Goal: Information Seeking & Learning: Learn about a topic

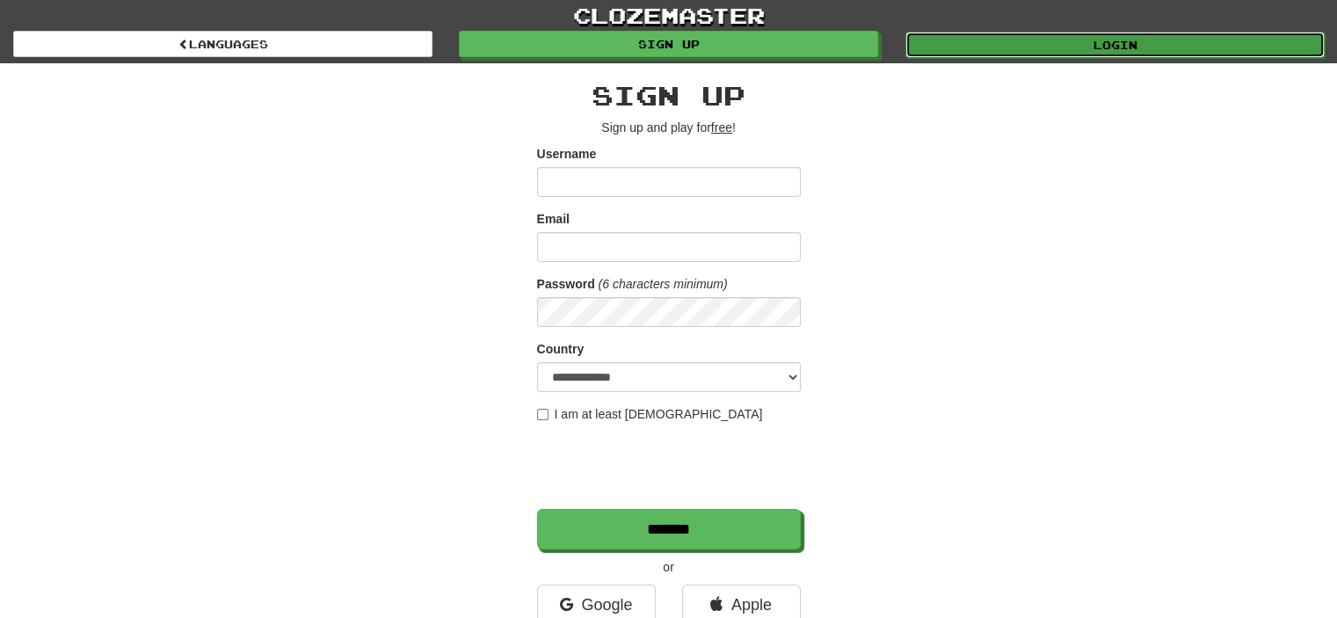
click at [1121, 41] on link "Login" at bounding box center [1115, 45] width 419 height 26
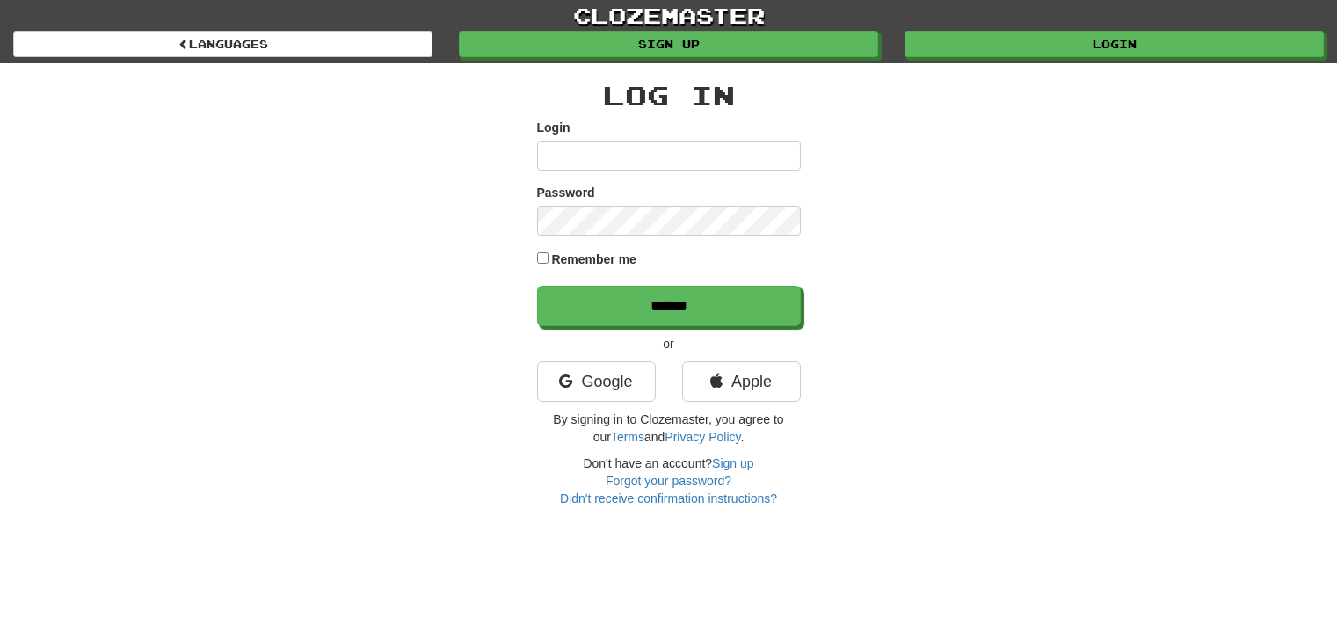
click at [651, 153] on input "Login" at bounding box center [669, 156] width 264 height 30
type input "**********"
click at [537, 286] on input "******" at bounding box center [669, 306] width 264 height 40
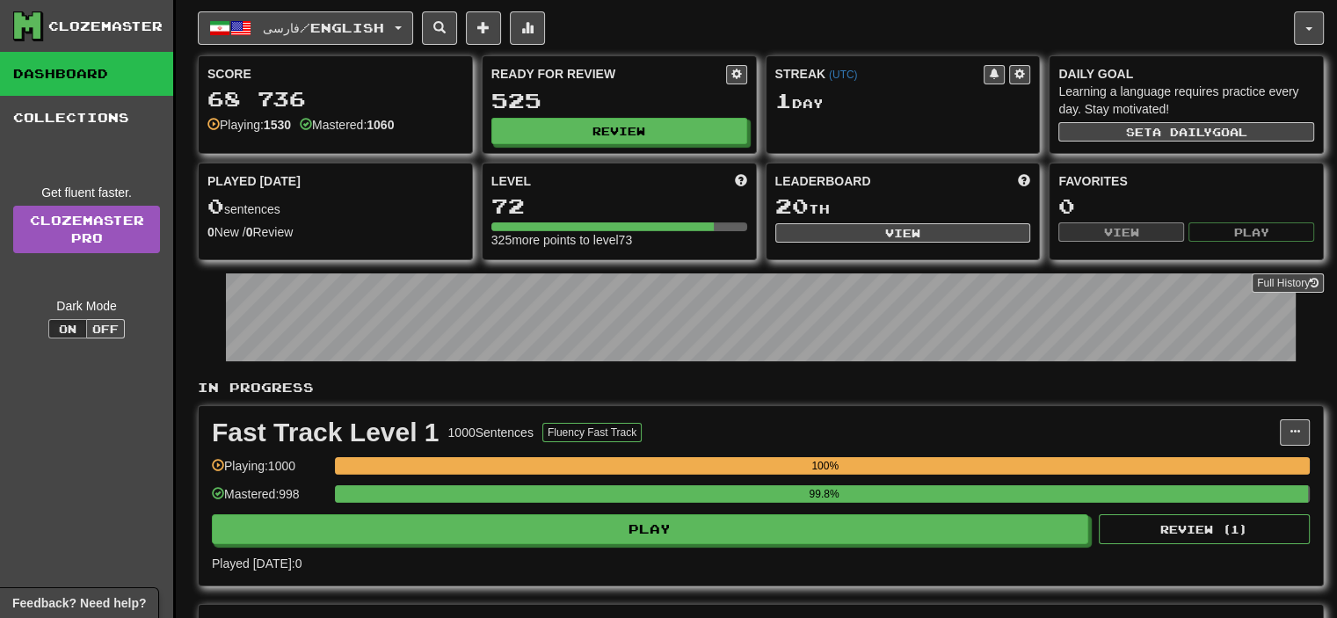
click at [365, 5] on div "فارسی / English Azərbaycanca / English Streak: 1 Review: 3085 Points [DATE]: 0 …" at bounding box center [761, 443] width 1126 height 887
click at [365, 26] on span "فارسی / English" at bounding box center [323, 27] width 121 height 15
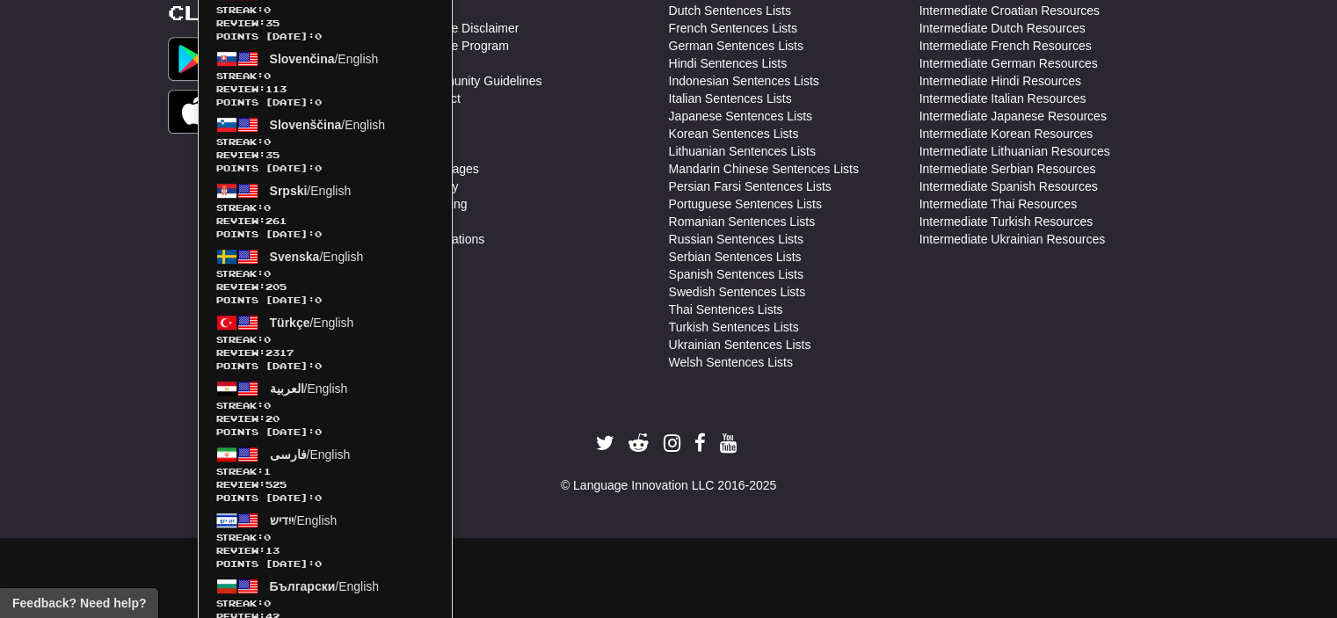
scroll to position [1128, 0]
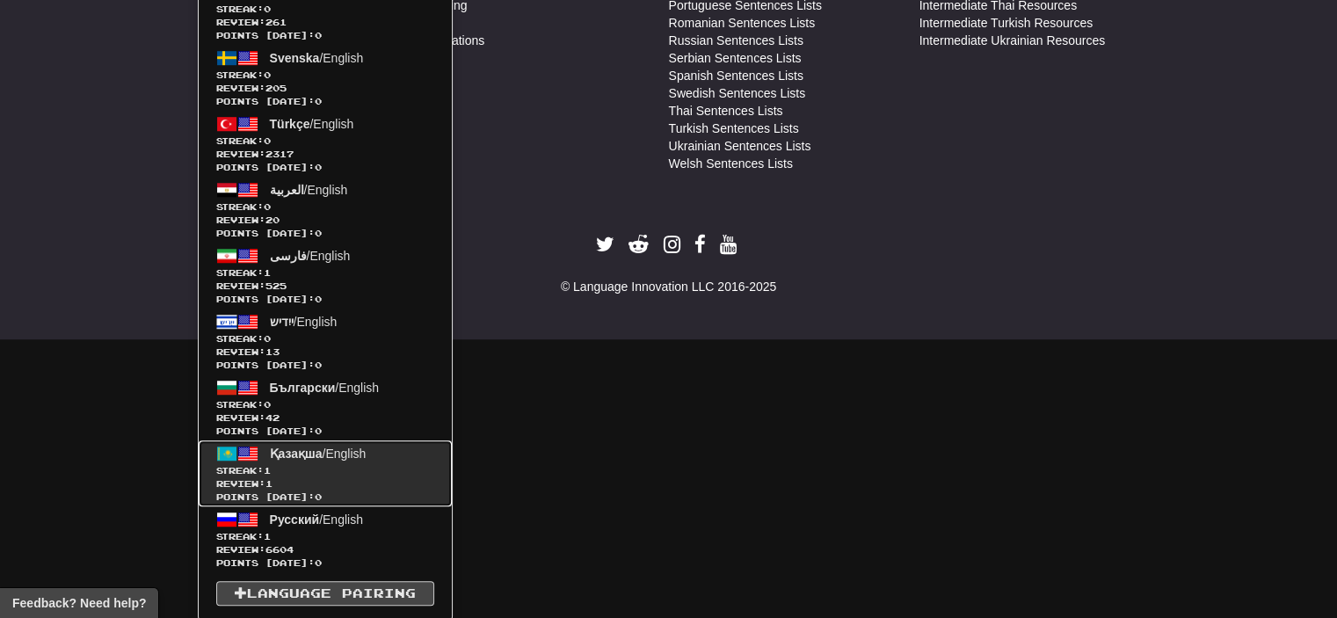
click at [316, 467] on span "Streak: 1" at bounding box center [325, 470] width 218 height 13
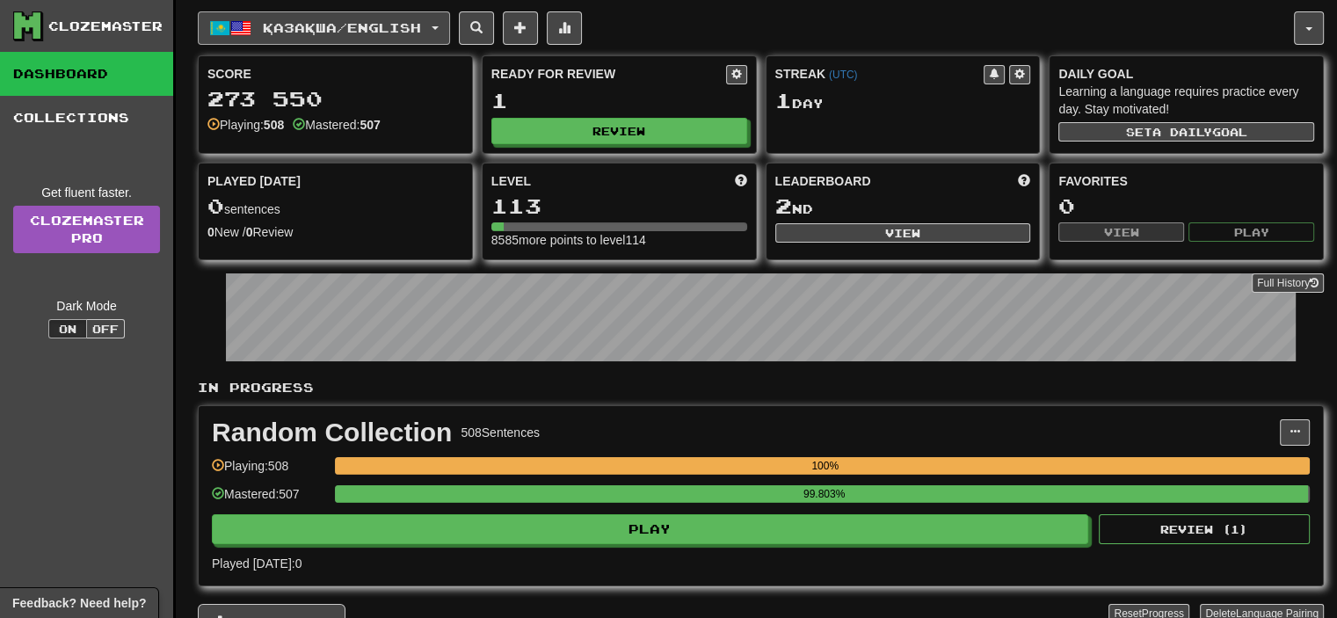
click at [410, 23] on span "Қазақша / English" at bounding box center [342, 27] width 158 height 15
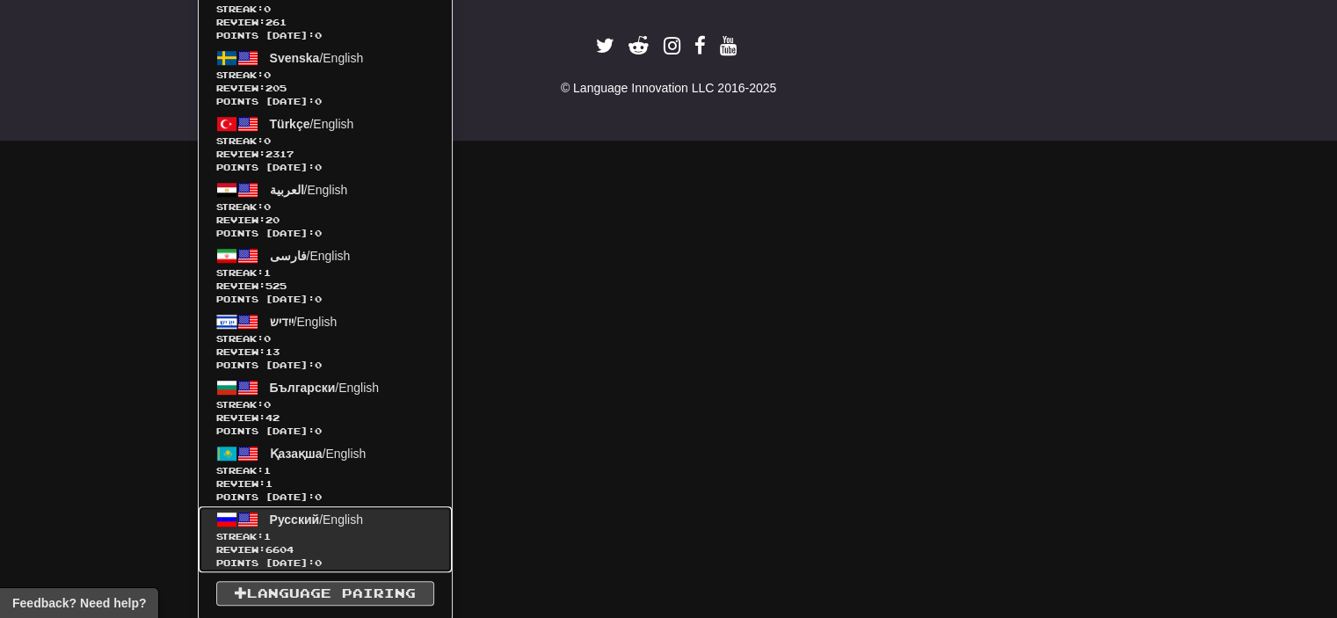
click at [324, 548] on span "Review: 6604" at bounding box center [325, 549] width 218 height 13
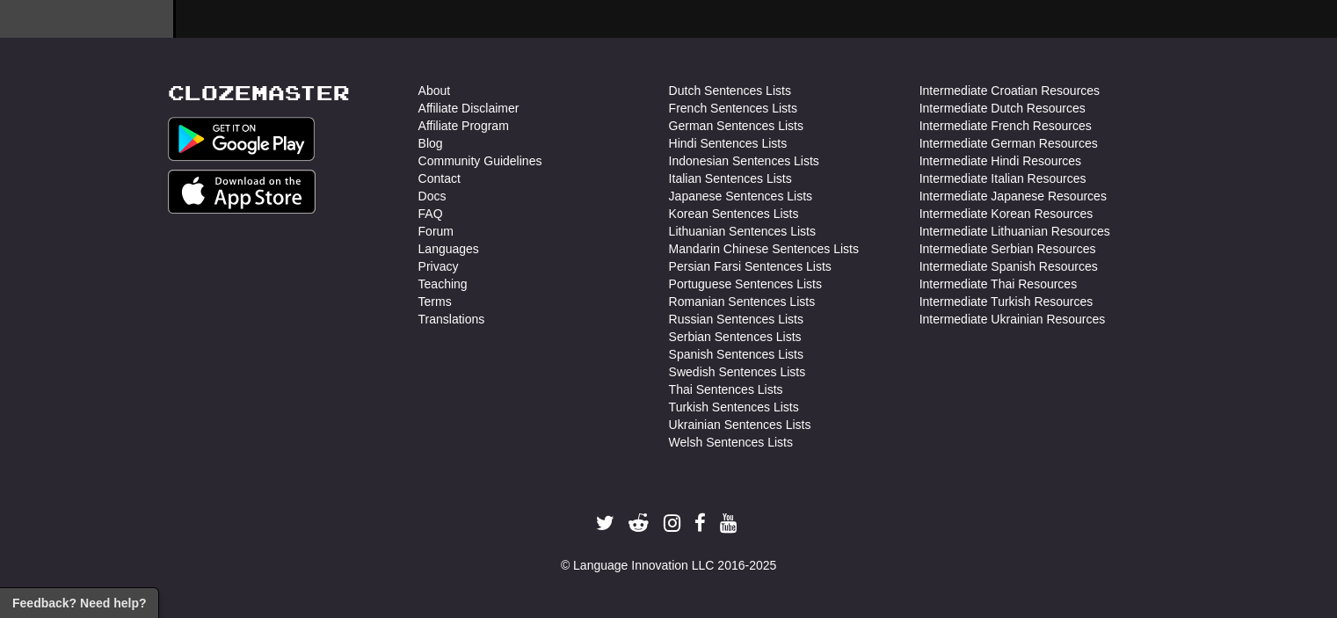
scroll to position [647, 0]
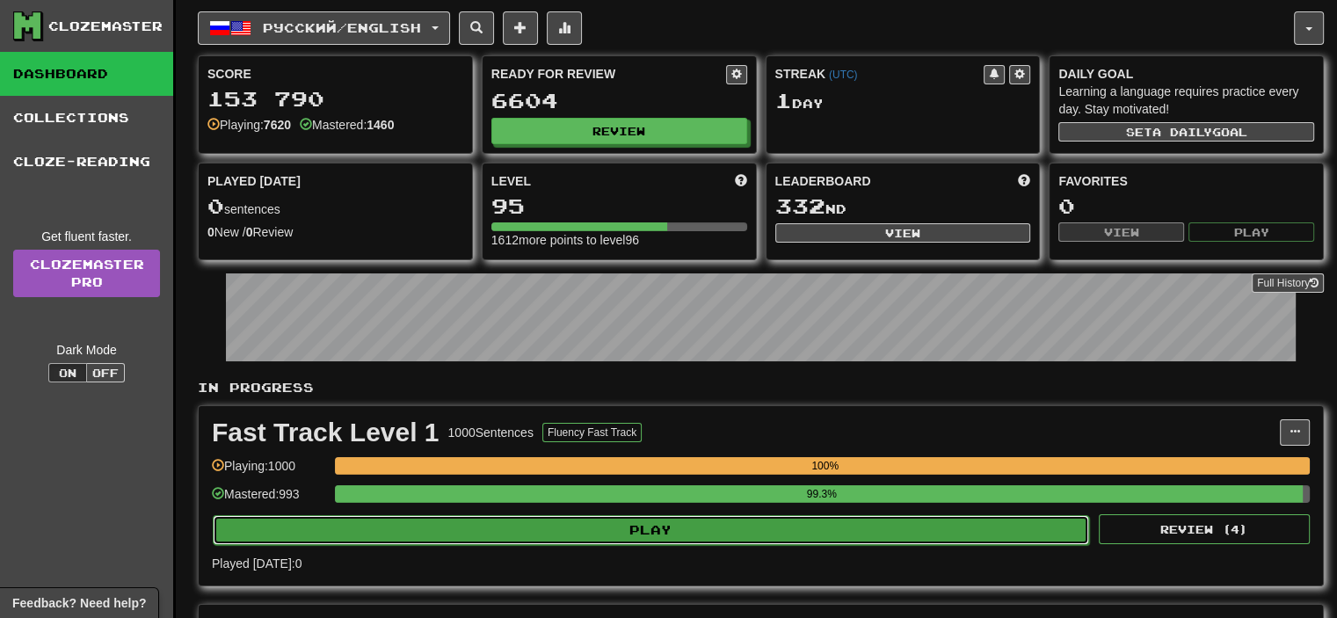
click at [678, 526] on button "Play" at bounding box center [651, 530] width 877 height 30
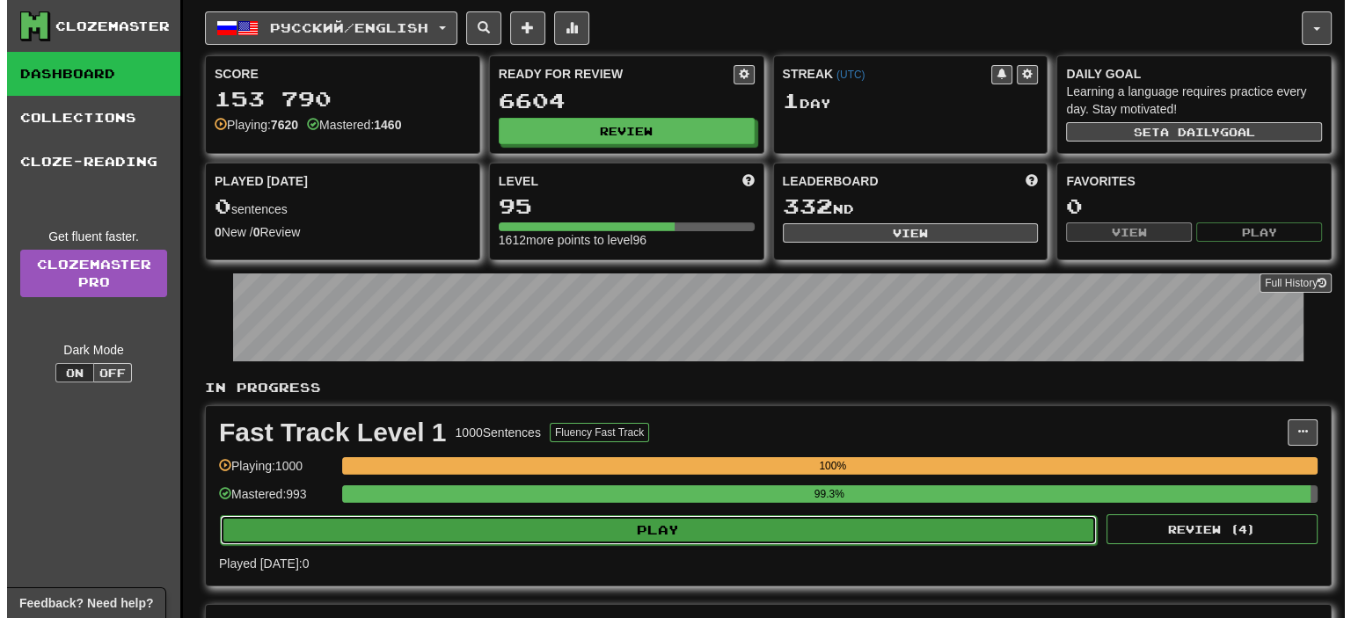
select select "**"
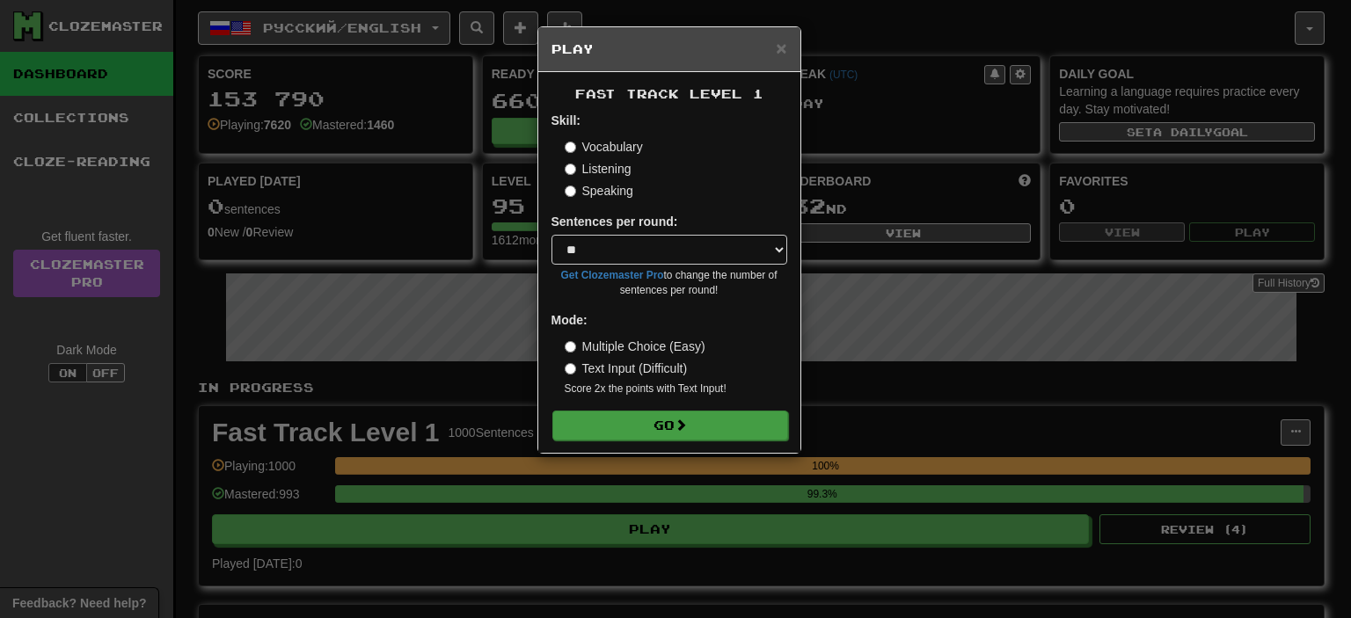
click at [664, 442] on div "Fast Track Level 1 Skill: Vocabulary Listening Speaking Sentences per round: * …" at bounding box center [669, 262] width 262 height 381
click at [664, 431] on button "Go" at bounding box center [670, 426] width 236 height 30
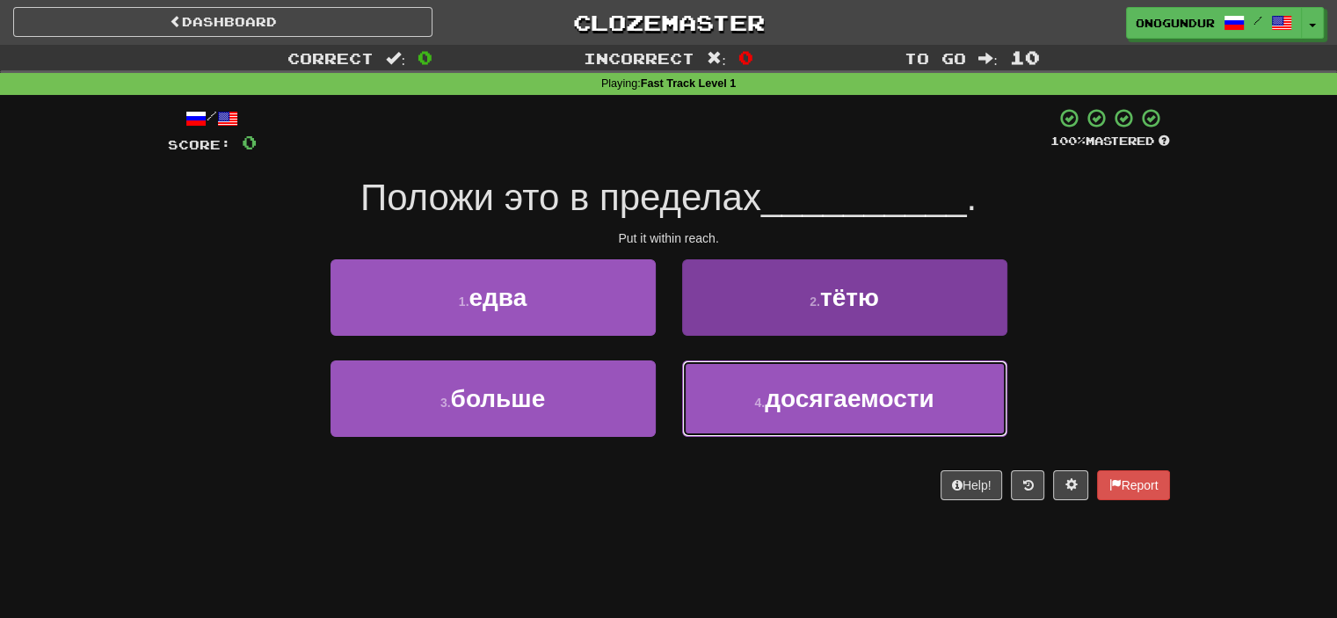
click at [769, 404] on span "досягаемости" at bounding box center [849, 398] width 169 height 27
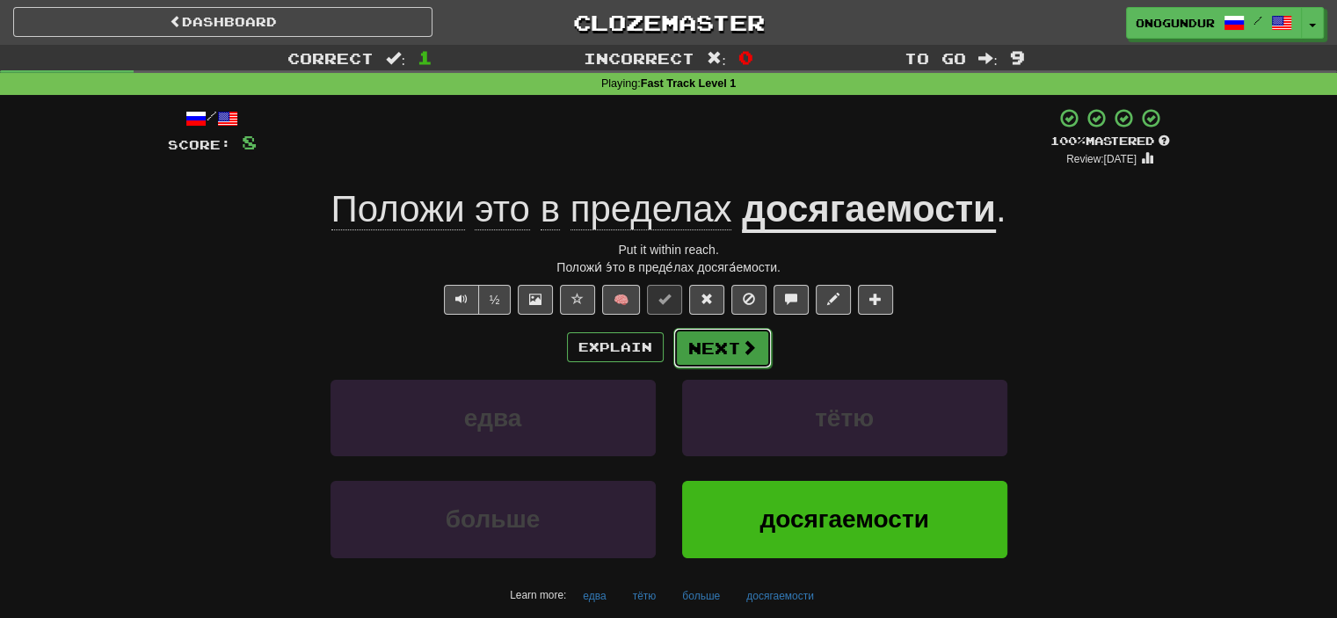
click at [733, 355] on button "Next" at bounding box center [723, 348] width 98 height 40
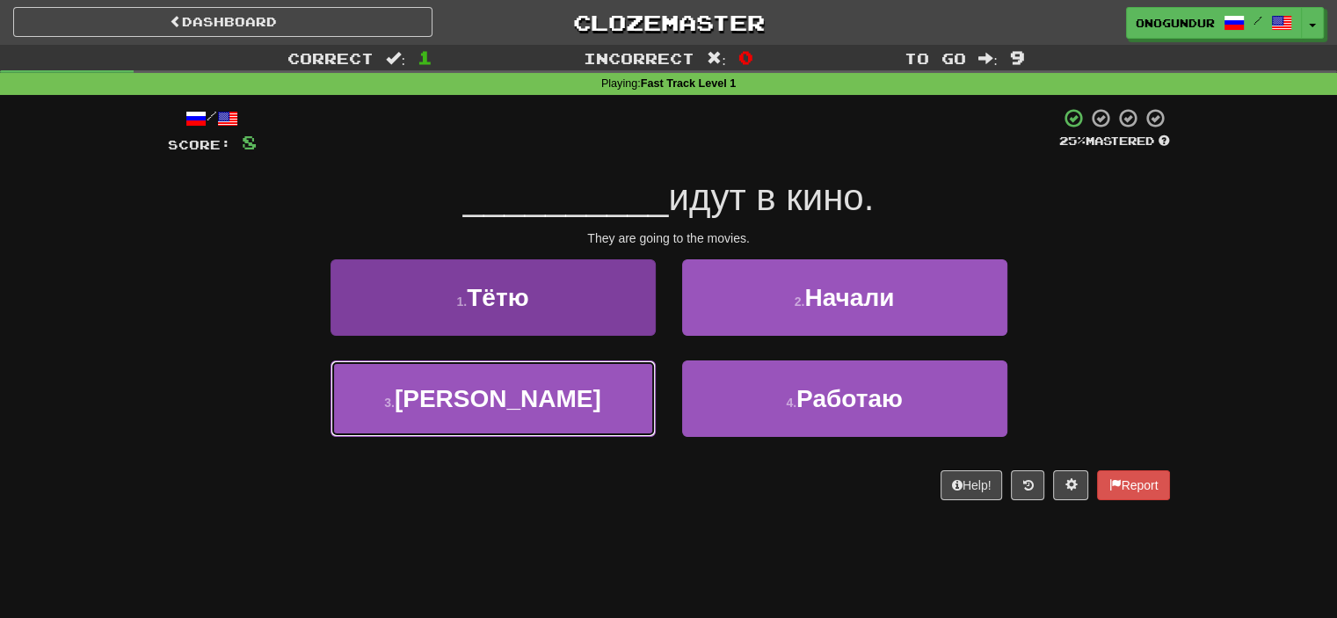
drag, startPoint x: 551, startPoint y: 375, endPoint x: 542, endPoint y: 393, distance: 20.8
click at [546, 384] on button "3 . Они" at bounding box center [493, 399] width 325 height 77
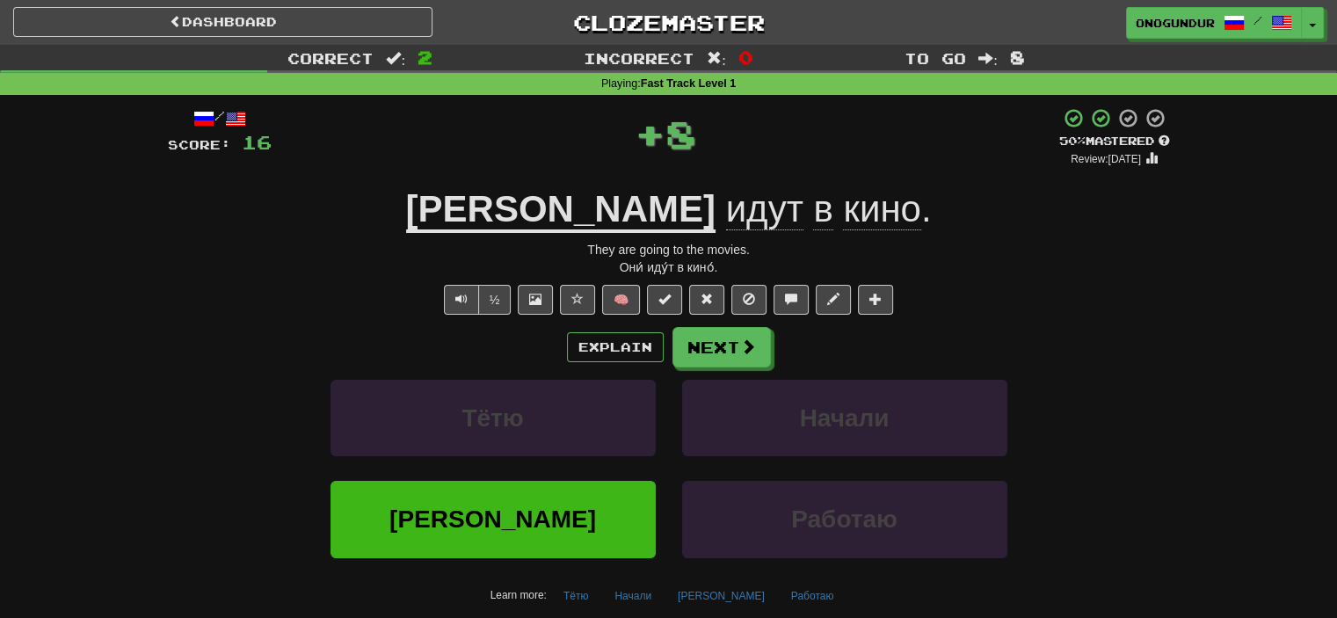
click at [798, 350] on div "Explain Next" at bounding box center [669, 347] width 1002 height 40
click at [691, 350] on button "Next" at bounding box center [723, 348] width 98 height 40
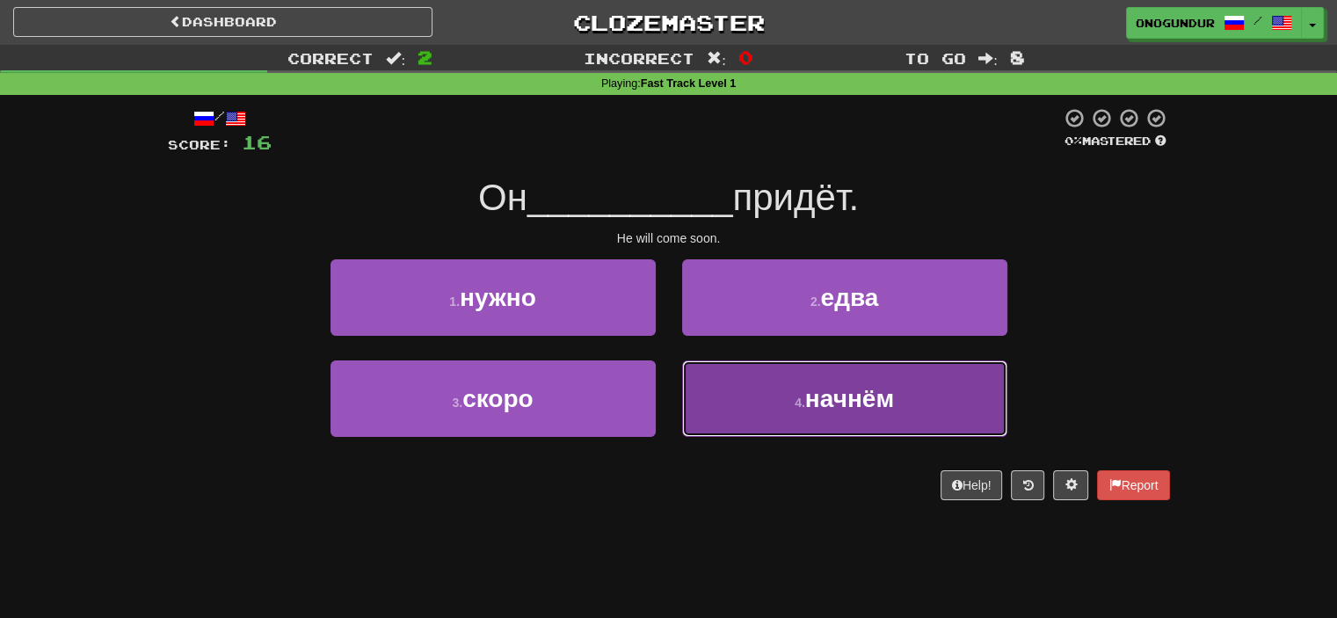
click at [740, 410] on button "4 . начнём" at bounding box center [844, 399] width 325 height 77
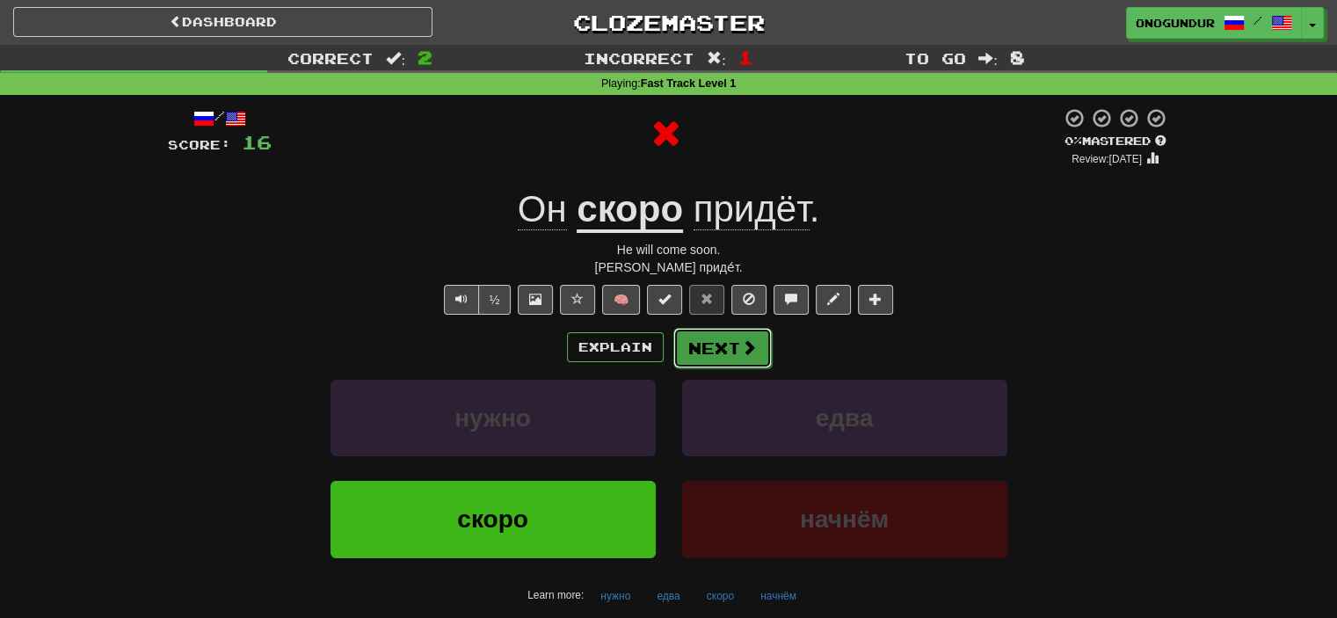
click at [741, 353] on span at bounding box center [749, 347] width 16 height 16
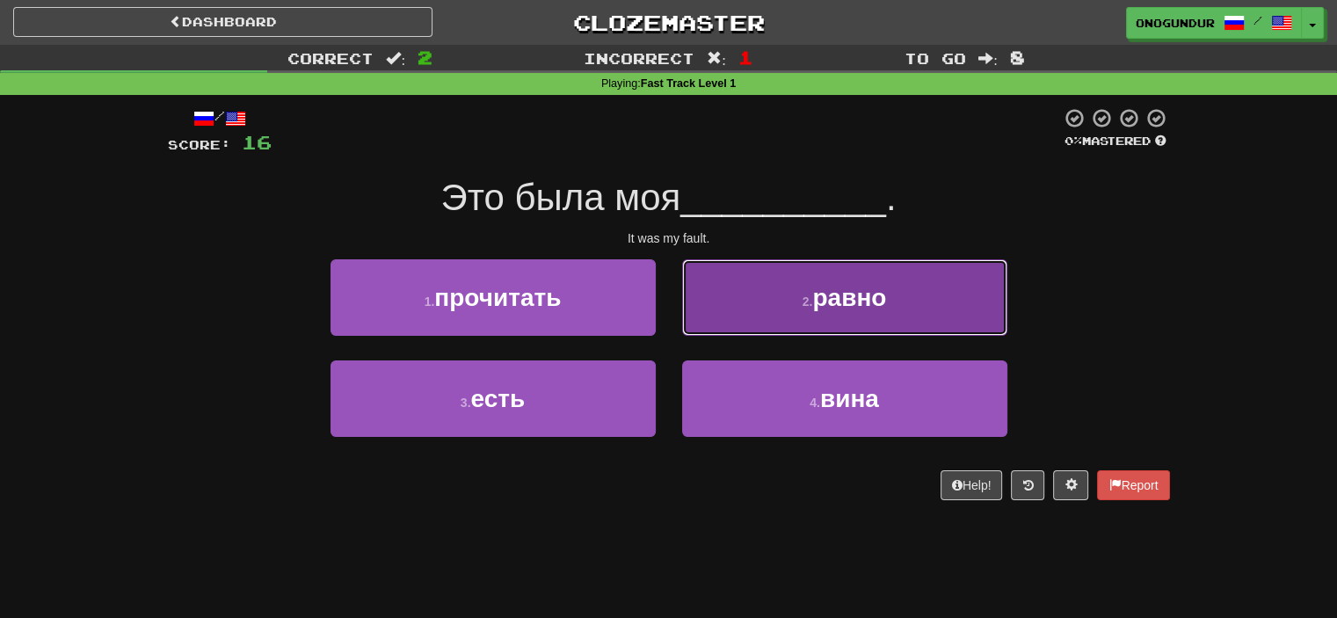
click at [791, 333] on button "2 . равно" at bounding box center [844, 297] width 325 height 77
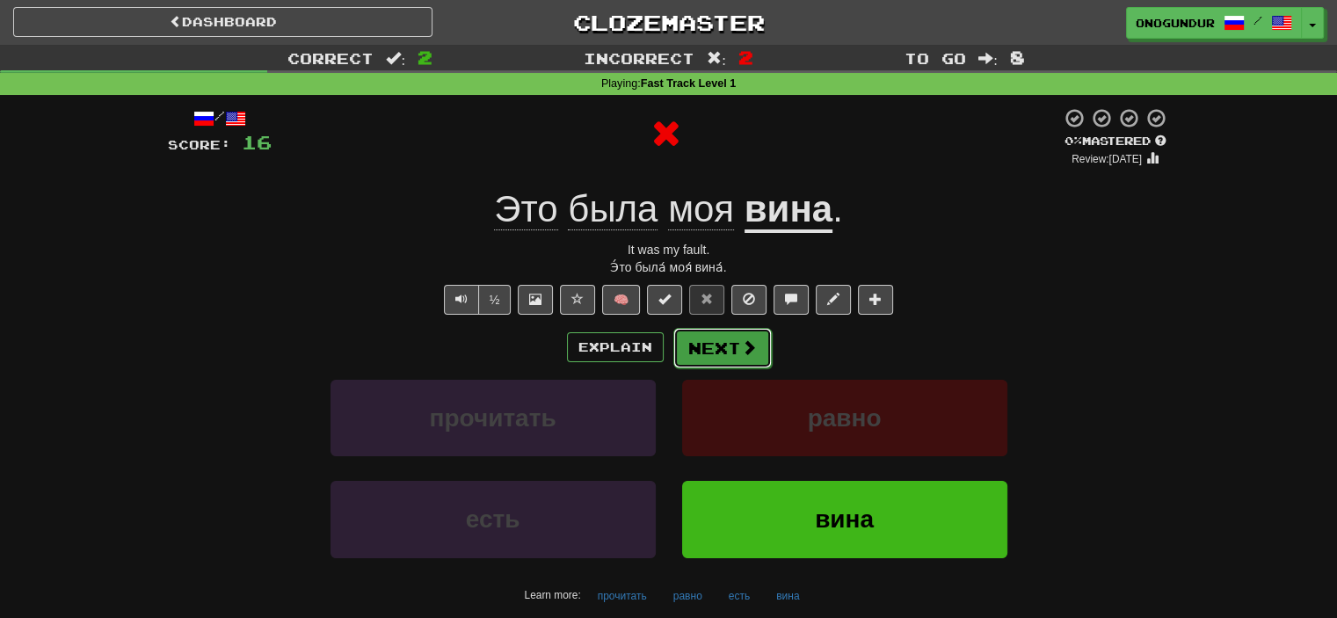
click at [712, 345] on button "Next" at bounding box center [723, 348] width 98 height 40
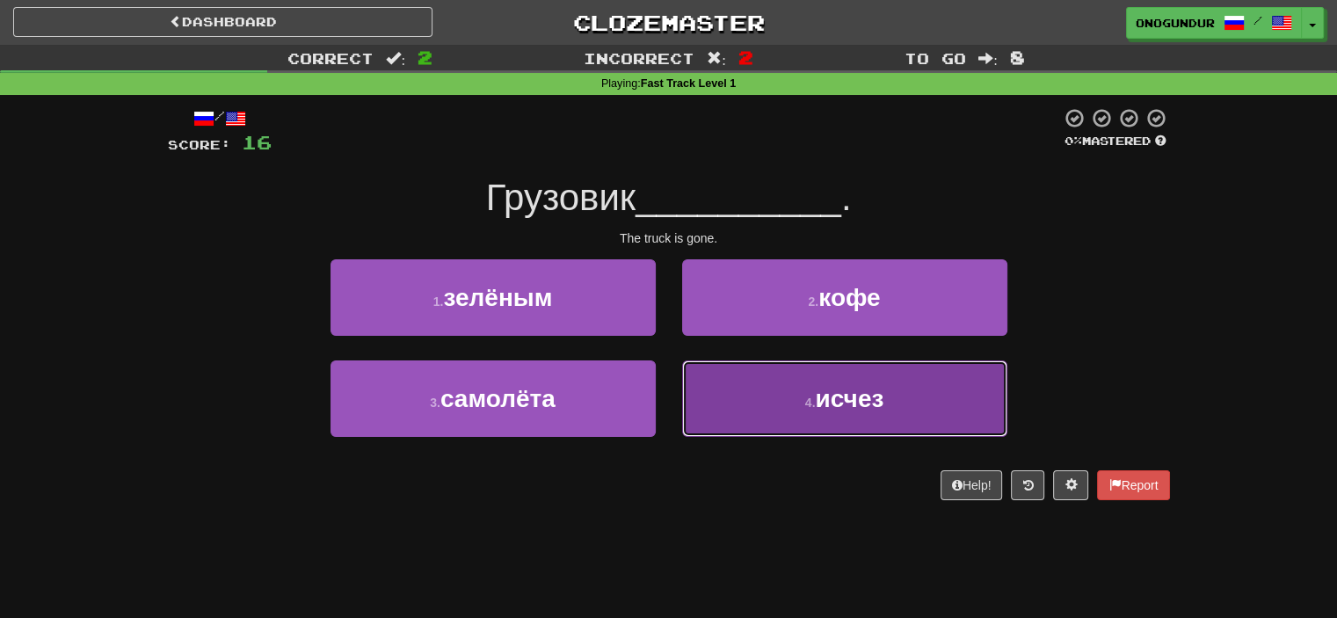
click at [735, 406] on button "4 . исчез" at bounding box center [844, 399] width 325 height 77
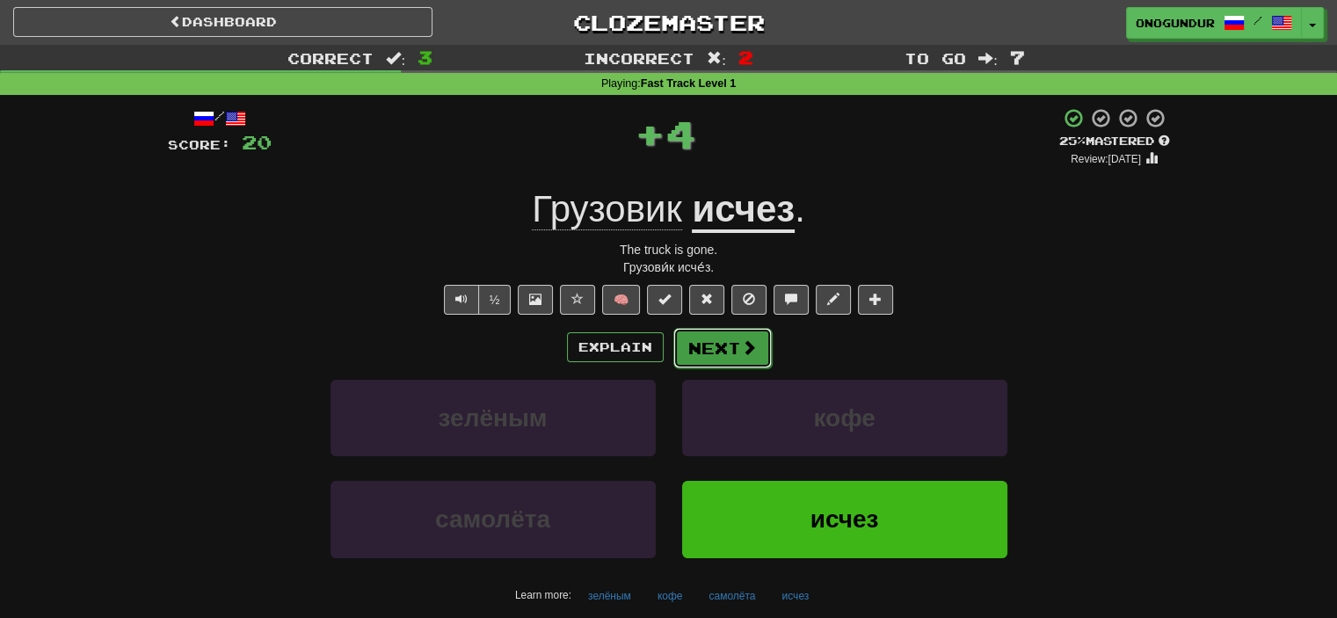
click at [697, 346] on button "Next" at bounding box center [723, 348] width 98 height 40
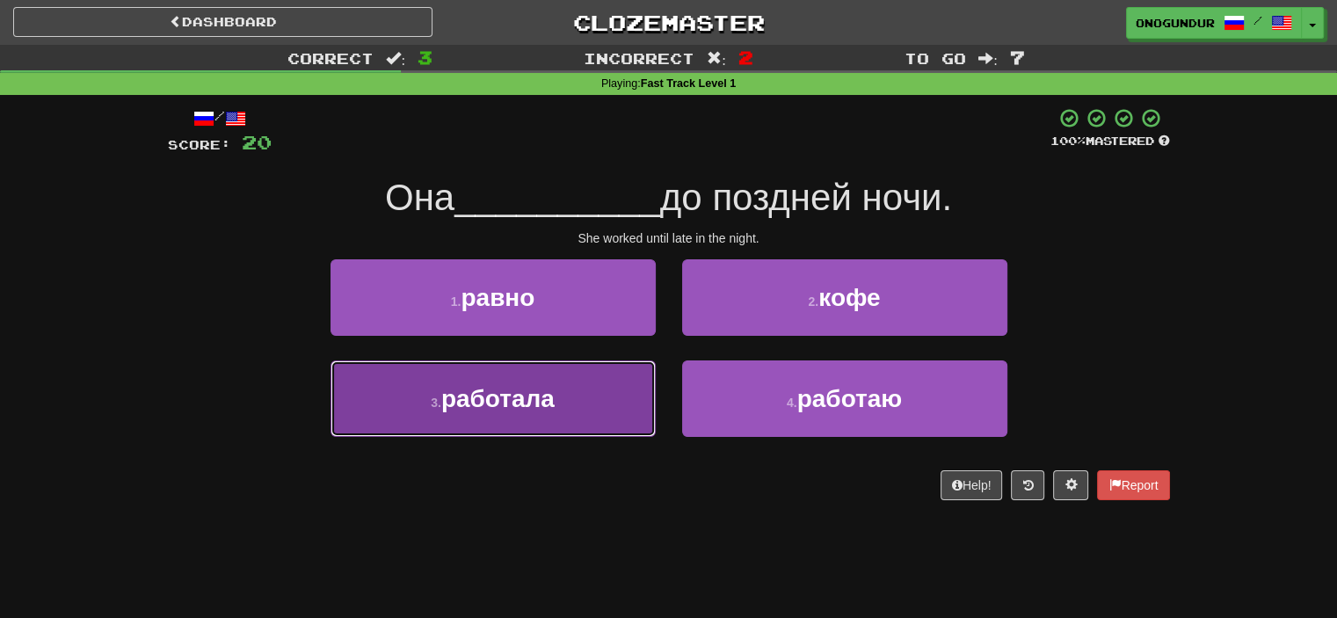
click at [603, 413] on button "3 . работала" at bounding box center [493, 399] width 325 height 77
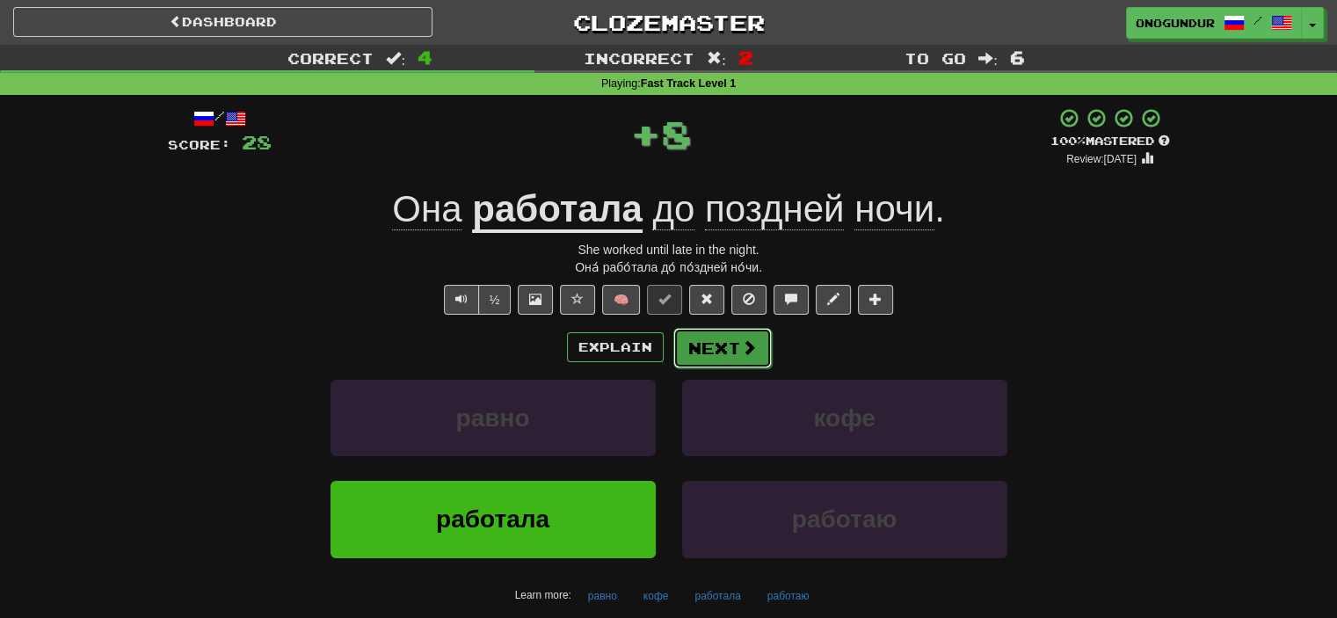
click at [737, 361] on button "Next" at bounding box center [723, 348] width 98 height 40
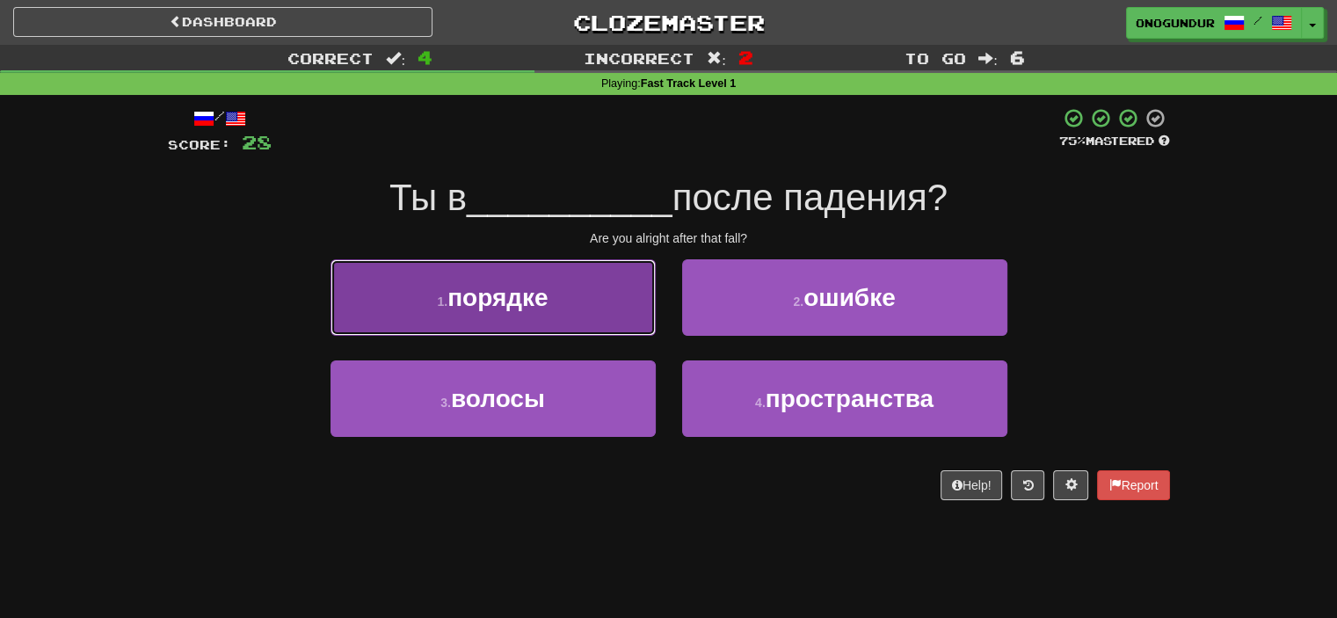
click at [612, 312] on button "1 . порядке" at bounding box center [493, 297] width 325 height 77
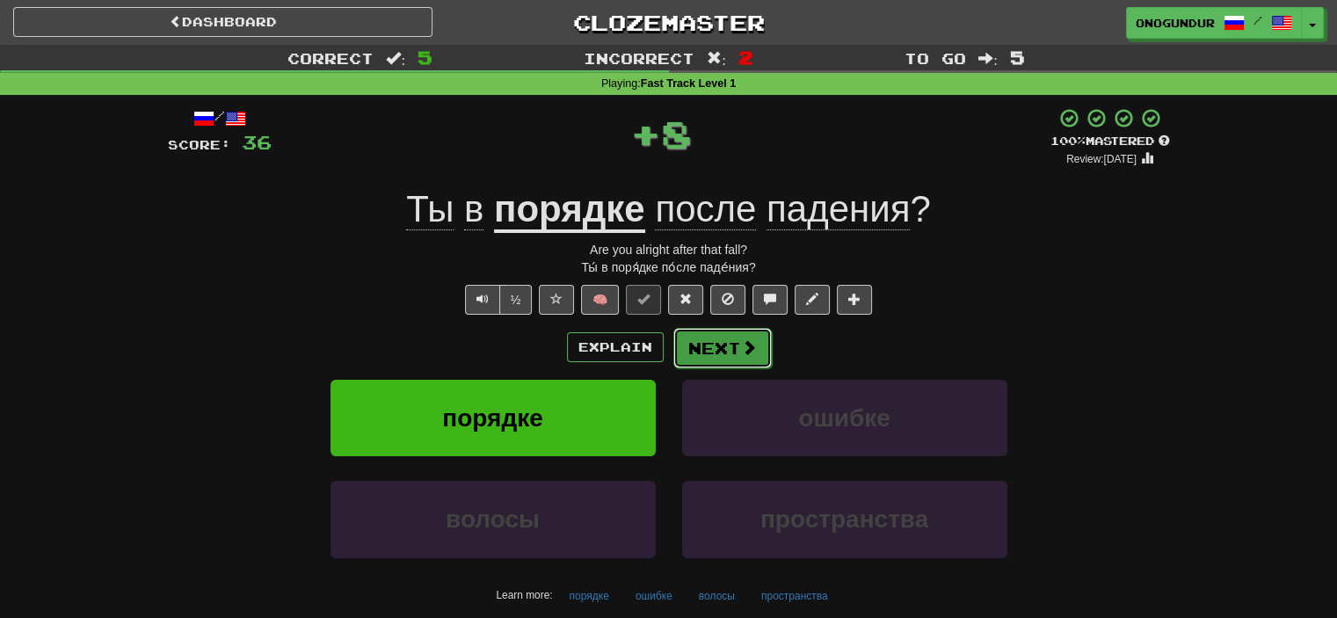
click at [729, 339] on button "Next" at bounding box center [723, 348] width 98 height 40
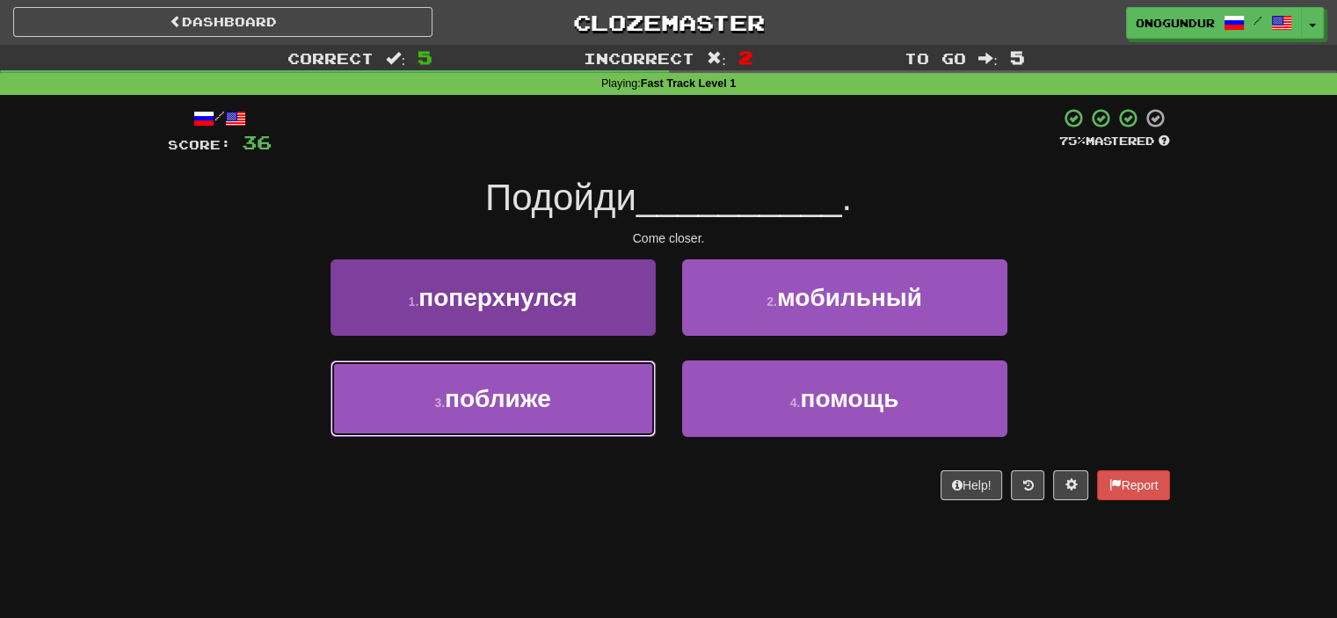
click at [594, 407] on button "3 . поближе" at bounding box center [493, 399] width 325 height 77
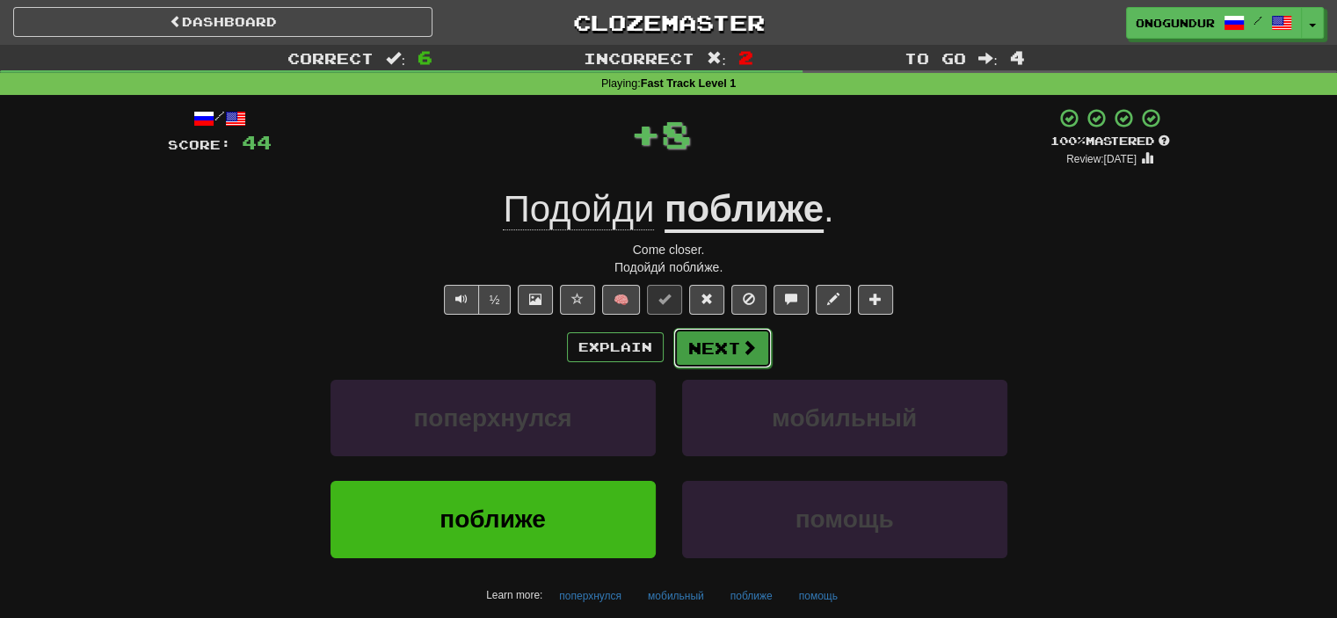
click at [725, 349] on button "Next" at bounding box center [723, 348] width 98 height 40
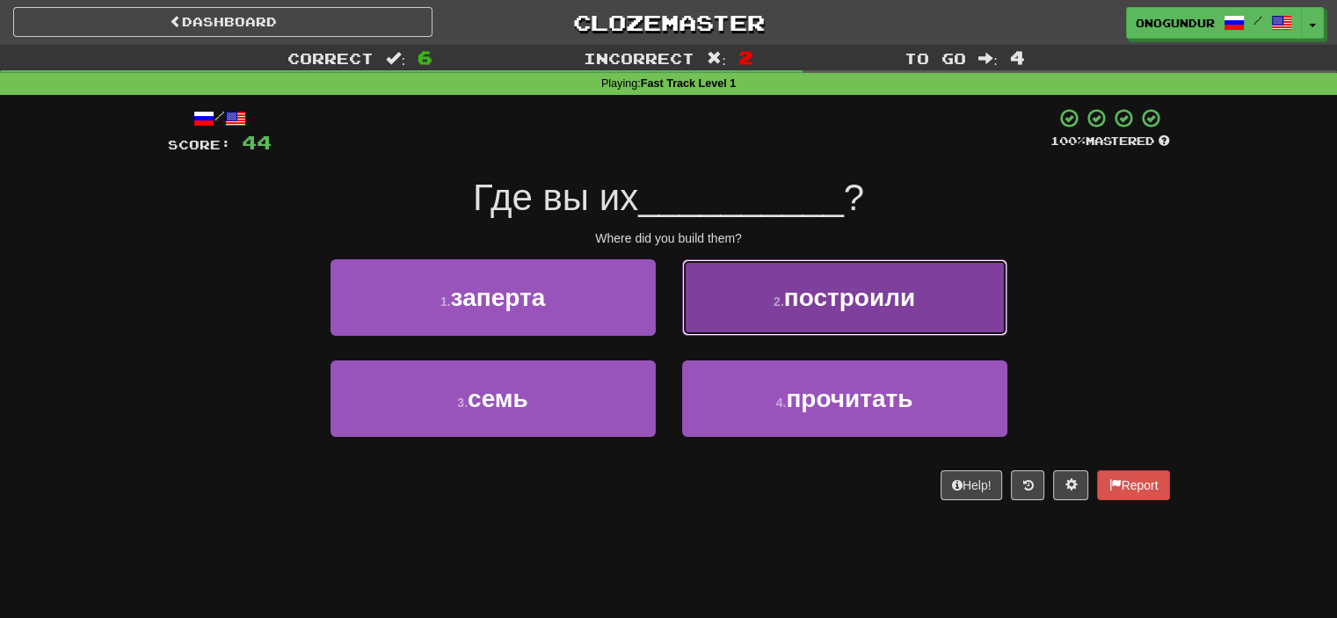
click at [763, 315] on button "2 . построили" at bounding box center [844, 297] width 325 height 77
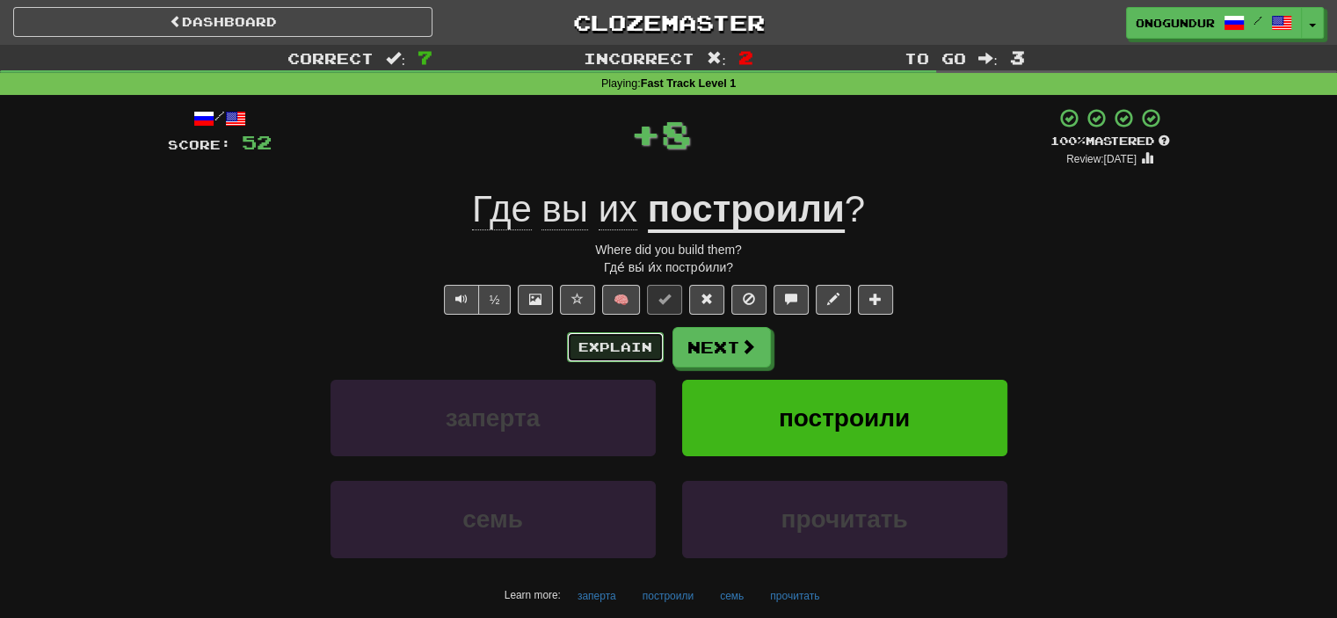
click at [656, 340] on button "Explain" at bounding box center [615, 347] width 97 height 30
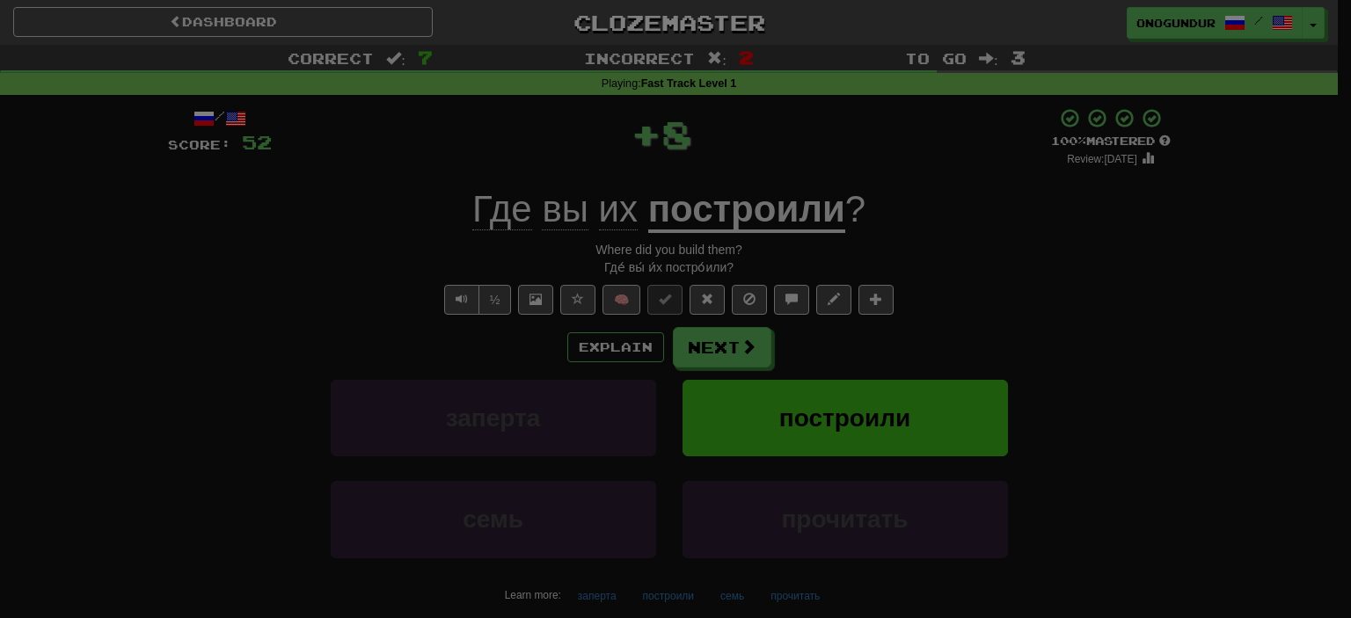
click at [0, 0] on ul "The sentence follows the standard Subject-Verb-Object word order. "Где" is an i…" at bounding box center [0, 0] width 0 height 0
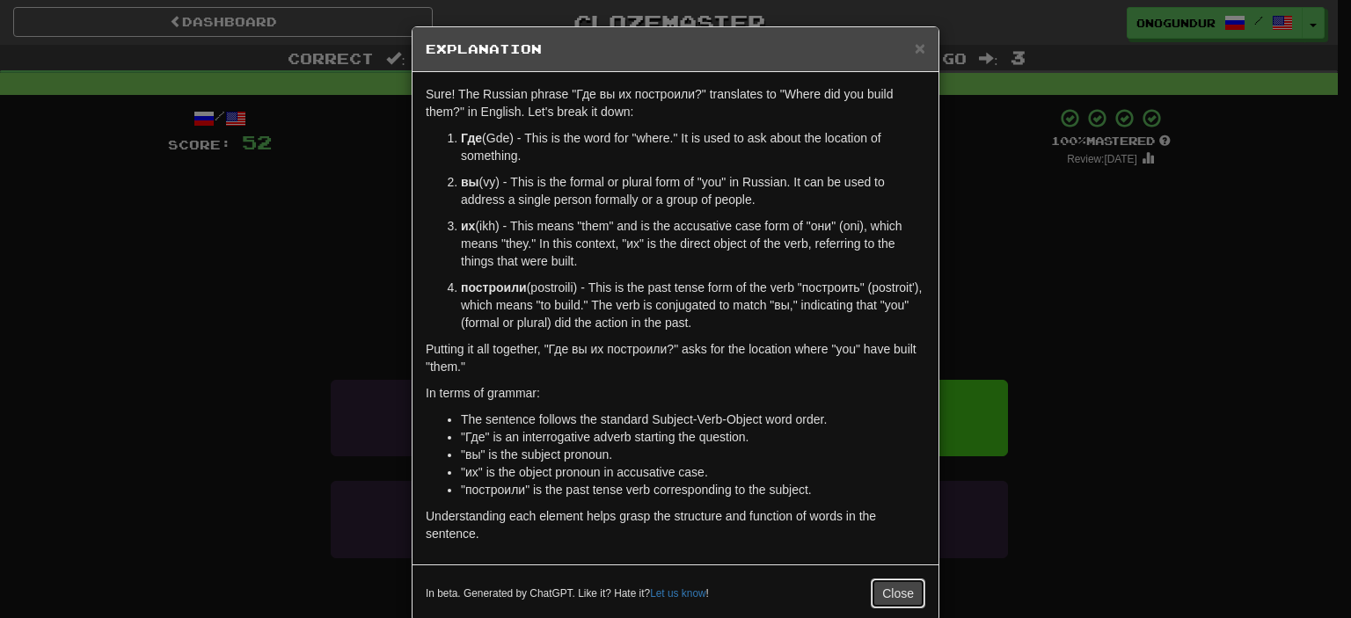
click at [871, 604] on button "Close" at bounding box center [898, 594] width 55 height 30
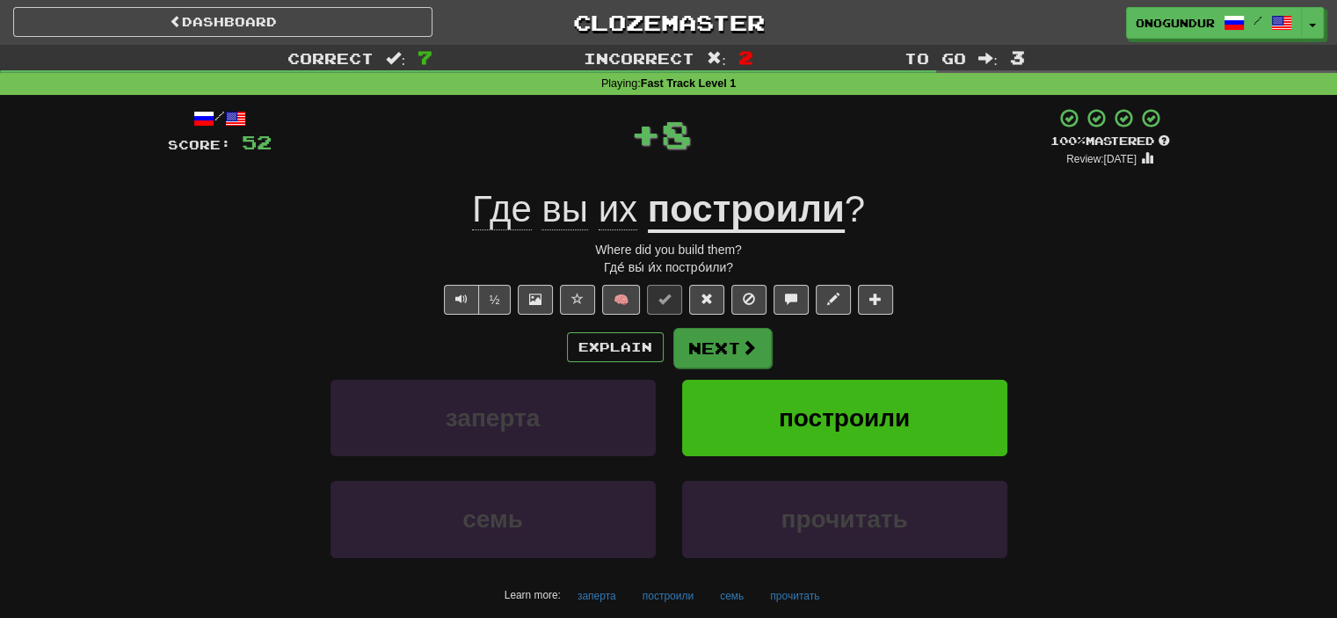
drag, startPoint x: 735, startPoint y: 323, endPoint x: 736, endPoint y: 333, distance: 10.6
click at [735, 324] on div "/ Score: 52 + 8 100 % Mastered Review: 2026-02-17 Где вы их построили ? Where d…" at bounding box center [669, 377] width 1002 height 540
click at [738, 337] on button "Next" at bounding box center [723, 348] width 98 height 40
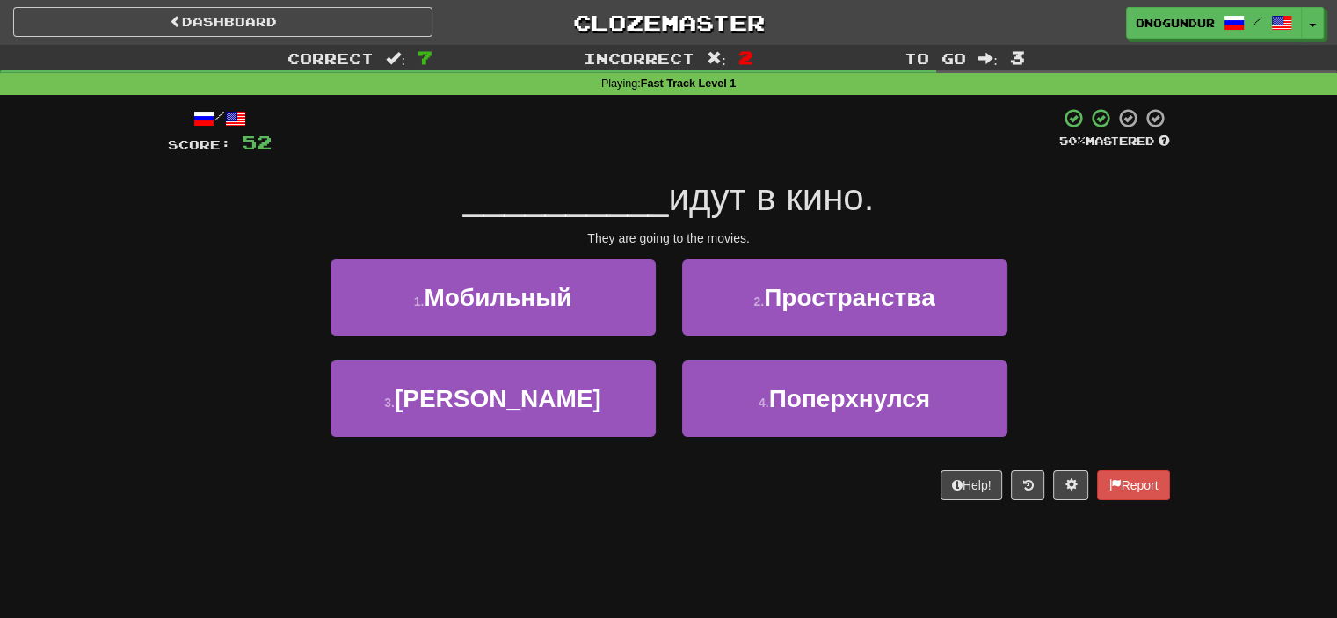
click at [696, 520] on div "/ Score: 52 50 % Mastered __________ идут в кино. They are going to the movies.…" at bounding box center [669, 310] width 1002 height 430
click at [563, 351] on div "1 . Мобильный" at bounding box center [493, 309] width 352 height 101
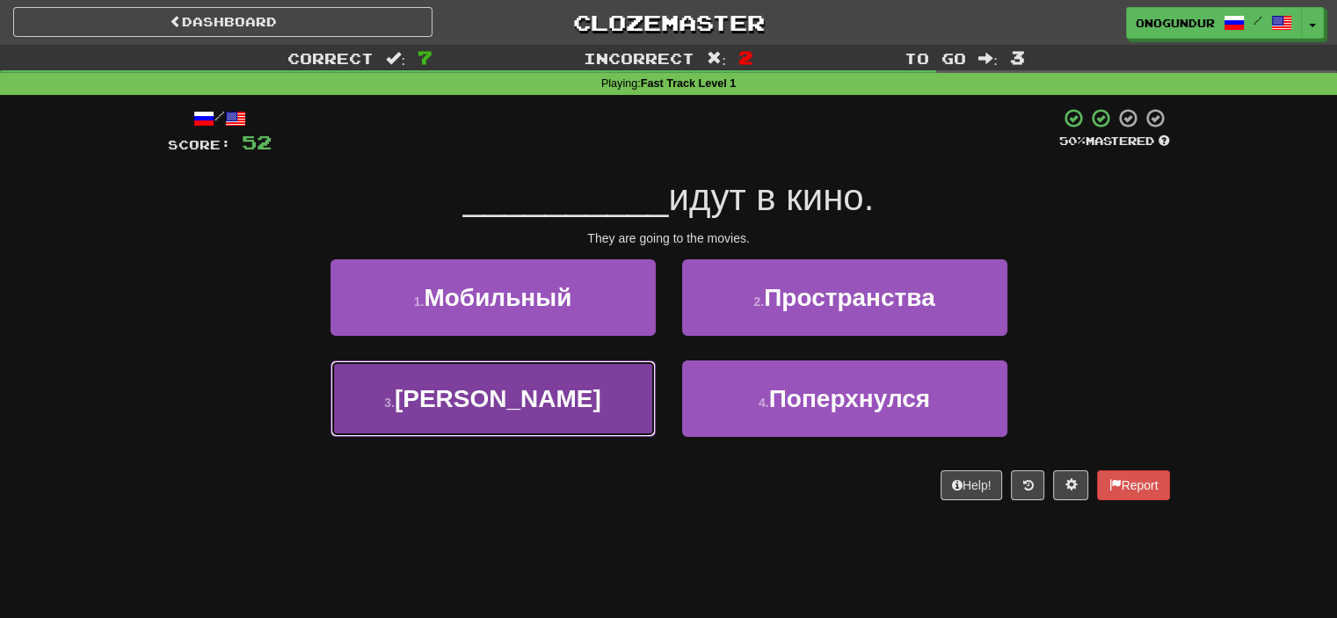
click at [642, 383] on button "3 . Они" at bounding box center [493, 399] width 325 height 77
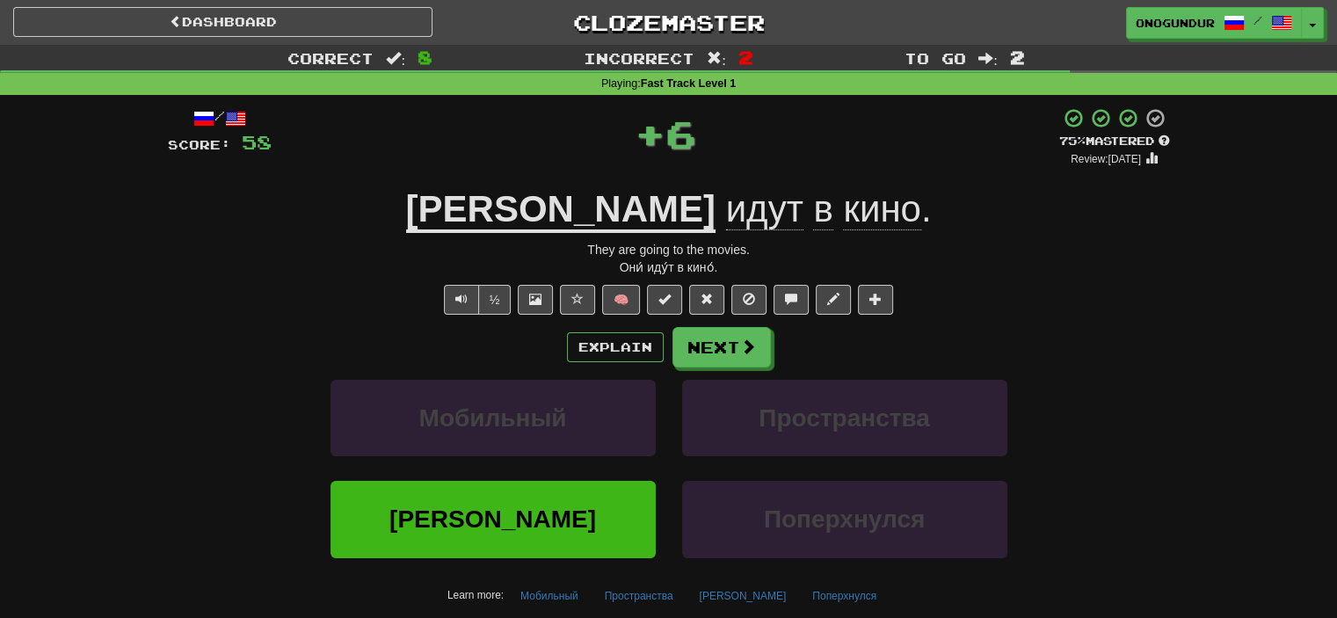
click at [724, 322] on div "/ Score: 58 + 6 75 % Mastered Review: 2025-09-20 Они идут в кино . They are goi…" at bounding box center [669, 377] width 1002 height 540
click at [724, 346] on button "Next" at bounding box center [723, 348] width 98 height 40
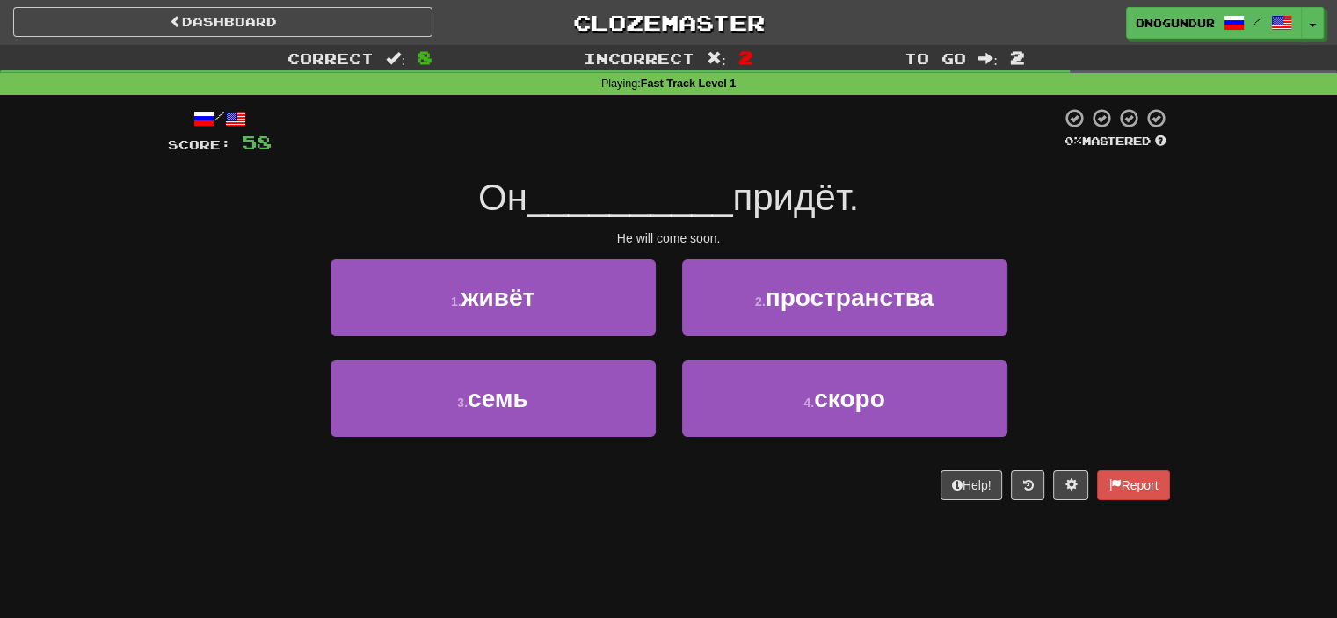
click at [703, 487] on div "Help! Report" at bounding box center [669, 485] width 1002 height 30
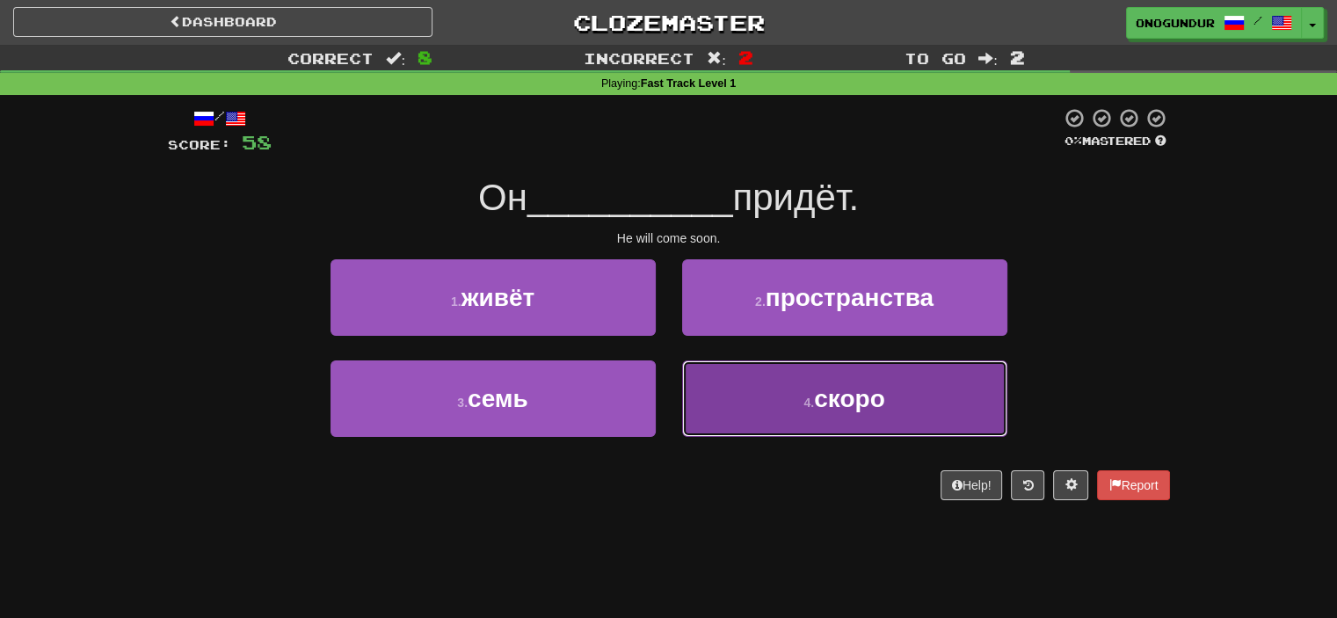
click at [738, 388] on button "4 . скоро" at bounding box center [844, 399] width 325 height 77
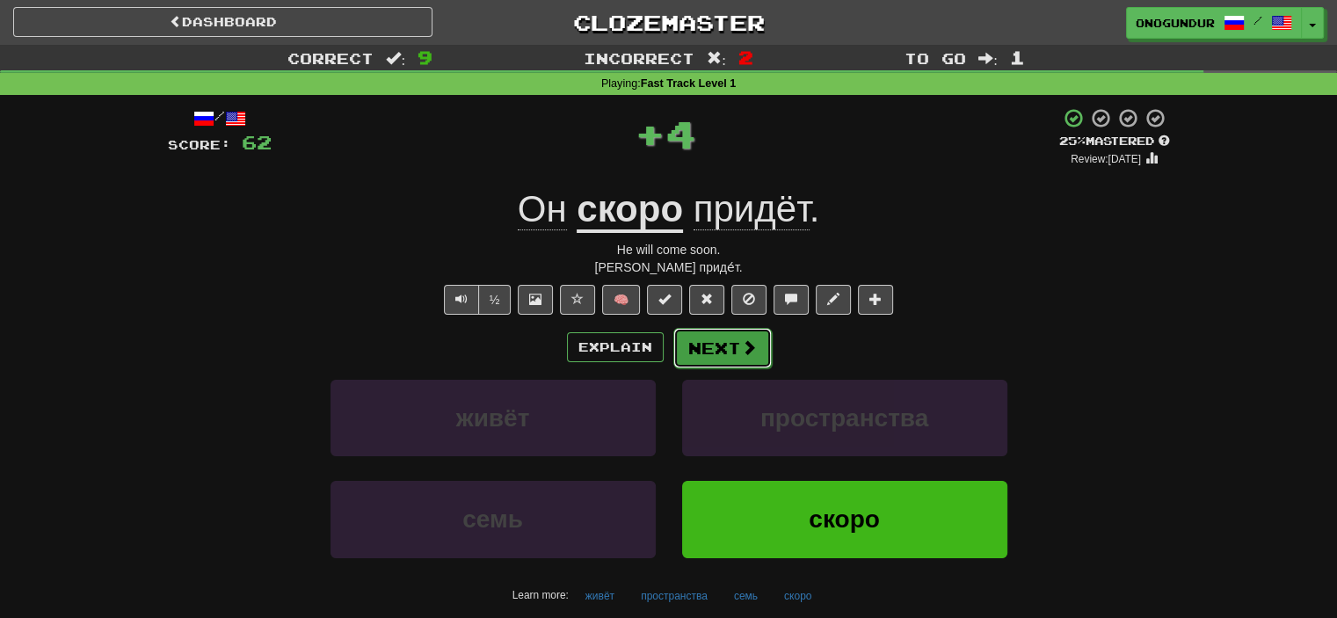
click at [714, 339] on button "Next" at bounding box center [723, 348] width 98 height 40
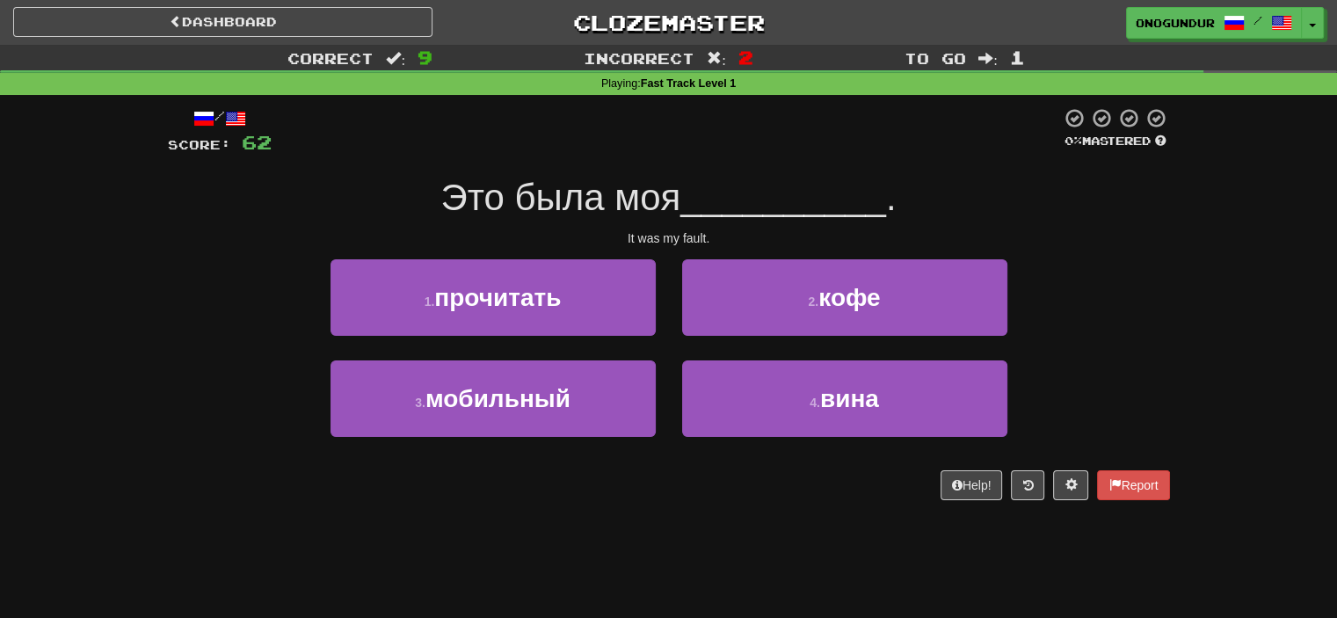
click at [715, 533] on div "Dashboard Clozemaster onogundur / Toggle Dropdown Dashboard Leaderboard Activit…" at bounding box center [668, 309] width 1337 height 618
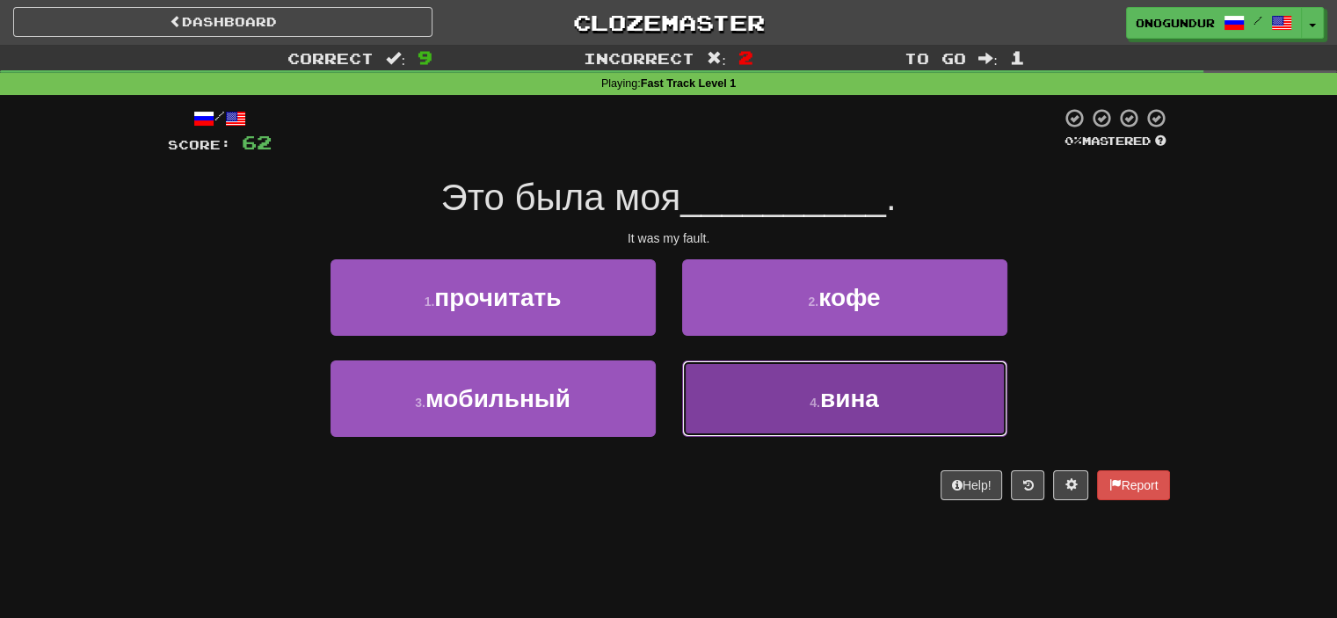
click at [756, 375] on button "4 . вина" at bounding box center [844, 399] width 325 height 77
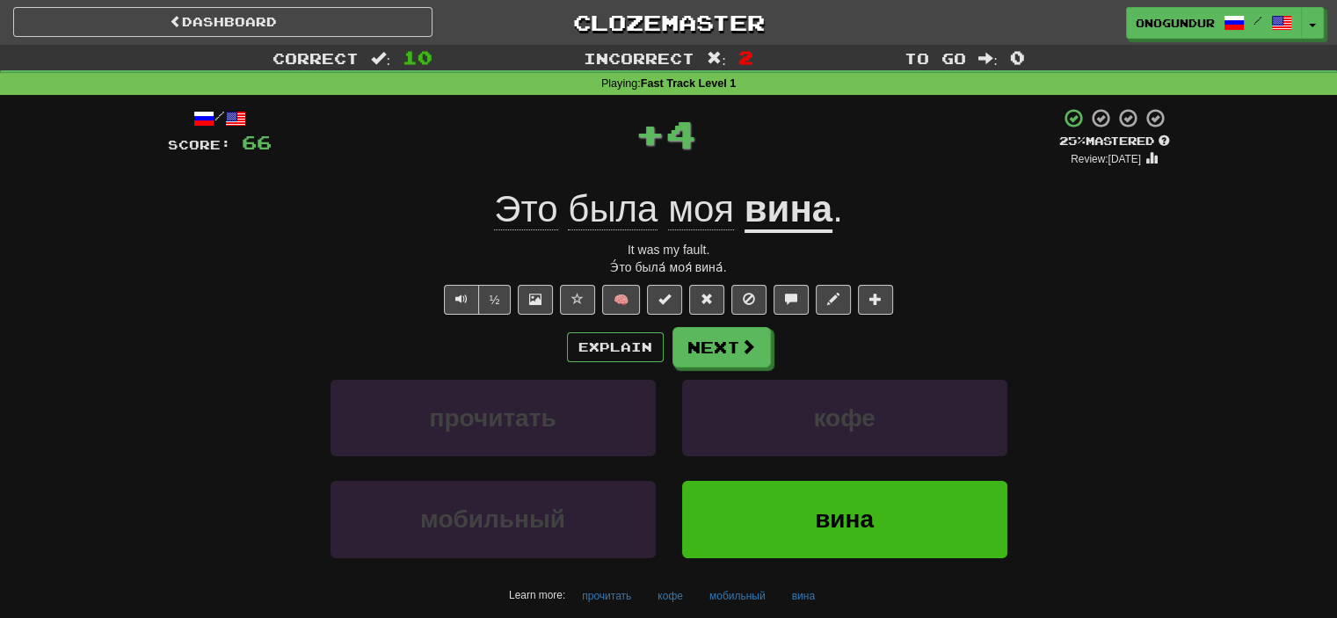
click at [717, 316] on div "/ Score: 66 + 4 25 % Mastered Review: 2025-08-22 Это была моя вина . It was my …" at bounding box center [669, 377] width 1002 height 540
click at [711, 344] on button "Next" at bounding box center [723, 348] width 98 height 40
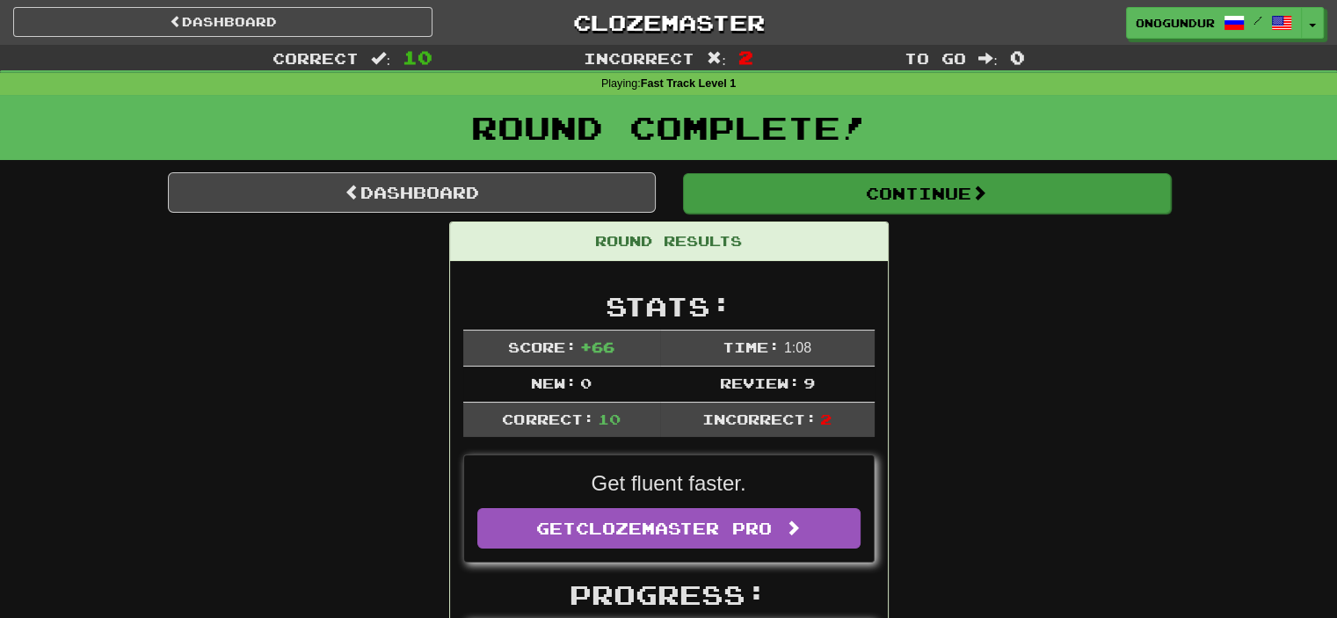
drag, startPoint x: 1083, startPoint y: 268, endPoint x: 1006, endPoint y: 171, distance: 123.9
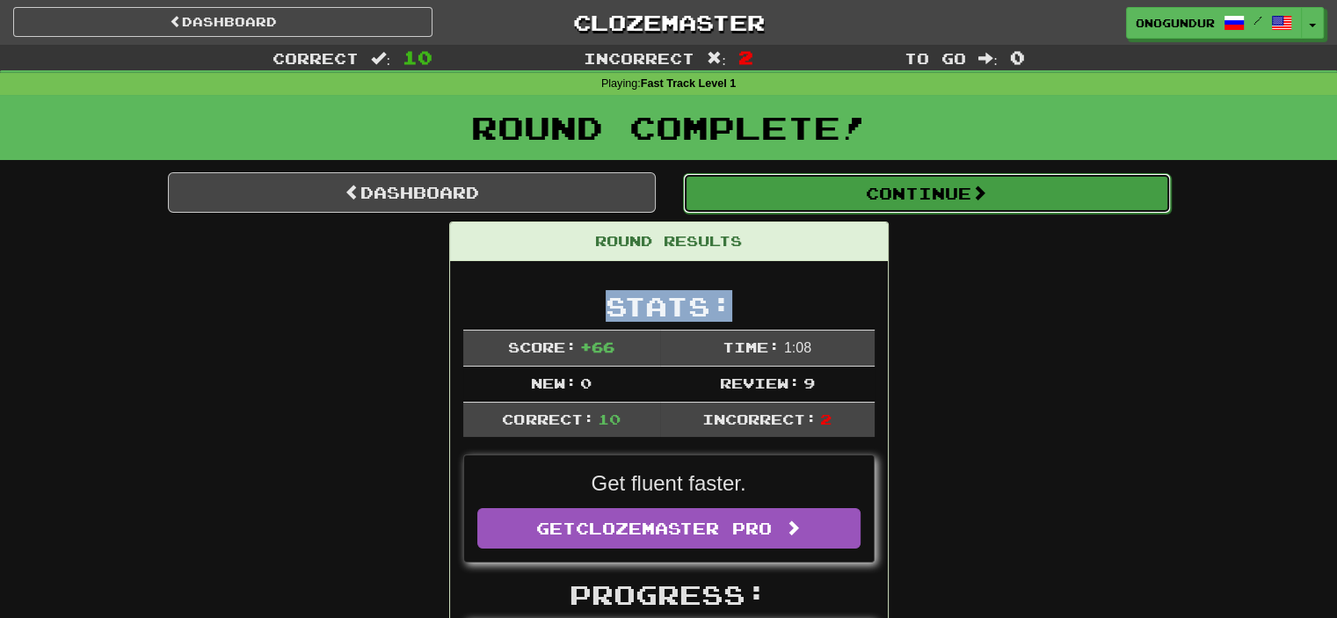
click at [988, 179] on button "Continue" at bounding box center [927, 193] width 488 height 40
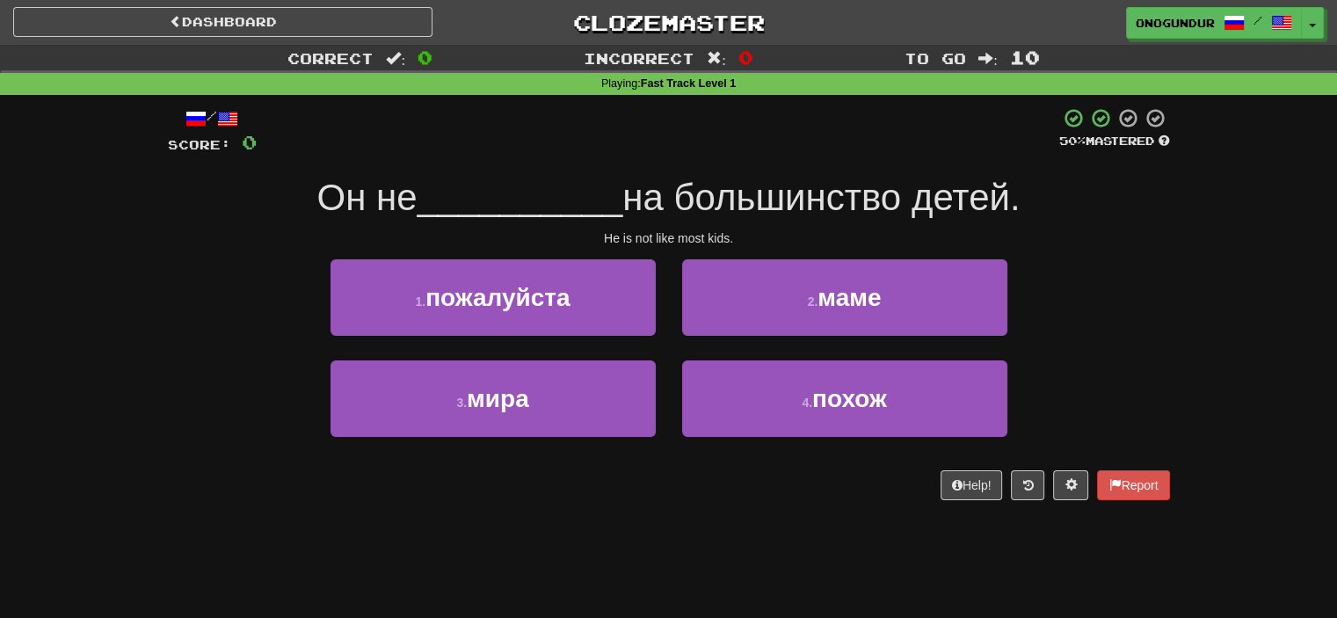
click at [681, 547] on div "Dashboard Clozemaster onogundur / Toggle Dropdown Dashboard Leaderboard Activit…" at bounding box center [668, 309] width 1337 height 618
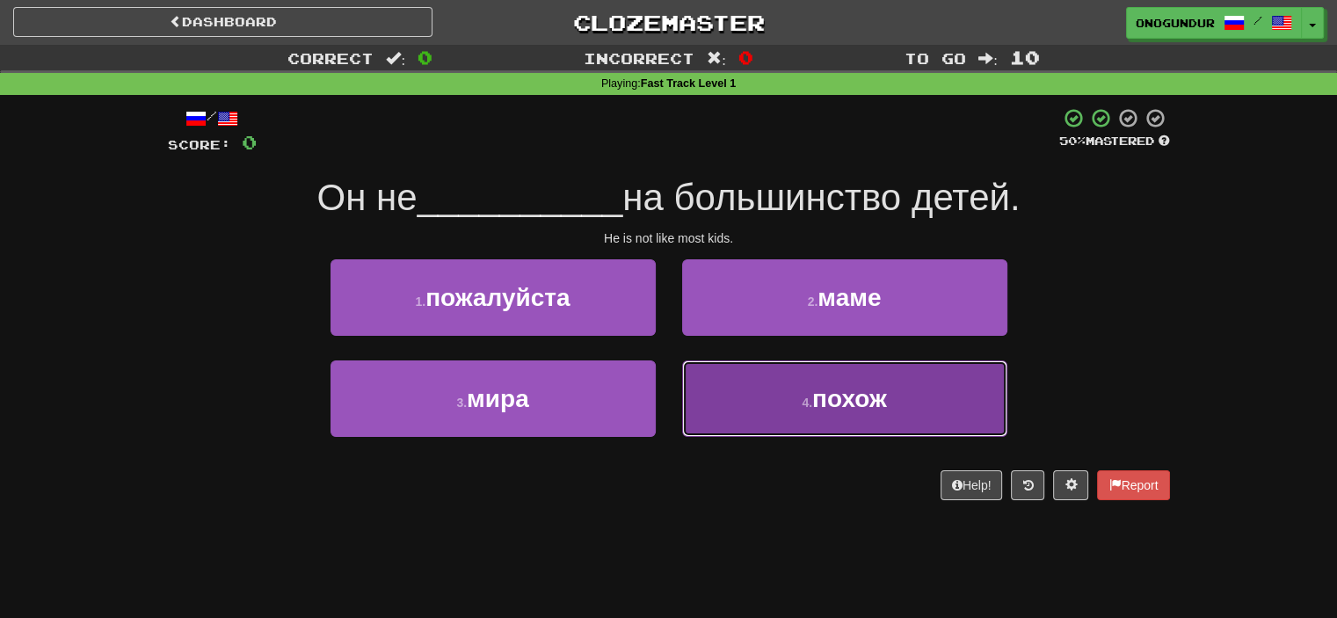
click at [732, 426] on button "4 . похож" at bounding box center [844, 399] width 325 height 77
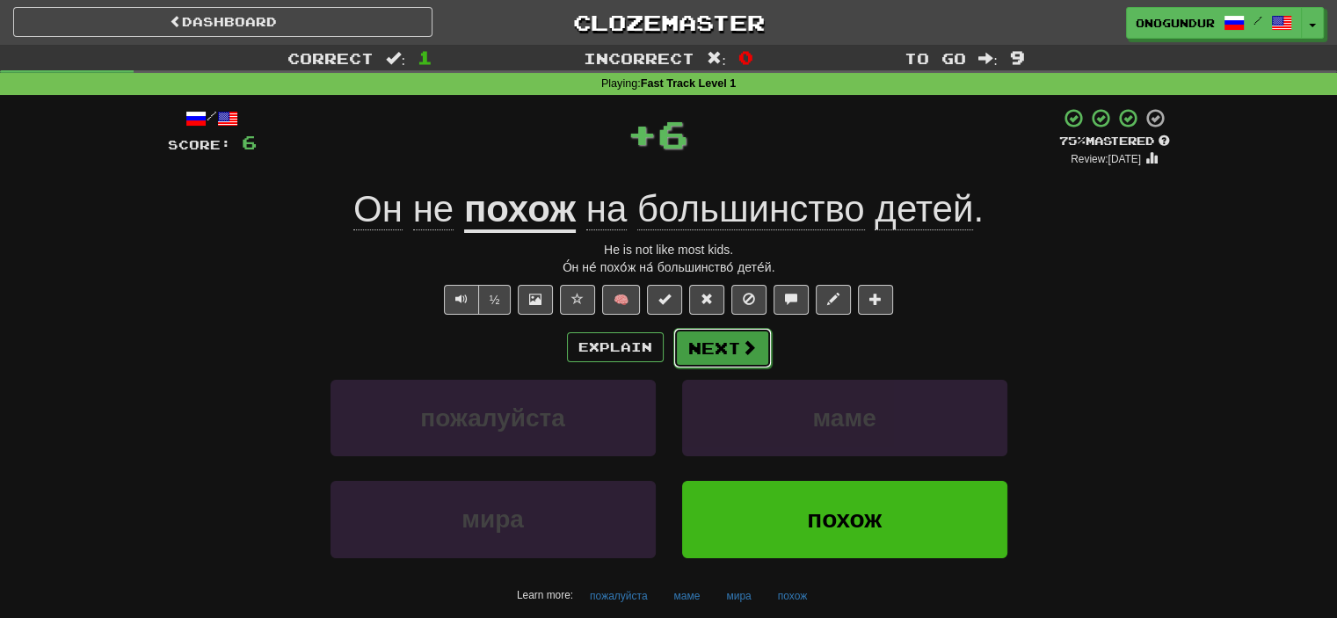
click at [714, 340] on button "Next" at bounding box center [723, 348] width 98 height 40
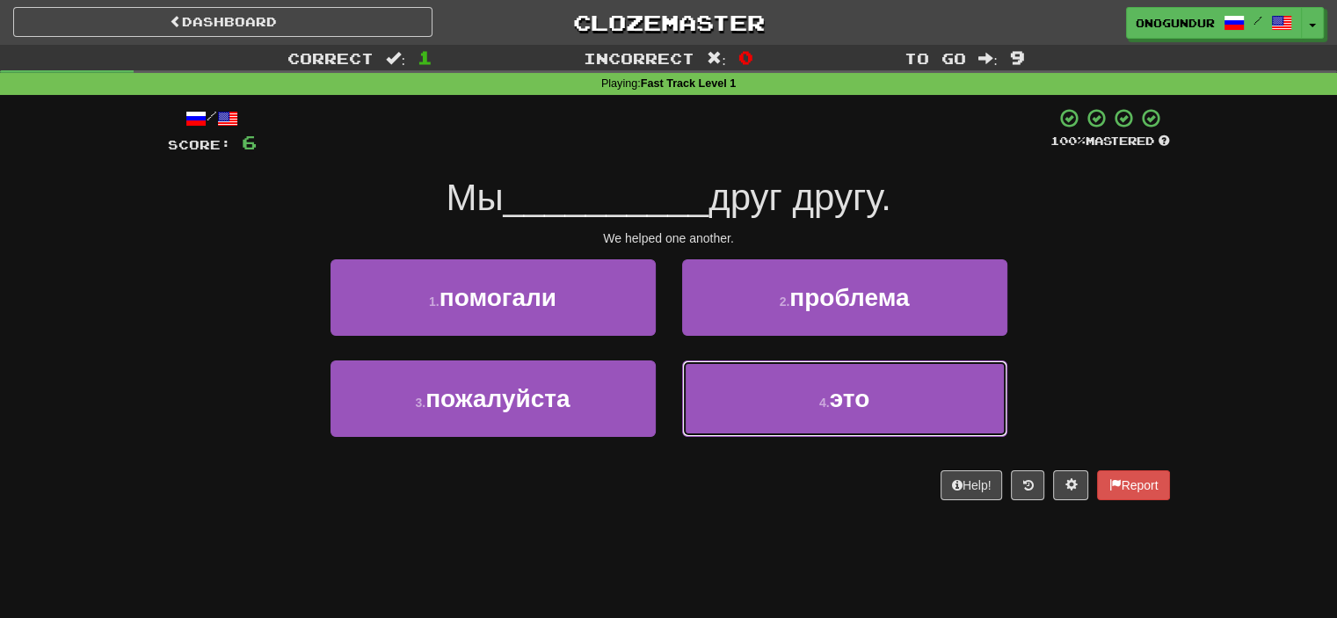
drag, startPoint x: 766, startPoint y: 390, endPoint x: 756, endPoint y: 368, distance: 24.0
click at [766, 391] on button "4 . это" at bounding box center [844, 399] width 325 height 77
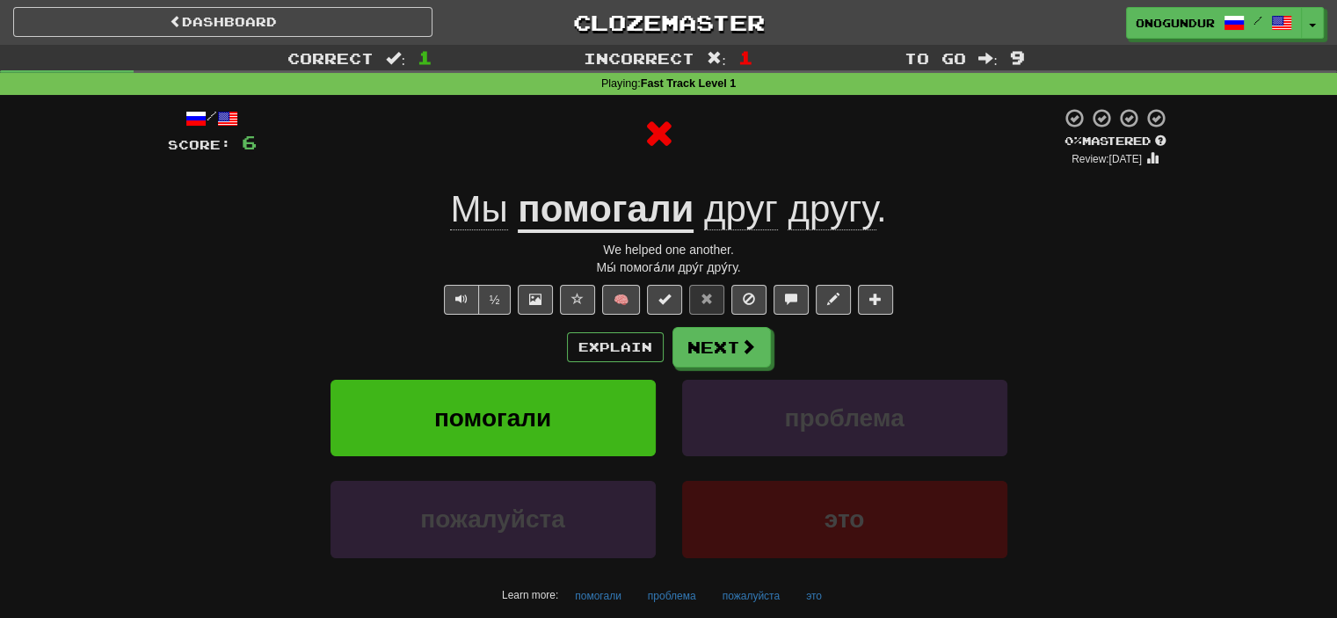
click at [730, 305] on span "🧠" at bounding box center [727, 299] width 340 height 14
click at [724, 328] on button "Next" at bounding box center [723, 348] width 98 height 40
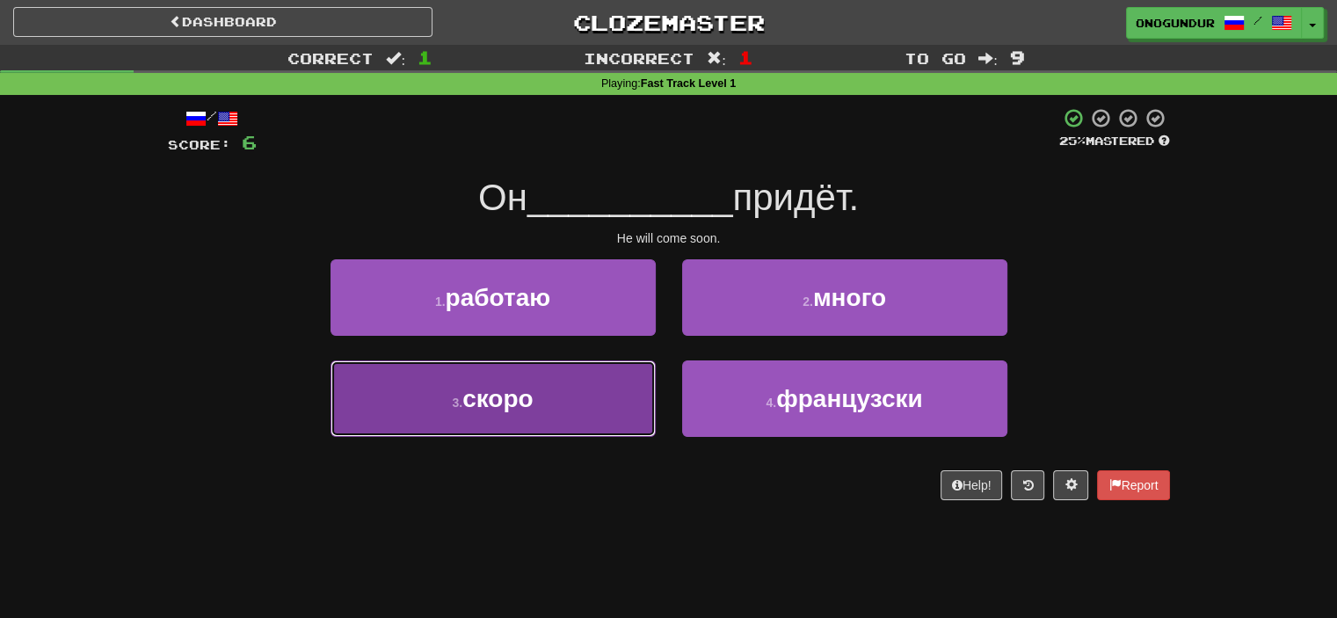
click at [616, 393] on button "3 . скоро" at bounding box center [493, 399] width 325 height 77
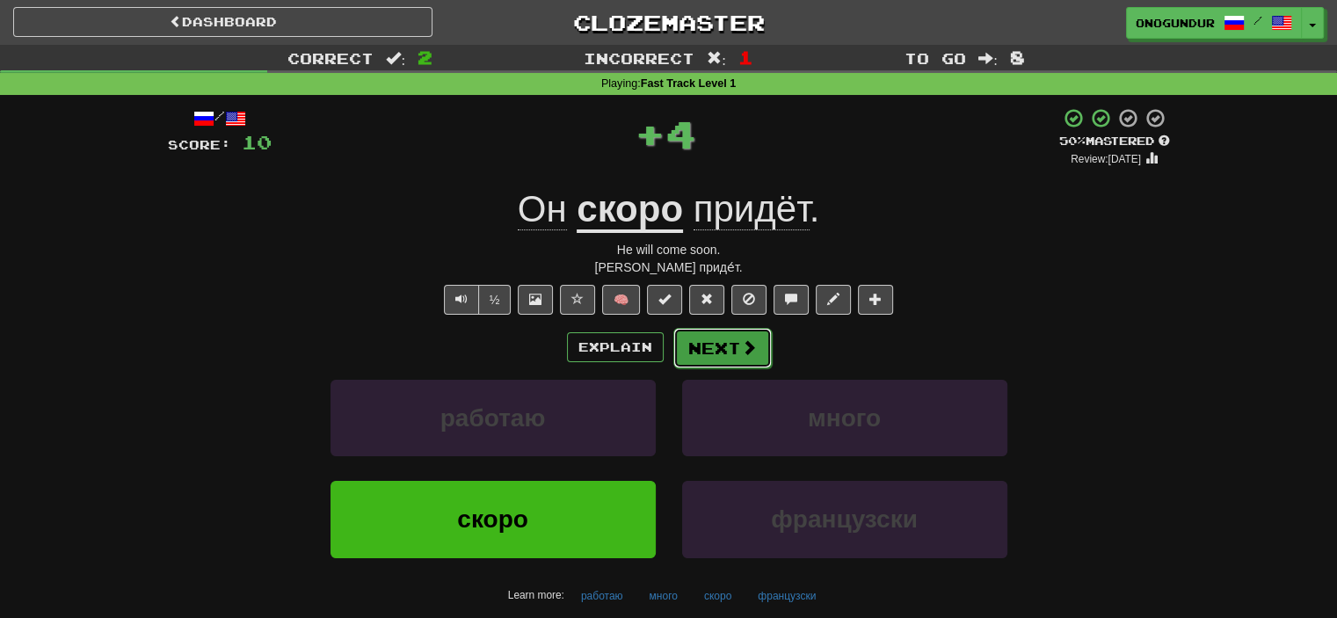
click at [723, 337] on button "Next" at bounding box center [723, 348] width 98 height 40
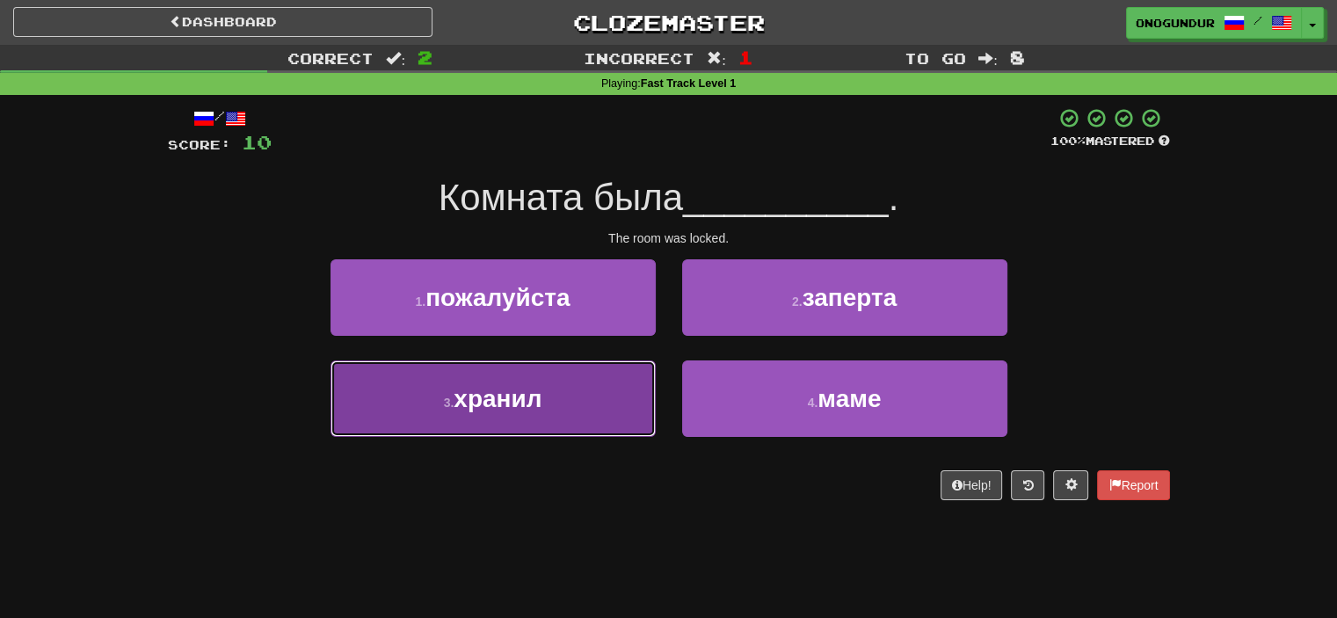
click at [620, 393] on button "3 . хранил" at bounding box center [493, 399] width 325 height 77
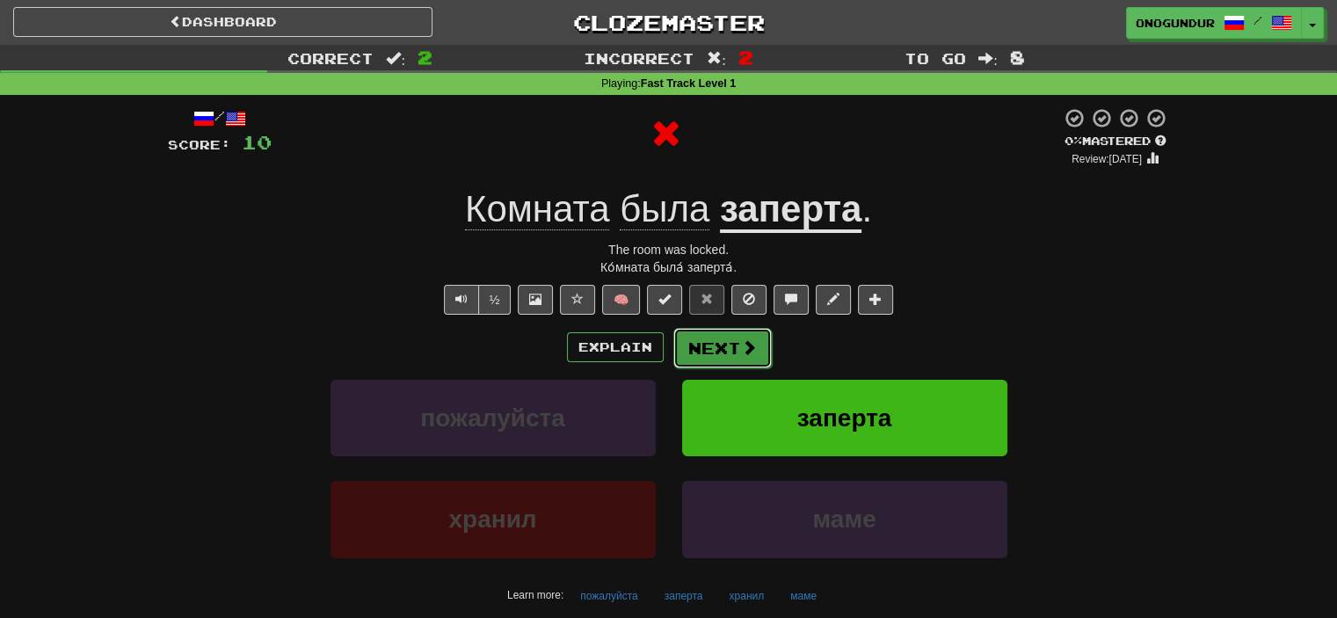
click at [711, 342] on button "Next" at bounding box center [723, 348] width 98 height 40
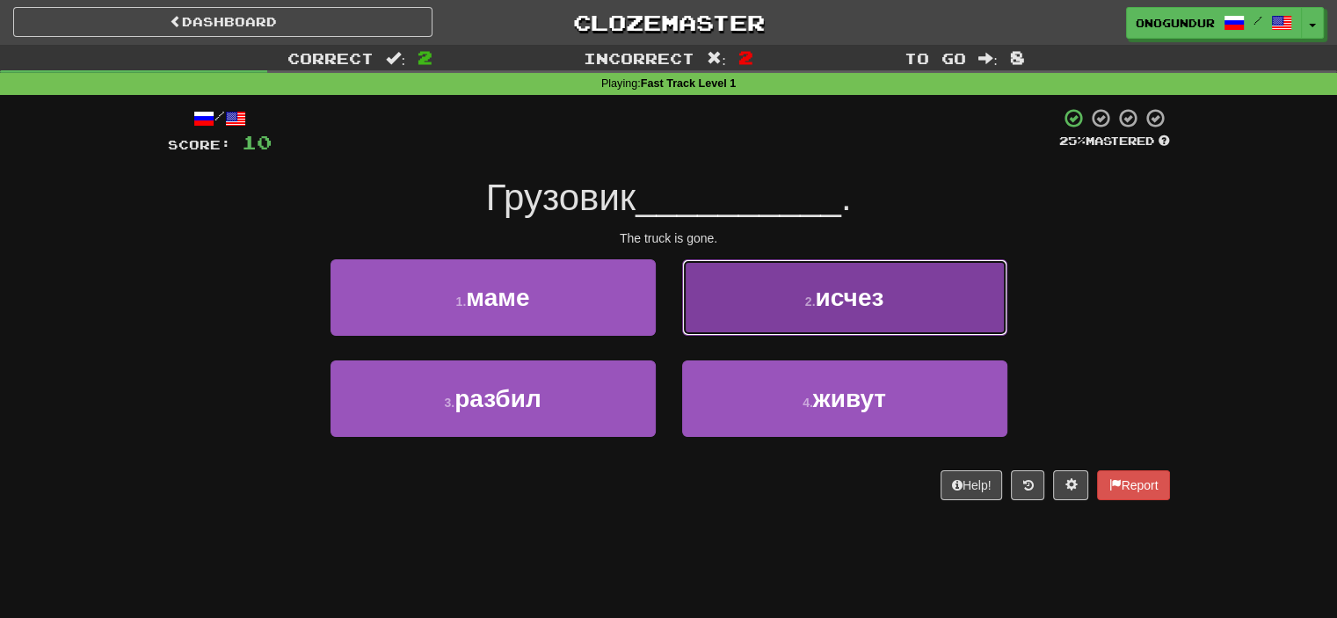
click at [736, 312] on button "2 . исчез" at bounding box center [844, 297] width 325 height 77
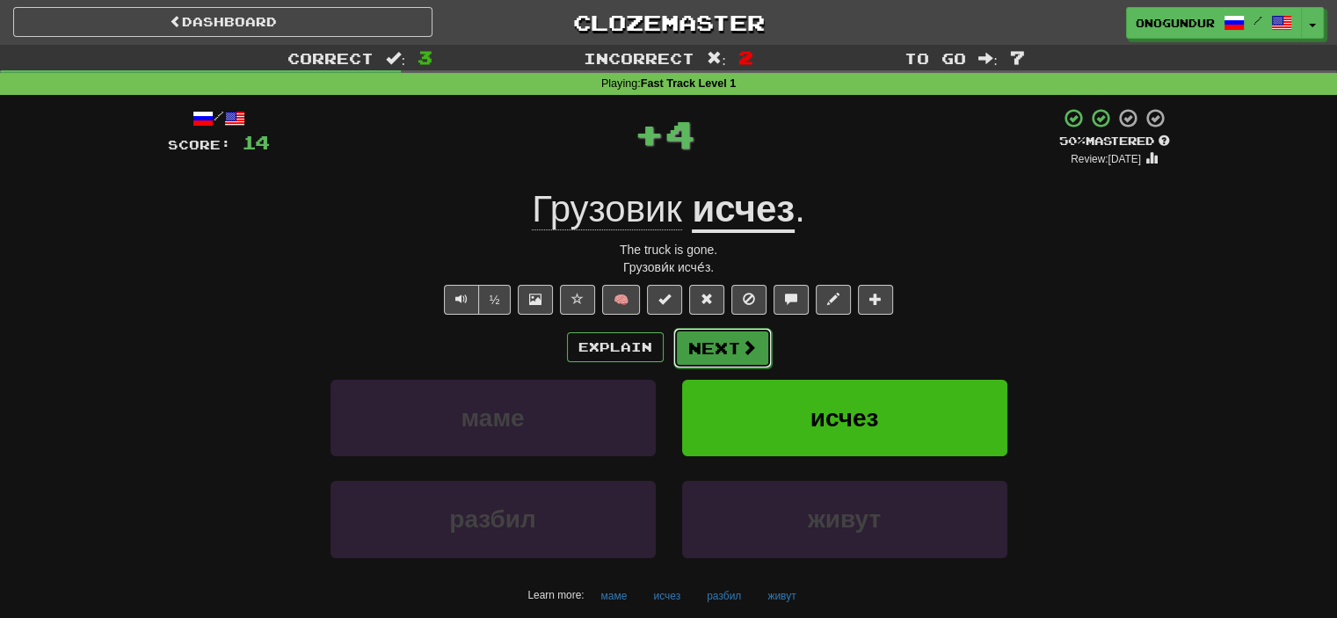
click at [718, 330] on button "Next" at bounding box center [723, 348] width 98 height 40
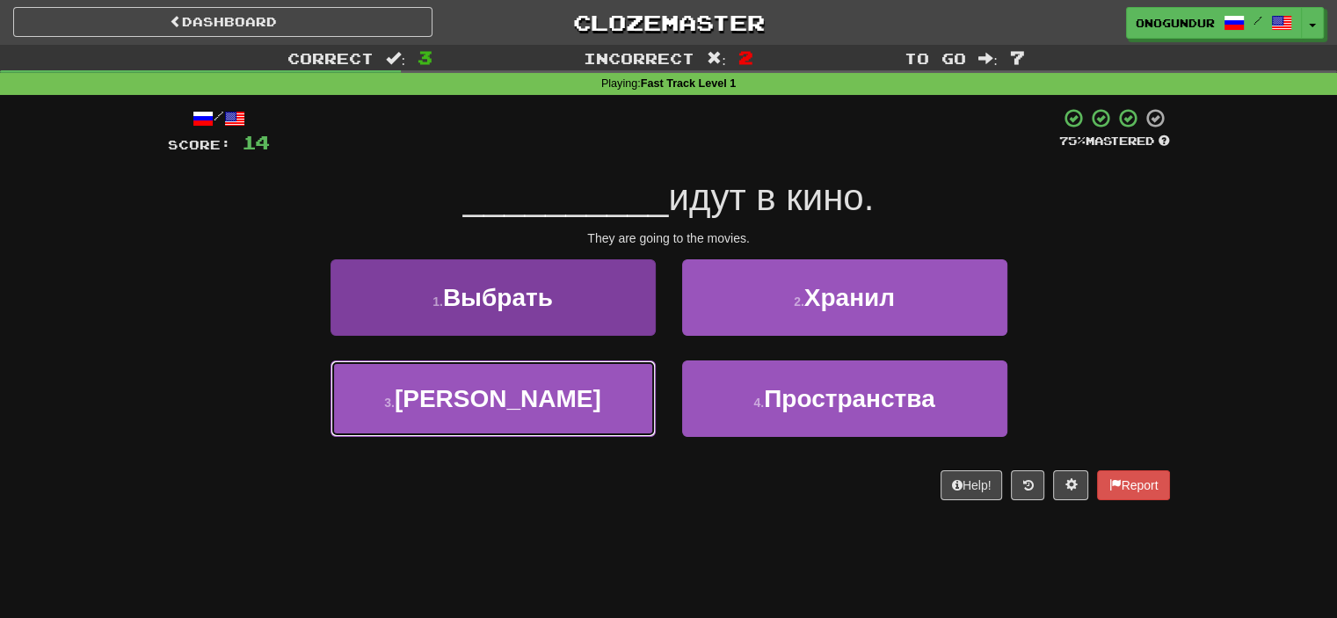
click at [600, 414] on button "3 . Они" at bounding box center [493, 399] width 325 height 77
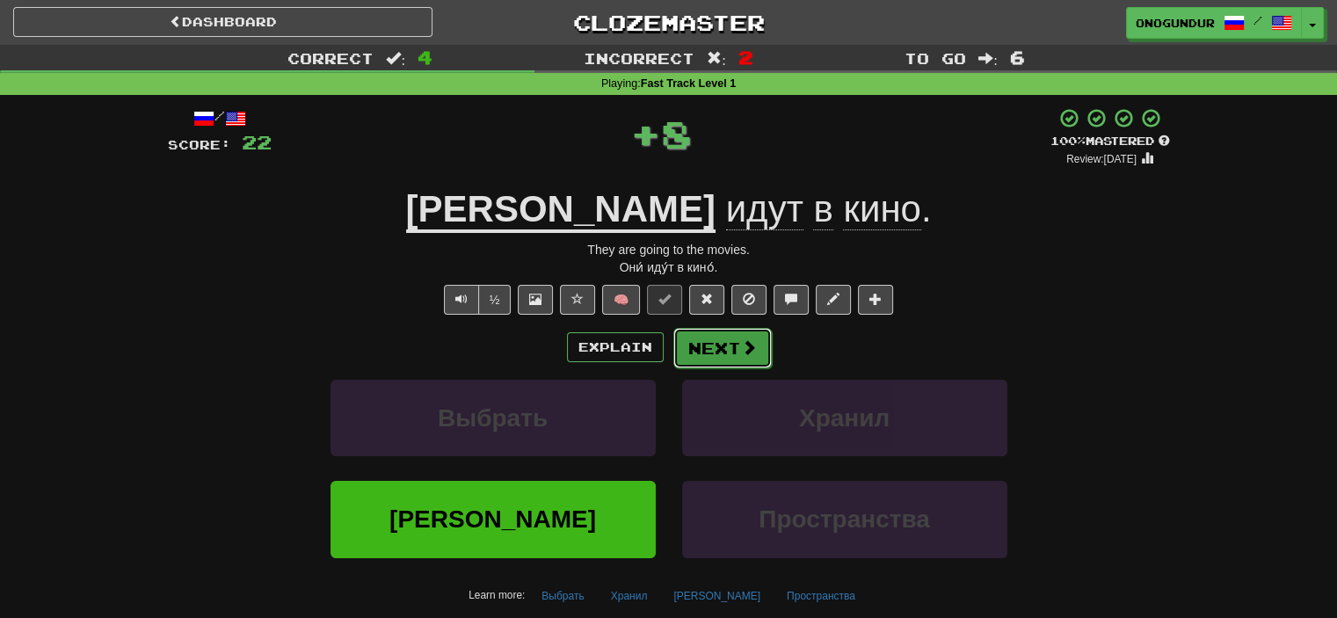
click at [718, 348] on button "Next" at bounding box center [723, 348] width 98 height 40
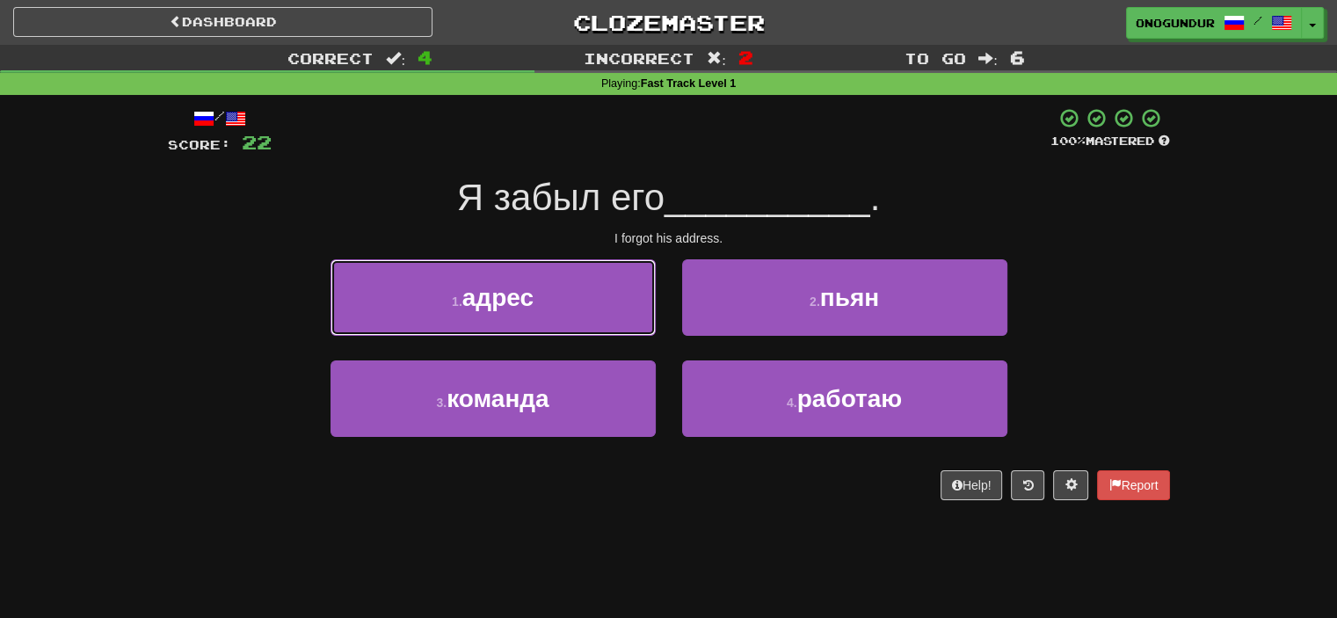
click at [598, 319] on button "1 . адрес" at bounding box center [493, 297] width 325 height 77
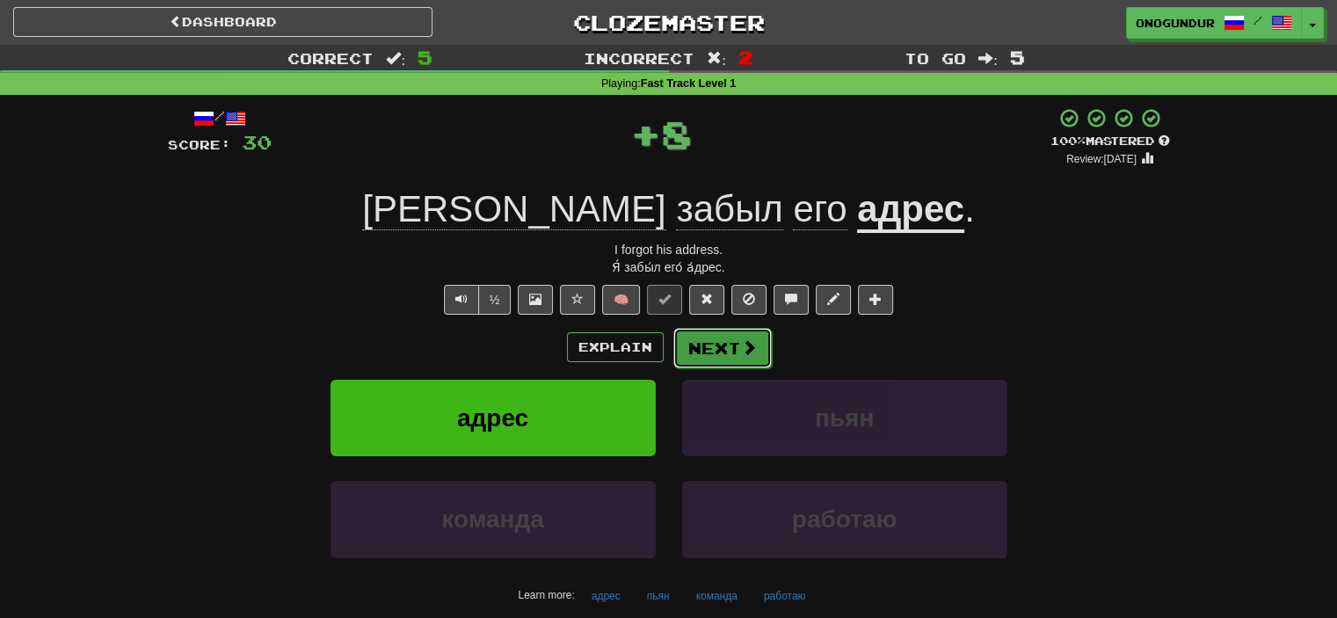
click at [741, 332] on button "Next" at bounding box center [723, 348] width 98 height 40
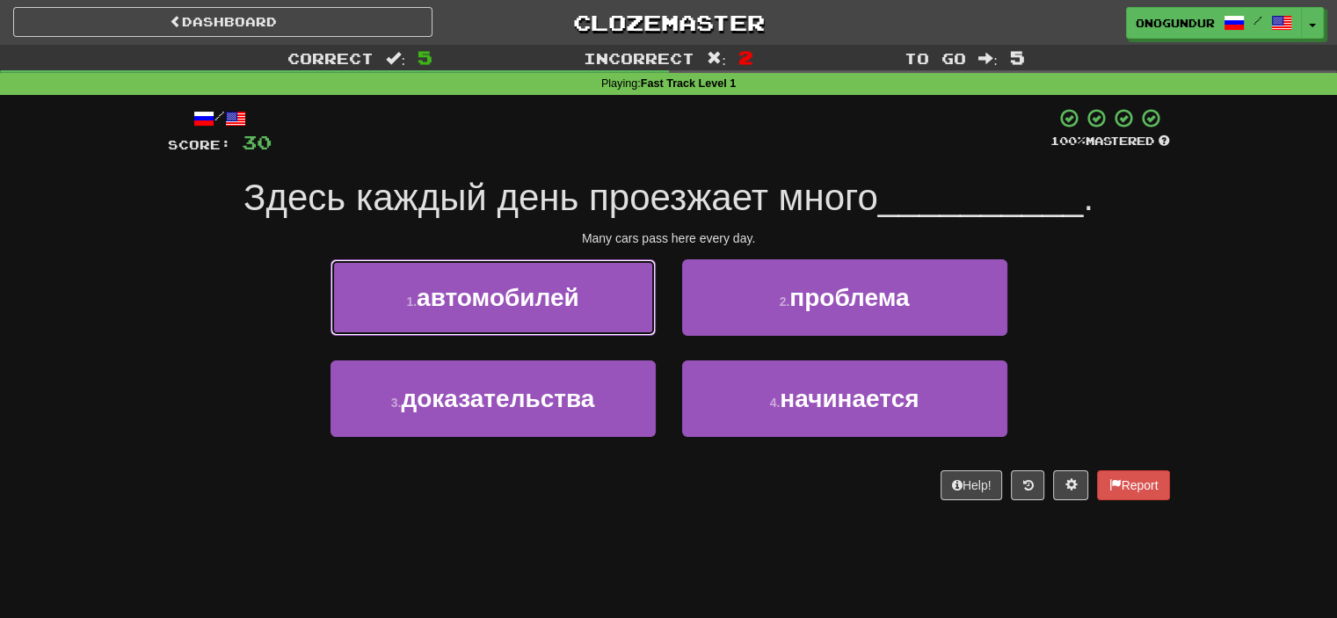
drag, startPoint x: 536, startPoint y: 295, endPoint x: 655, endPoint y: 316, distance: 120.6
click at [541, 298] on span "автомобилей" at bounding box center [498, 297] width 163 height 27
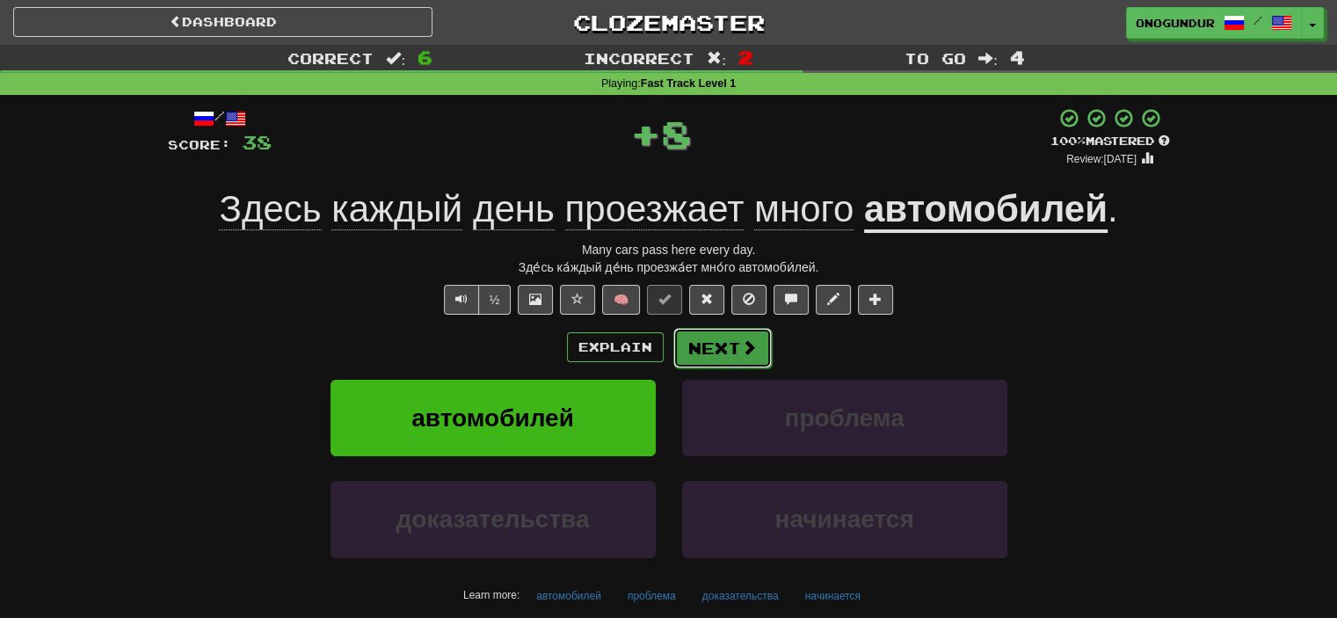
click at [700, 337] on button "Next" at bounding box center [723, 348] width 98 height 40
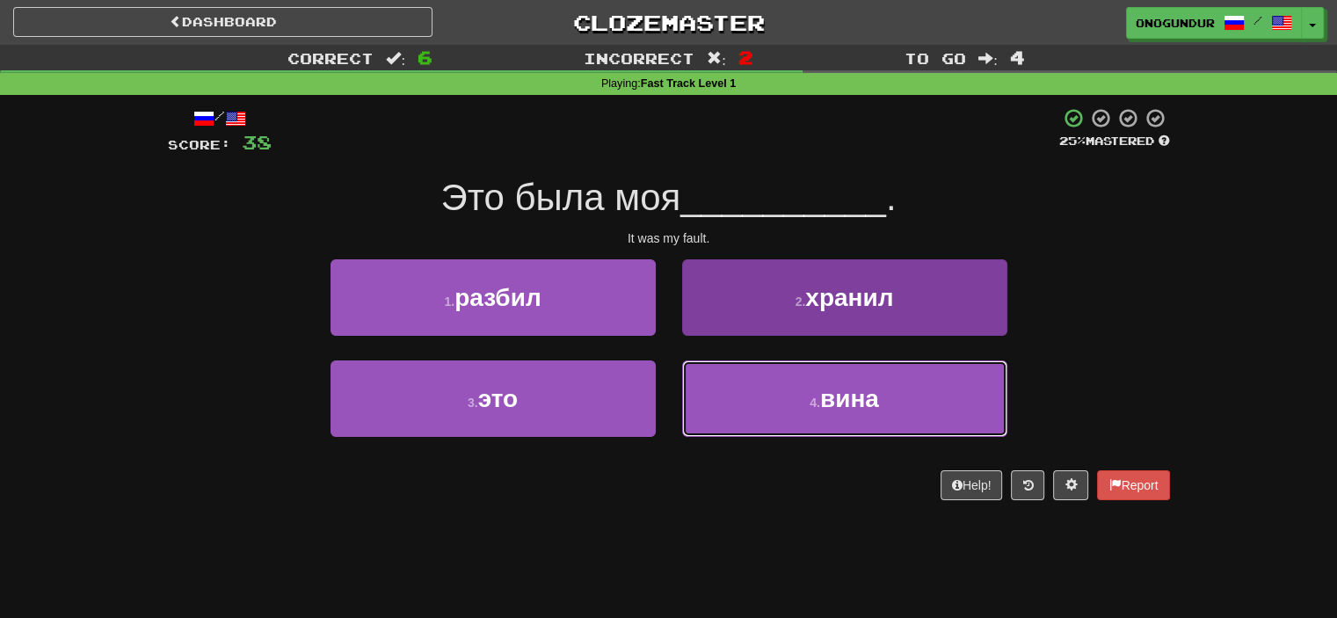
click at [732, 390] on button "4 . вина" at bounding box center [844, 399] width 325 height 77
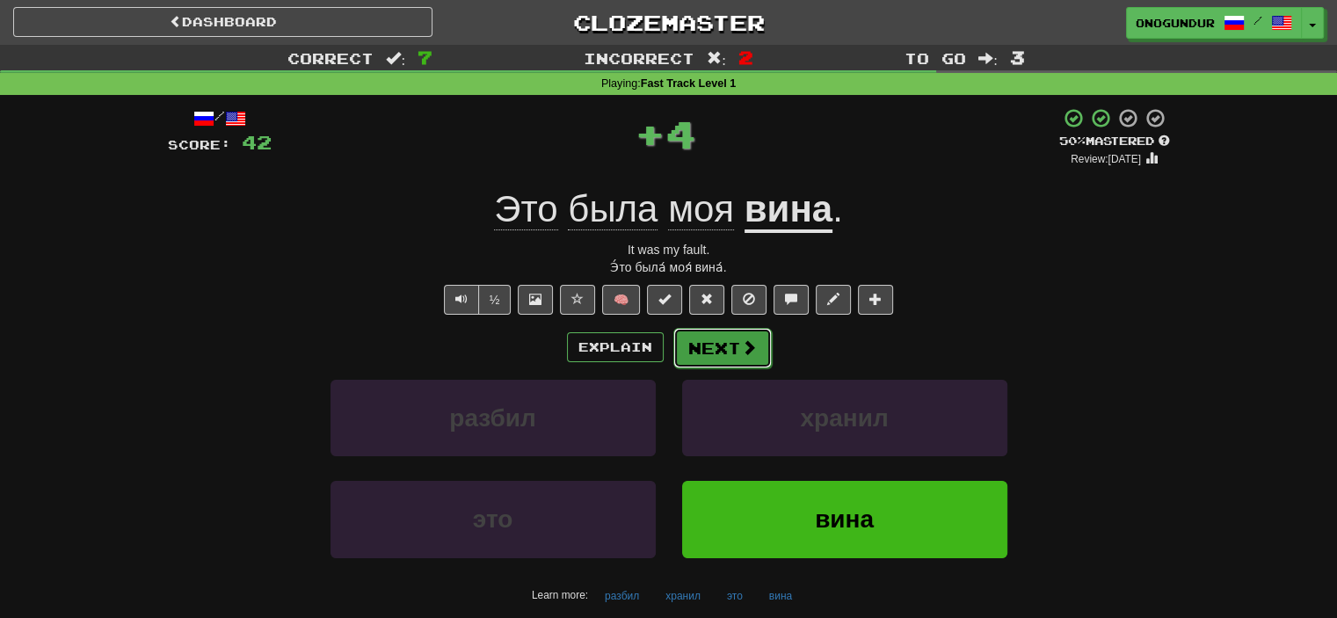
click at [738, 341] on button "Next" at bounding box center [723, 348] width 98 height 40
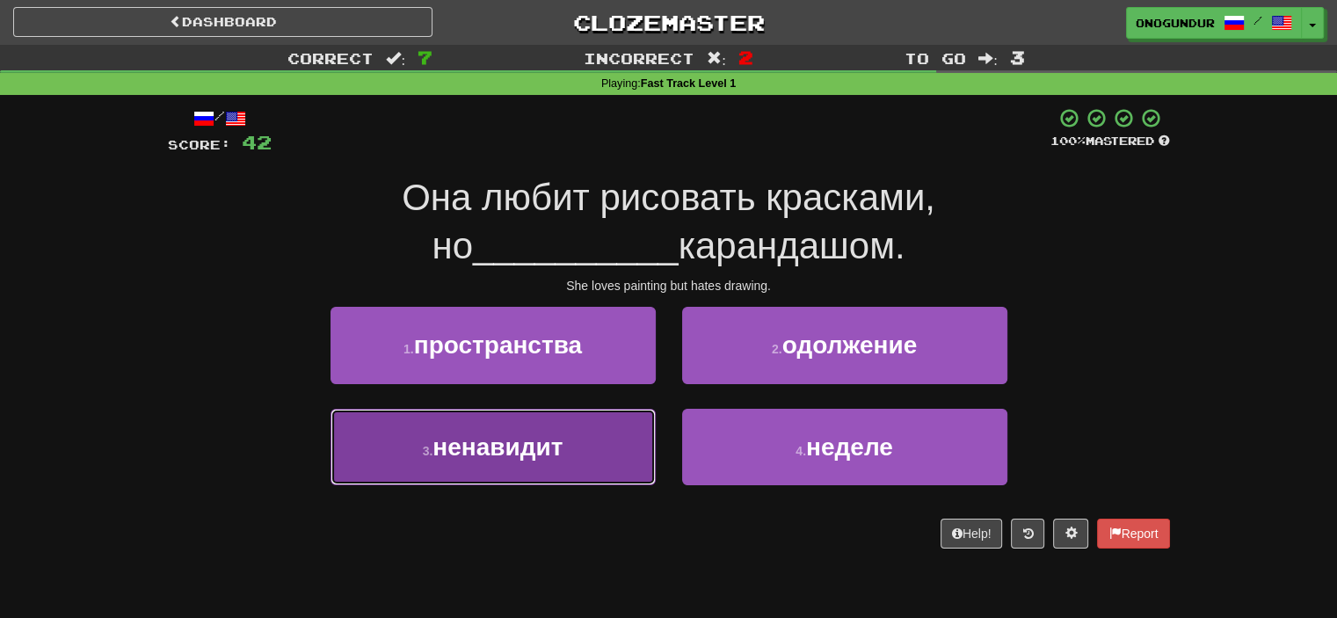
click at [543, 460] on button "3 . ненавидит" at bounding box center [493, 447] width 325 height 77
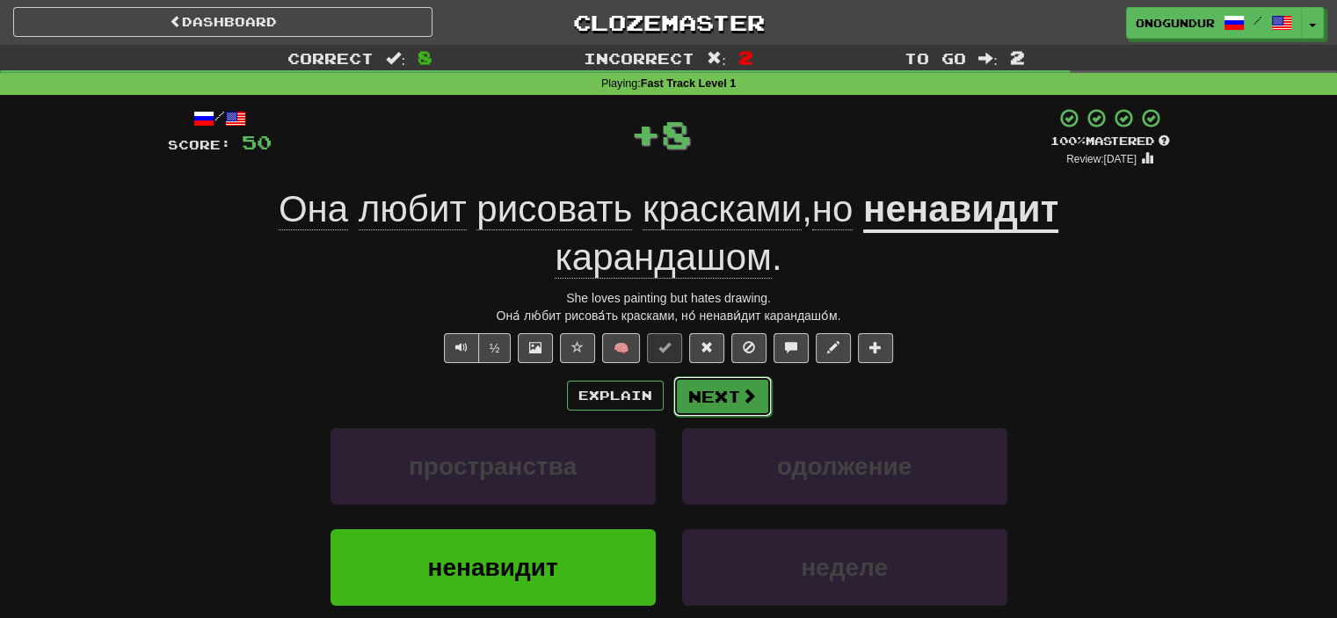
click at [746, 388] on span at bounding box center [749, 396] width 16 height 16
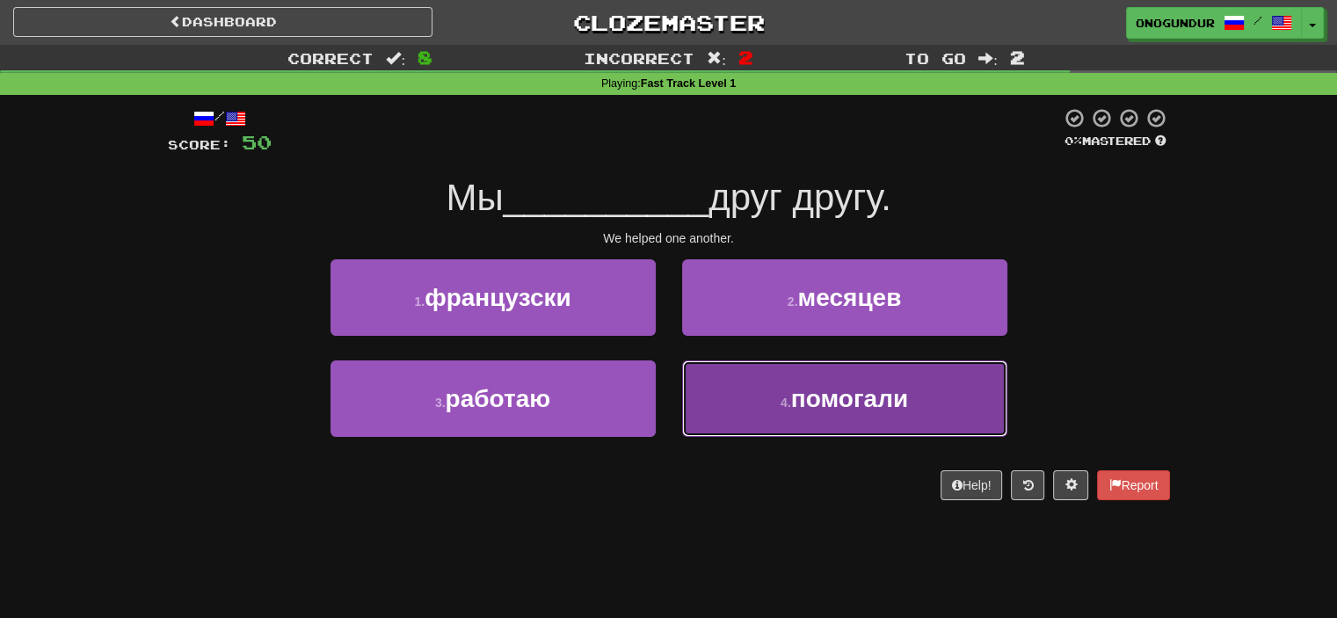
click at [781, 404] on small "4 ." at bounding box center [786, 403] width 11 height 14
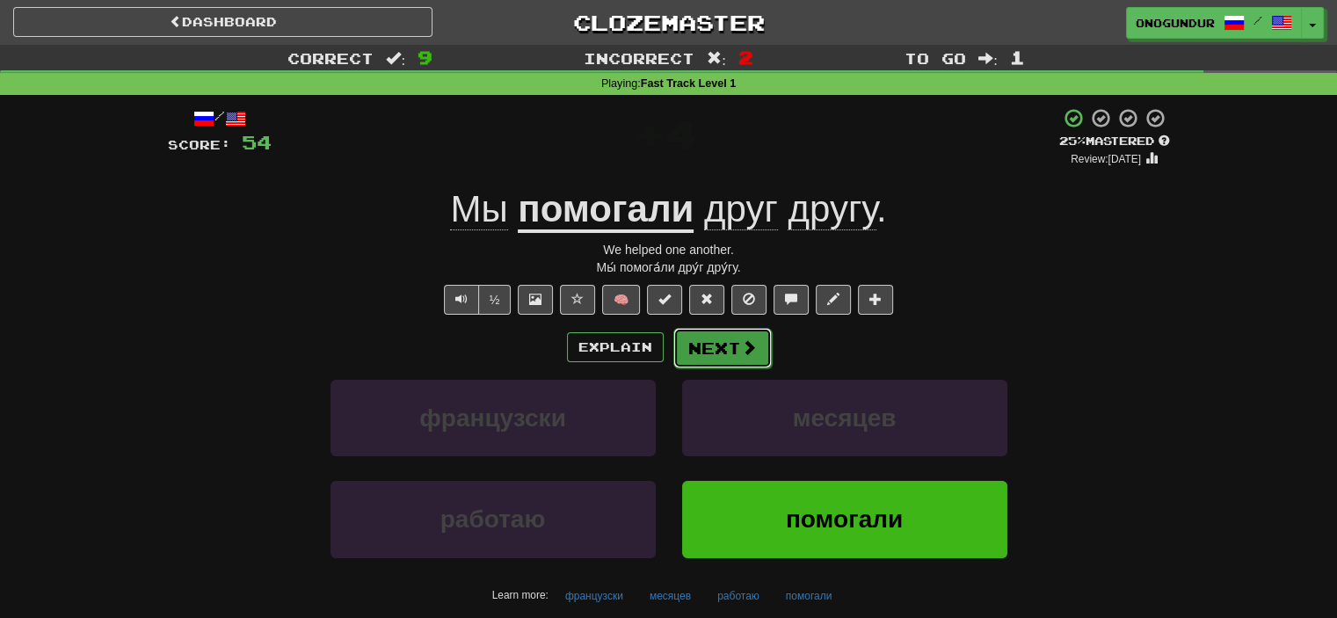
click at [707, 352] on button "Next" at bounding box center [723, 348] width 98 height 40
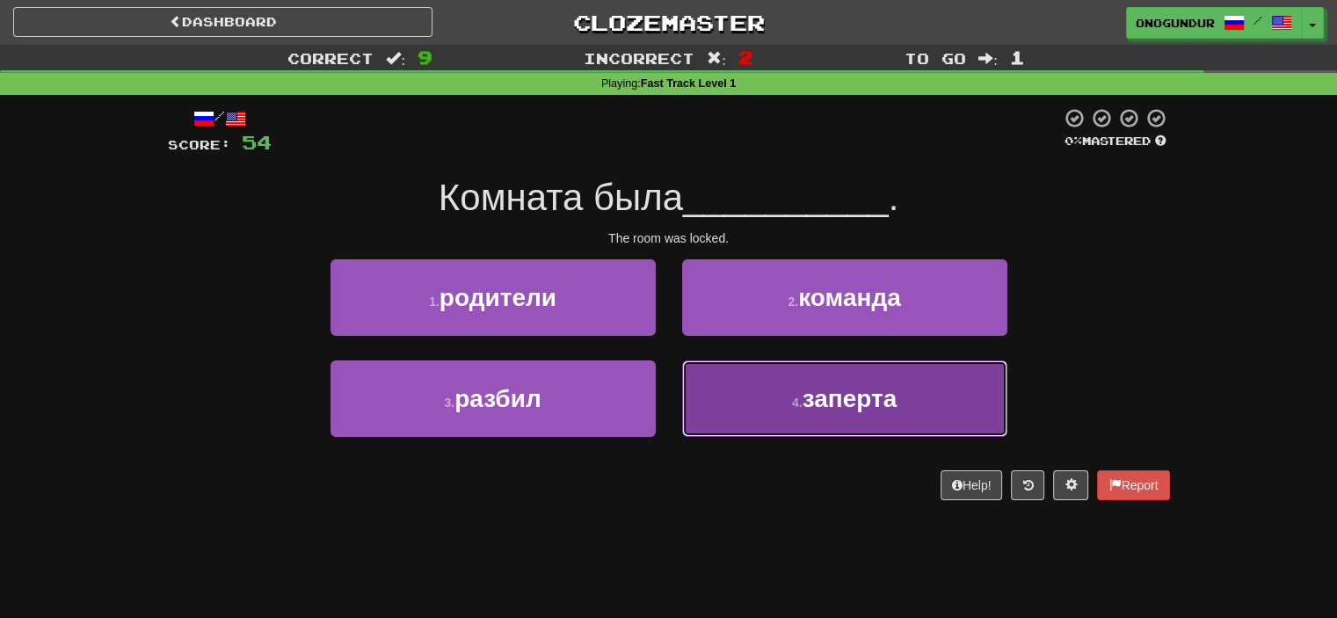
click at [751, 380] on button "4 . заперта" at bounding box center [844, 399] width 325 height 77
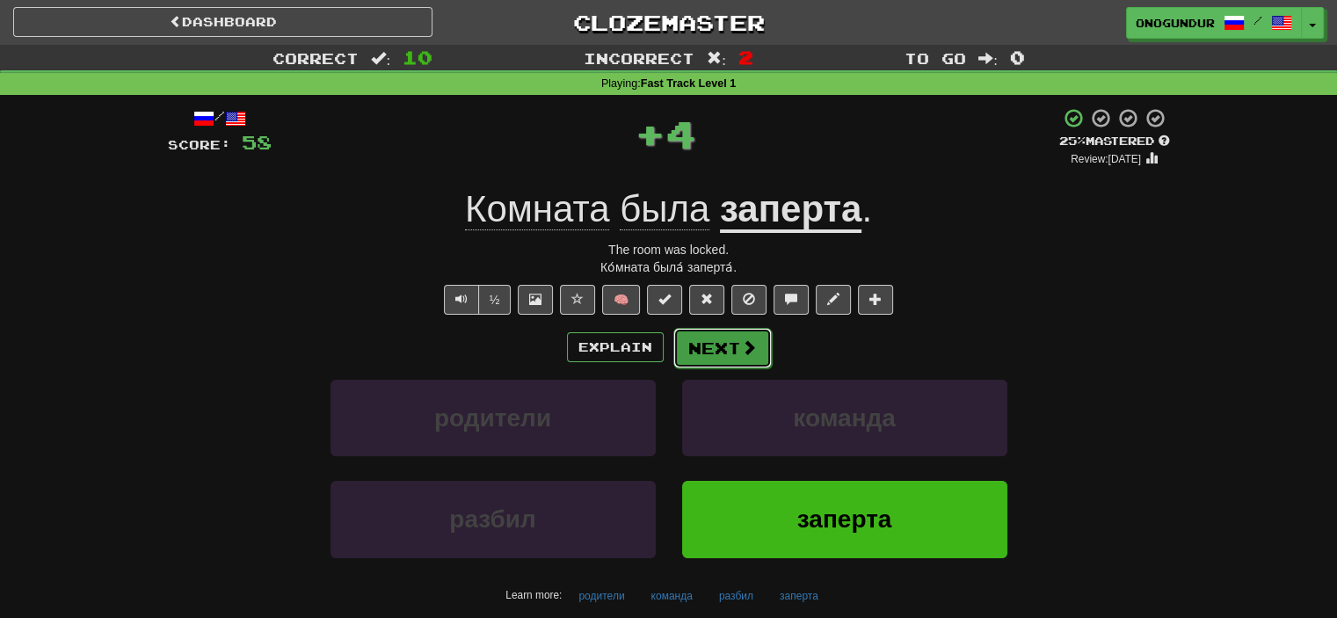
drag, startPoint x: 722, startPoint y: 361, endPoint x: 722, endPoint y: 351, distance: 10.6
click at [722, 360] on button "Next" at bounding box center [722, 347] width 98 height 40
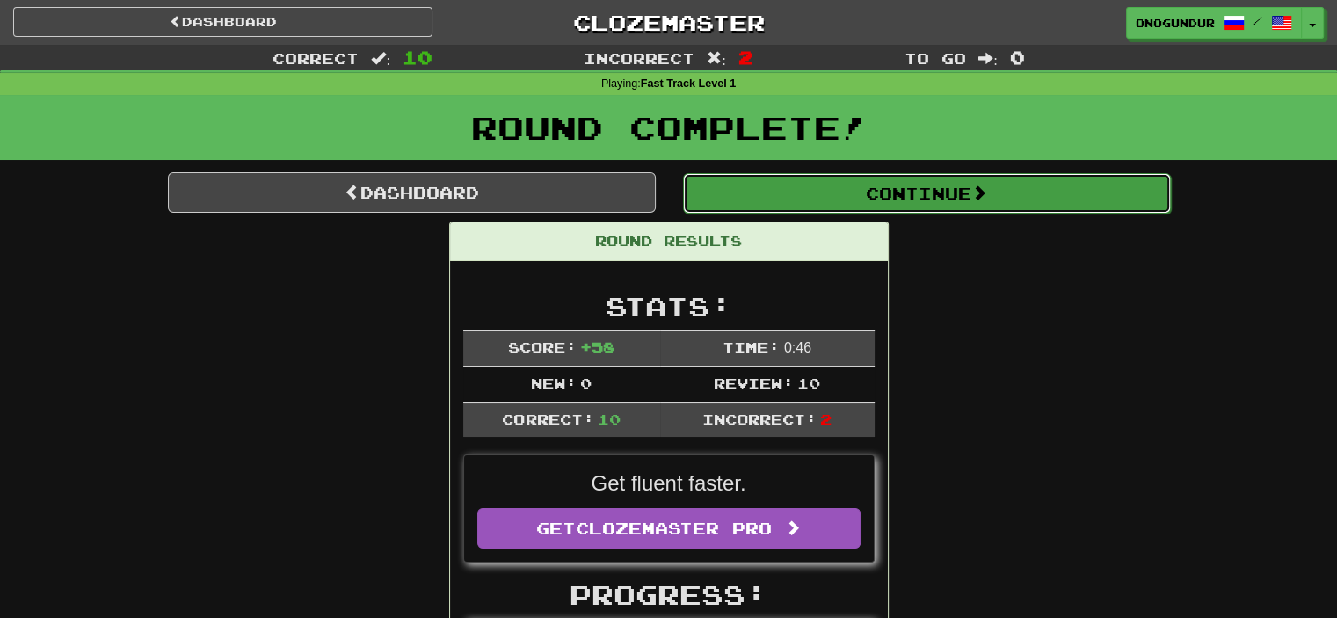
click at [931, 191] on button "Continue" at bounding box center [927, 193] width 488 height 40
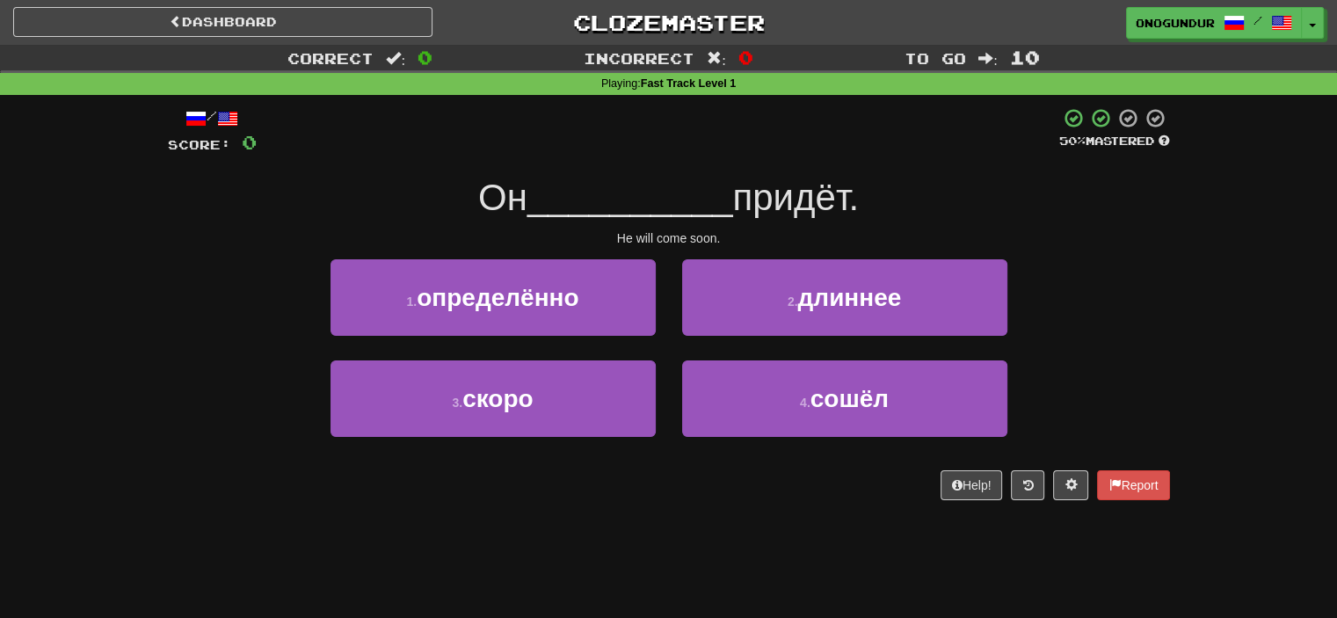
click at [711, 535] on div "Dashboard Clozemaster onogundur / Toggle Dropdown Dashboard Leaderboard Activit…" at bounding box center [668, 309] width 1337 height 618
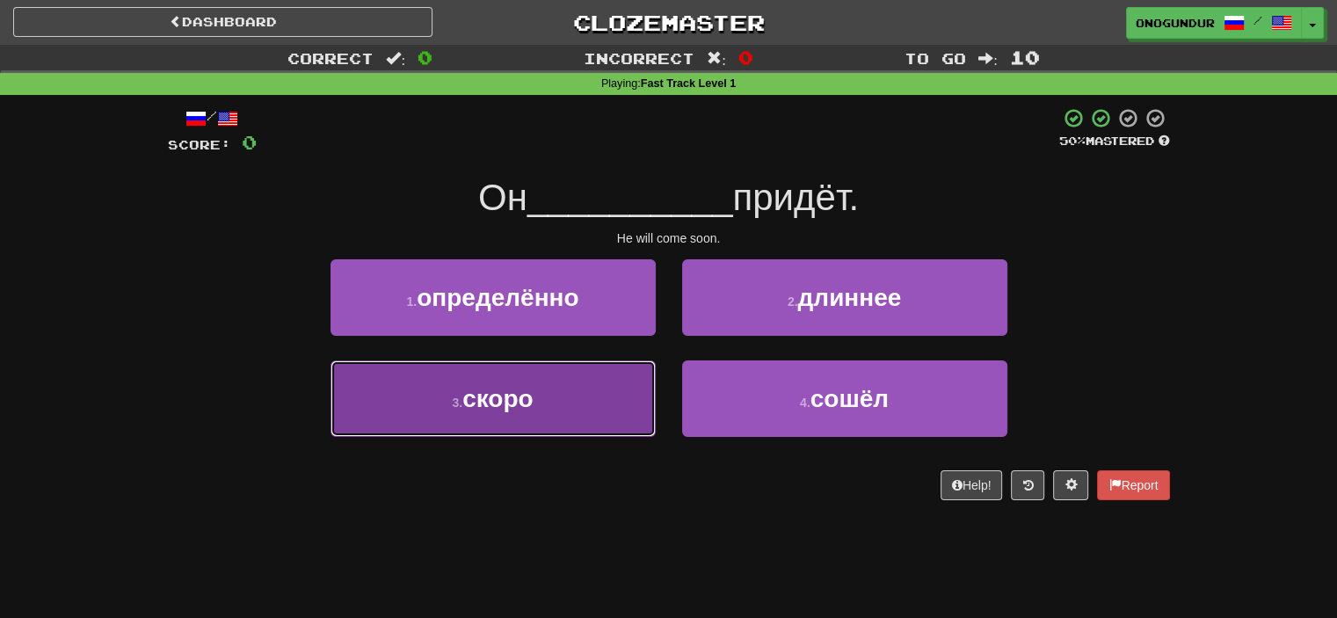
click at [619, 413] on button "3 . скоро" at bounding box center [493, 399] width 325 height 77
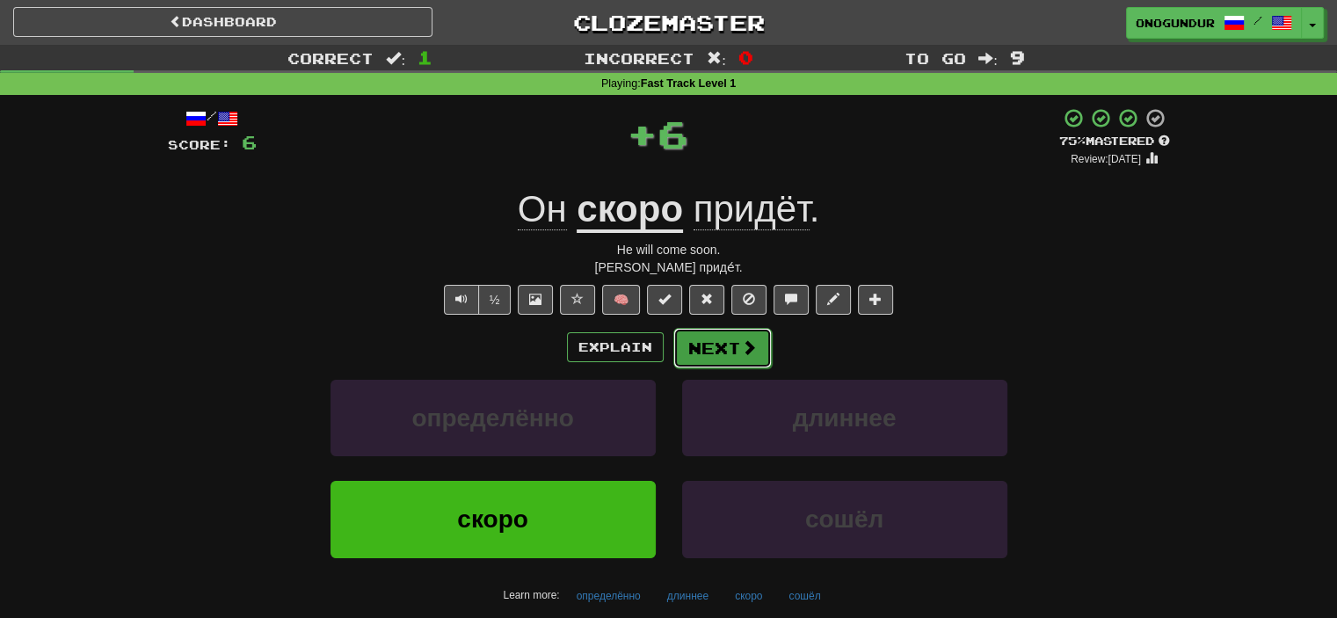
click at [715, 337] on button "Next" at bounding box center [723, 348] width 98 height 40
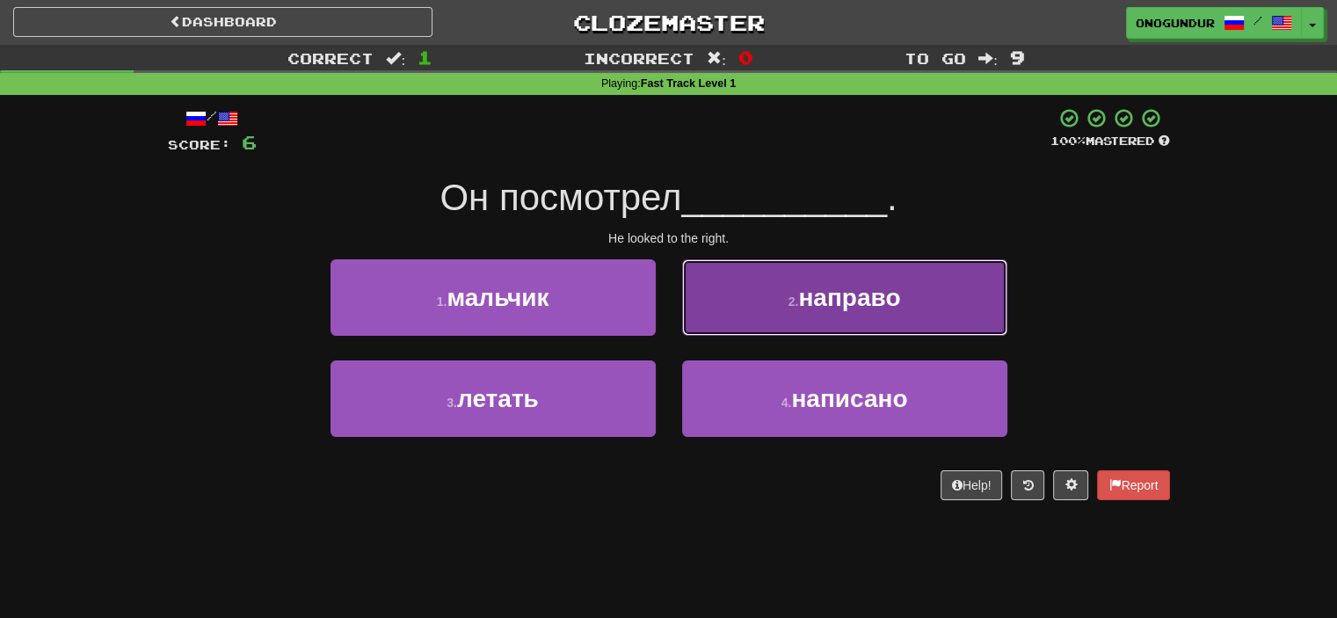
click at [737, 302] on button "2 . направо" at bounding box center [844, 297] width 325 height 77
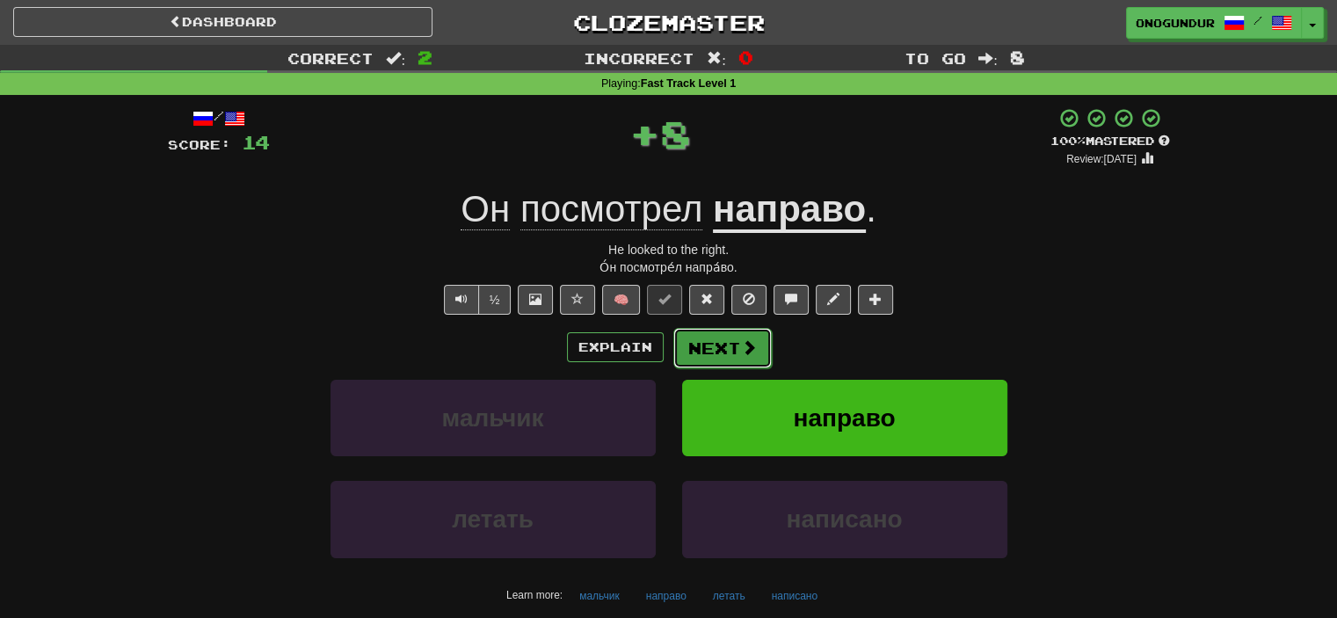
click at [728, 354] on button "Next" at bounding box center [723, 348] width 98 height 40
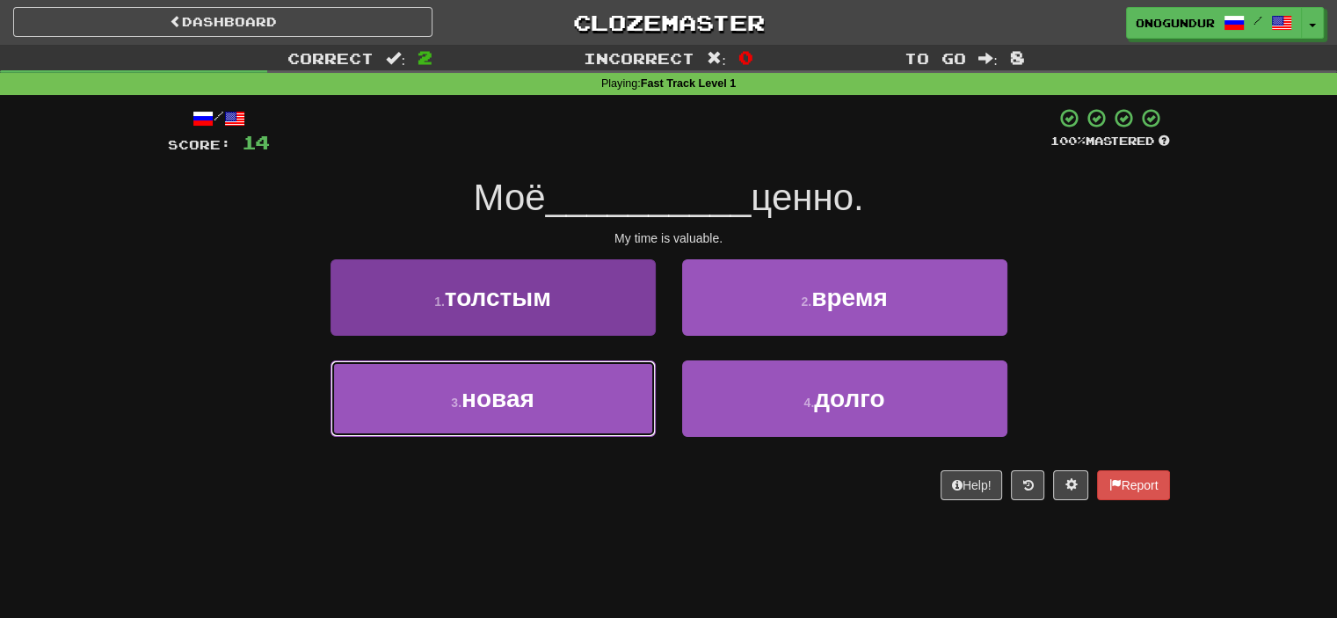
click at [601, 415] on button "3 . новая" at bounding box center [493, 399] width 325 height 77
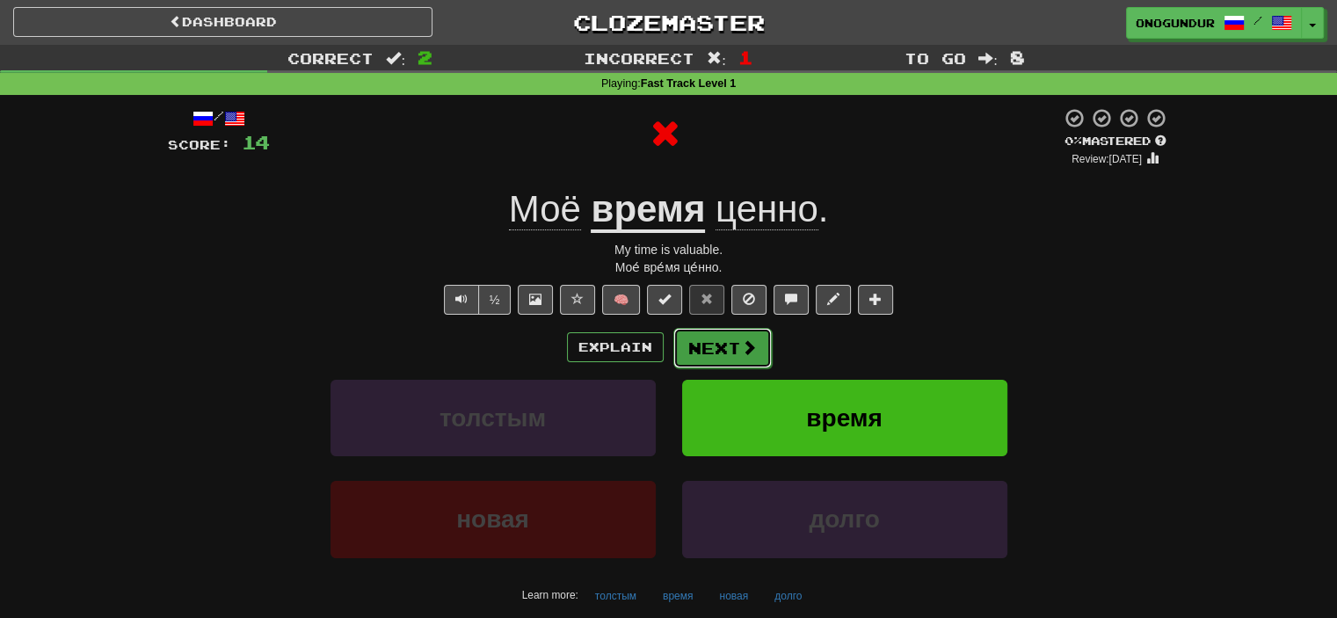
click at [754, 354] on span at bounding box center [749, 347] width 16 height 16
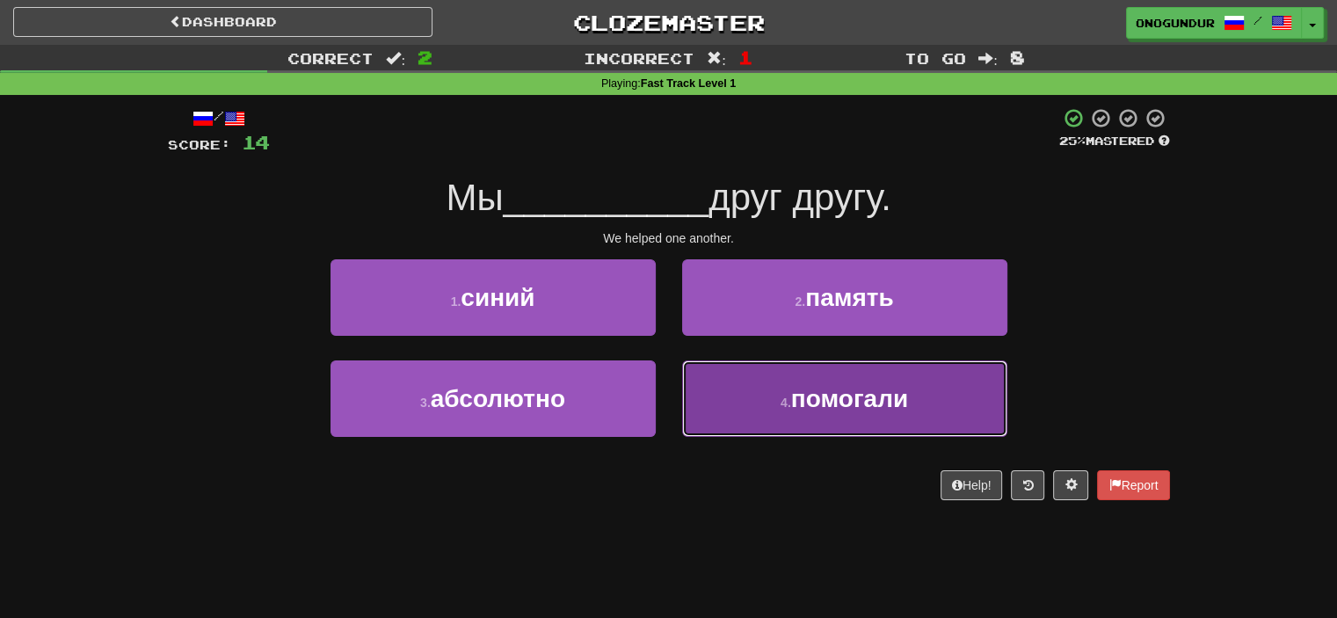
click at [769, 404] on button "4 . помогали" at bounding box center [844, 399] width 325 height 77
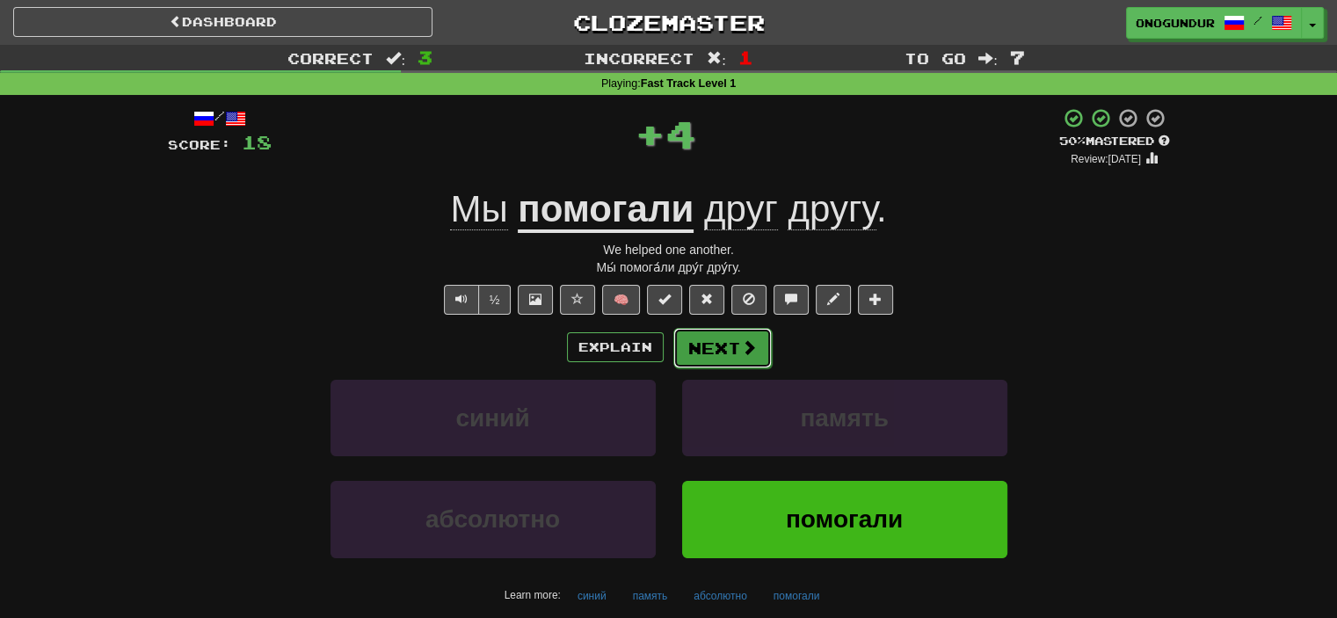
click at [741, 339] on span at bounding box center [749, 347] width 16 height 16
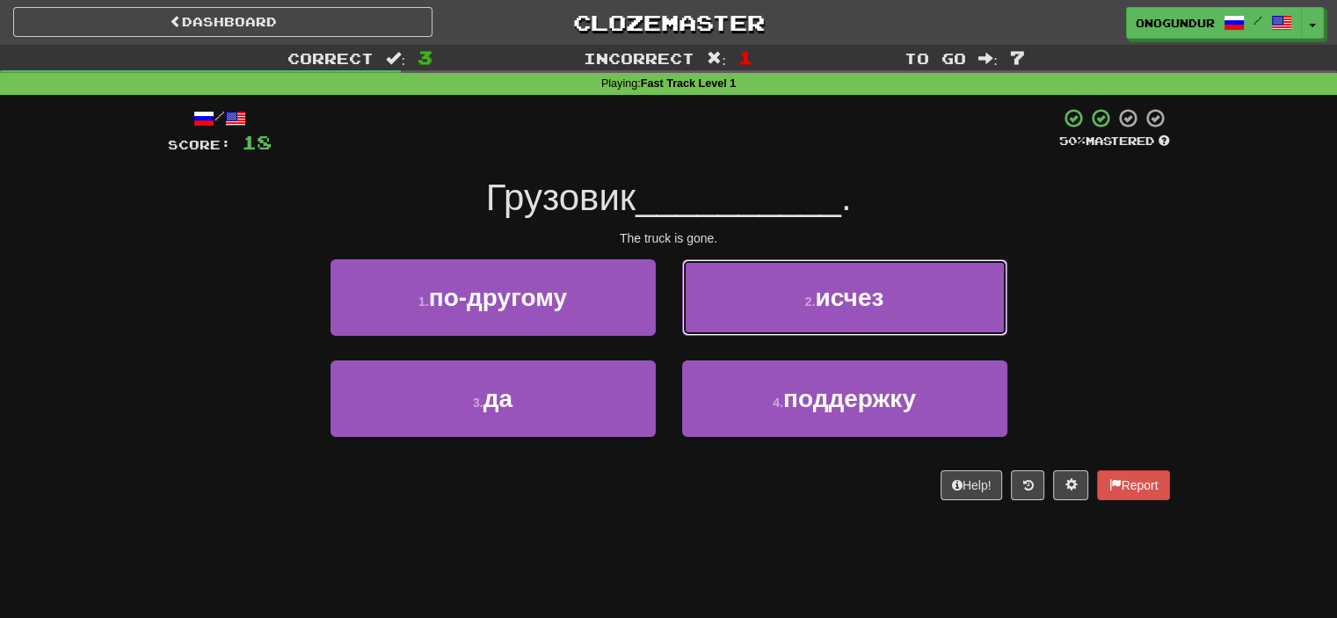
drag, startPoint x: 799, startPoint y: 312, endPoint x: 784, endPoint y: 325, distance: 19.9
click at [791, 322] on button "2 . исчез" at bounding box center [844, 297] width 325 height 77
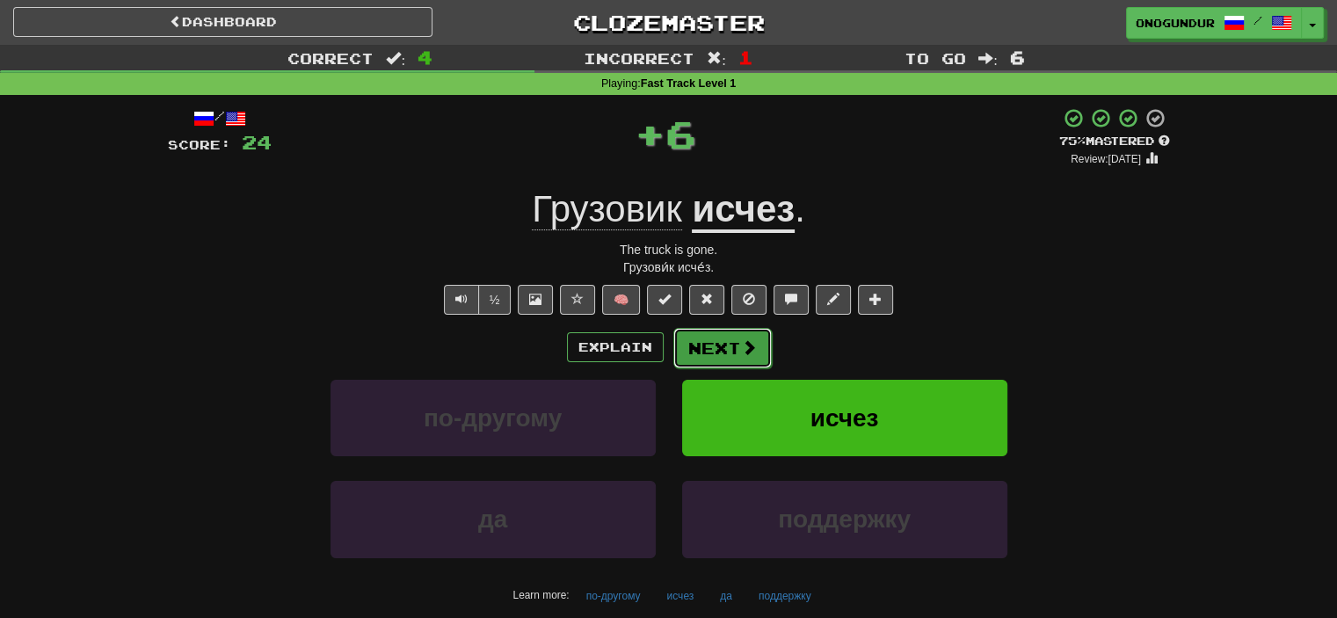
click at [737, 353] on button "Next" at bounding box center [723, 348] width 98 height 40
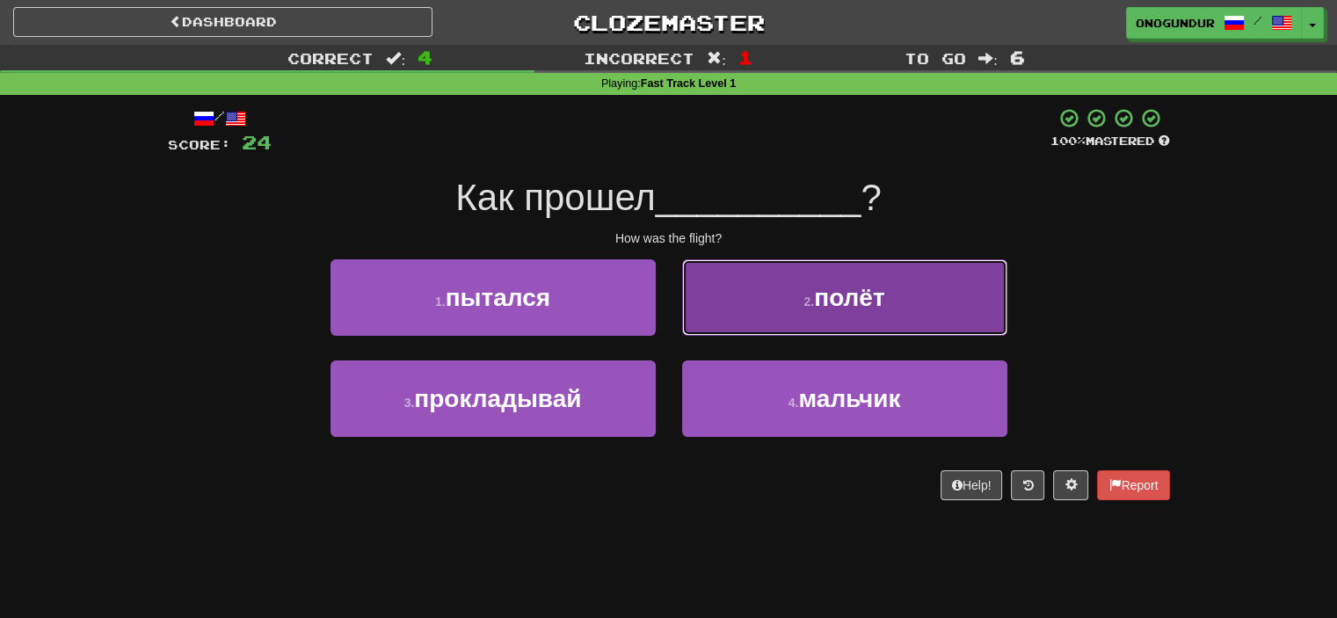
click at [754, 312] on button "2 . полёт" at bounding box center [844, 297] width 325 height 77
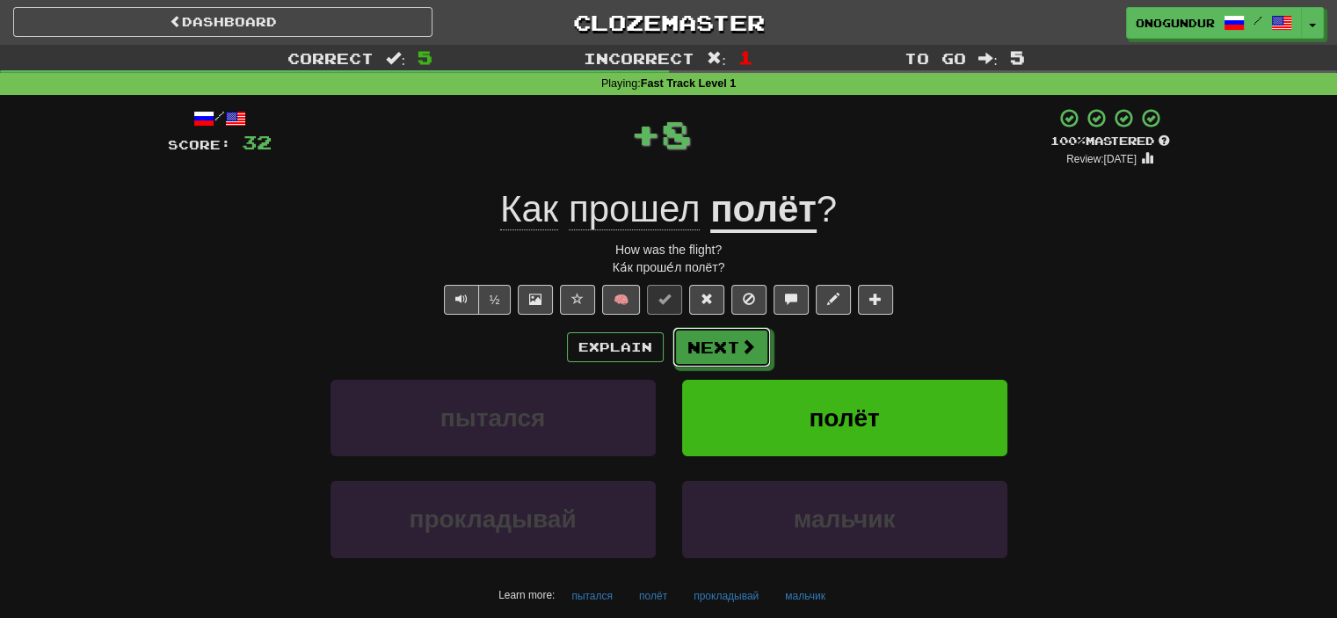
click at [738, 332] on button "Next" at bounding box center [722, 347] width 98 height 40
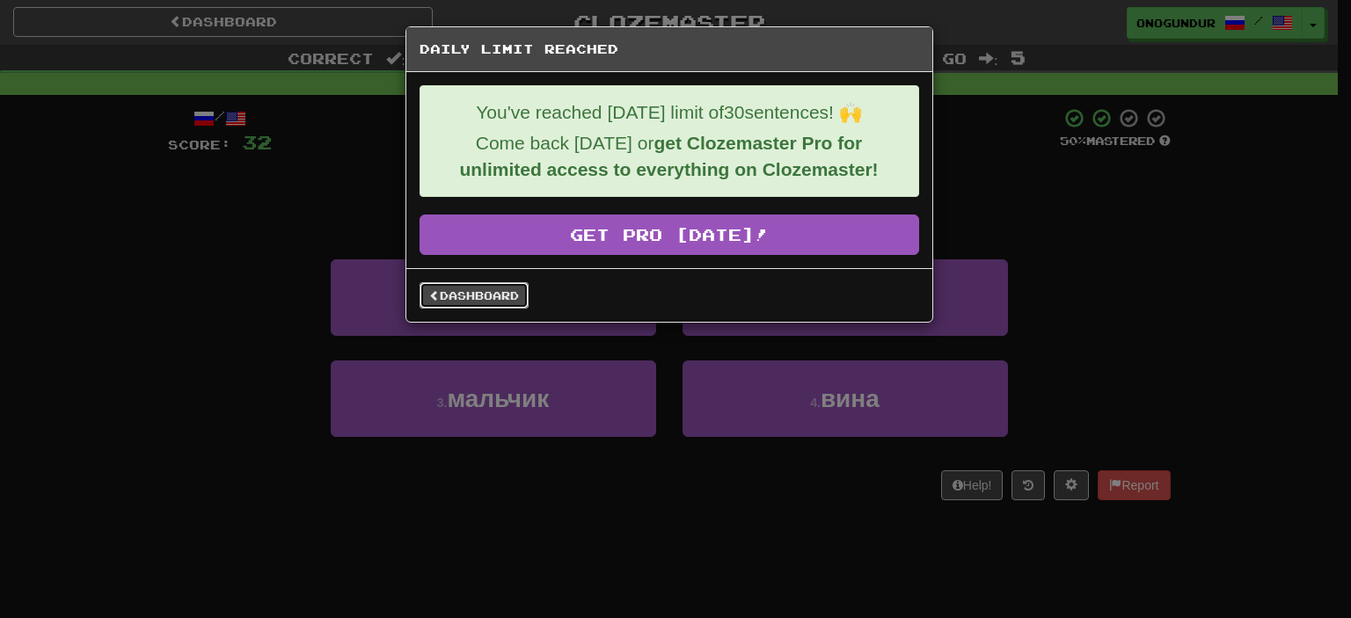
click at [478, 298] on link "Dashboard" at bounding box center [473, 295] width 109 height 26
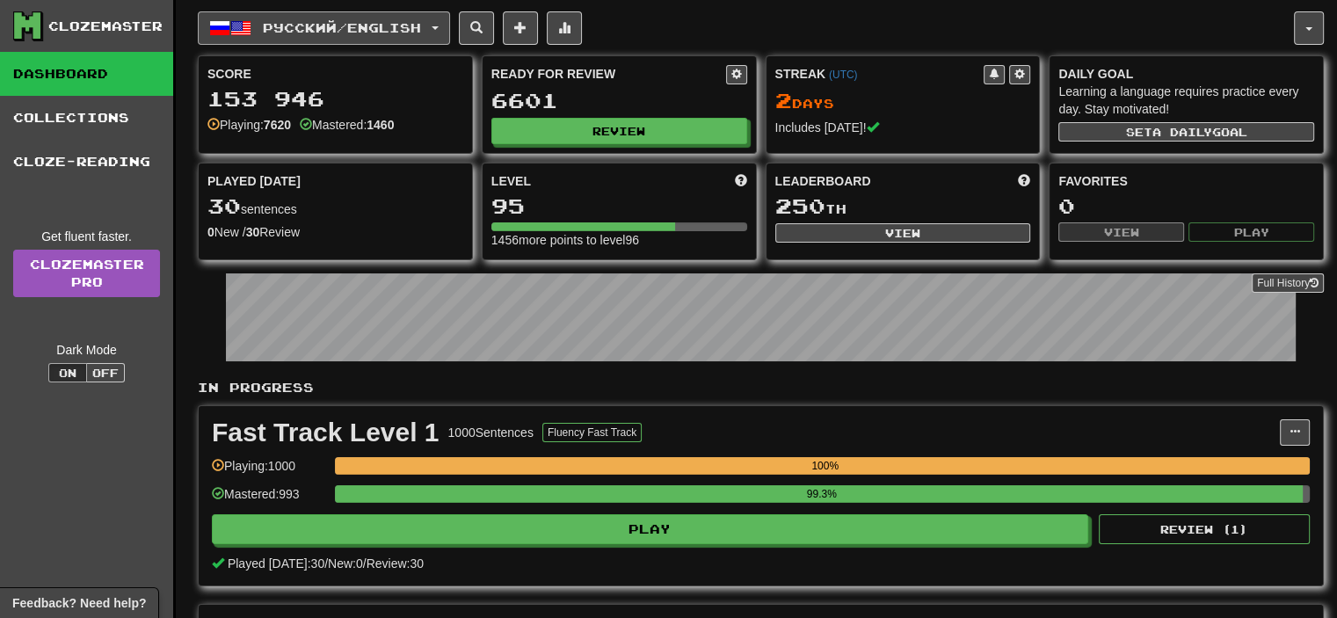
click at [447, 34] on button "Русский / English" at bounding box center [324, 27] width 252 height 33
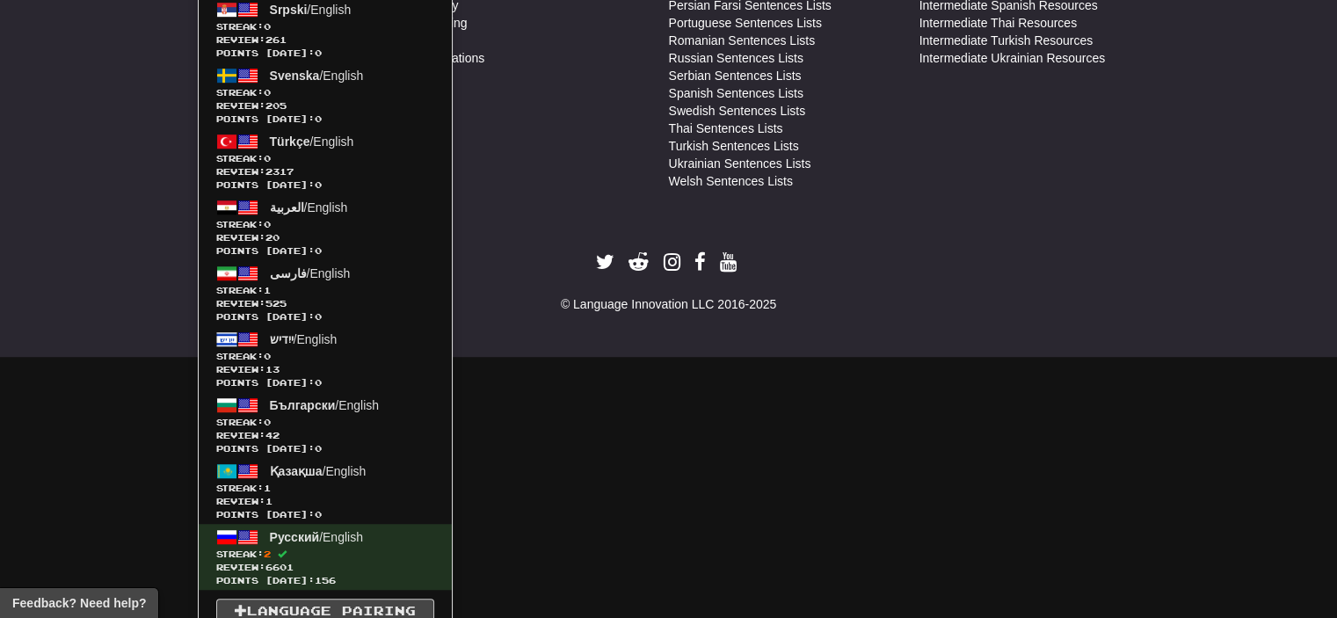
scroll to position [1128, 0]
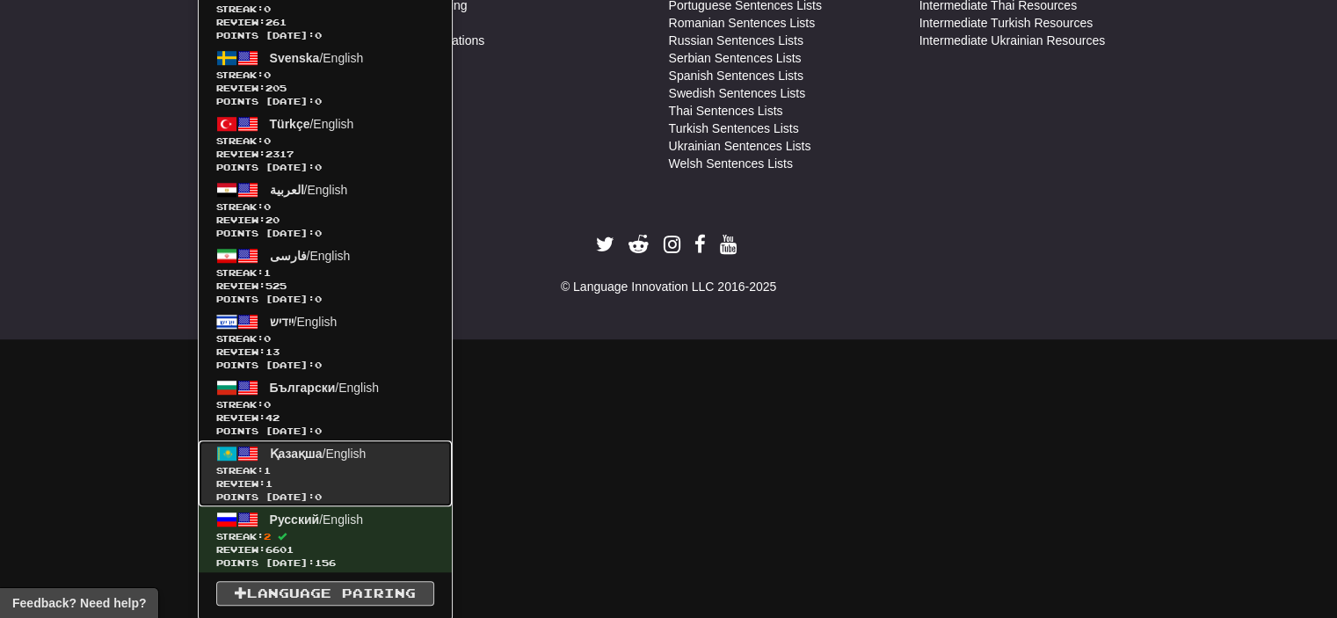
click at [332, 461] on link "Қазақша / English Streak: 1 Review: 1 Points [DATE]: 0" at bounding box center [325, 474] width 253 height 66
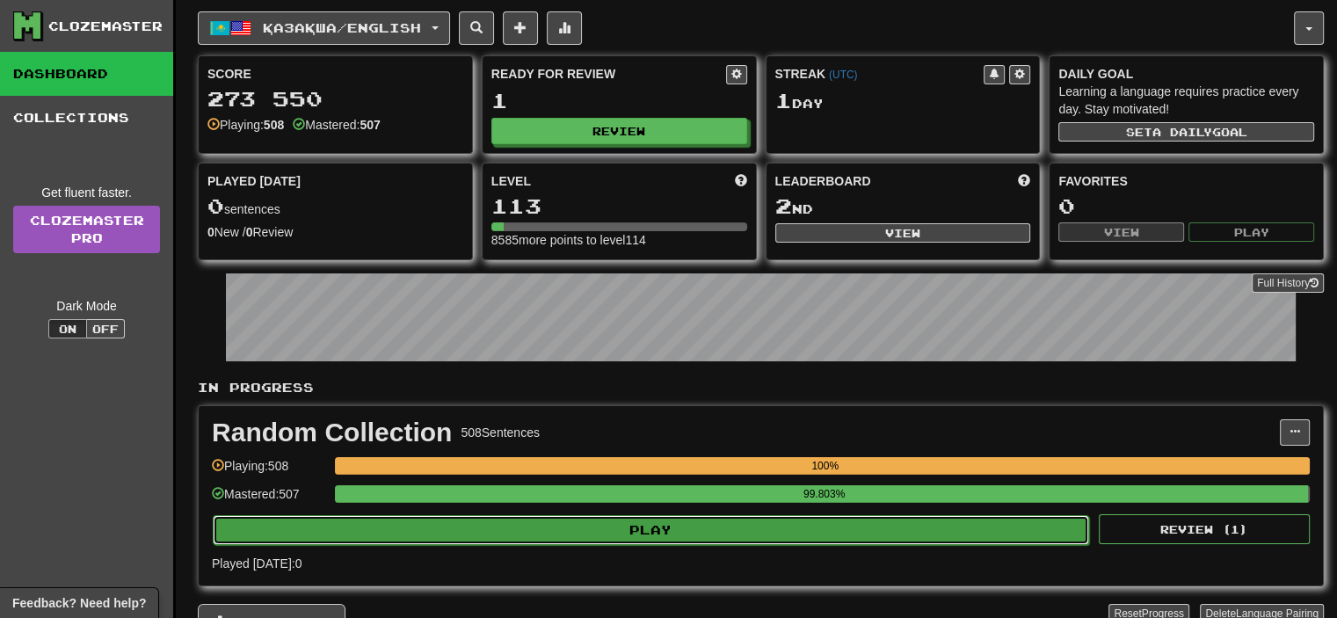
click at [640, 532] on button "Play" at bounding box center [651, 530] width 877 height 30
select select "**"
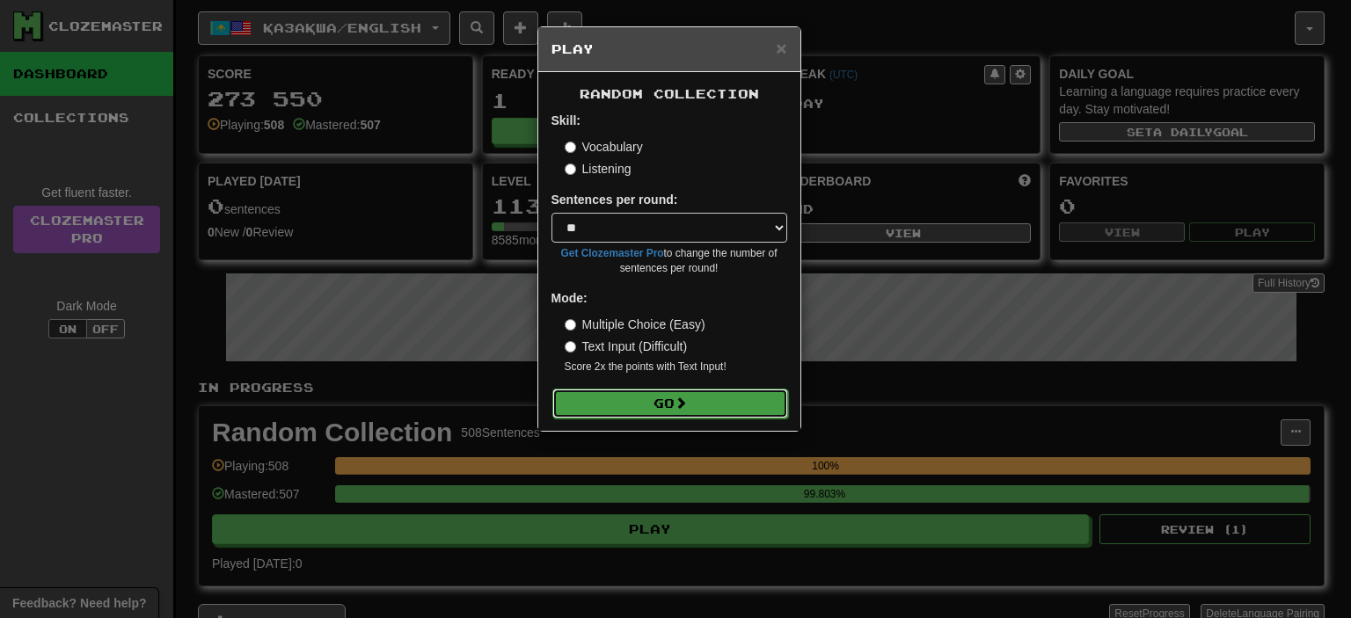
click at [665, 411] on button "Go" at bounding box center [670, 404] width 236 height 30
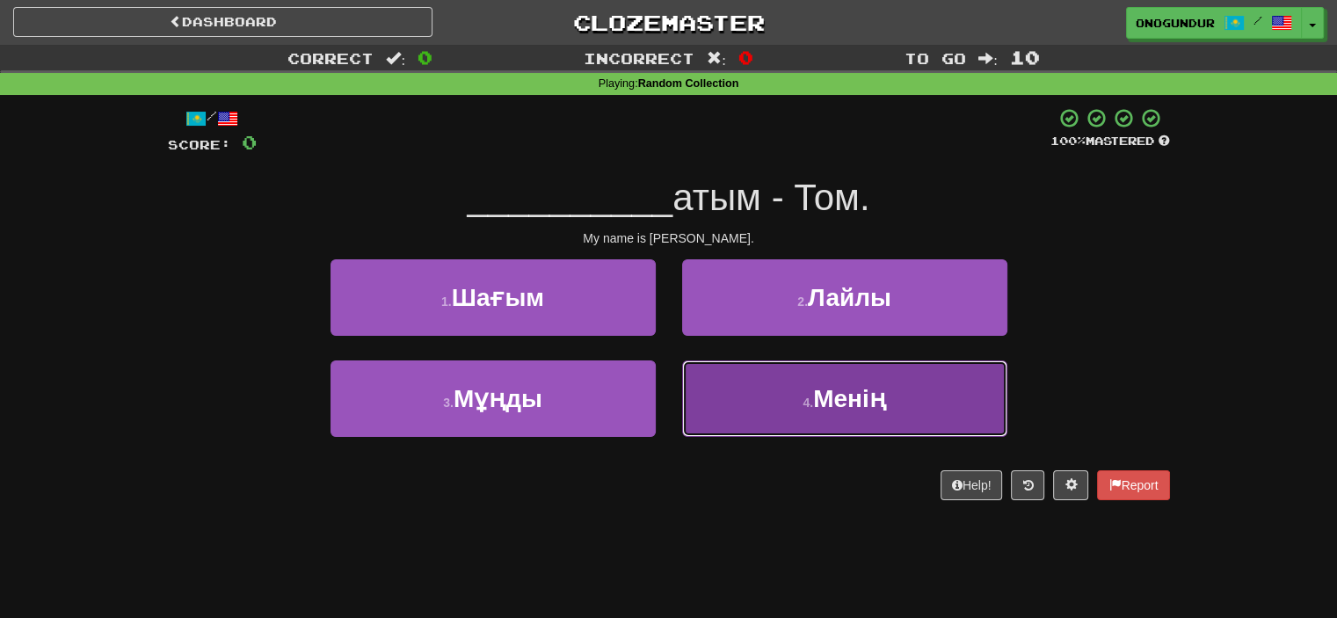
click at [785, 406] on button "4 . Менiң" at bounding box center [844, 399] width 325 height 77
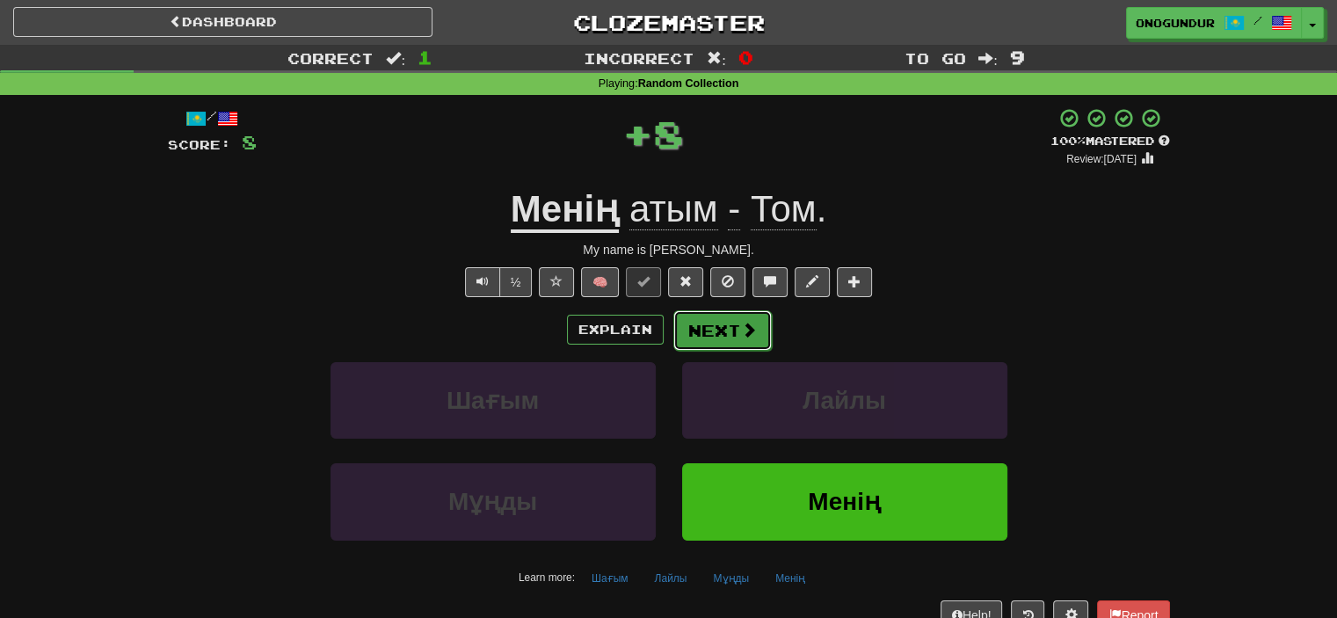
click at [716, 334] on button "Next" at bounding box center [723, 330] width 98 height 40
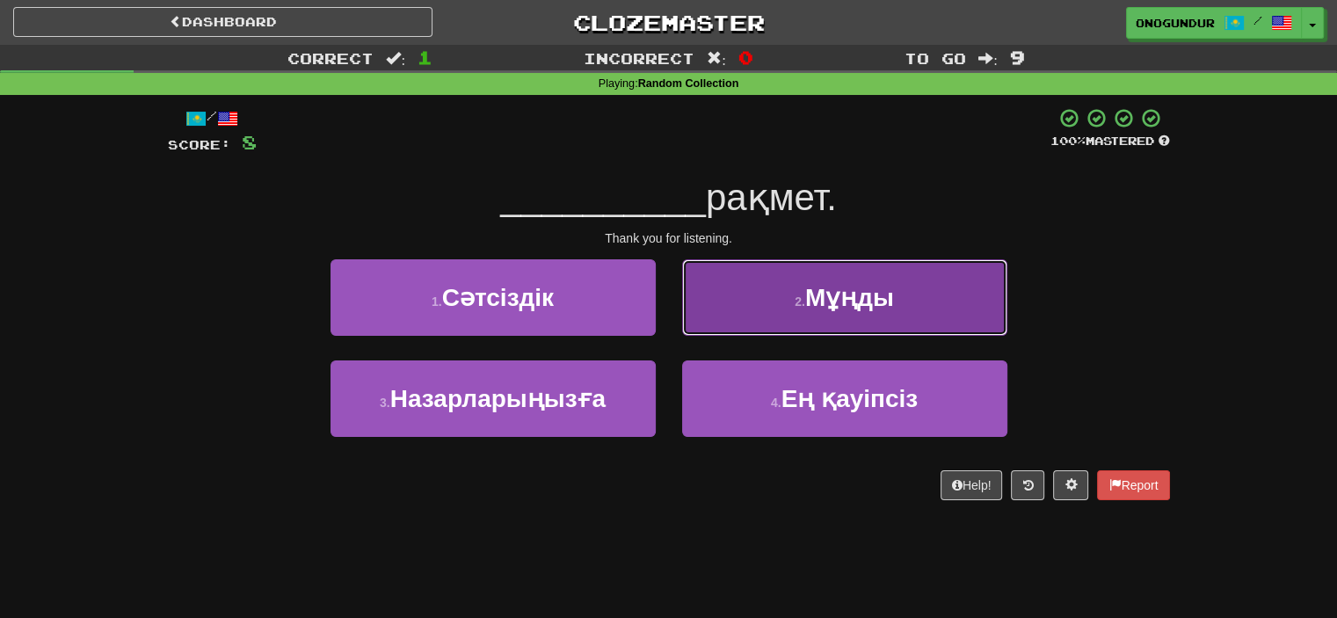
click at [754, 321] on button "2 . Мұңды" at bounding box center [844, 297] width 325 height 77
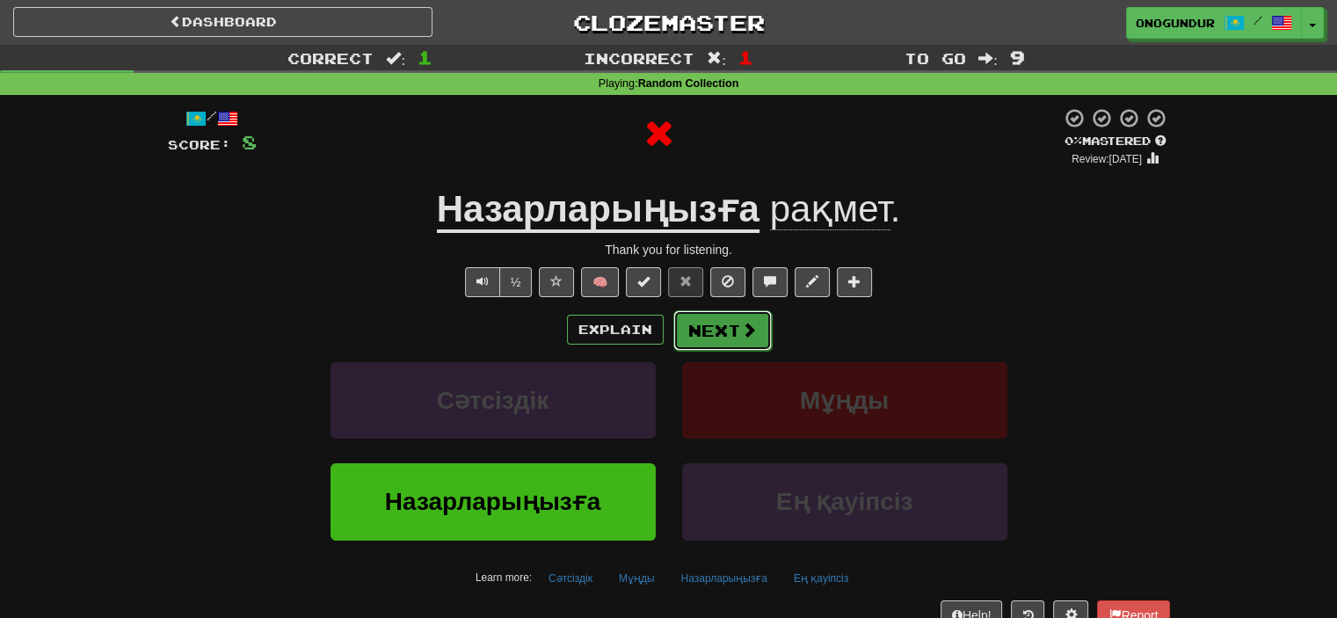
click at [718, 333] on button "Next" at bounding box center [723, 330] width 98 height 40
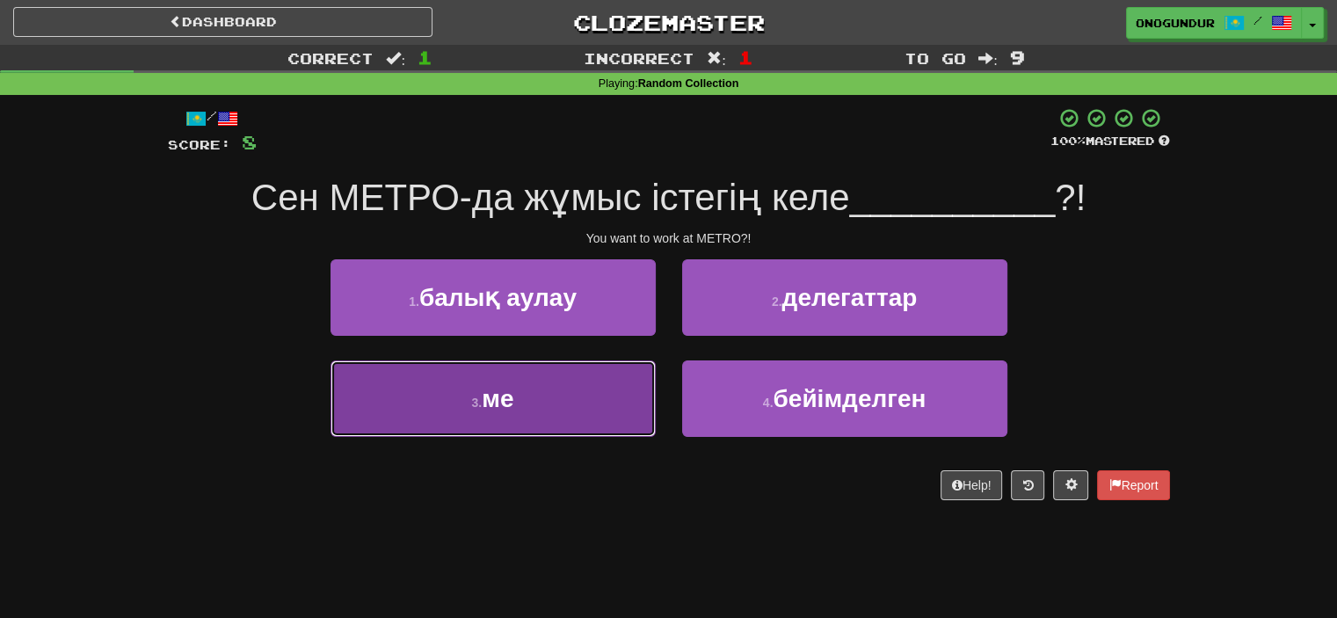
click at [637, 397] on button "3 . ме" at bounding box center [493, 399] width 325 height 77
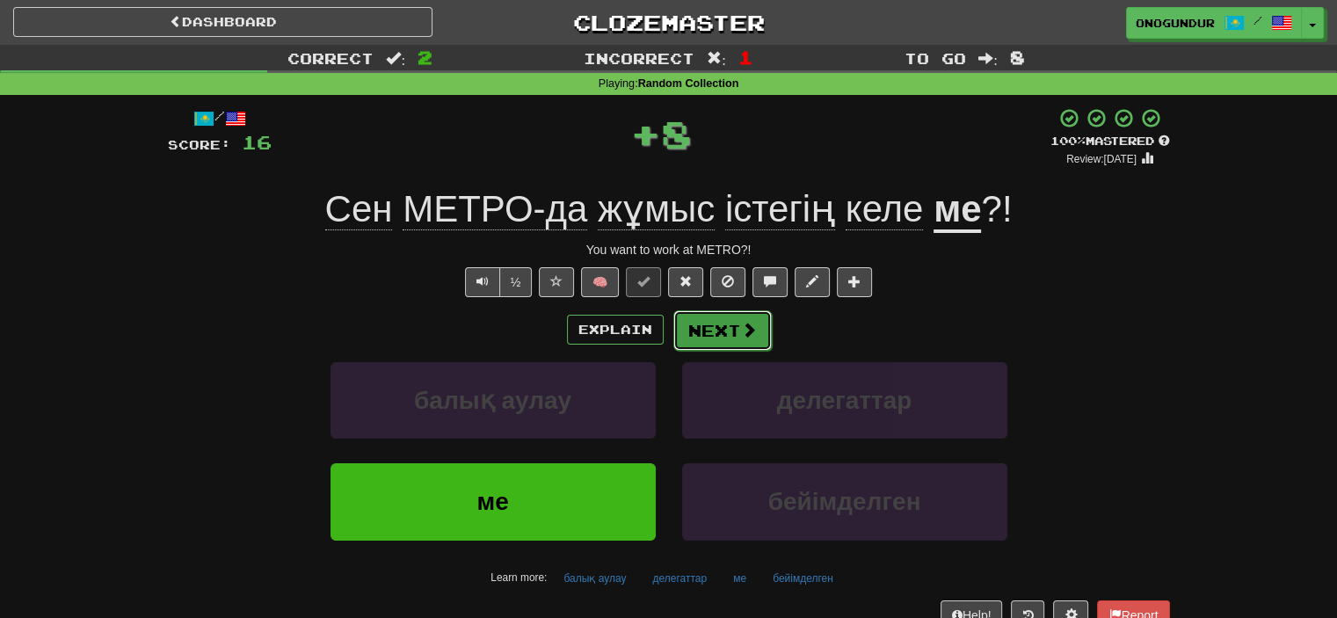
click at [725, 347] on button "Next" at bounding box center [723, 330] width 98 height 40
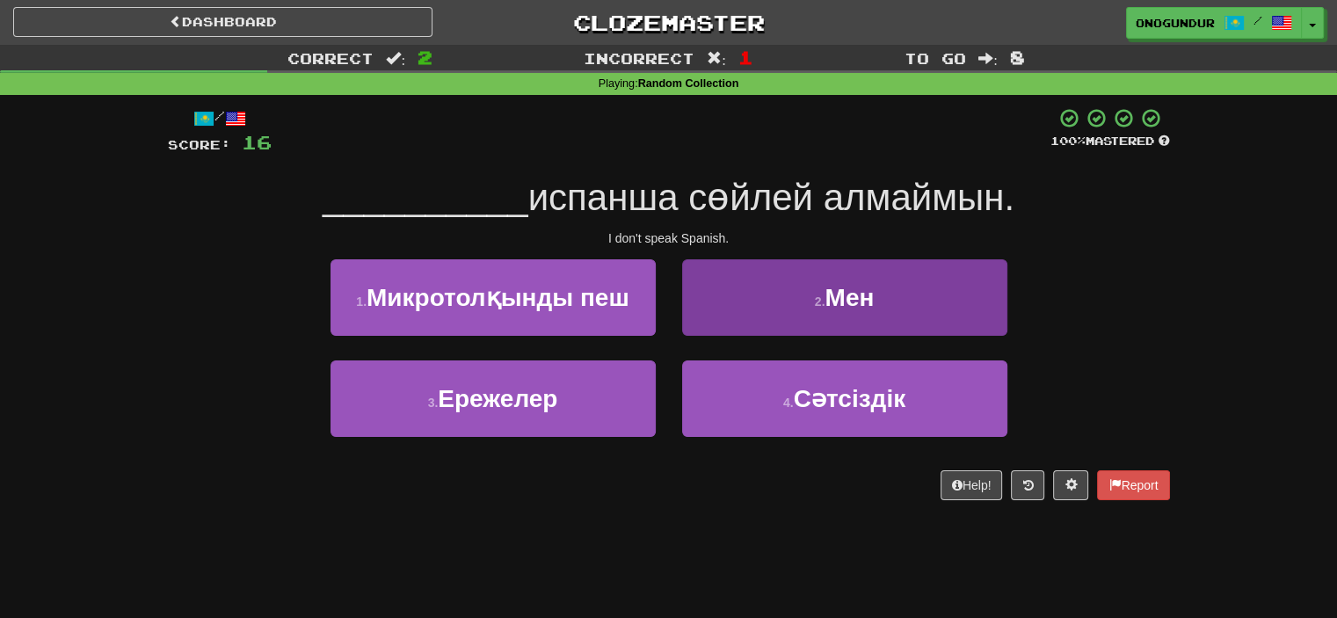
click at [722, 331] on button "2 . Мен" at bounding box center [844, 297] width 325 height 77
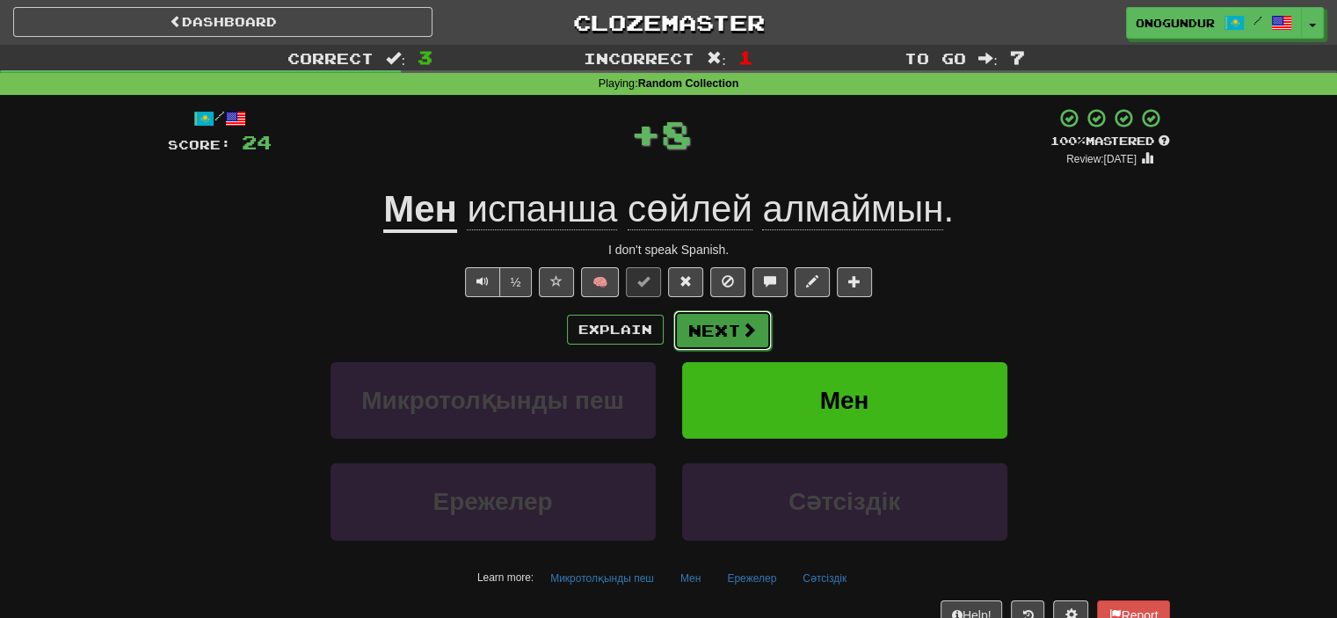
click at [707, 333] on button "Next" at bounding box center [723, 330] width 98 height 40
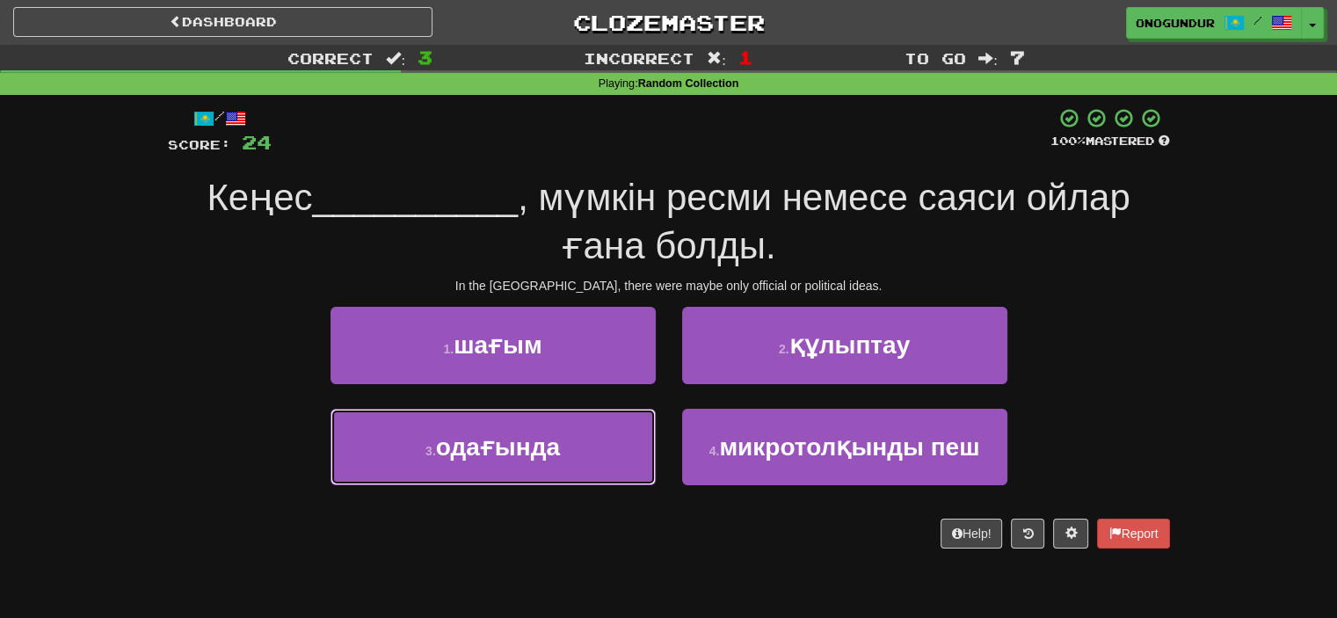
drag, startPoint x: 552, startPoint y: 469, endPoint x: 659, endPoint y: 418, distance: 118.0
click at [556, 468] on button "3 . одағында" at bounding box center [493, 447] width 325 height 77
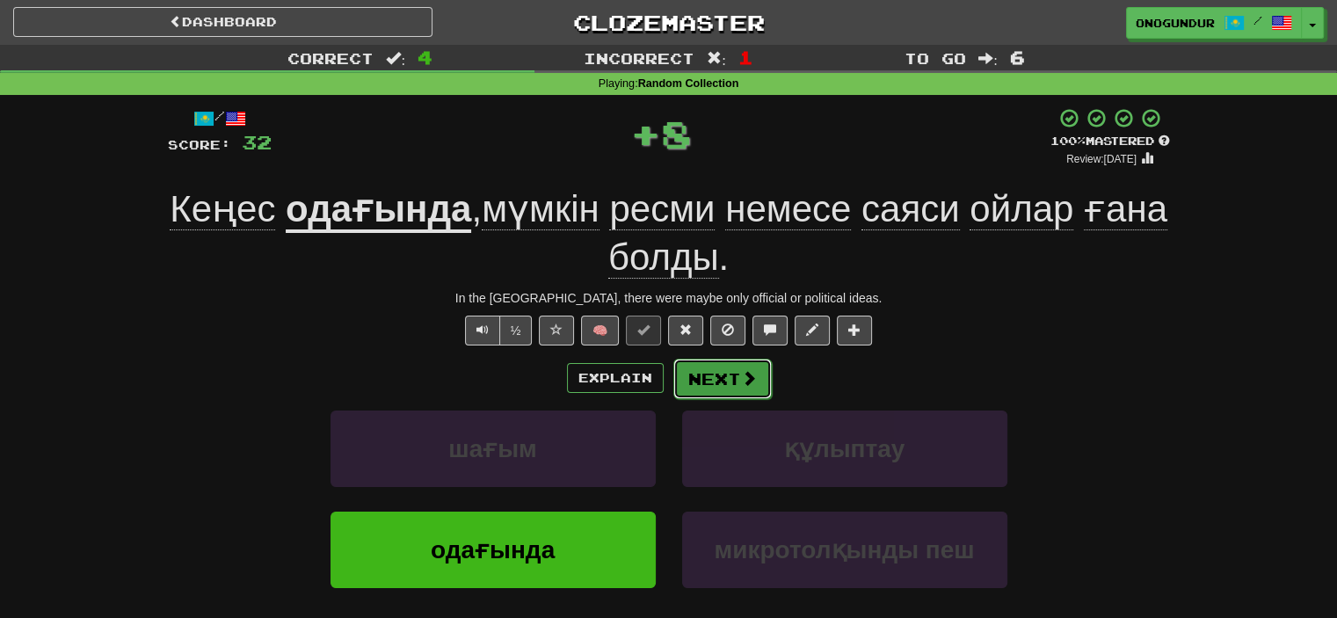
click at [720, 372] on button "Next" at bounding box center [723, 379] width 98 height 40
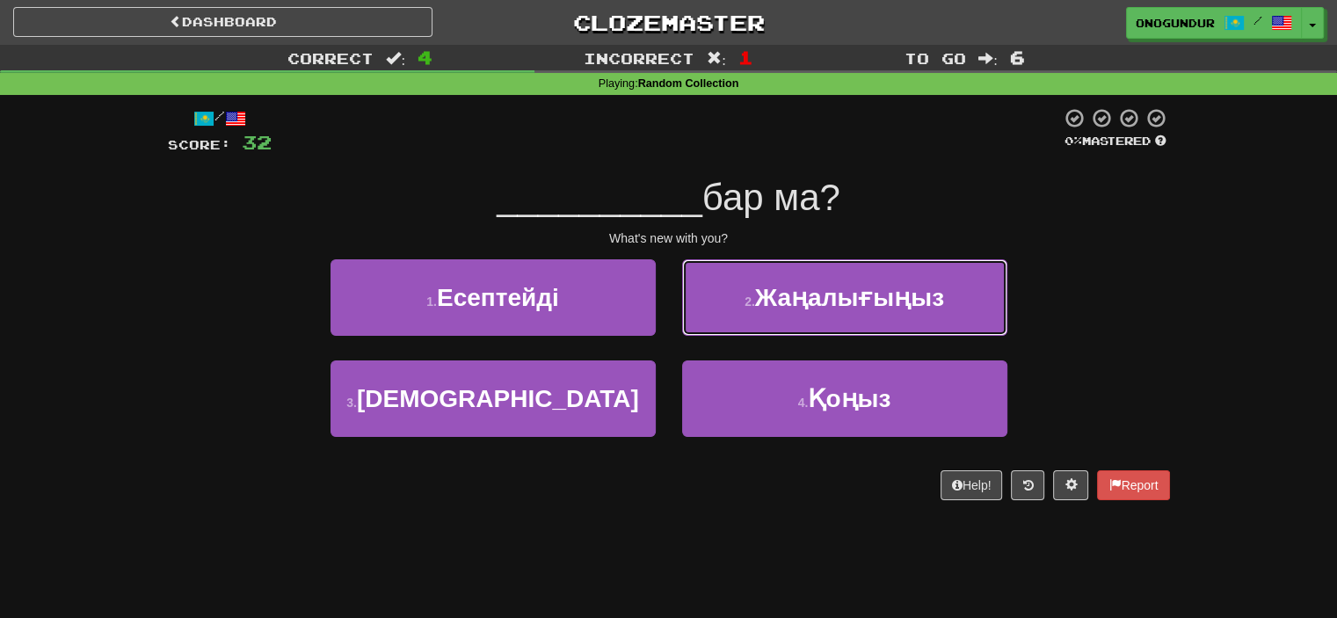
click at [802, 303] on span "Жаңалығыңыз" at bounding box center [849, 297] width 189 height 27
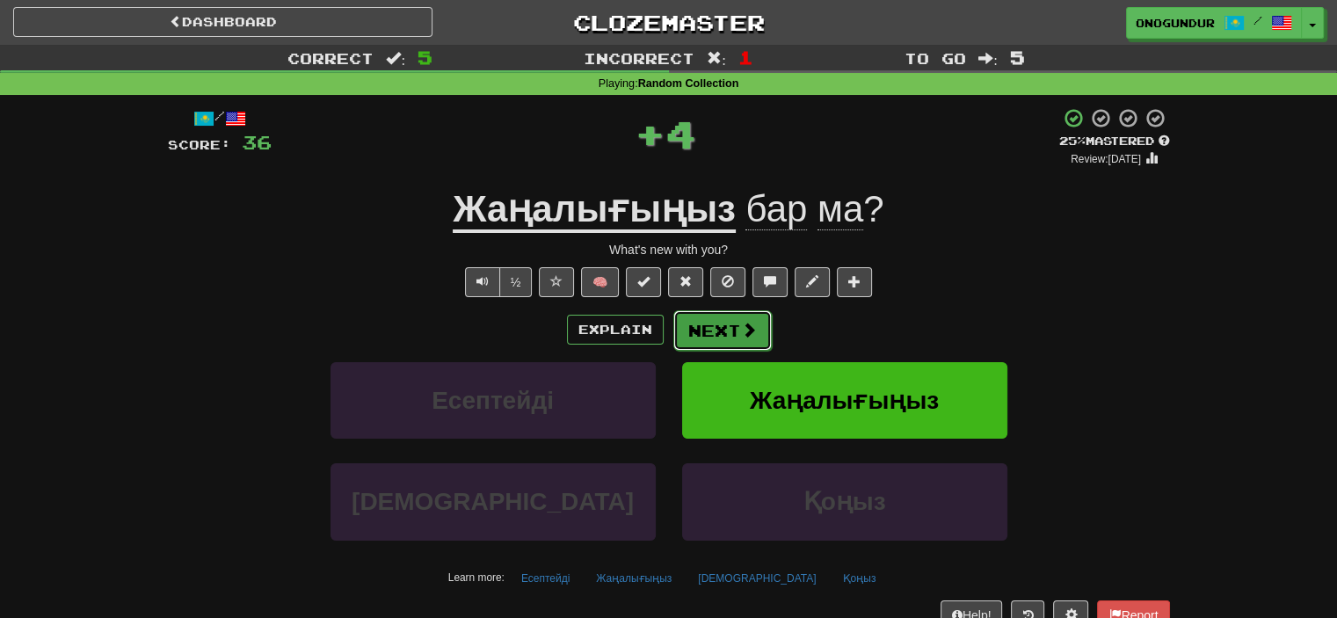
click at [728, 318] on button "Next" at bounding box center [723, 330] width 98 height 40
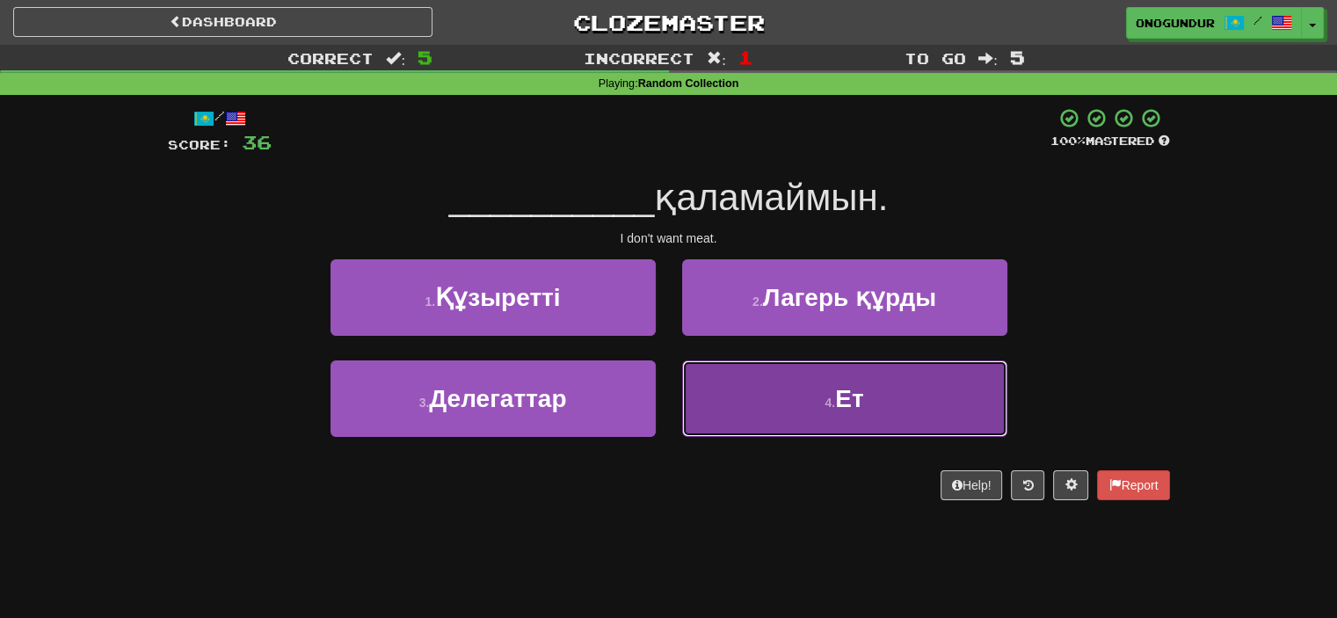
drag, startPoint x: 769, startPoint y: 390, endPoint x: 720, endPoint y: 351, distance: 63.2
click at [767, 390] on button "4 . Ет" at bounding box center [844, 399] width 325 height 77
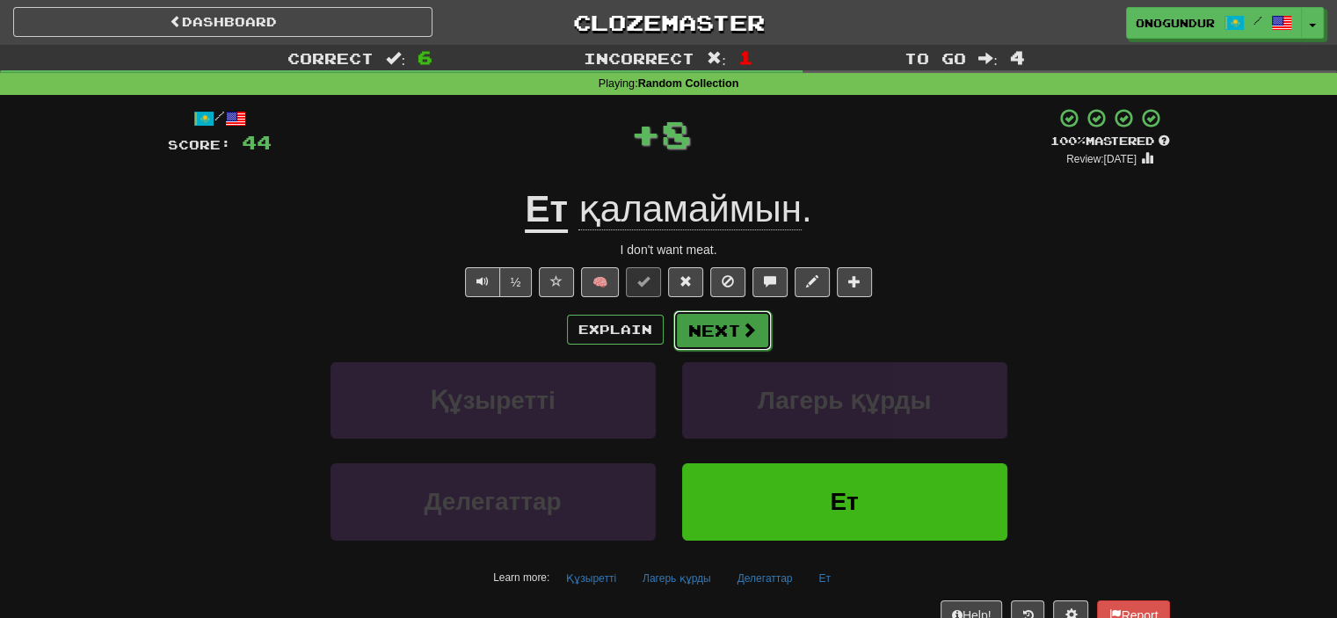
click at [692, 323] on button "Next" at bounding box center [723, 330] width 98 height 40
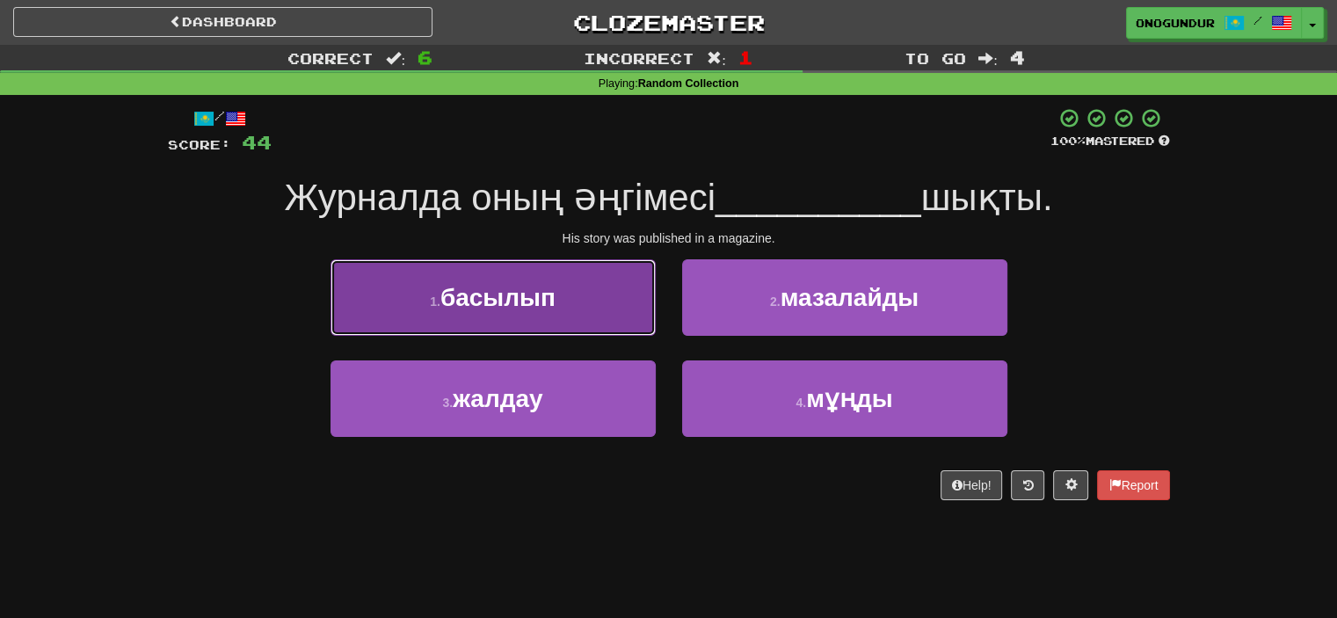
click at [579, 307] on button "1 . басылып" at bounding box center [493, 297] width 325 height 77
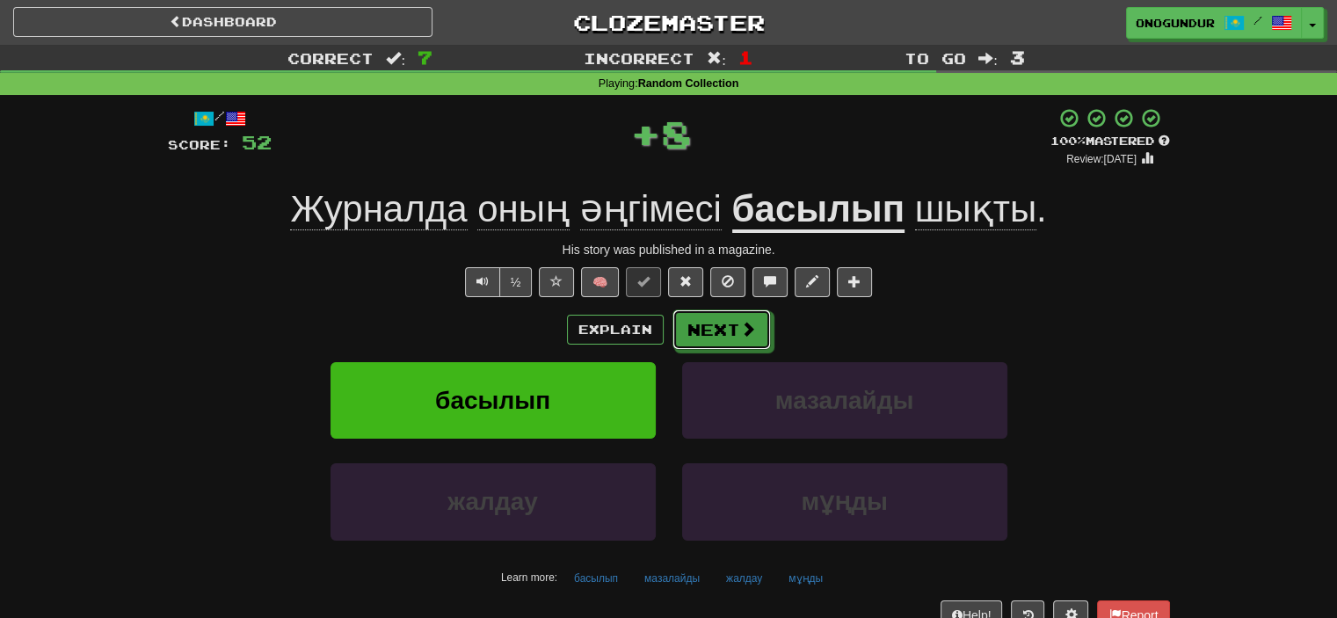
click at [712, 329] on button "Next" at bounding box center [722, 330] width 98 height 40
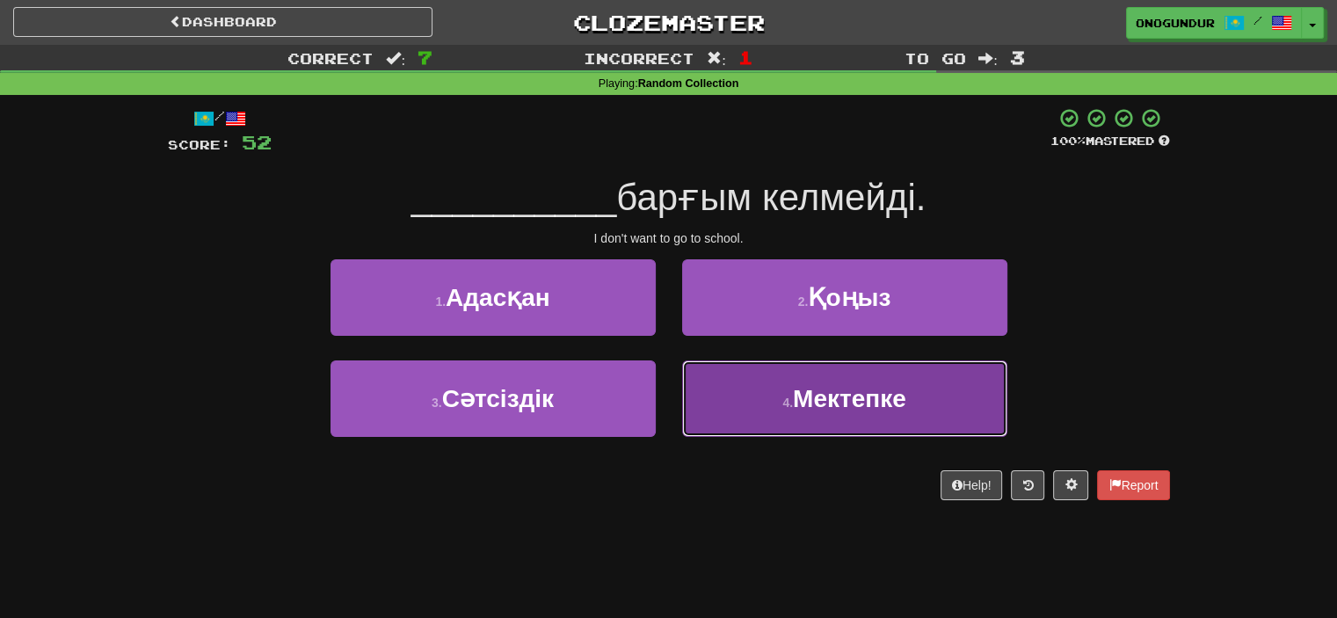
click at [805, 405] on span "Мектепке" at bounding box center [849, 398] width 113 height 27
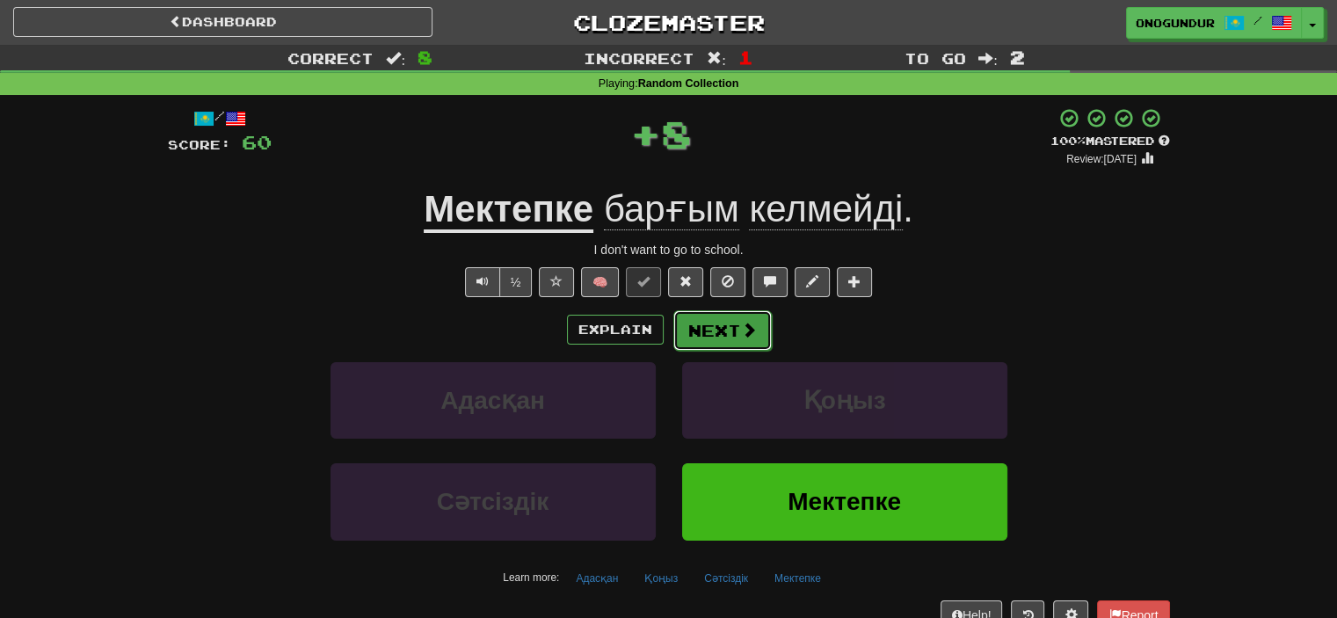
click at [728, 346] on button "Next" at bounding box center [723, 330] width 98 height 40
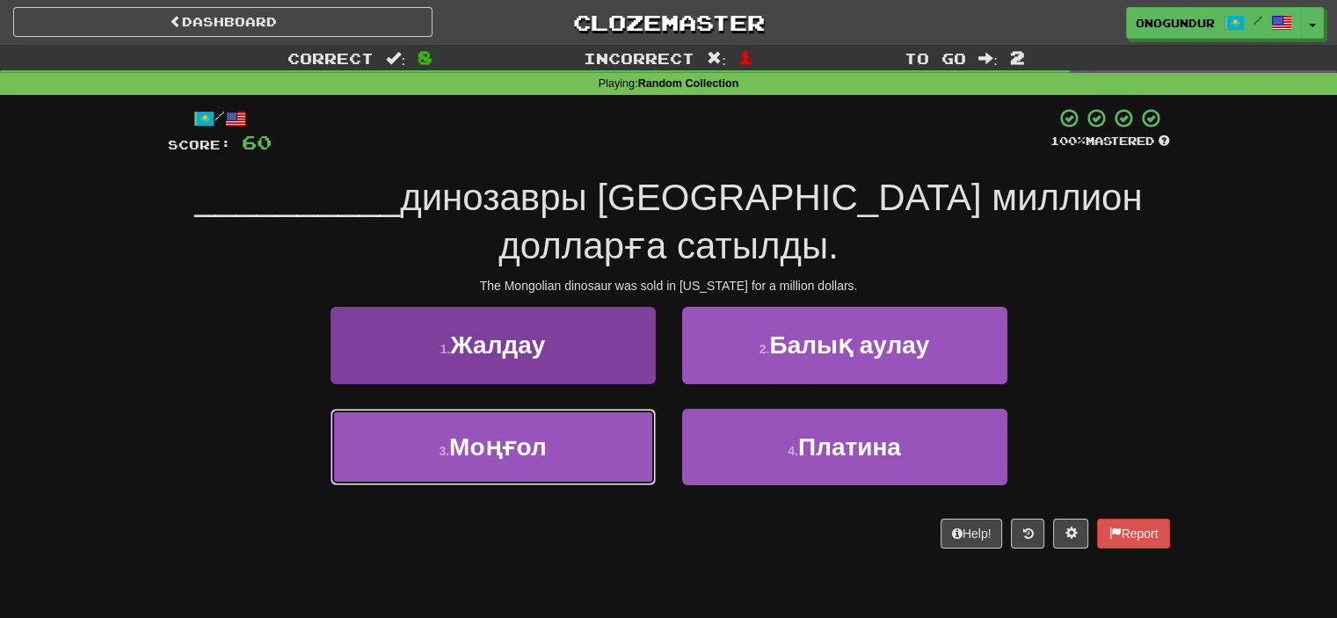
click at [601, 417] on button "3 . Моңғол" at bounding box center [493, 447] width 325 height 77
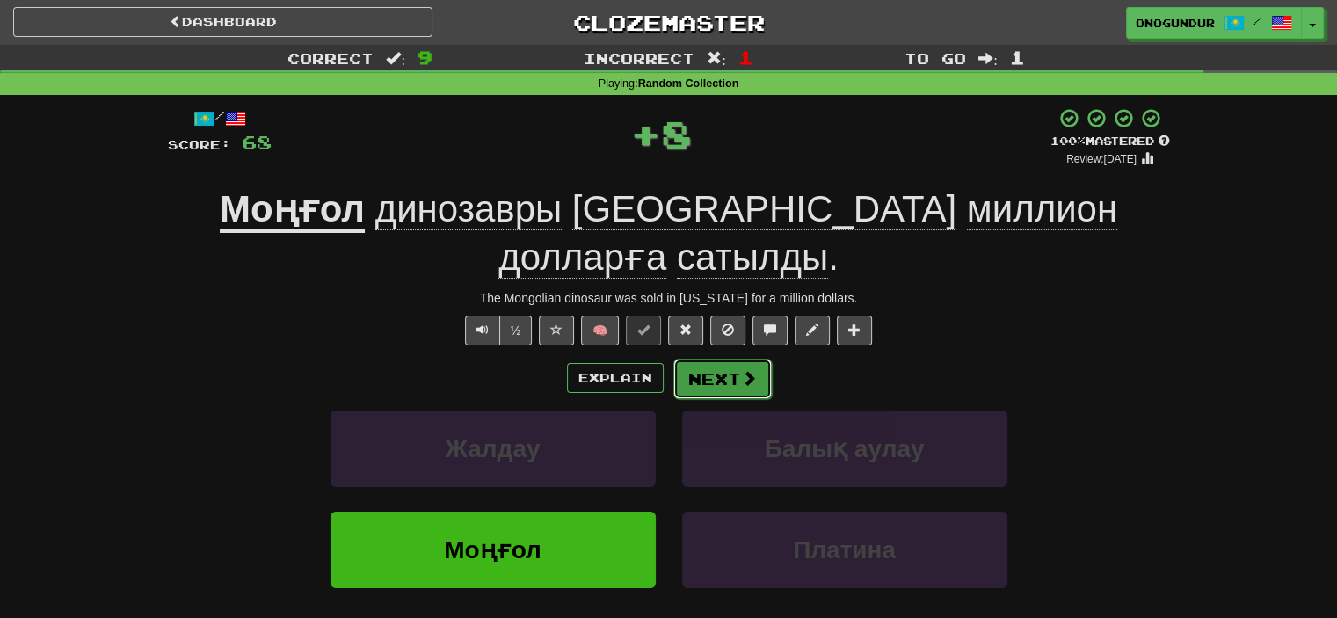
click at [704, 369] on button "Next" at bounding box center [723, 379] width 98 height 40
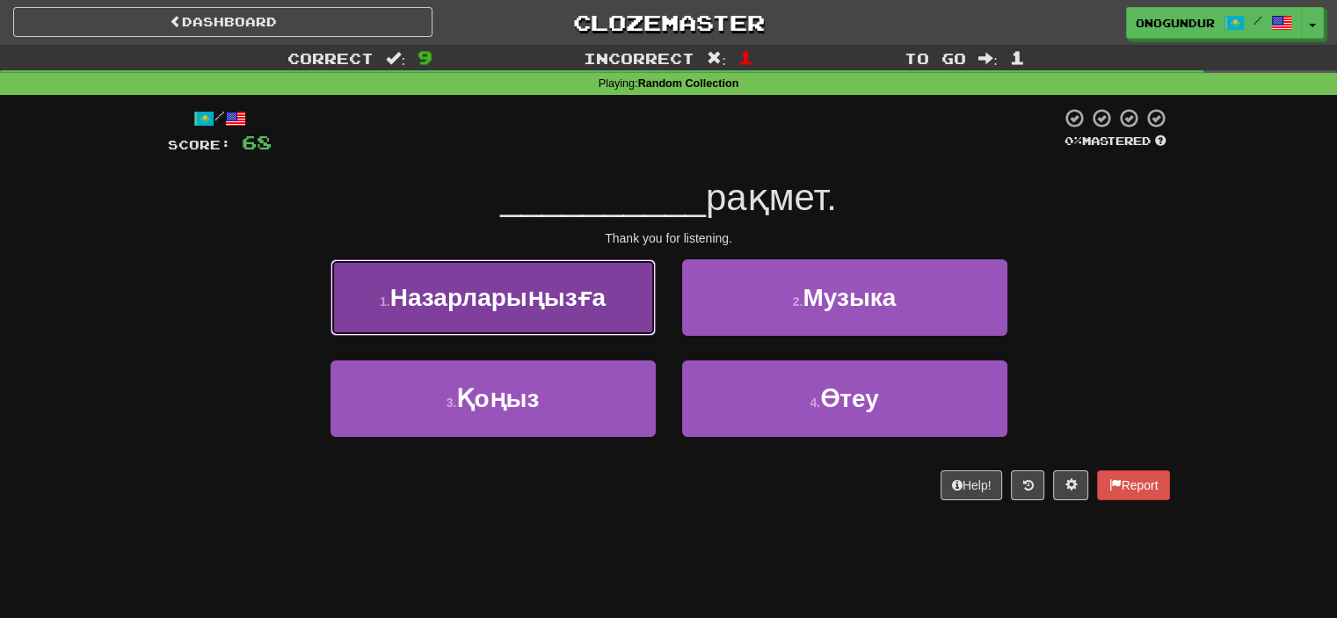
click at [528, 309] on span "Назарларыңызға" at bounding box center [497, 297] width 215 height 27
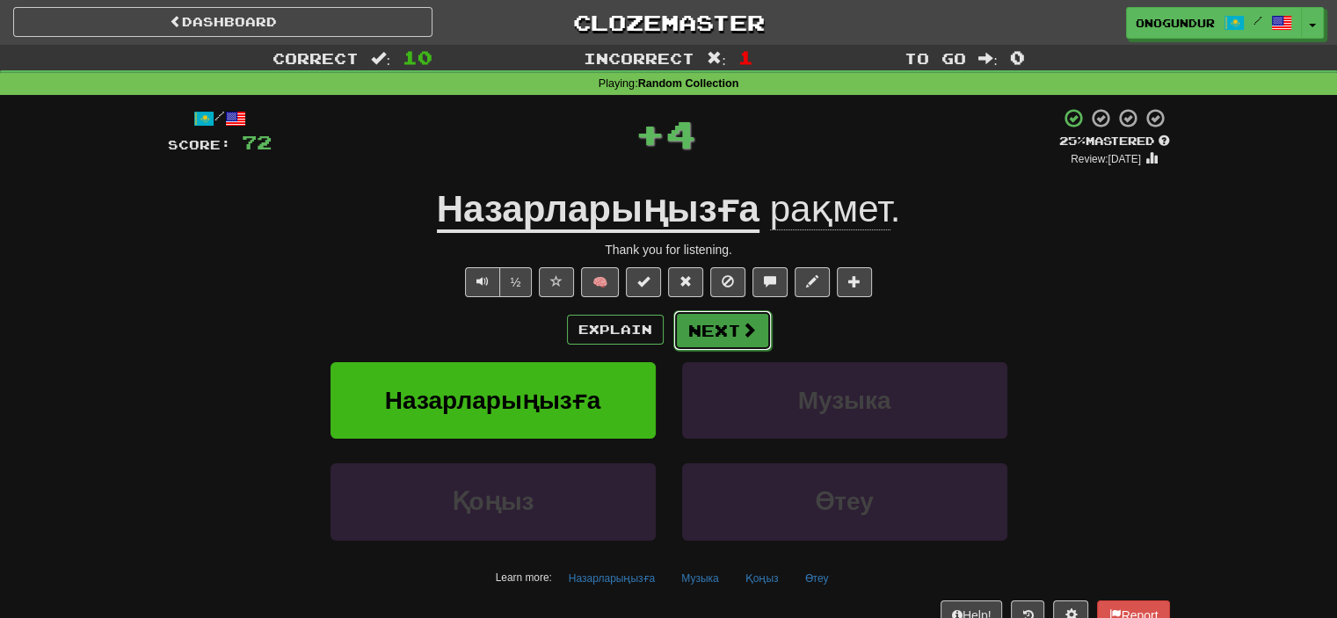
click at [692, 323] on button "Next" at bounding box center [723, 330] width 98 height 40
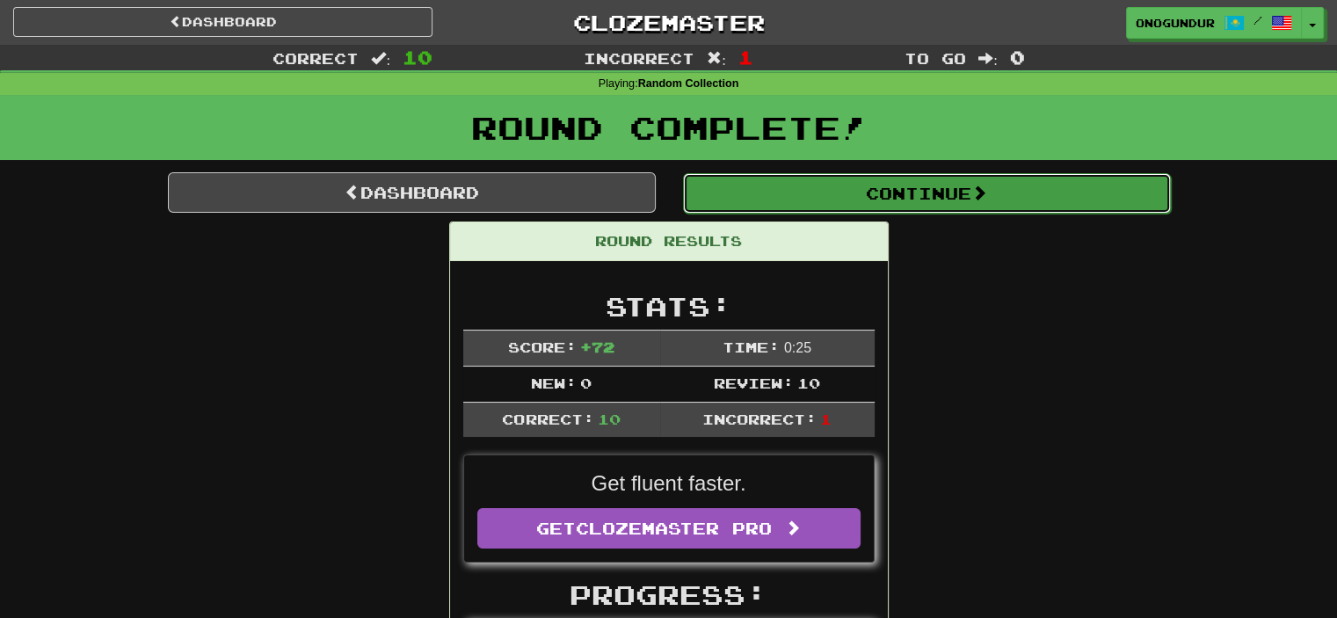
click at [971, 210] on button "Continue" at bounding box center [927, 193] width 488 height 40
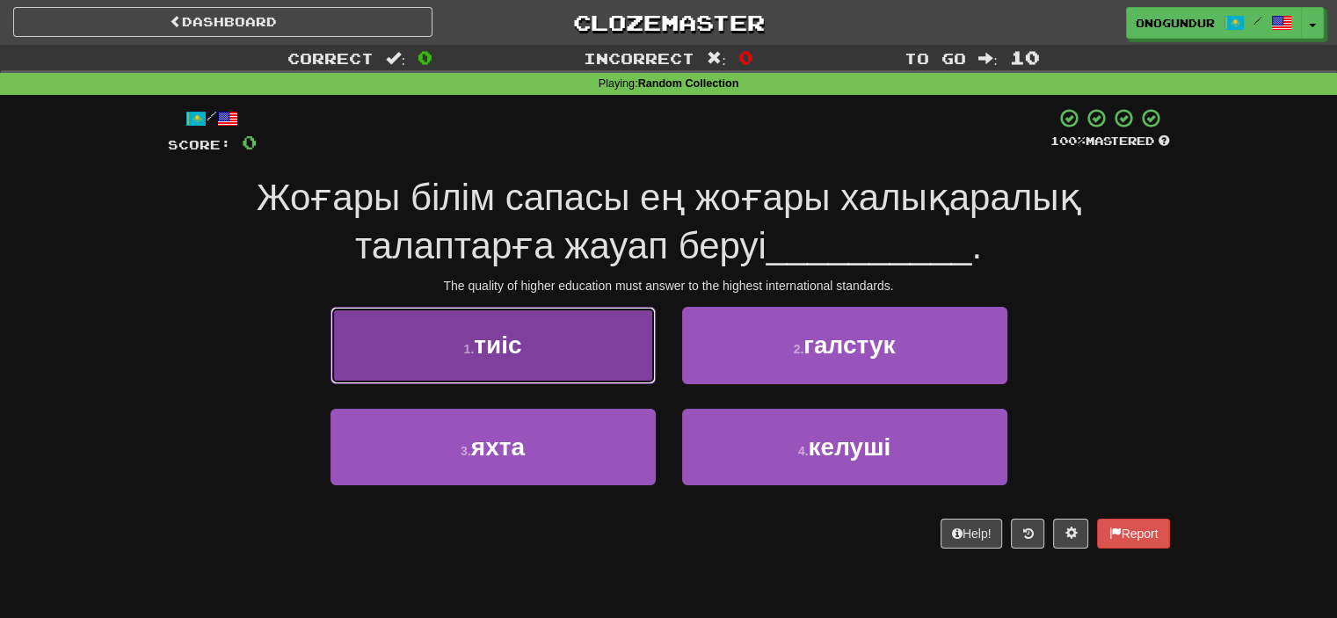
click at [587, 375] on button "1 . тиіс" at bounding box center [493, 345] width 325 height 77
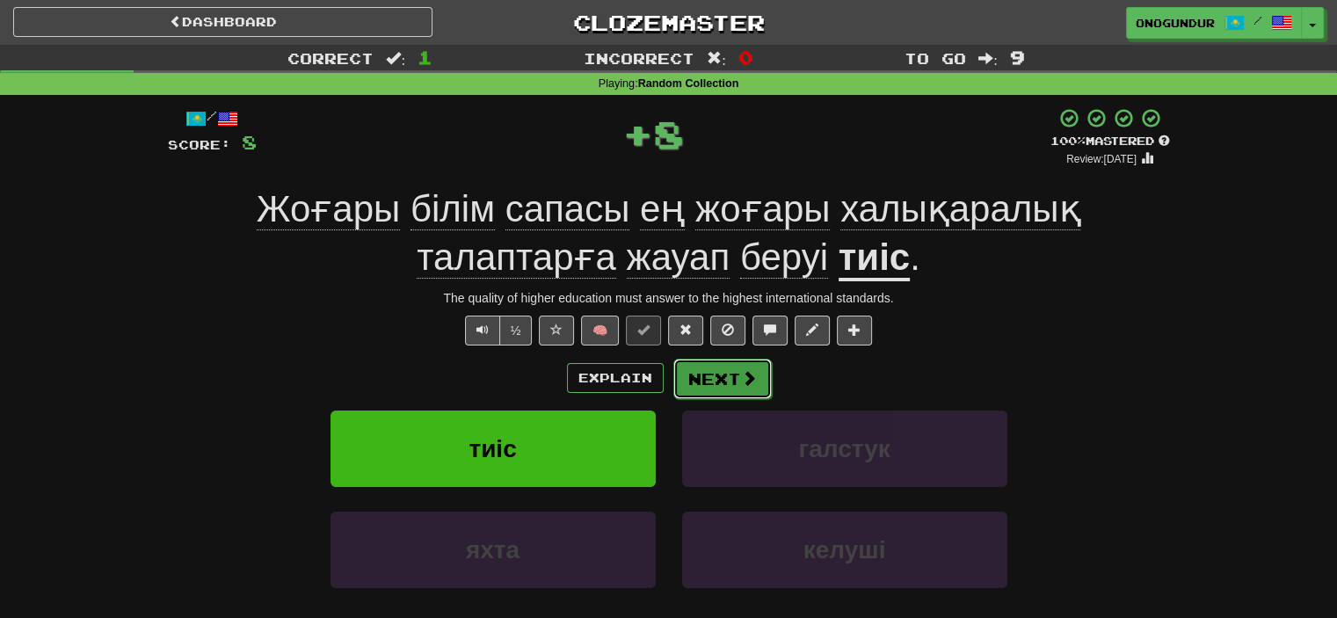
click at [714, 384] on button "Next" at bounding box center [723, 379] width 98 height 40
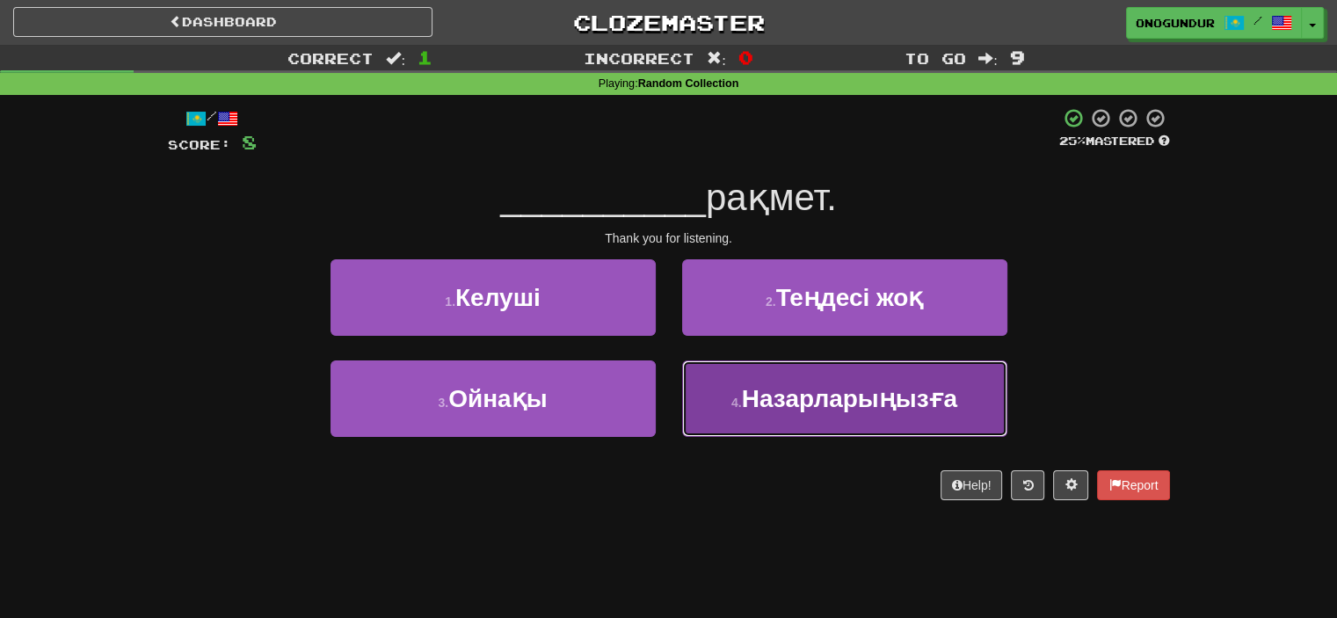
click at [769, 399] on span "Назарларыңызға" at bounding box center [849, 398] width 215 height 27
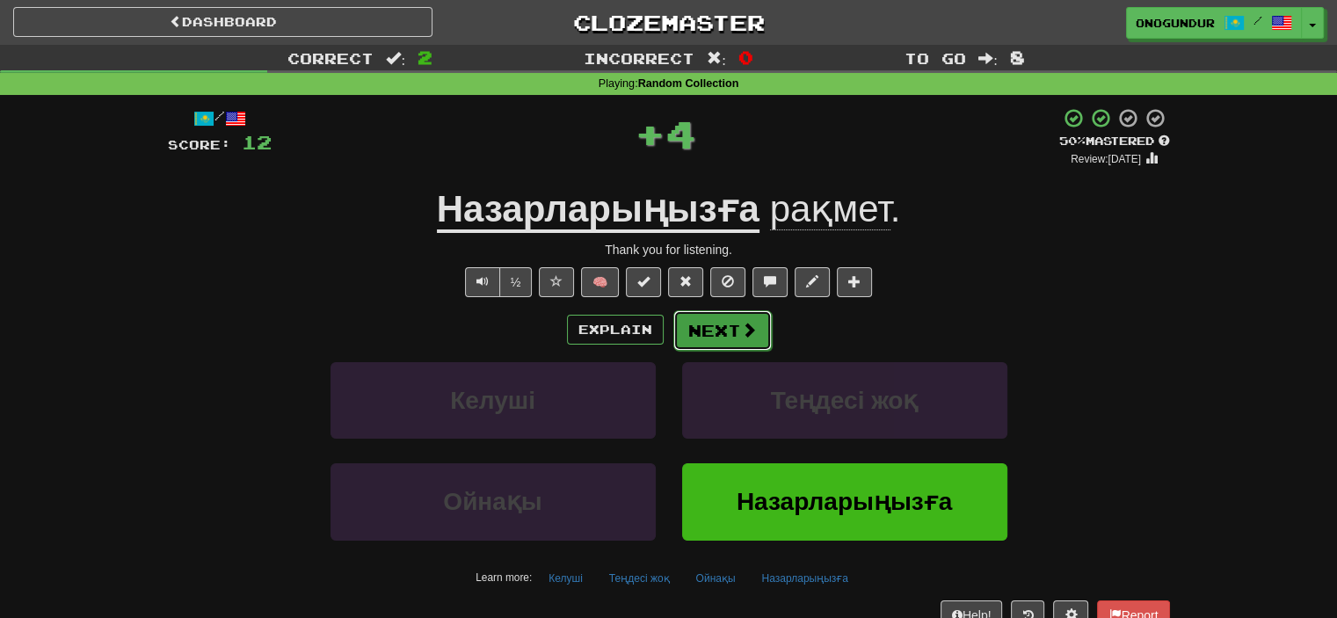
click at [737, 339] on button "Next" at bounding box center [723, 330] width 98 height 40
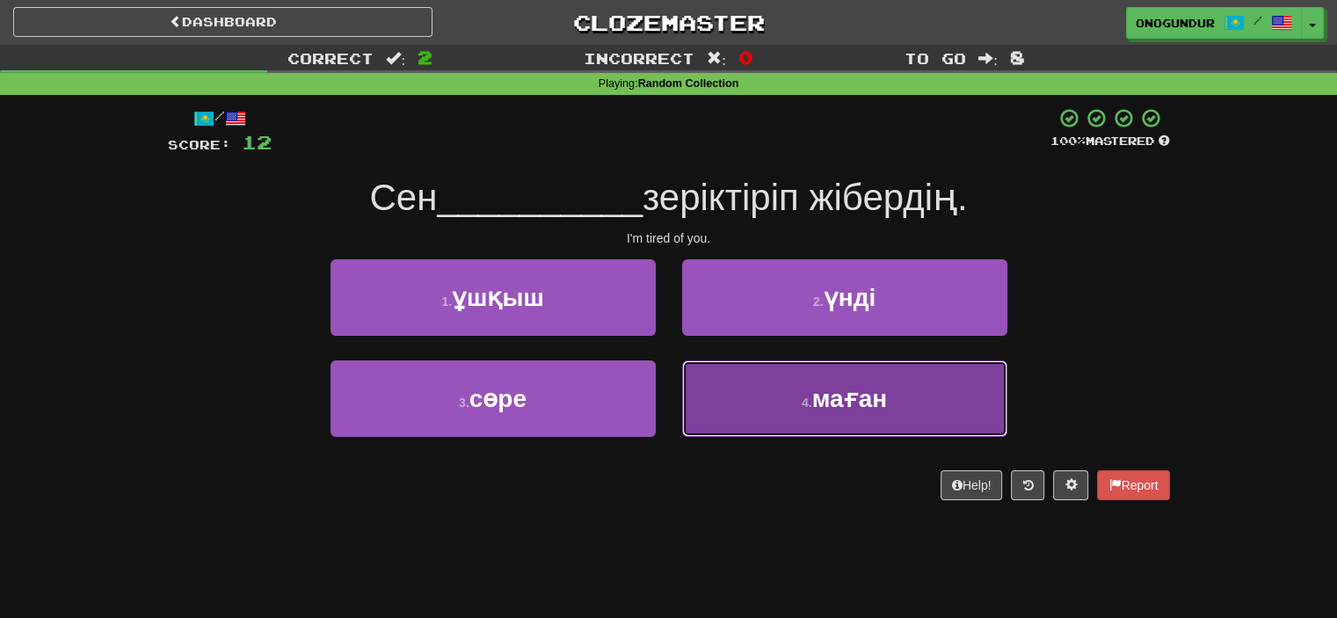
drag, startPoint x: 704, startPoint y: 390, endPoint x: 710, endPoint y: 351, distance: 39.9
click at [707, 390] on button "4 . маған" at bounding box center [844, 399] width 325 height 77
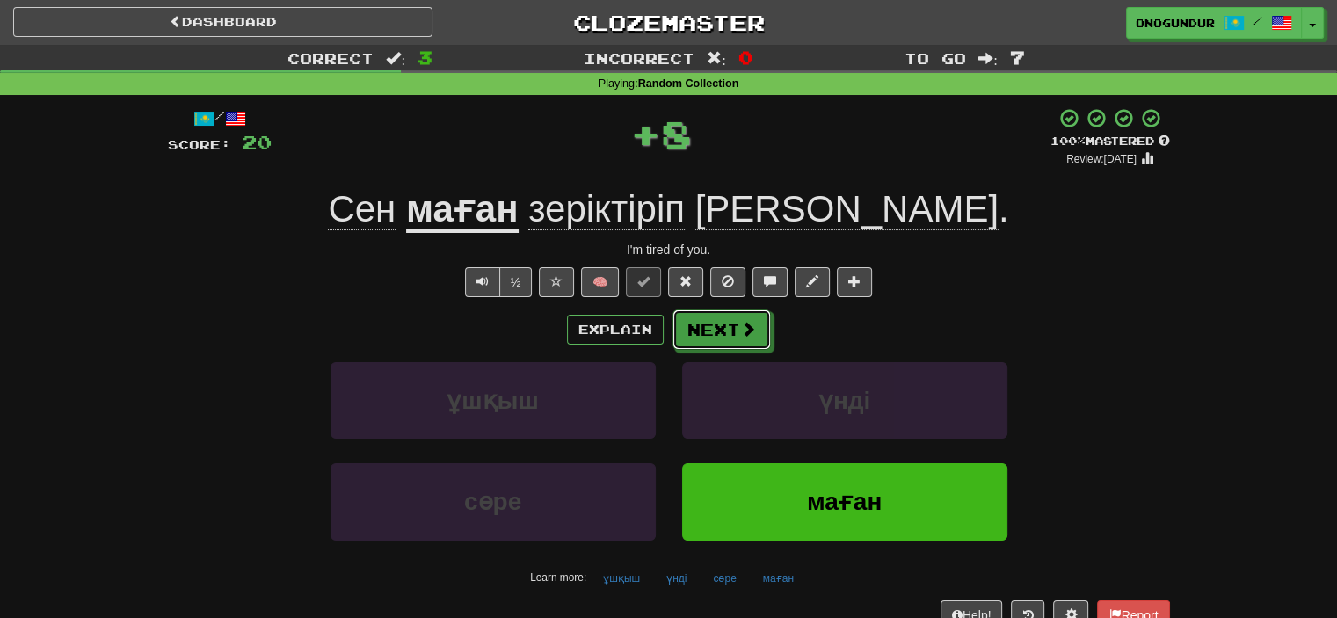
click at [714, 319] on button "Next" at bounding box center [722, 330] width 98 height 40
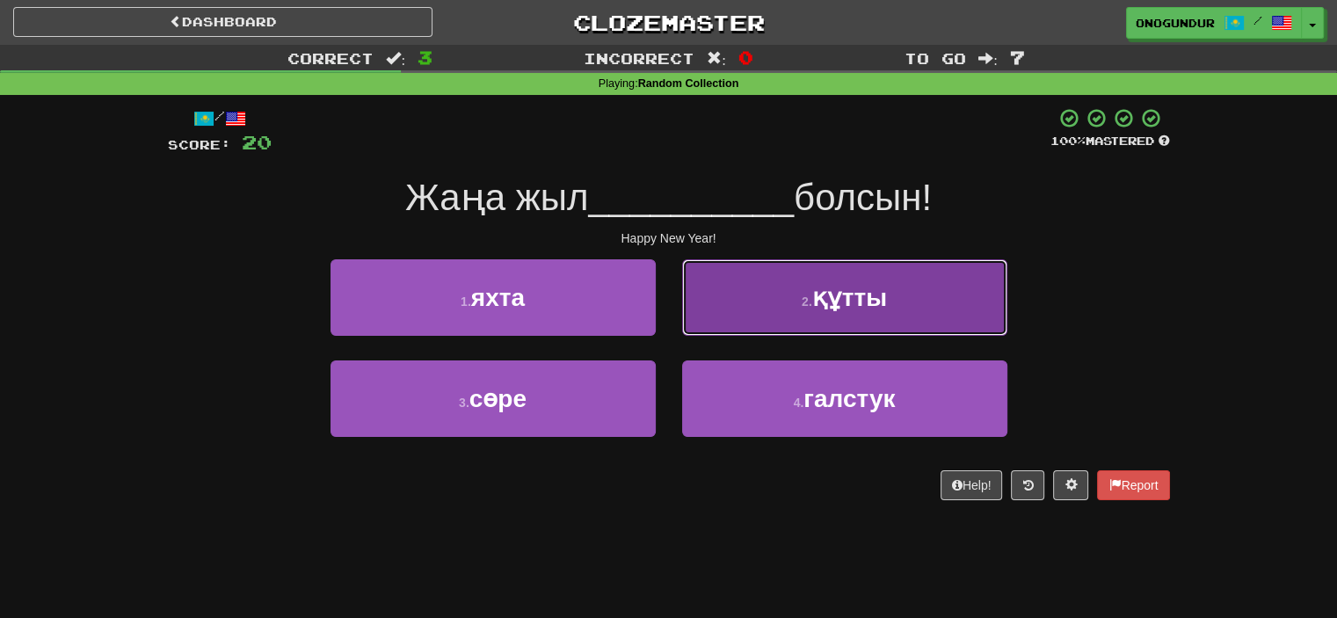
click at [769, 311] on button "2 . құтты" at bounding box center [844, 297] width 325 height 77
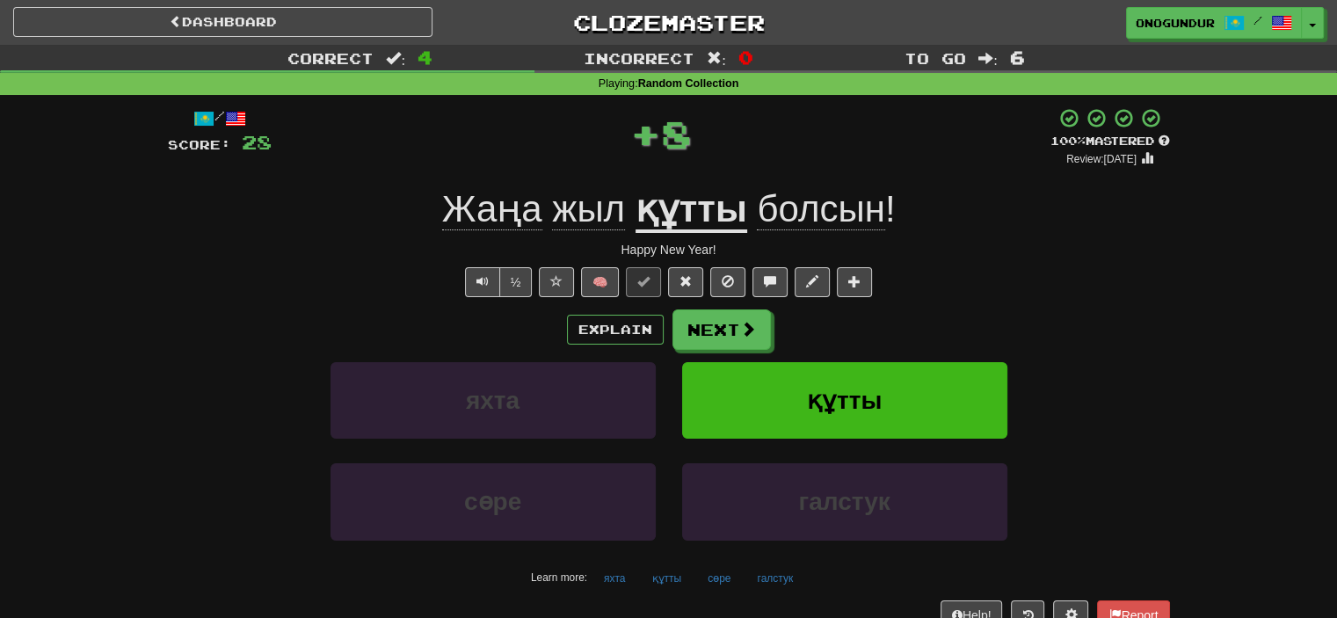
click at [700, 340] on button "Next" at bounding box center [722, 330] width 98 height 40
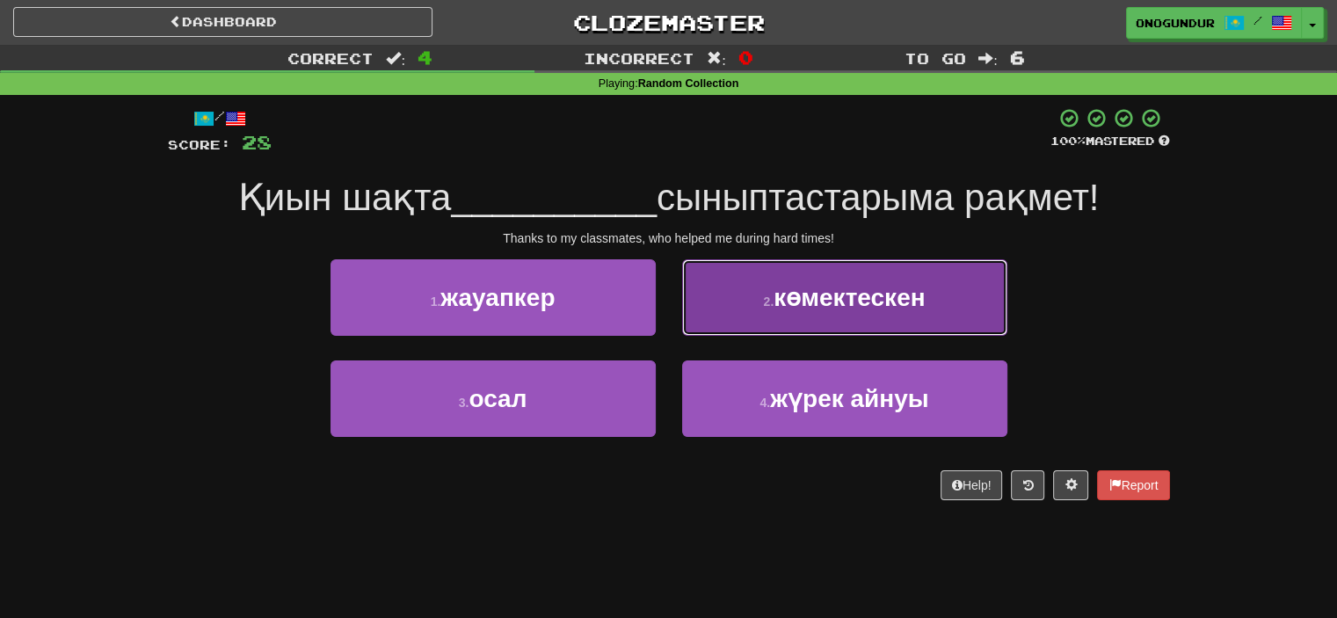
click at [764, 317] on button "2 . көмектескен" at bounding box center [844, 297] width 325 height 77
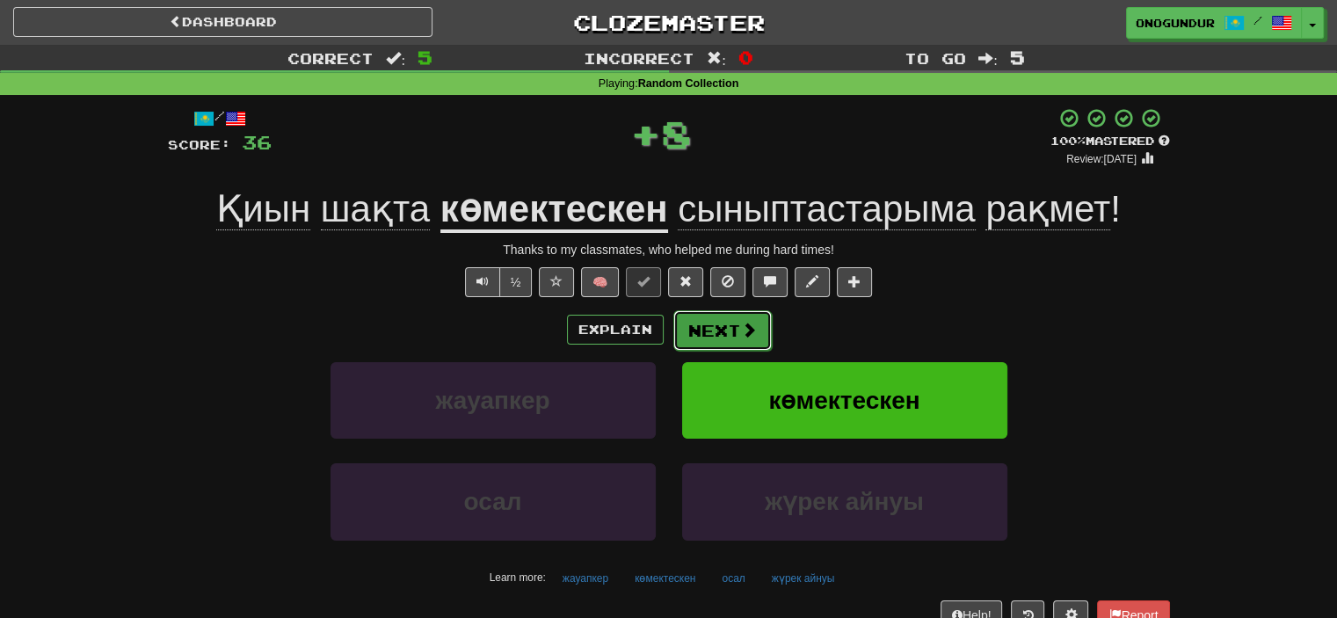
click at [707, 337] on button "Next" at bounding box center [723, 330] width 98 height 40
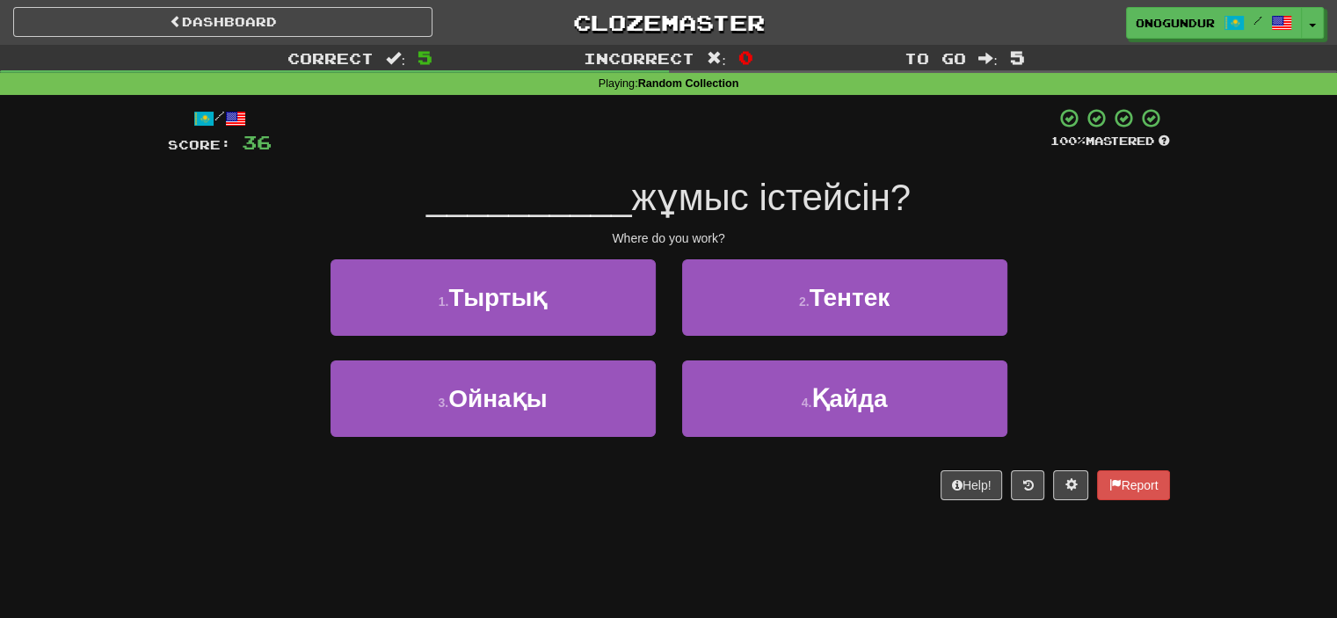
click at [675, 469] on div "/ Score: 36 100 % Mastered __________ жұмыс істейсін? Where do you work? 1 . Ты…" at bounding box center [669, 303] width 1002 height 393
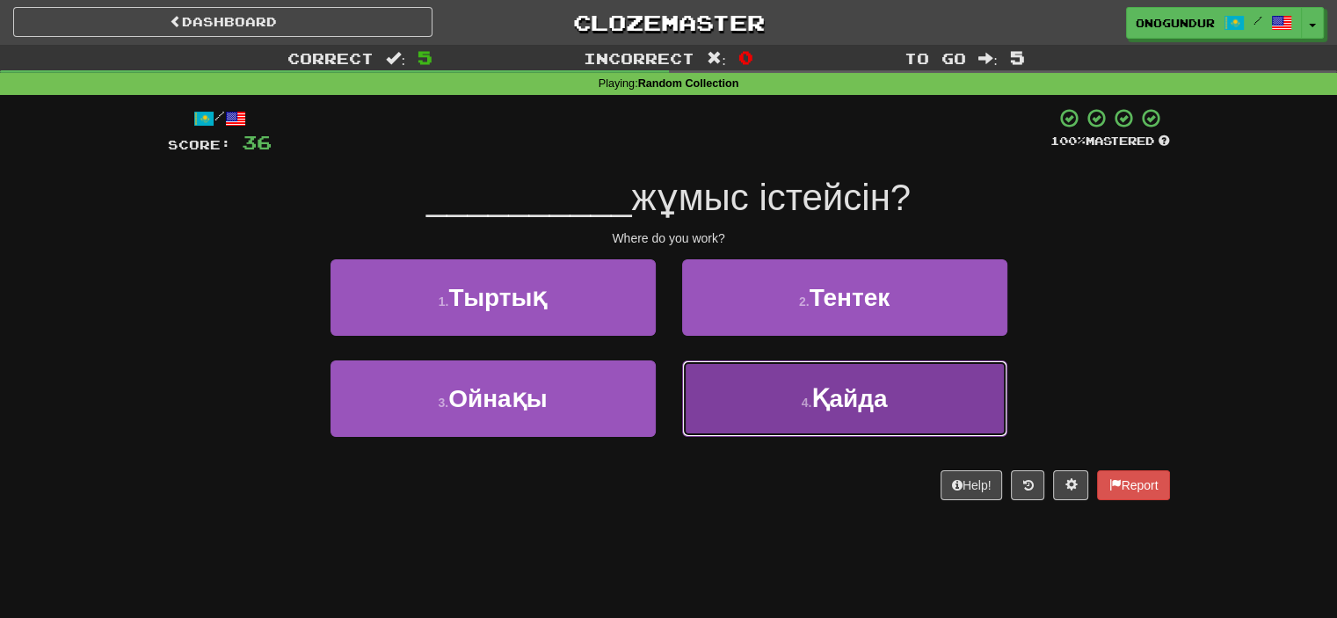
click at [723, 413] on button "4 . Қайда" at bounding box center [844, 399] width 325 height 77
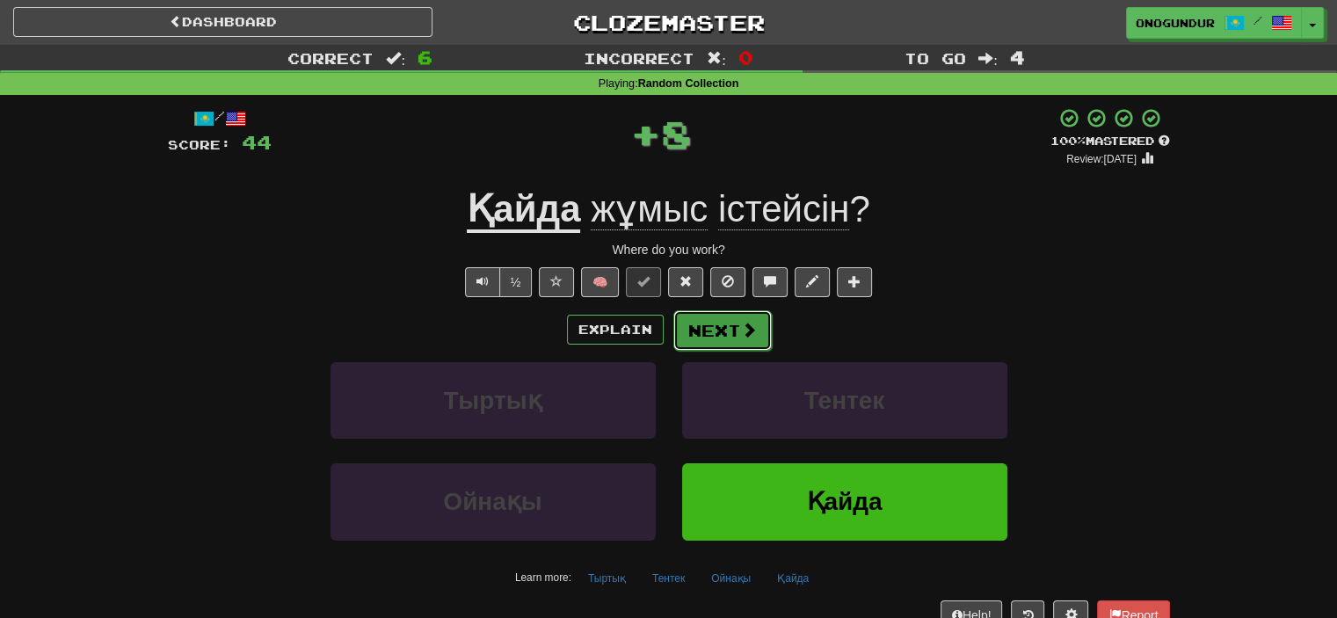
click at [707, 334] on button "Next" at bounding box center [723, 330] width 98 height 40
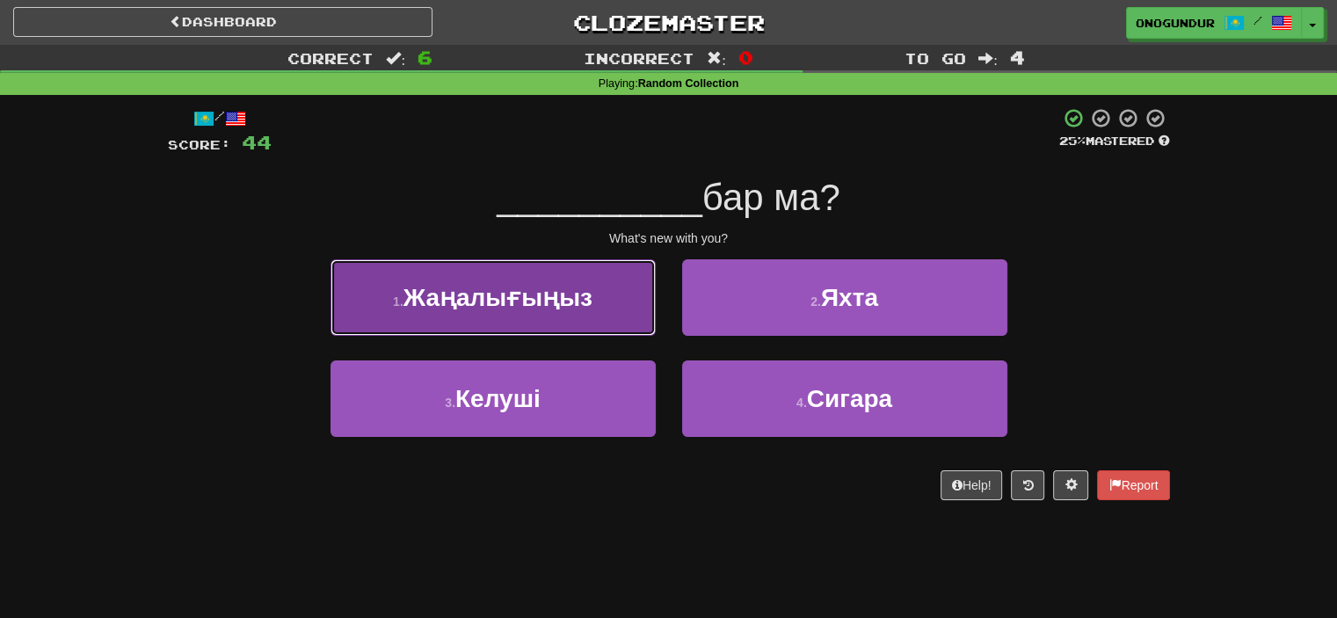
click at [633, 319] on button "1 . Жаңалығыңыз" at bounding box center [493, 297] width 325 height 77
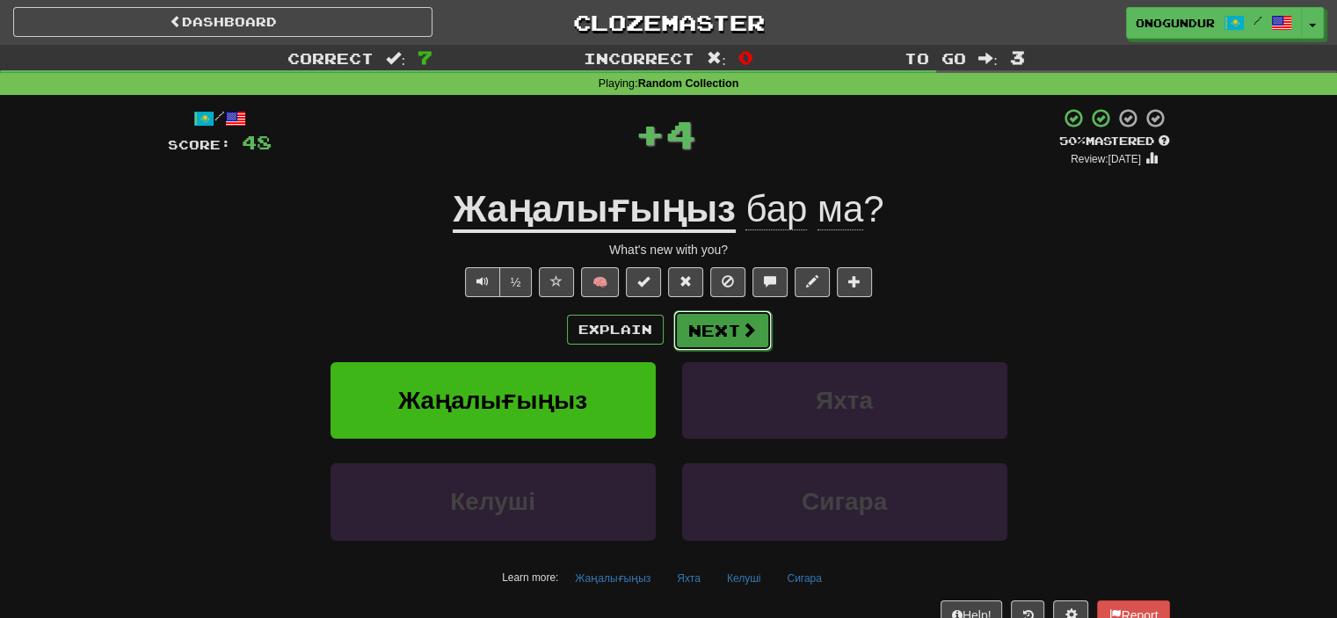
click at [711, 329] on button "Next" at bounding box center [723, 330] width 98 height 40
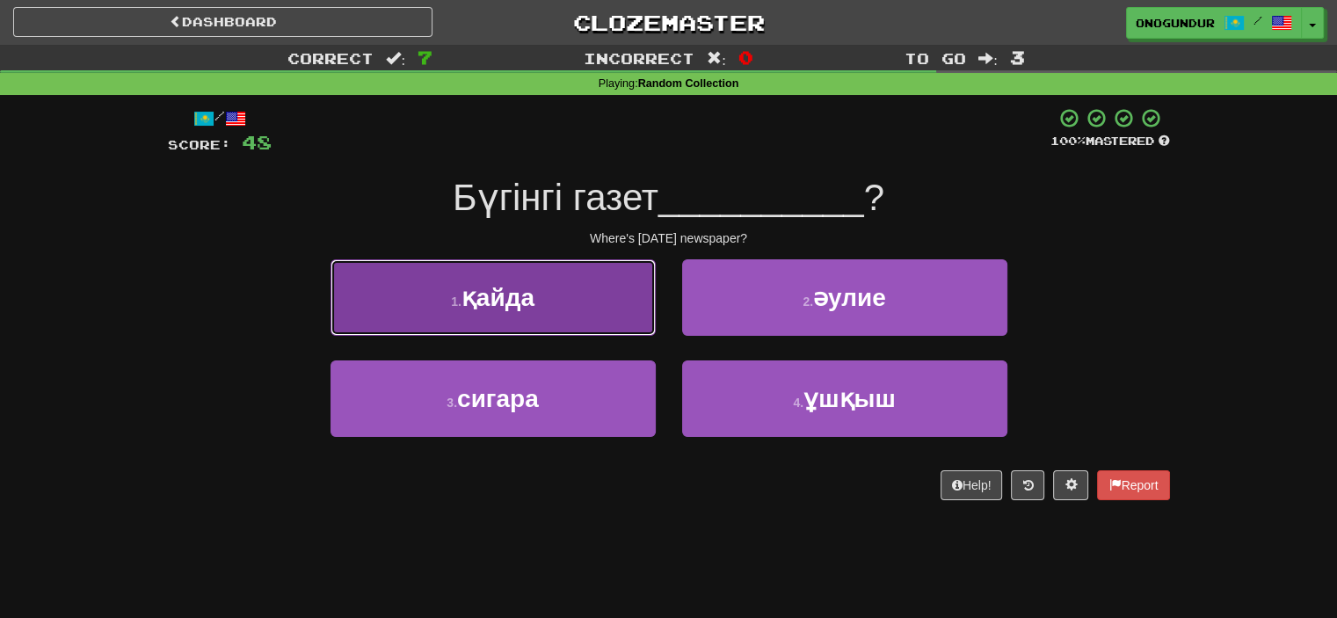
click at [649, 324] on button "1 . қайда" at bounding box center [493, 297] width 325 height 77
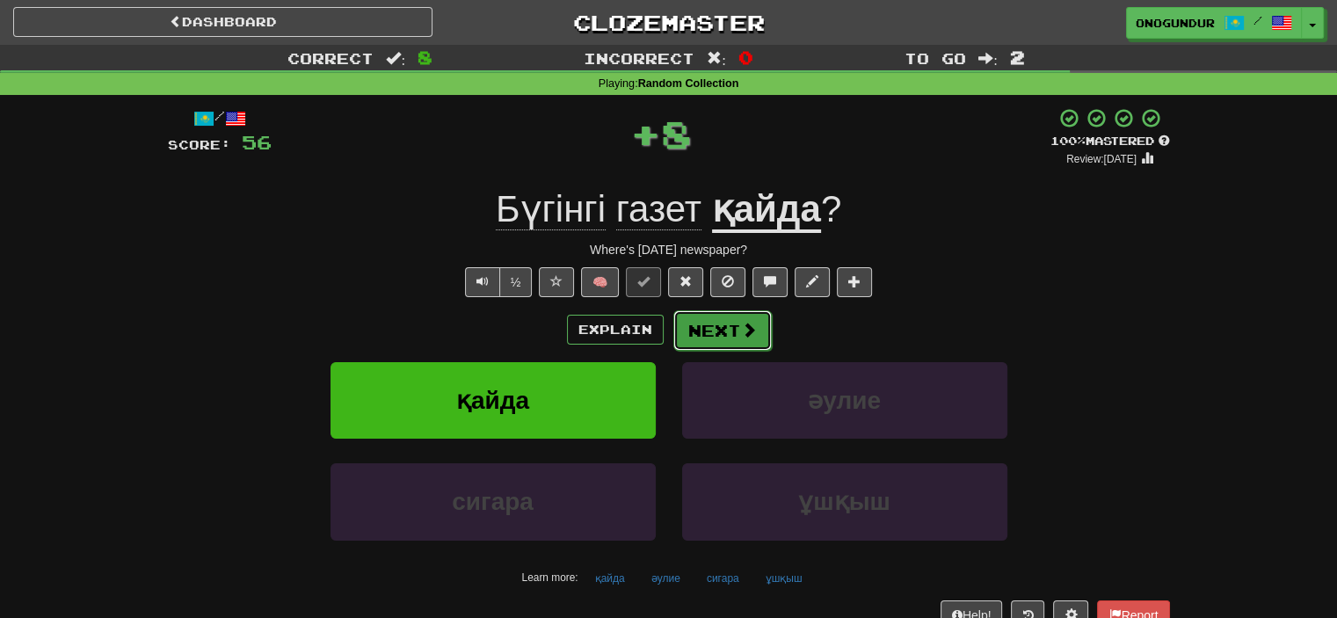
click at [707, 337] on button "Next" at bounding box center [723, 330] width 98 height 40
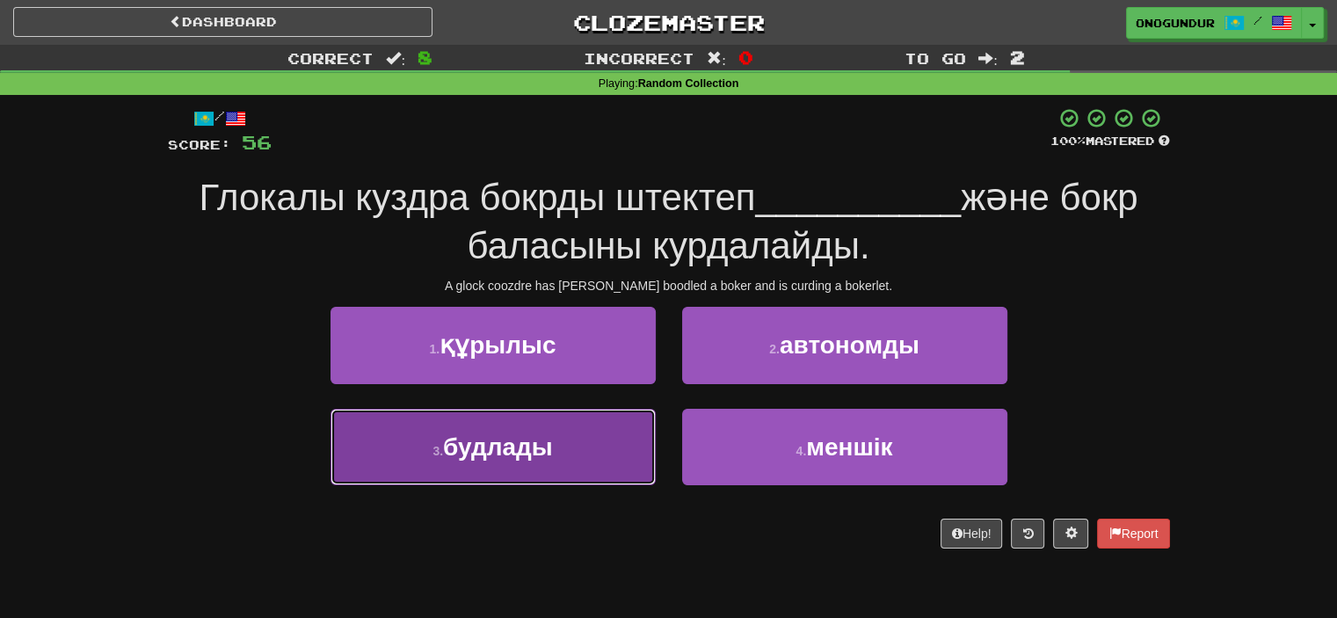
click at [573, 452] on button "3 . будлады" at bounding box center [493, 447] width 325 height 77
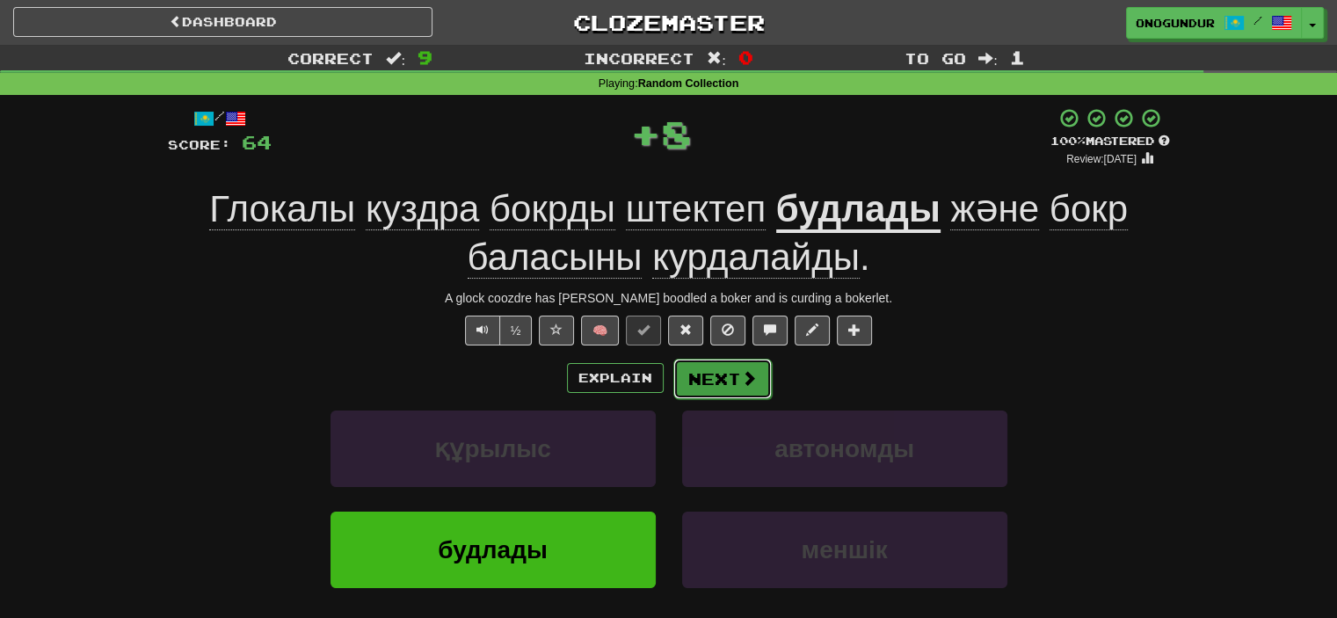
click at [732, 372] on button "Next" at bounding box center [723, 379] width 98 height 40
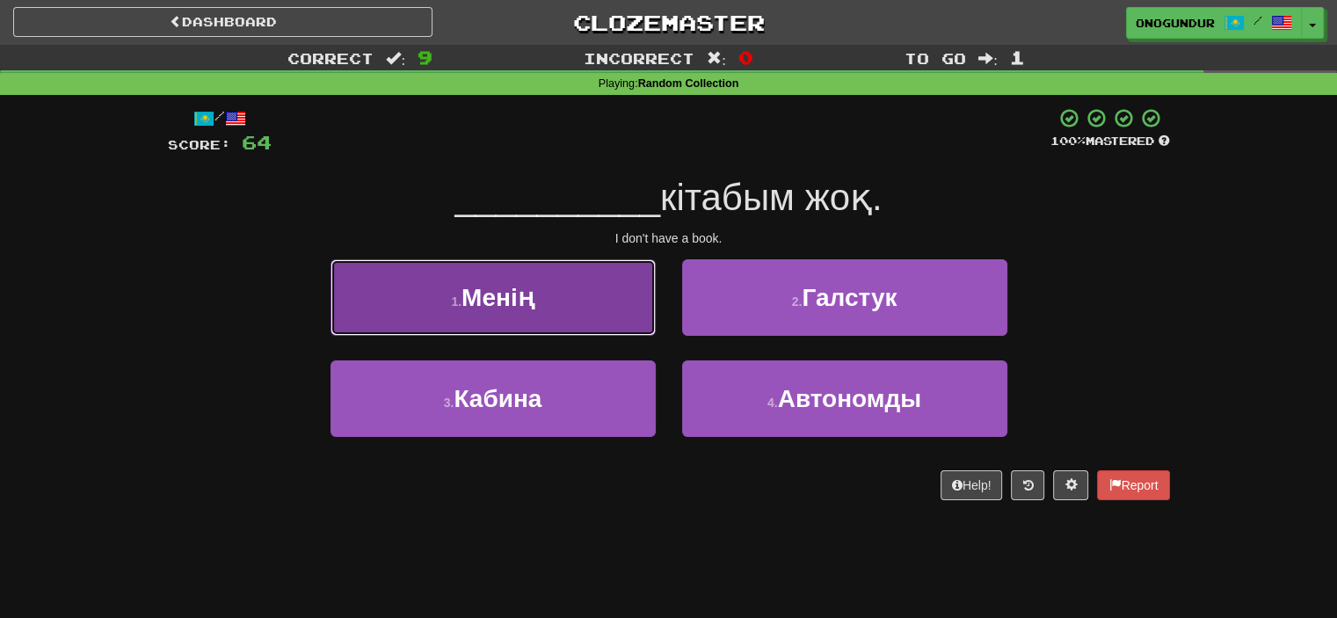
click at [573, 297] on button "1 . Менің" at bounding box center [493, 297] width 325 height 77
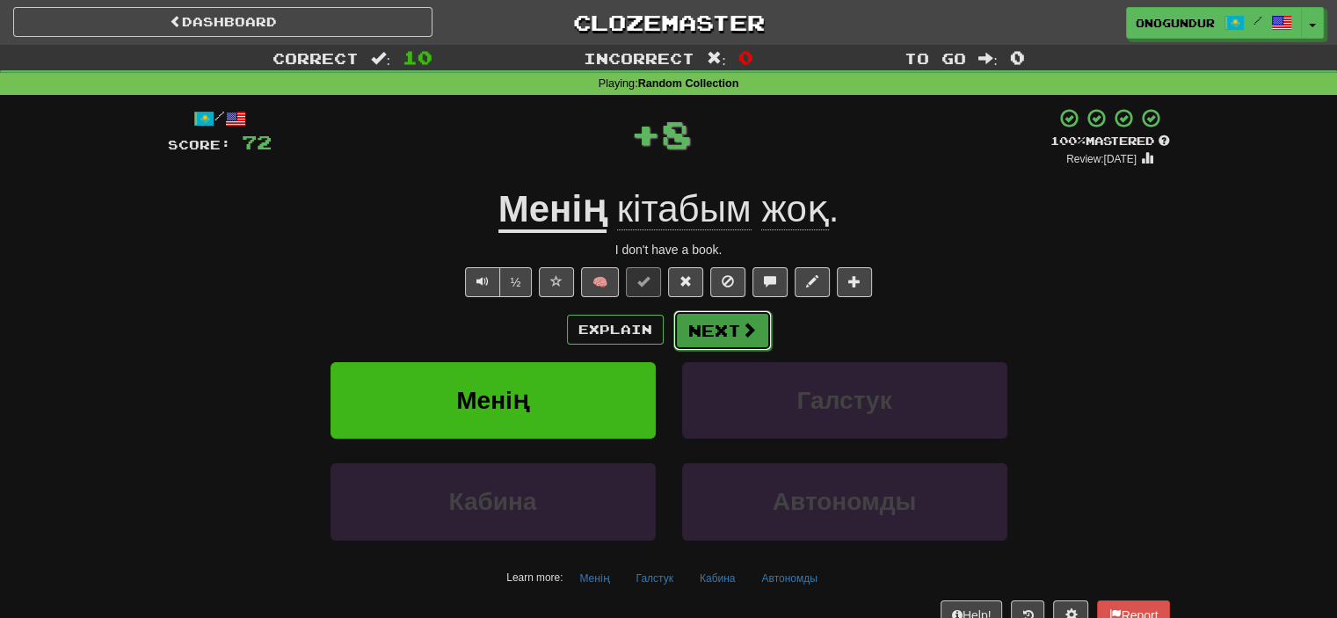
click at [716, 337] on button "Next" at bounding box center [723, 330] width 98 height 40
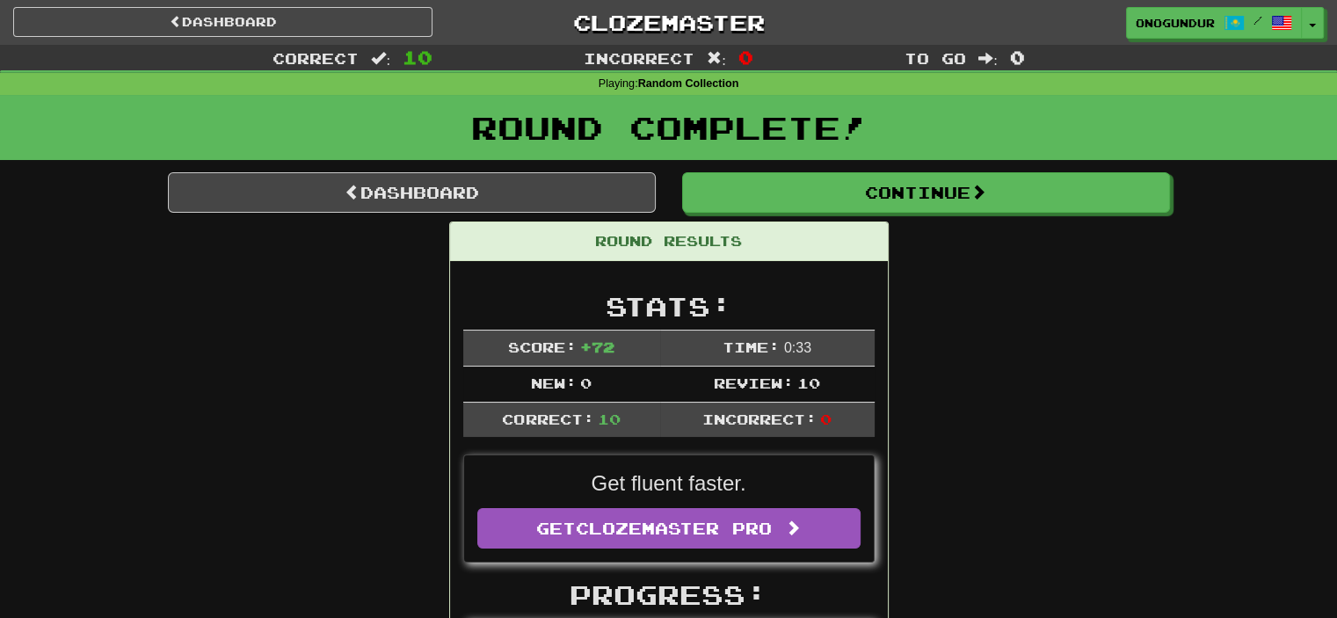
drag, startPoint x: 992, startPoint y: 143, endPoint x: 988, endPoint y: 169, distance: 25.7
click at [991, 165] on div "Round Complete!" at bounding box center [668, 133] width 1337 height 77
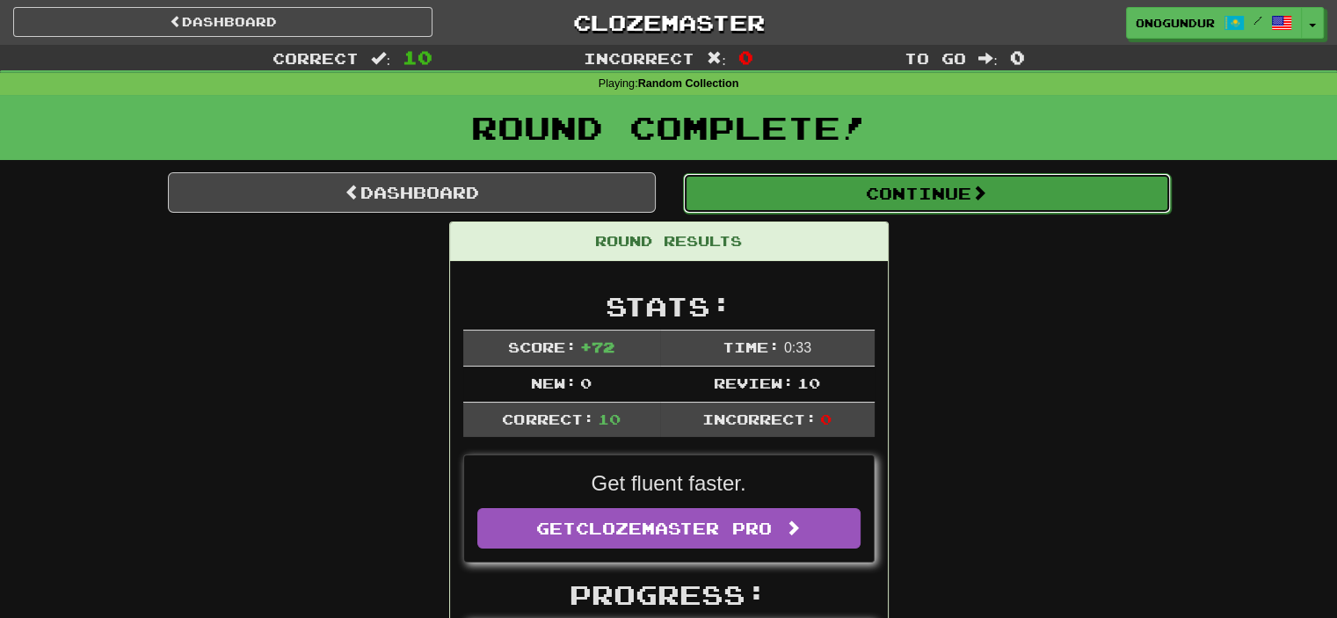
click at [974, 179] on button "Continue" at bounding box center [927, 193] width 488 height 40
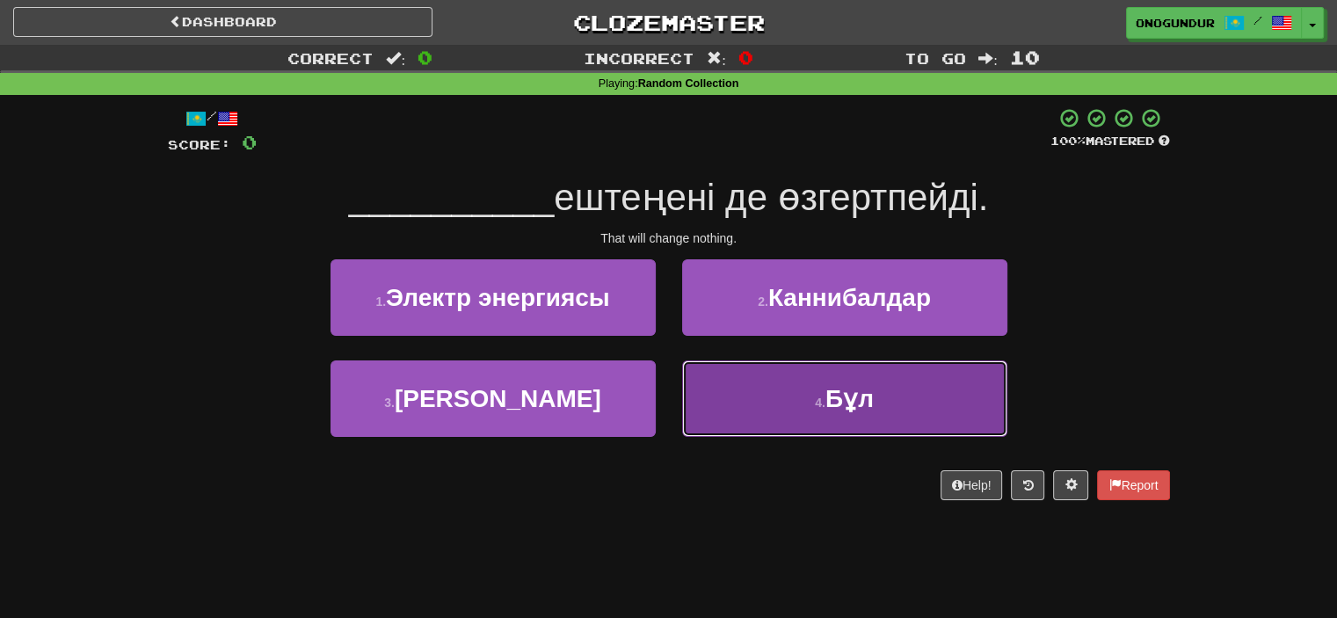
click at [786, 404] on button "4 . Бұл" at bounding box center [844, 399] width 325 height 77
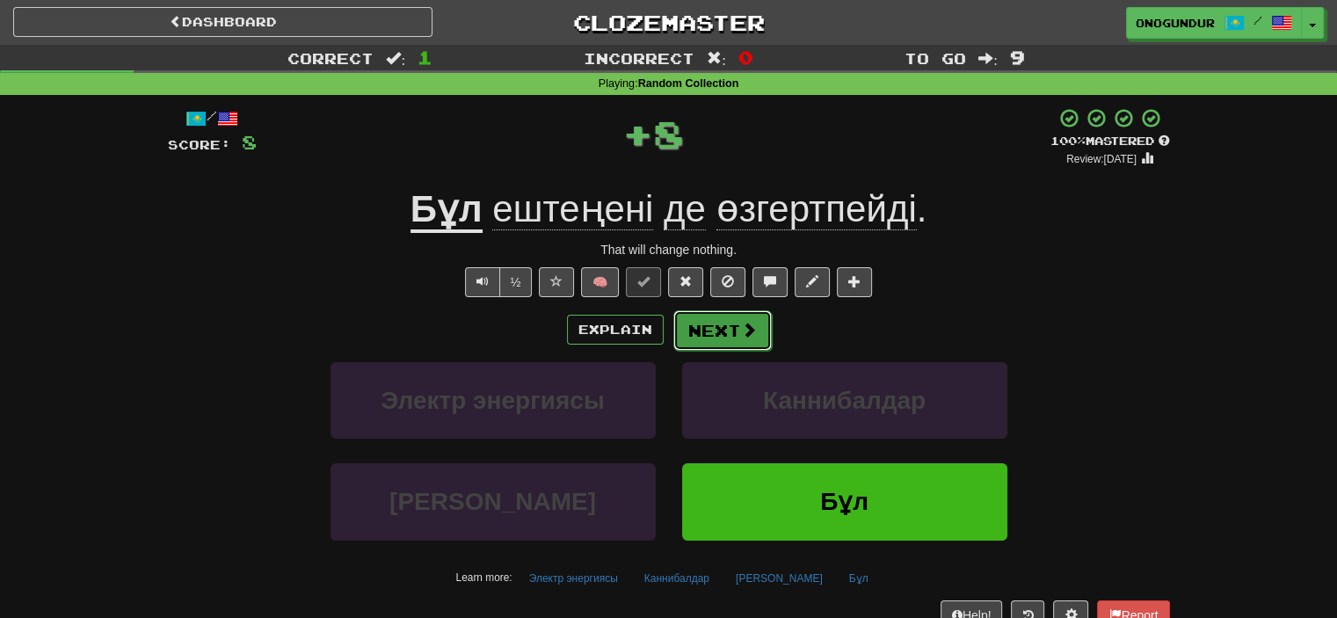
click at [732, 330] on button "Next" at bounding box center [723, 330] width 98 height 40
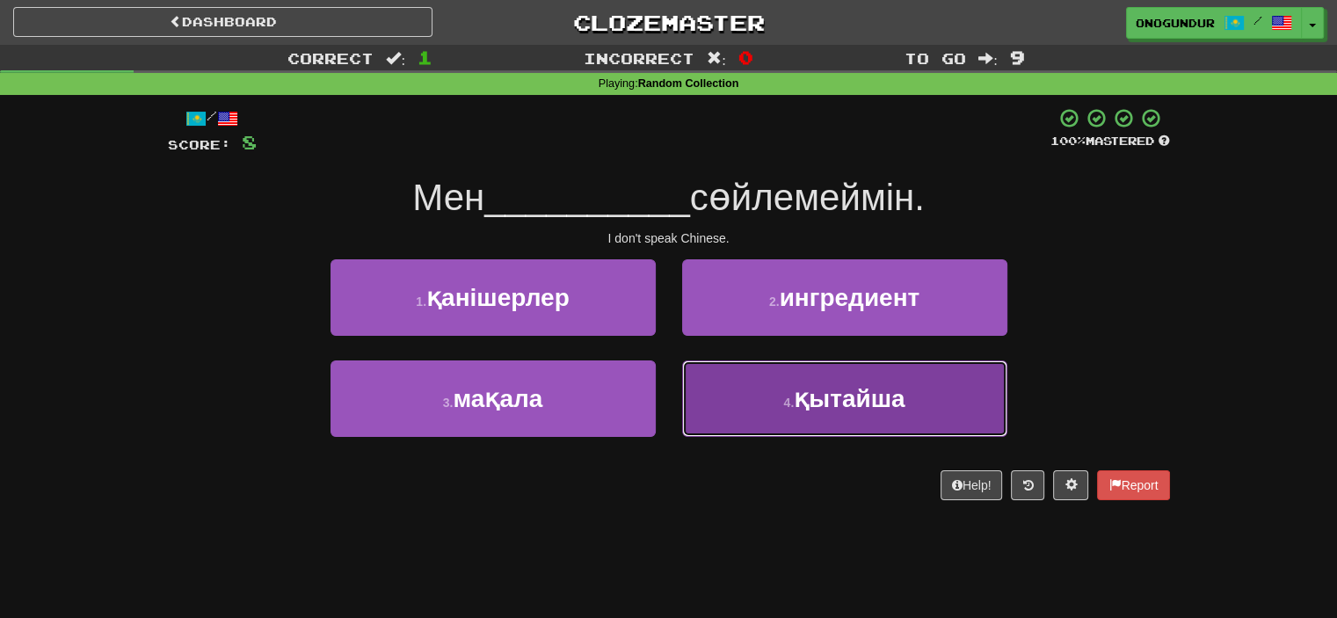
click at [781, 379] on button "4 . қытайша" at bounding box center [844, 399] width 325 height 77
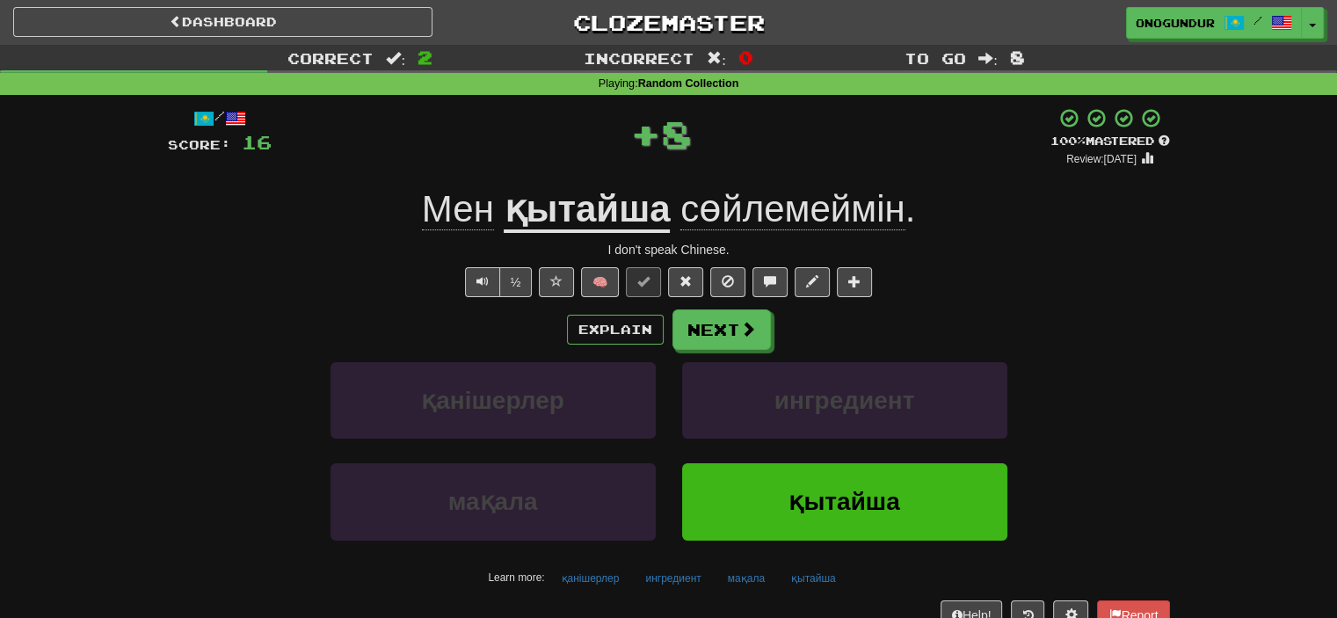
click at [738, 352] on div "Explain Next қанішерлер ингредиент мақала қытайша Learn more: қанішерлер ингред…" at bounding box center [669, 451] width 1002 height 282
click at [741, 335] on span at bounding box center [749, 330] width 16 height 16
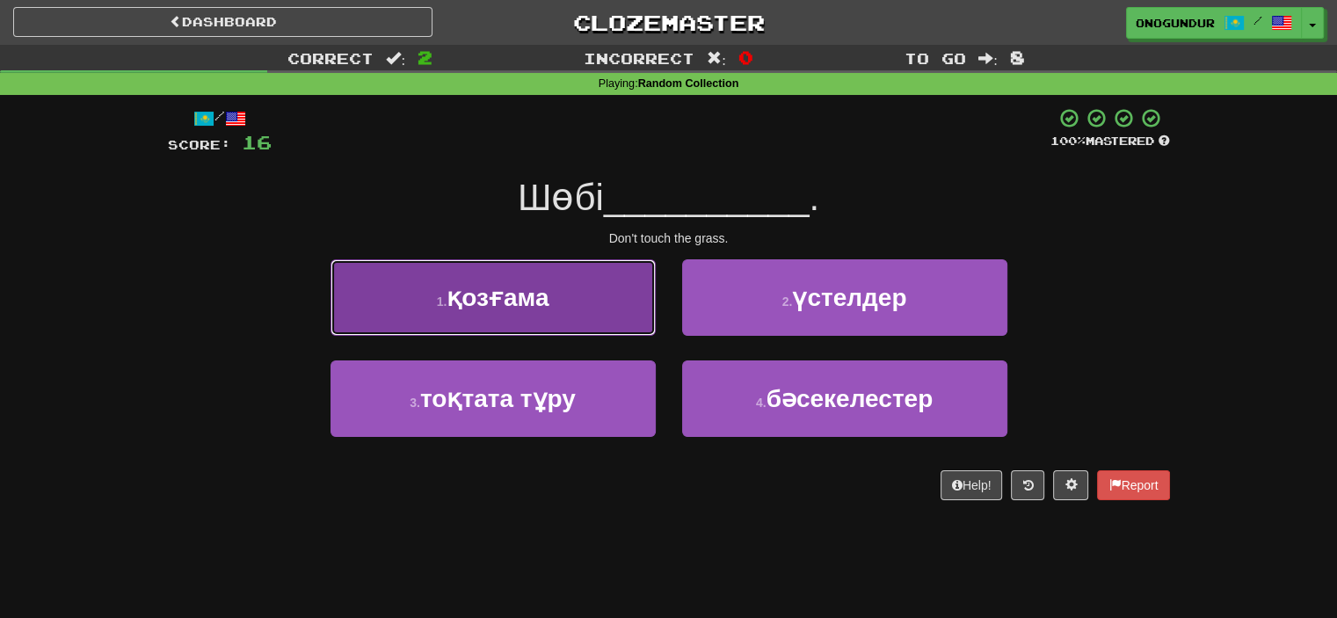
click at [633, 319] on button "1 . қозғама" at bounding box center [493, 297] width 325 height 77
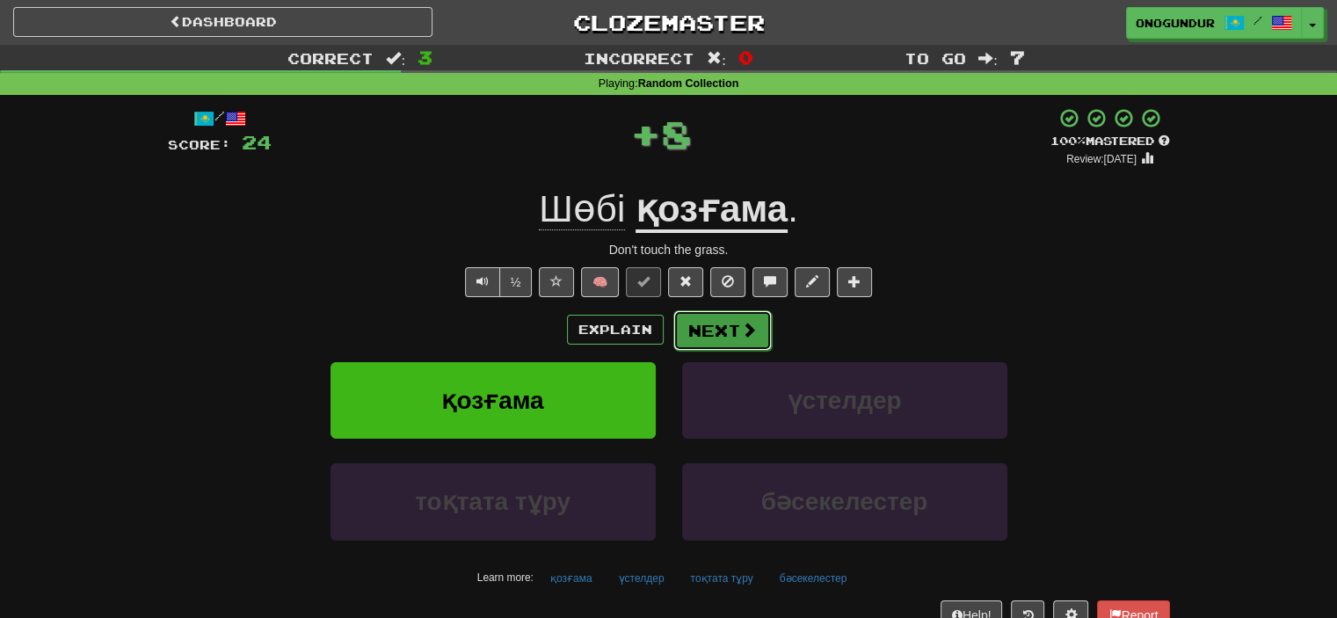
click at [714, 325] on button "Next" at bounding box center [723, 330] width 98 height 40
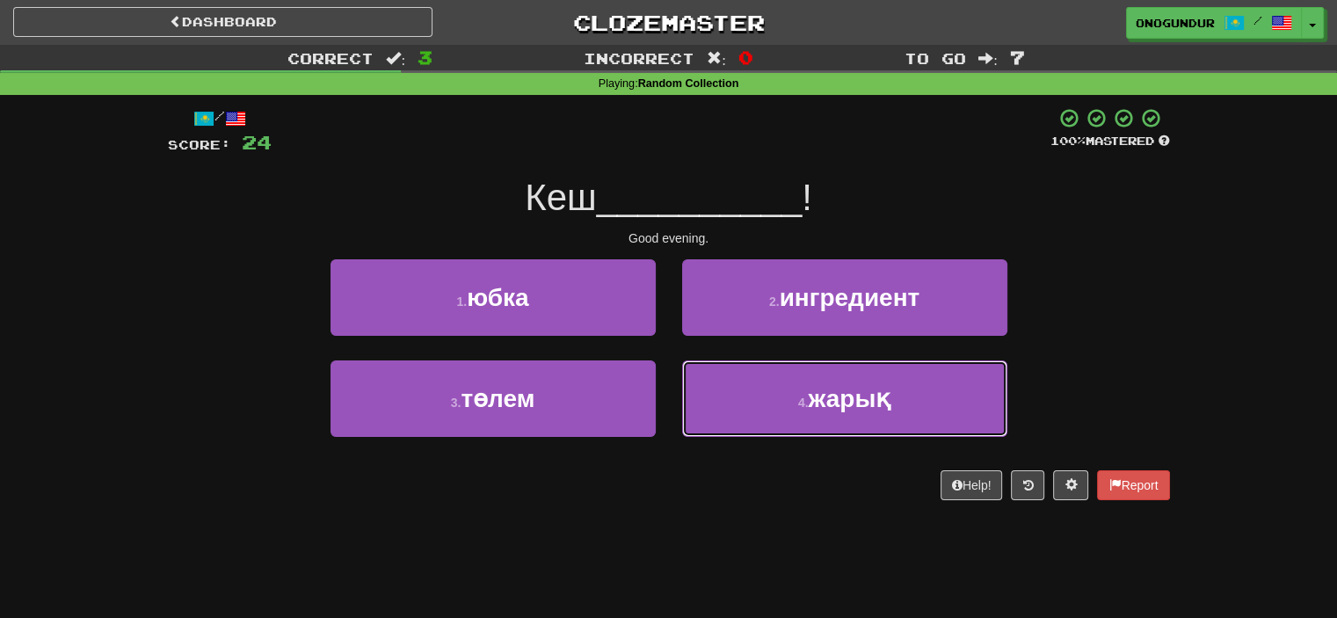
drag, startPoint x: 771, startPoint y: 393, endPoint x: 723, endPoint y: 355, distance: 61.4
click at [764, 389] on button "4 . жарық" at bounding box center [844, 399] width 325 height 77
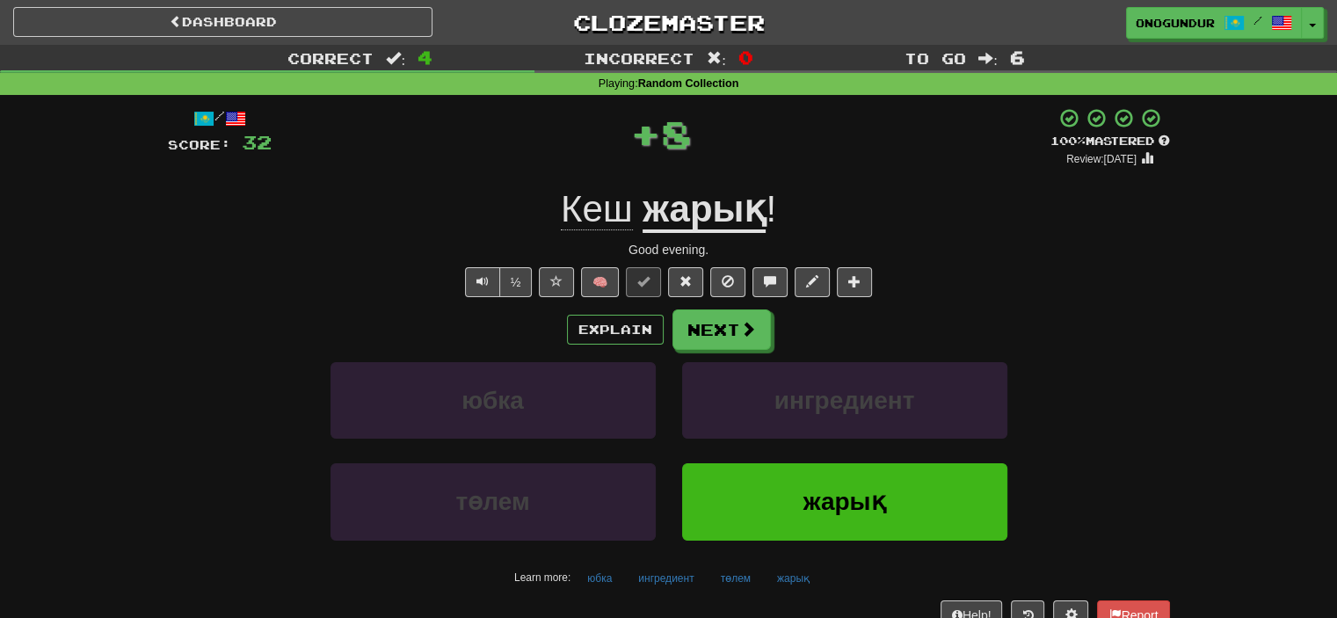
click at [707, 326] on button "Next" at bounding box center [722, 330] width 98 height 40
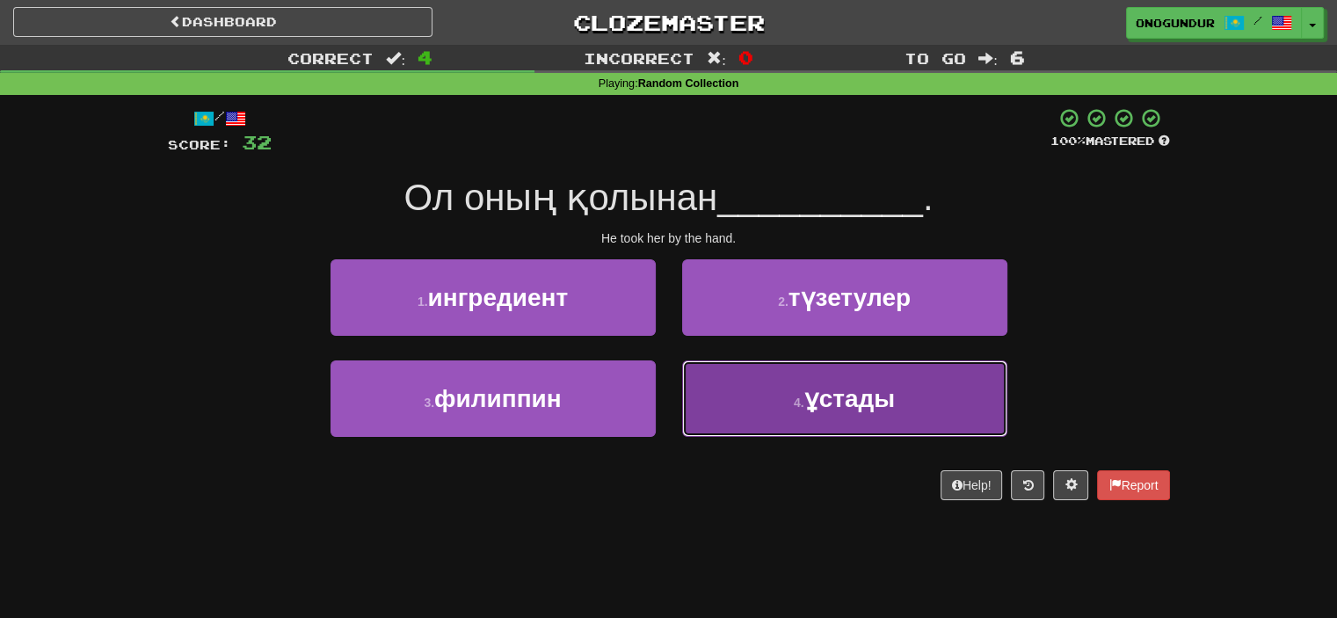
drag, startPoint x: 781, startPoint y: 400, endPoint x: 760, endPoint y: 361, distance: 44.8
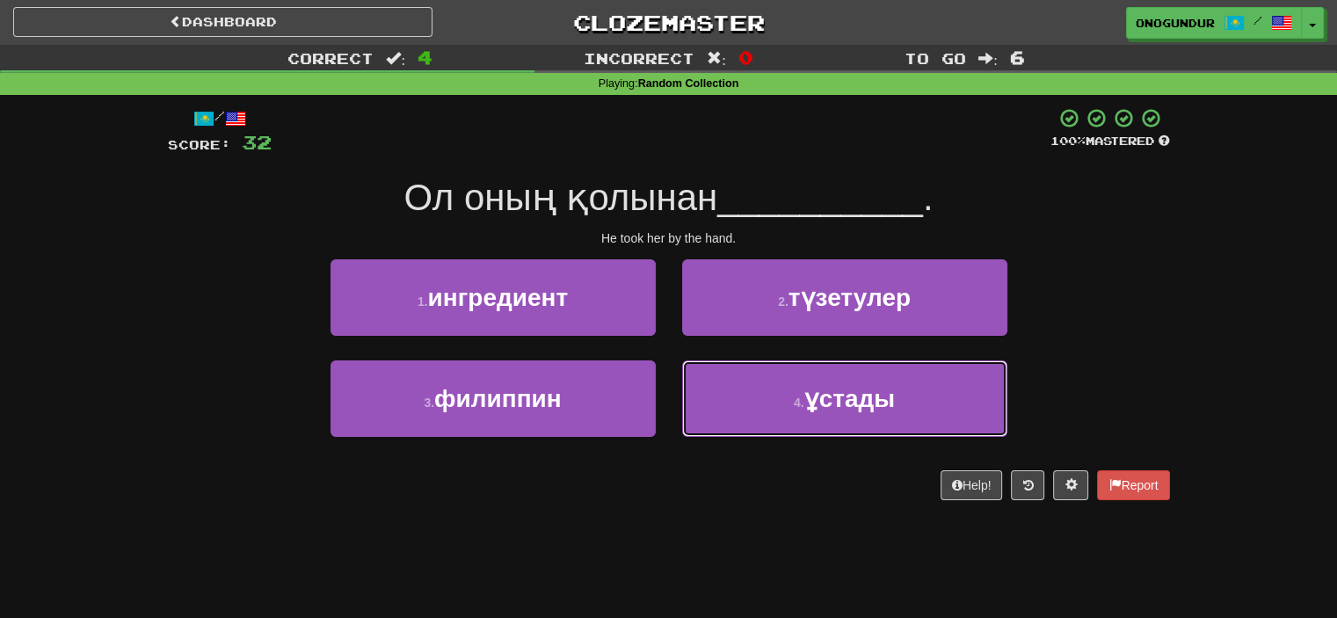
click at [781, 397] on button "4 . ұстады" at bounding box center [844, 399] width 325 height 77
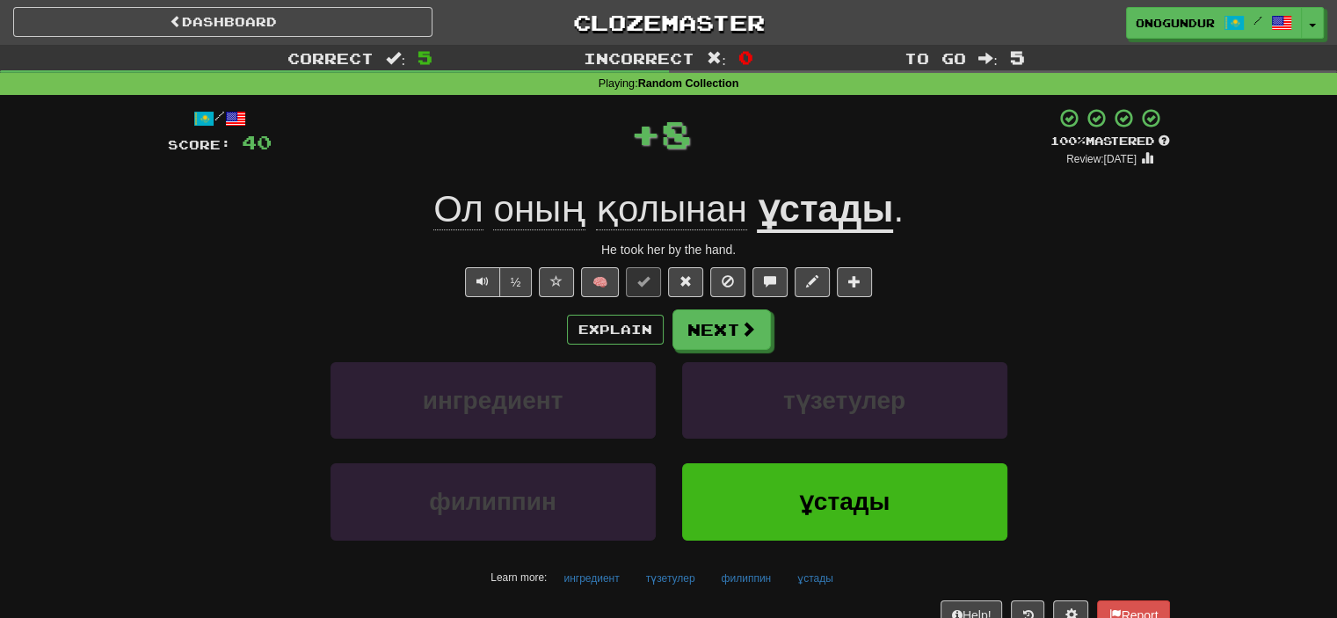
click at [721, 327] on button "Next" at bounding box center [722, 330] width 98 height 40
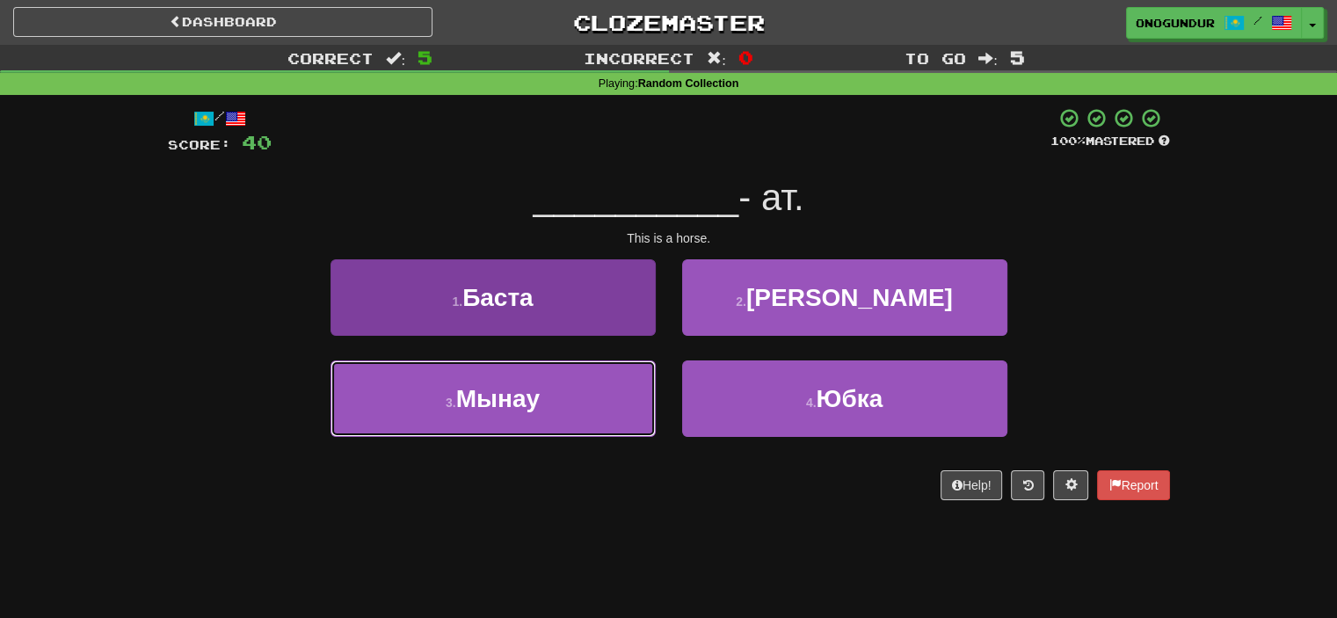
click at [557, 392] on button "3 . Мынау" at bounding box center [493, 399] width 325 height 77
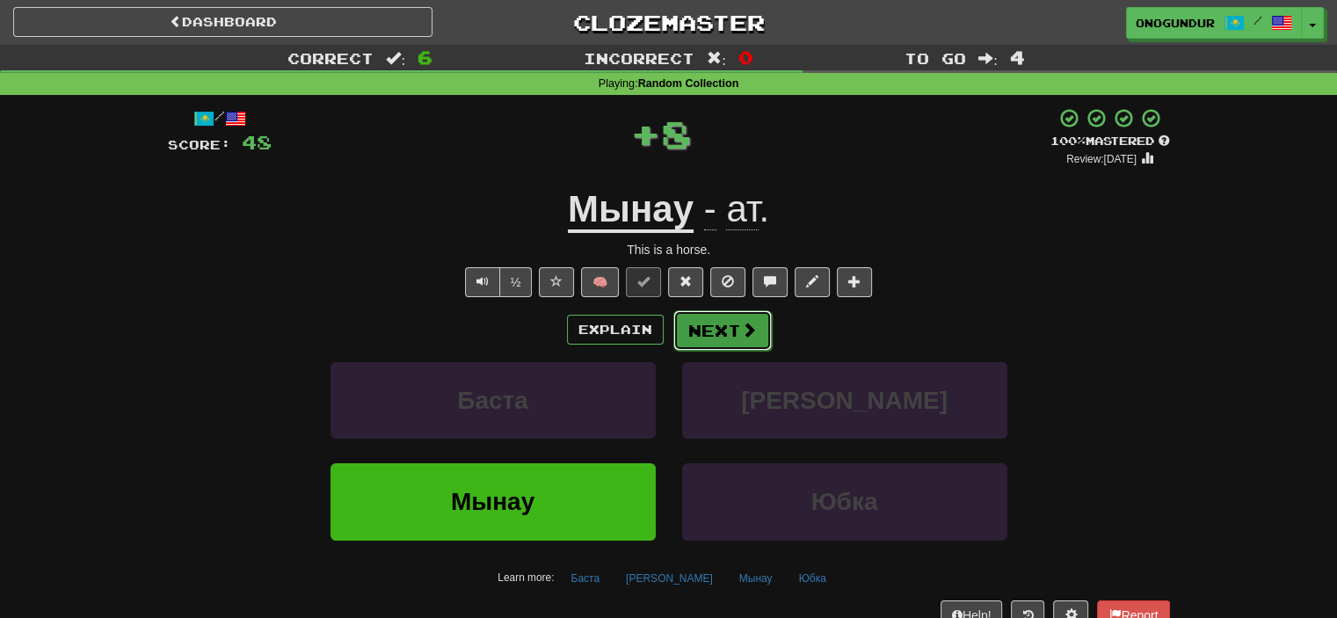
drag, startPoint x: 686, startPoint y: 319, endPoint x: 687, endPoint y: 328, distance: 8.8
click at [687, 328] on button "Next" at bounding box center [723, 330] width 98 height 40
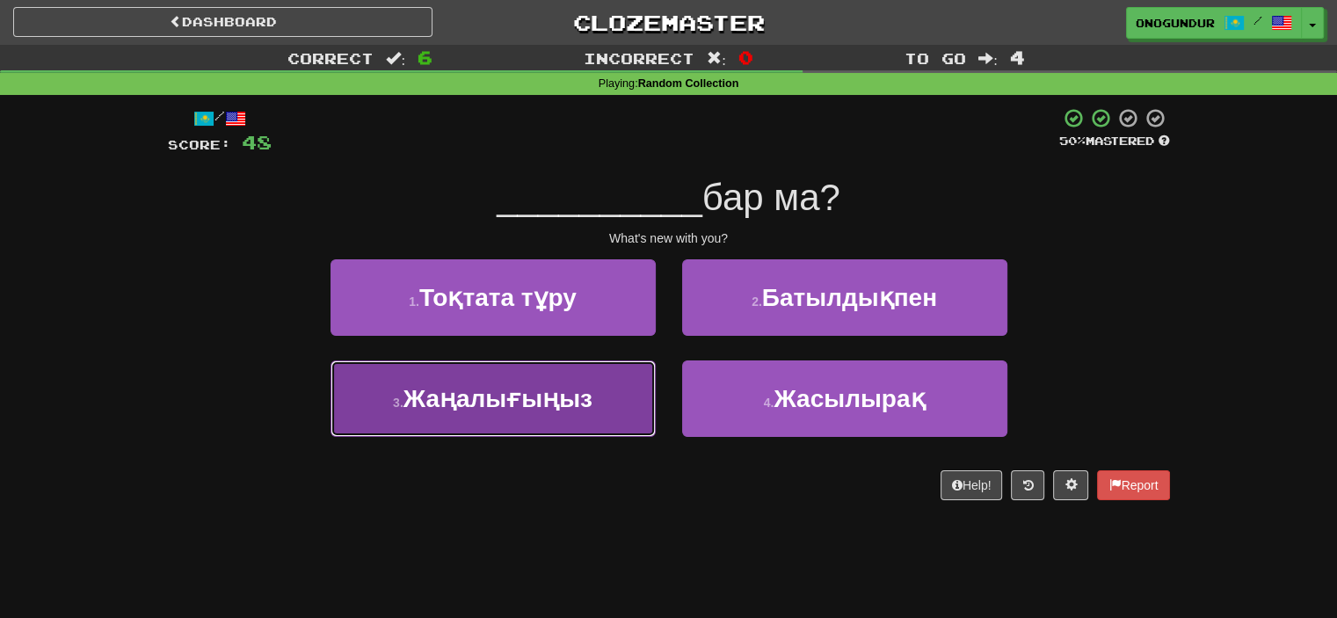
click at [583, 403] on span "Жаңалығыңыз" at bounding box center [498, 398] width 189 height 27
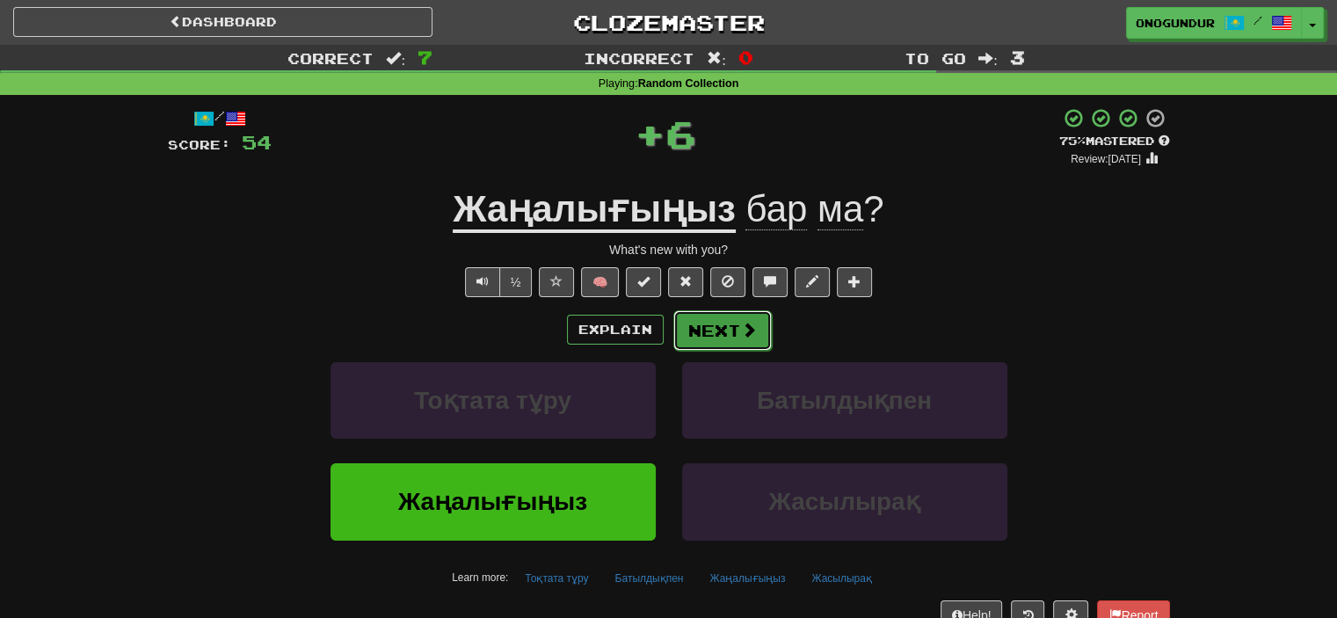
click at [704, 332] on button "Next" at bounding box center [723, 330] width 98 height 40
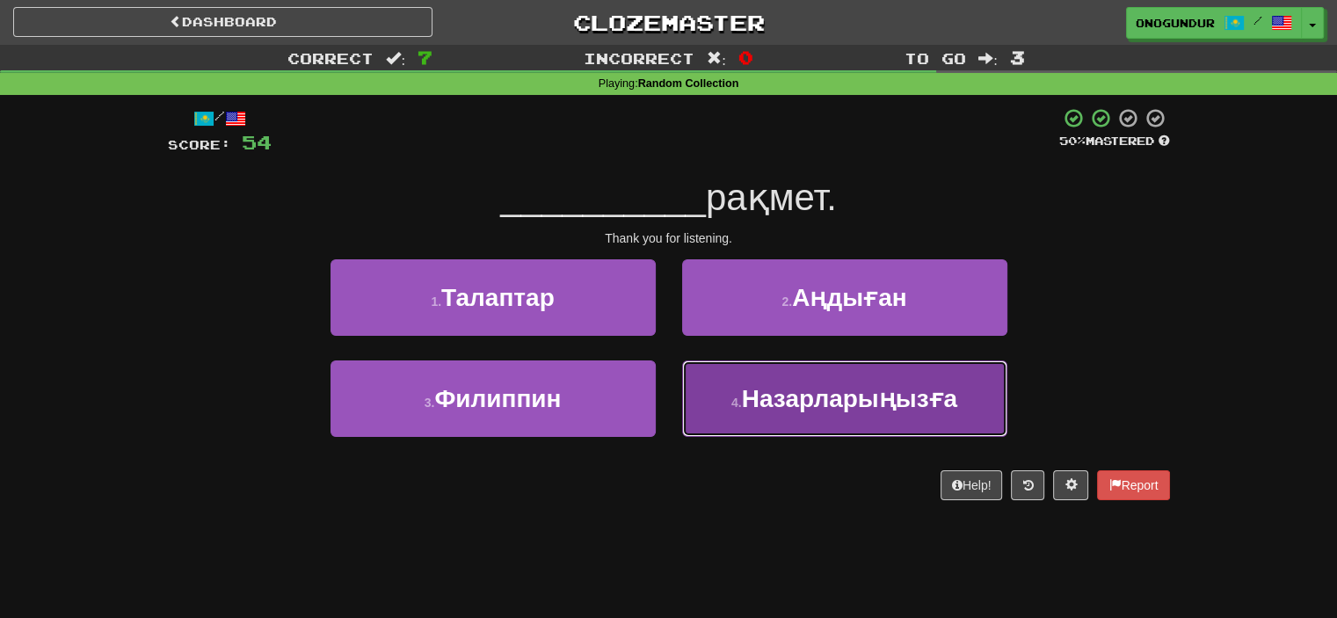
click at [721, 385] on button "4 . Назарларыңызға" at bounding box center [844, 399] width 325 height 77
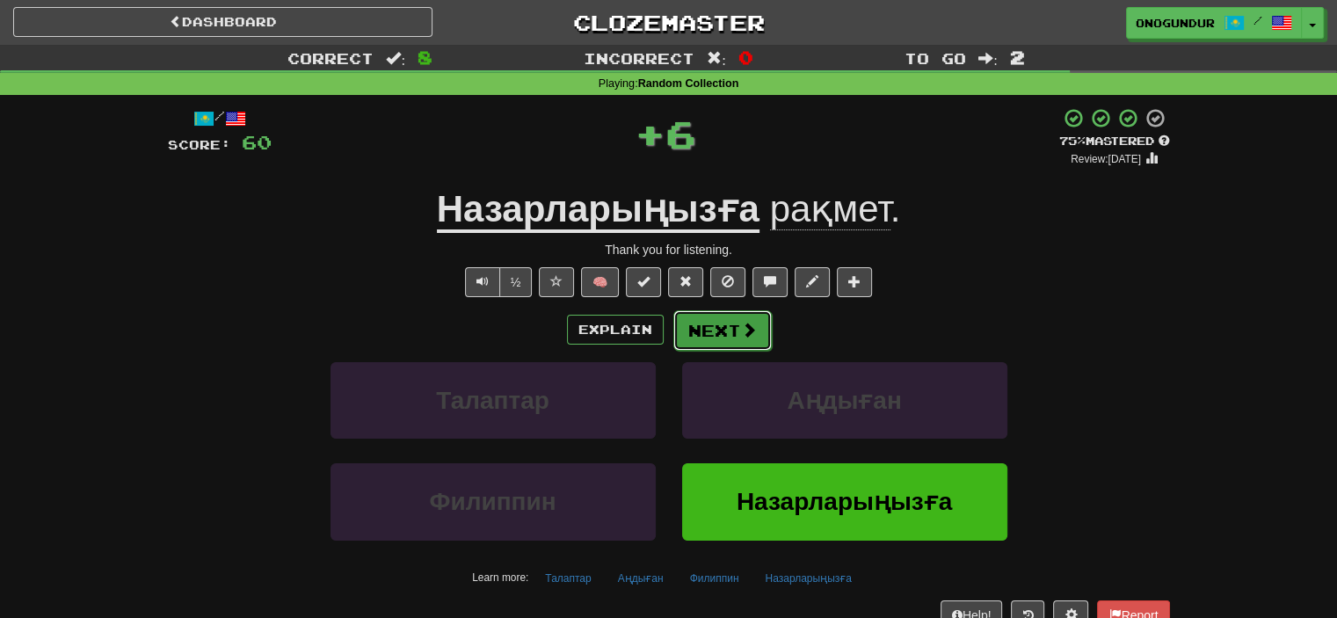
click at [714, 333] on button "Next" at bounding box center [723, 330] width 98 height 40
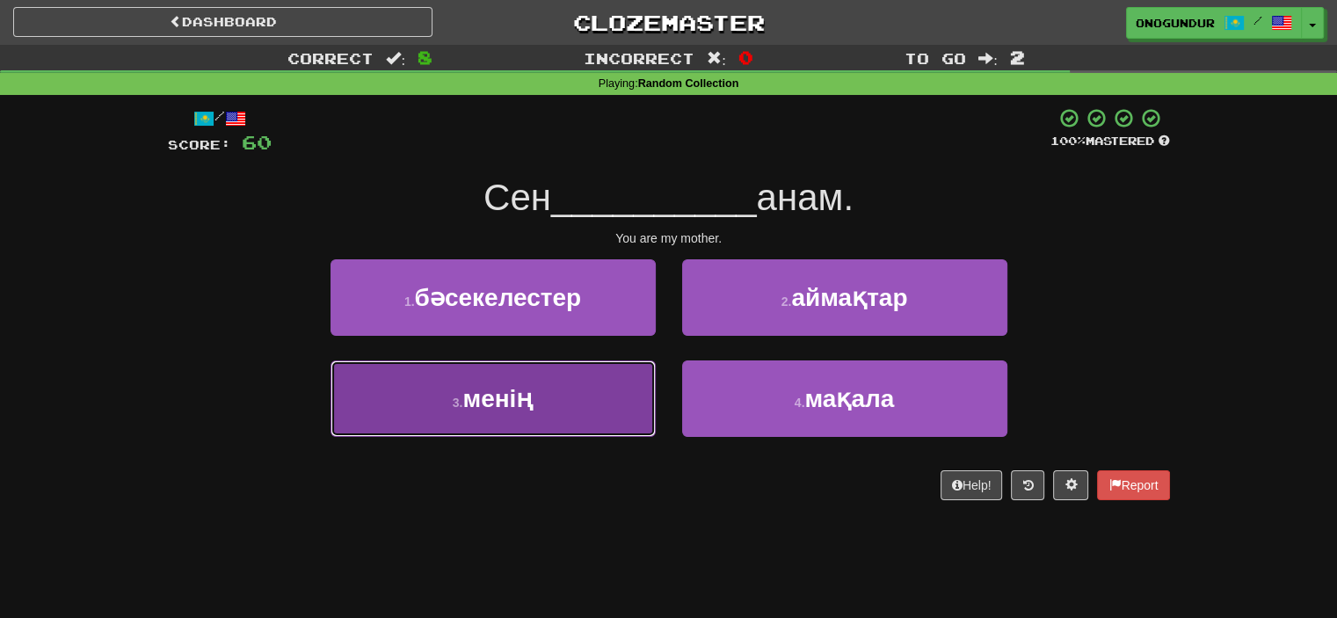
click at [642, 398] on button "3 . менің" at bounding box center [493, 399] width 325 height 77
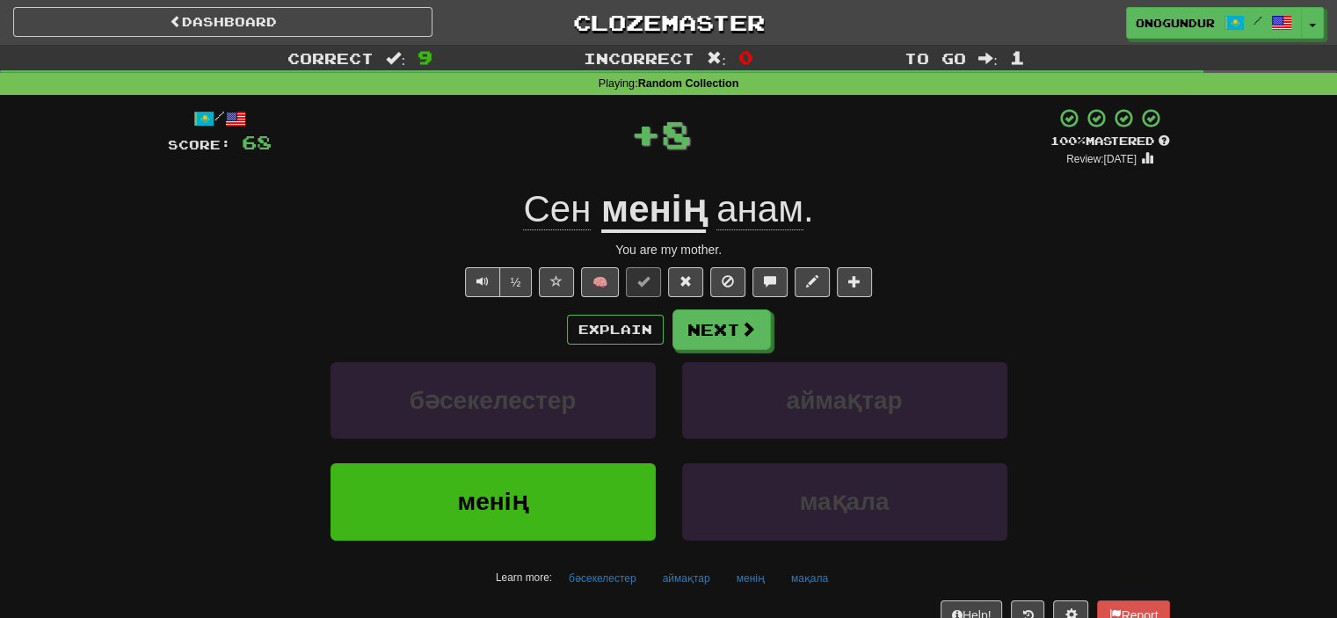
click at [701, 337] on button "Next" at bounding box center [722, 330] width 98 height 40
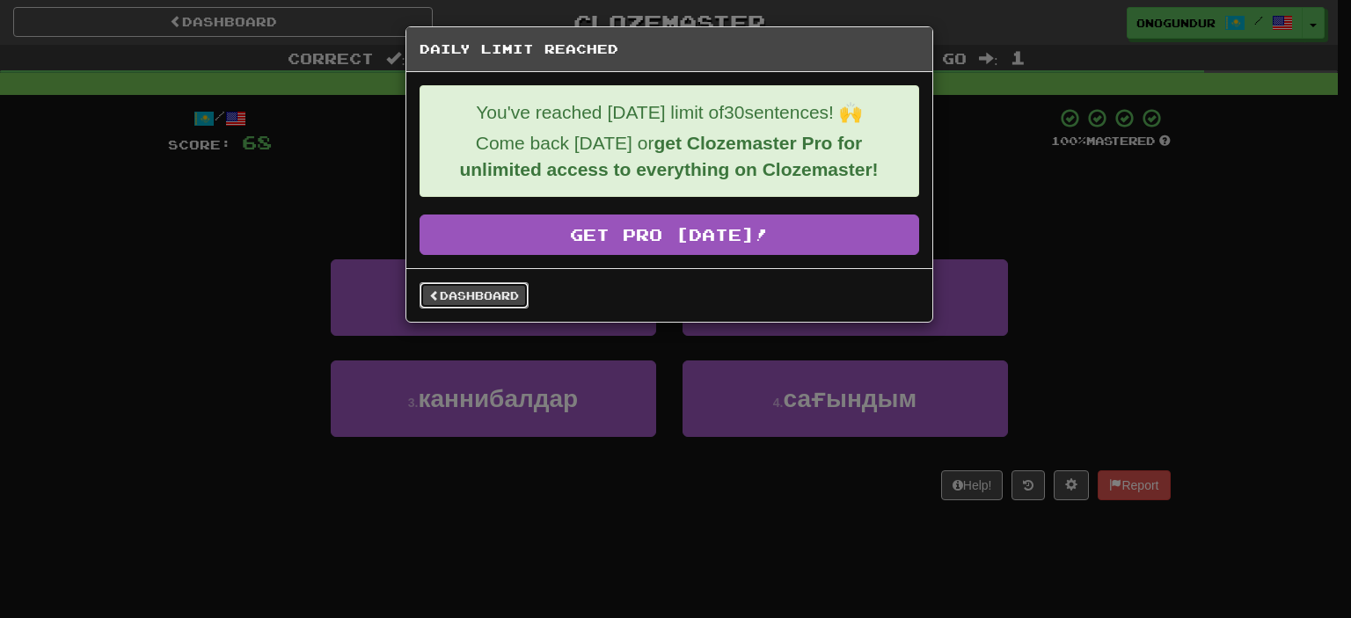
click at [485, 295] on link "Dashboard" at bounding box center [473, 295] width 109 height 26
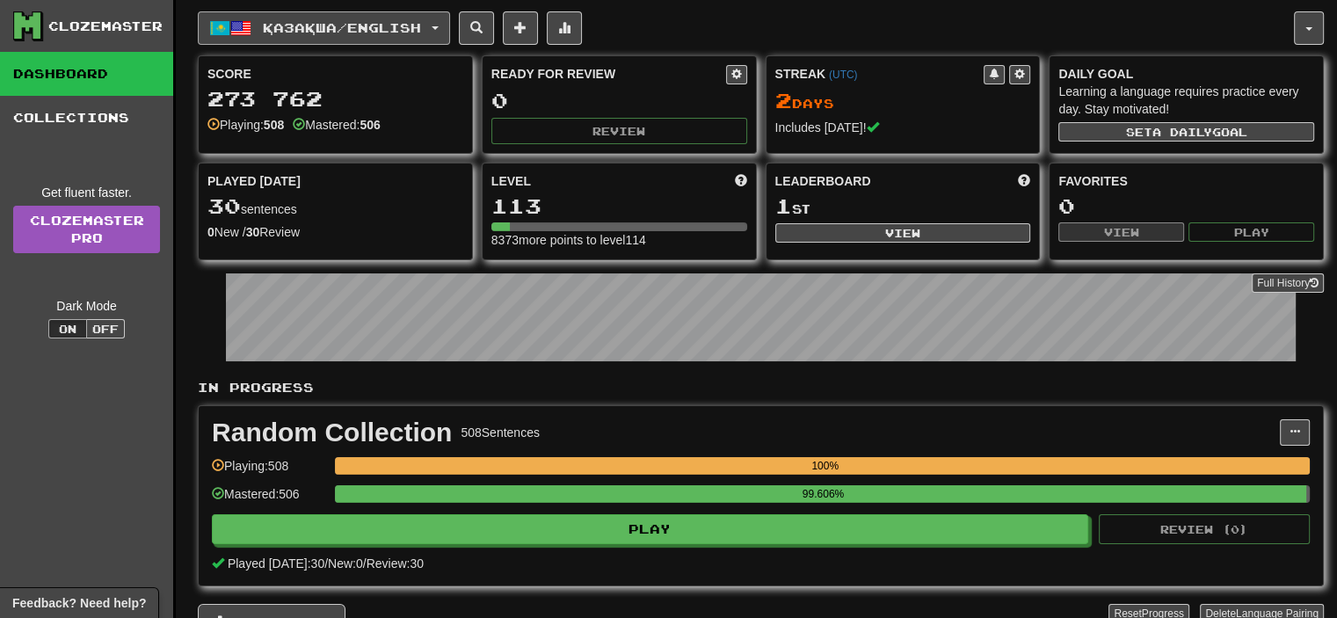
click at [434, 41] on button "Қазақша / English" at bounding box center [324, 27] width 252 height 33
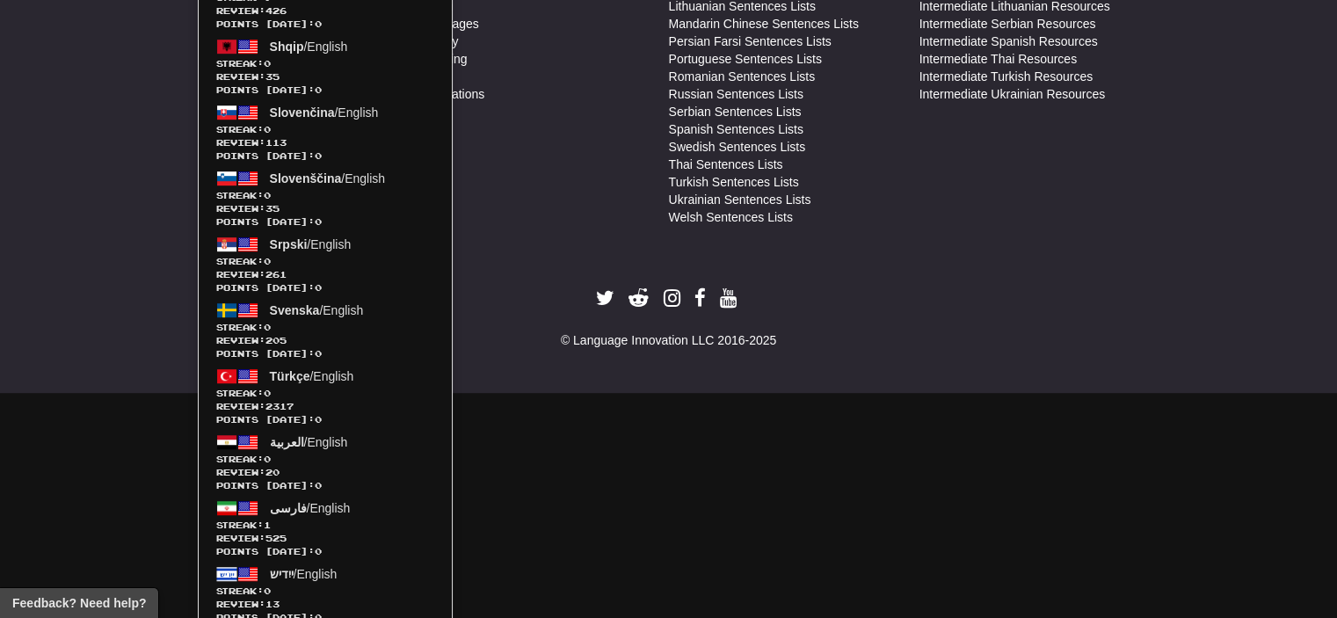
scroll to position [689, 0]
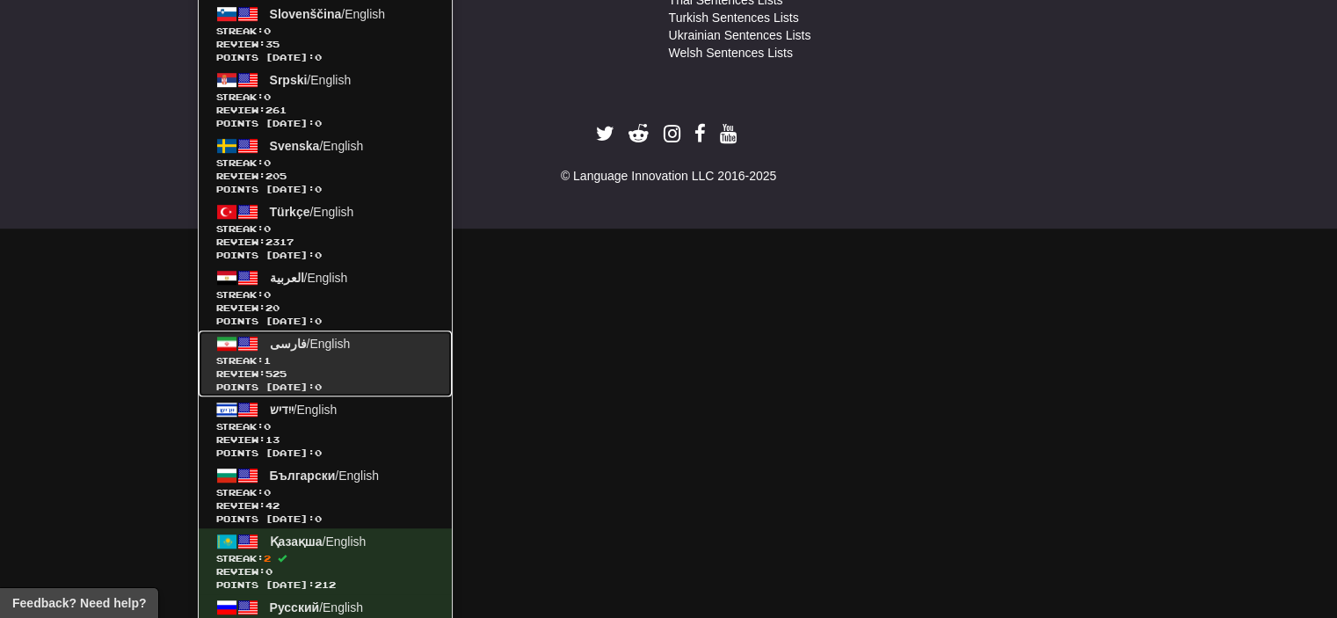
click at [361, 346] on link "فارسی / English Streak: 1 Review: 525 Points [DATE]: 0" at bounding box center [325, 364] width 253 height 66
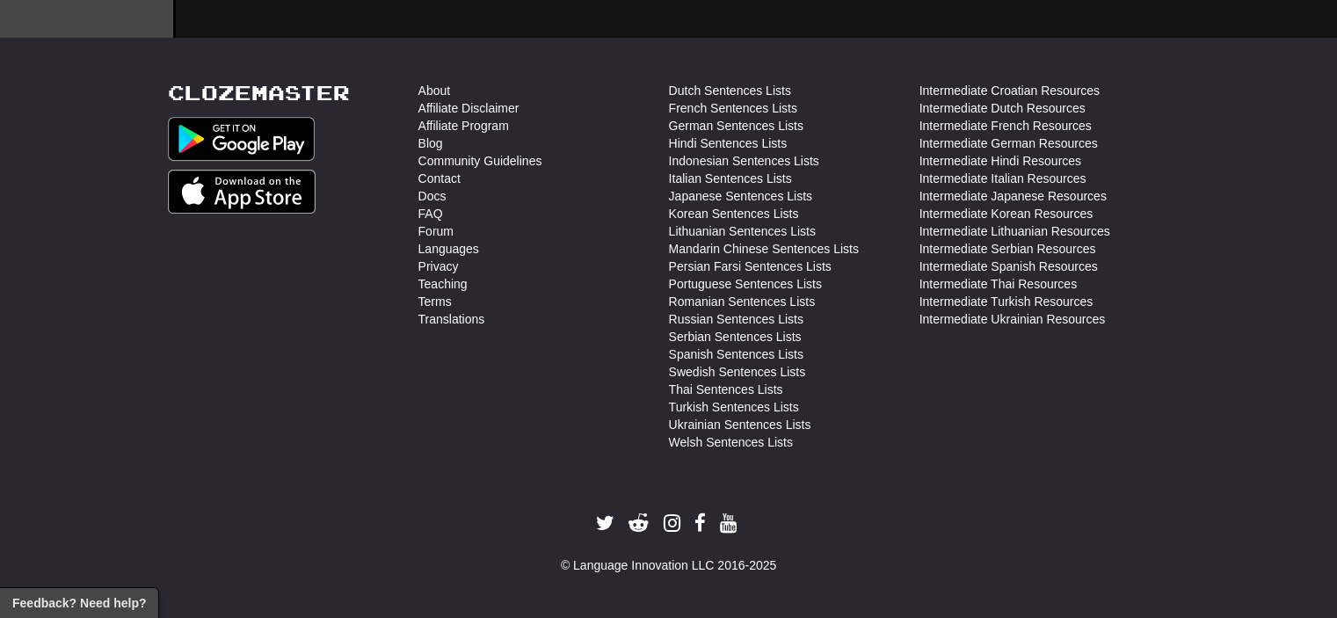
scroll to position [647, 0]
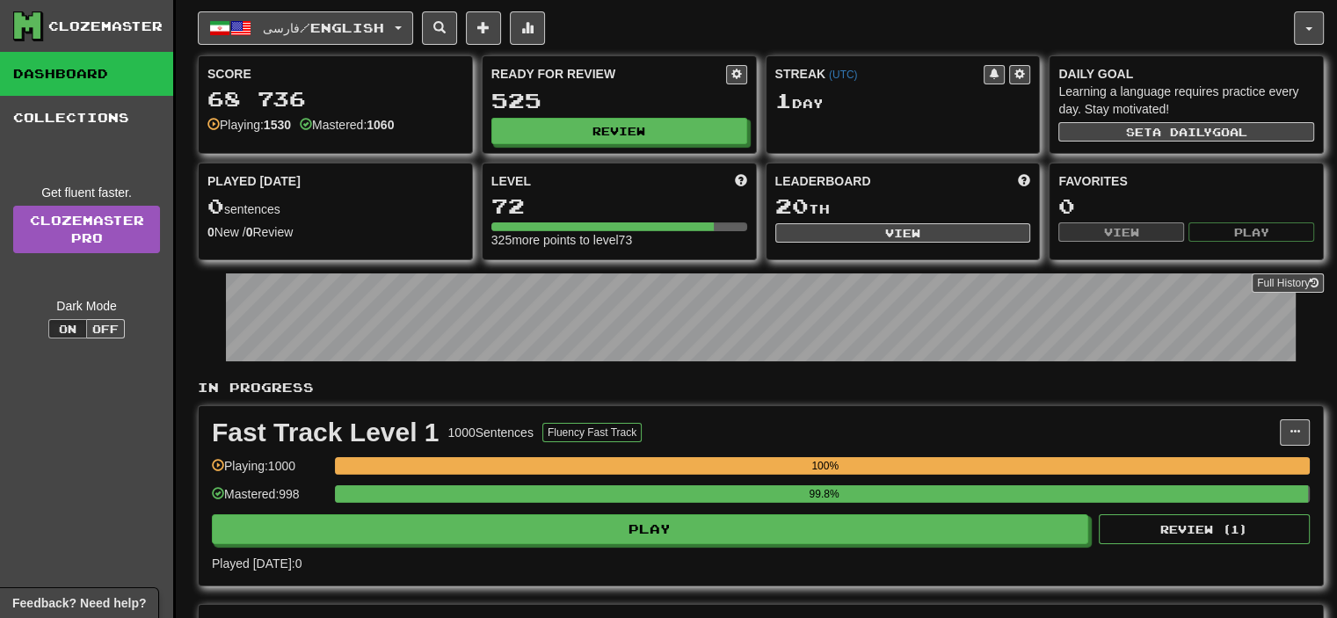
click at [636, 547] on div "Fast Track Level 1 1000 Sentences Fluency Fast Track Manage Sentences Unpin fro…" at bounding box center [761, 495] width 1125 height 179
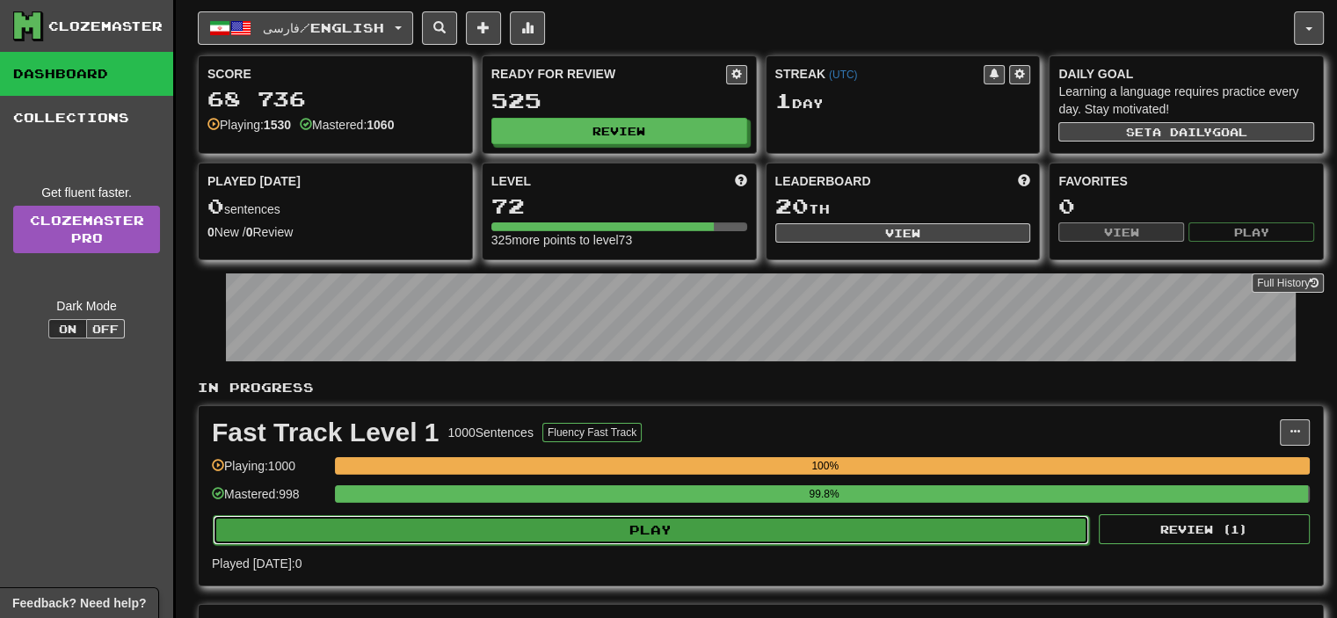
click at [640, 527] on button "Play" at bounding box center [651, 530] width 877 height 30
select select "**"
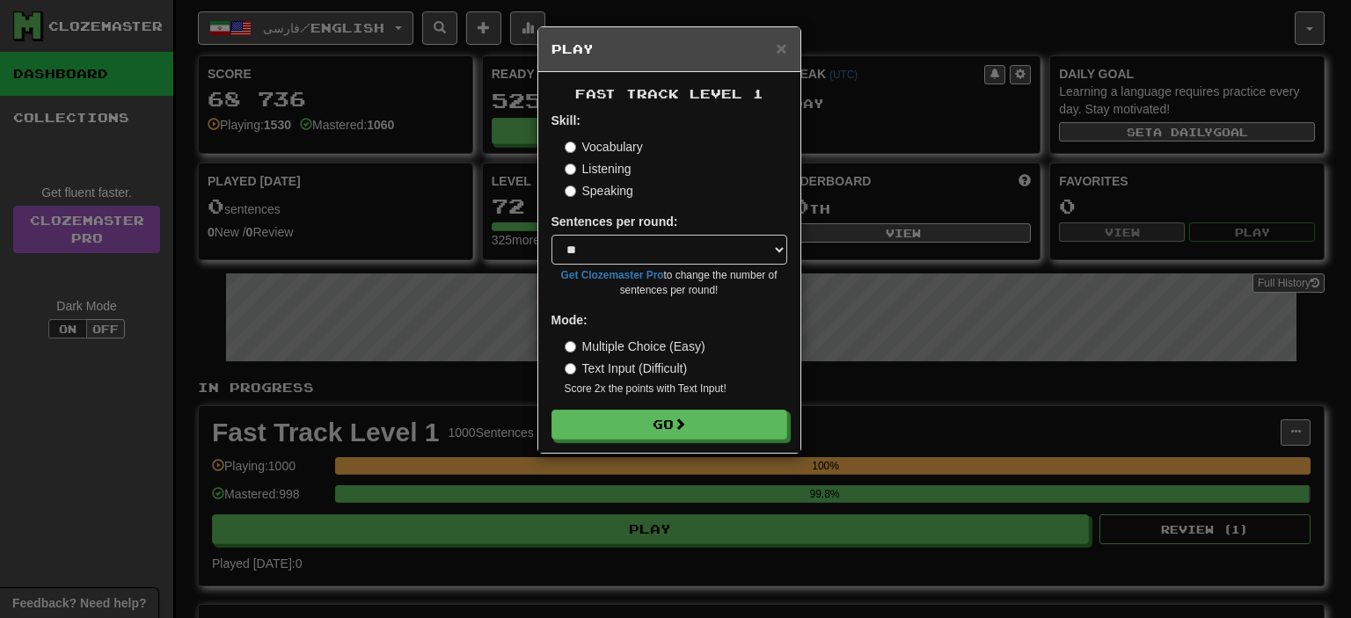
click at [675, 403] on form "Skill: Vocabulary Listening Speaking Sentences per round: * ** ** ** ** ** *** …" at bounding box center [669, 276] width 236 height 328
click at [672, 419] on button "Go" at bounding box center [670, 426] width 236 height 30
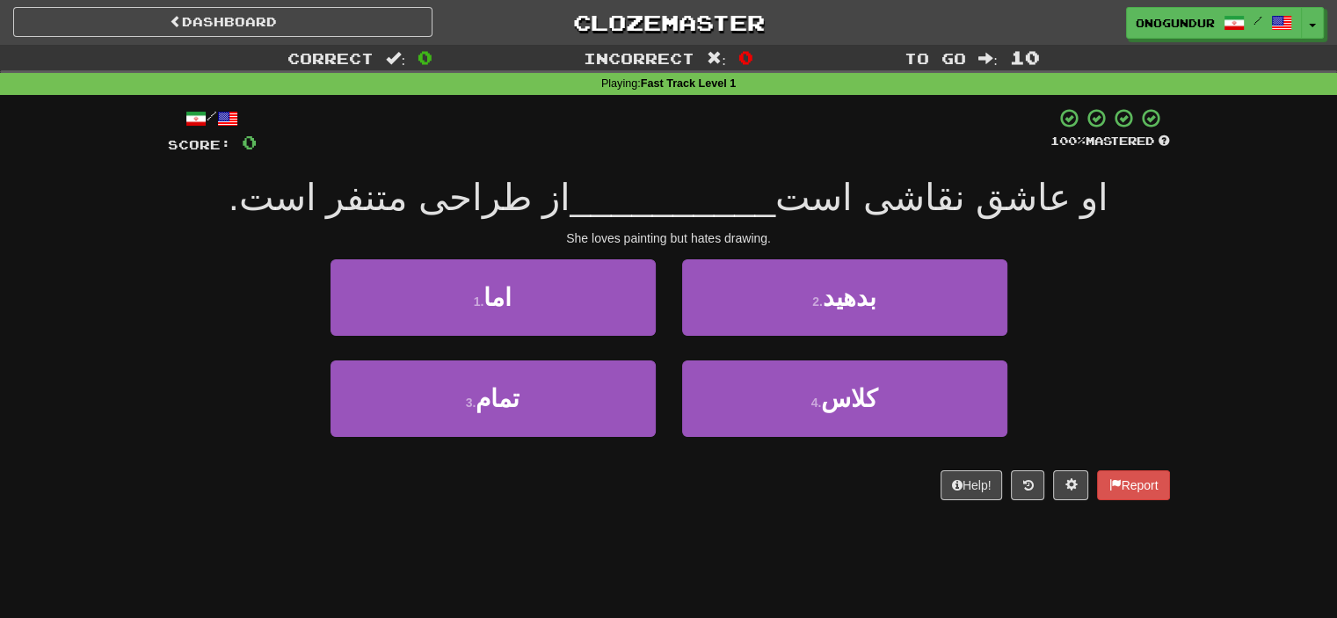
click at [1087, 298] on div "1 . اما 2 . بدهید" at bounding box center [669, 309] width 1055 height 101
drag, startPoint x: 559, startPoint y: 230, endPoint x: 895, endPoint y: 231, distance: 335.9
click at [895, 231] on div "She loves painting but hates drawing." at bounding box center [669, 239] width 1002 height 18
drag, startPoint x: 568, startPoint y: 575, endPoint x: 573, endPoint y: 547, distance: 28.6
click at [572, 565] on div "Dashboard Clozemaster onogundur / Toggle Dropdown Dashboard Leaderboard Activit…" at bounding box center [668, 309] width 1337 height 618
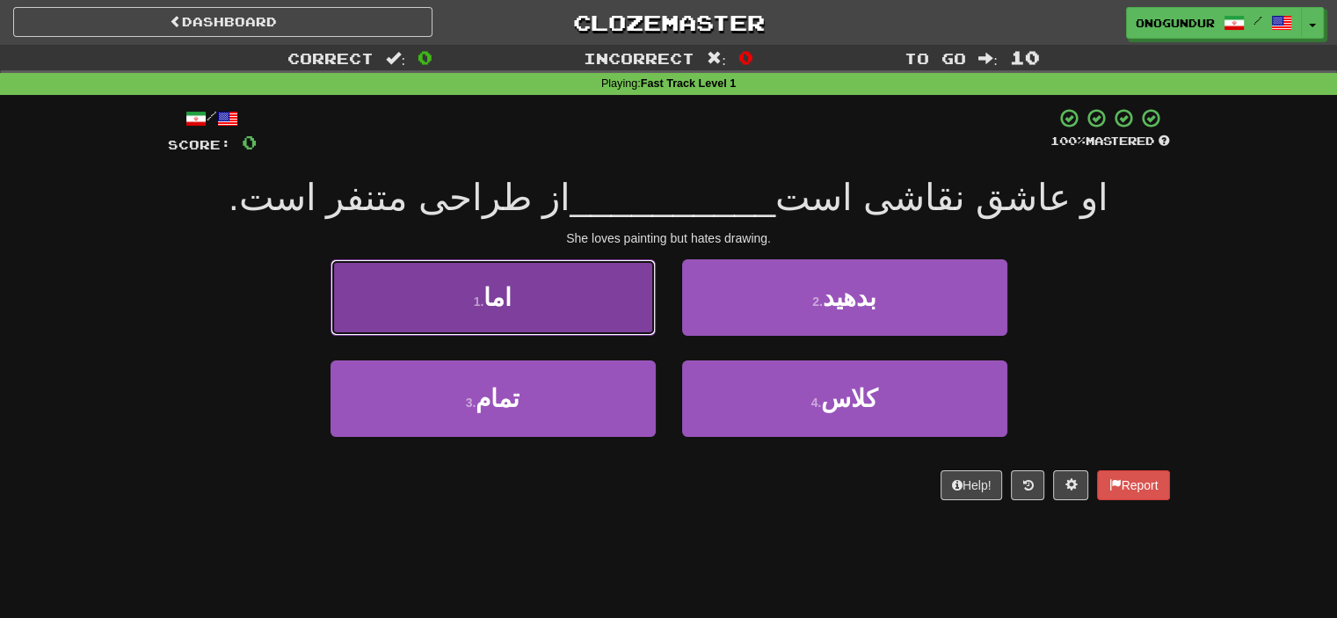
click at [507, 284] on span "اما" at bounding box center [498, 297] width 28 height 27
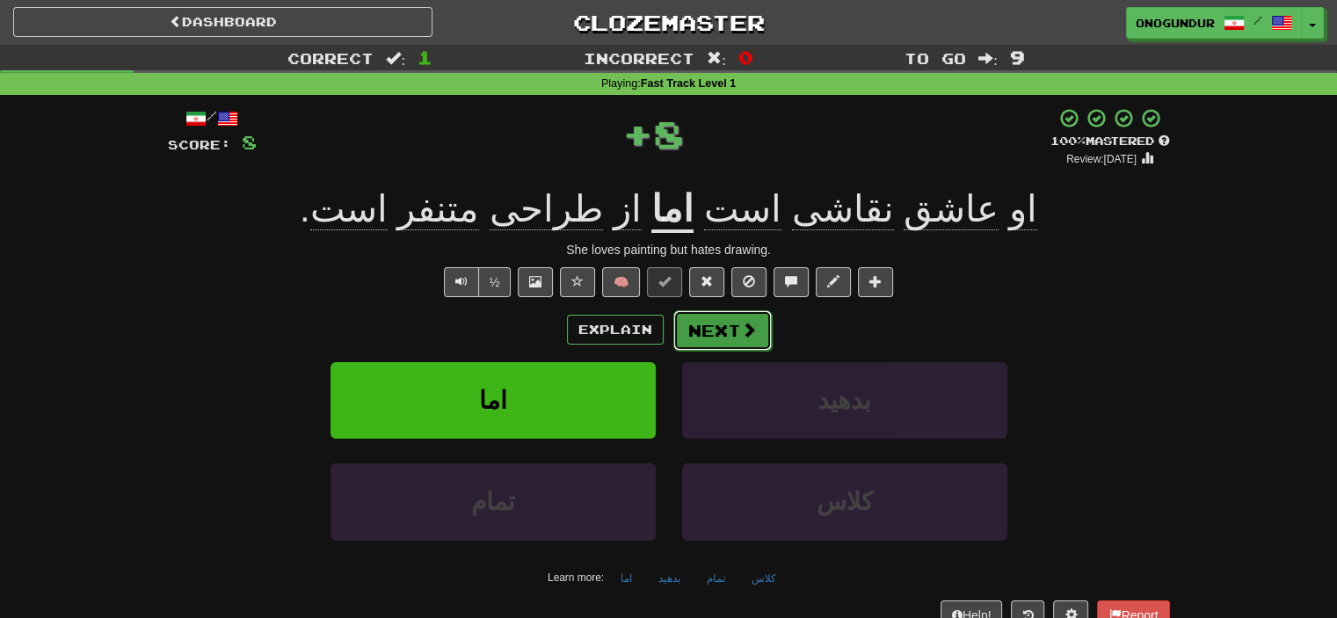
click at [708, 322] on button "Next" at bounding box center [723, 330] width 98 height 40
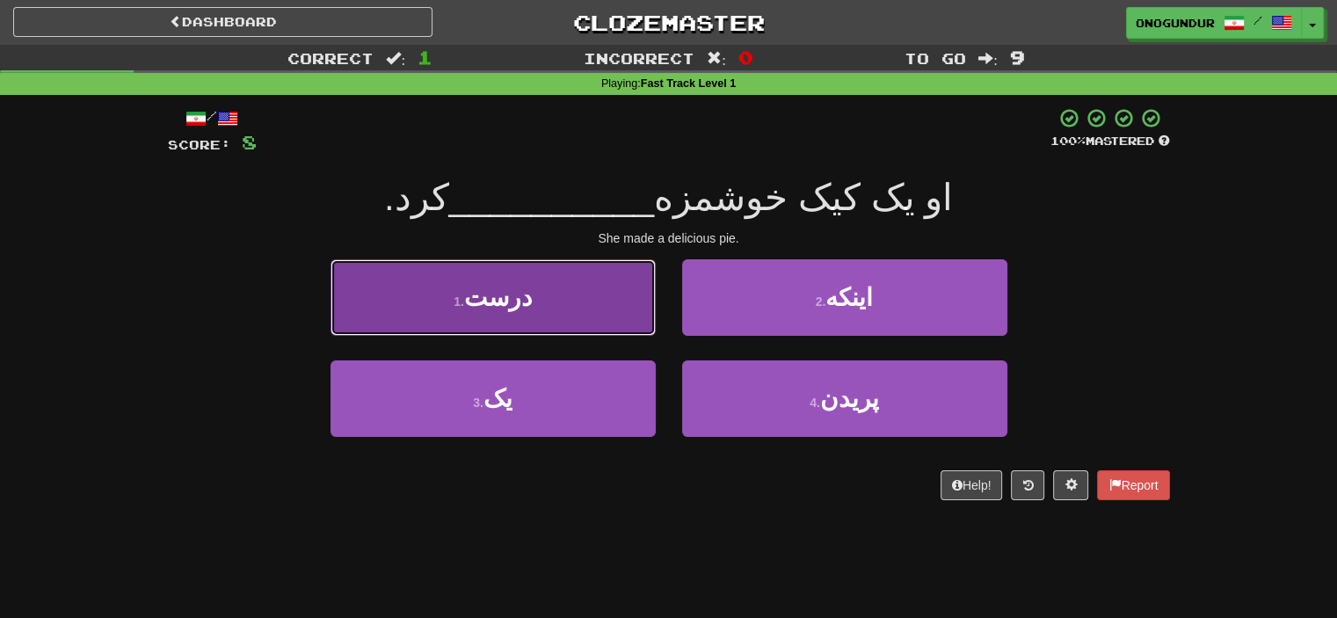
click at [596, 305] on button "1 . درست" at bounding box center [493, 297] width 325 height 77
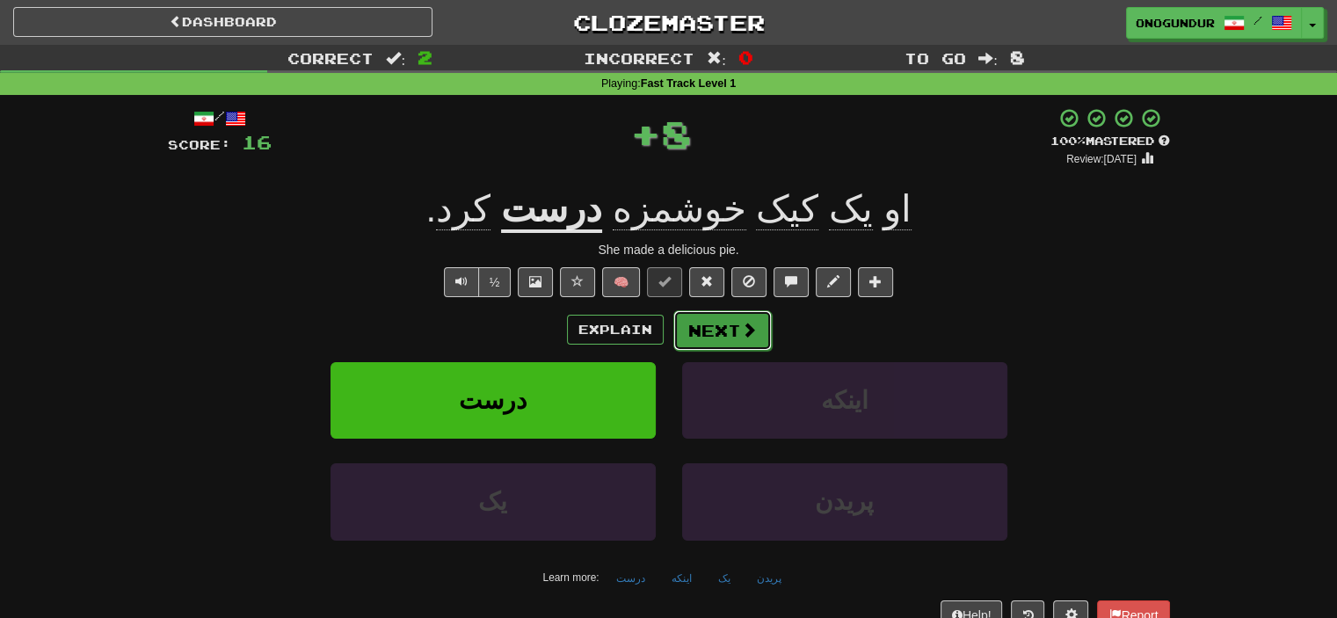
click at [714, 326] on button "Next" at bounding box center [723, 330] width 98 height 40
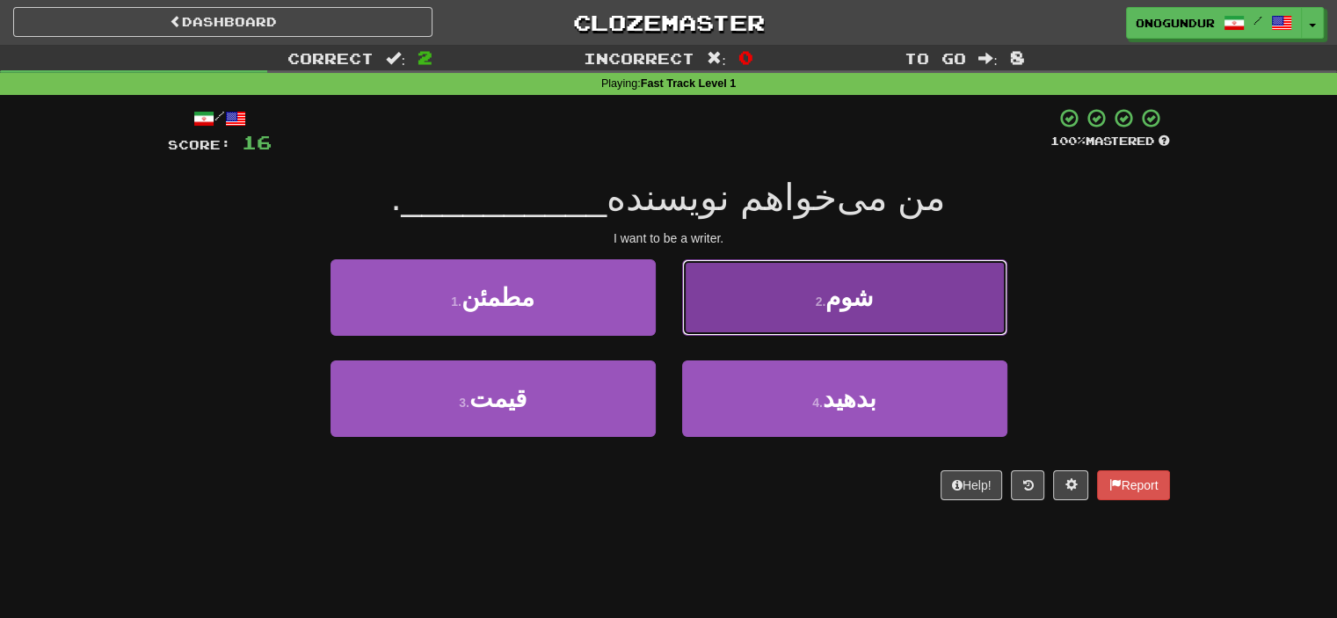
click at [762, 317] on button "2 . [GEOGRAPHIC_DATA]" at bounding box center [844, 297] width 325 height 77
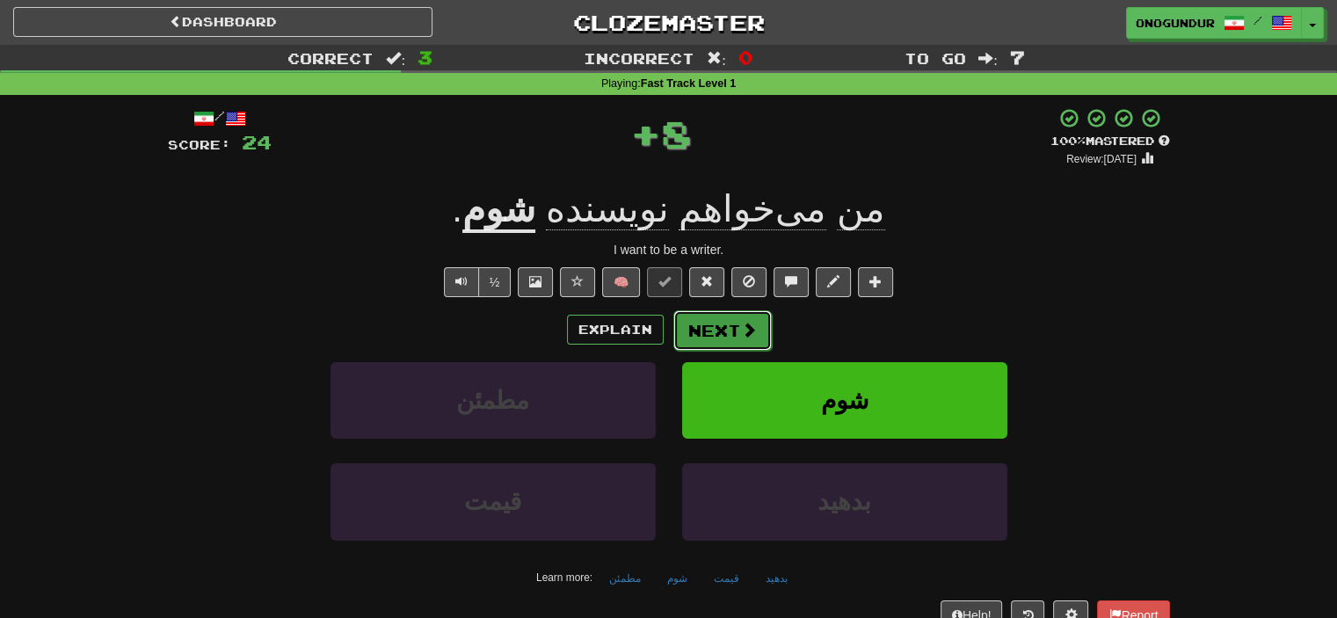
click at [736, 339] on button "Next" at bounding box center [723, 330] width 98 height 40
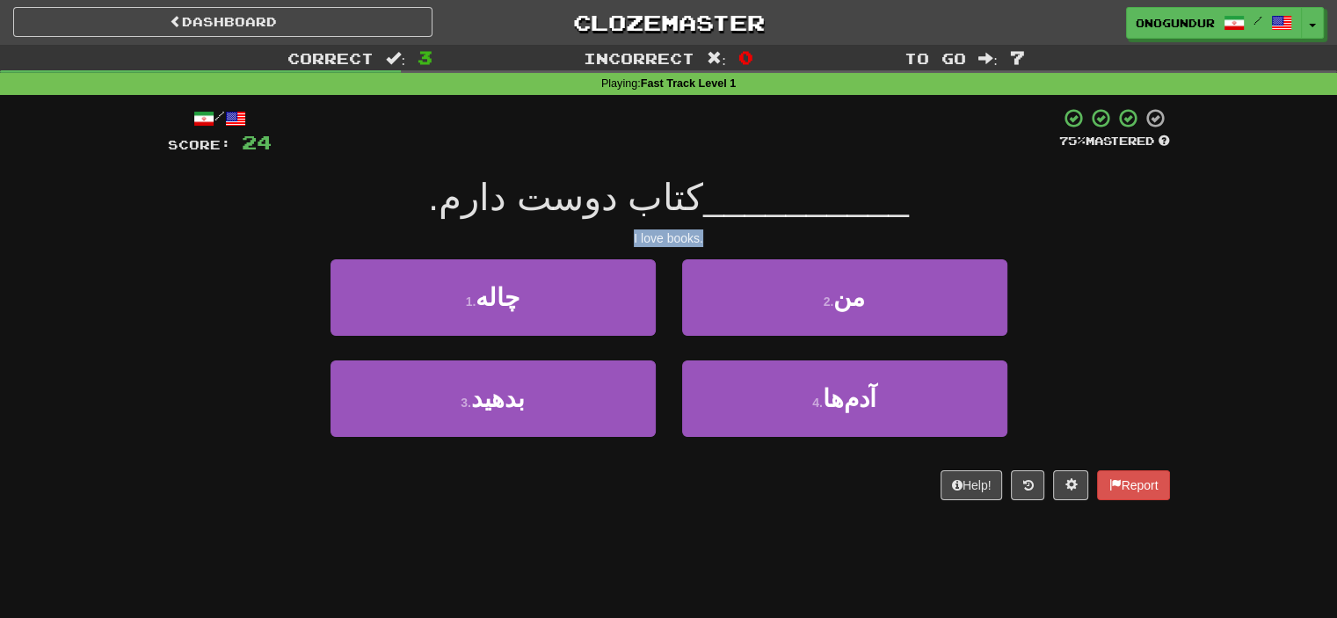
drag, startPoint x: 625, startPoint y: 230, endPoint x: 781, endPoint y: 234, distance: 155.7
click at [780, 234] on div "I love books." at bounding box center [669, 239] width 1002 height 18
click at [1048, 223] on div "/ Score: 24 75 % Mastered __________ کتاب دوست دارم. I love books. 1 . چاله 2 .…" at bounding box center [669, 303] width 1002 height 393
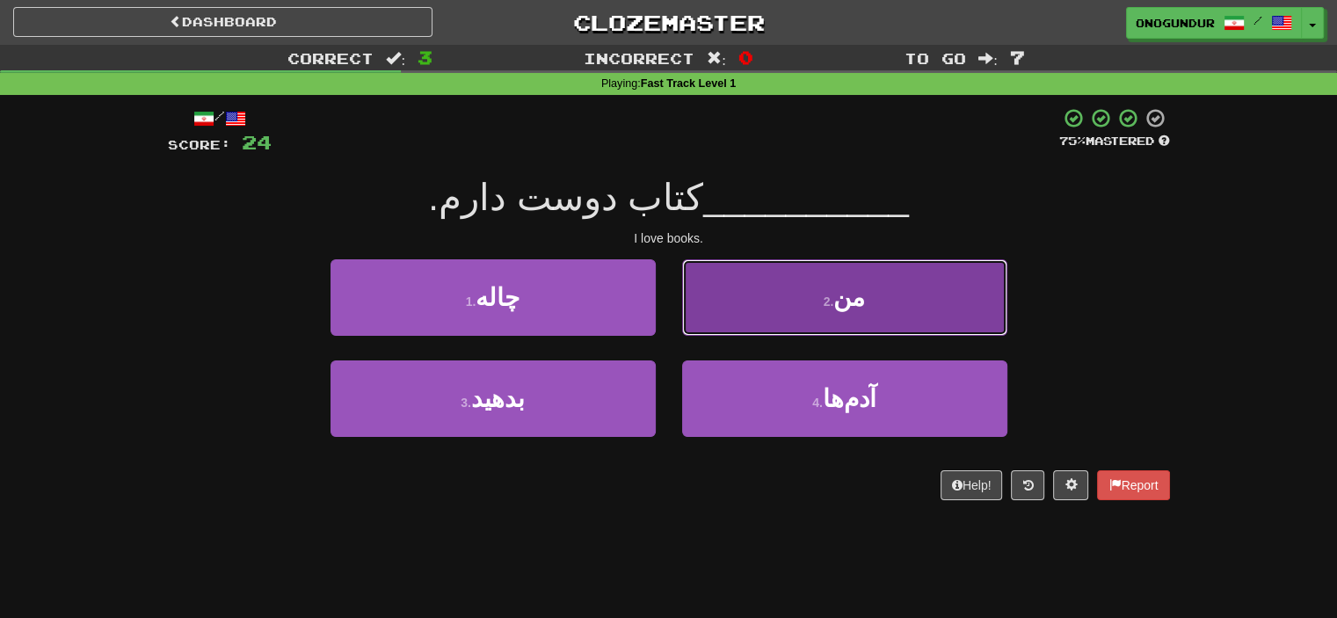
click at [801, 319] on button "2 . من" at bounding box center [844, 297] width 325 height 77
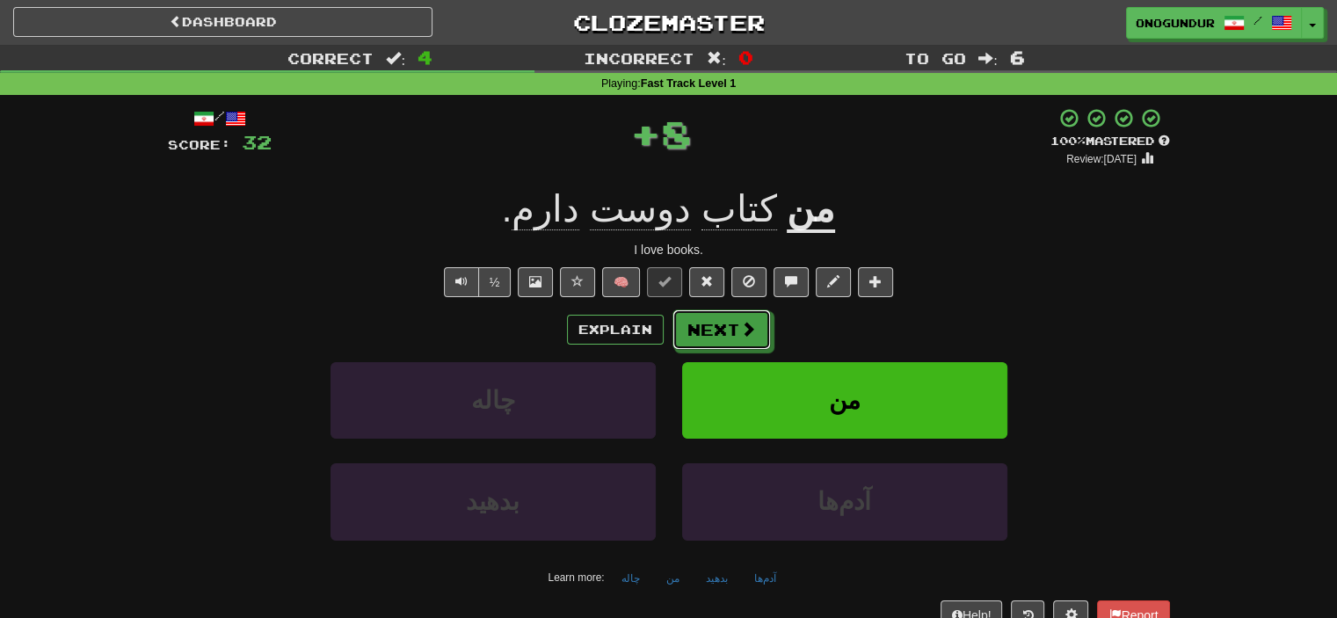
click at [691, 339] on button "Next" at bounding box center [722, 330] width 98 height 40
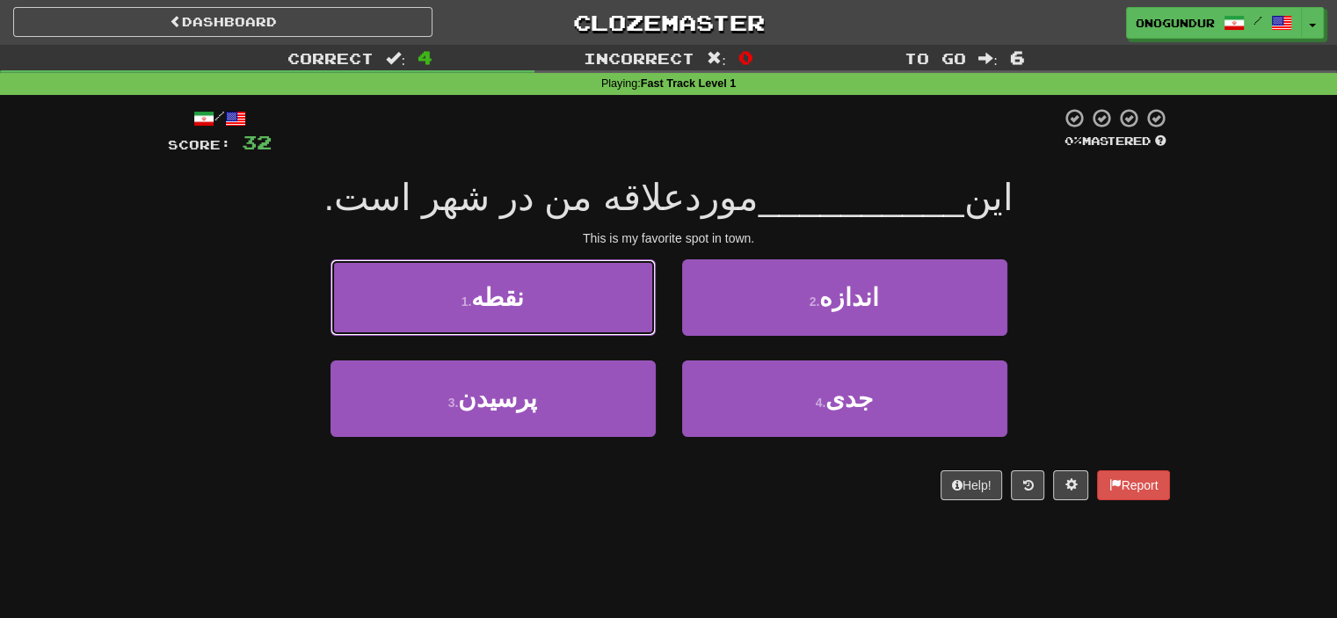
drag, startPoint x: 473, startPoint y: 278, endPoint x: 573, endPoint y: 308, distance: 104.6
click at [473, 279] on button "1 . نقطه" at bounding box center [493, 297] width 325 height 77
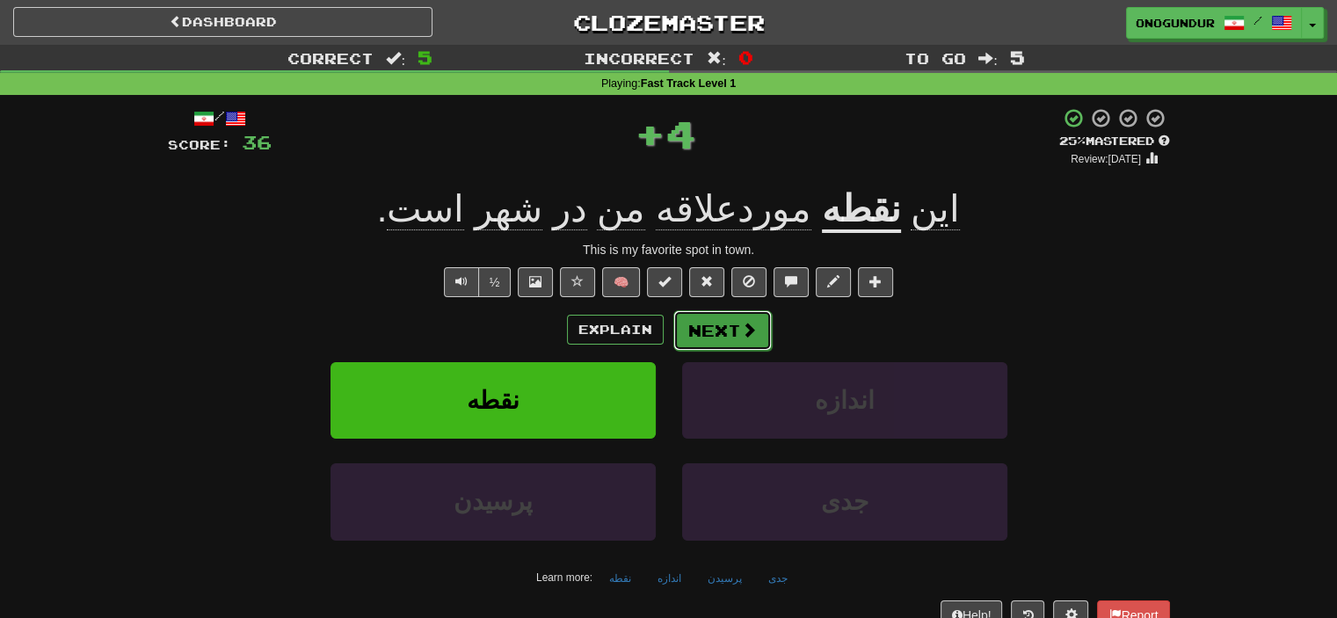
click at [730, 320] on button "Next" at bounding box center [723, 330] width 98 height 40
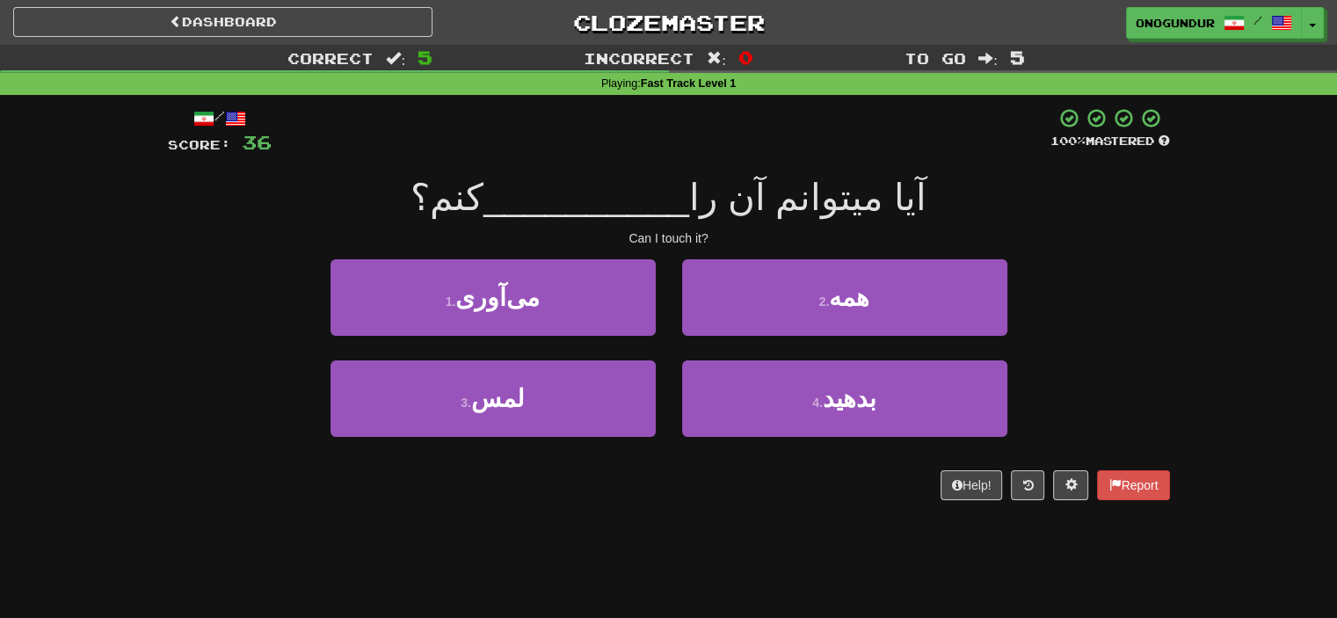
drag, startPoint x: 799, startPoint y: 203, endPoint x: 703, endPoint y: 214, distance: 96.4
click at [703, 214] on div "آیا می‎توانم آن را __________ کنم؟" at bounding box center [669, 198] width 1002 height 48
click at [1124, 235] on div "Can I touch it?" at bounding box center [669, 239] width 1002 height 18
click at [668, 527] on div "Dashboard Clozemaster onogundur / Toggle Dropdown Dashboard Leaderboard Activit…" at bounding box center [668, 309] width 1337 height 618
drag, startPoint x: 952, startPoint y: 204, endPoint x: 429, endPoint y: 194, distance: 523.3
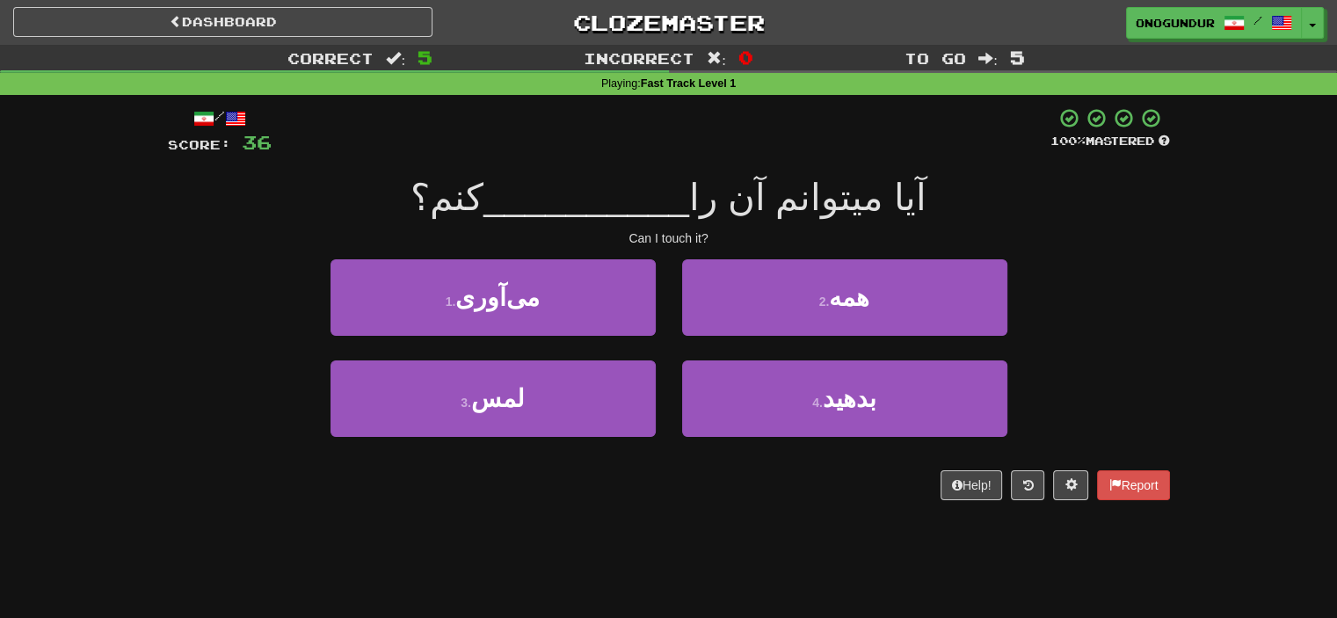
click at [429, 194] on div "آیا می‎توانم آن را __________ کنم؟" at bounding box center [669, 198] width 1002 height 48
click at [433, 192] on div "آیا می‎توانم آن را __________ کنم؟" at bounding box center [669, 198] width 1002 height 48
drag, startPoint x: 436, startPoint y: 189, endPoint x: 906, endPoint y: 182, distance: 469.6
click at [906, 182] on div "آیا می‎توانم آن را __________ کنم؟" at bounding box center [669, 198] width 1002 height 48
click at [905, 190] on div "آیا می‎توانم آن را __________ کنم؟" at bounding box center [669, 198] width 1002 height 48
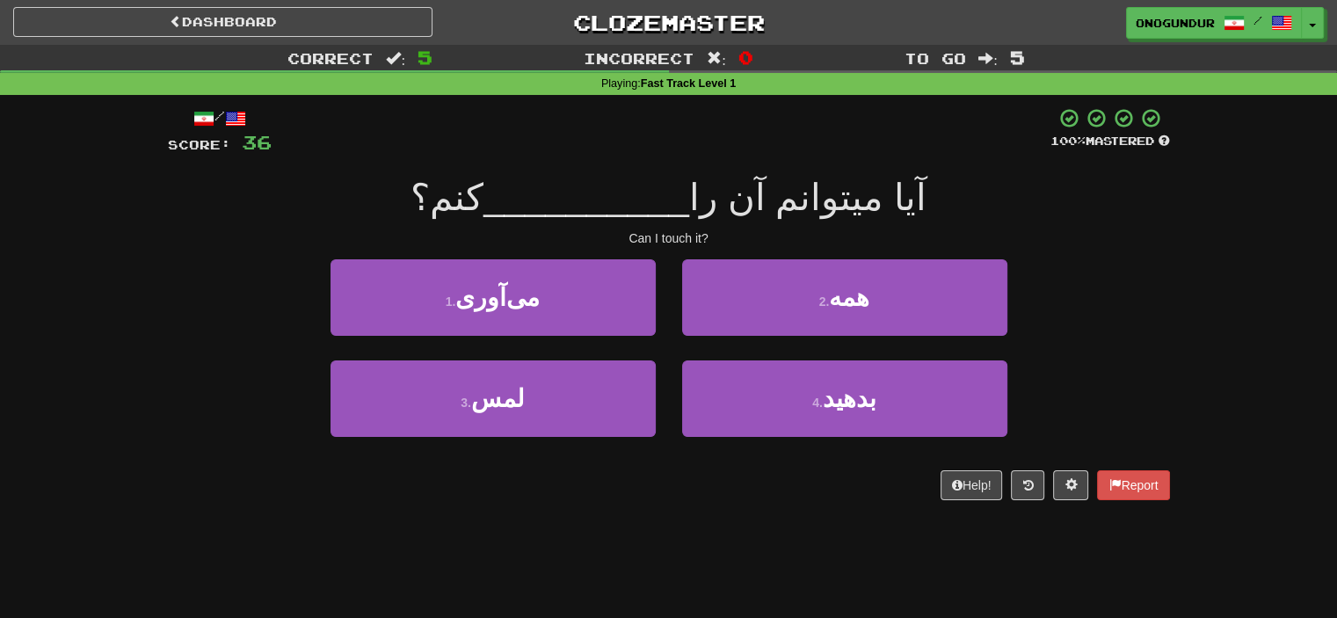
drag, startPoint x: 921, startPoint y: 207, endPoint x: 426, endPoint y: 201, distance: 495.1
click at [426, 201] on div "آیا می‎توانم آن را __________ کنم؟" at bounding box center [669, 198] width 1002 height 48
drag, startPoint x: 441, startPoint y: 197, endPoint x: 887, endPoint y: 194, distance: 446.7
click at [887, 194] on div "آیا می‎توانم آن را __________ کنم؟" at bounding box center [669, 198] width 1002 height 48
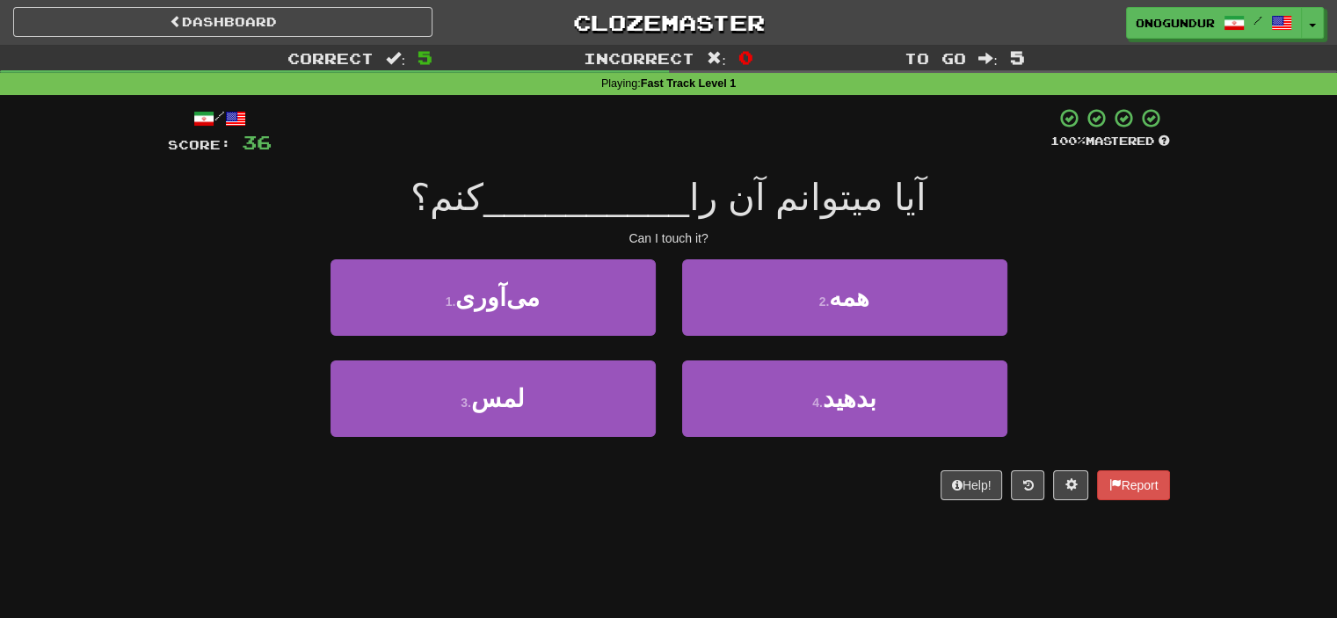
click at [903, 202] on div "آیا می‎توانم آن را __________ کنم؟" at bounding box center [669, 198] width 1002 height 48
drag, startPoint x: 908, startPoint y: 203, endPoint x: 411, endPoint y: 196, distance: 497.8
click at [411, 196] on div "آیا می‎توانم آن را __________ کنم؟" at bounding box center [669, 198] width 1002 height 48
drag, startPoint x: 428, startPoint y: 191, endPoint x: 906, endPoint y: 186, distance: 477.5
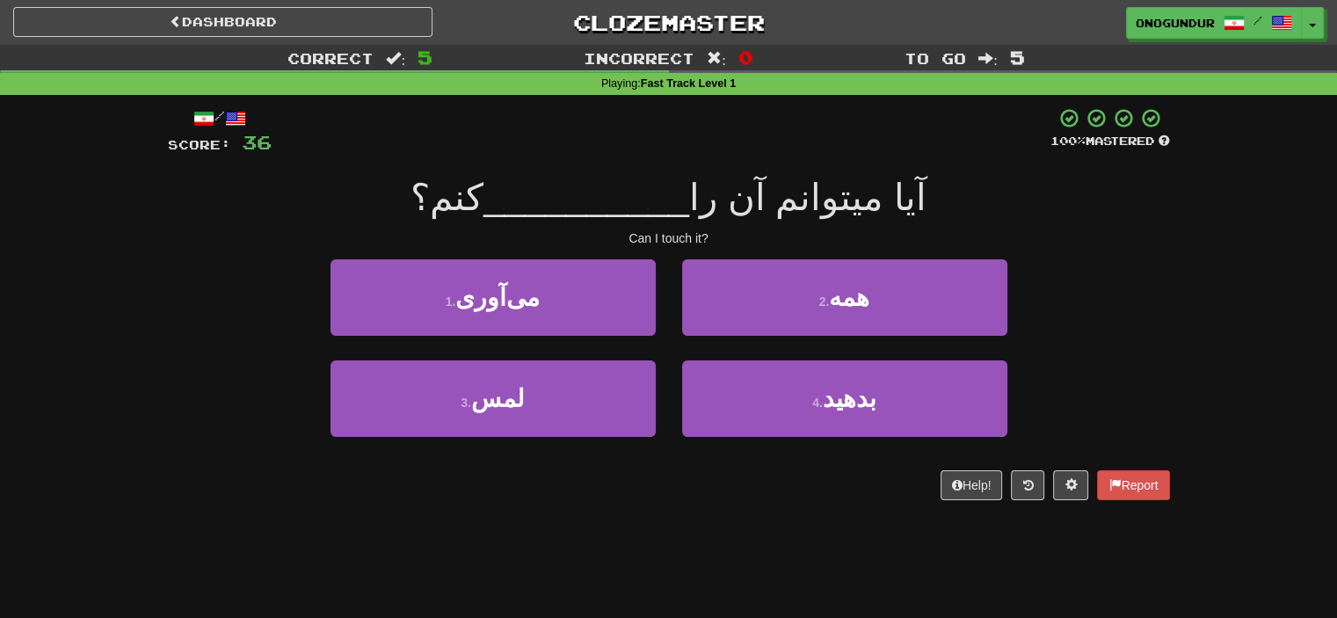
click at [906, 186] on div "آیا می‎توانم آن را __________ کنم؟" at bounding box center [669, 198] width 1002 height 48
click at [910, 188] on div "آیا می‎توانم آن را __________ کنم؟" at bounding box center [669, 198] width 1002 height 48
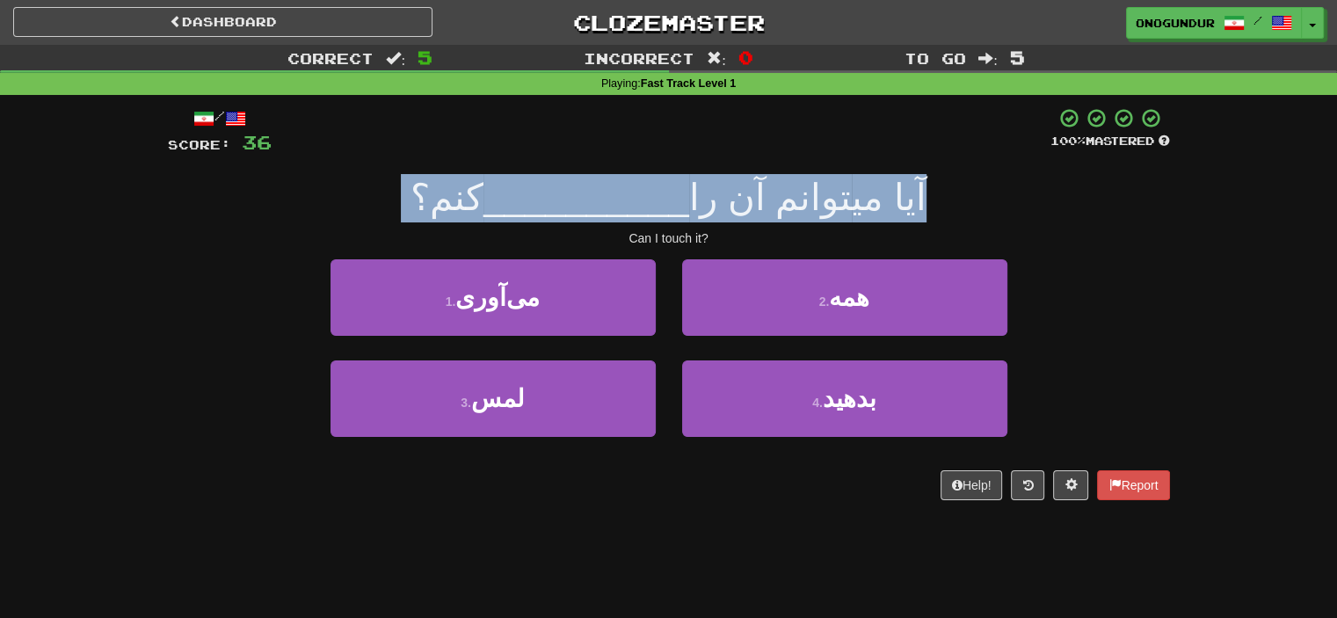
drag, startPoint x: 910, startPoint y: 188, endPoint x: 372, endPoint y: 200, distance: 538.3
click at [372, 200] on div "آیا می‎توانم آن را __________ کنم؟" at bounding box center [669, 198] width 1002 height 48
drag, startPoint x: 426, startPoint y: 193, endPoint x: 925, endPoint y: 187, distance: 499.5
click at [925, 187] on div "آیا می‎توانم آن را __________ کنم؟" at bounding box center [669, 198] width 1002 height 48
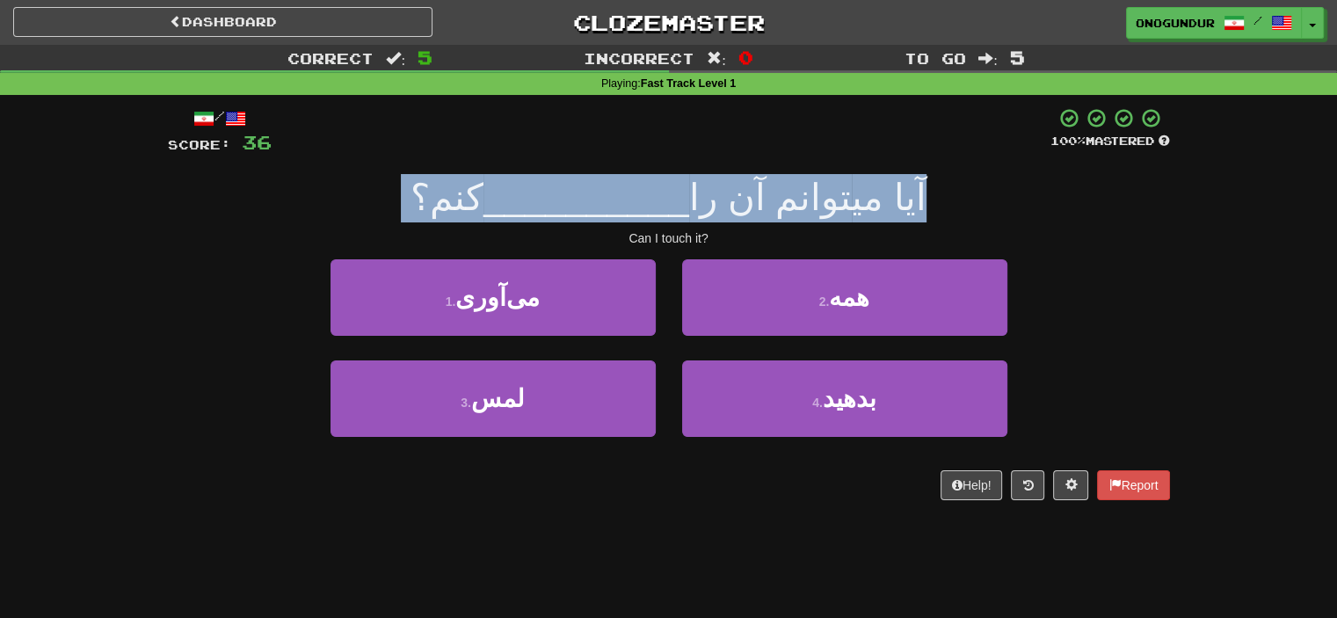
click at [916, 203] on div "آیا می‎توانم آن را __________ کنم؟" at bounding box center [669, 198] width 1002 height 48
drag, startPoint x: 915, startPoint y: 205, endPoint x: 390, endPoint y: 202, distance: 524.1
click at [390, 202] on div "آیا می‎توانم آن را __________ کنم؟" at bounding box center [669, 198] width 1002 height 48
click at [426, 195] on div "آیا می‎توانم آن را __________ کنم؟" at bounding box center [669, 198] width 1002 height 48
drag, startPoint x: 430, startPoint y: 193, endPoint x: 912, endPoint y: 184, distance: 482.0
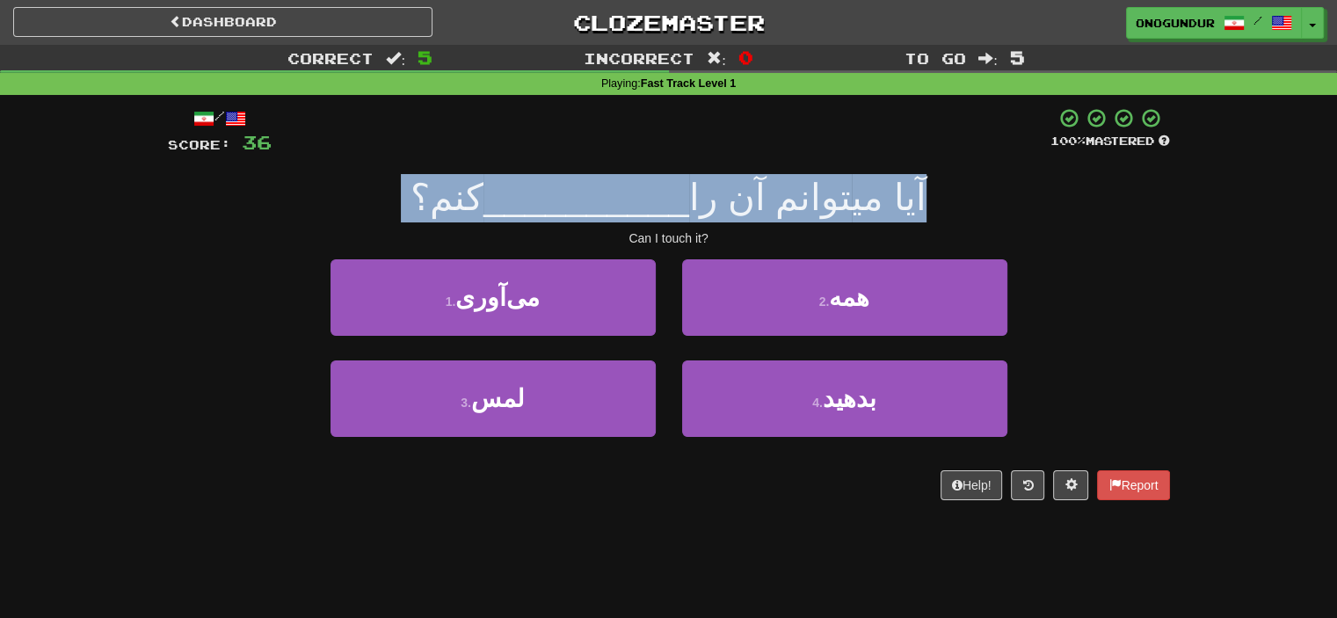
click at [912, 184] on div "آیا می‎توانم آن را __________ کنم؟" at bounding box center [669, 198] width 1002 height 48
click at [906, 193] on div "آیا می‎توانم آن را __________ کنم؟" at bounding box center [669, 198] width 1002 height 48
drag, startPoint x: 906, startPoint y: 193, endPoint x: 434, endPoint y: 212, distance: 471.7
click at [434, 212] on div "آیا می‎توانم آن را __________ کنم؟" at bounding box center [669, 198] width 1002 height 48
click at [595, 201] on span "__________" at bounding box center [587, 197] width 206 height 41
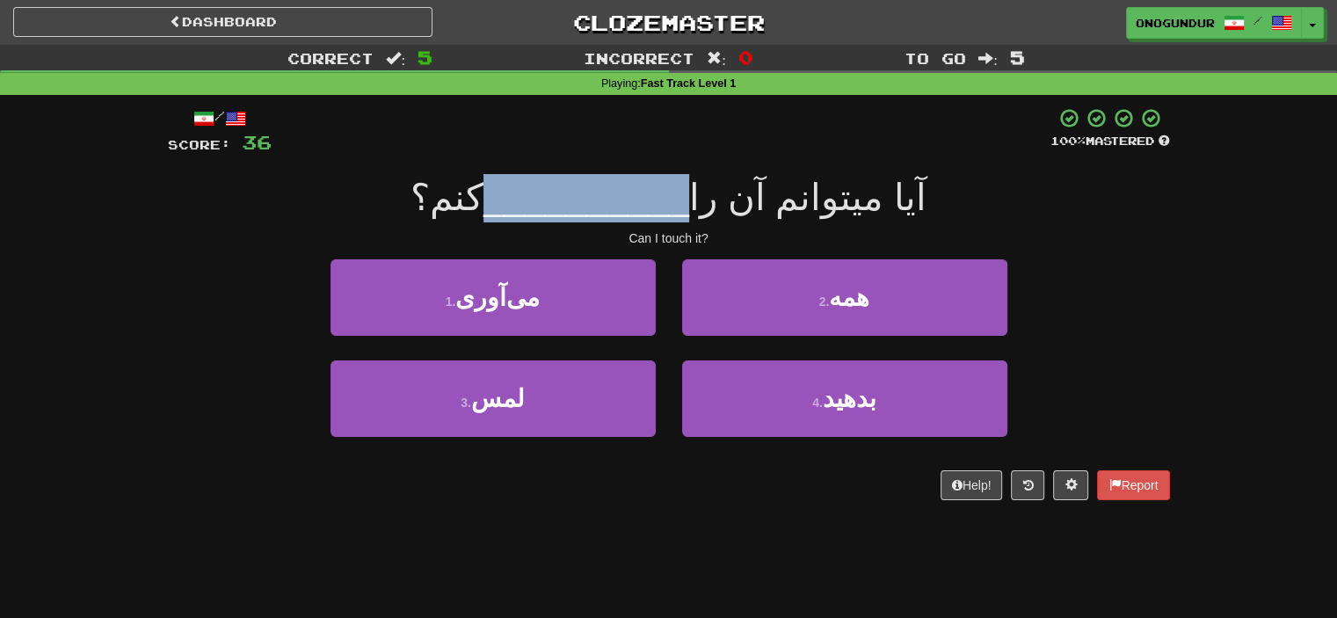
drag, startPoint x: 500, startPoint y: 194, endPoint x: 703, endPoint y: 196, distance: 203.1
click at [703, 196] on div "آیا می‎توانم آن را __________ کنم؟" at bounding box center [669, 198] width 1002 height 48
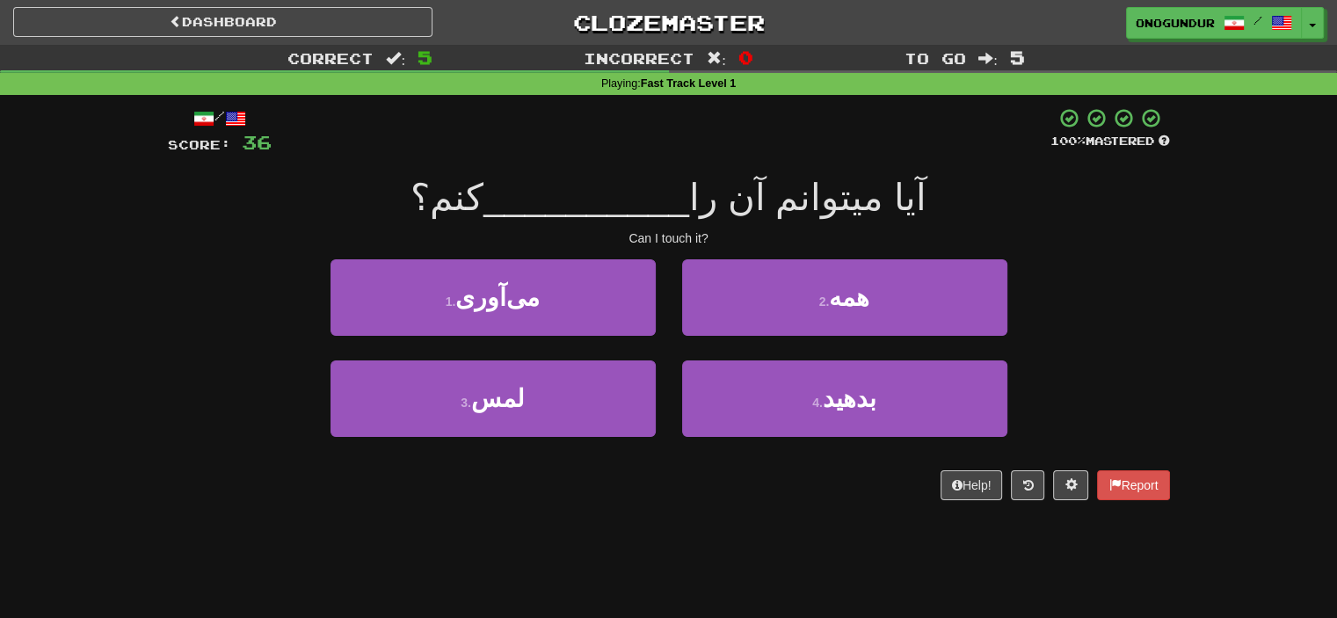
click at [893, 196] on span "آیا می‎توانم آن را" at bounding box center [807, 197] width 237 height 41
drag, startPoint x: 957, startPoint y: 196, endPoint x: 366, endPoint y: 206, distance: 591.0
click at [366, 206] on div "آیا می‎توانم آن را __________ کنم؟" at bounding box center [669, 198] width 1002 height 48
click at [1127, 254] on div "/ Score: 36 100 % Mastered آیا می‎توانم آن را __________ کنم؟ Can I touch it? 1…" at bounding box center [669, 303] width 1002 height 393
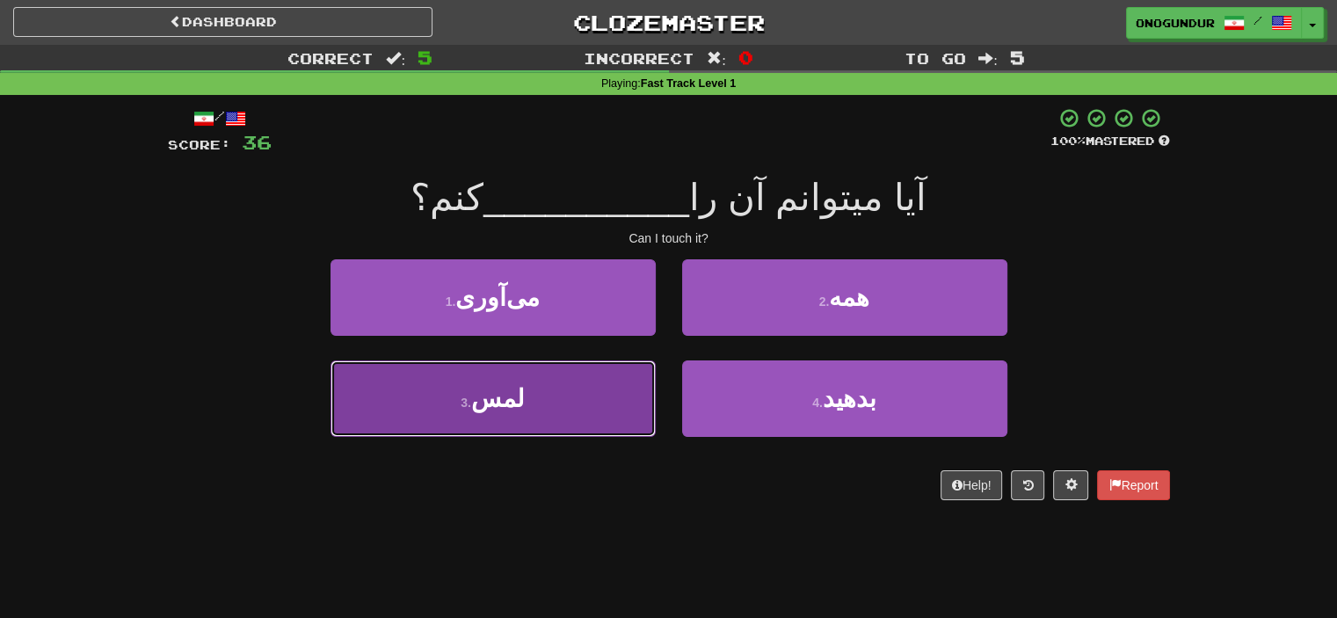
click at [575, 390] on button "3 . لمس" at bounding box center [493, 399] width 325 height 77
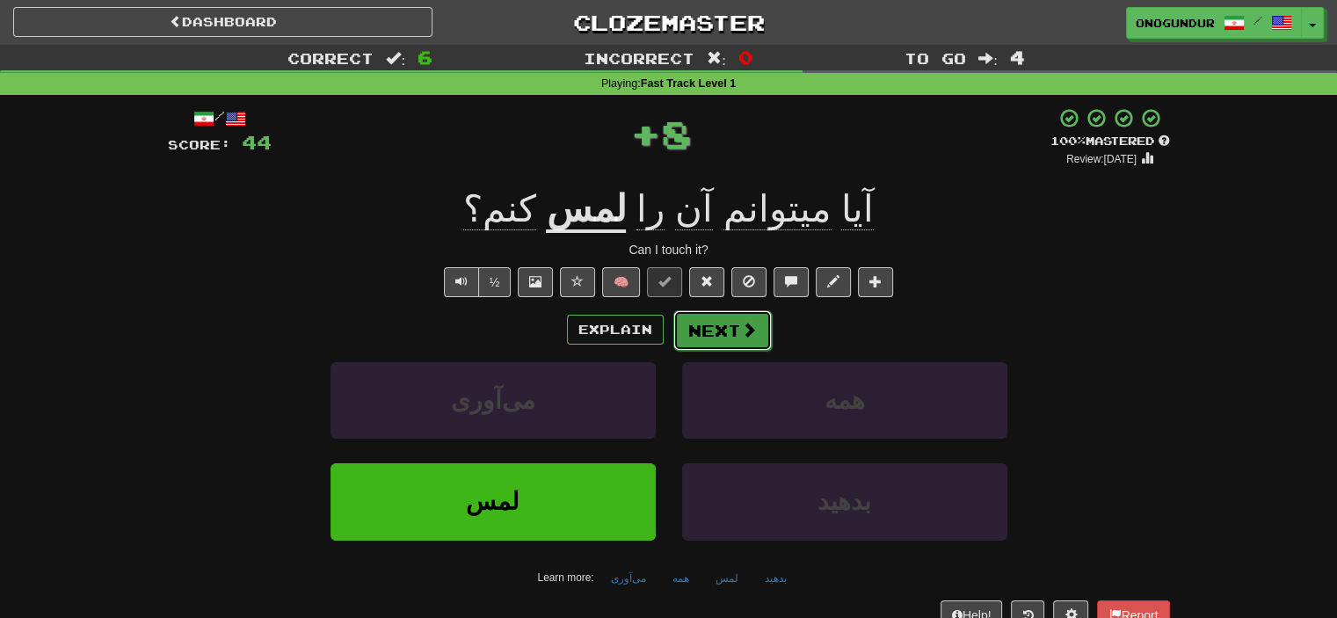
click at [708, 325] on button "Next" at bounding box center [723, 330] width 98 height 40
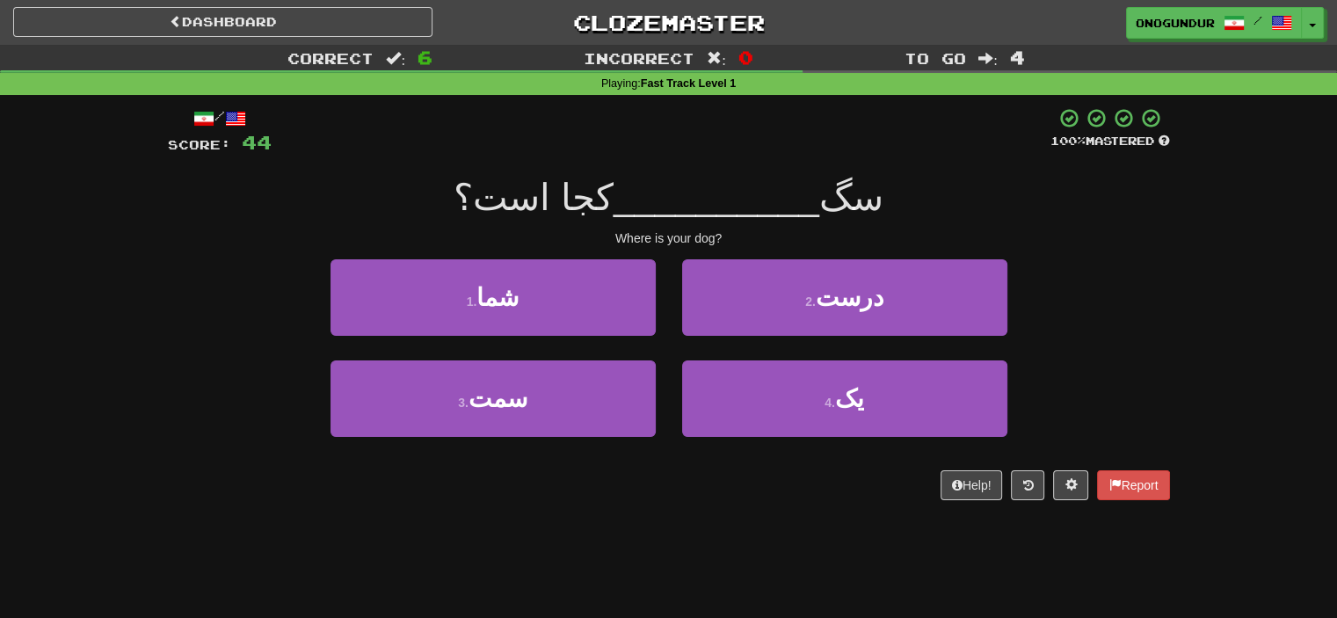
drag, startPoint x: 674, startPoint y: 568, endPoint x: 660, endPoint y: 565, distance: 13.5
click at [672, 568] on div "Dashboard Clozemaster onogundur / Toggle Dropdown Dashboard Leaderboard Activit…" at bounding box center [668, 309] width 1337 height 618
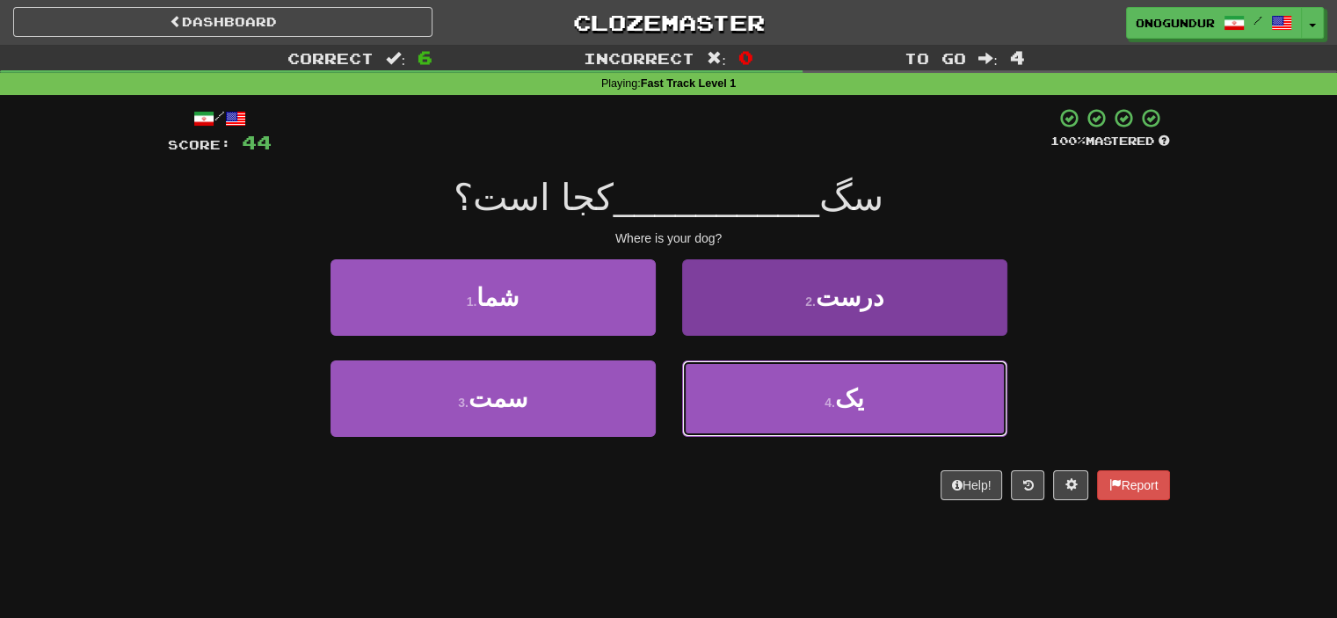
click at [830, 393] on button "4 . یک" at bounding box center [844, 399] width 325 height 77
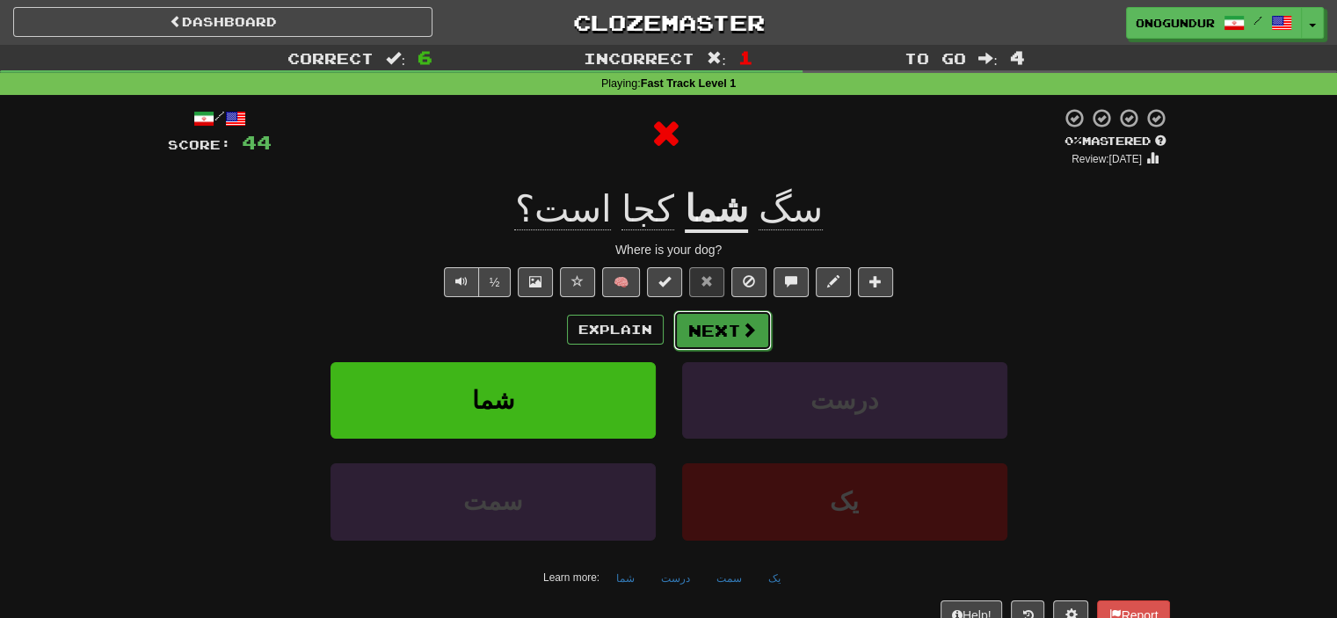
click at [743, 317] on button "Next" at bounding box center [723, 330] width 98 height 40
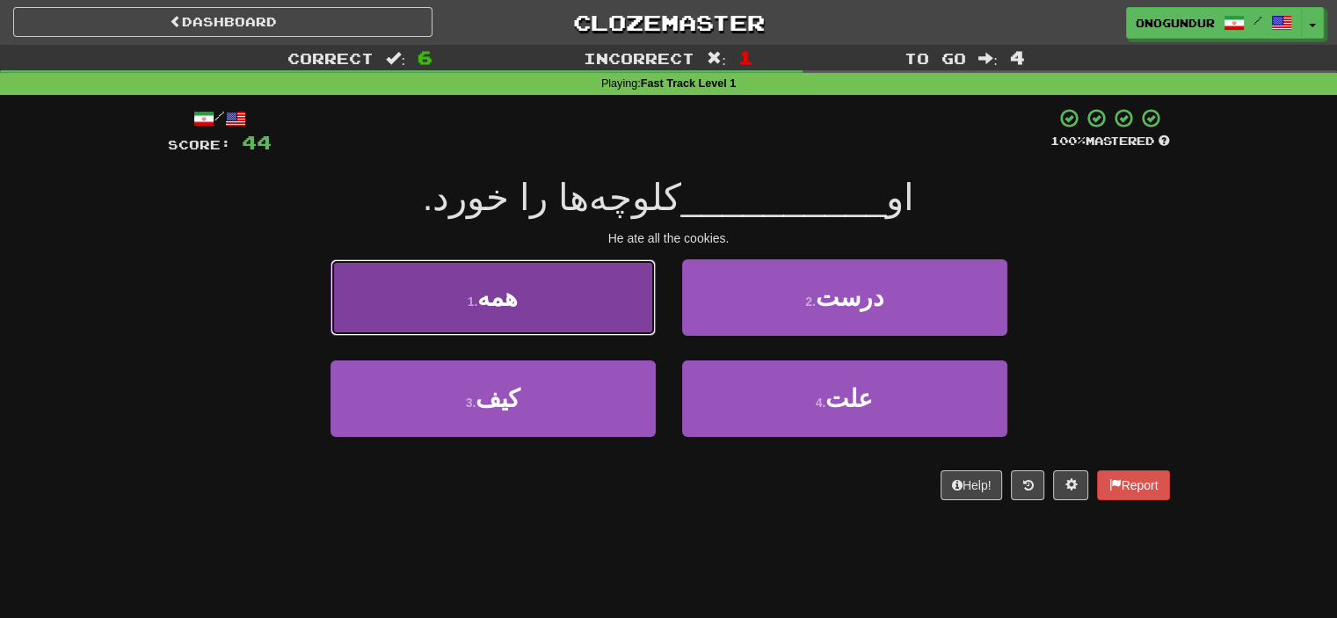
click at [552, 300] on button "1 . همه" at bounding box center [493, 297] width 325 height 77
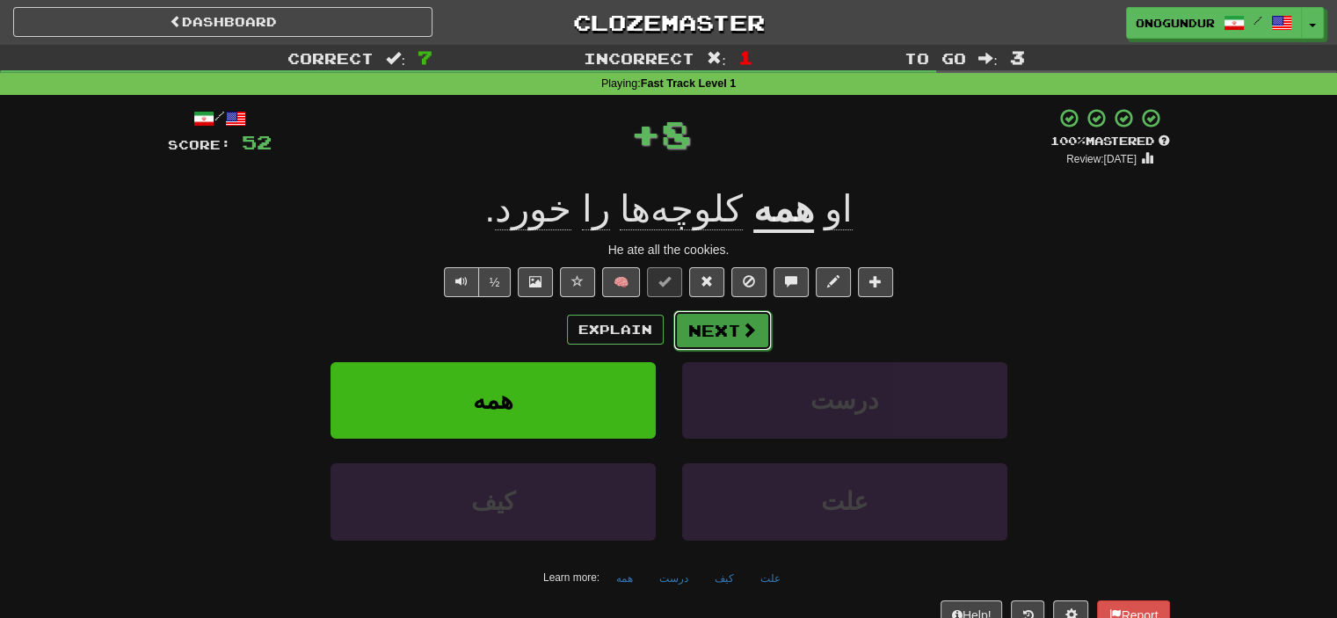
click at [725, 314] on button "Next" at bounding box center [723, 330] width 98 height 40
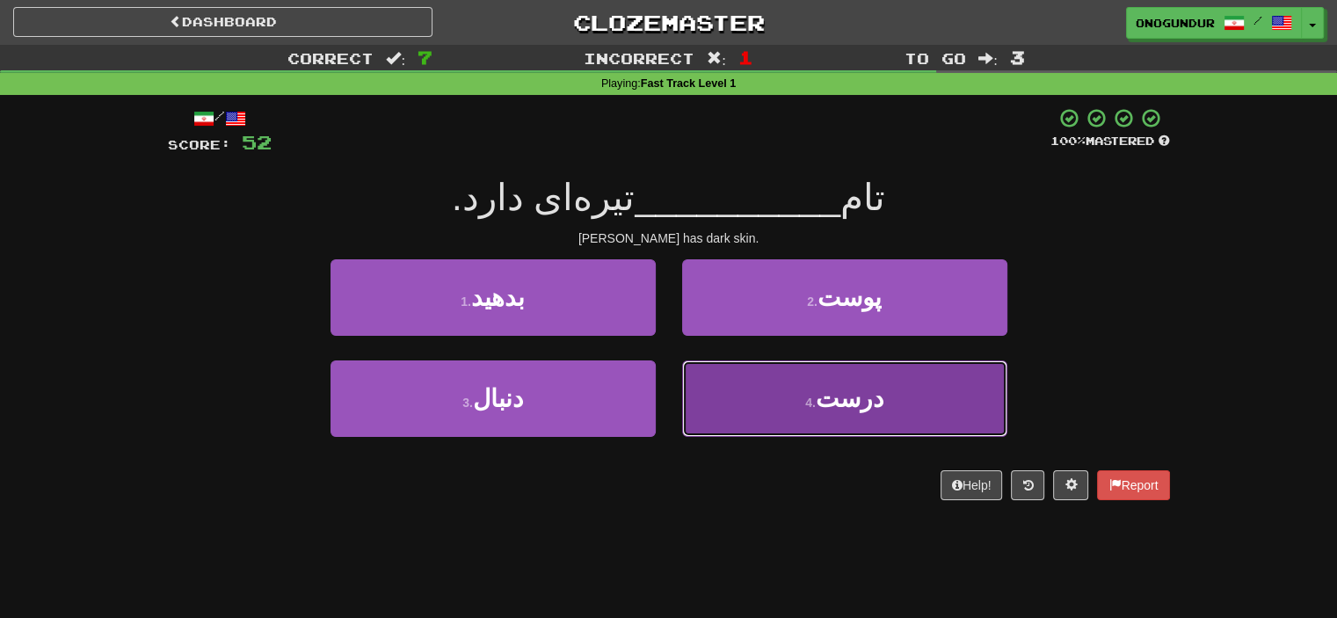
click at [769, 392] on button "4 . درست" at bounding box center [844, 399] width 325 height 77
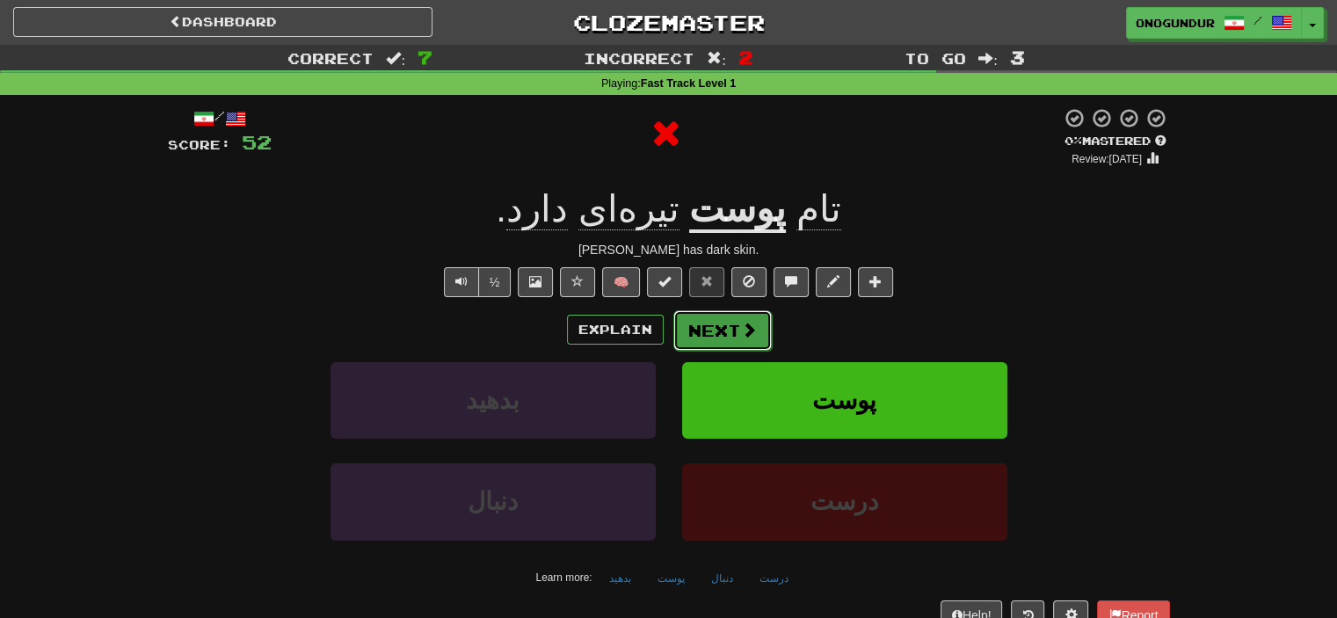
click at [735, 327] on button "Next" at bounding box center [723, 330] width 98 height 40
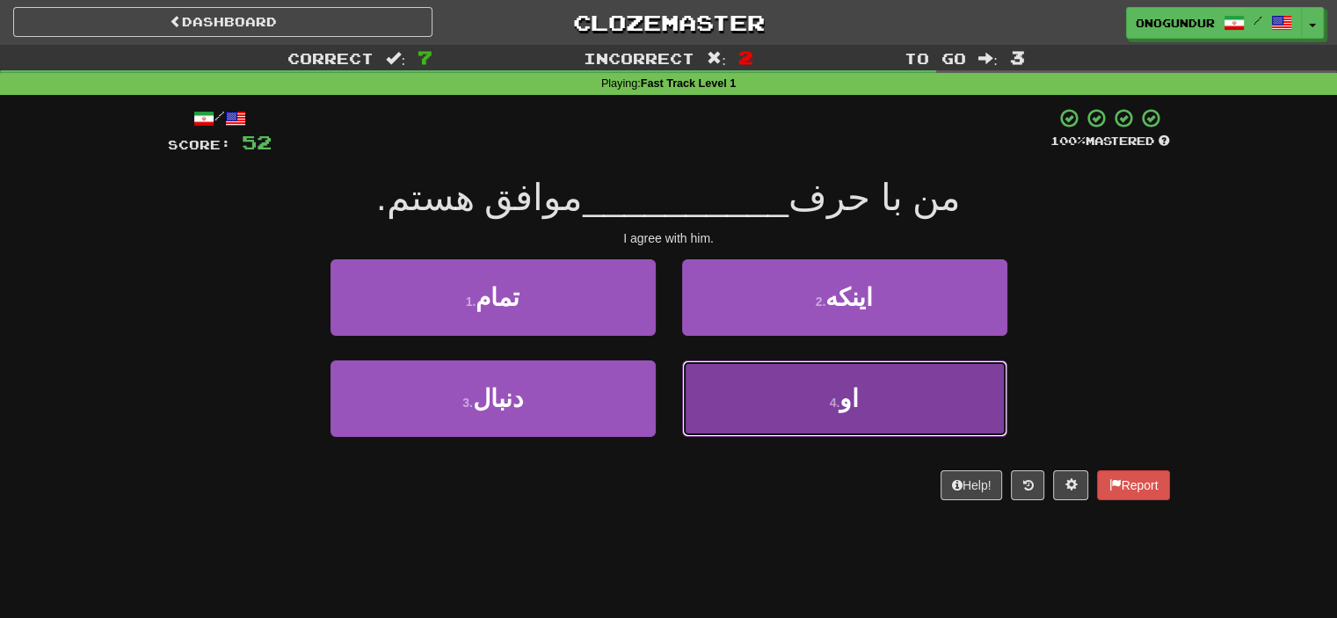
click at [840, 393] on button "4 . او" at bounding box center [844, 399] width 325 height 77
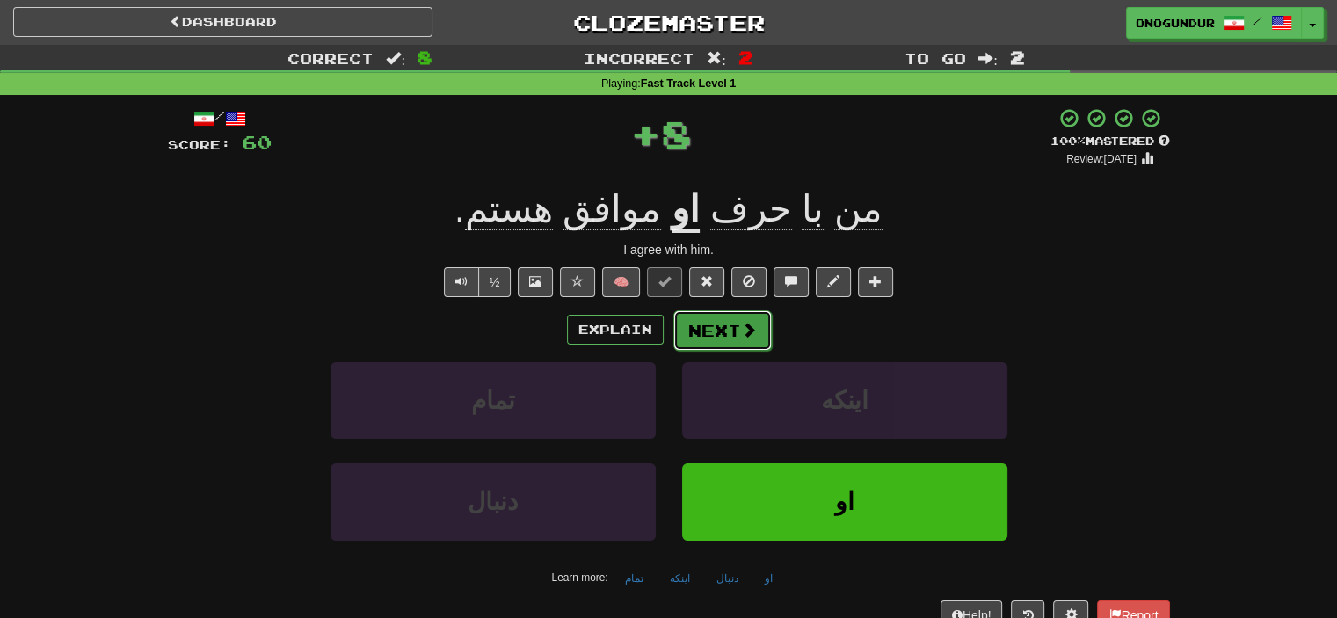
click at [746, 344] on button "Next" at bounding box center [723, 330] width 98 height 40
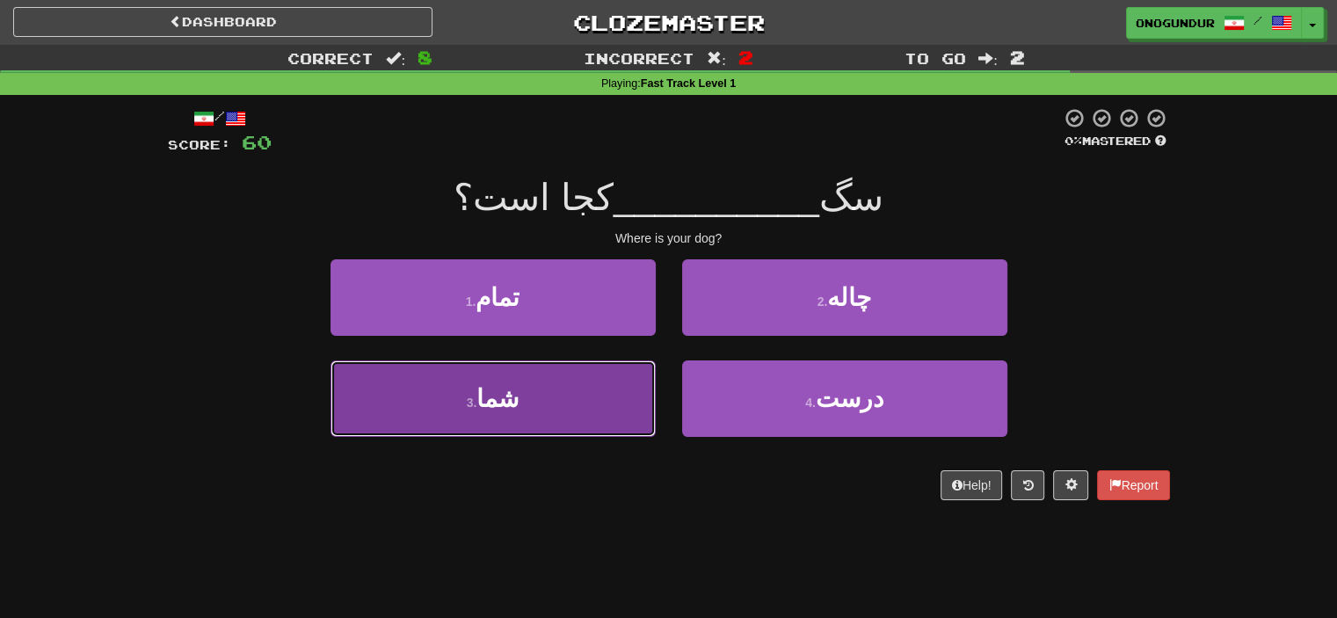
click at [535, 407] on button "3 . شما" at bounding box center [493, 399] width 325 height 77
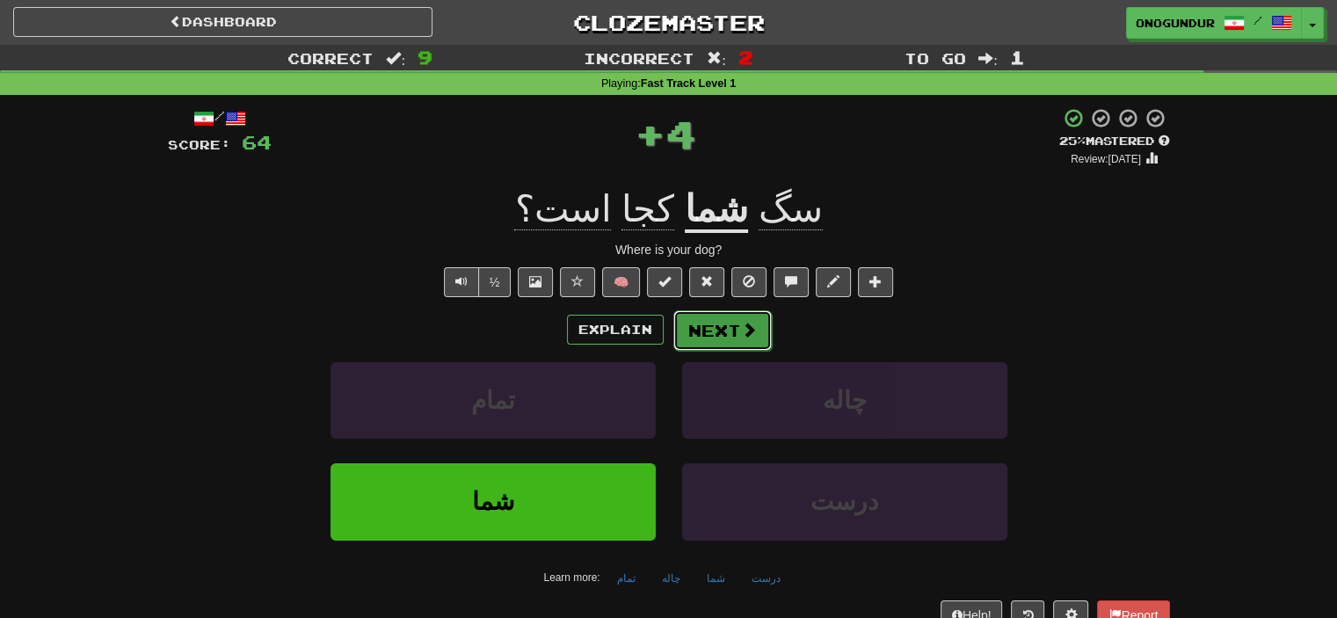
click at [715, 324] on button "Next" at bounding box center [723, 330] width 98 height 40
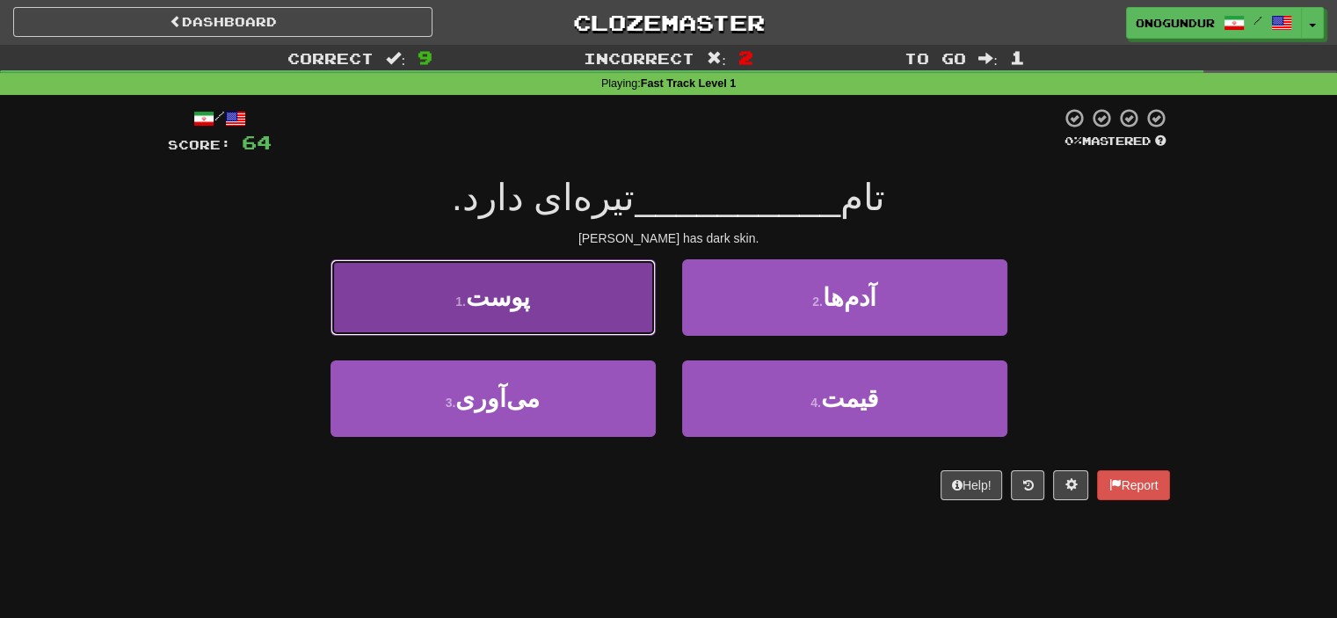
click at [612, 311] on button "1 . پوست" at bounding box center [493, 297] width 325 height 77
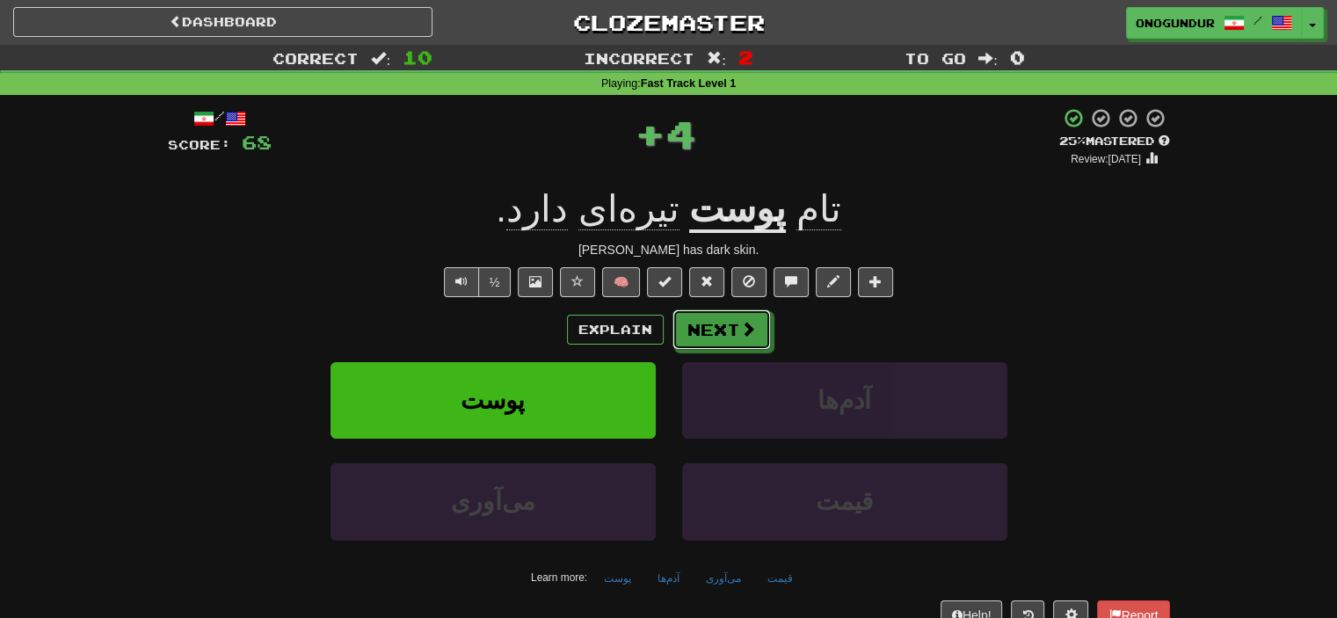
click at [699, 318] on button "Next" at bounding box center [722, 330] width 98 height 40
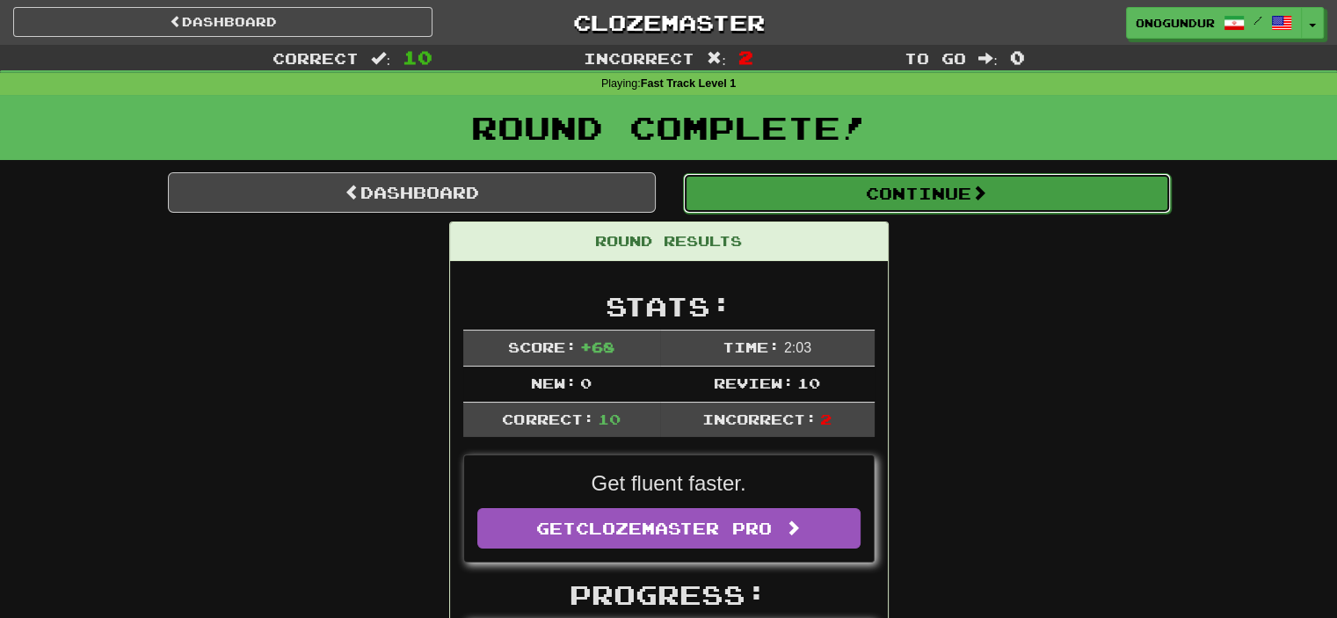
click at [935, 186] on button "Continue" at bounding box center [927, 193] width 488 height 40
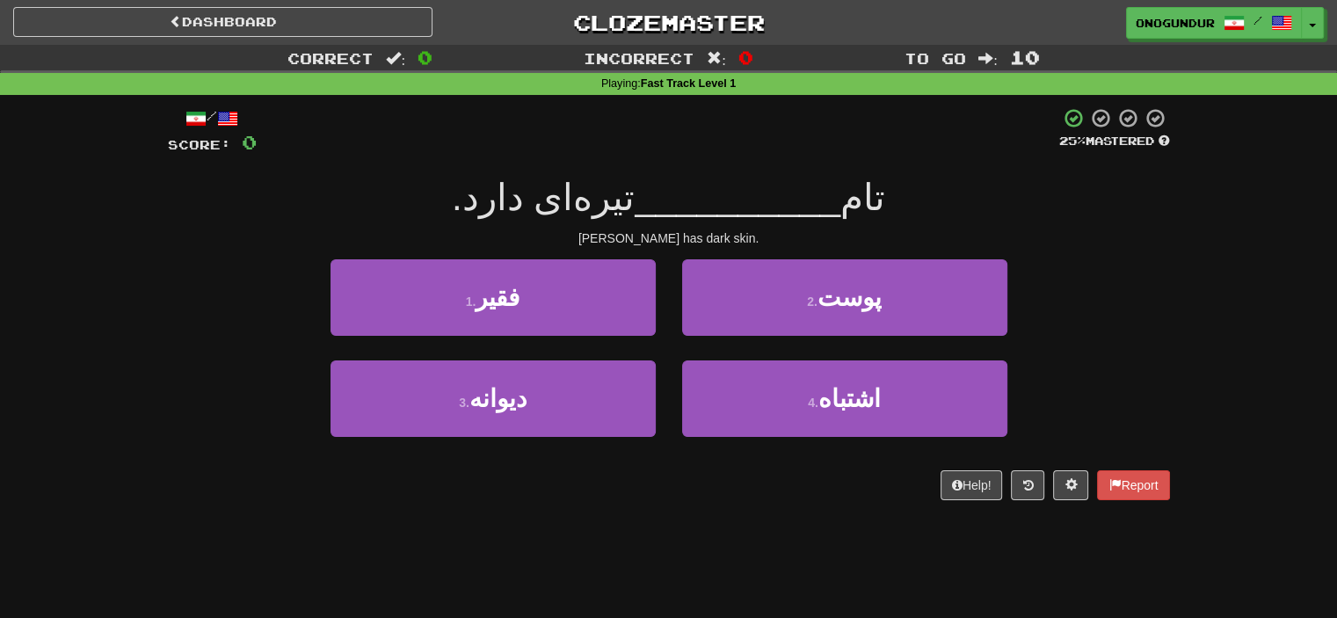
click at [774, 534] on div "Dashboard Clozemaster onogundur / Toggle Dropdown Dashboard Leaderboard Activit…" at bounding box center [668, 309] width 1337 height 618
click at [1235, 312] on div "Correct : 0 Incorrect : 0 To go : 10 Playing : Fast Track Level 1 / Score: 0 25…" at bounding box center [668, 285] width 1337 height 480
click at [1229, 315] on div "Correct : 0 Incorrect : 0 To go : 10 Playing : Fast Track Level 1 / Score: 0 25…" at bounding box center [668, 285] width 1337 height 480
click at [1007, 348] on div "2 . پوست" at bounding box center [845, 309] width 352 height 101
click at [1119, 324] on div "1 . فقیر 2 . پوست" at bounding box center [669, 309] width 1055 height 101
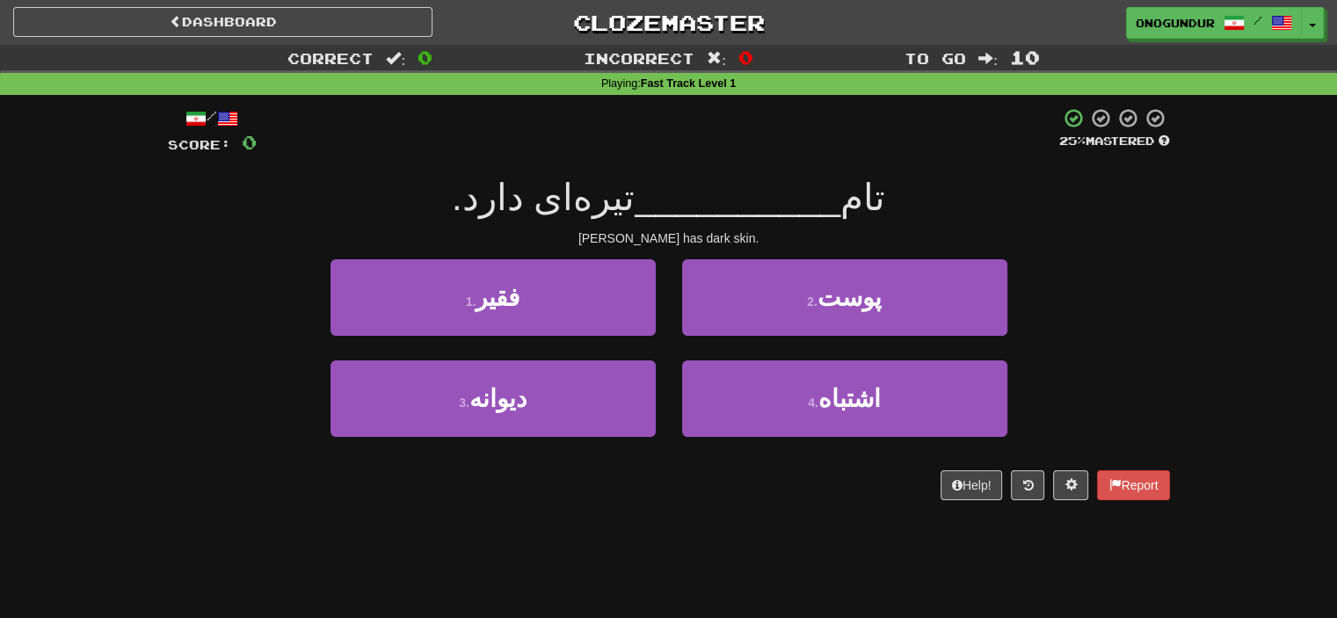
click at [685, 559] on div "Dashboard Clozemaster onogundur / Toggle Dropdown Dashboard Leaderboard Activit…" at bounding box center [668, 309] width 1337 height 618
click at [754, 586] on div "Dashboard Clozemaster onogundur / Toggle Dropdown Dashboard Leaderboard Activit…" at bounding box center [668, 309] width 1337 height 618
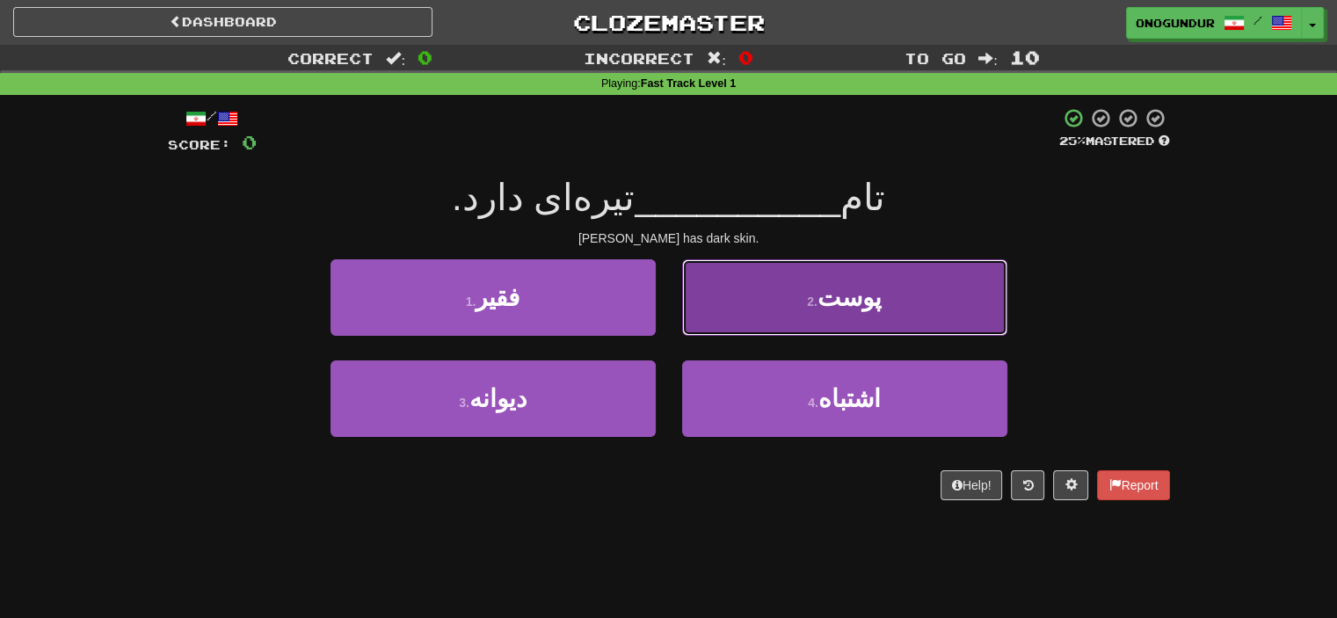
click at [714, 314] on button "2 . پوست" at bounding box center [844, 297] width 325 height 77
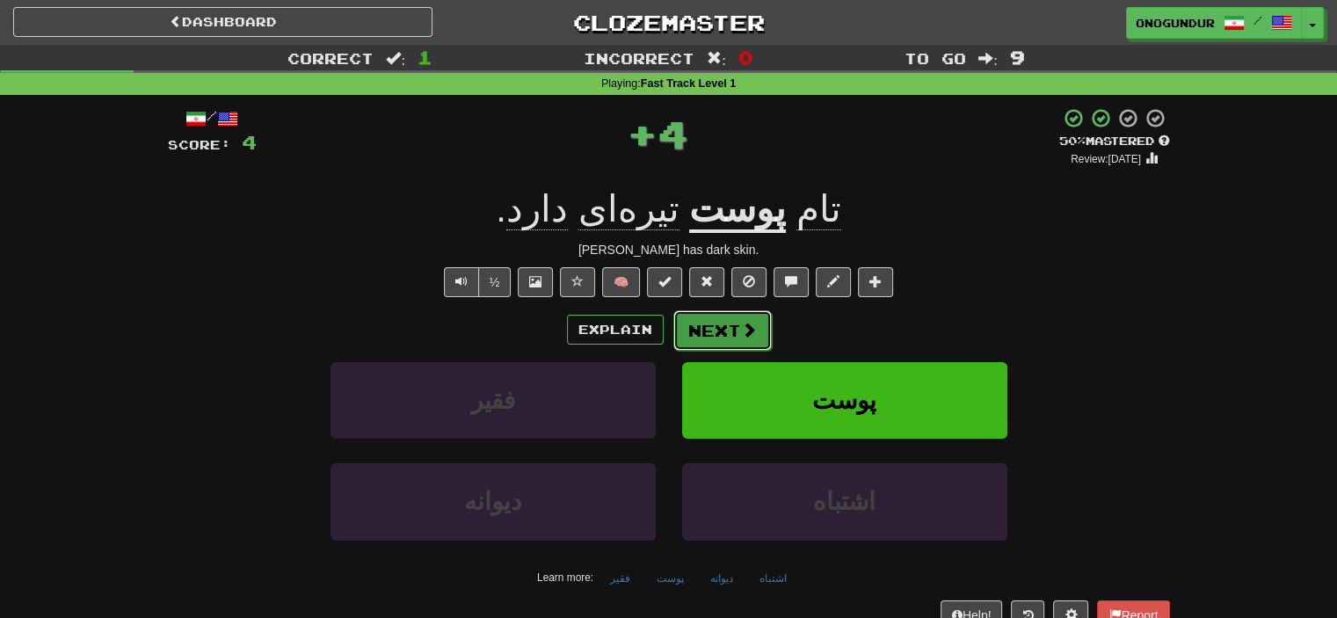
click at [707, 338] on button "Next" at bounding box center [723, 330] width 98 height 40
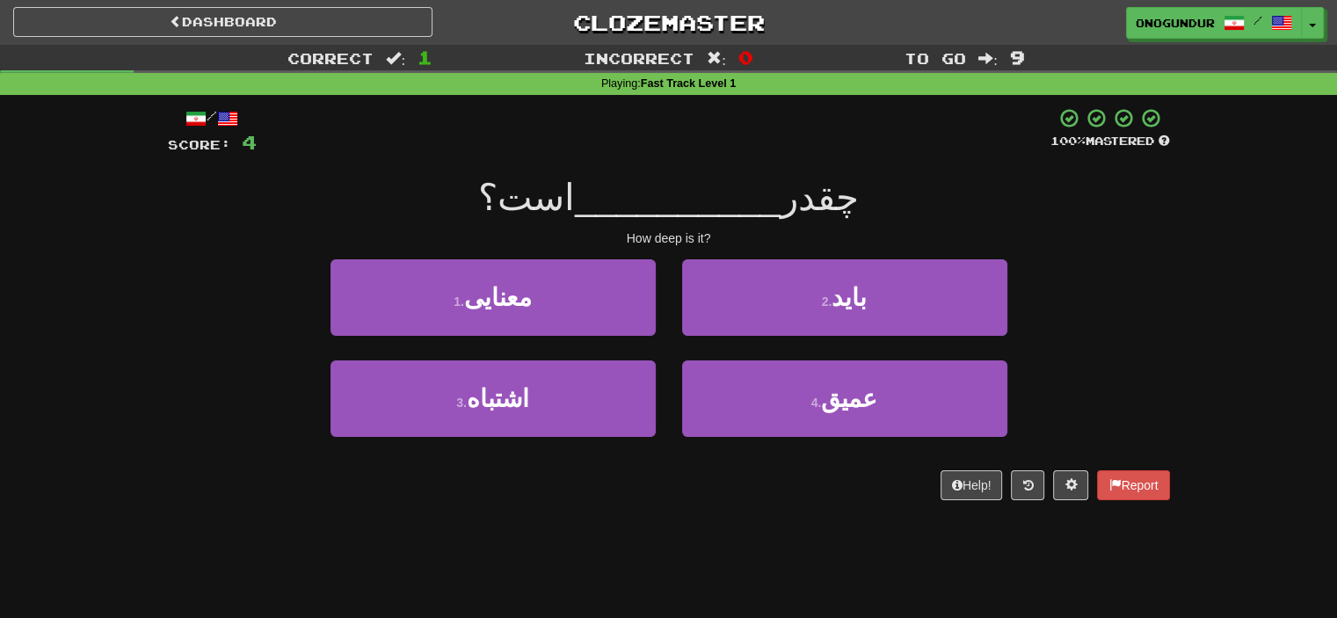
drag, startPoint x: 950, startPoint y: 206, endPoint x: 449, endPoint y: 214, distance: 500.4
click at [449, 214] on div "چقدر __________ است؟" at bounding box center [669, 198] width 1002 height 48
click at [1151, 216] on div "چقدر __________ است؟" at bounding box center [669, 198] width 1002 height 48
drag, startPoint x: 892, startPoint y: 205, endPoint x: 474, endPoint y: 192, distance: 417.9
click at [474, 192] on div "چقدر __________ است؟" at bounding box center [669, 198] width 1002 height 48
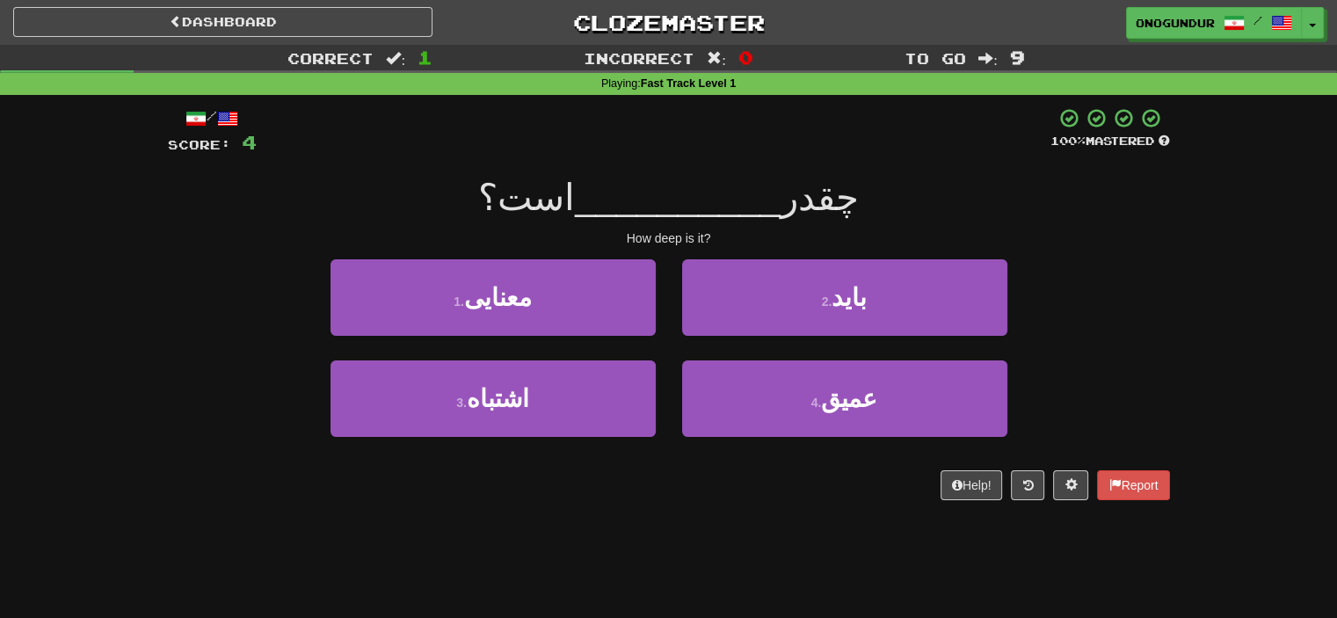
click at [474, 192] on div "چقدر __________ است؟" at bounding box center [669, 198] width 1002 height 48
drag, startPoint x: 492, startPoint y: 186, endPoint x: 889, endPoint y: 186, distance: 396.6
click at [889, 186] on div "چقدر __________ است؟" at bounding box center [669, 198] width 1002 height 48
click at [889, 187] on div "چقدر __________ است؟" at bounding box center [669, 198] width 1002 height 48
drag, startPoint x: 867, startPoint y: 196, endPoint x: 443, endPoint y: 193, distance: 423.9
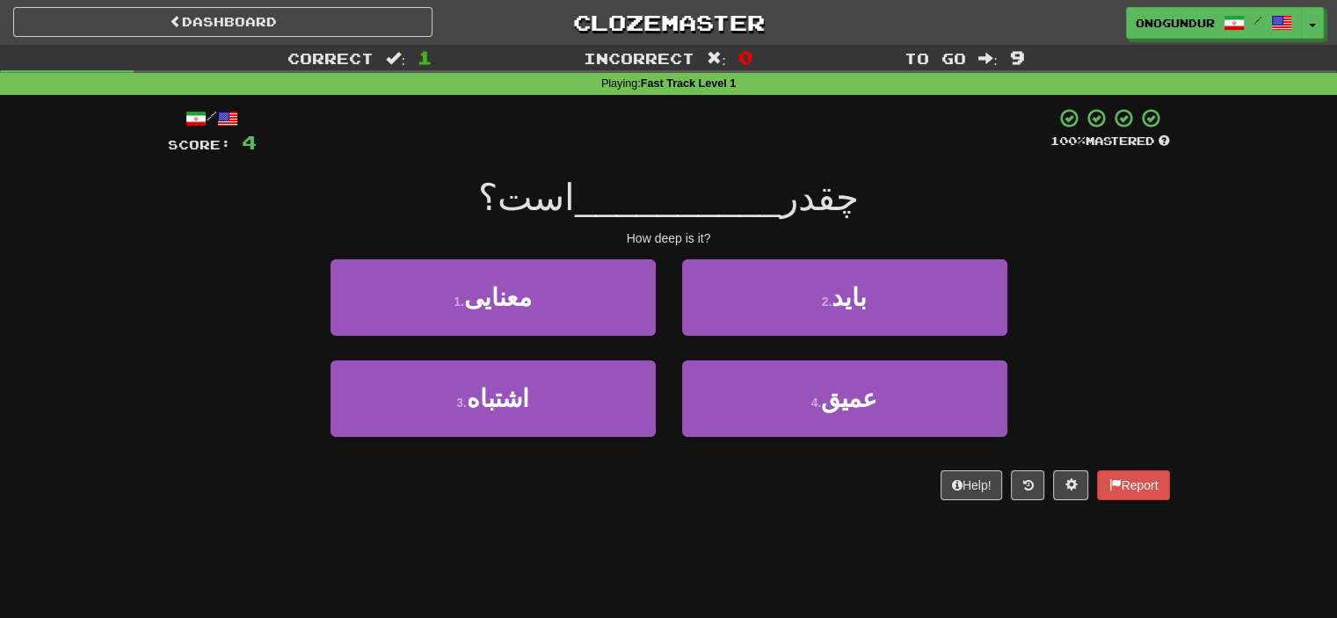
click at [443, 193] on div "چقدر __________ است؟" at bounding box center [669, 198] width 1002 height 48
click at [1085, 323] on div "1 . معنایی 2 . باید" at bounding box center [669, 309] width 1055 height 101
click at [658, 525] on div "Dashboard Clozemaster onogundur / Toggle Dropdown Dashboard Leaderboard Activit…" at bounding box center [668, 309] width 1337 height 618
click at [546, 350] on div "1 . معنایی" at bounding box center [493, 309] width 352 height 101
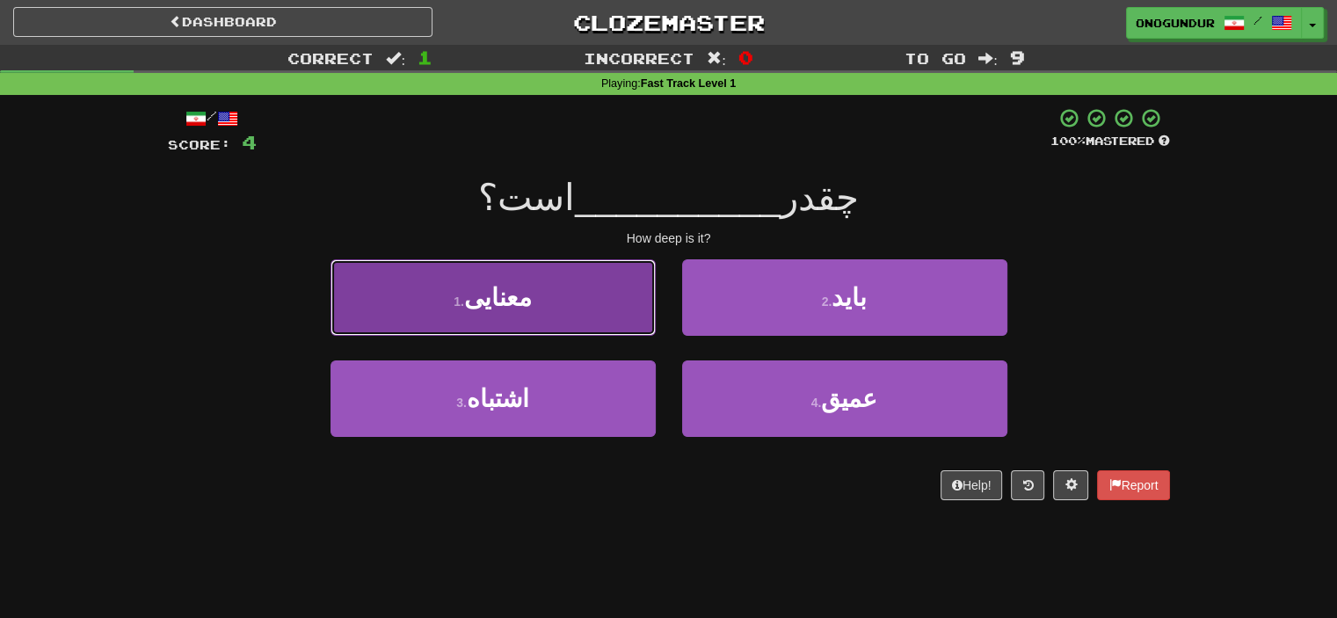
click at [577, 282] on button "1 . معنایی" at bounding box center [493, 297] width 325 height 77
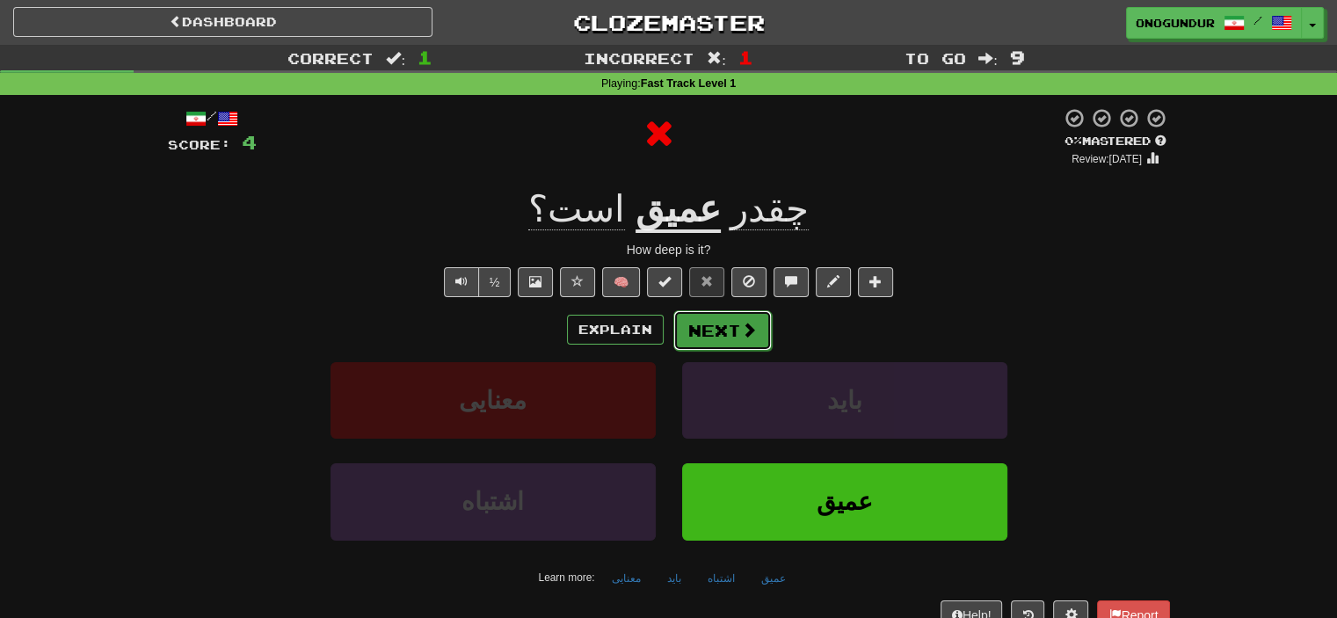
click at [701, 317] on button "Next" at bounding box center [723, 330] width 98 height 40
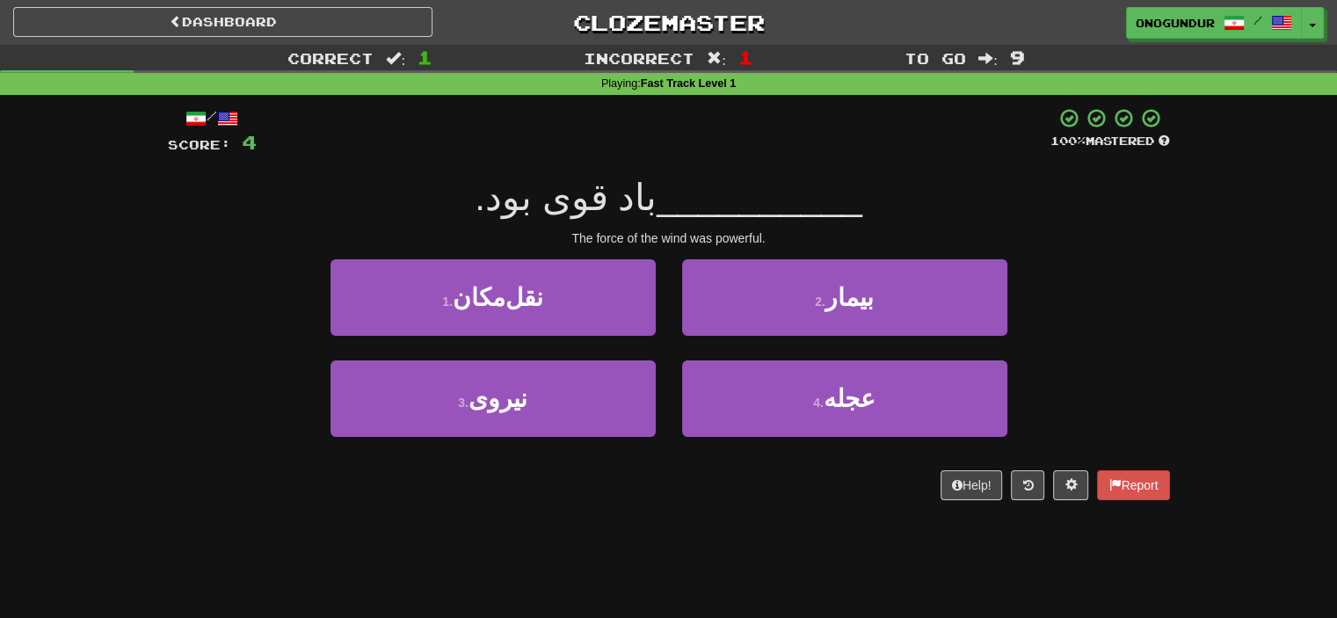
click at [667, 344] on div "1 . نقل‌مکان" at bounding box center [493, 309] width 352 height 101
click at [665, 349] on div "1 . نقل‌مکان" at bounding box center [493, 309] width 352 height 101
click at [667, 345] on div "1 . نقل‌مکان" at bounding box center [493, 309] width 352 height 101
click at [667, 346] on div "1 . نقل‌مکان" at bounding box center [493, 309] width 352 height 101
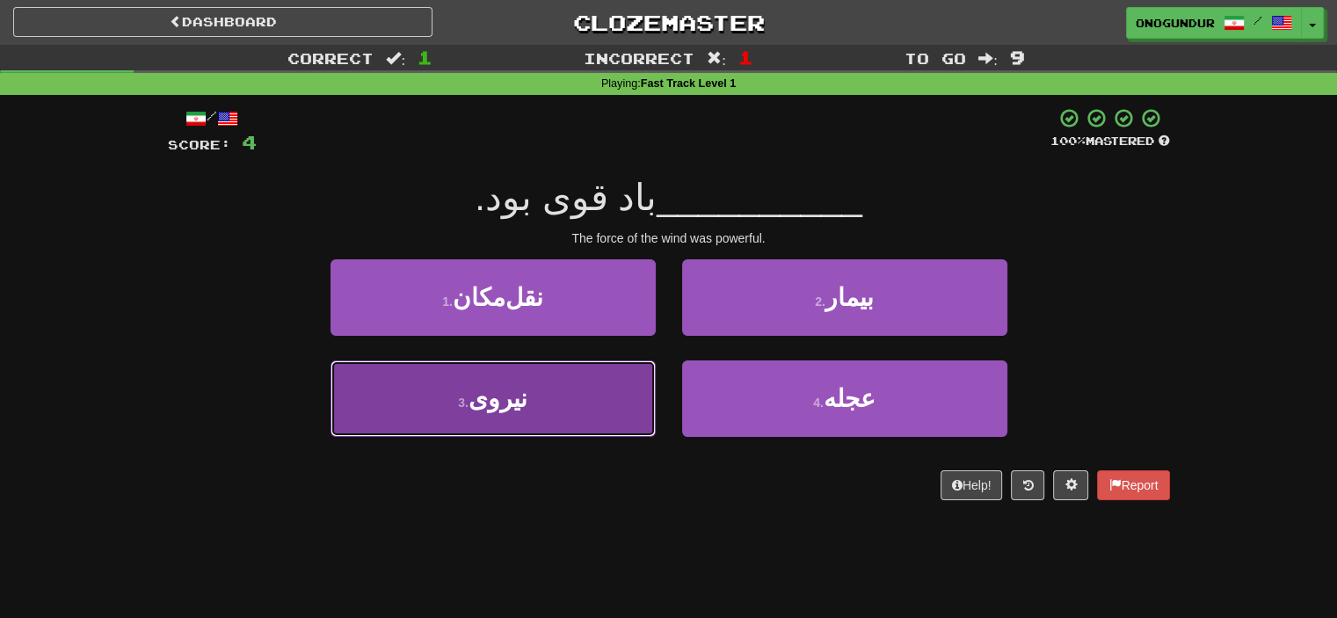
click at [587, 383] on button "3 . نیروی" at bounding box center [493, 399] width 325 height 77
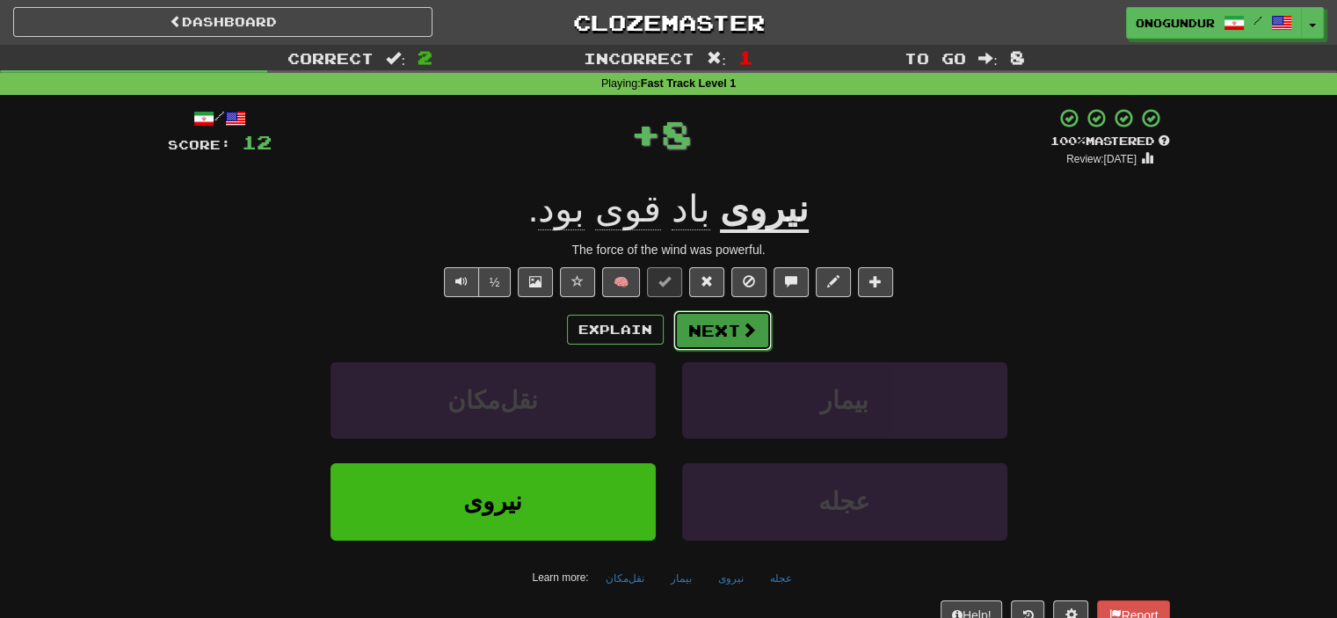
click at [682, 330] on button "Next" at bounding box center [723, 330] width 98 height 40
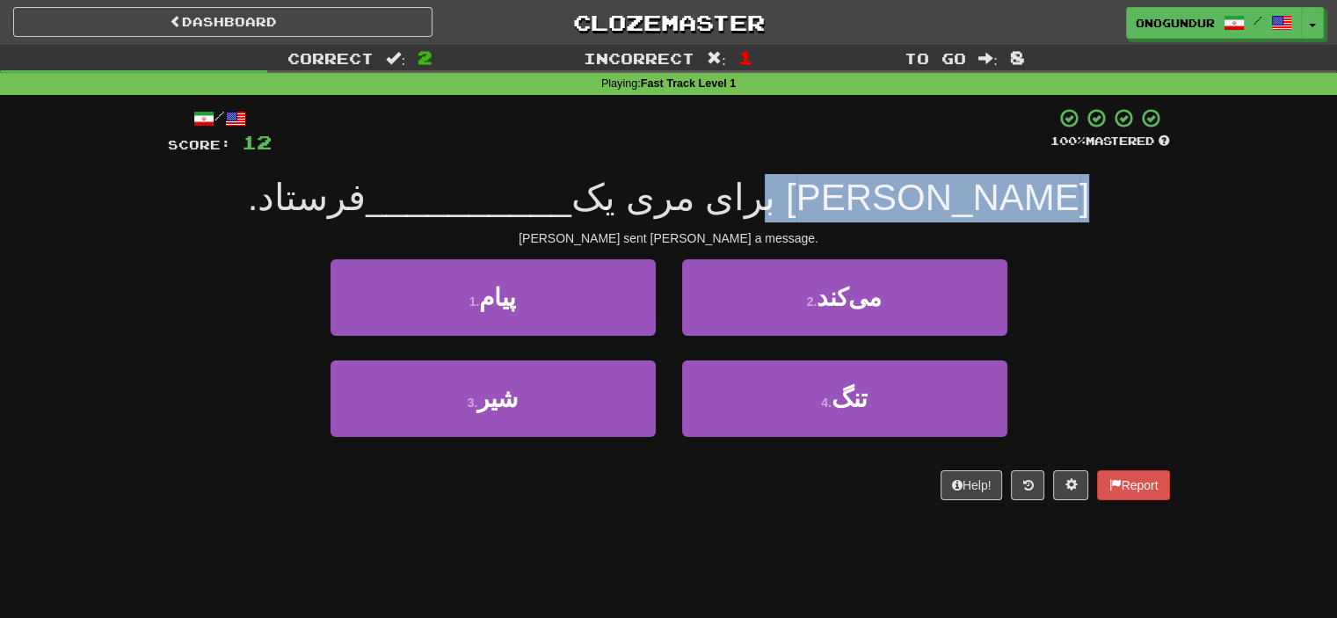
drag, startPoint x: 973, startPoint y: 200, endPoint x: 723, endPoint y: 218, distance: 250.4
click at [723, 218] on div "تام برای مری یک __________ فرستاد." at bounding box center [669, 198] width 1002 height 48
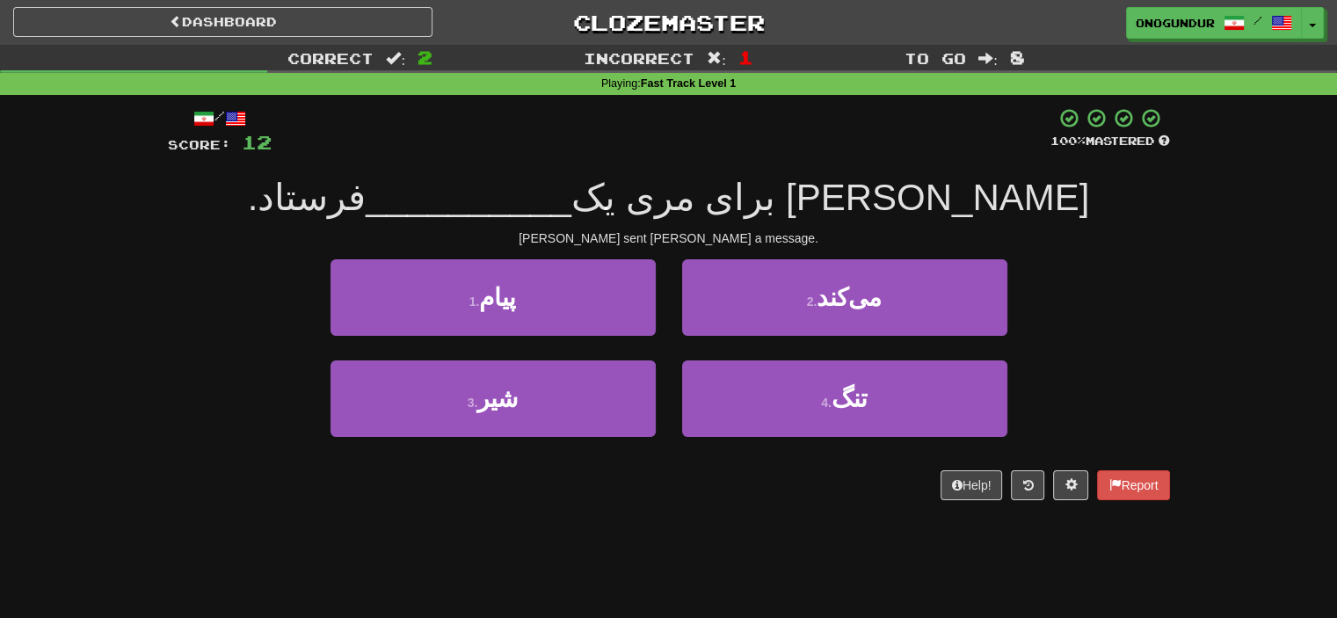
click at [1073, 329] on div "1 . پیام 2 . می‌کند" at bounding box center [669, 309] width 1055 height 101
click at [1073, 315] on div "1 . پیام 2 . می‌کند" at bounding box center [669, 309] width 1055 height 101
click at [241, 268] on div "1 . پیام 2 . می‌کند" at bounding box center [669, 309] width 1055 height 101
drag, startPoint x: 392, startPoint y: 207, endPoint x: 974, endPoint y: 206, distance: 582.1
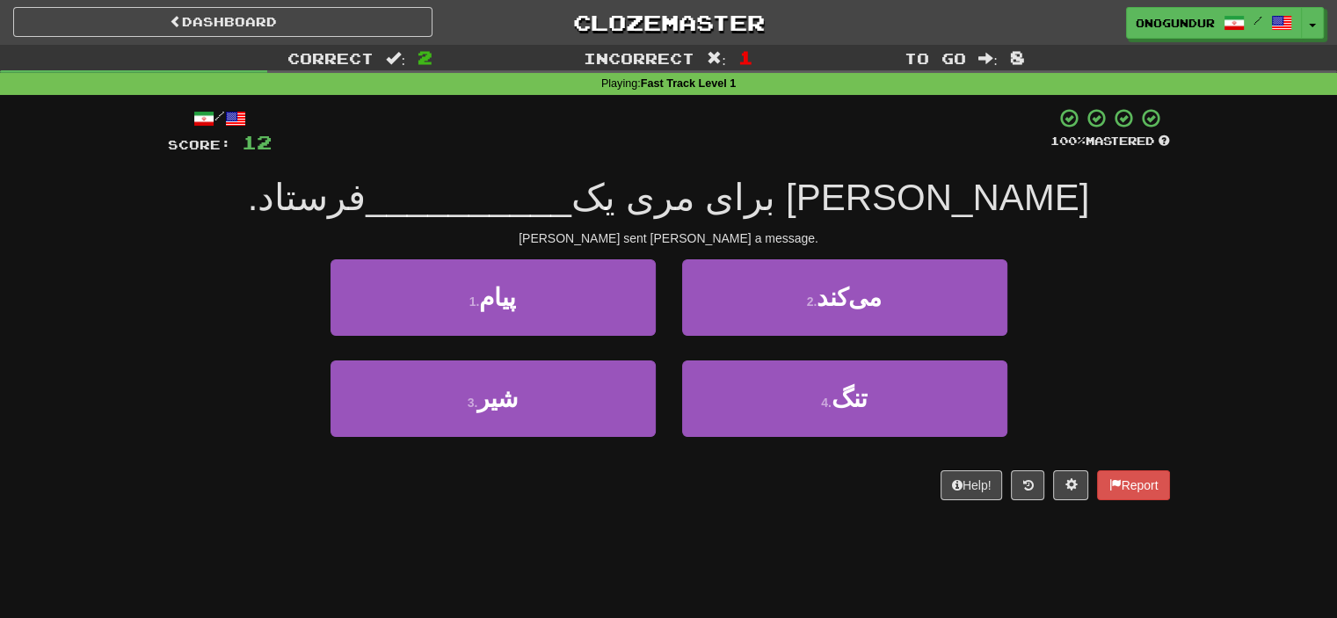
click at [974, 206] on div "تام برای مری یک __________ فرستاد." at bounding box center [669, 198] width 1002 height 48
drag, startPoint x: 954, startPoint y: 202, endPoint x: 364, endPoint y: 205, distance: 590.0
click at [364, 205] on div "تام برای مری یک __________ فرستاد." at bounding box center [669, 198] width 1002 height 48
click at [1047, 208] on div "تام برای مری یک __________ فرستاد." at bounding box center [669, 198] width 1002 height 48
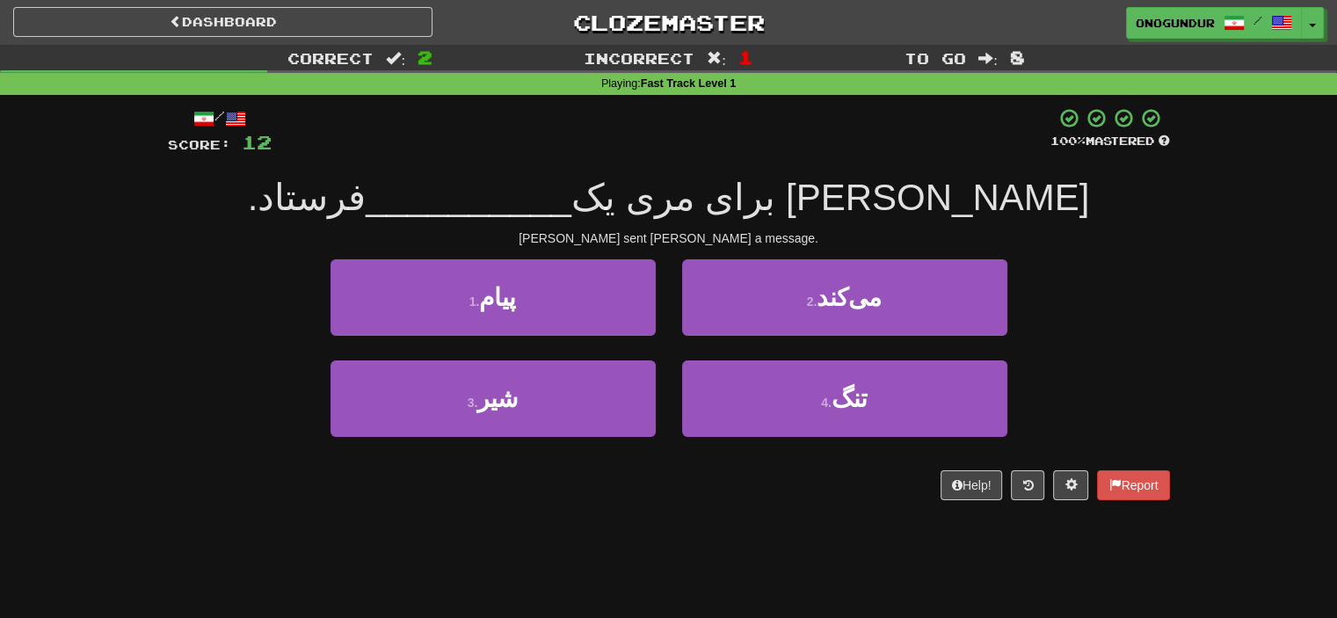
drag, startPoint x: 1029, startPoint y: 208, endPoint x: 365, endPoint y: 210, distance: 663.9
click at [365, 210] on div "تام برای مری یک __________ فرستاد." at bounding box center [669, 198] width 1002 height 48
click at [382, 200] on div "تام برای مری یک __________ فرستاد." at bounding box center [669, 198] width 1002 height 48
drag, startPoint x: 391, startPoint y: 197, endPoint x: 984, endPoint y: 202, distance: 592.7
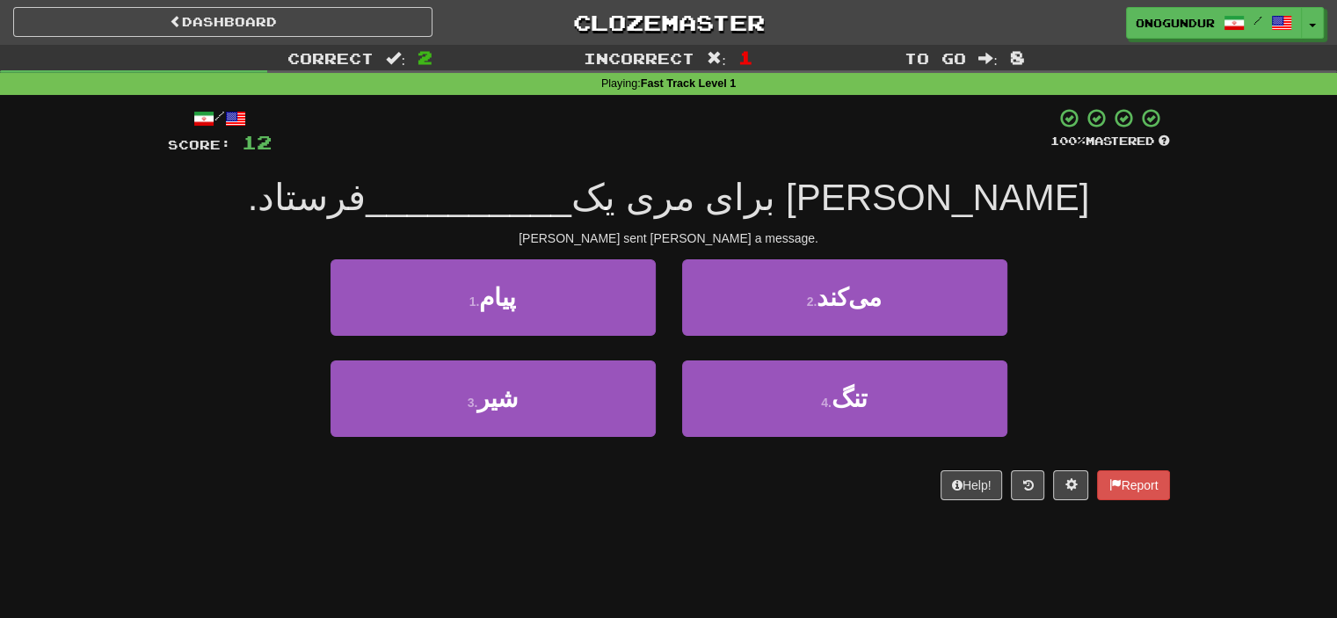
click at [984, 202] on div "تام برای مری یک __________ فرستاد." at bounding box center [669, 198] width 1002 height 48
click at [1028, 212] on div "تام برای مری یک __________ فرستاد." at bounding box center [669, 198] width 1002 height 48
click at [1112, 396] on div "3 . شیر 4 . تنگ" at bounding box center [669, 411] width 1055 height 101
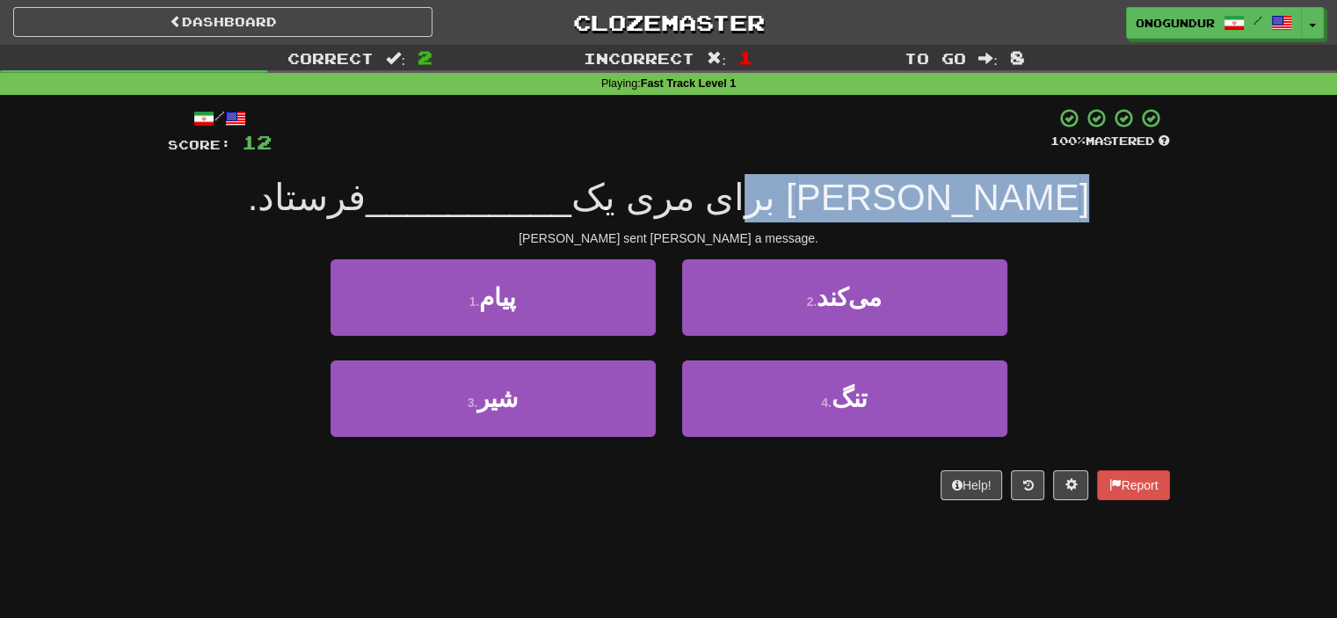
drag, startPoint x: 945, startPoint y: 214, endPoint x: 701, endPoint y: 216, distance: 244.5
click at [701, 216] on div "تام برای مری یک __________ فرستاد." at bounding box center [669, 198] width 1002 height 48
click at [1129, 216] on div "تام برای مری یک __________ فرستاد." at bounding box center [669, 198] width 1002 height 48
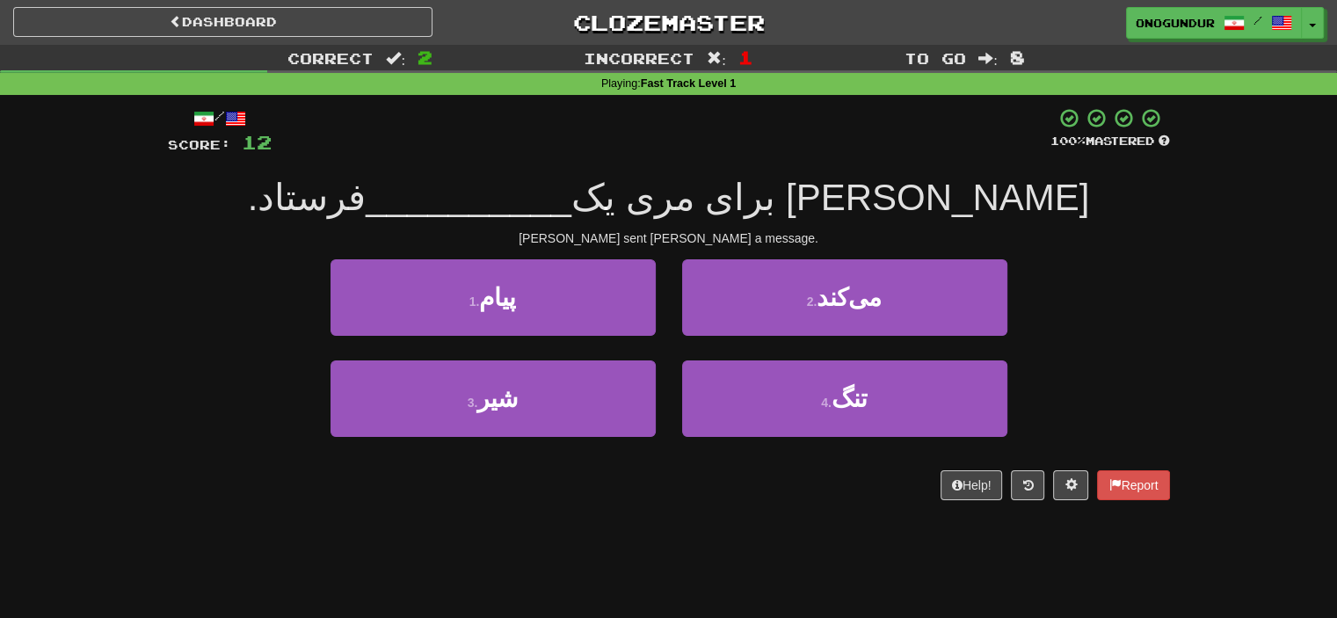
click at [672, 563] on div "Dashboard Clozemaster onogundur / Toggle Dropdown Dashboard Leaderboard Activit…" at bounding box center [668, 309] width 1337 height 618
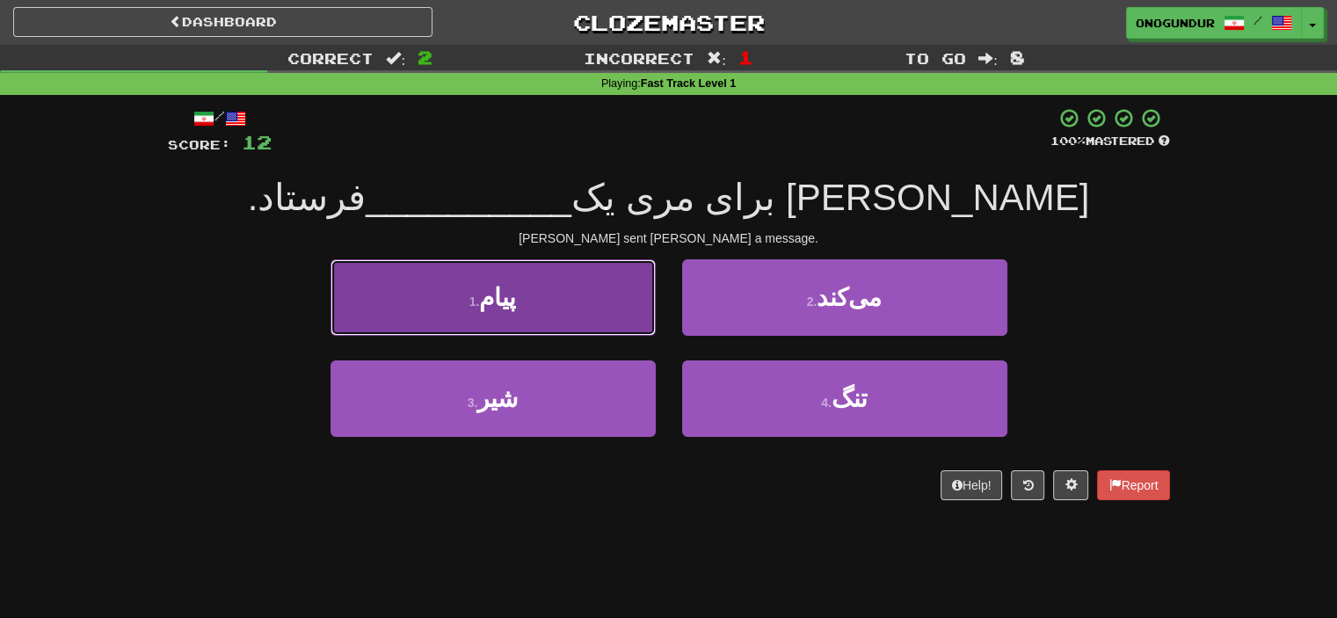
click at [601, 323] on button "1 . پیام" at bounding box center [493, 297] width 325 height 77
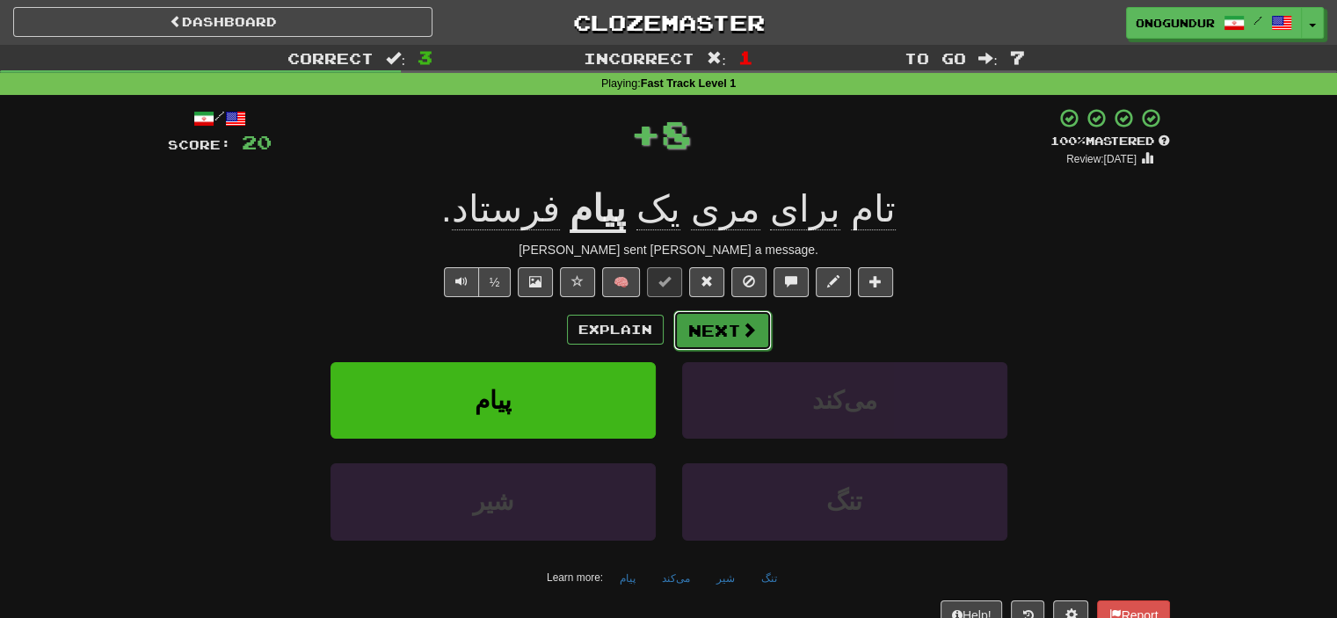
click at [710, 326] on button "Next" at bounding box center [723, 330] width 98 height 40
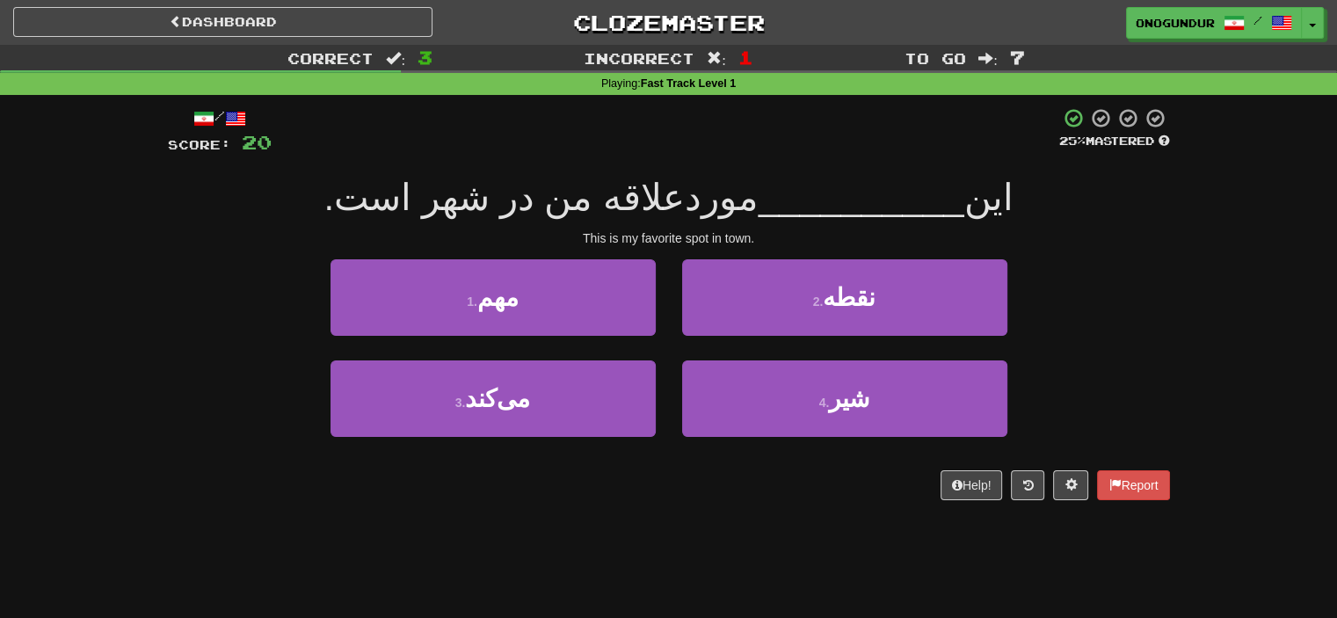
click at [696, 539] on div "Dashboard Clozemaster onogundur / Toggle Dropdown Dashboard Leaderboard Activit…" at bounding box center [668, 309] width 1337 height 618
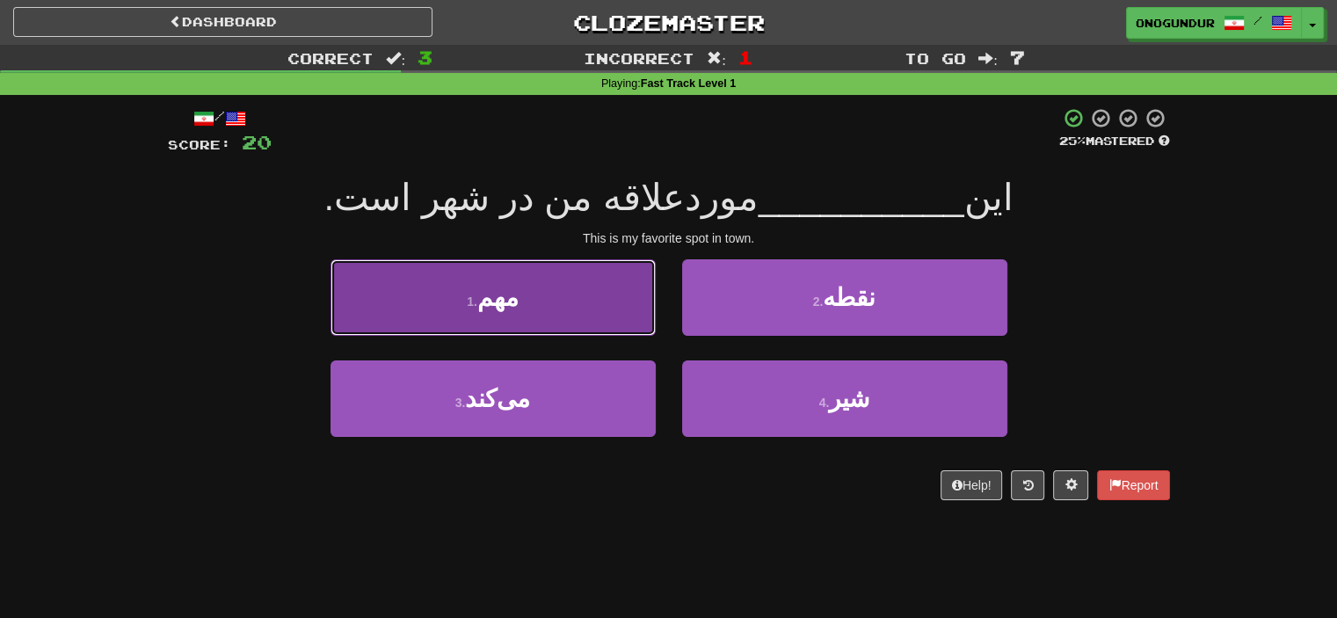
click at [601, 319] on button "1 . مهم" at bounding box center [493, 297] width 325 height 77
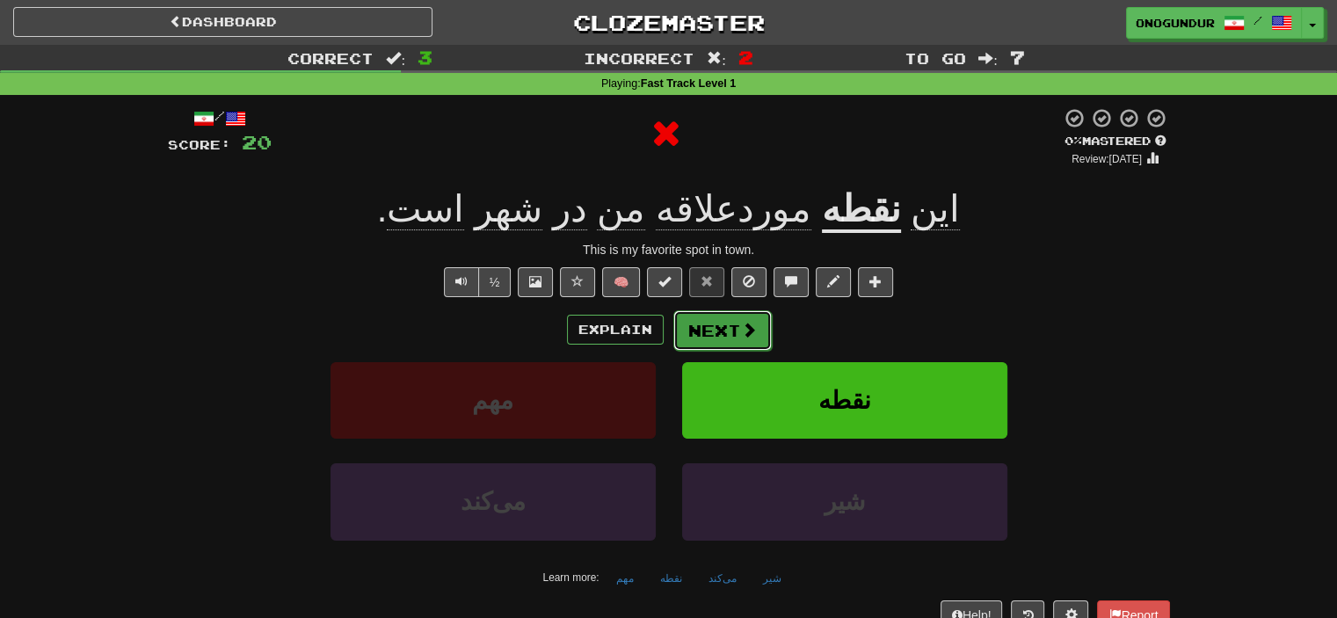
click at [703, 332] on button "Next" at bounding box center [723, 330] width 98 height 40
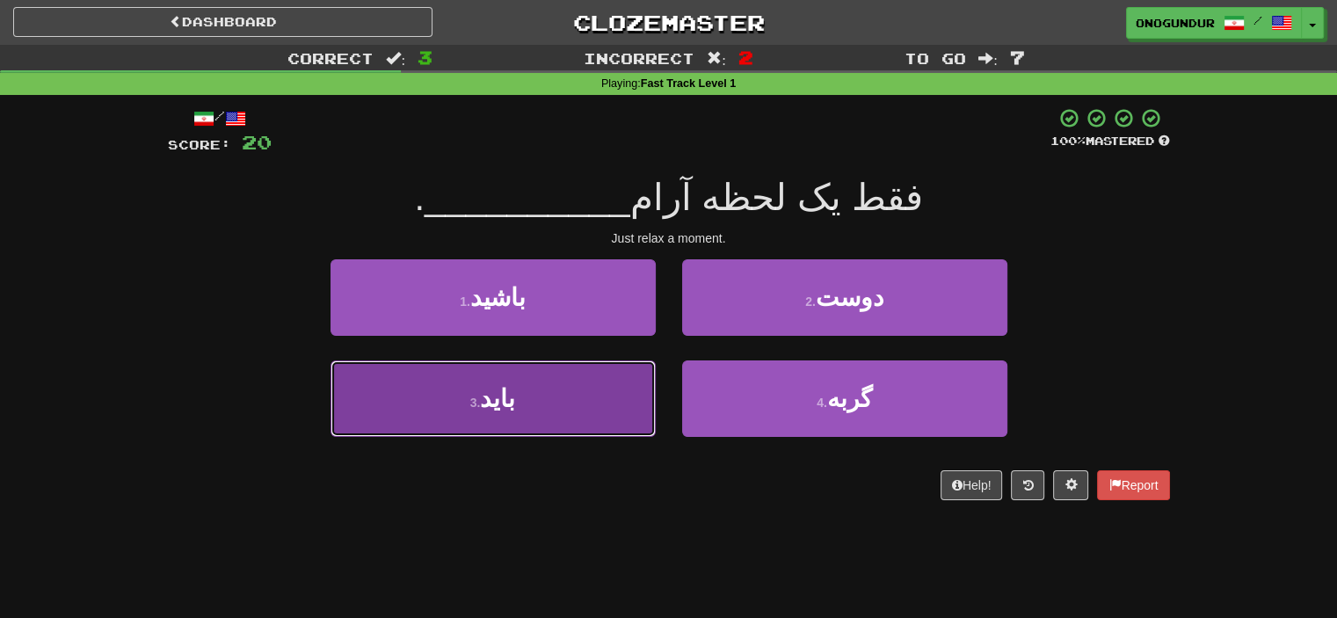
click at [554, 400] on button "3 . باید" at bounding box center [493, 399] width 325 height 77
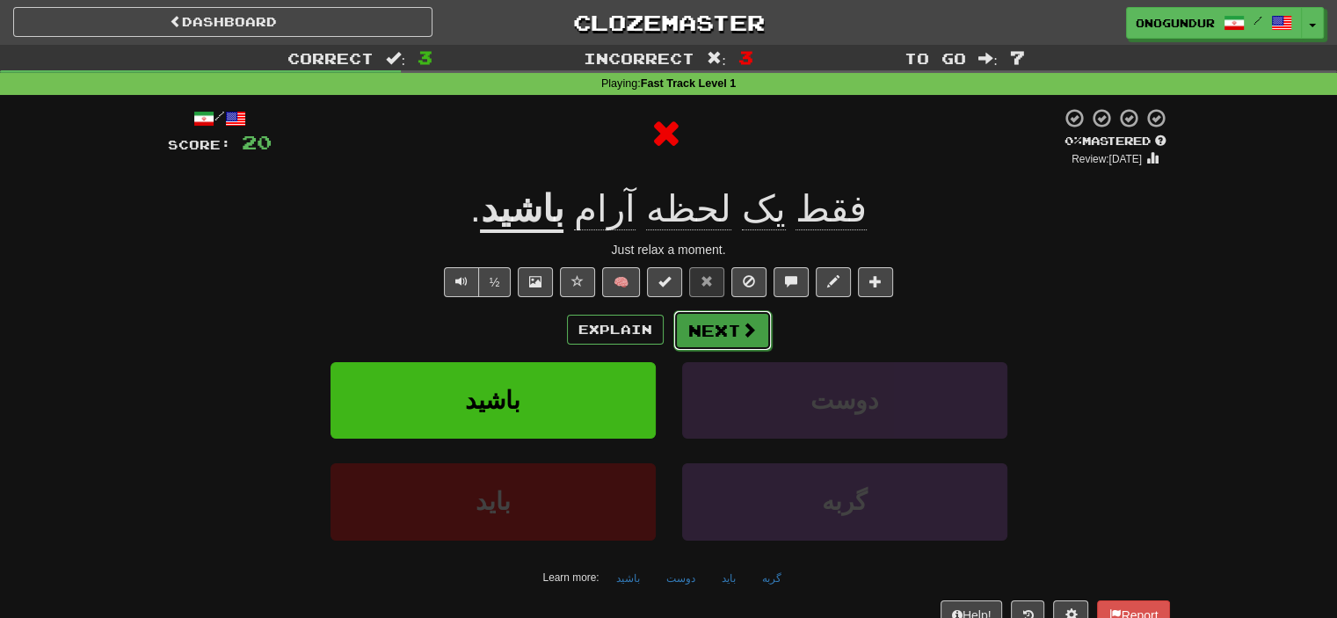
click at [682, 311] on button "Next" at bounding box center [723, 330] width 98 height 40
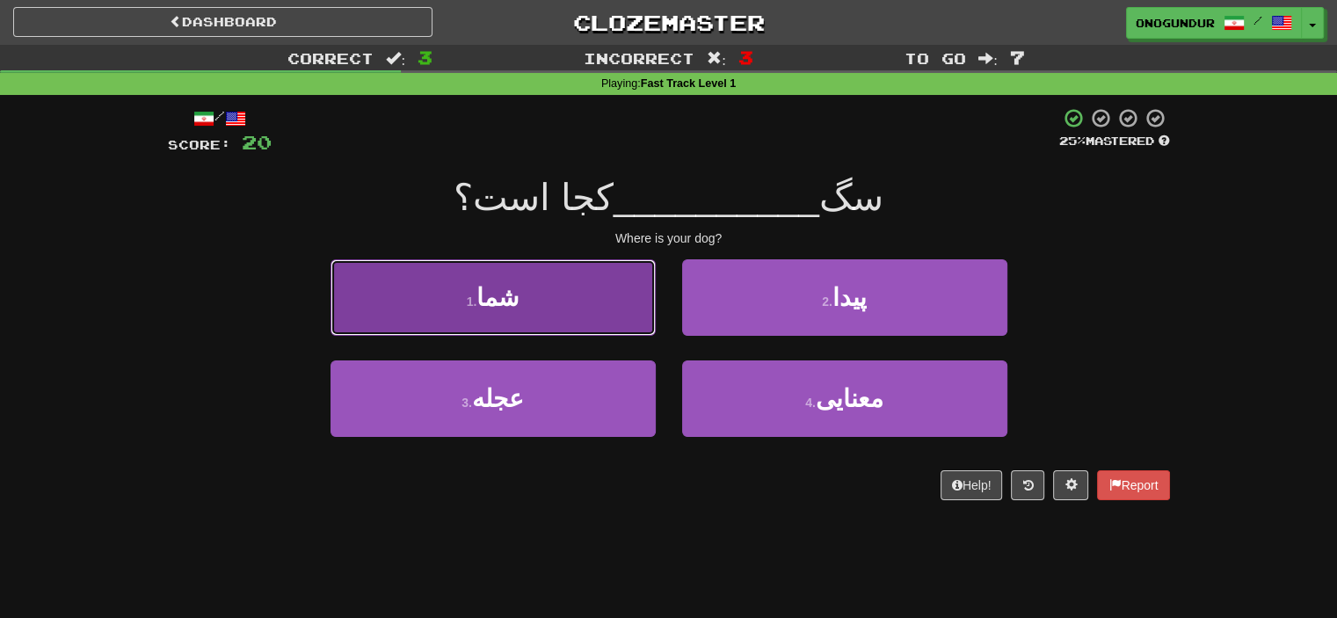
click at [595, 305] on button "1 . شما" at bounding box center [493, 297] width 325 height 77
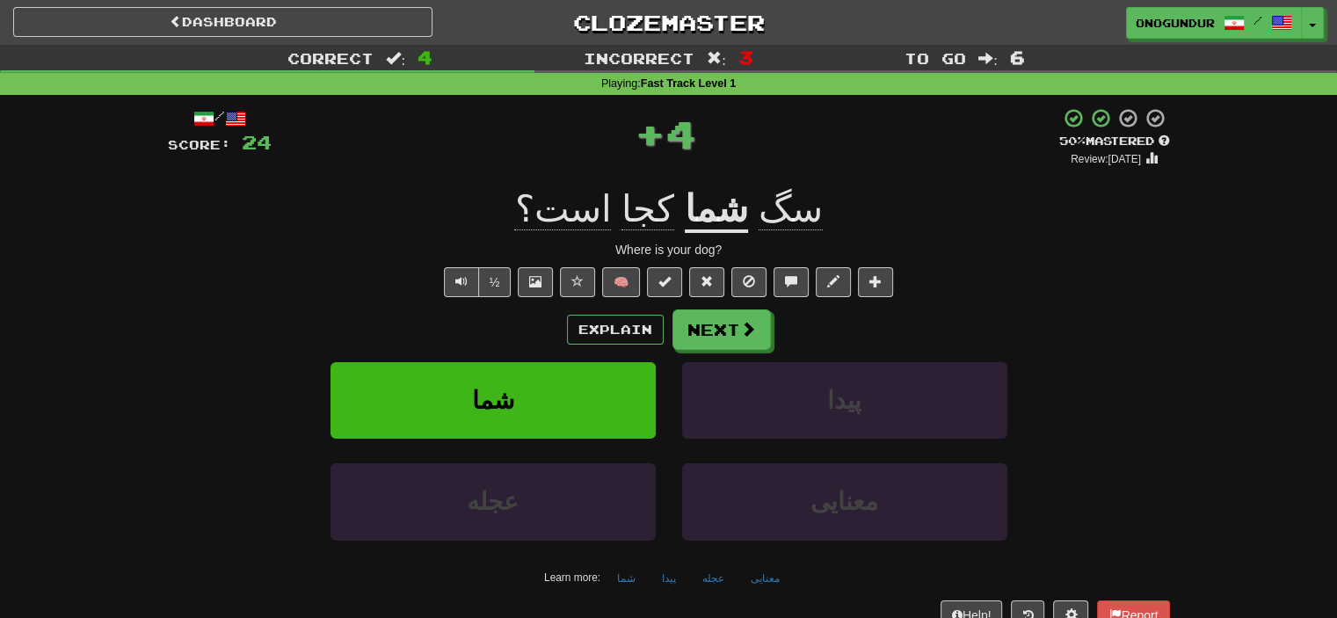
click at [725, 324] on button "Next" at bounding box center [722, 330] width 98 height 40
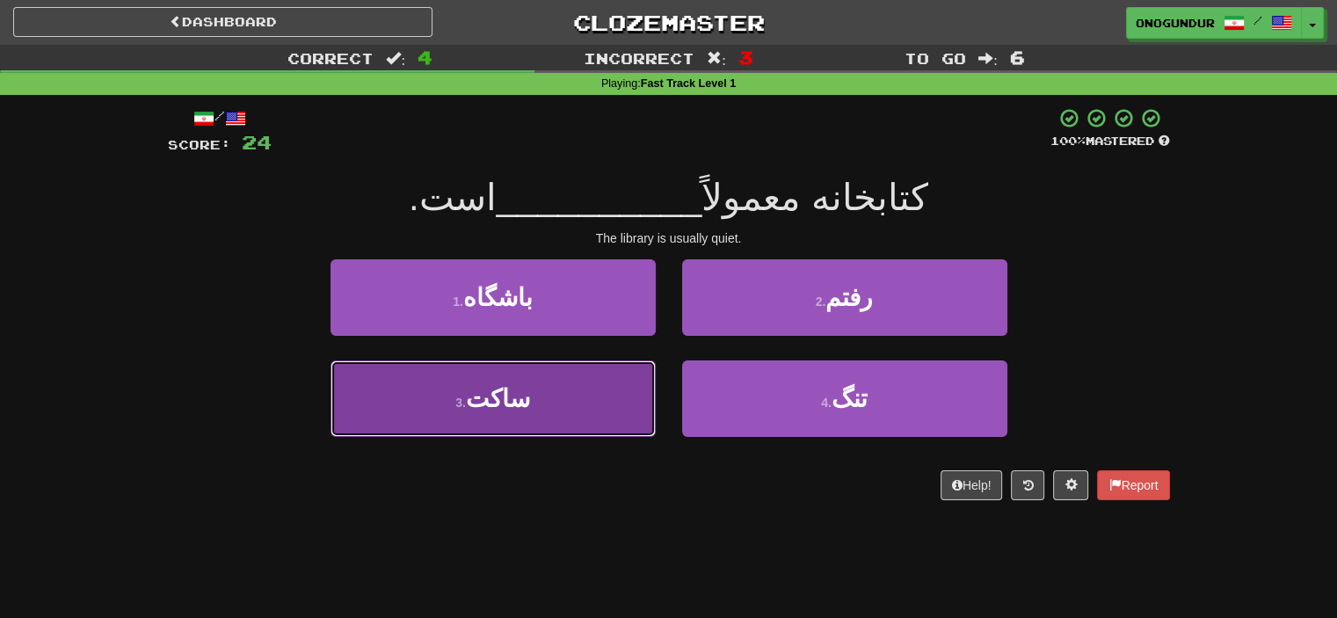
click at [519, 380] on button "3 . ساکت" at bounding box center [493, 399] width 325 height 77
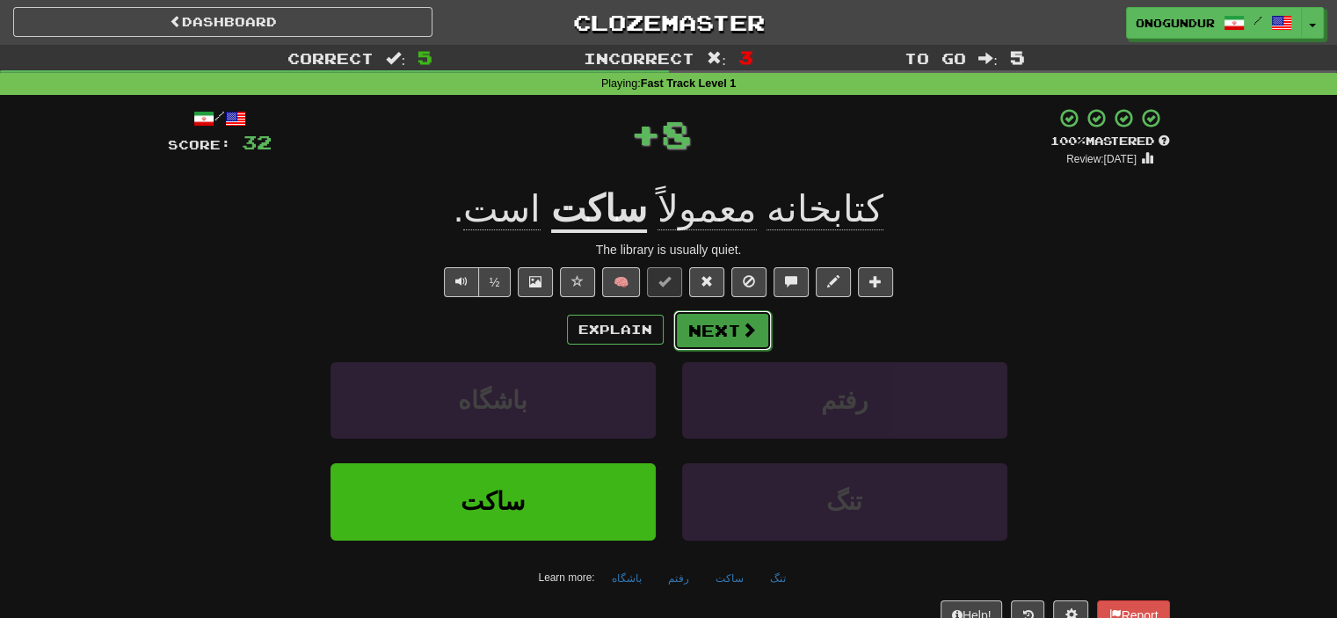
click at [731, 319] on button "Next" at bounding box center [723, 330] width 98 height 40
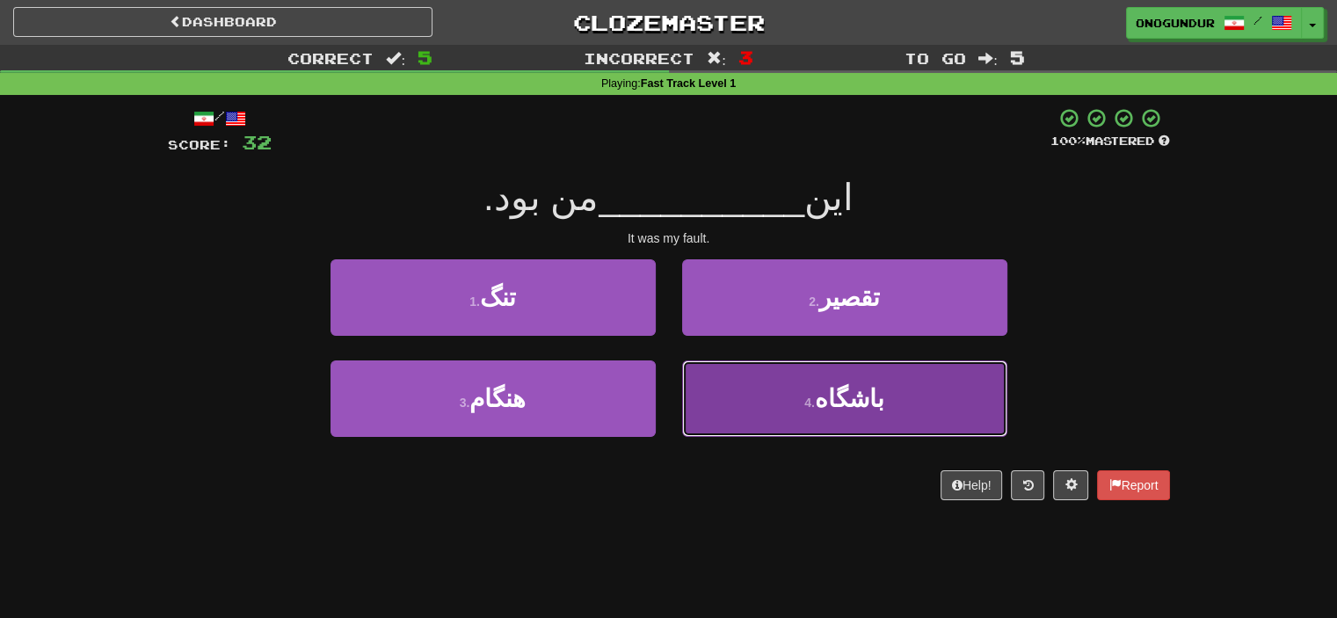
click at [725, 395] on button "4 . باشگاه" at bounding box center [844, 399] width 325 height 77
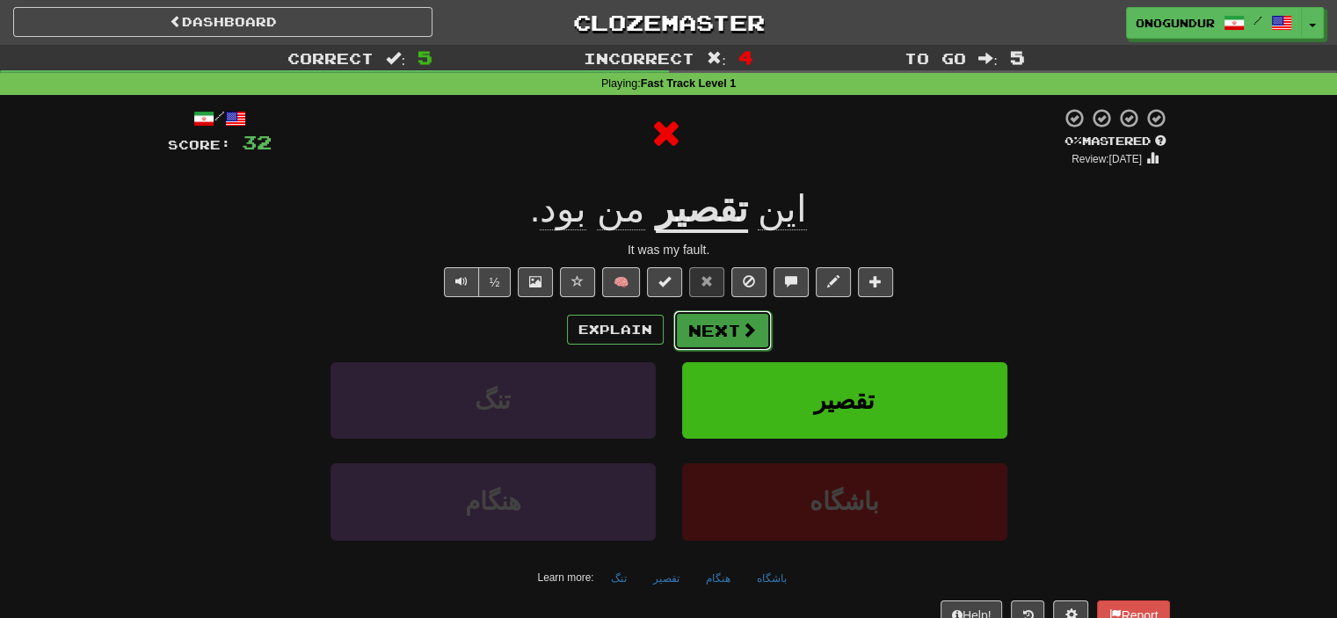
click at [735, 320] on button "Next" at bounding box center [723, 330] width 98 height 40
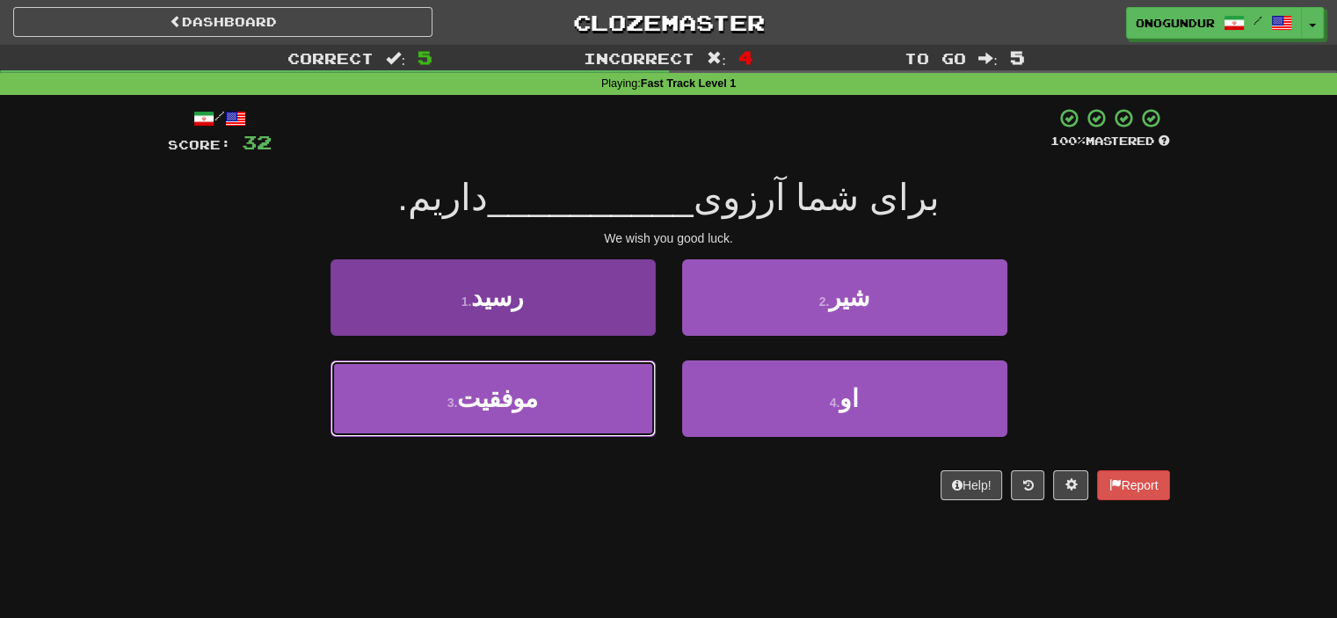
drag, startPoint x: 530, startPoint y: 398, endPoint x: 567, endPoint y: 393, distance: 37.3
click at [529, 399] on button "3 . موفقیت" at bounding box center [493, 399] width 325 height 77
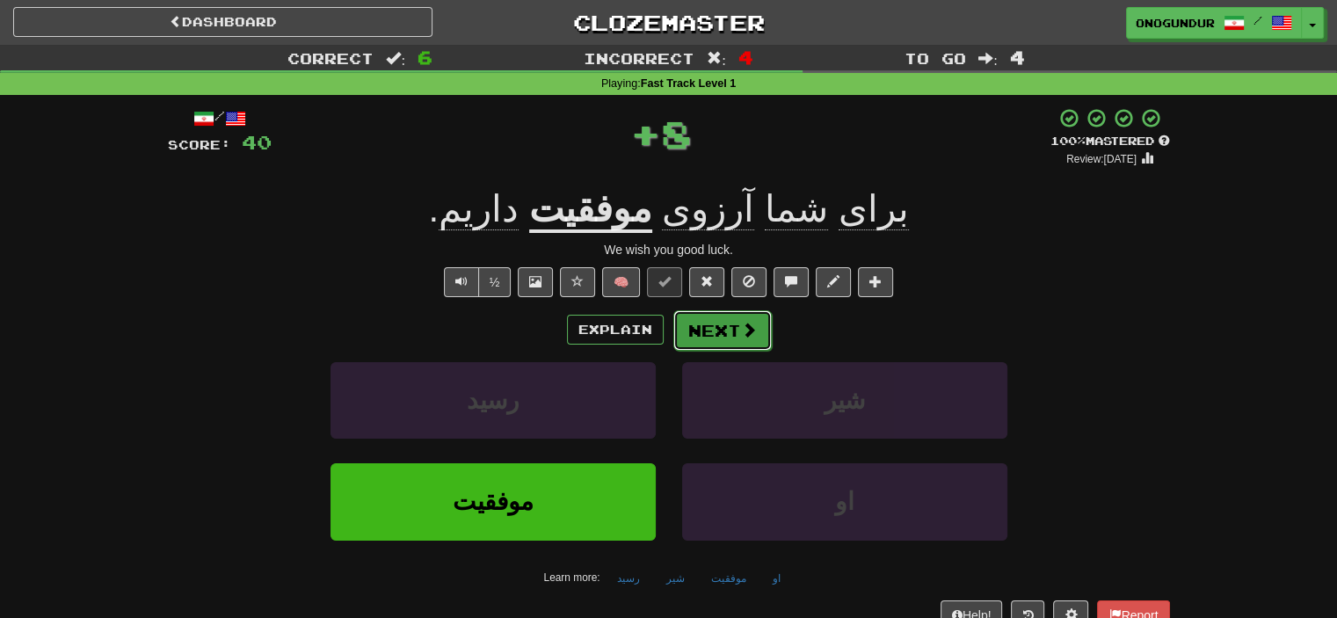
click at [732, 332] on button "Next" at bounding box center [723, 330] width 98 height 40
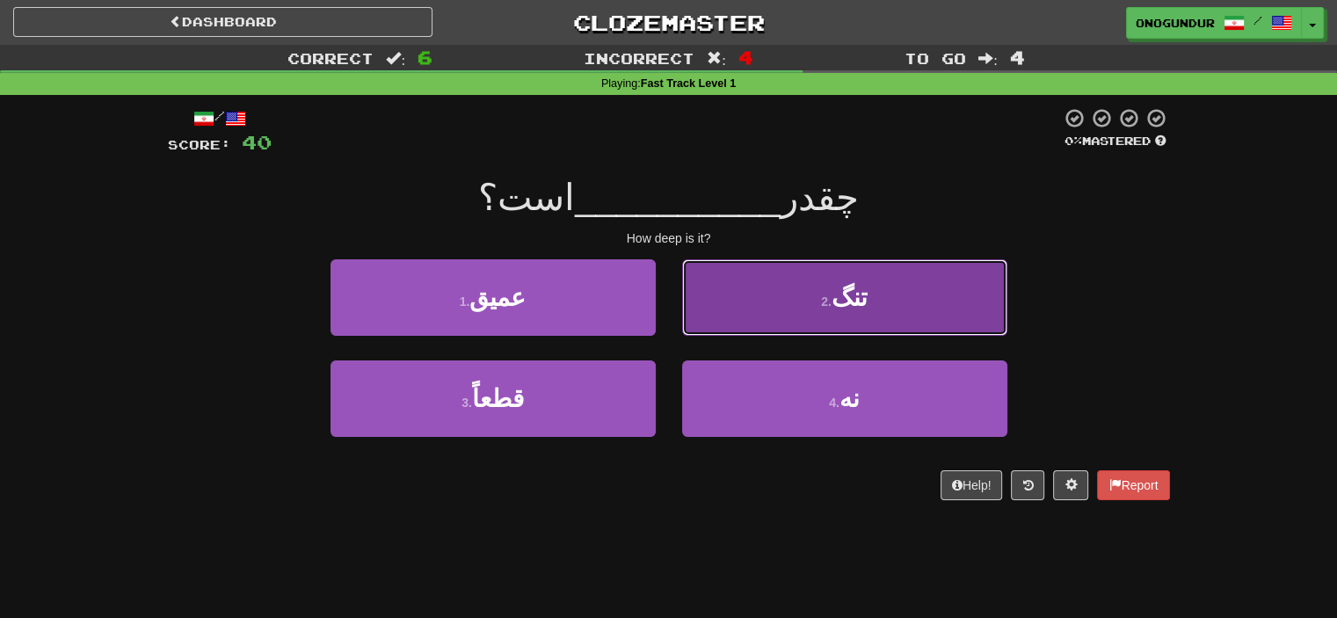
click at [723, 317] on button "2 . تنگ" at bounding box center [844, 297] width 325 height 77
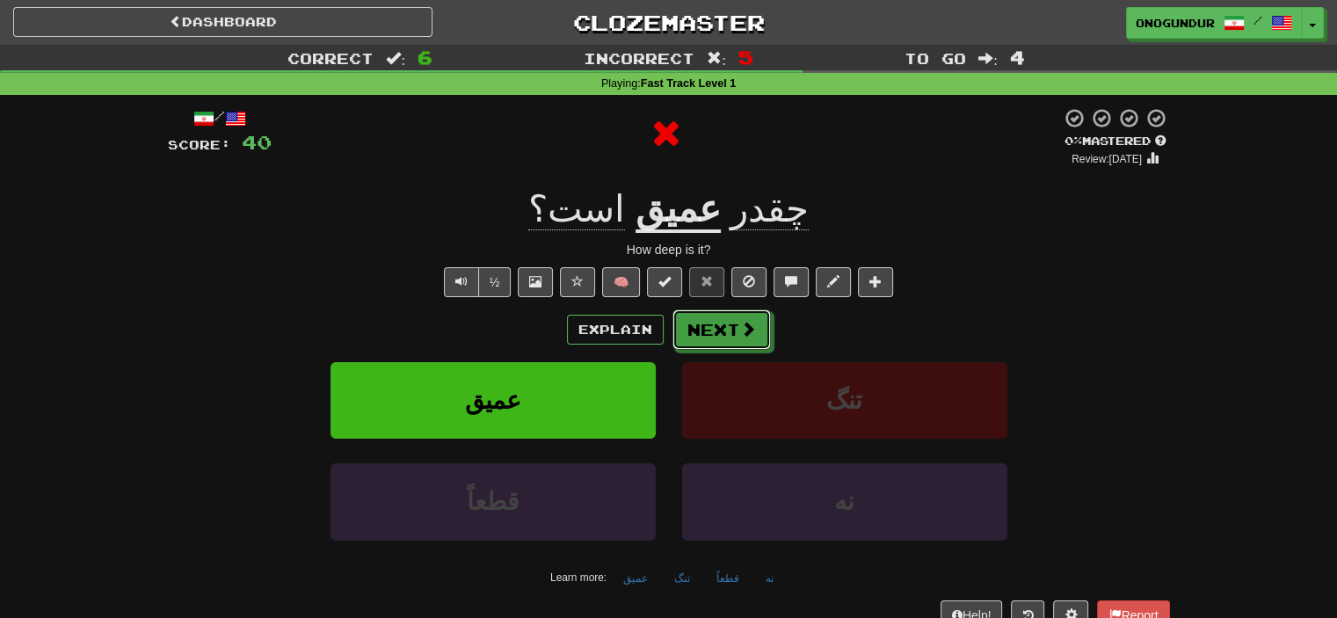
click at [714, 329] on button "Next" at bounding box center [722, 330] width 98 height 40
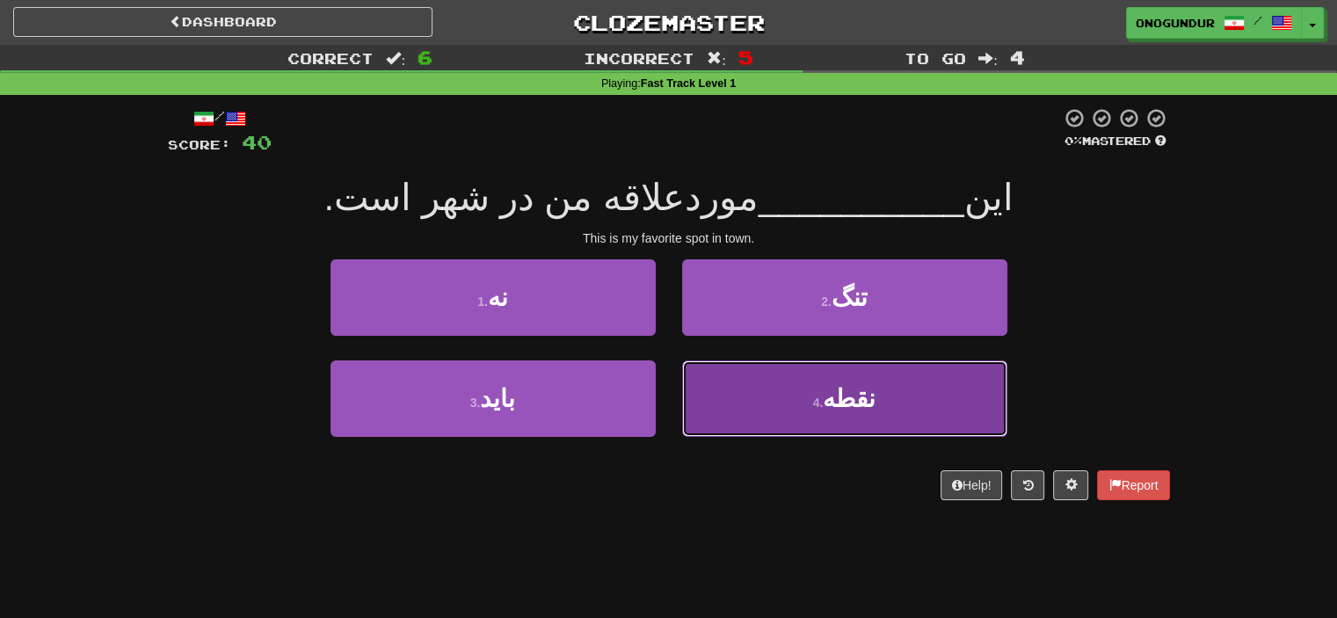
drag, startPoint x: 798, startPoint y: 395, endPoint x: 753, endPoint y: 357, distance: 58.7
click at [797, 395] on button "4 . نقطه" at bounding box center [844, 399] width 325 height 77
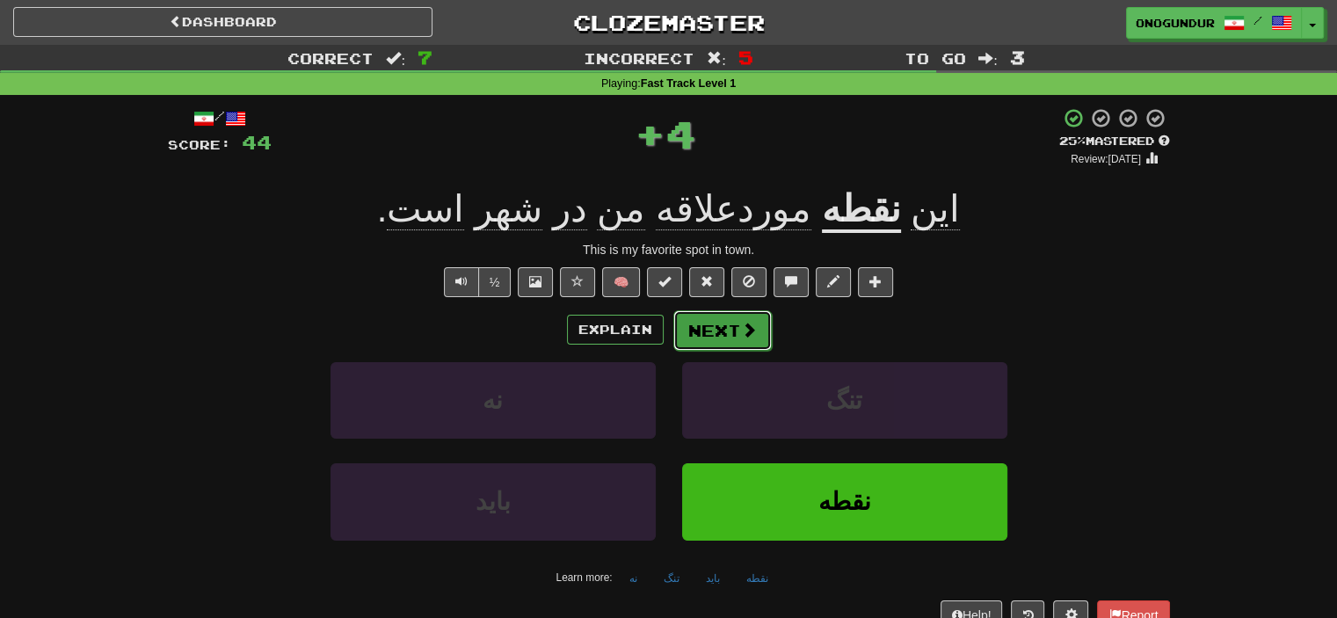
click at [727, 316] on button "Next" at bounding box center [723, 330] width 98 height 40
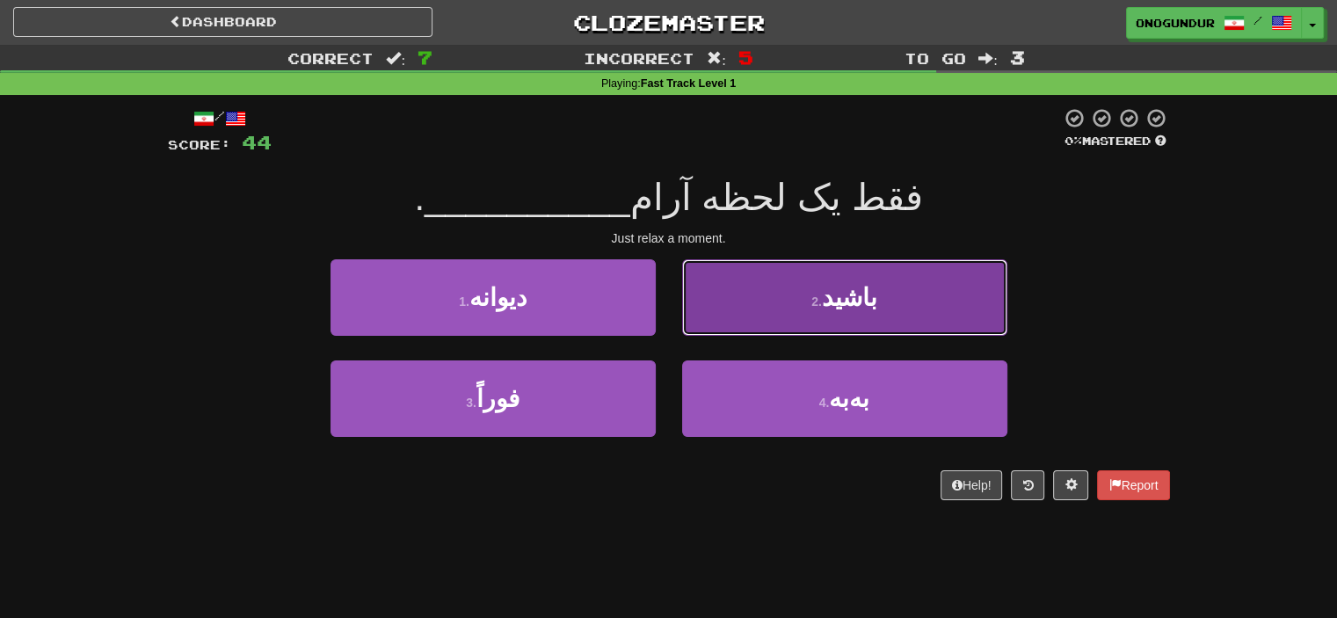
click at [749, 293] on button "2 . باشید" at bounding box center [844, 297] width 325 height 77
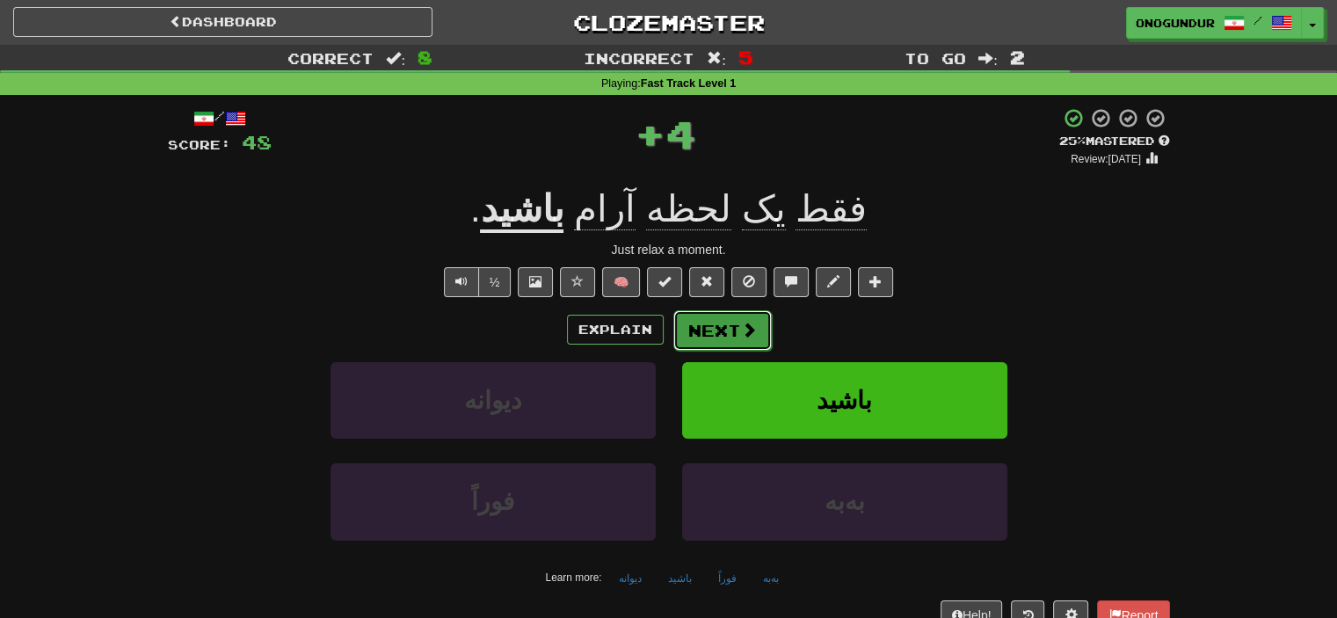
click at [724, 332] on button "Next" at bounding box center [723, 330] width 98 height 40
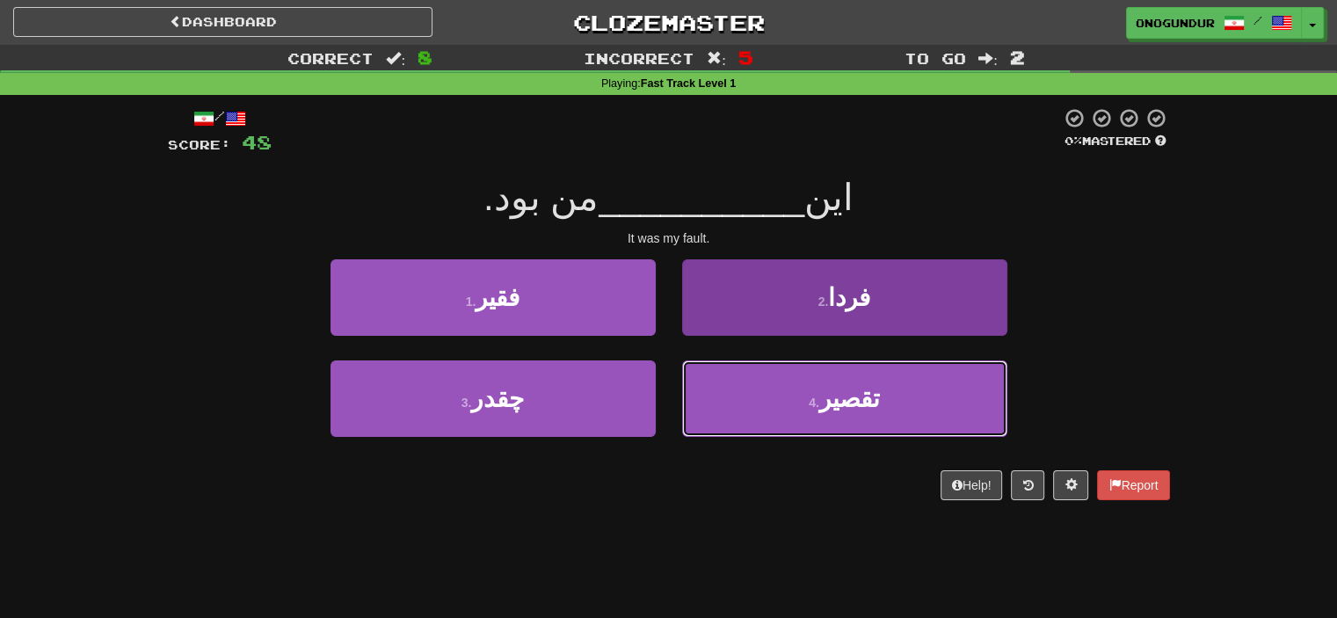
click at [696, 389] on button "4 . تقصیر" at bounding box center [844, 399] width 325 height 77
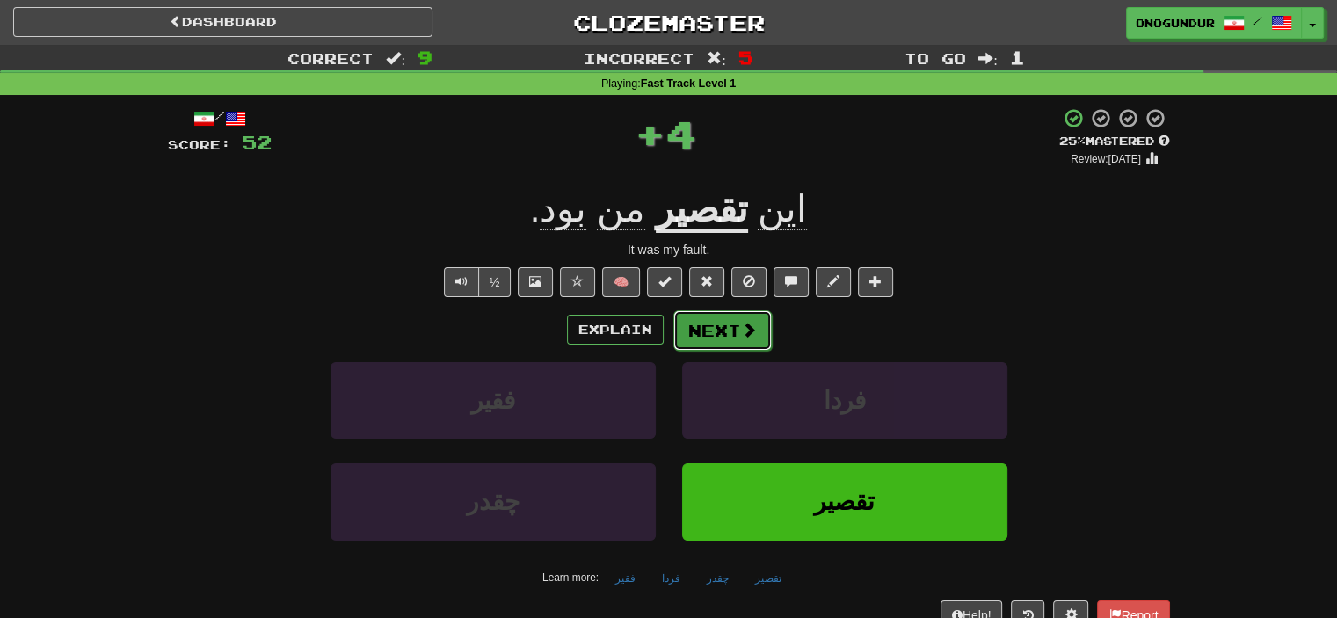
click at [711, 327] on button "Next" at bounding box center [723, 330] width 98 height 40
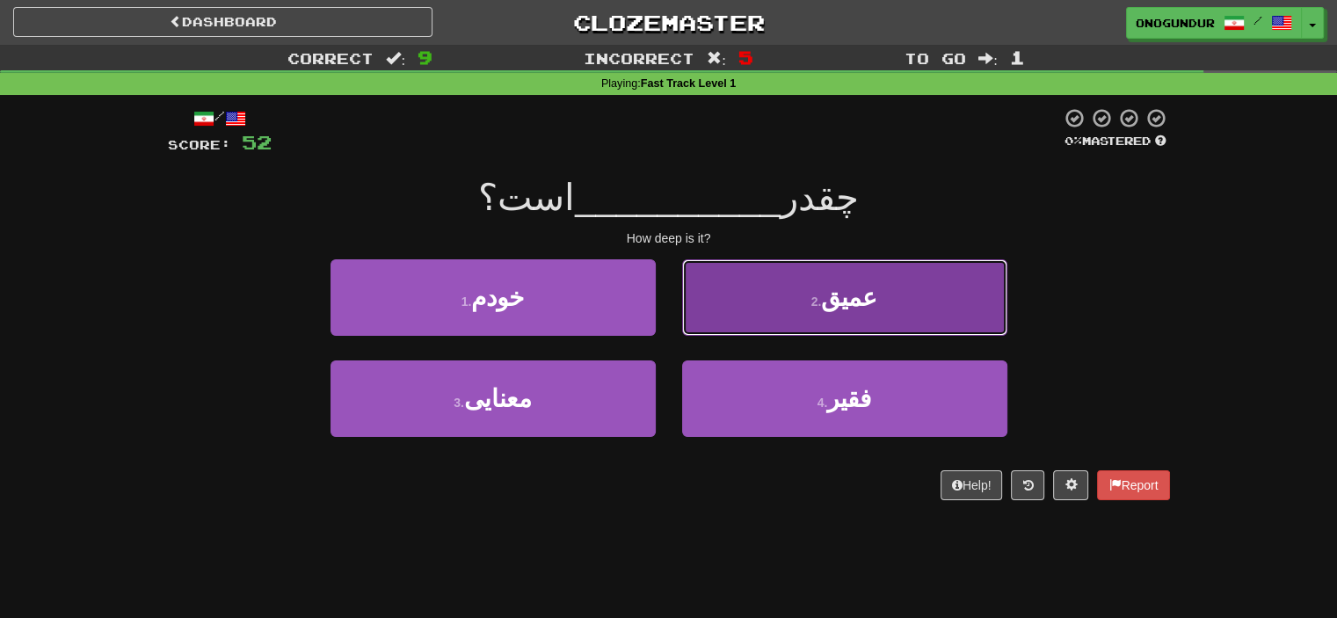
click at [801, 313] on button "2 . عمیق" at bounding box center [844, 297] width 325 height 77
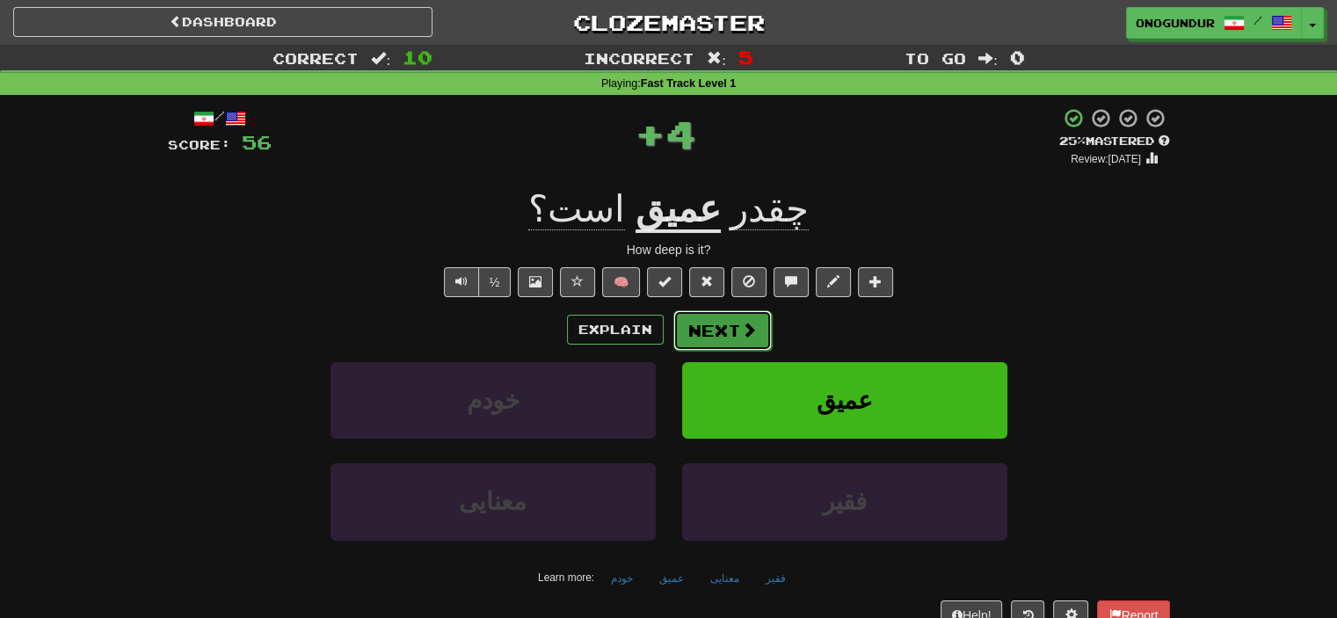
click at [718, 337] on button "Next" at bounding box center [723, 330] width 98 height 40
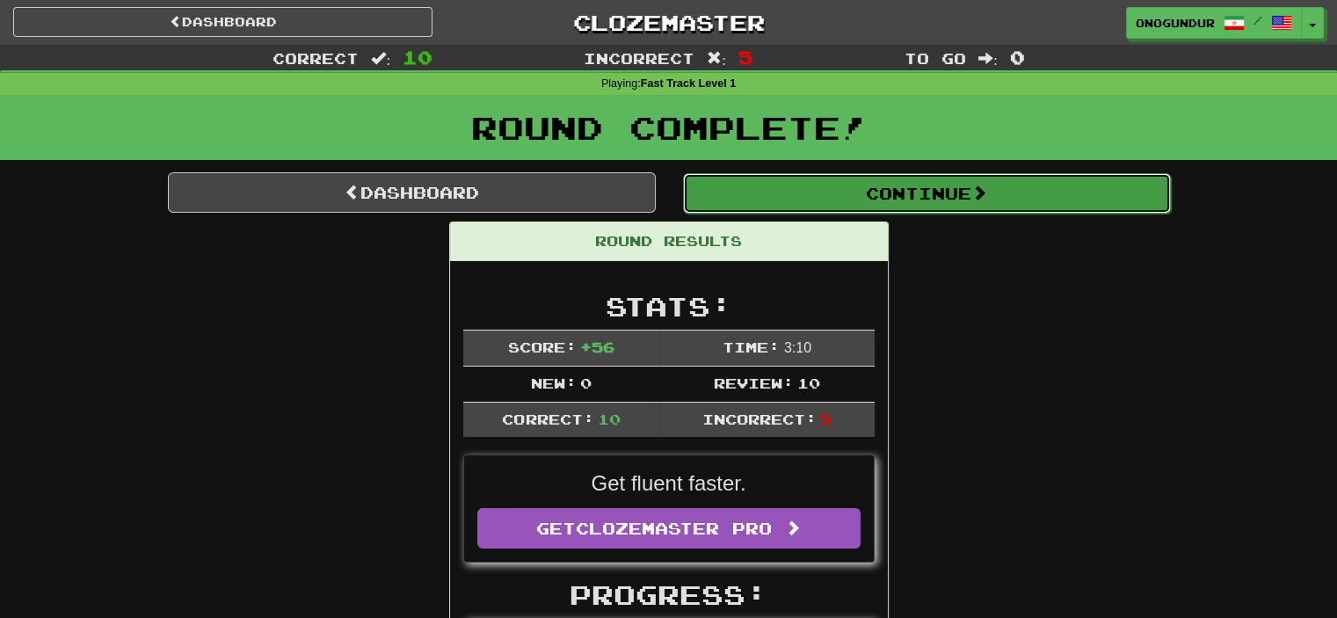
click at [968, 193] on button "Continue" at bounding box center [927, 193] width 488 height 40
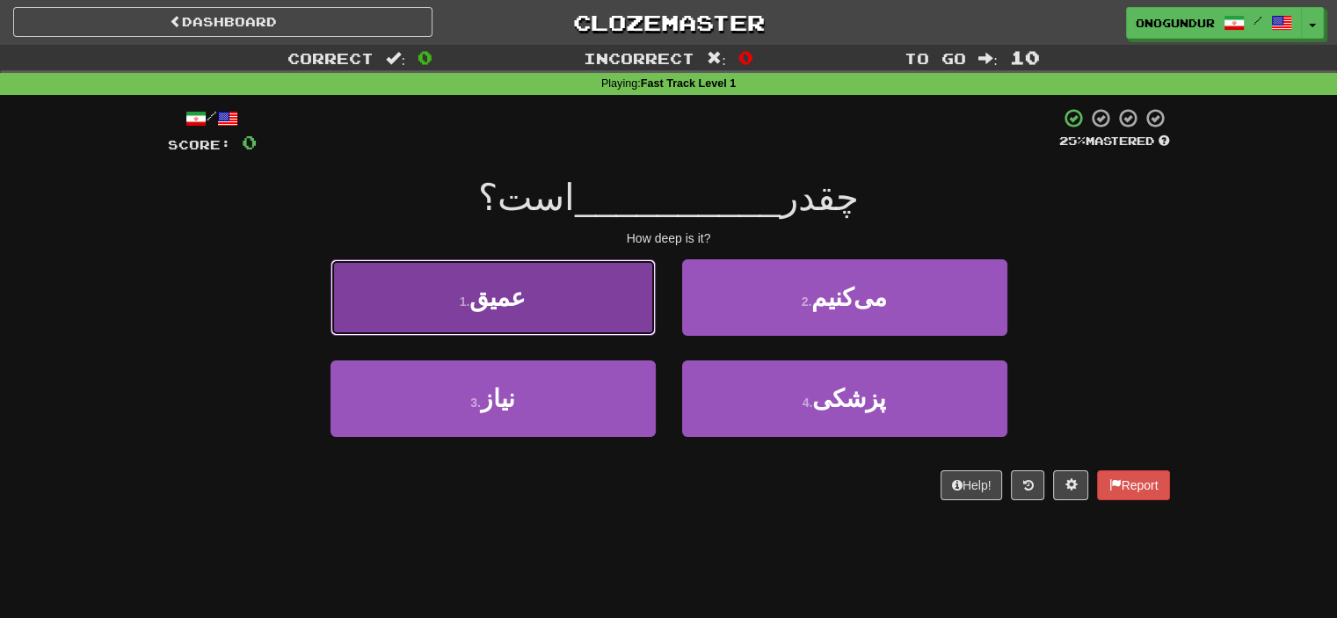
click at [588, 315] on button "1 . عمیق" at bounding box center [493, 297] width 325 height 77
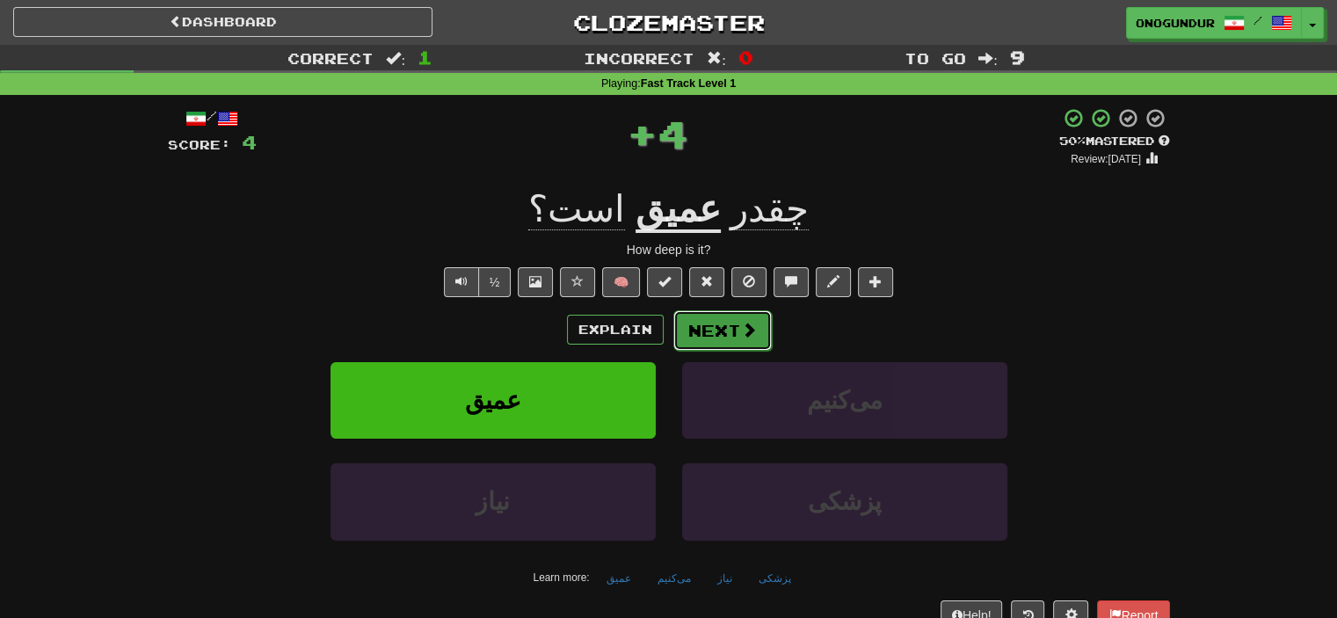
click at [733, 340] on button "Next" at bounding box center [723, 330] width 98 height 40
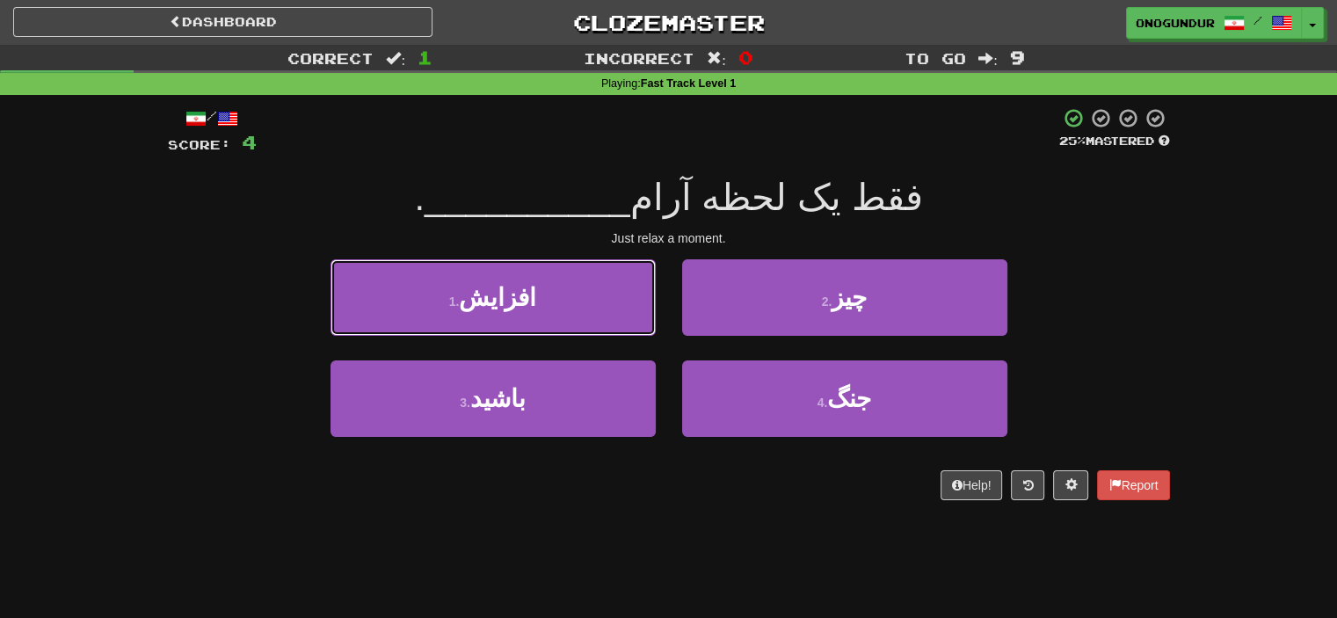
drag, startPoint x: 569, startPoint y: 295, endPoint x: 657, endPoint y: 308, distance: 88.9
click at [577, 295] on button "1 . افزایش" at bounding box center [493, 297] width 325 height 77
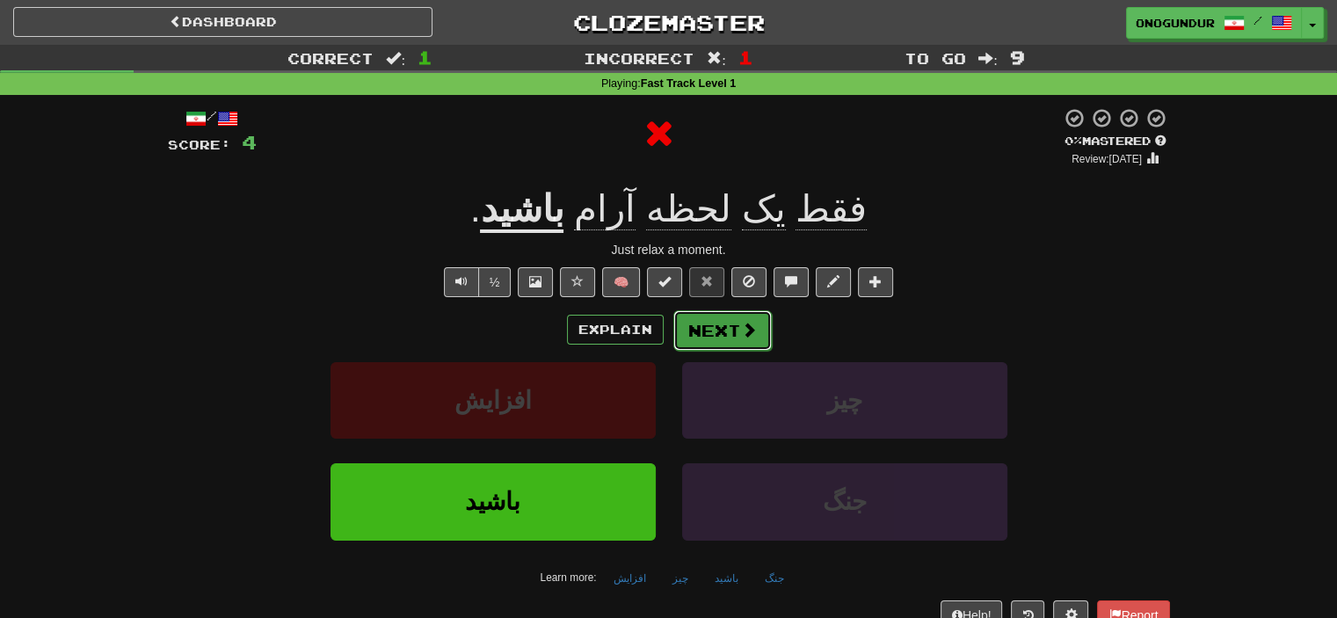
drag, startPoint x: 657, startPoint y: 308, endPoint x: 689, endPoint y: 315, distance: 33.3
click at [689, 315] on button "Next" at bounding box center [723, 330] width 98 height 40
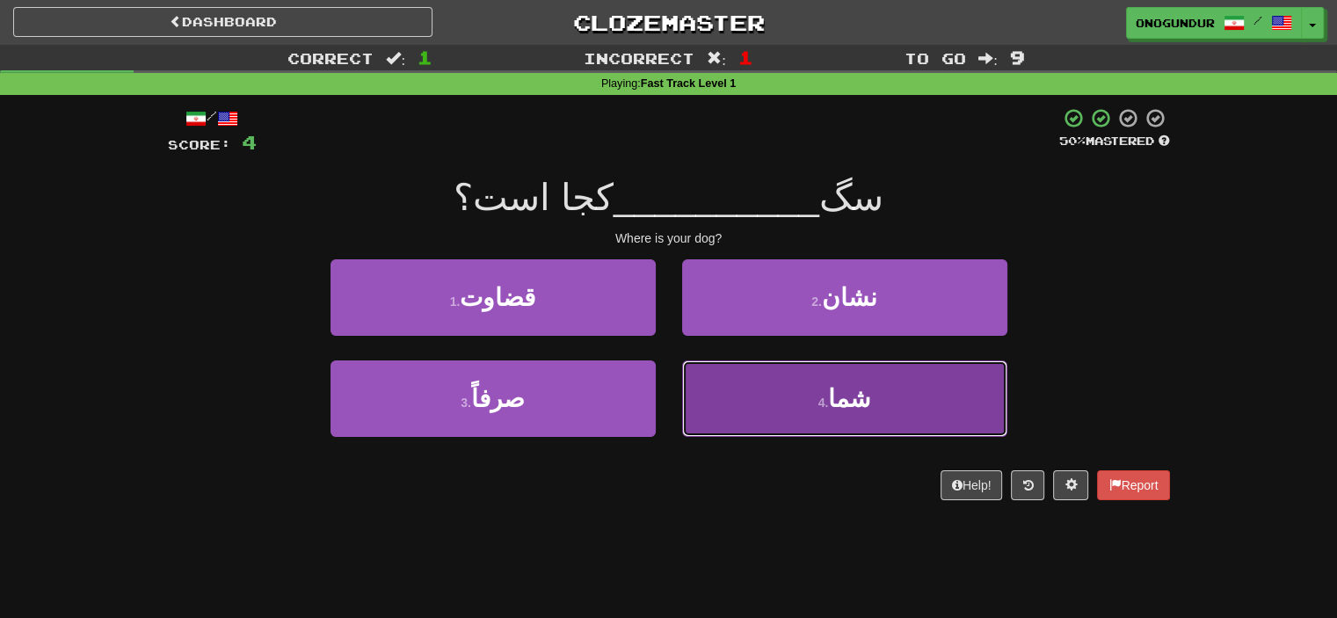
click at [772, 404] on button "4 . شما" at bounding box center [844, 399] width 325 height 77
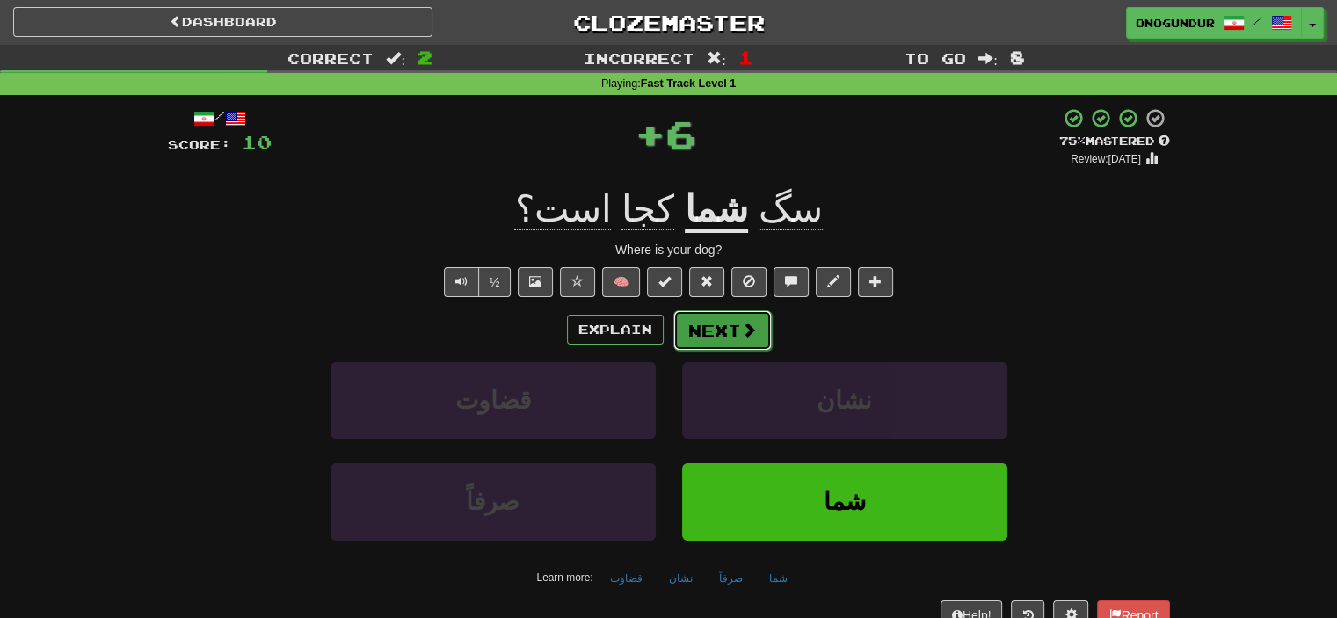
click at [707, 332] on button "Next" at bounding box center [723, 330] width 98 height 40
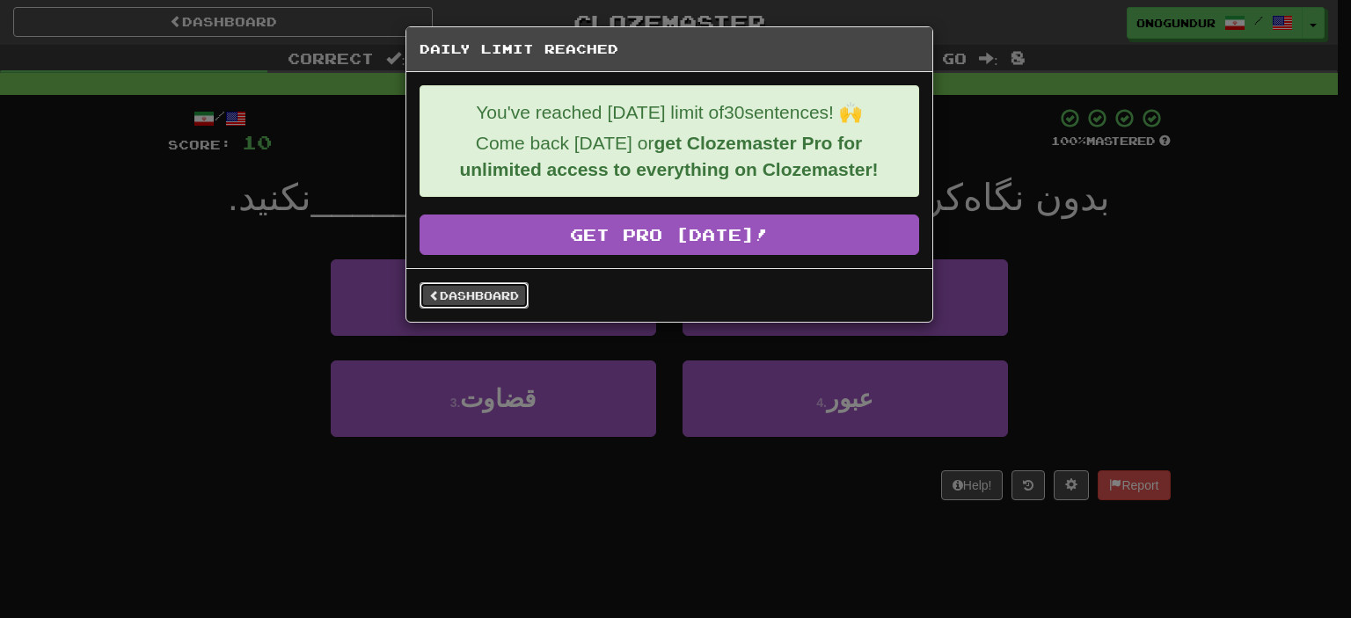
click at [477, 302] on link "Dashboard" at bounding box center [473, 295] width 109 height 26
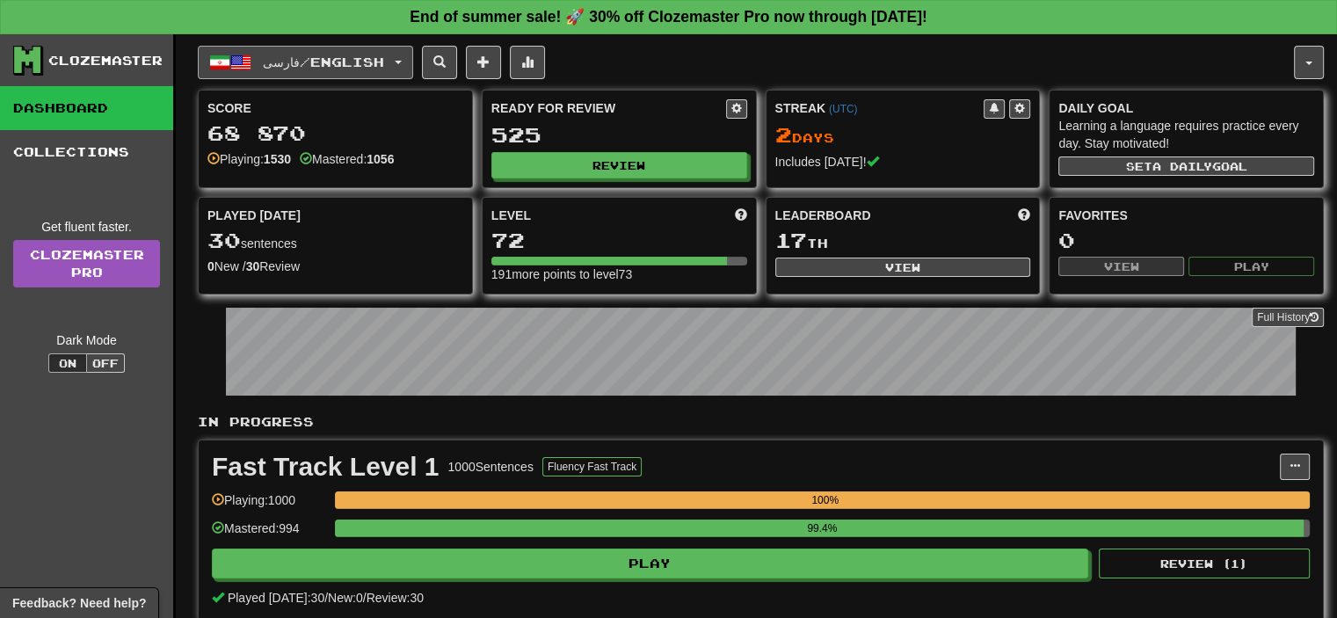
click at [407, 64] on button "فارسی / English" at bounding box center [305, 62] width 215 height 33
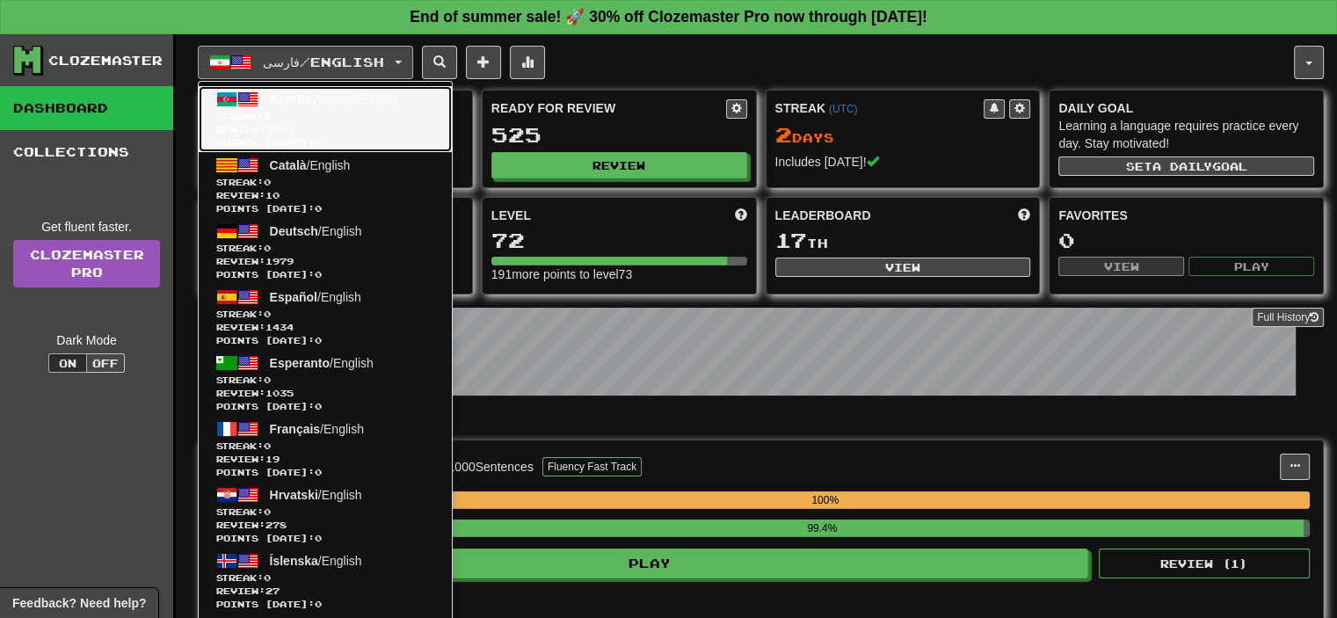
click at [324, 101] on span "Azərbaycanca" at bounding box center [312, 99] width 84 height 14
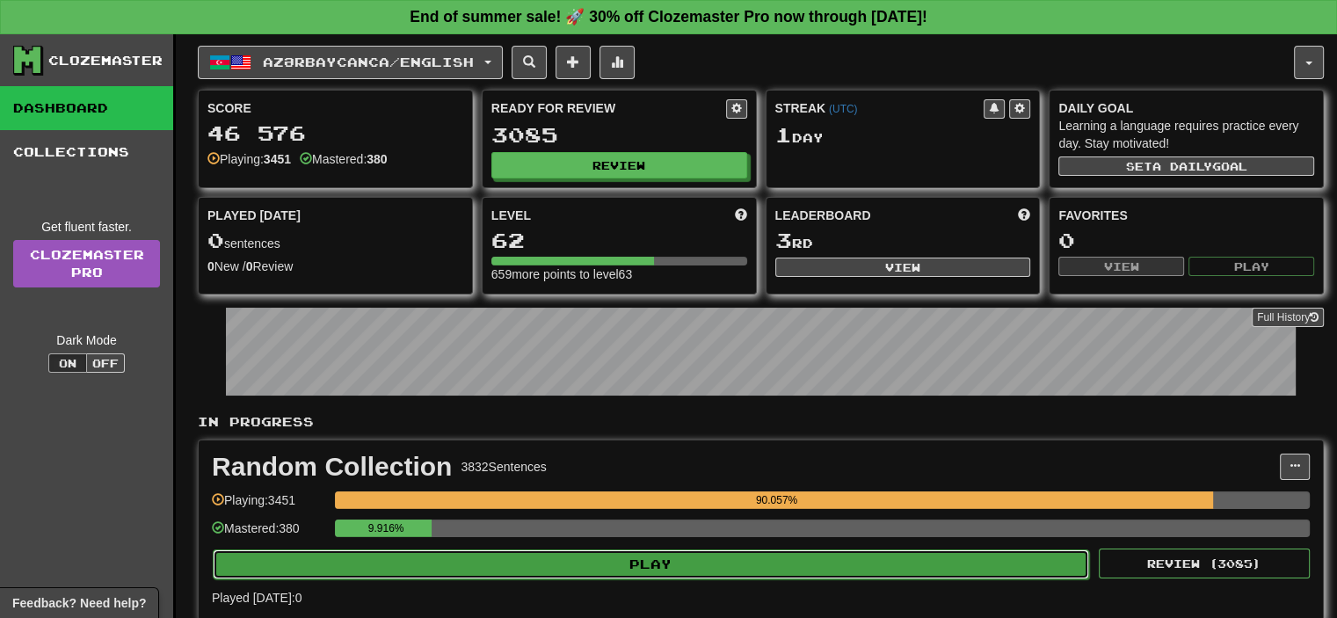
click at [602, 565] on button "Play" at bounding box center [651, 565] width 877 height 30
select select "**"
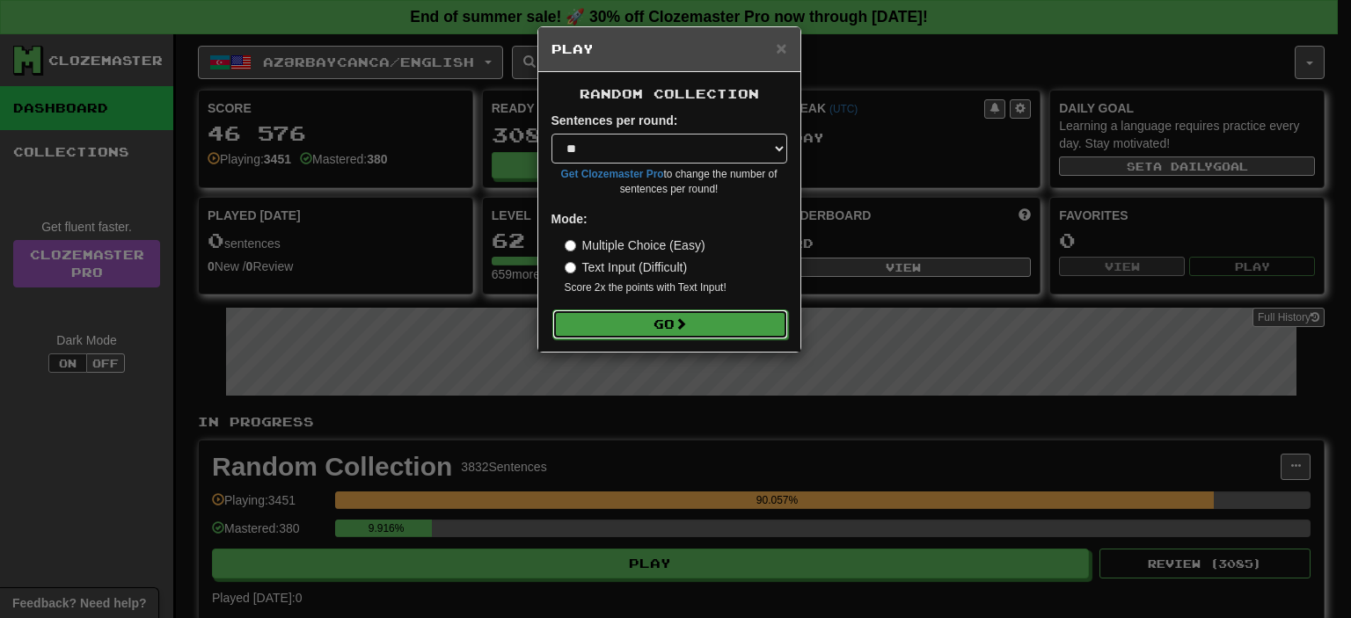
click at [693, 324] on button "Go" at bounding box center [670, 325] width 236 height 30
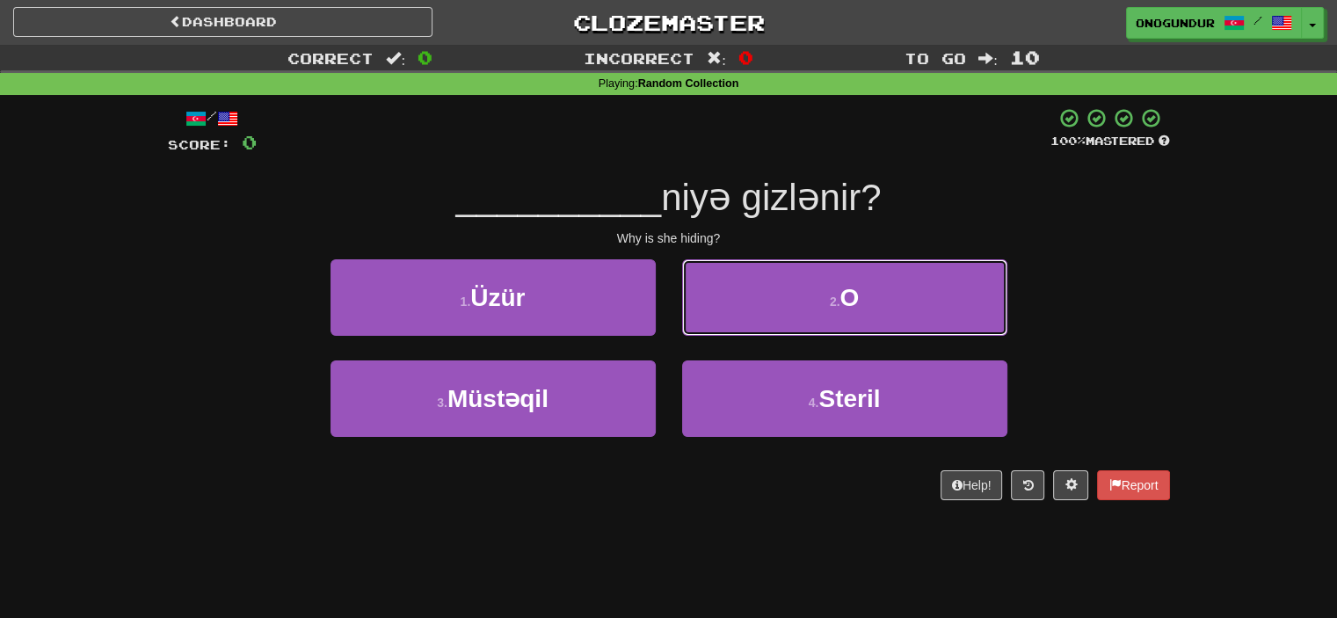
click at [699, 320] on button "2 . O" at bounding box center [844, 297] width 325 height 77
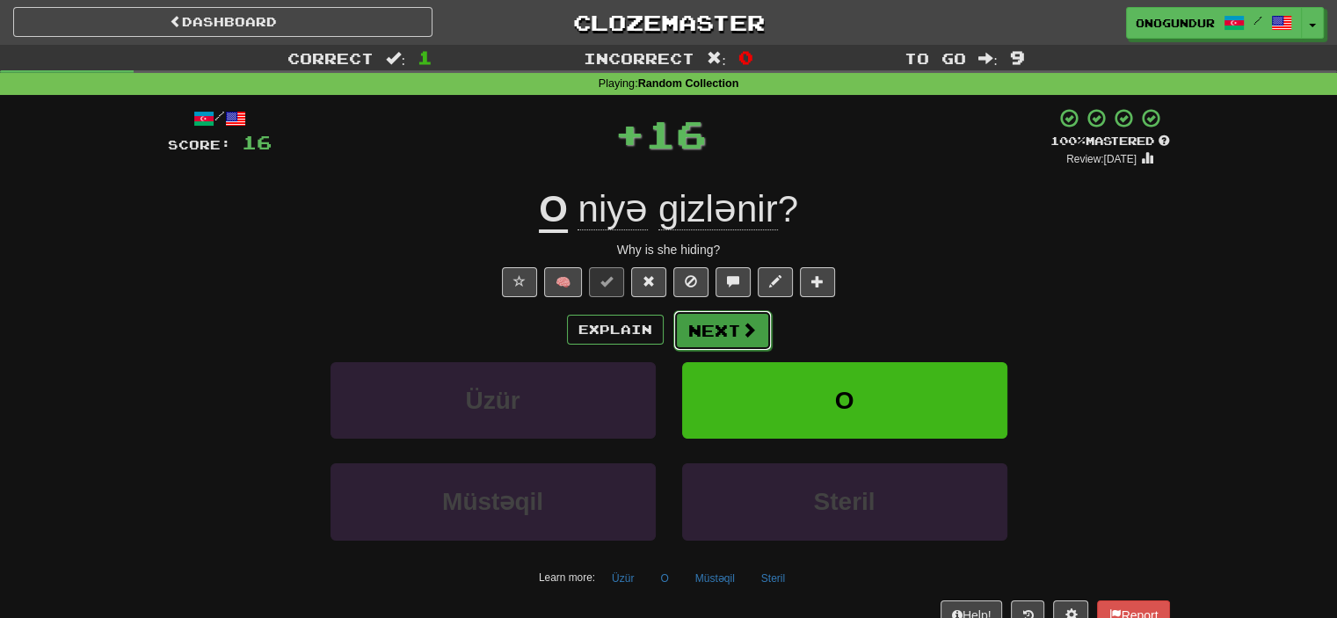
click at [697, 319] on button "Next" at bounding box center [723, 330] width 98 height 40
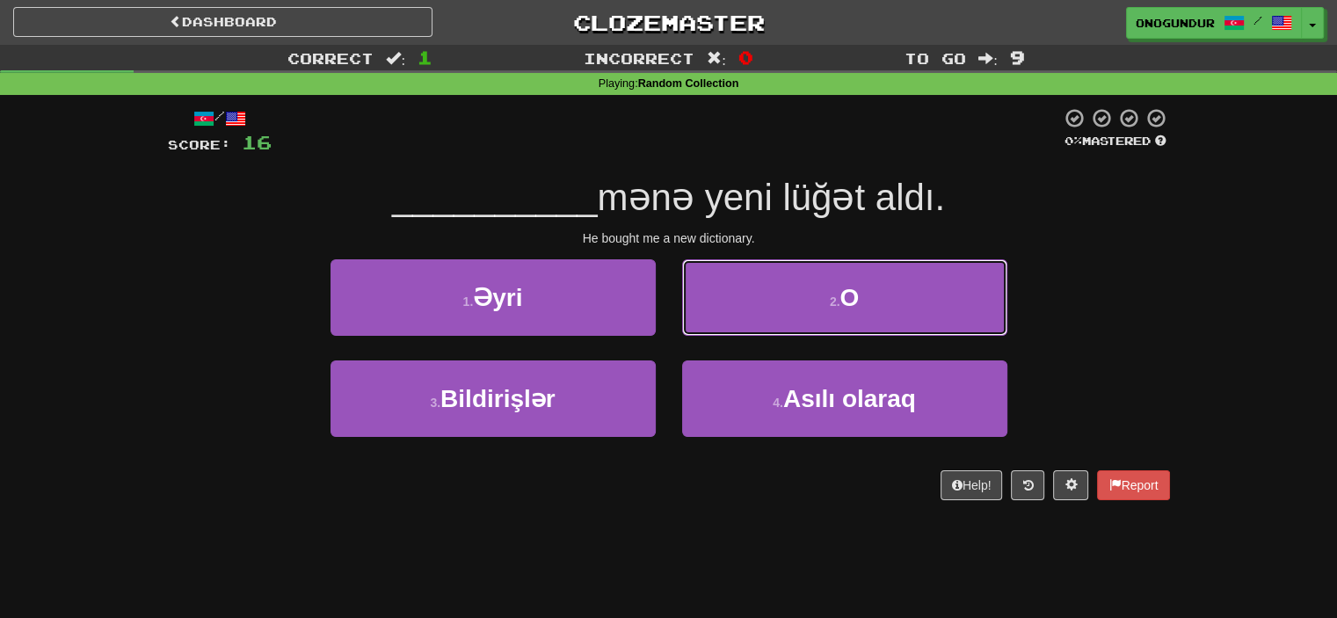
click at [749, 307] on button "2 . O" at bounding box center [844, 297] width 325 height 77
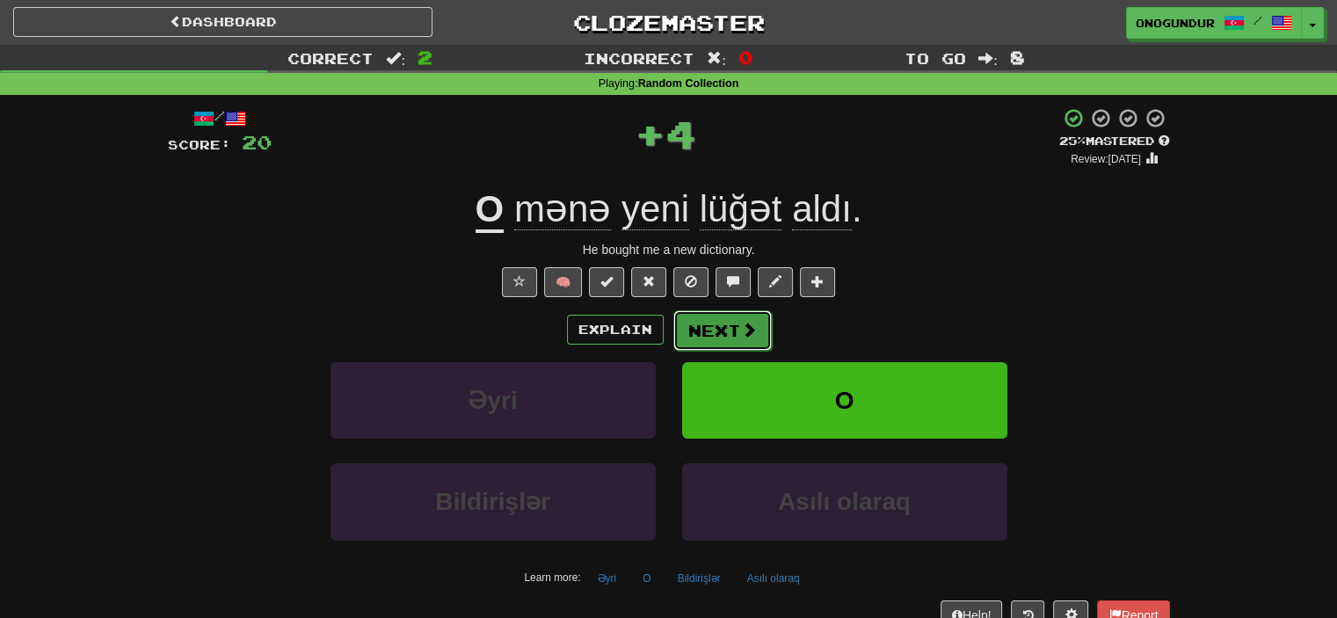
click at [742, 322] on span at bounding box center [749, 330] width 16 height 16
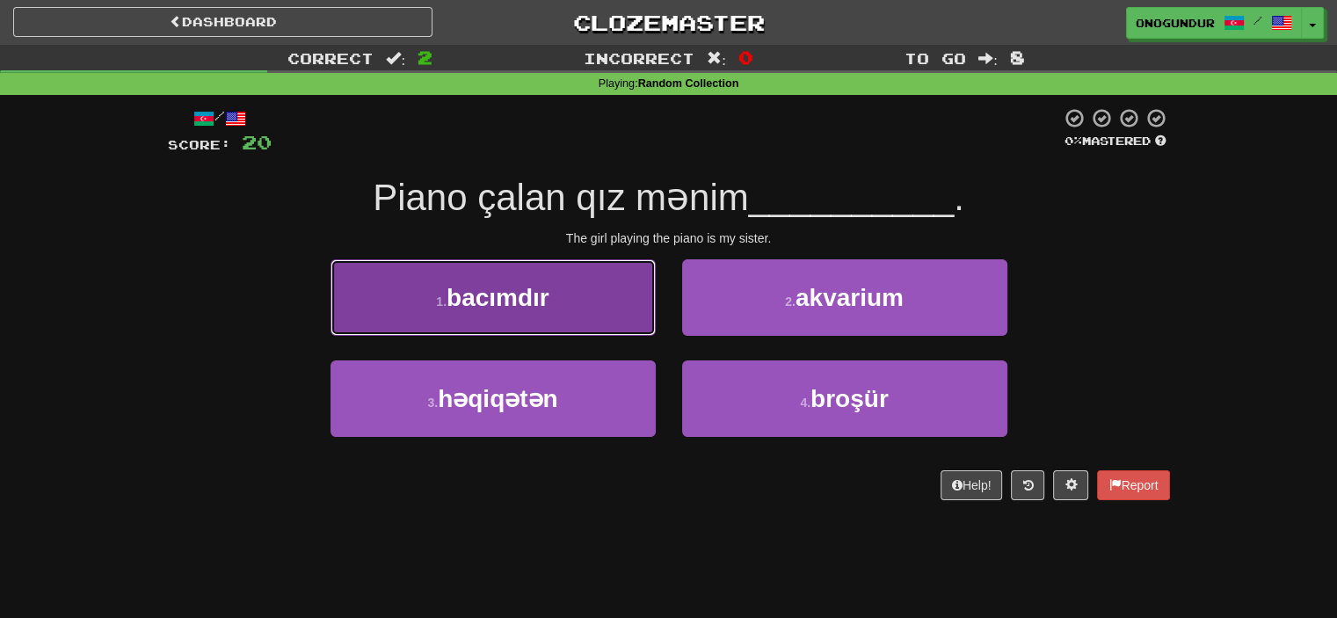
click at [604, 320] on button "1 . bacımdır" at bounding box center [493, 297] width 325 height 77
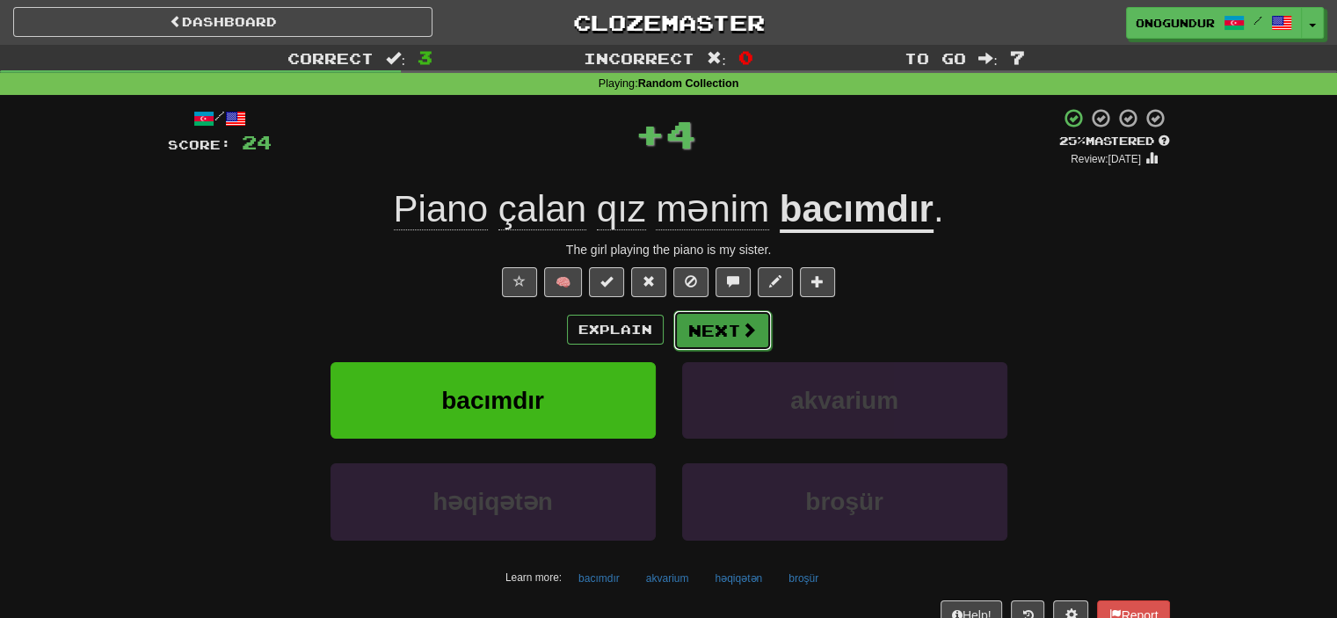
click at [710, 323] on button "Next" at bounding box center [723, 330] width 98 height 40
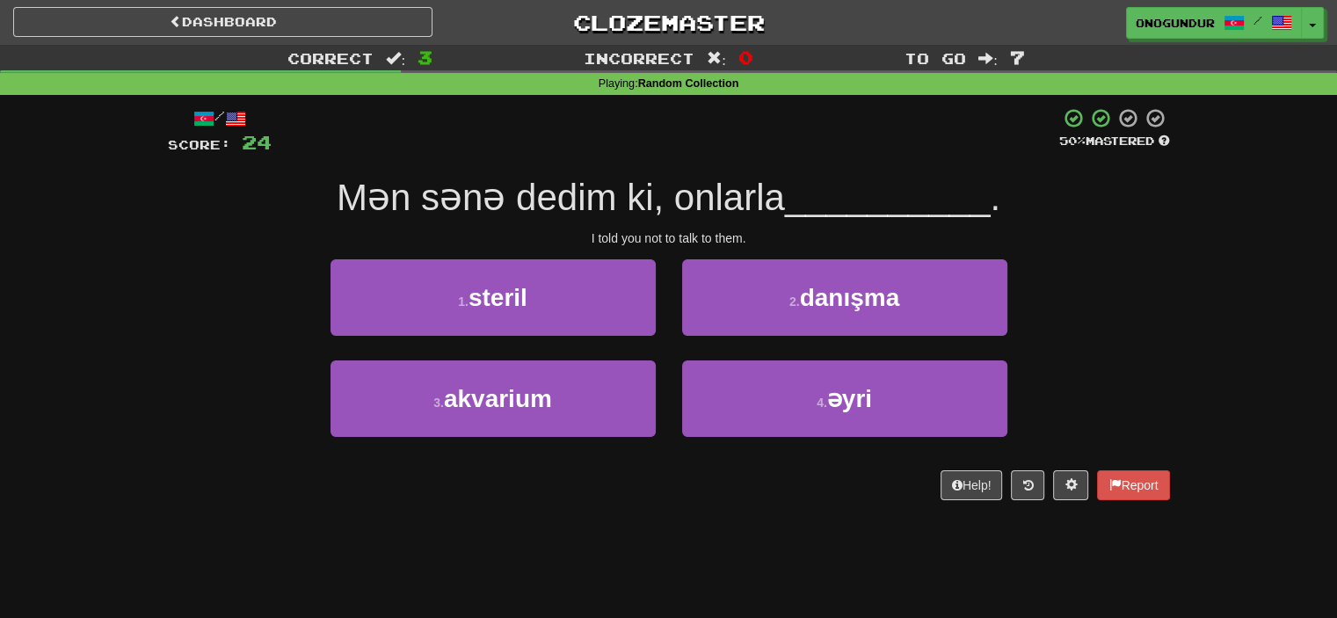
click at [714, 339] on div "2 . danışma" at bounding box center [845, 309] width 352 height 101
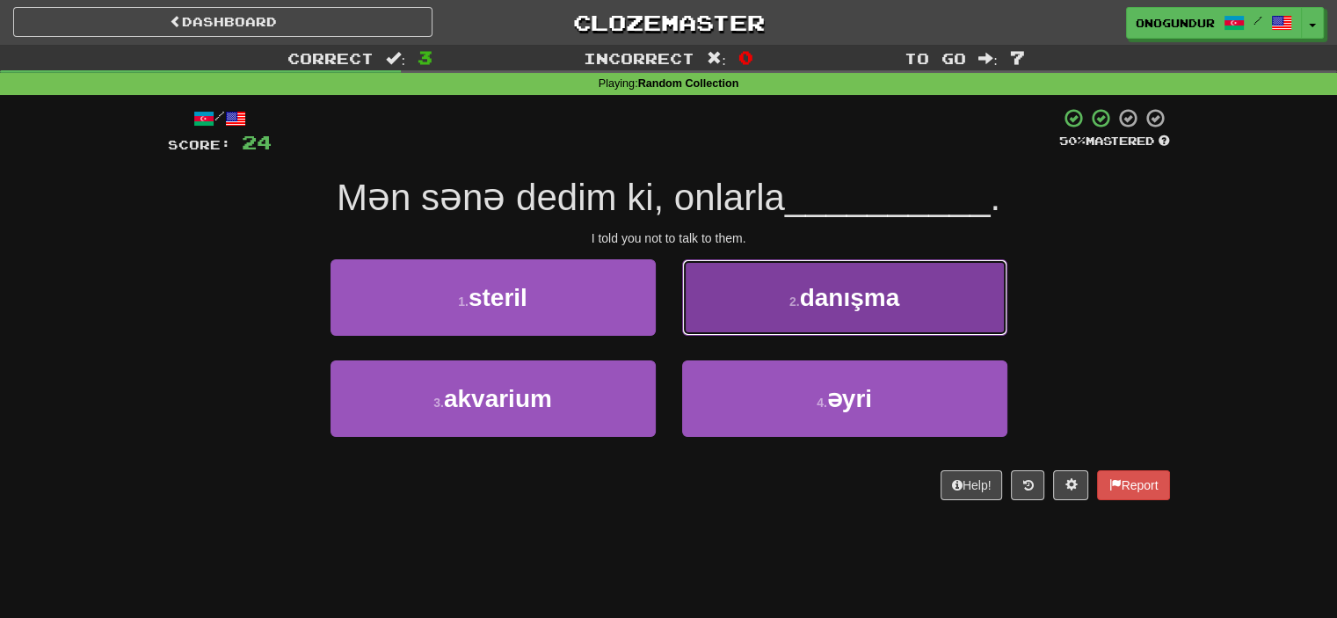
click at [725, 316] on button "2 . danışma" at bounding box center [844, 297] width 325 height 77
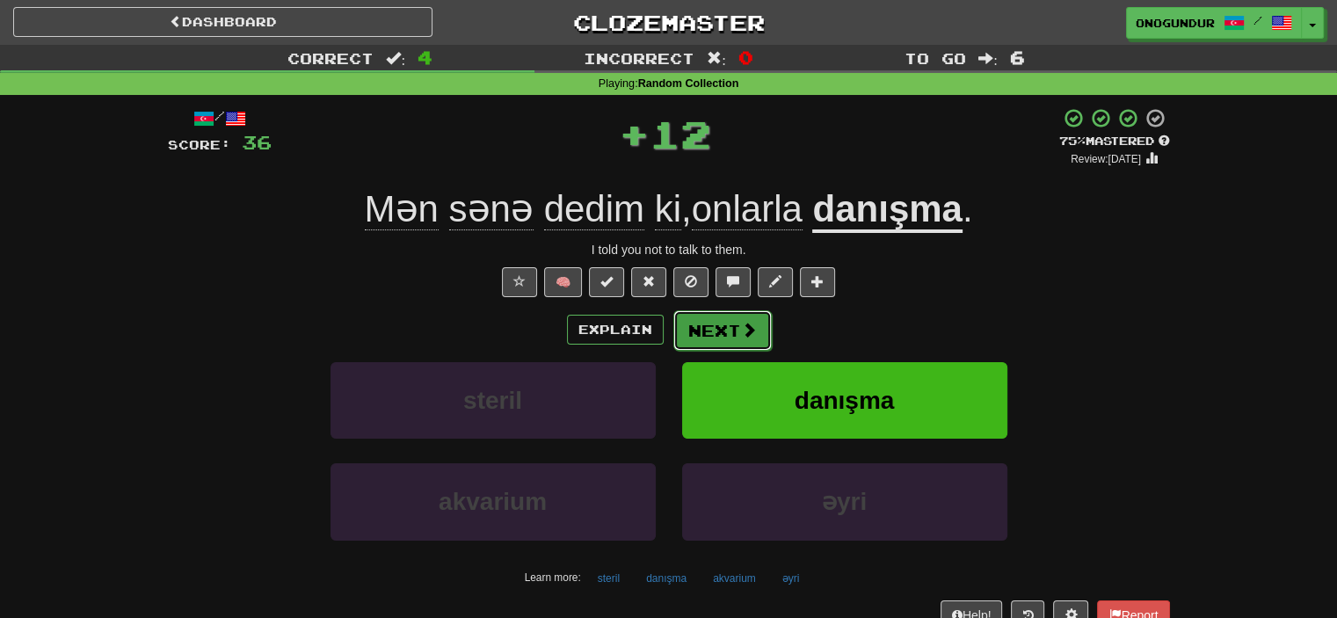
click at [717, 336] on button "Next" at bounding box center [723, 330] width 98 height 40
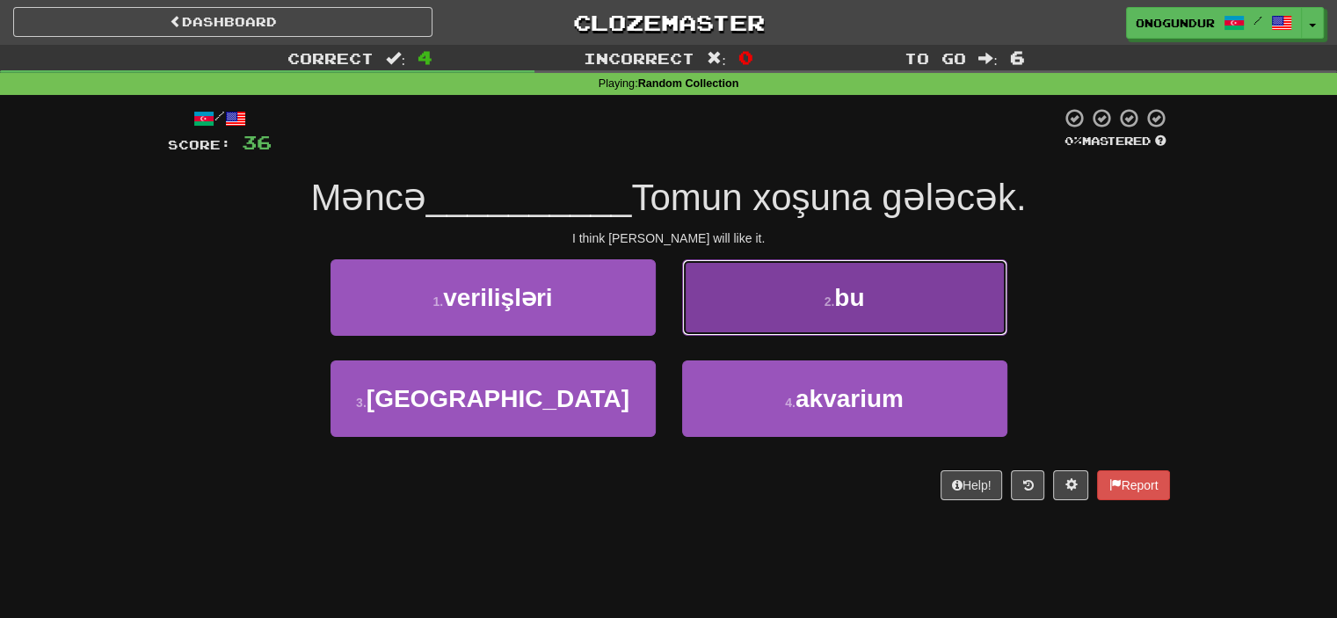
drag, startPoint x: 781, startPoint y: 330, endPoint x: 770, endPoint y: 326, distance: 11.1
click at [770, 326] on button "2 . bu" at bounding box center [844, 297] width 325 height 77
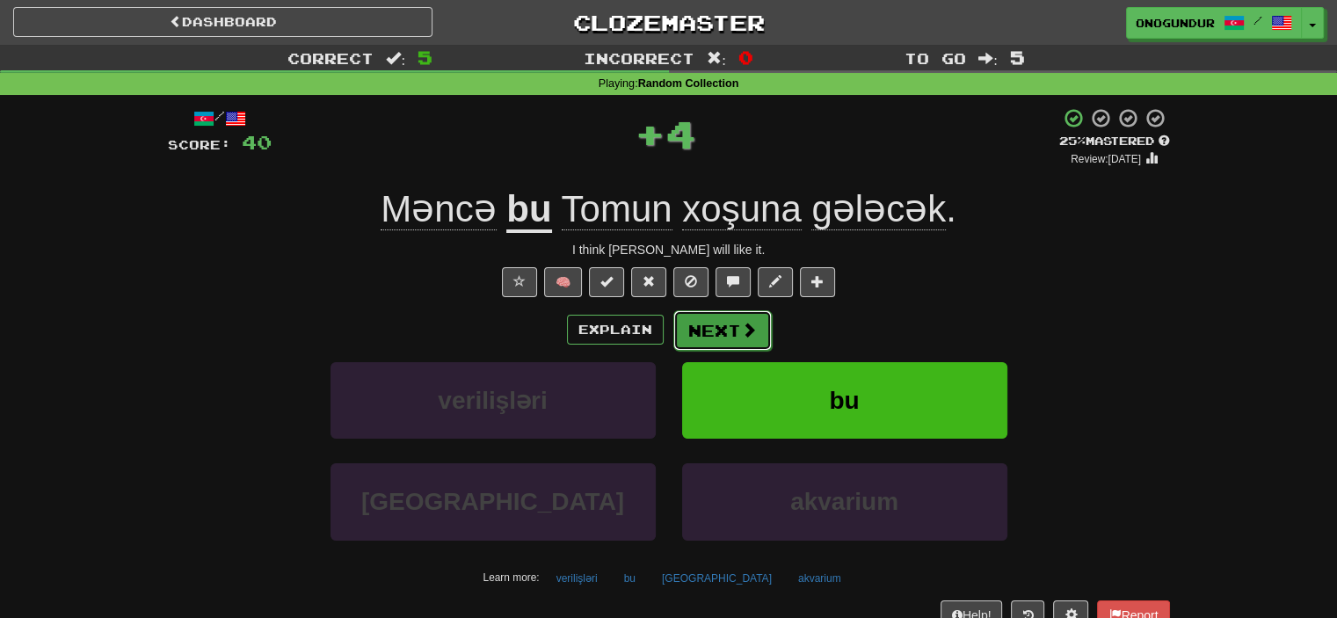
click at [701, 333] on button "Next" at bounding box center [723, 330] width 98 height 40
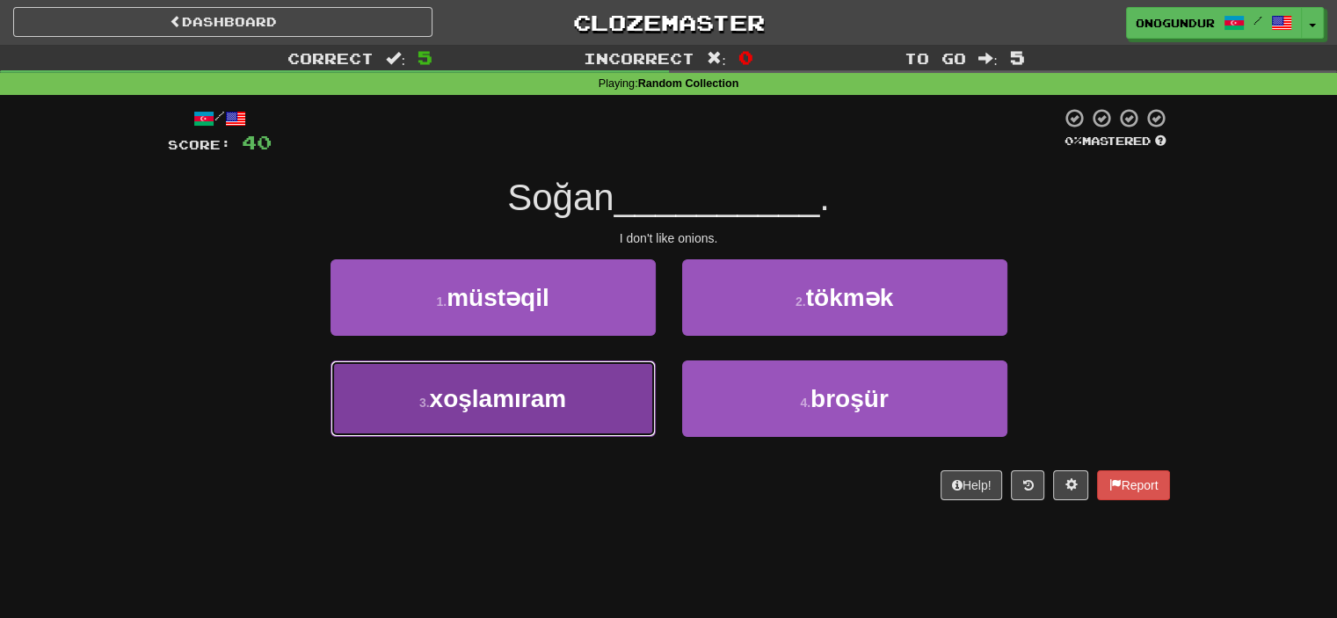
click at [559, 390] on span "xoşlamıram" at bounding box center [498, 398] width 137 height 27
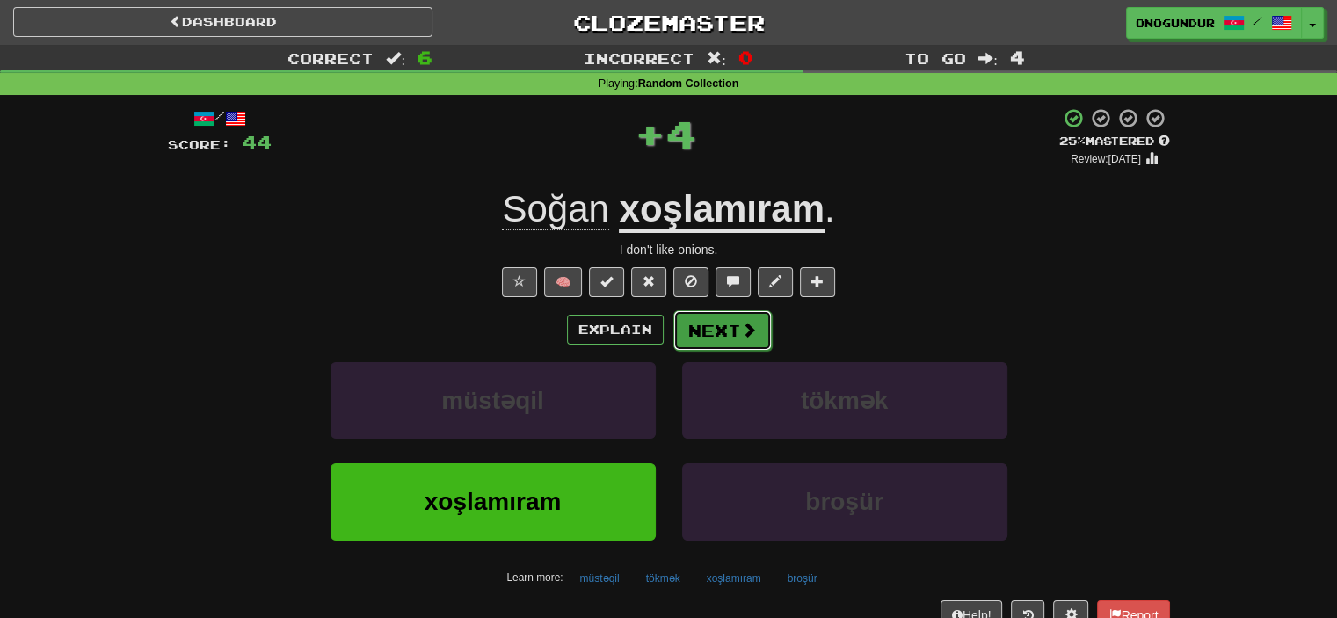
click at [704, 318] on button "Next" at bounding box center [723, 330] width 98 height 40
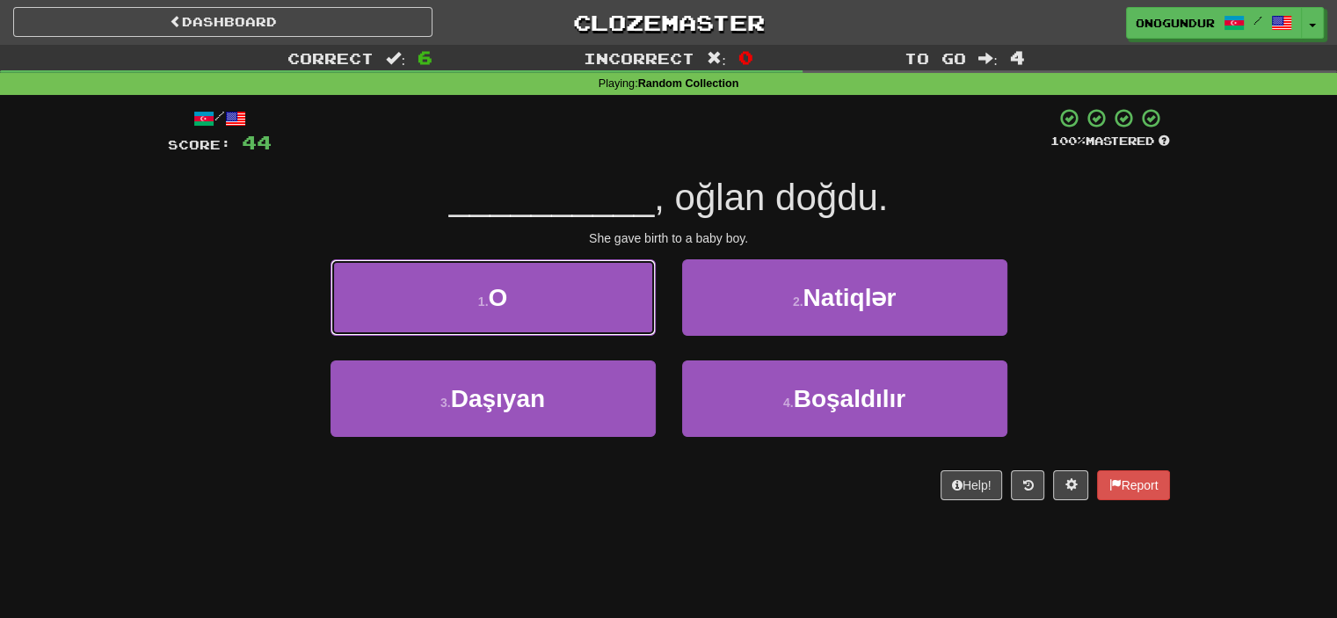
drag, startPoint x: 572, startPoint y: 283, endPoint x: 593, endPoint y: 305, distance: 30.5
click at [572, 284] on button "1 . O" at bounding box center [493, 297] width 325 height 77
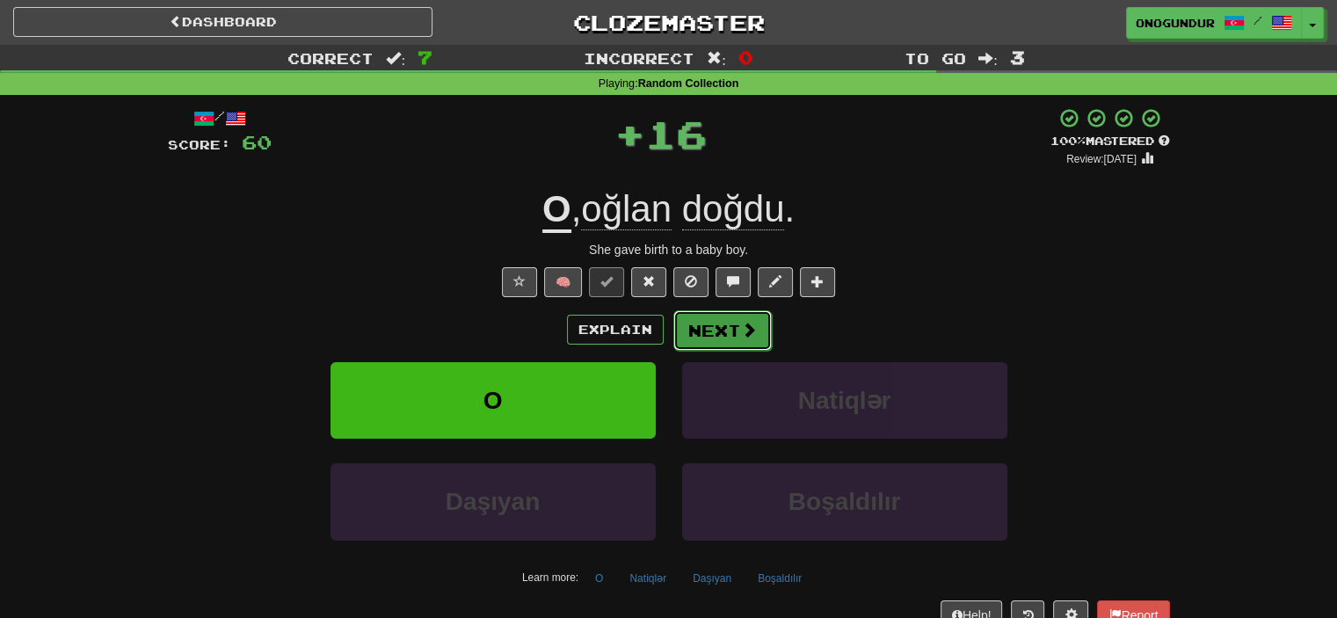
click at [730, 334] on button "Next" at bounding box center [723, 330] width 98 height 40
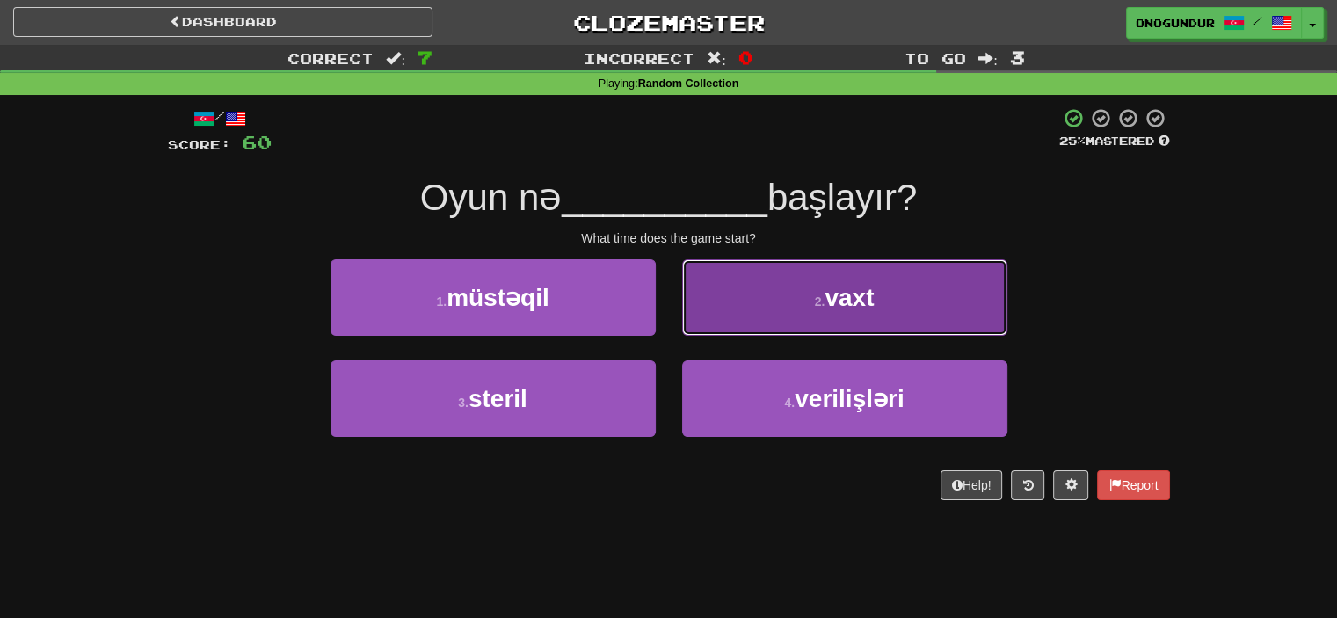
click at [809, 324] on button "2 . vaxt" at bounding box center [844, 297] width 325 height 77
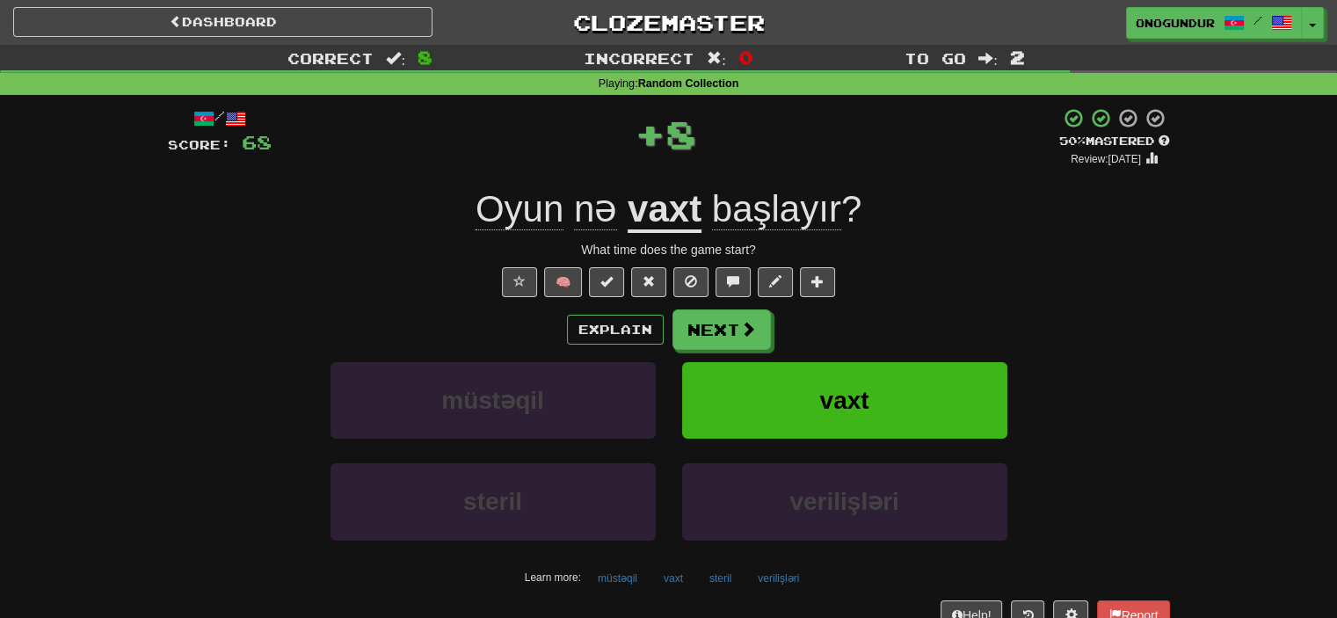
click at [770, 332] on div "Explain Next" at bounding box center [669, 330] width 1002 height 40
click at [713, 332] on button "Next" at bounding box center [723, 330] width 98 height 40
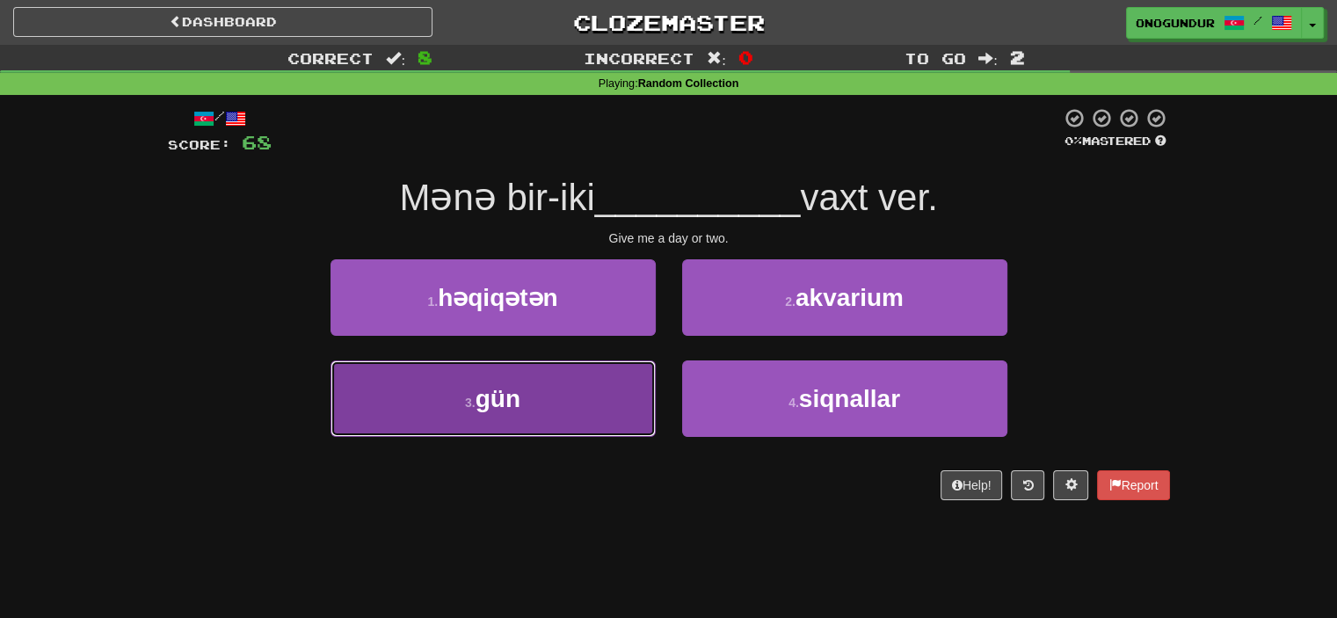
click at [584, 426] on button "3 . gün" at bounding box center [493, 399] width 325 height 77
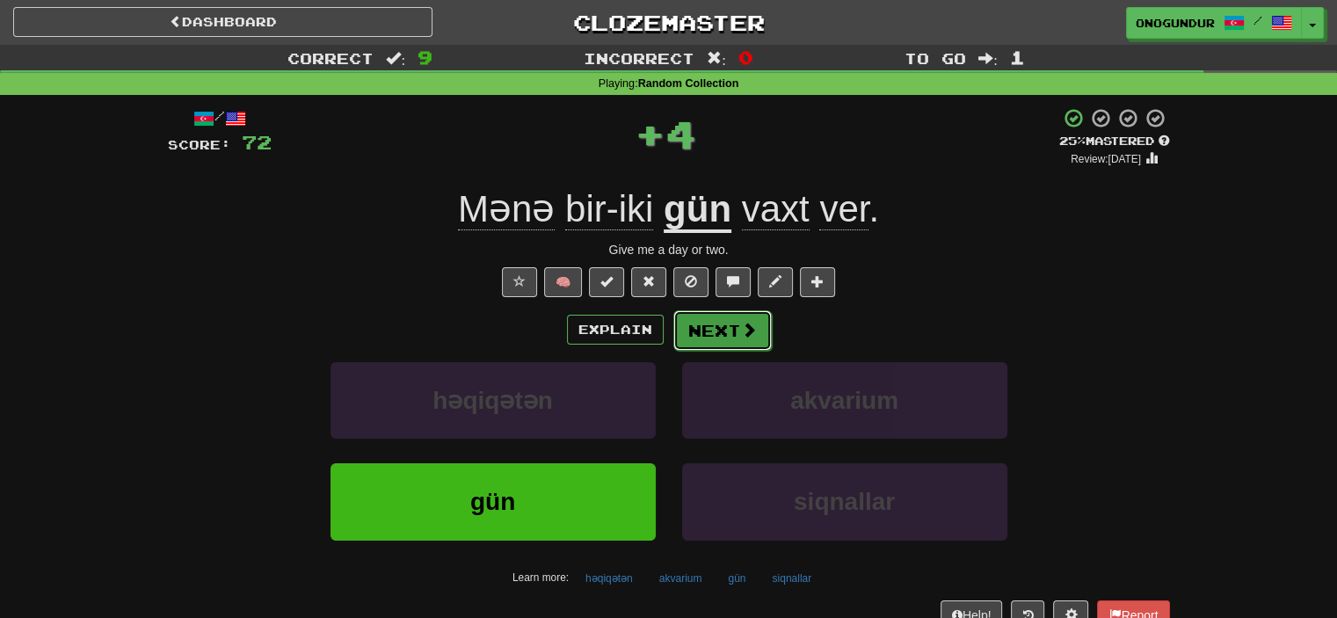
click at [731, 345] on button "Next" at bounding box center [723, 330] width 98 height 40
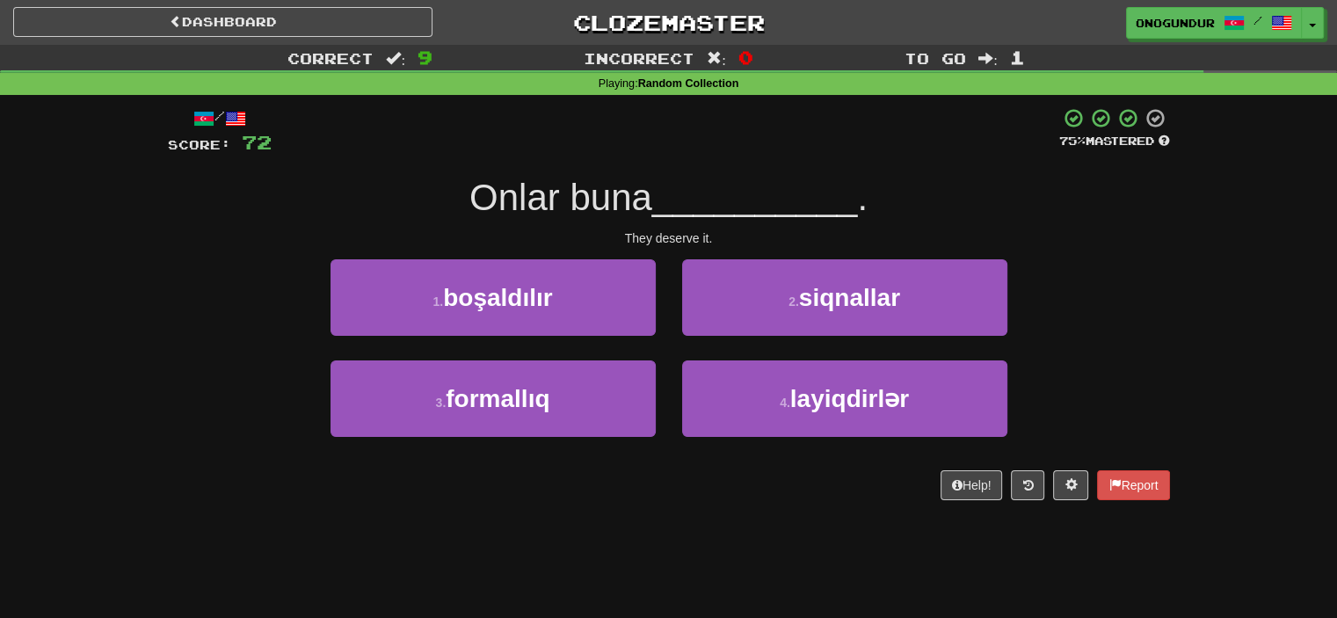
click at [735, 513] on div "/ Score: 72 75 % Mastered Onlar buna __________ . They deserve it. 1 . boşaldıl…" at bounding box center [669, 310] width 1002 height 430
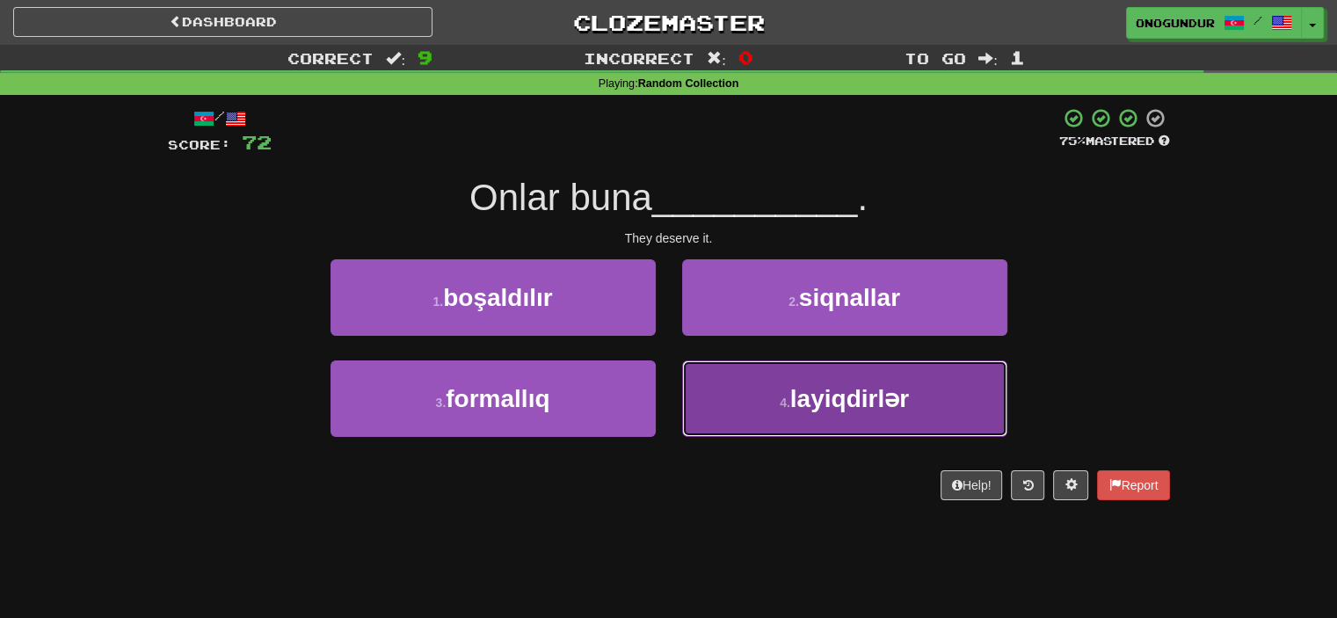
click at [739, 381] on button "4 . layiqdirlər" at bounding box center [844, 399] width 325 height 77
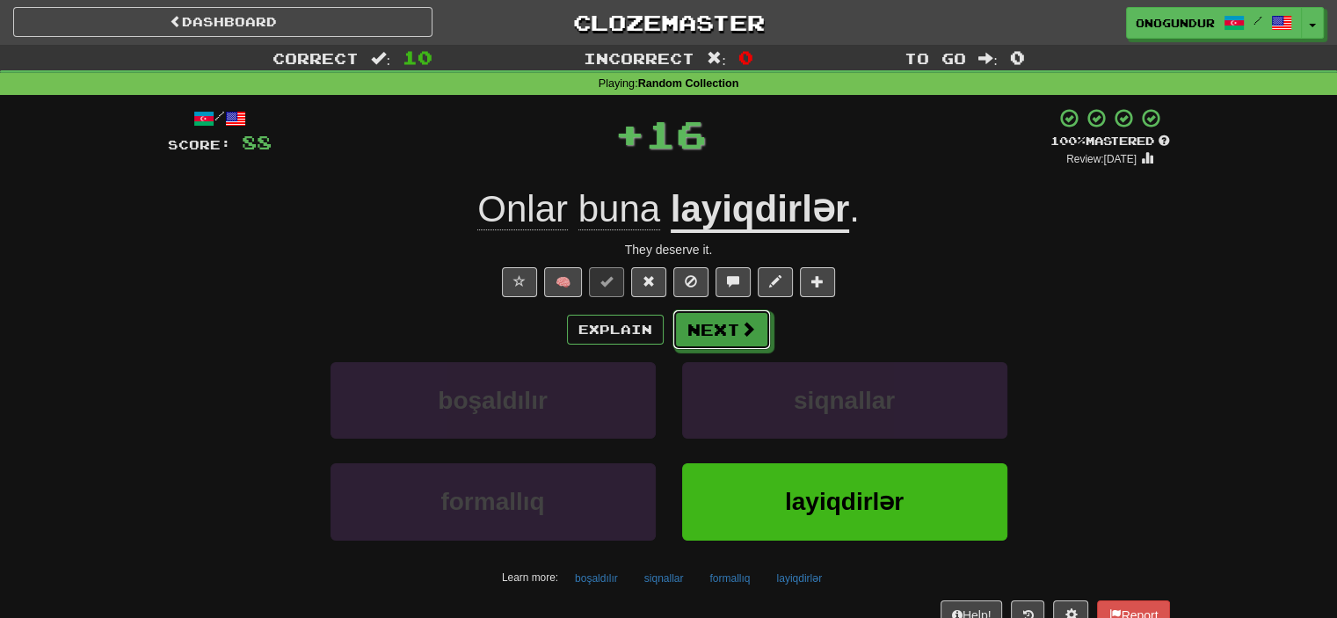
drag, startPoint x: 725, startPoint y: 343, endPoint x: 725, endPoint y: 329, distance: 14.1
click at [725, 341] on button "Next" at bounding box center [722, 330] width 98 height 40
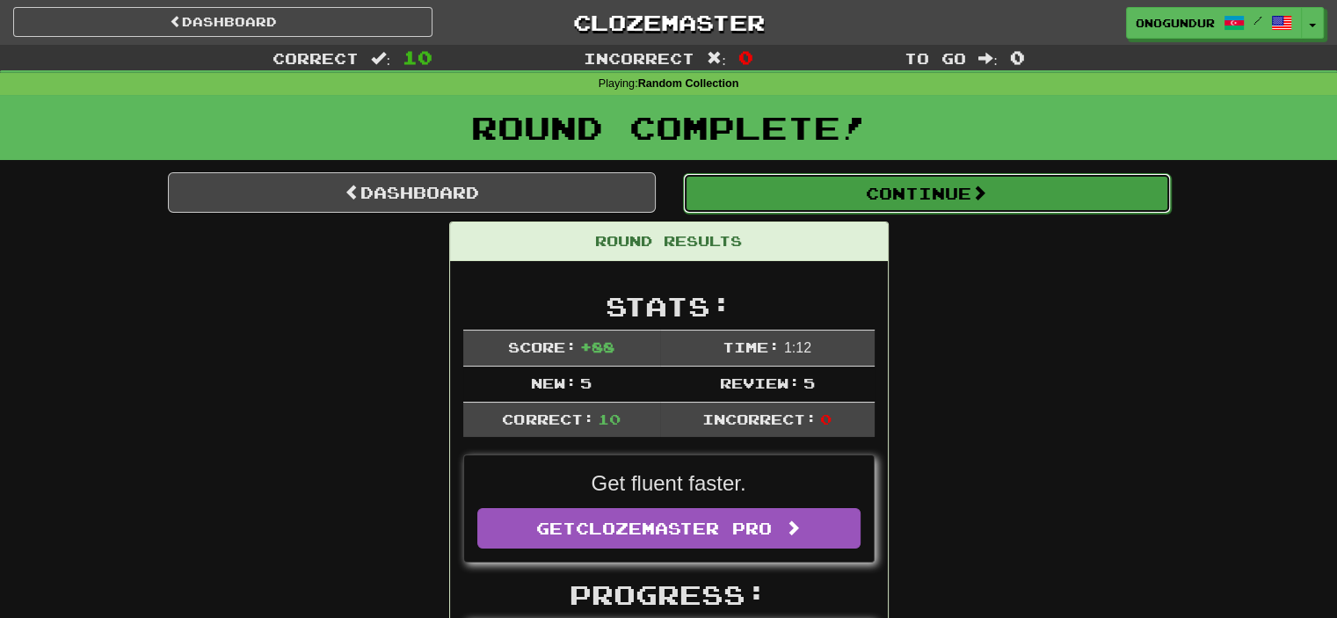
click at [957, 179] on button "Continue" at bounding box center [927, 193] width 488 height 40
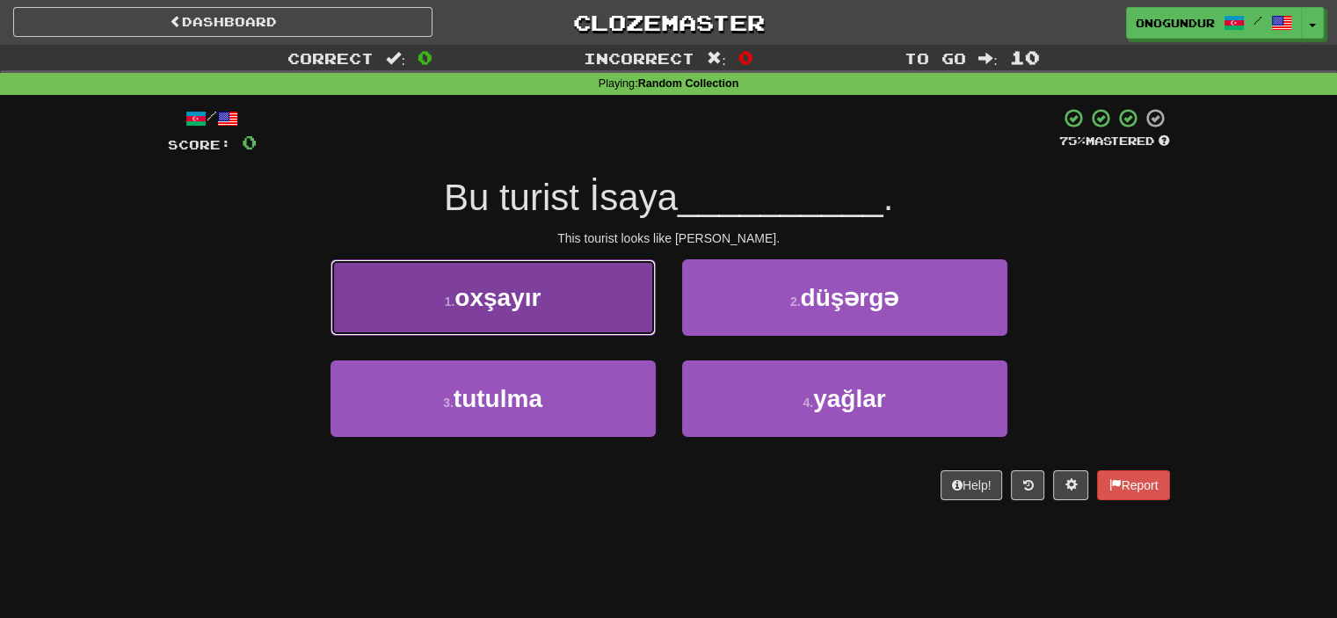
click at [546, 288] on button "1 . oxşayır" at bounding box center [493, 297] width 325 height 77
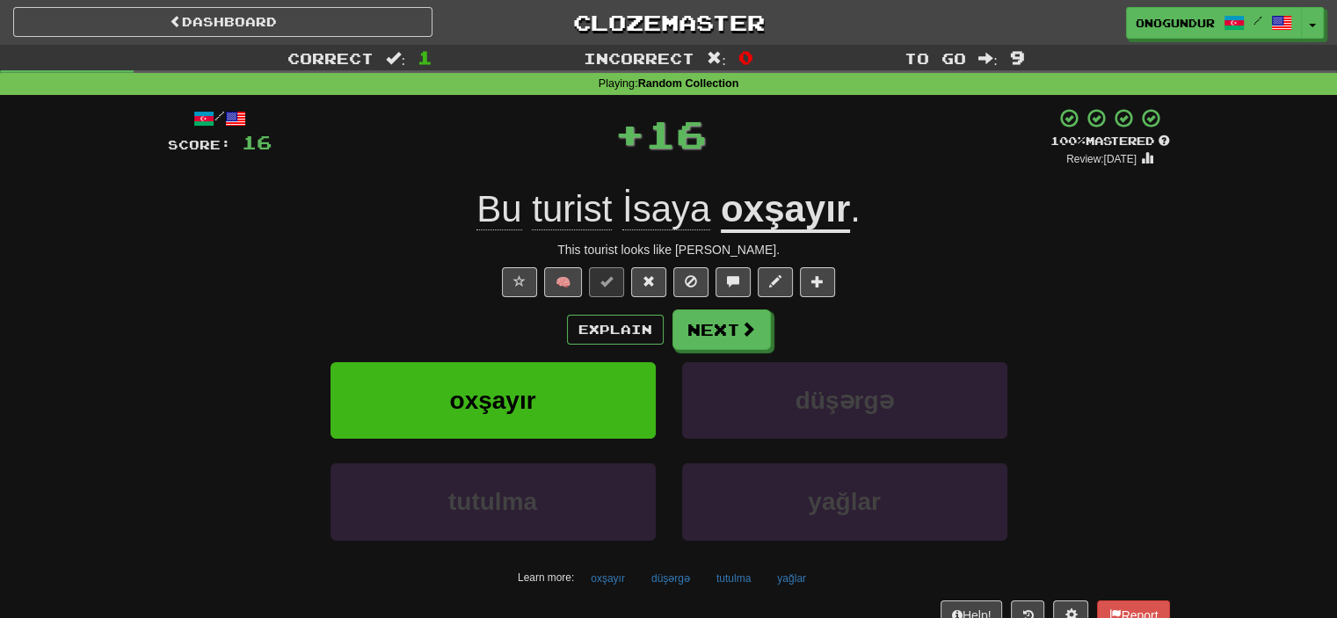
click at [682, 308] on div "/ Score: 16 + 16 100 % Mastered Review: 2026-02-17 Bu turist İsaya oxşayır . Th…" at bounding box center [669, 382] width 1002 height 551
click at [689, 322] on button "Next" at bounding box center [723, 330] width 98 height 40
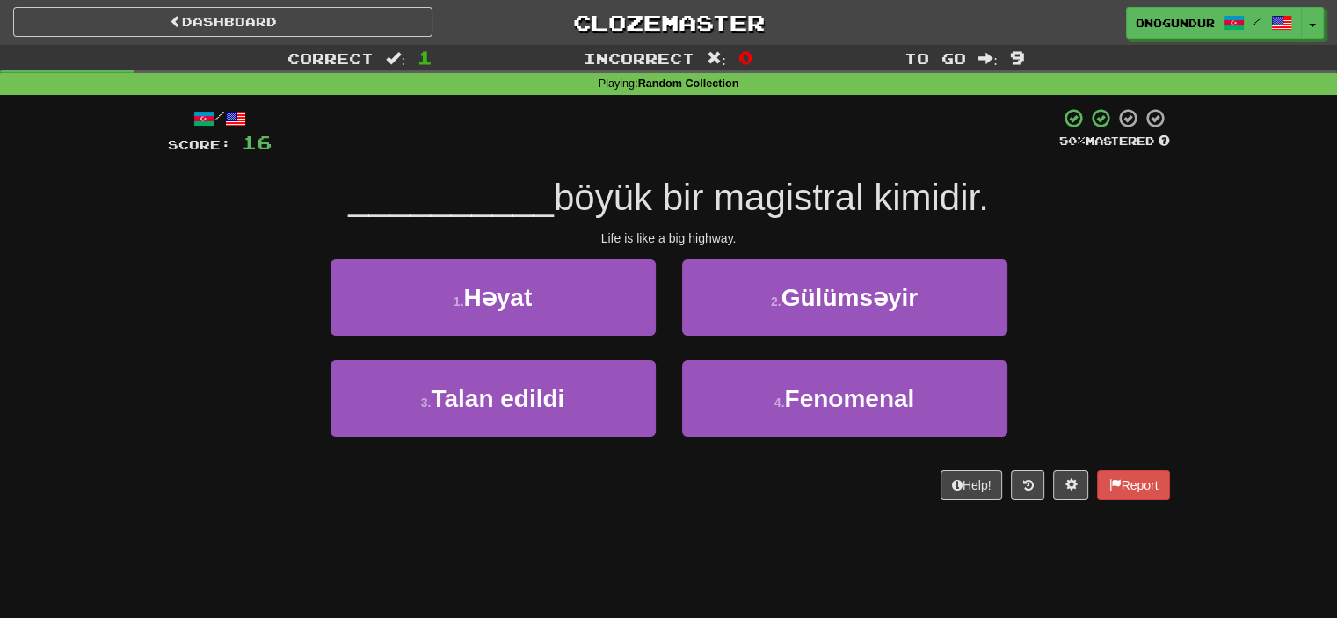
click at [667, 482] on div "Help! Report" at bounding box center [669, 485] width 1002 height 30
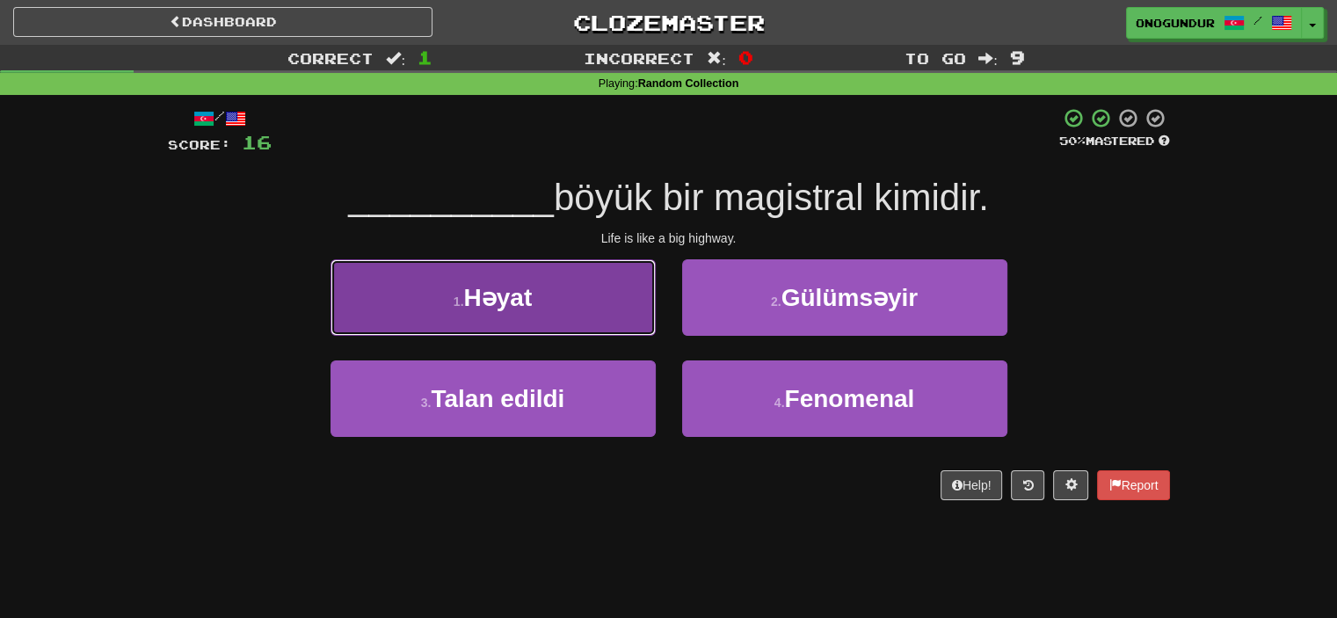
click at [590, 317] on button "1 . Həyat" at bounding box center [493, 297] width 325 height 77
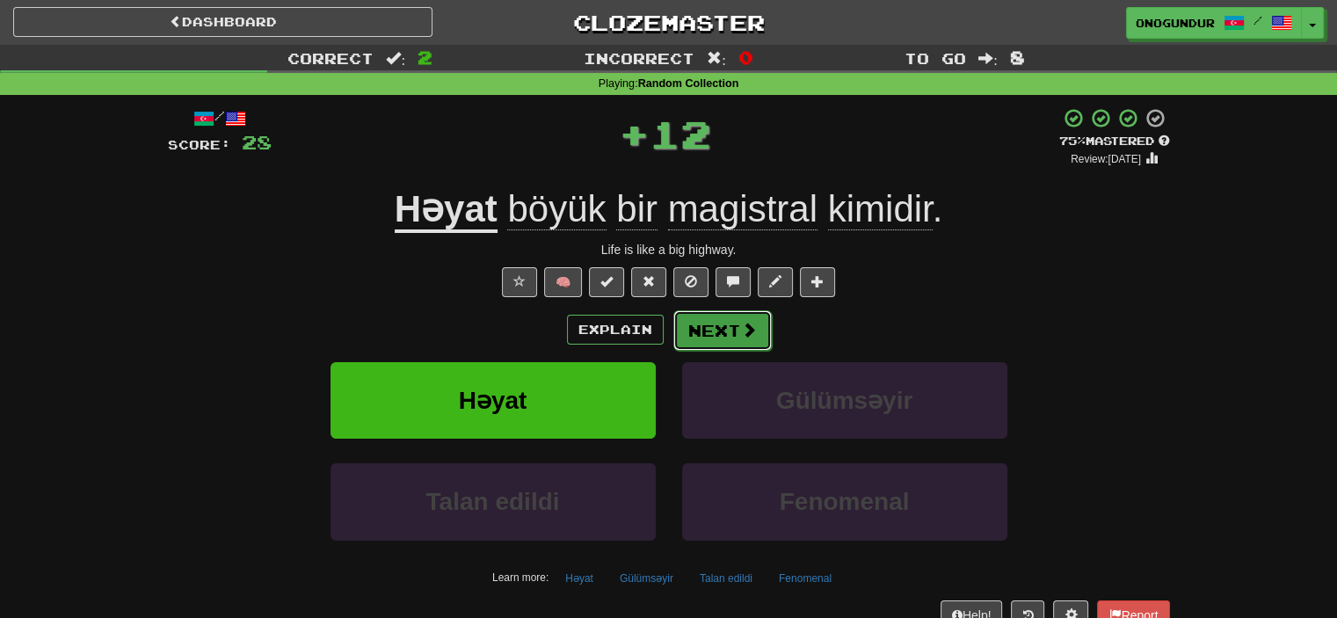
click at [707, 326] on button "Next" at bounding box center [723, 330] width 98 height 40
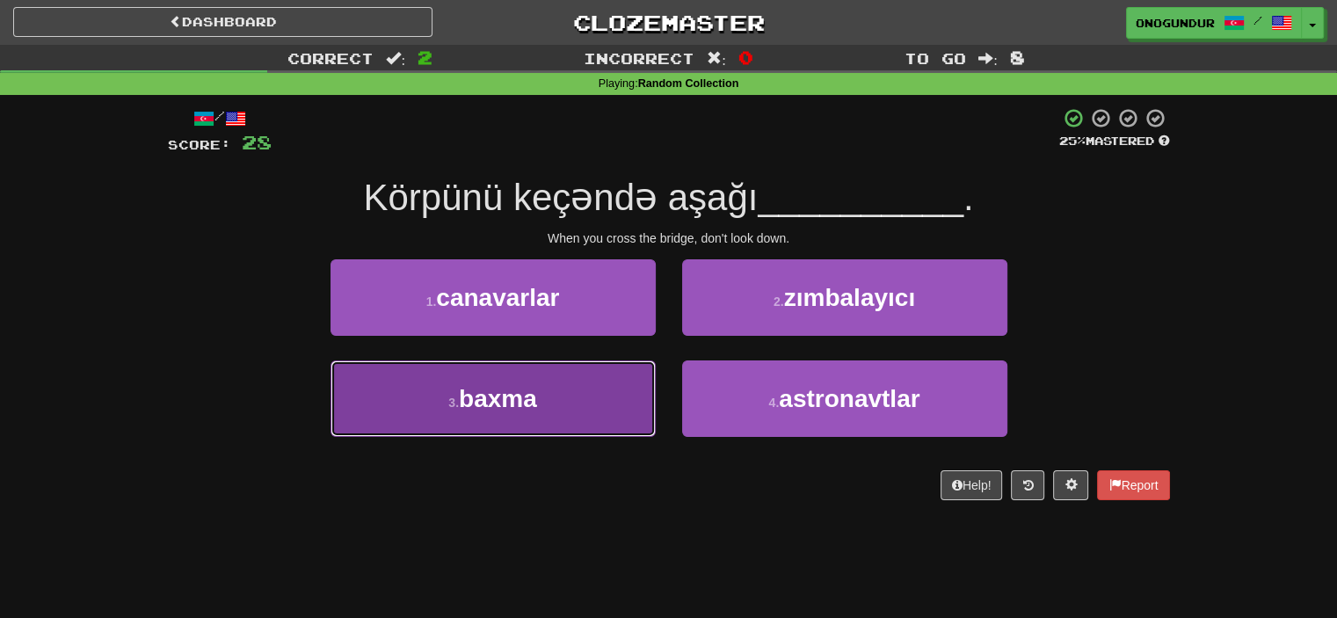
click at [587, 412] on button "3 . baxma" at bounding box center [493, 399] width 325 height 77
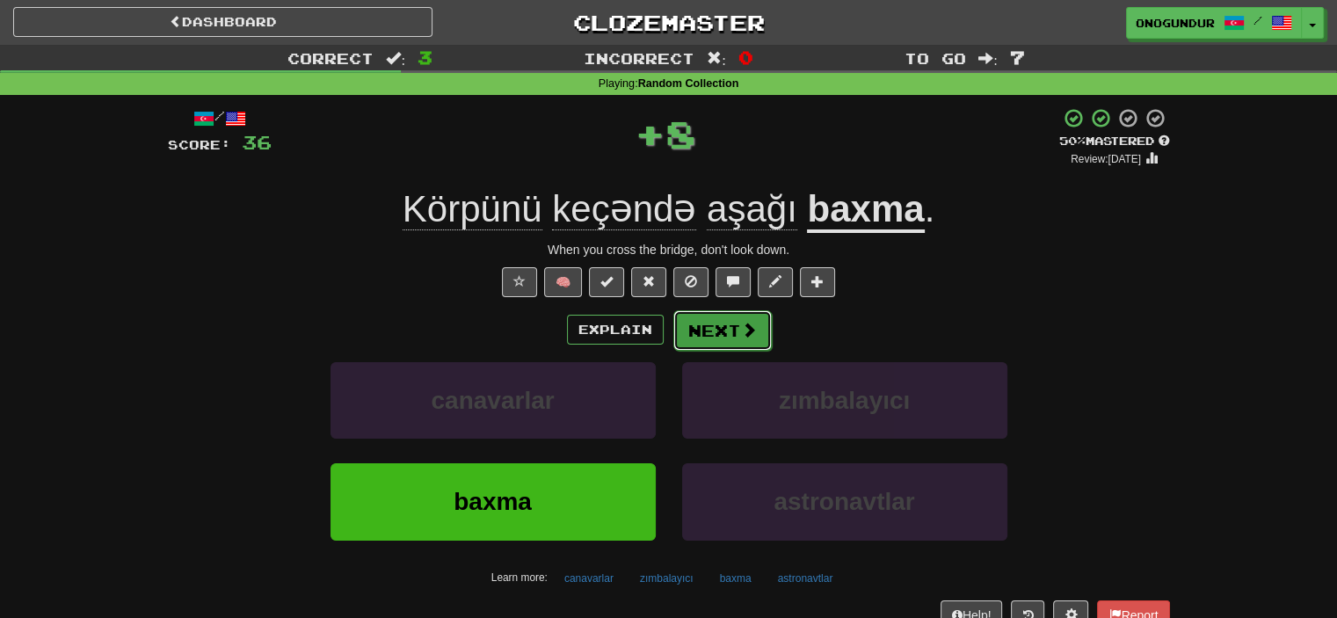
click at [717, 323] on button "Next" at bounding box center [723, 330] width 98 height 40
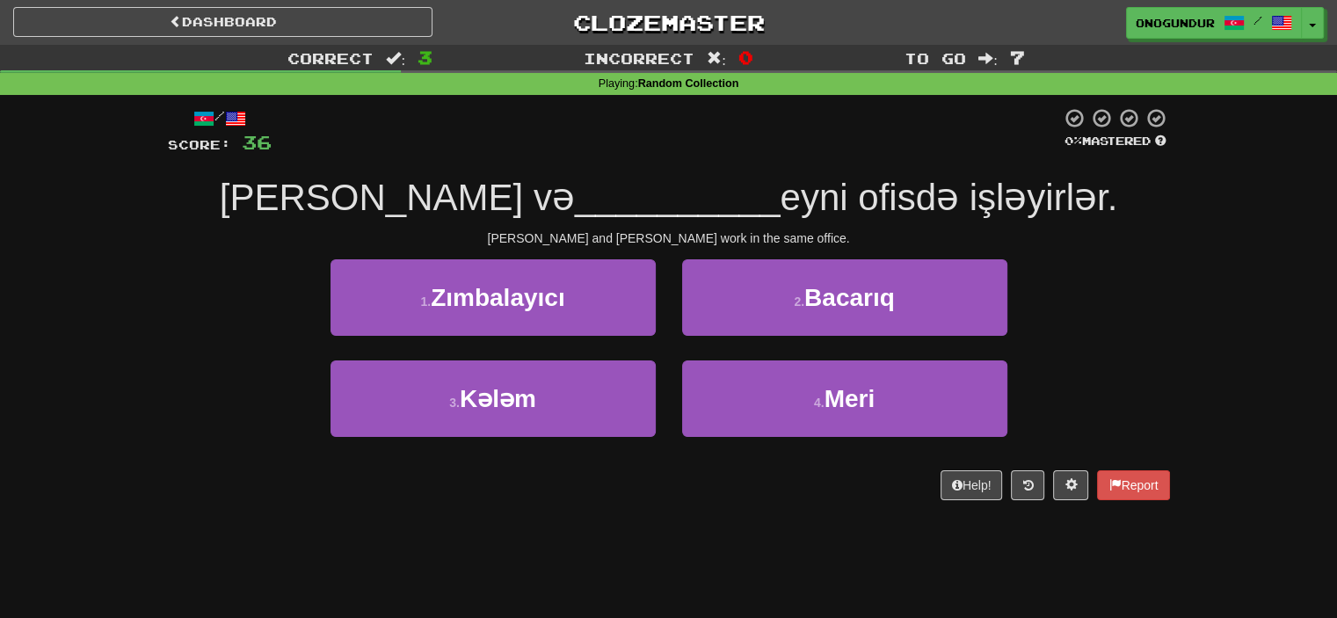
click at [714, 466] on div "/ Score: 36 0 % Mastered Tom və __________ eyni ofisdə işləyirlər. Tom and Mary…" at bounding box center [669, 303] width 1002 height 393
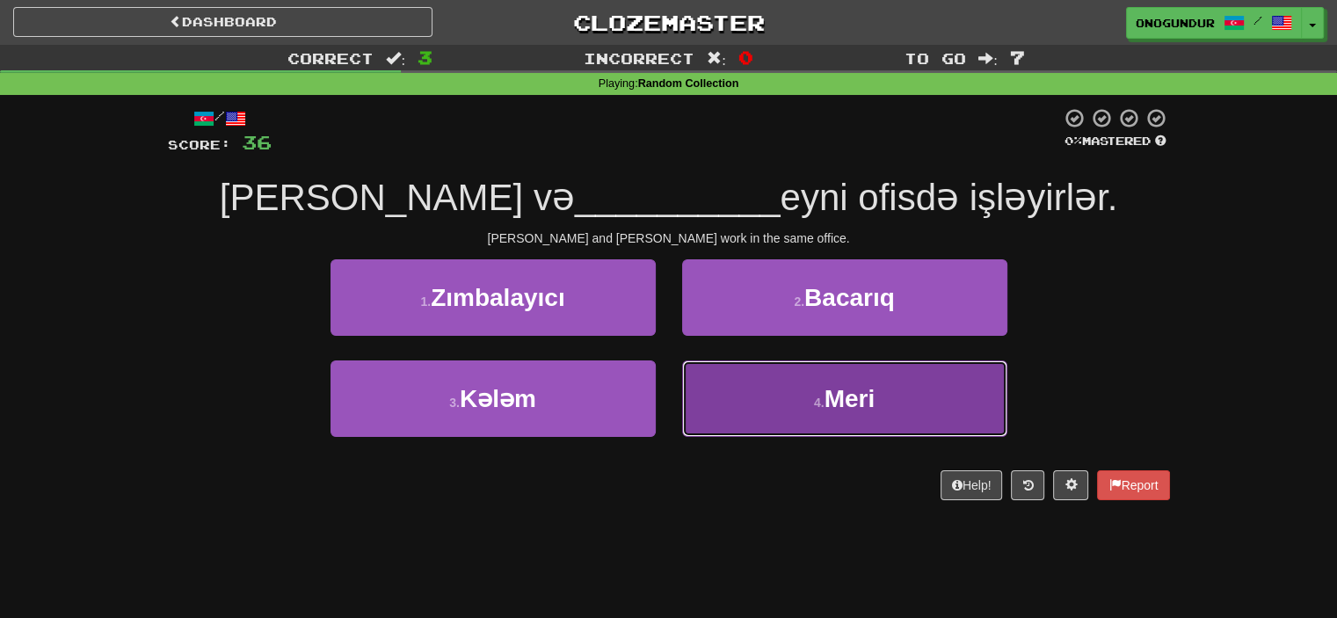
click at [762, 418] on button "4 . Meri" at bounding box center [844, 399] width 325 height 77
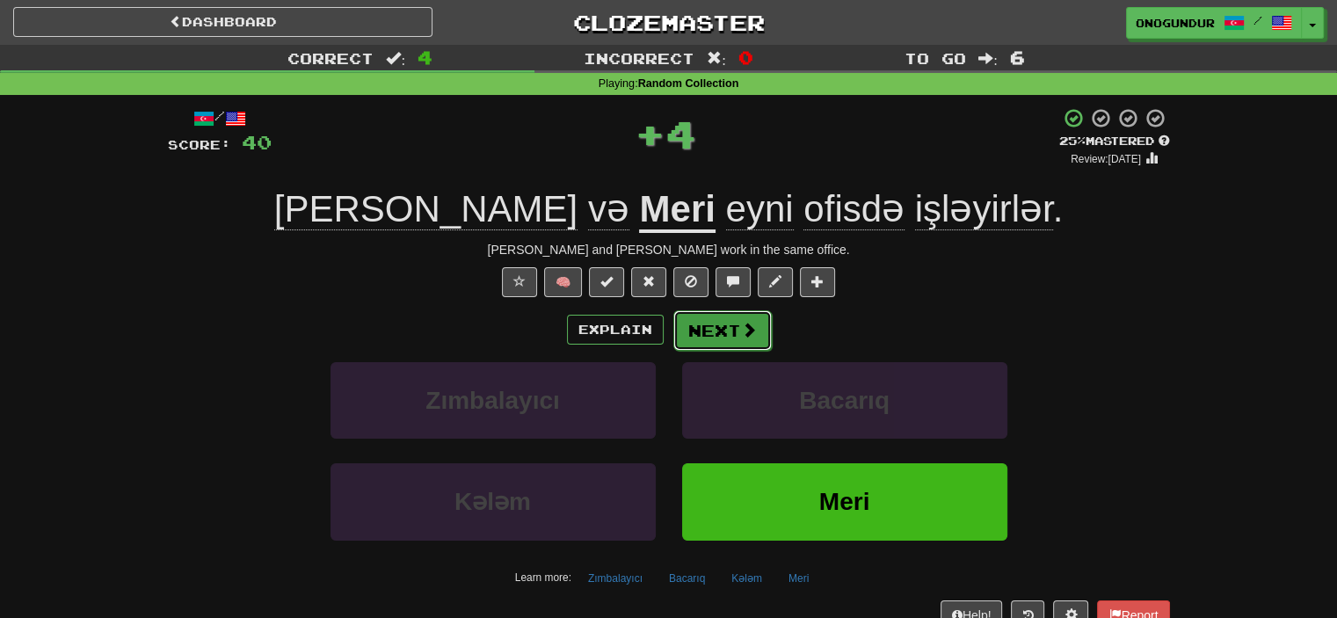
click at [716, 339] on button "Next" at bounding box center [723, 330] width 98 height 40
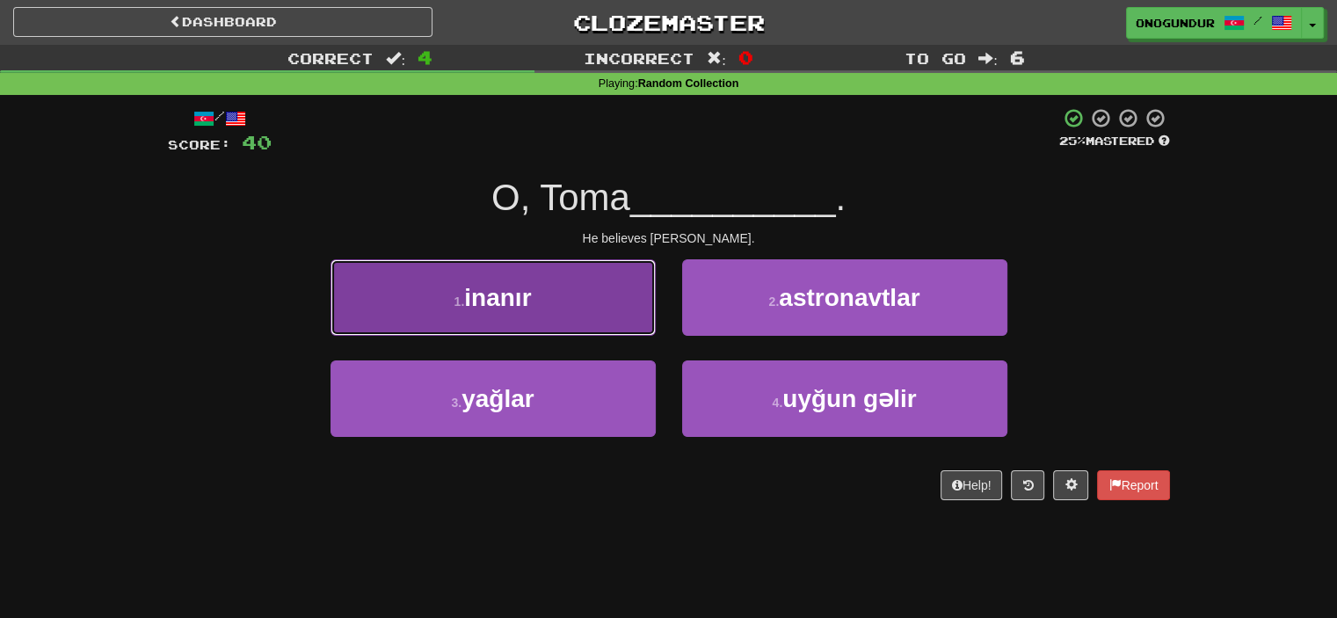
click at [640, 331] on button "1 . inanır" at bounding box center [493, 297] width 325 height 77
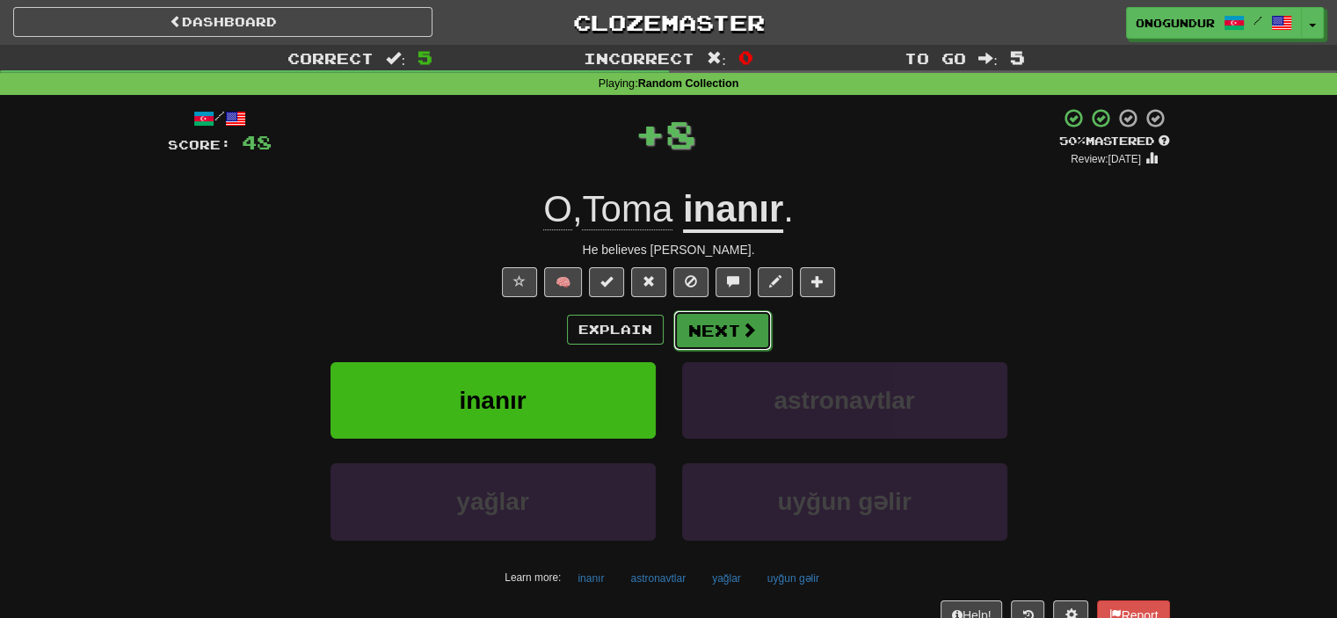
click at [767, 332] on button "Next" at bounding box center [723, 330] width 98 height 40
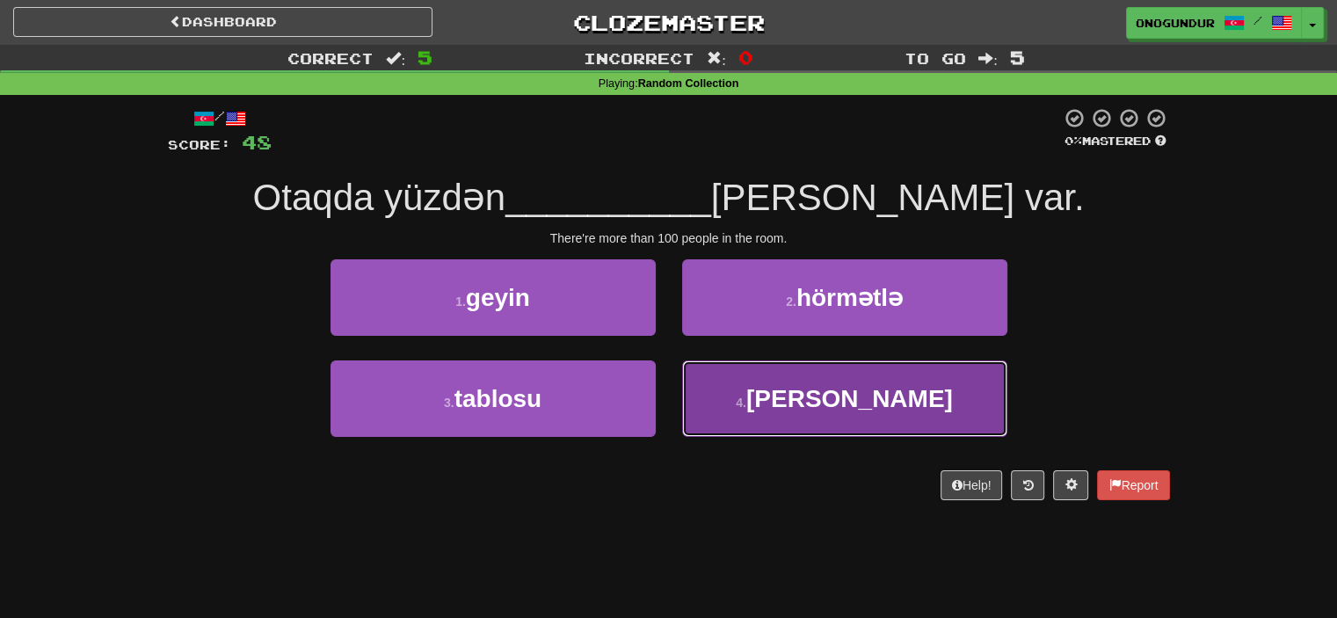
click at [742, 397] on button "4 . çox" at bounding box center [844, 399] width 325 height 77
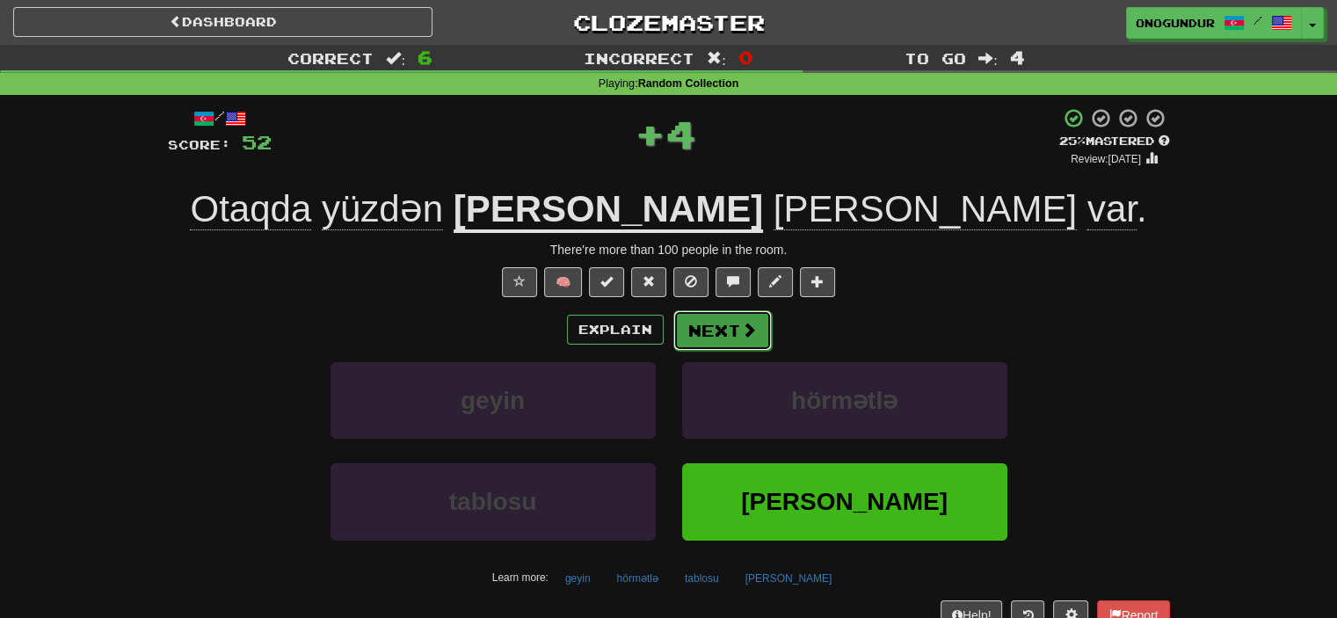
click at [724, 330] on button "Next" at bounding box center [723, 330] width 98 height 40
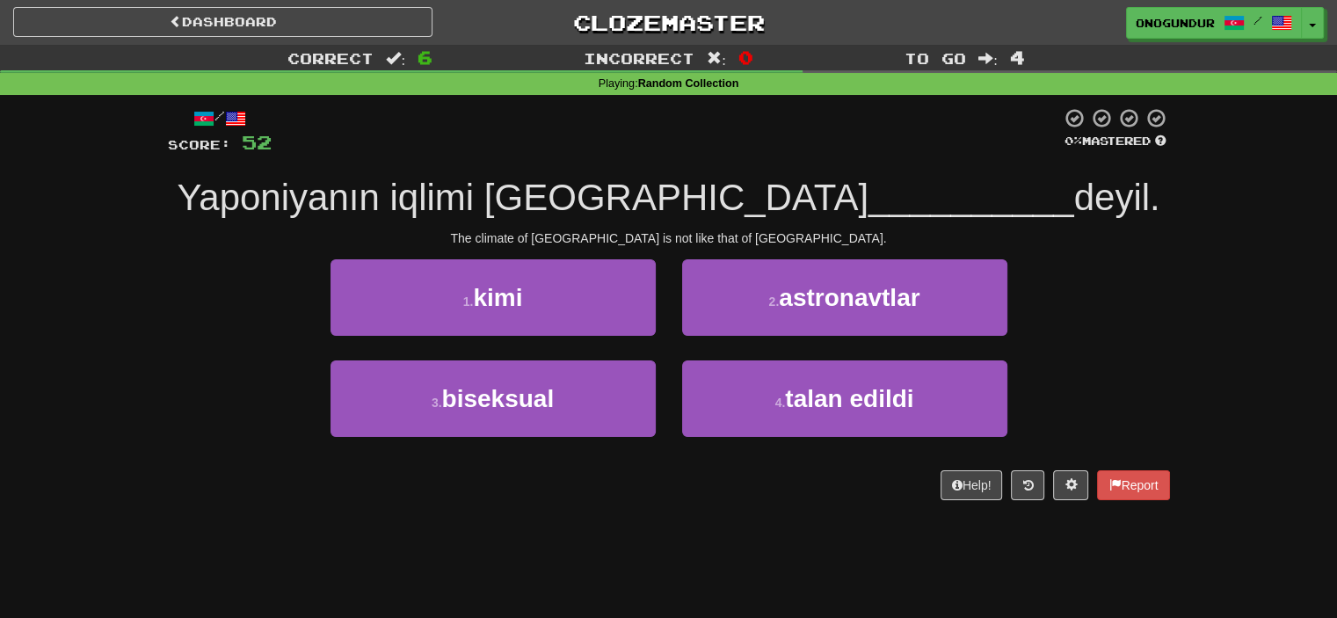
click at [703, 461] on div "4 . talan edildi" at bounding box center [845, 411] width 352 height 101
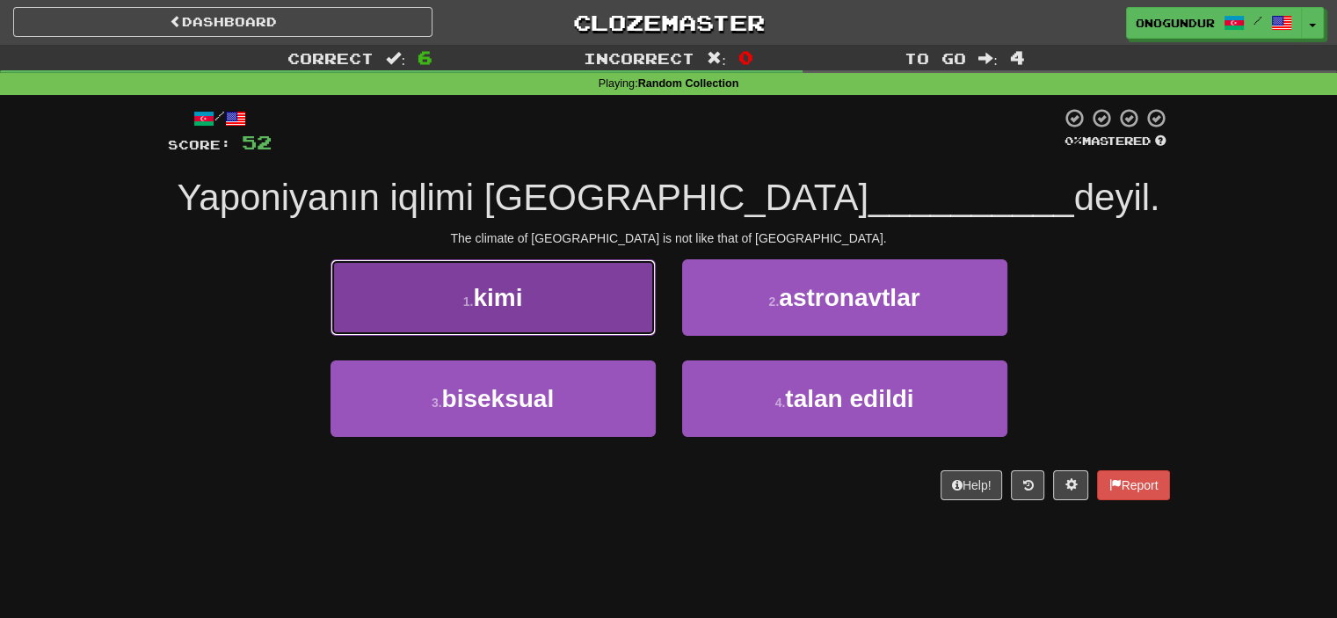
click at [600, 291] on button "1 . kimi" at bounding box center [493, 297] width 325 height 77
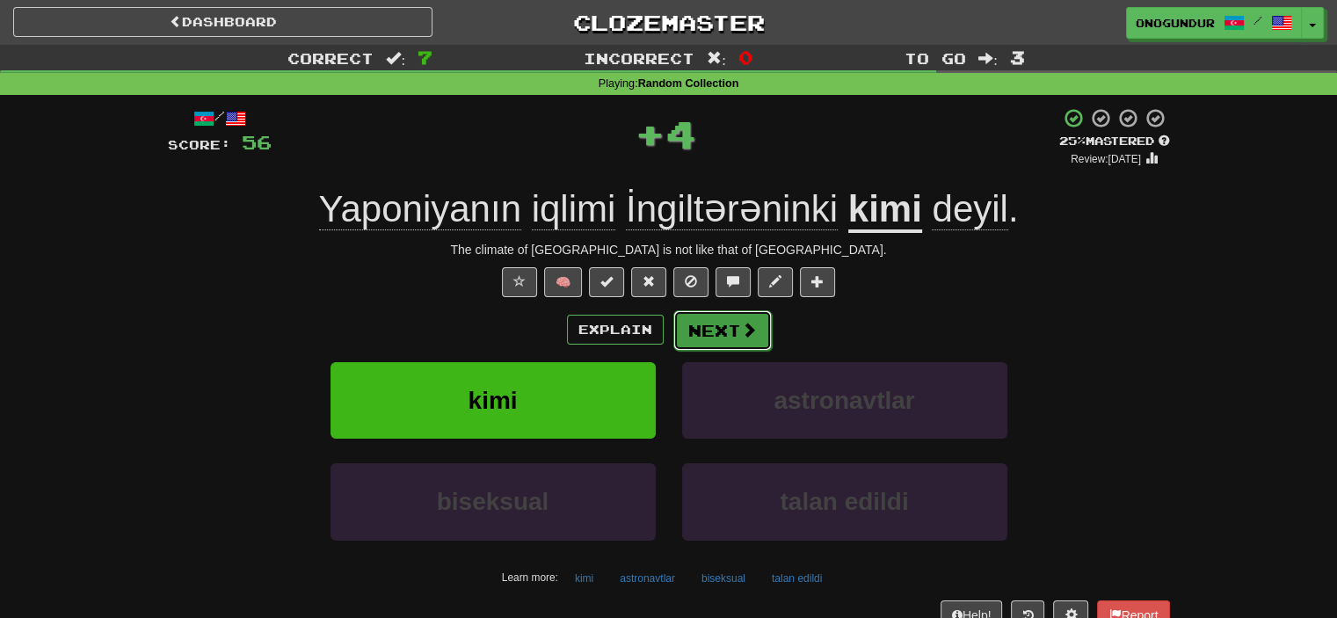
click at [745, 330] on span at bounding box center [749, 330] width 16 height 16
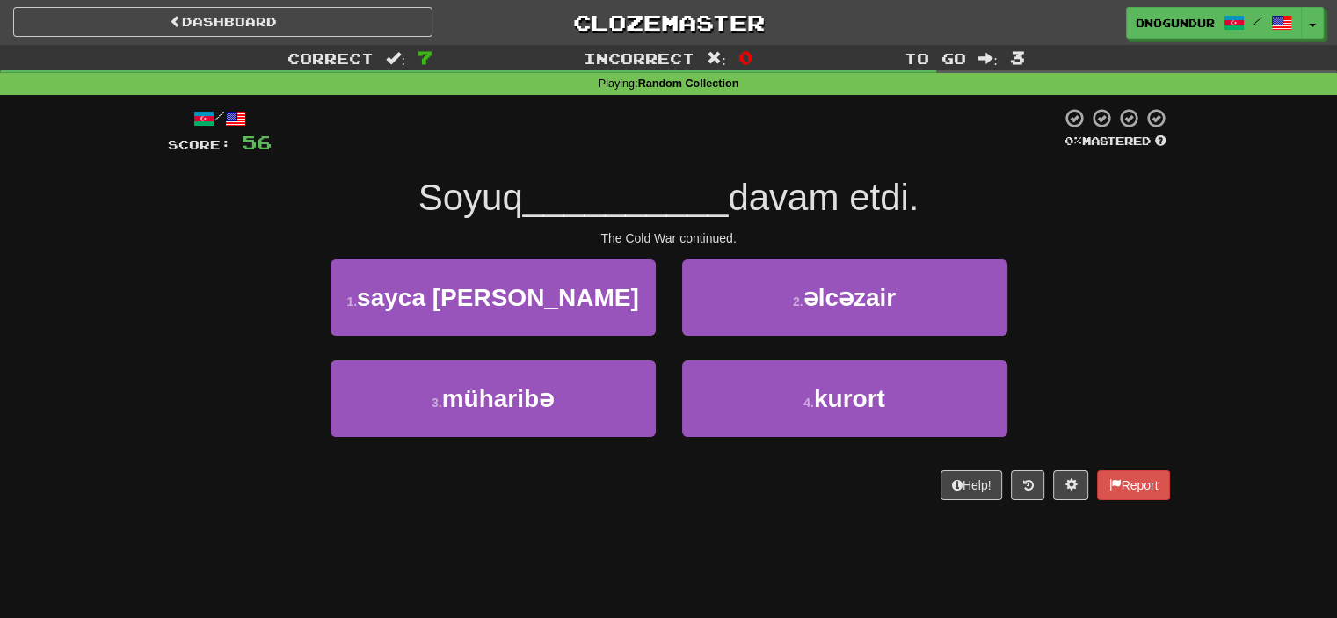
click at [663, 499] on div "/ Score: 56 0 % Mastered Soyuq __________ davam etdi. The Cold War continued. 1…" at bounding box center [669, 310] width 1002 height 430
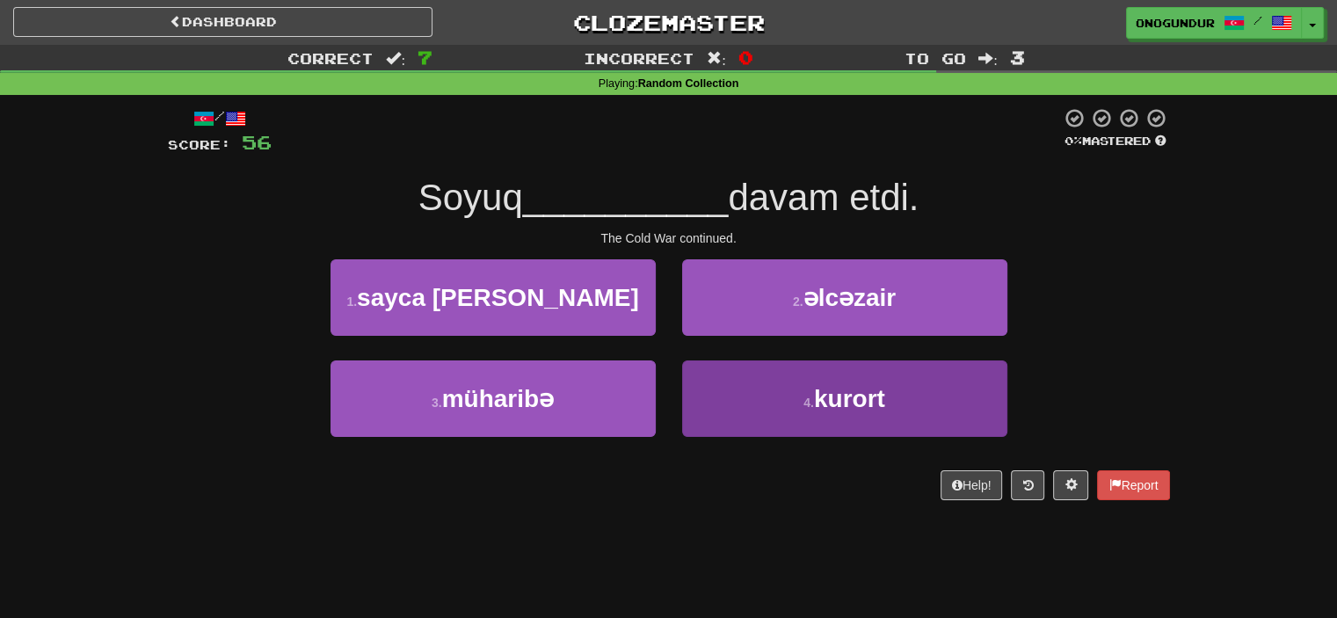
drag, startPoint x: 657, startPoint y: 417, endPoint x: 681, endPoint y: 393, distance: 34.2
click at [657, 415] on div "3 . müharibə" at bounding box center [493, 411] width 352 height 101
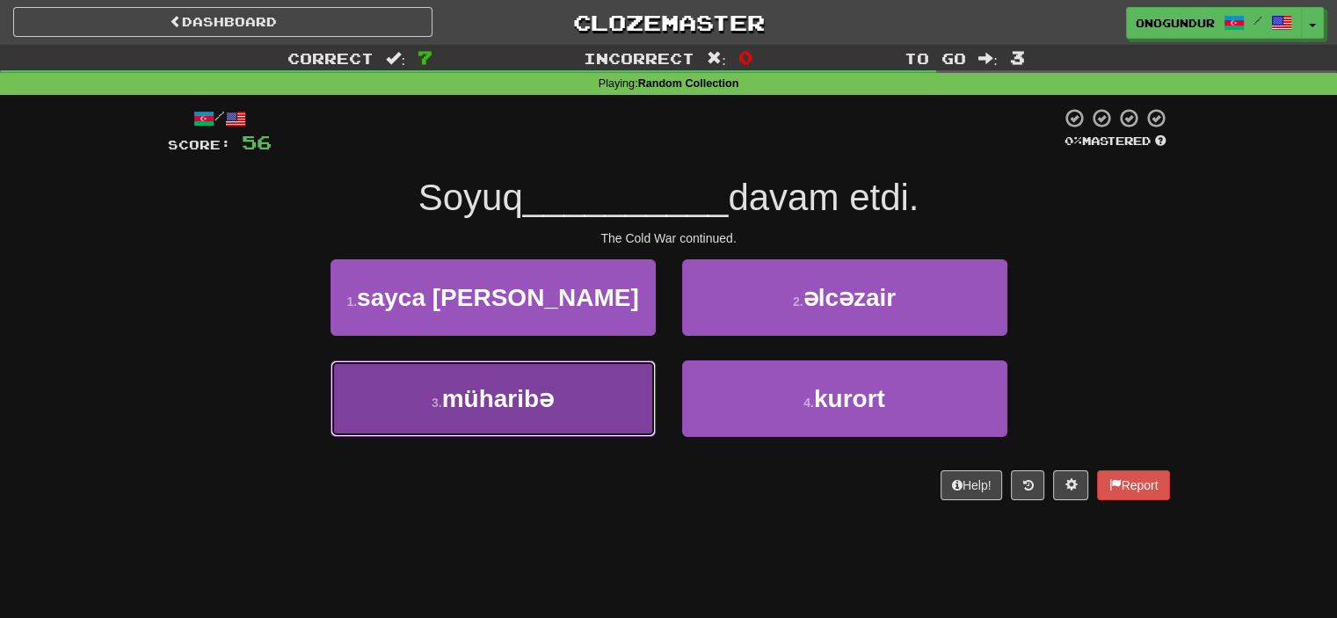
click at [552, 397] on span "müharibə" at bounding box center [498, 398] width 112 height 27
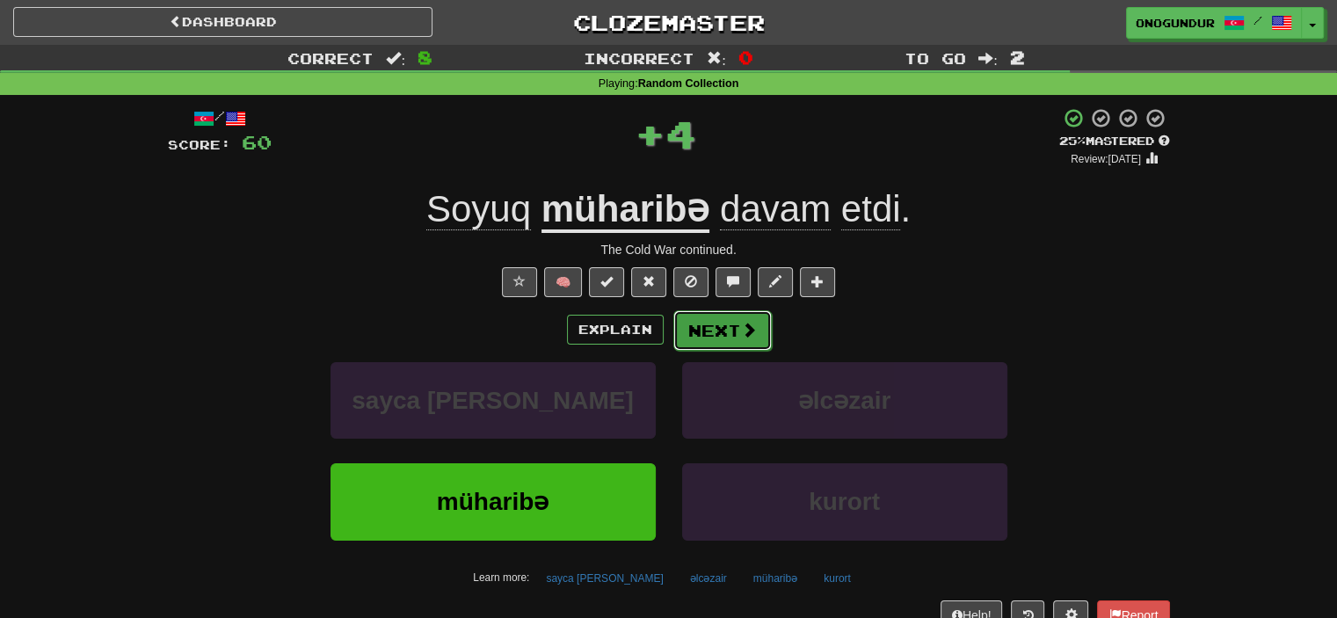
click at [714, 317] on button "Next" at bounding box center [723, 330] width 98 height 40
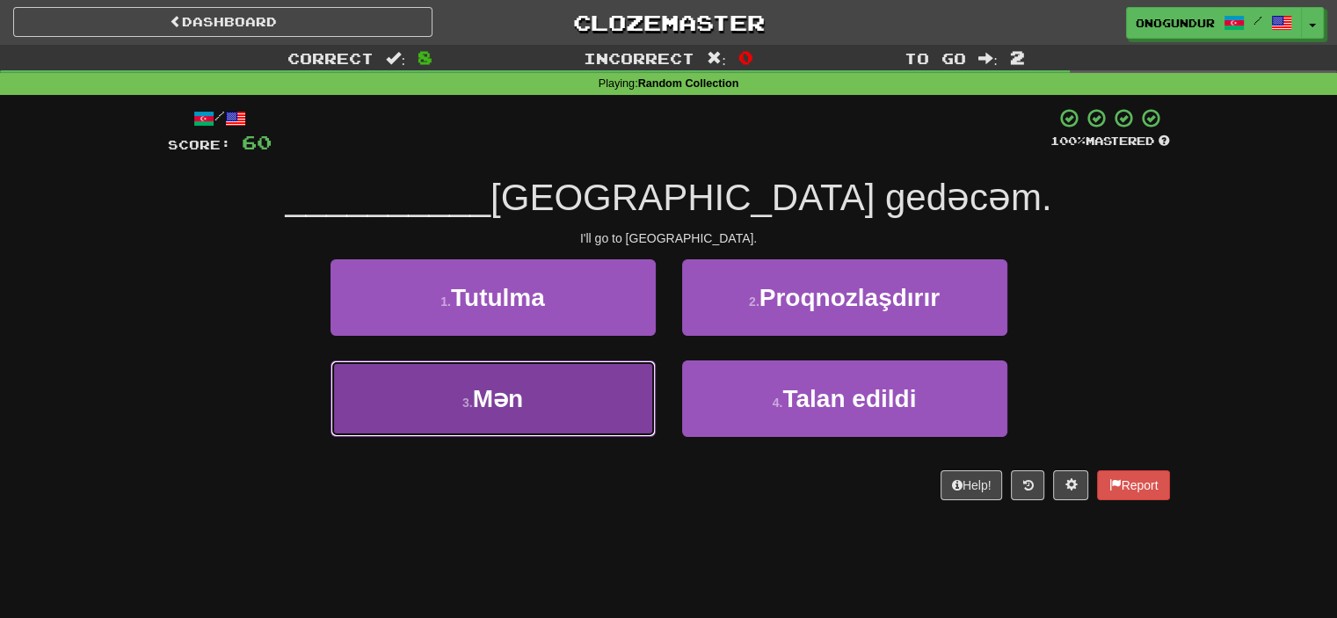
click at [637, 421] on button "3 . Mən" at bounding box center [493, 399] width 325 height 77
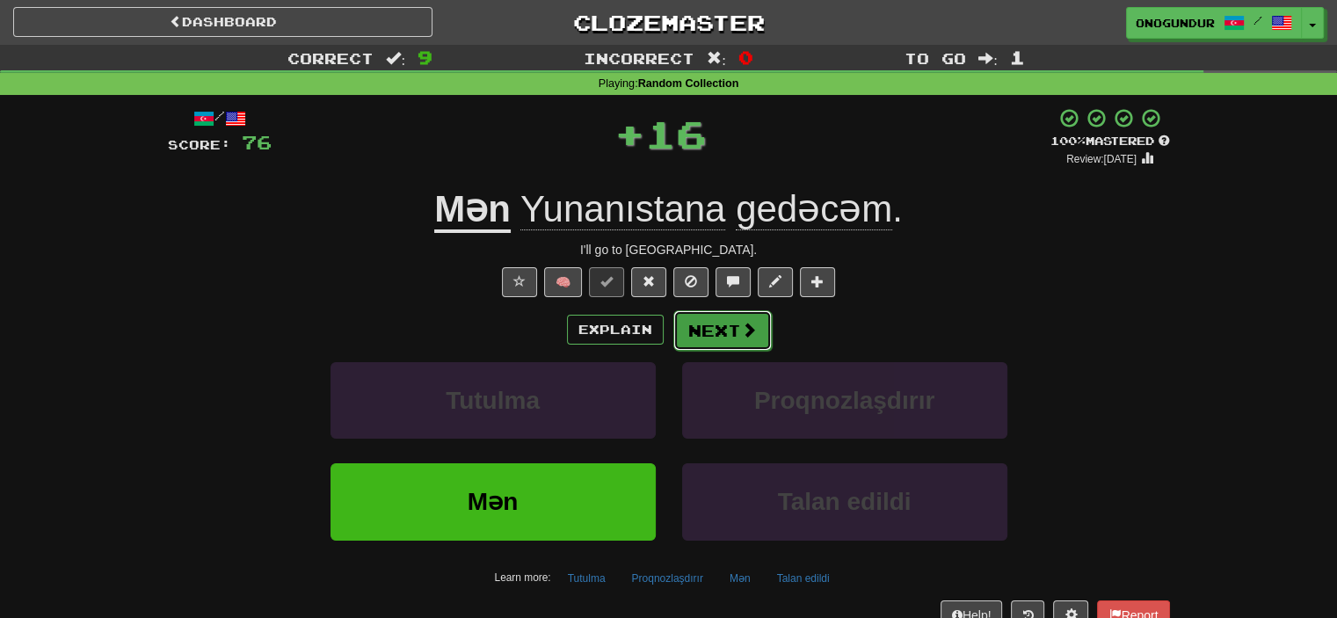
click at [715, 330] on button "Next" at bounding box center [723, 330] width 98 height 40
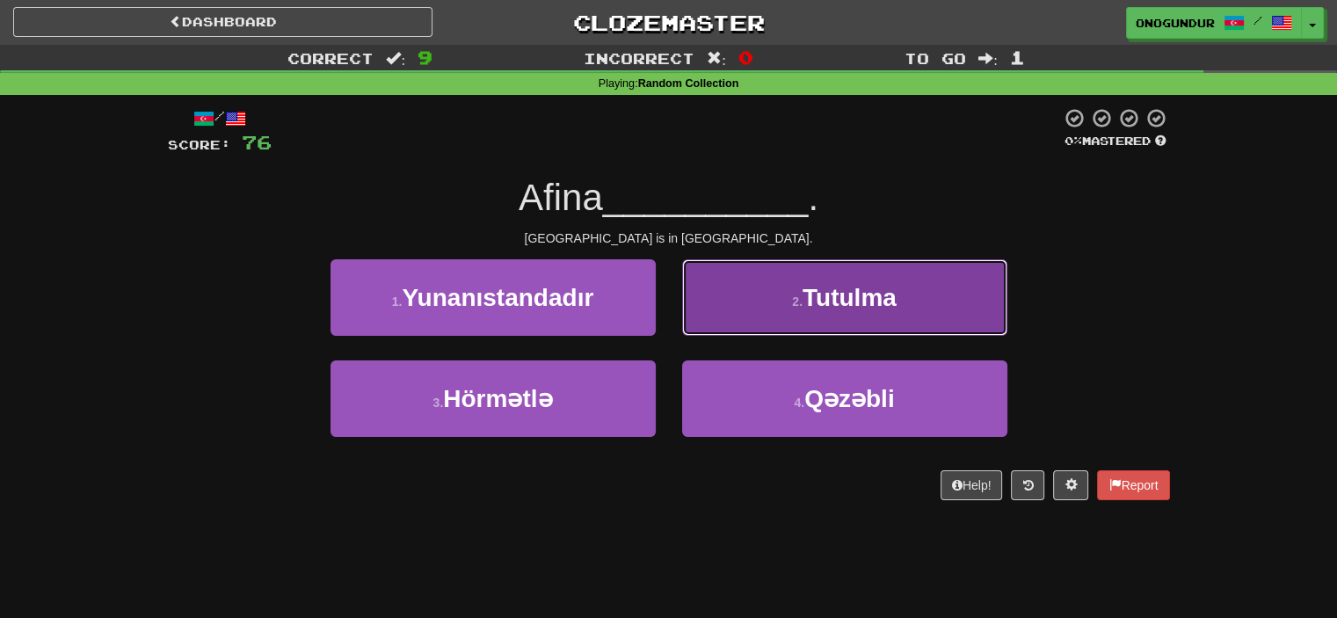
click at [776, 302] on button "2 . Tutulma" at bounding box center [844, 297] width 325 height 77
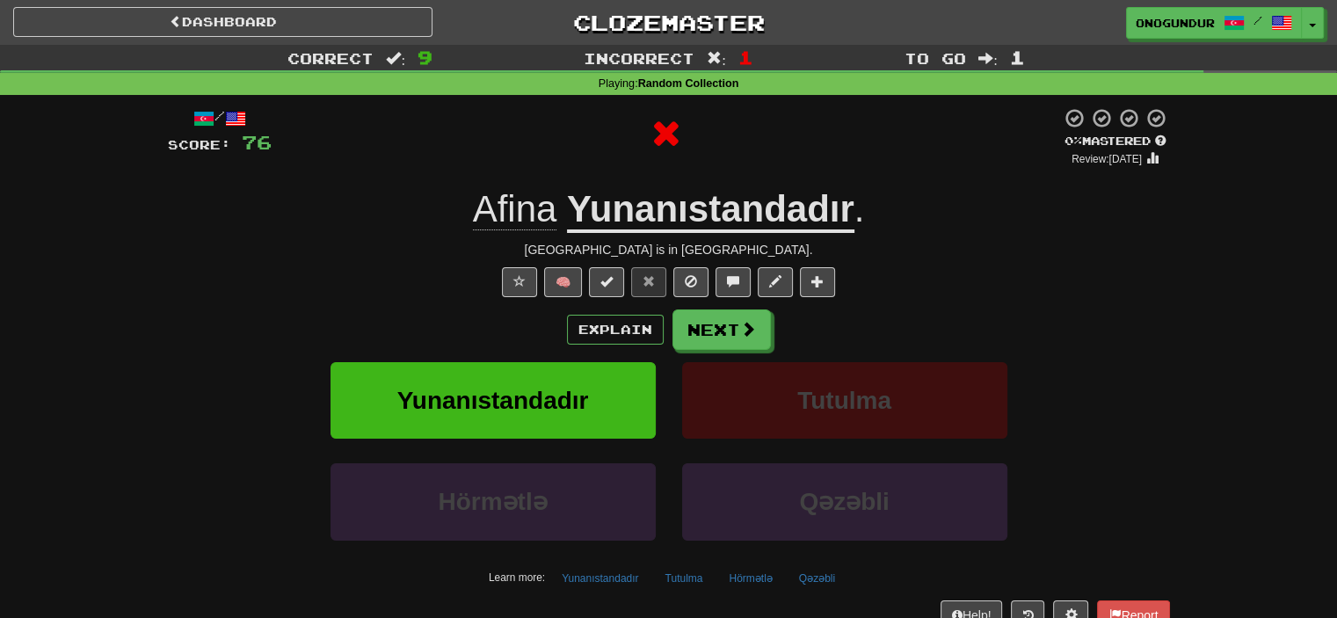
click at [715, 344] on button "Next" at bounding box center [722, 330] width 98 height 40
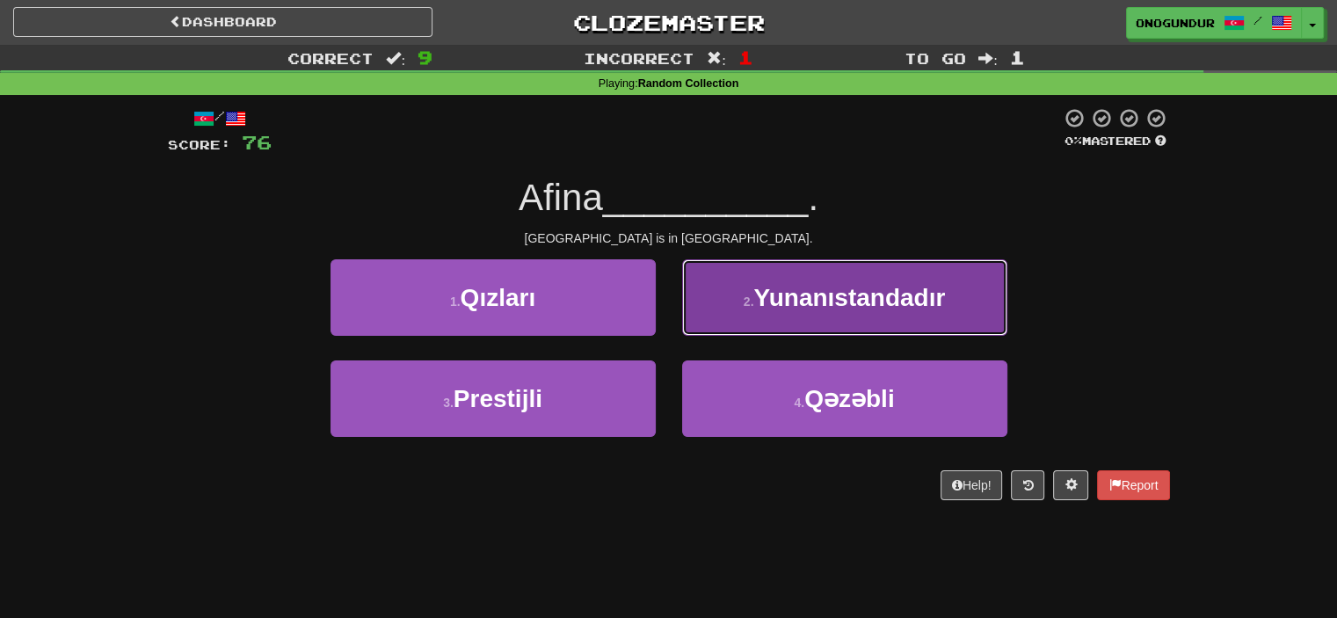
click at [776, 305] on span "Yunanıstandadır" at bounding box center [850, 297] width 192 height 27
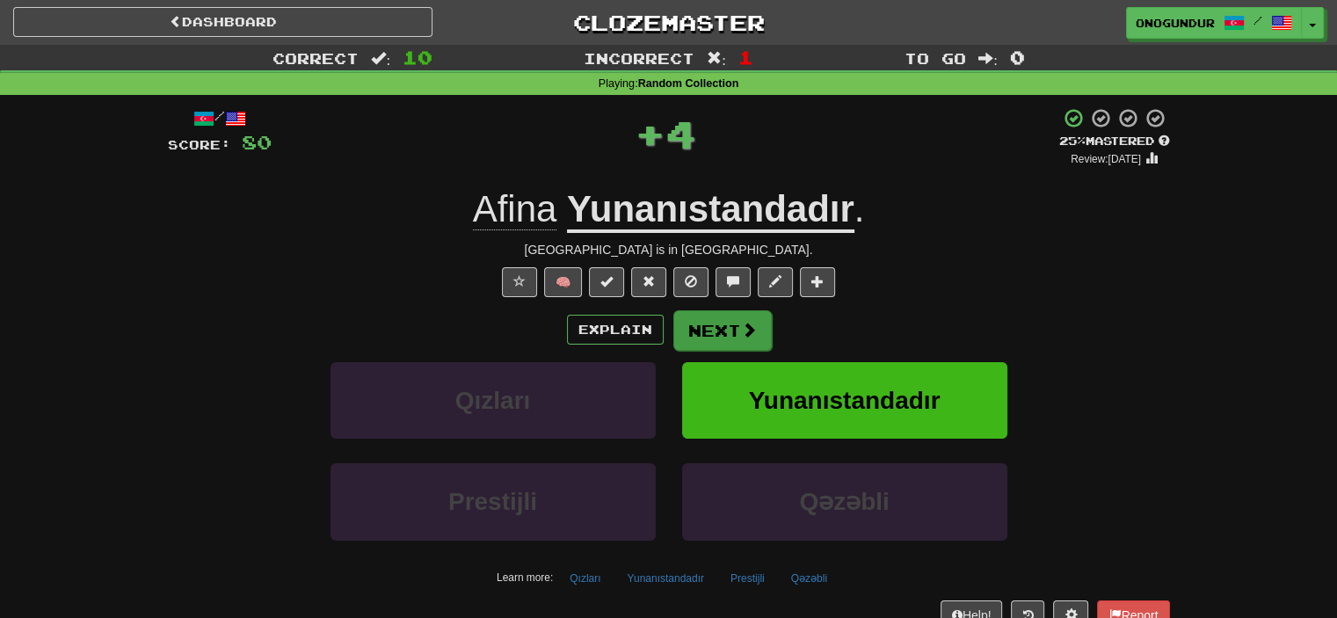
click at [674, 347] on div "Explain Next" at bounding box center [669, 330] width 1002 height 40
click at [690, 338] on button "Next" at bounding box center [722, 330] width 98 height 40
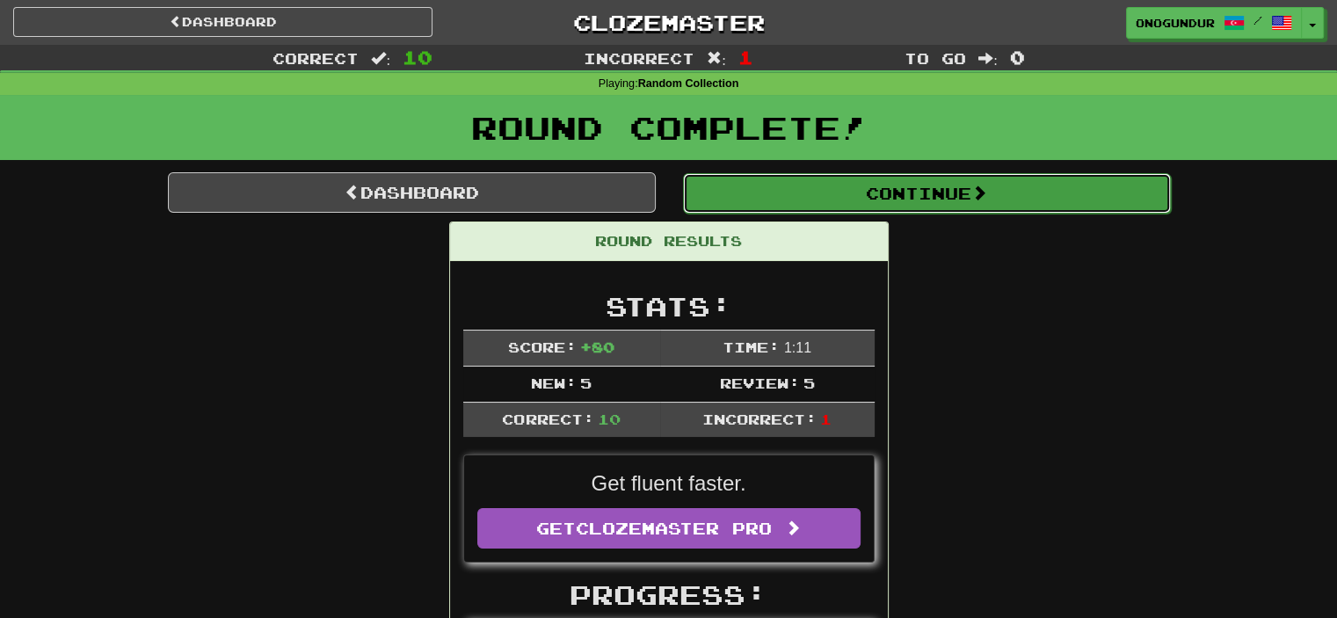
click at [1037, 189] on button "Continue" at bounding box center [927, 193] width 488 height 40
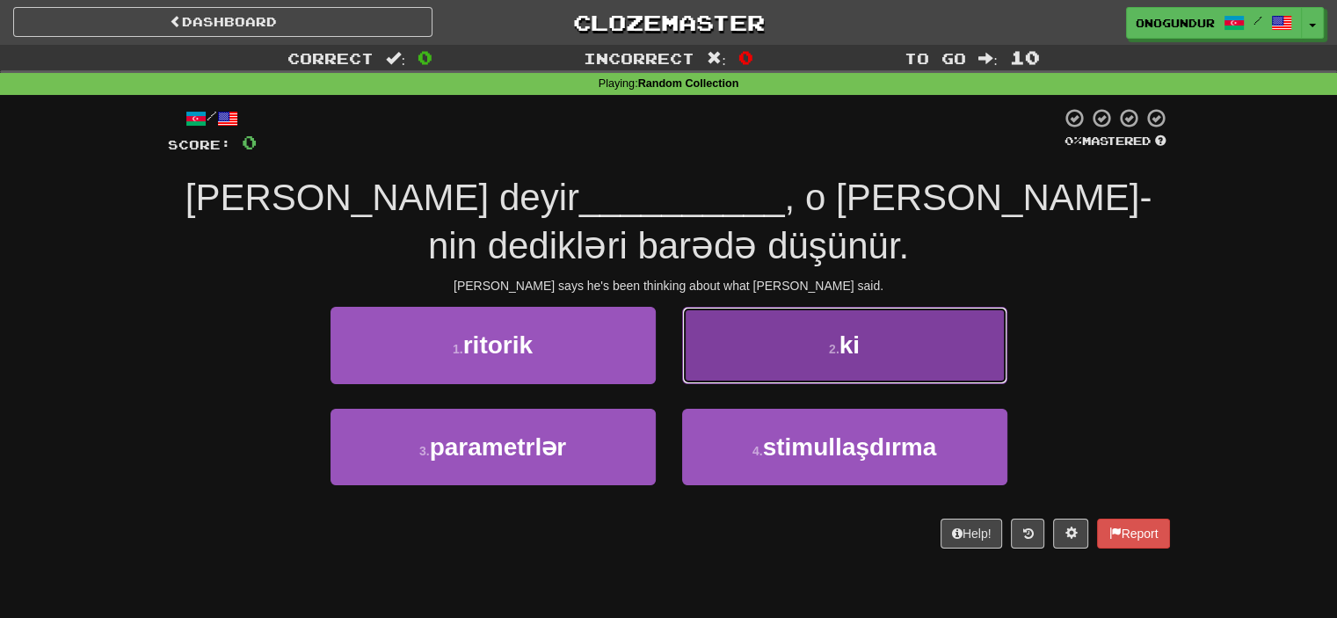
click at [848, 332] on span "ki" at bounding box center [850, 345] width 20 height 27
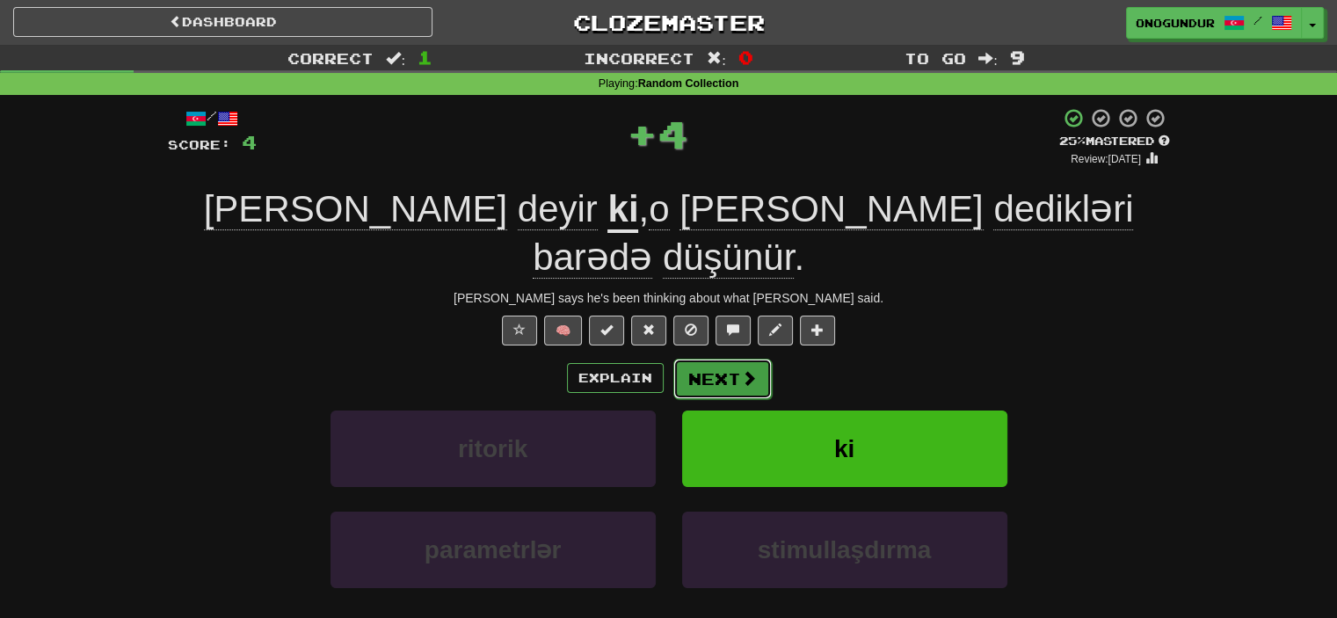
click at [763, 359] on button "Next" at bounding box center [723, 379] width 98 height 40
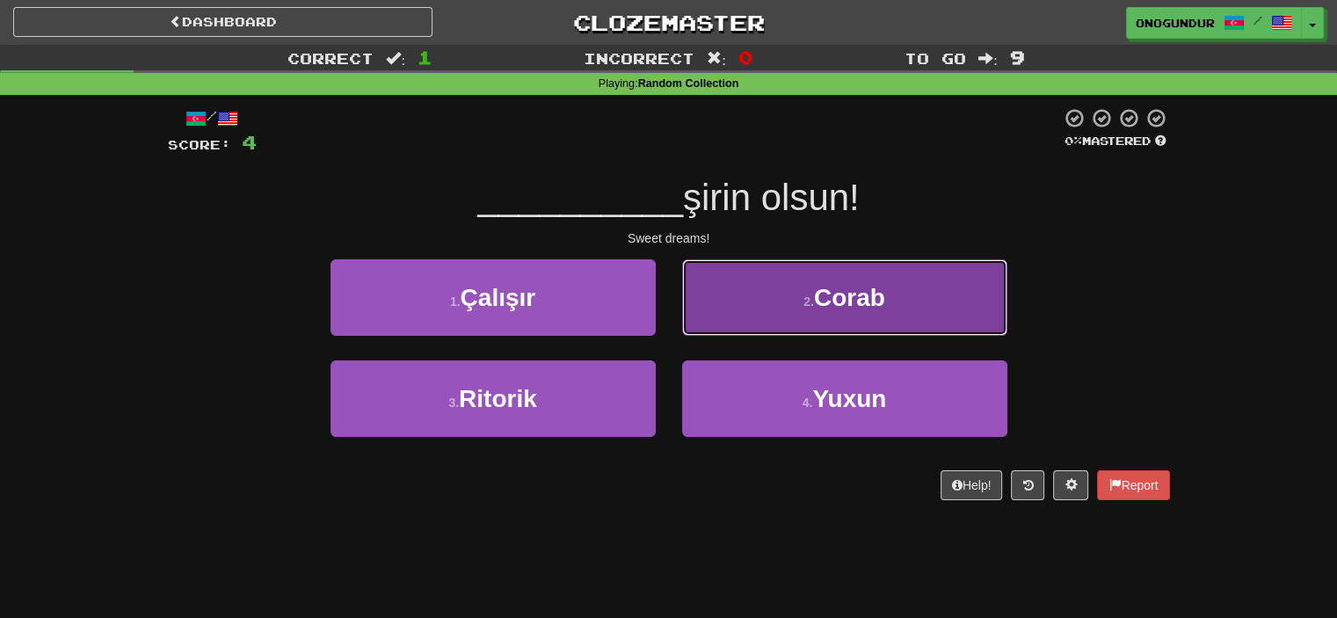
click at [742, 329] on button "2 . Corab" at bounding box center [844, 297] width 325 height 77
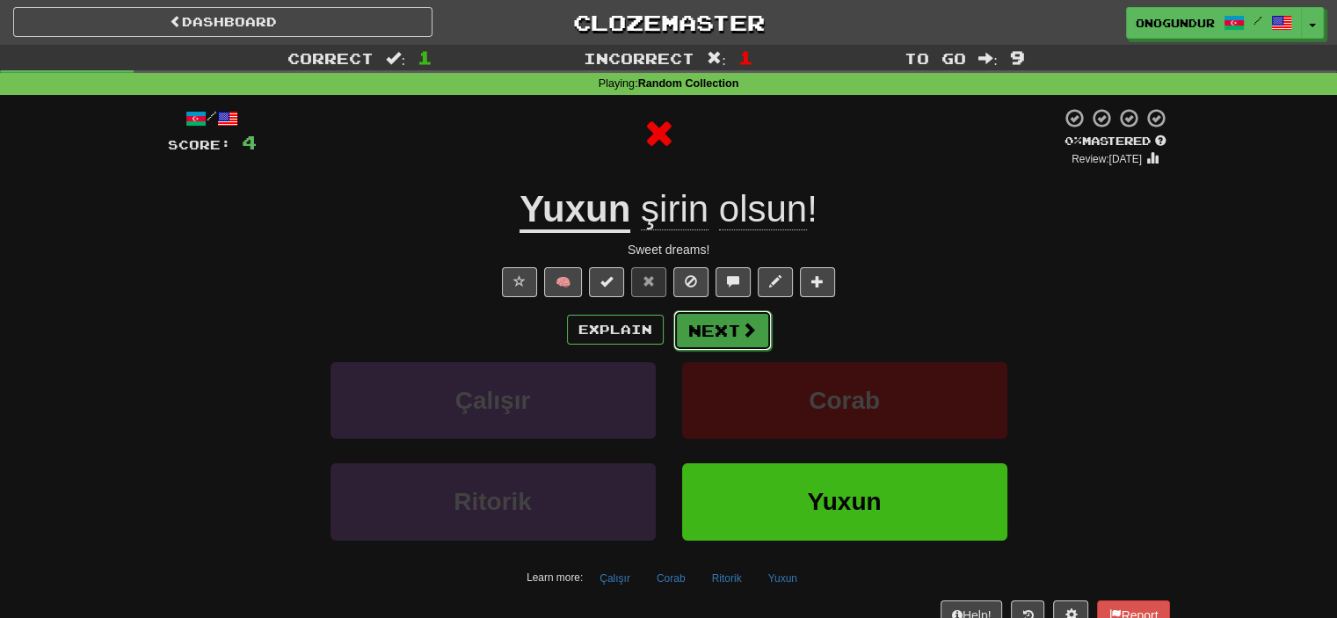
click at [697, 315] on button "Next" at bounding box center [723, 330] width 98 height 40
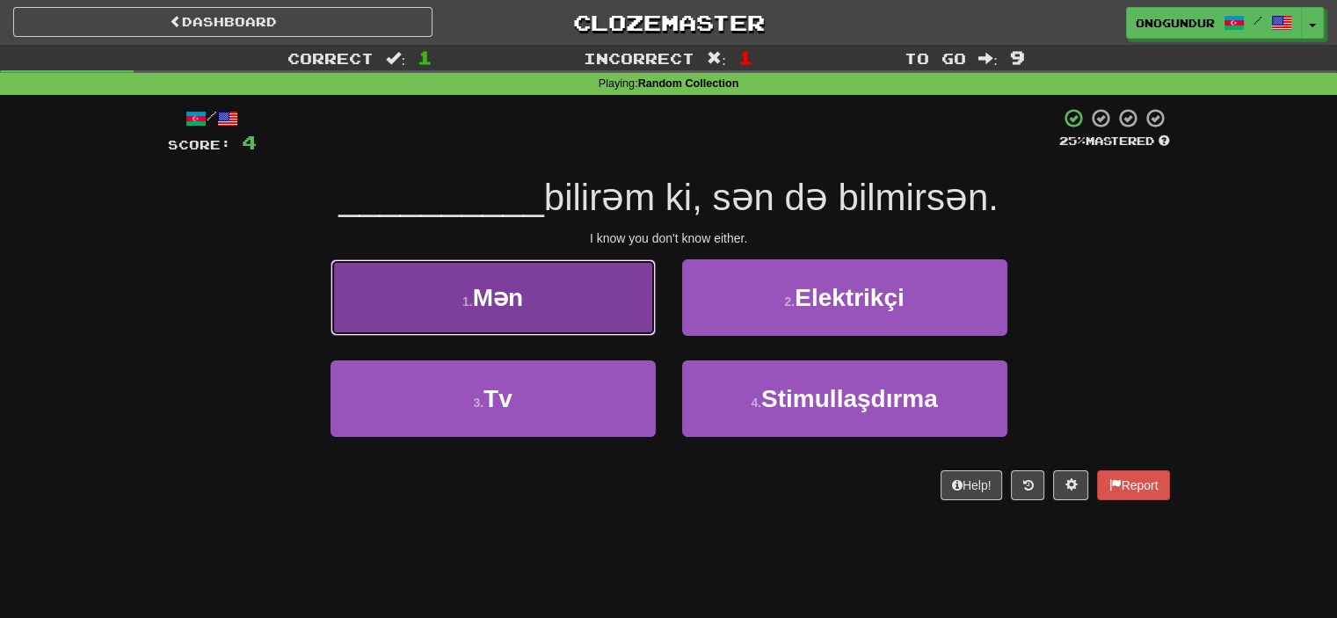
click at [605, 315] on button "1 . Mən" at bounding box center [493, 297] width 325 height 77
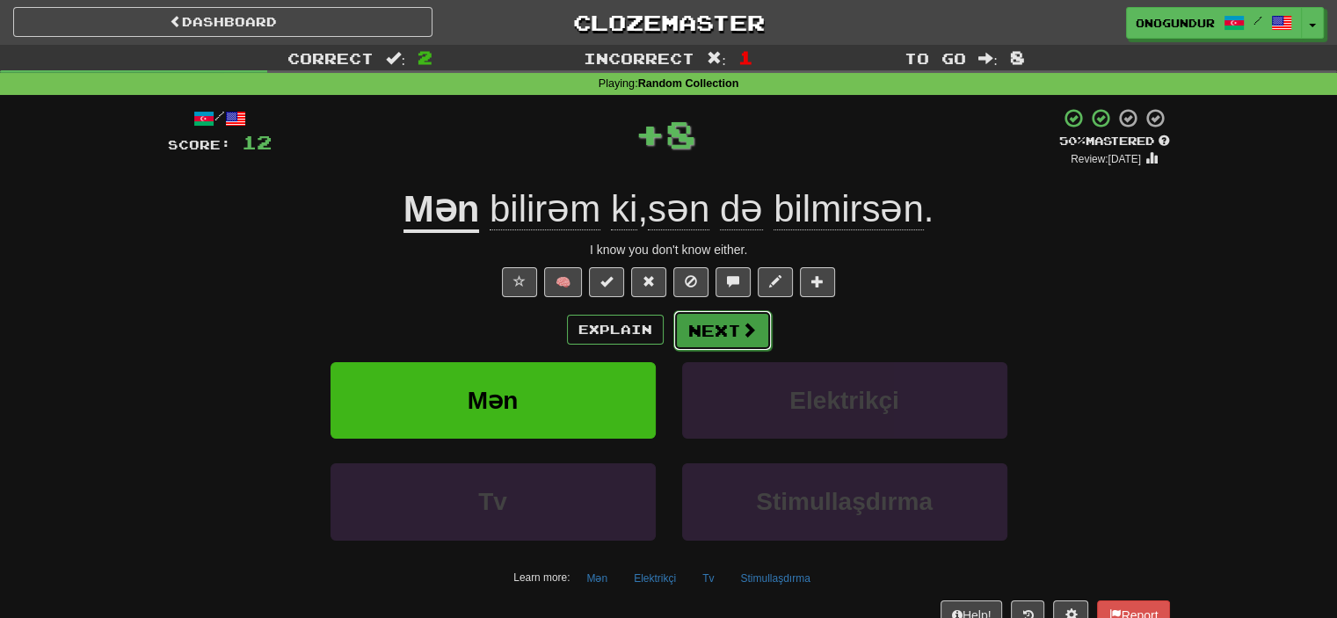
click at [743, 317] on button "Next" at bounding box center [723, 330] width 98 height 40
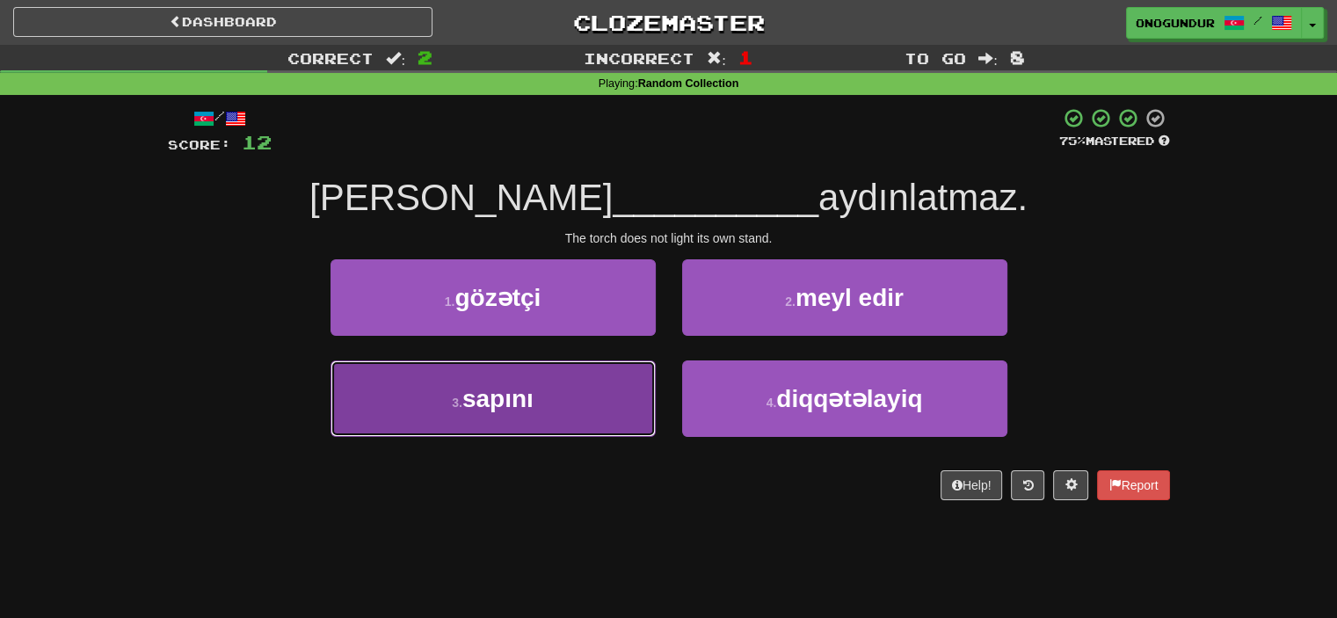
click at [592, 397] on button "3 . sapını" at bounding box center [493, 399] width 325 height 77
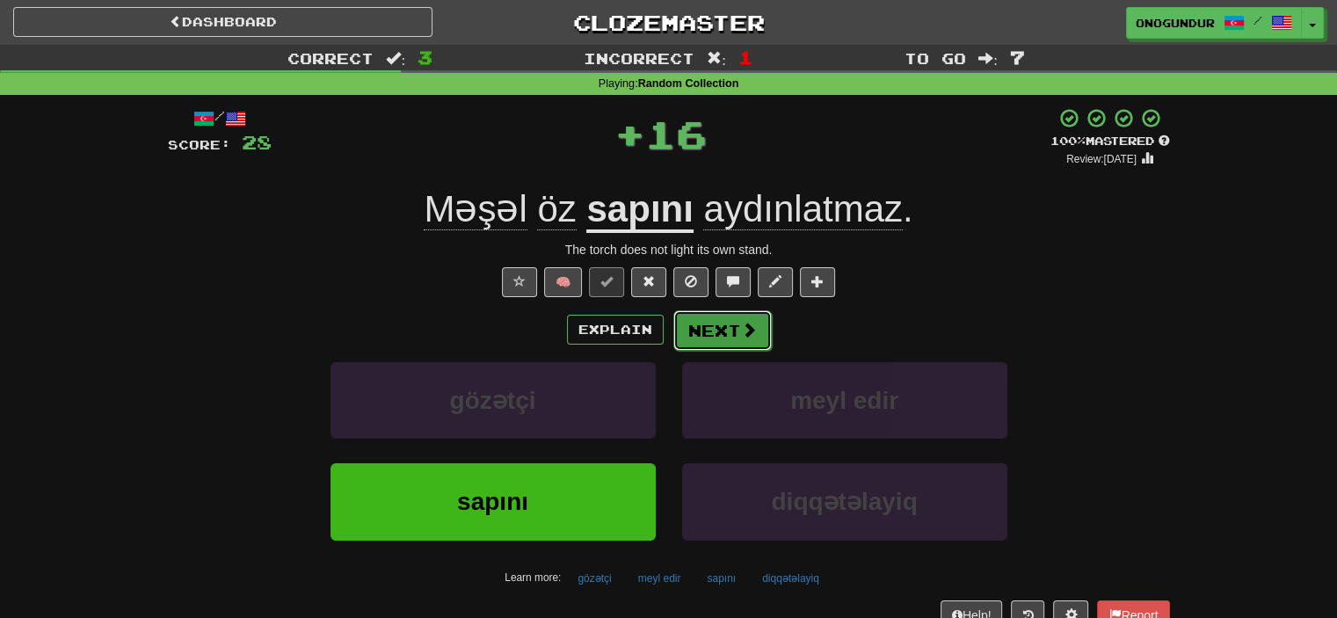
click at [727, 327] on button "Next" at bounding box center [723, 330] width 98 height 40
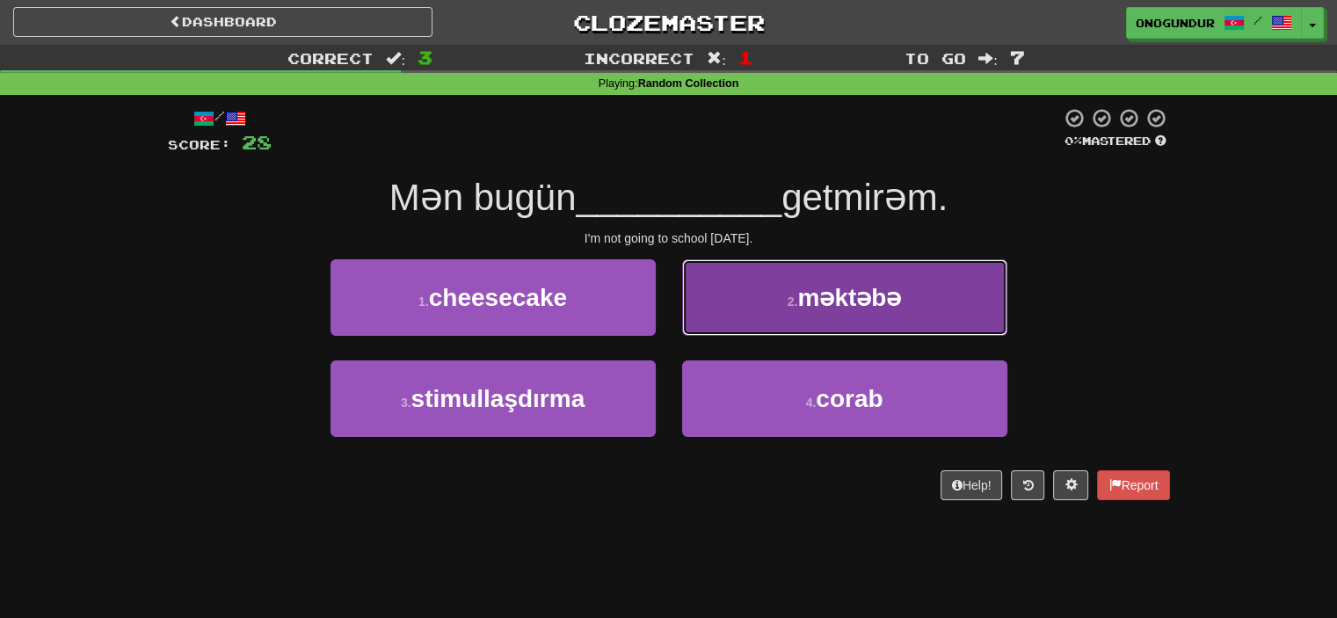
click at [751, 317] on button "2 . məktəbə" at bounding box center [844, 297] width 325 height 77
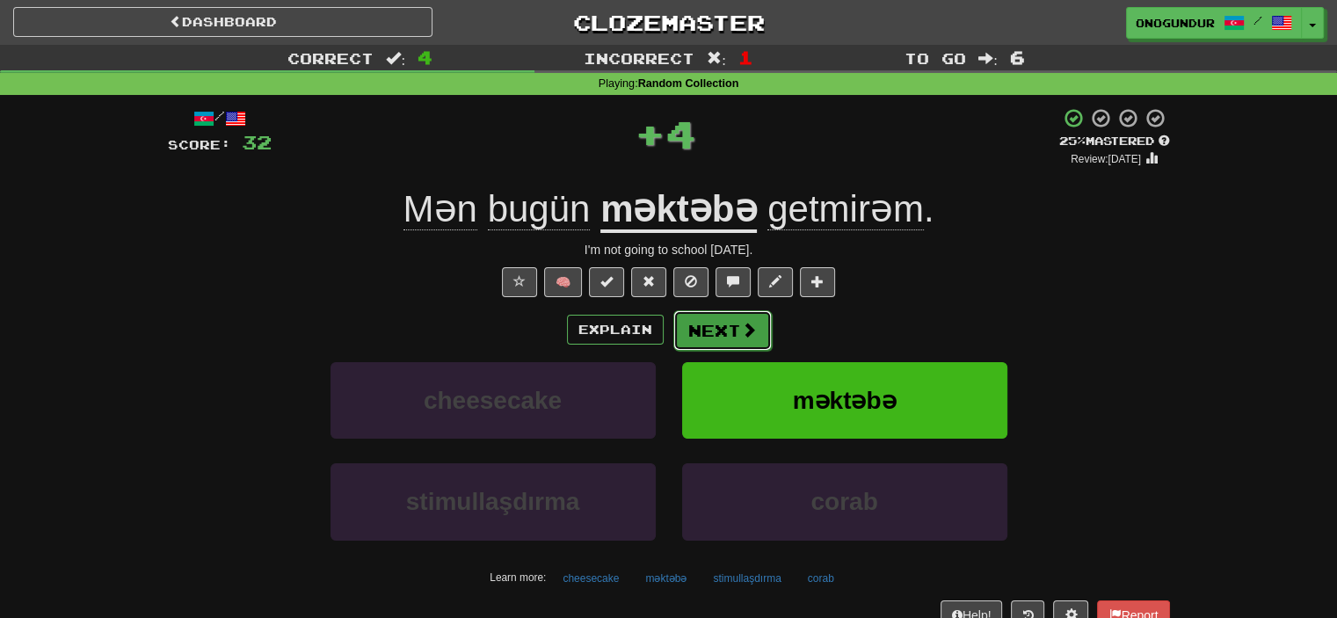
click at [702, 332] on button "Next" at bounding box center [723, 330] width 98 height 40
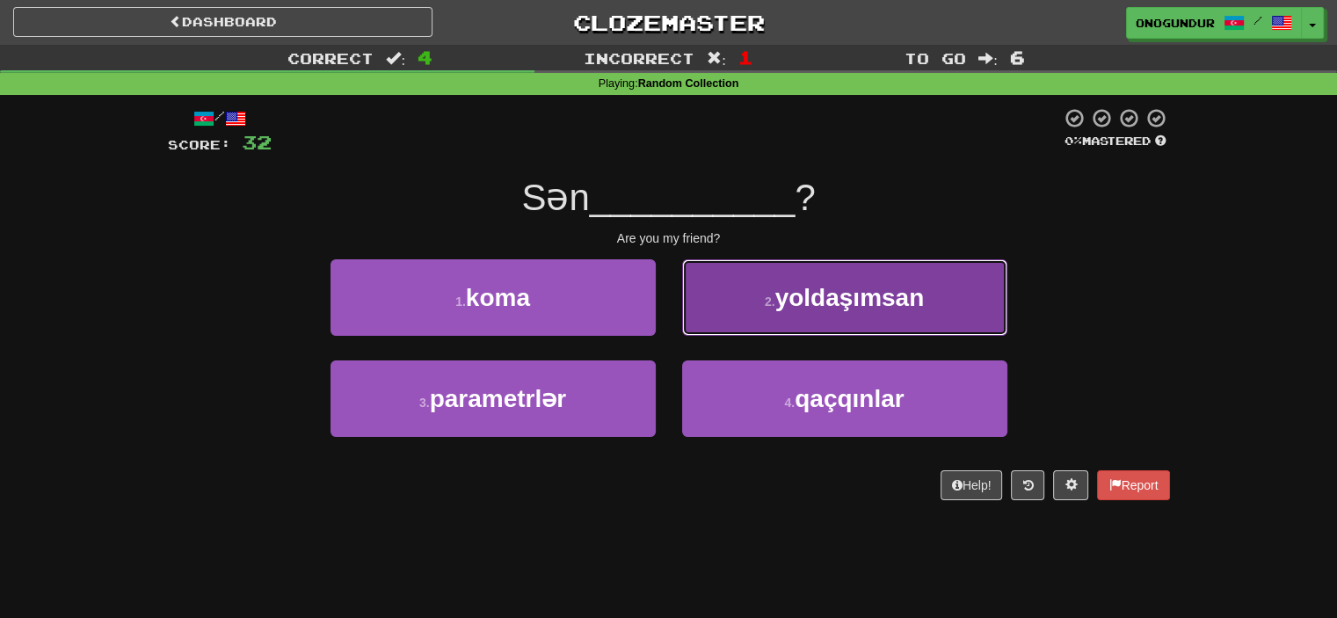
click at [780, 302] on span "yoldaşımsan" at bounding box center [850, 297] width 149 height 27
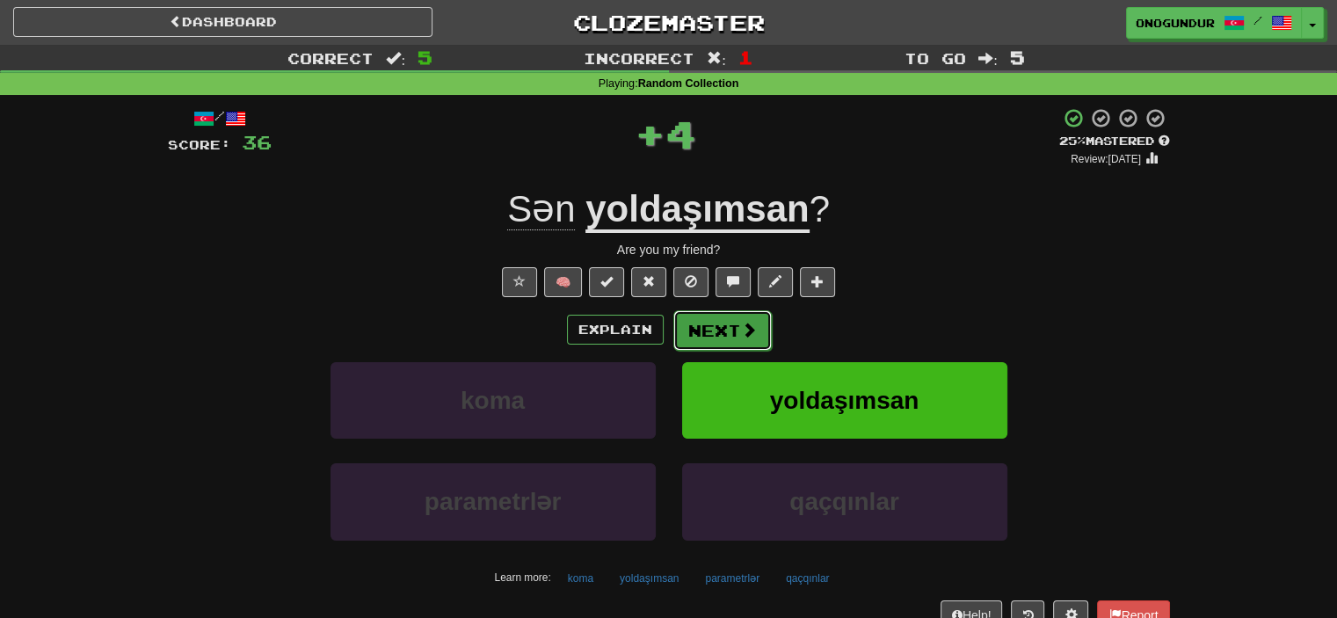
click at [718, 324] on button "Next" at bounding box center [723, 330] width 98 height 40
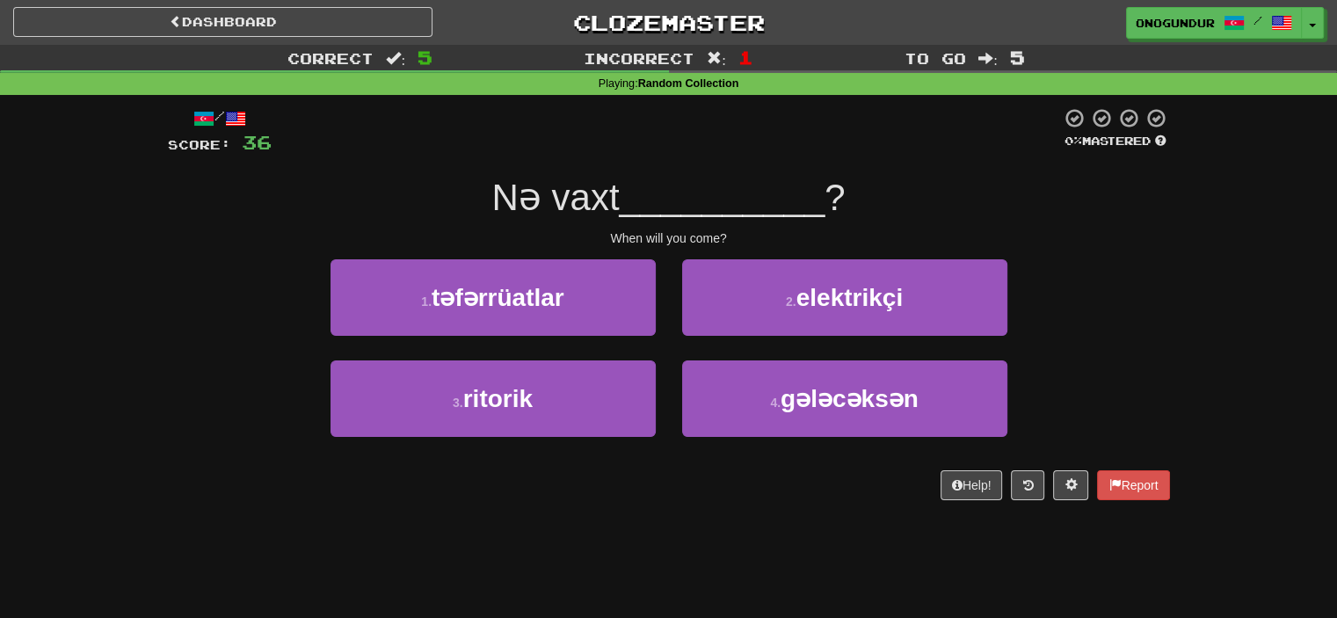
click at [685, 514] on div "/ Score: 36 0 % Mastered Nə vaxt __________ ? When will you come? 1 . təfərrüat…" at bounding box center [669, 310] width 1002 height 430
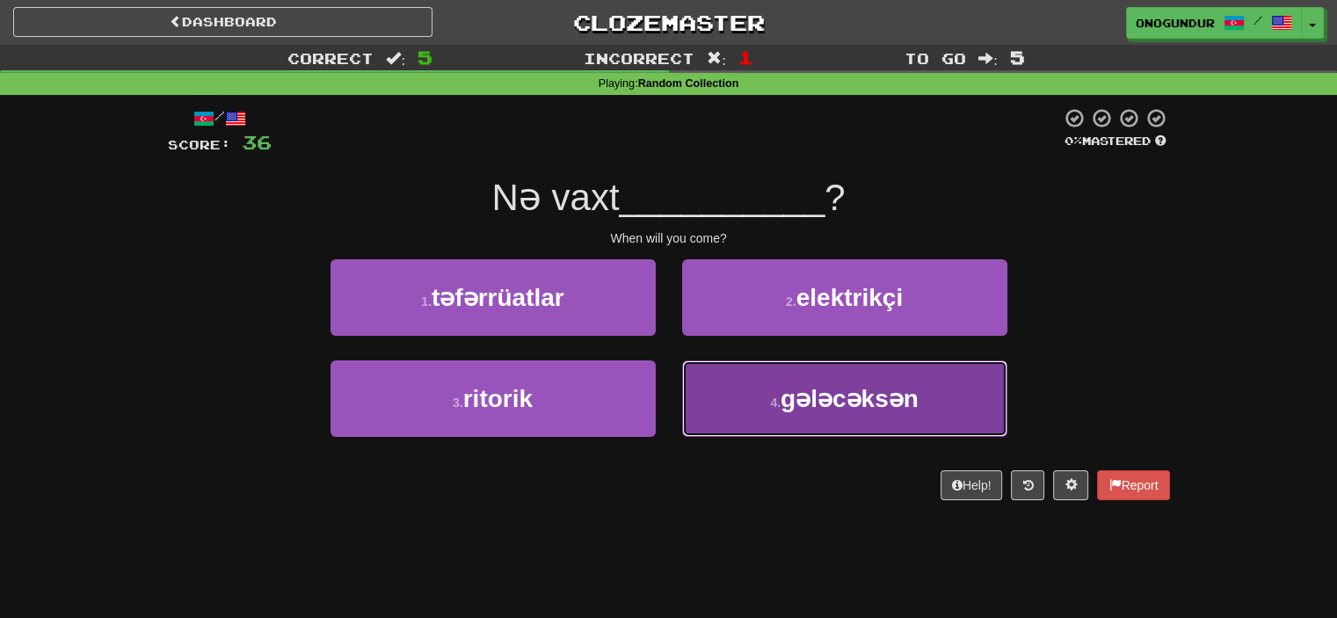
click at [746, 404] on button "4 . gələcəksən" at bounding box center [844, 399] width 325 height 77
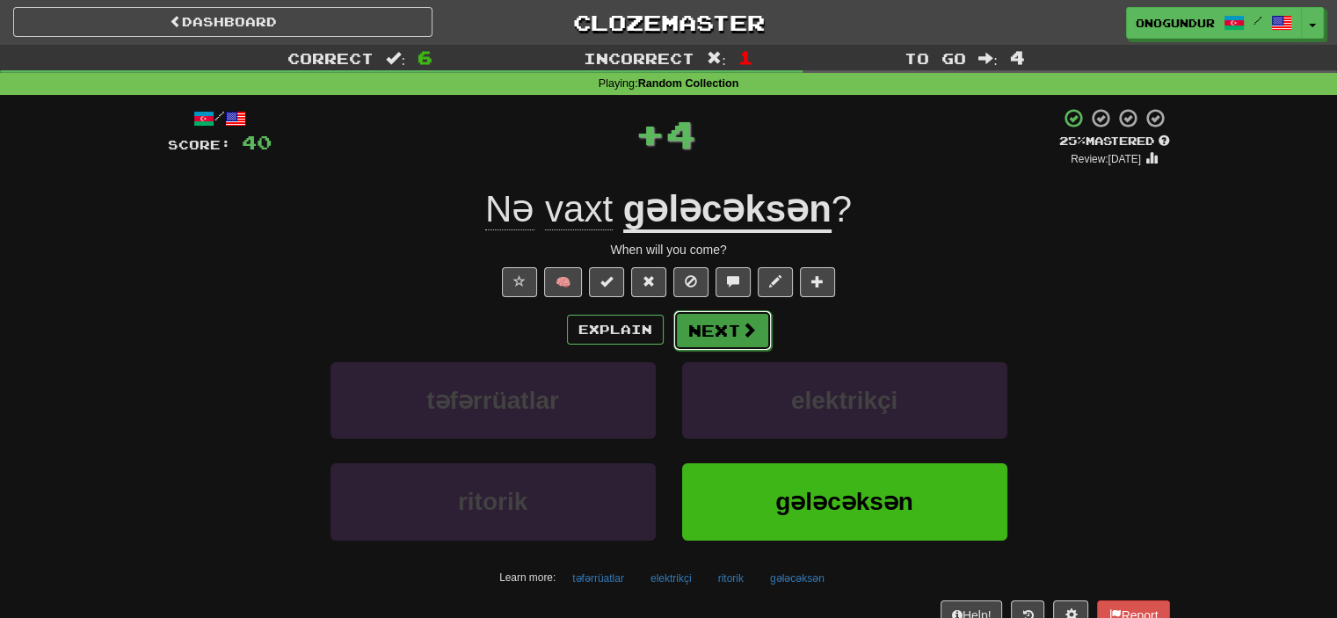
click at [732, 323] on button "Next" at bounding box center [723, 330] width 98 height 40
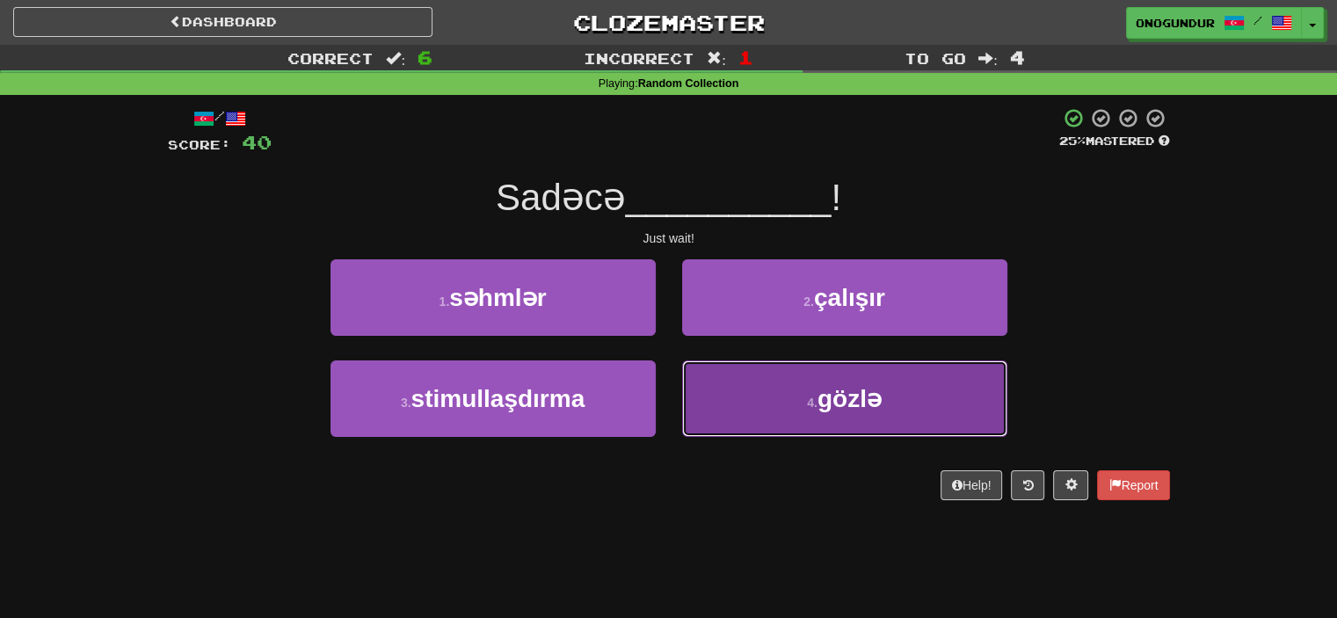
click at [756, 404] on button "4 . gözlə" at bounding box center [844, 399] width 325 height 77
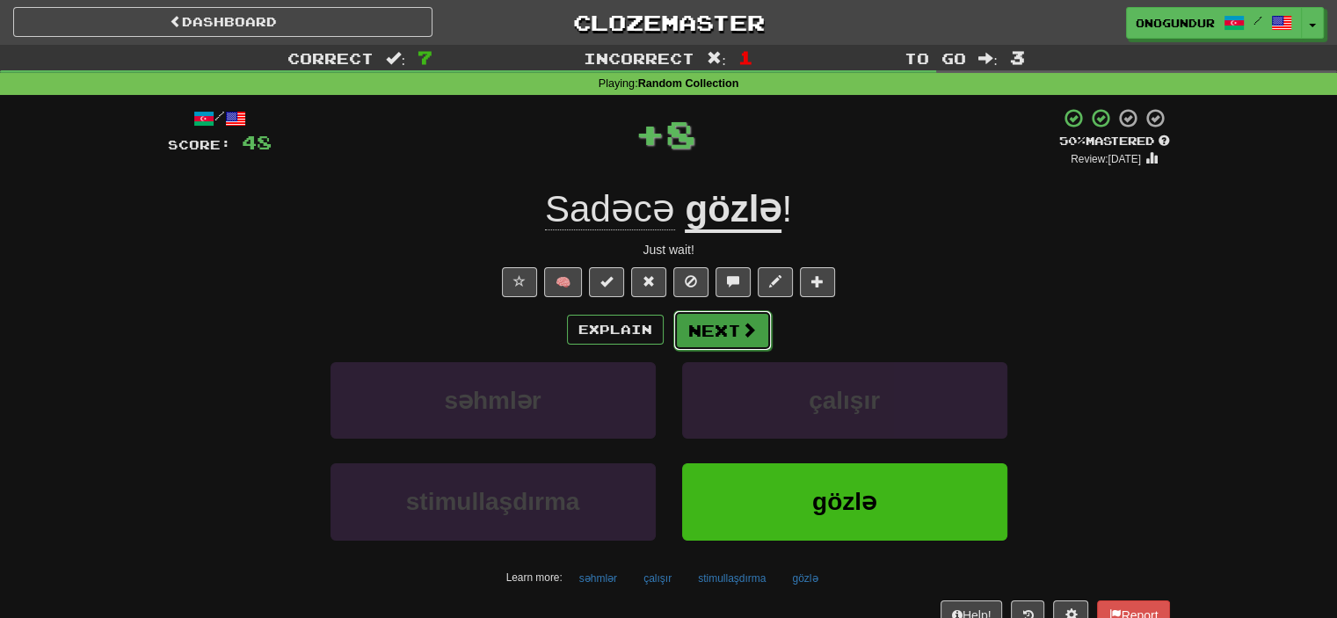
click at [737, 319] on button "Next" at bounding box center [723, 330] width 98 height 40
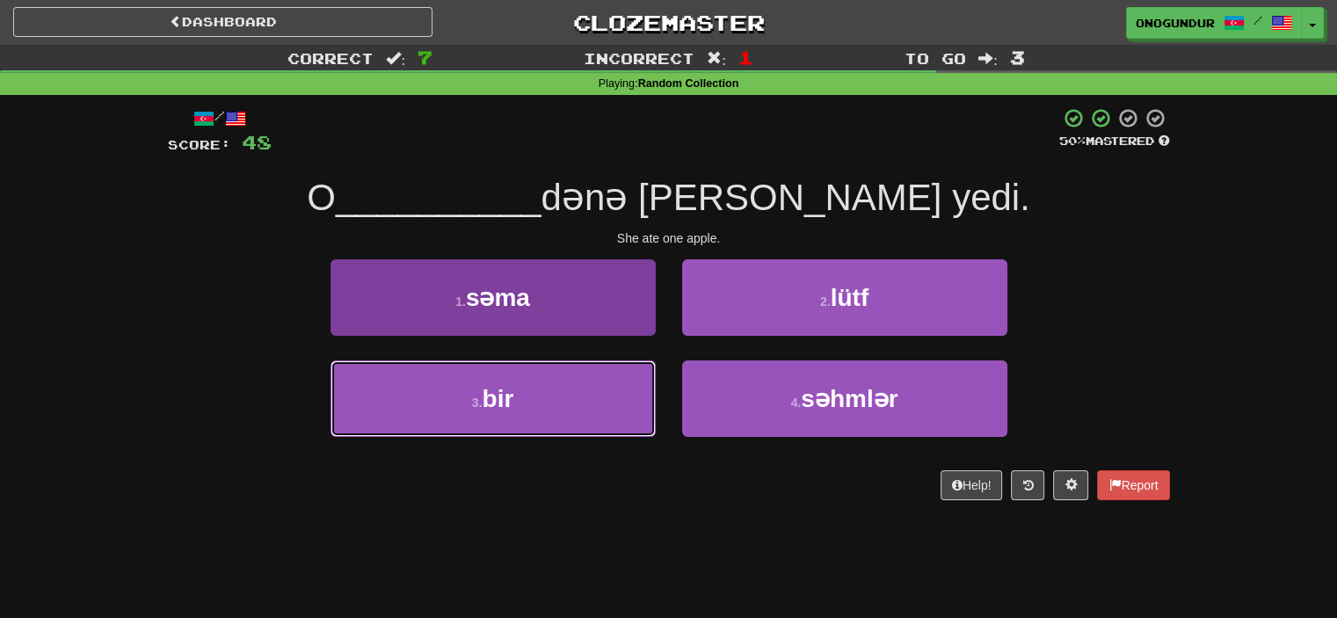
drag, startPoint x: 577, startPoint y: 393, endPoint x: 598, endPoint y: 393, distance: 21.1
click at [578, 393] on button "3 . bir" at bounding box center [493, 399] width 325 height 77
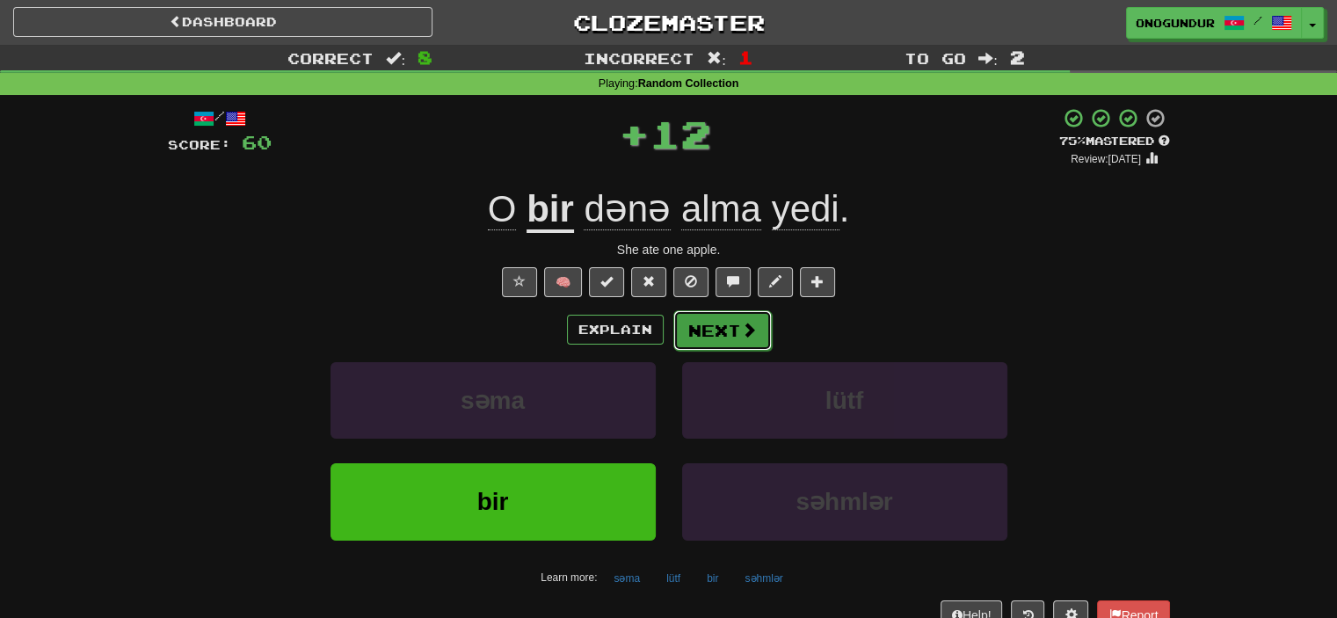
click at [729, 317] on button "Next" at bounding box center [723, 330] width 98 height 40
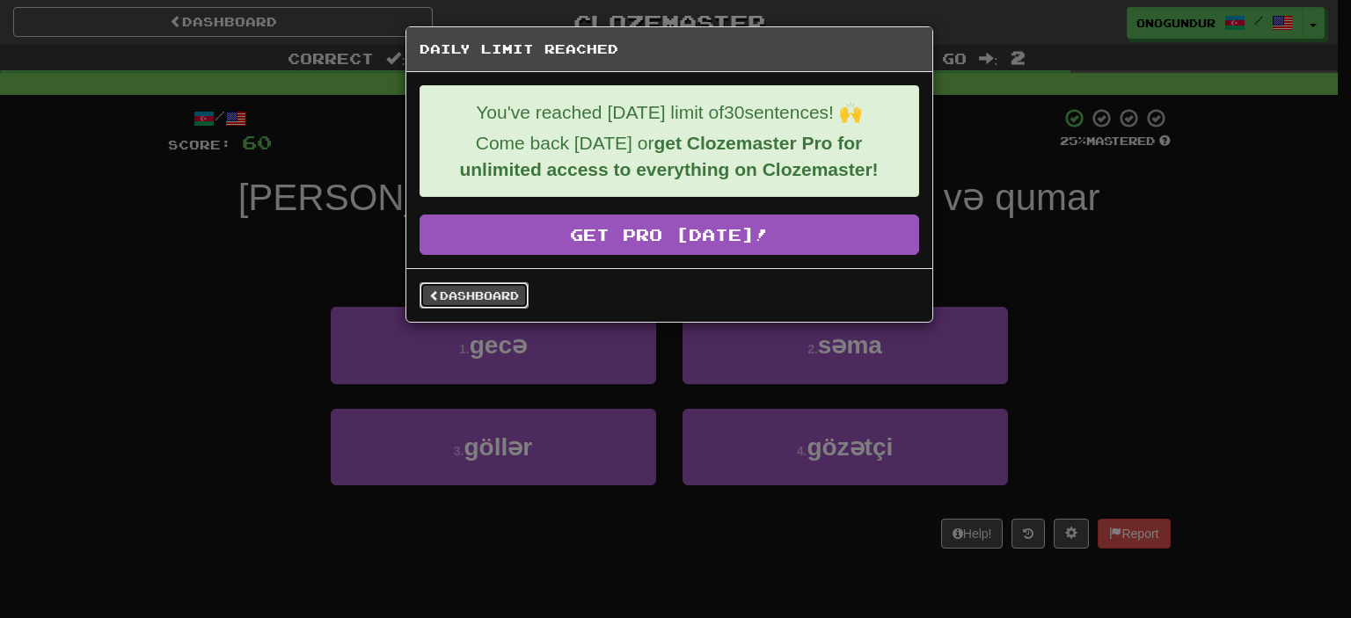
click at [441, 301] on link "Dashboard" at bounding box center [473, 295] width 109 height 26
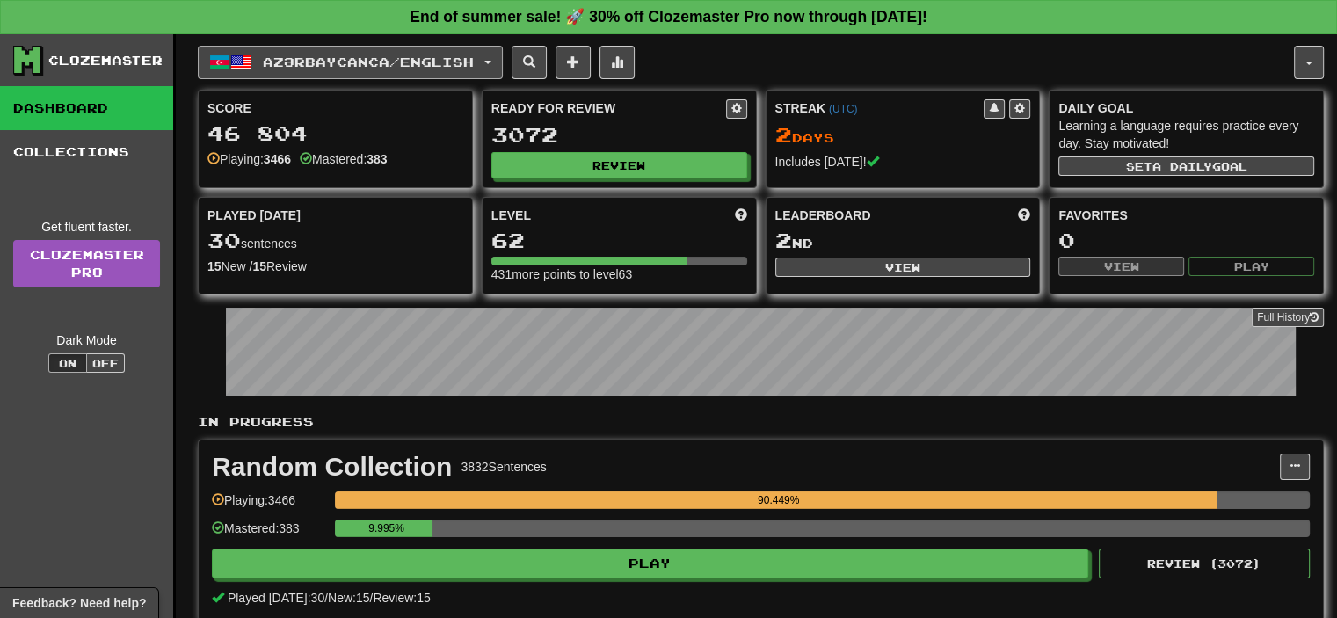
click at [417, 49] on button "Azərbaycanca / English" at bounding box center [350, 62] width 305 height 33
